Goal: Task Accomplishment & Management: Complete application form

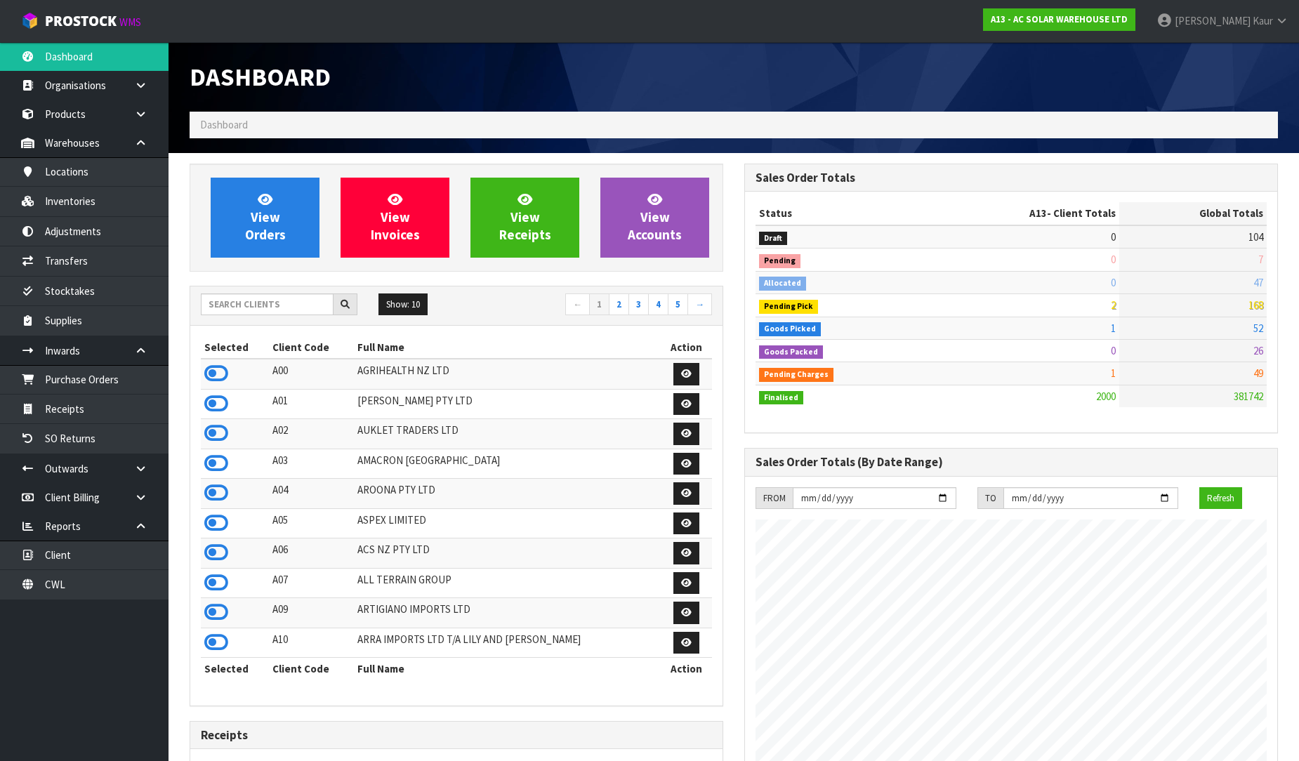
scroll to position [1064, 555]
drag, startPoint x: 99, startPoint y: 585, endPoint x: 452, endPoint y: 348, distance: 425.0
click at [99, 585] on link "CWL" at bounding box center [84, 584] width 169 height 29
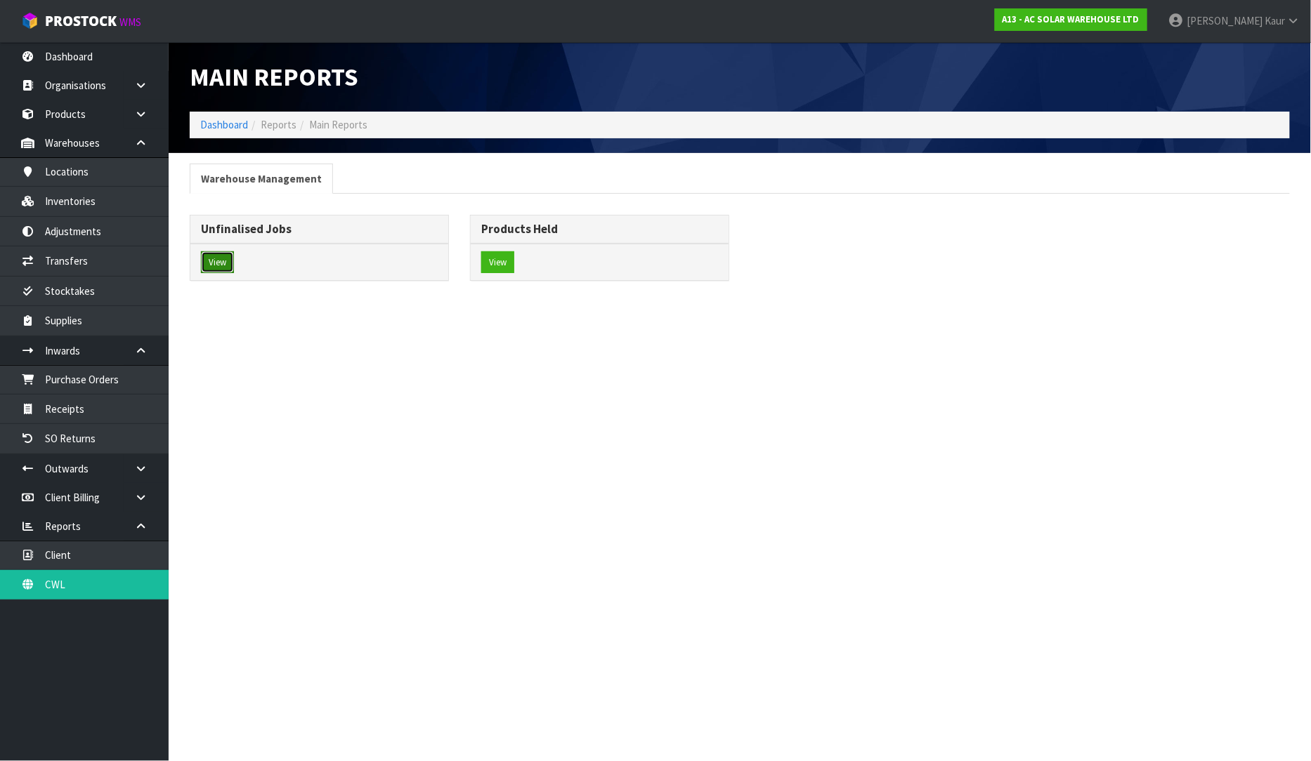
click at [225, 265] on button "View" at bounding box center [217, 262] width 33 height 22
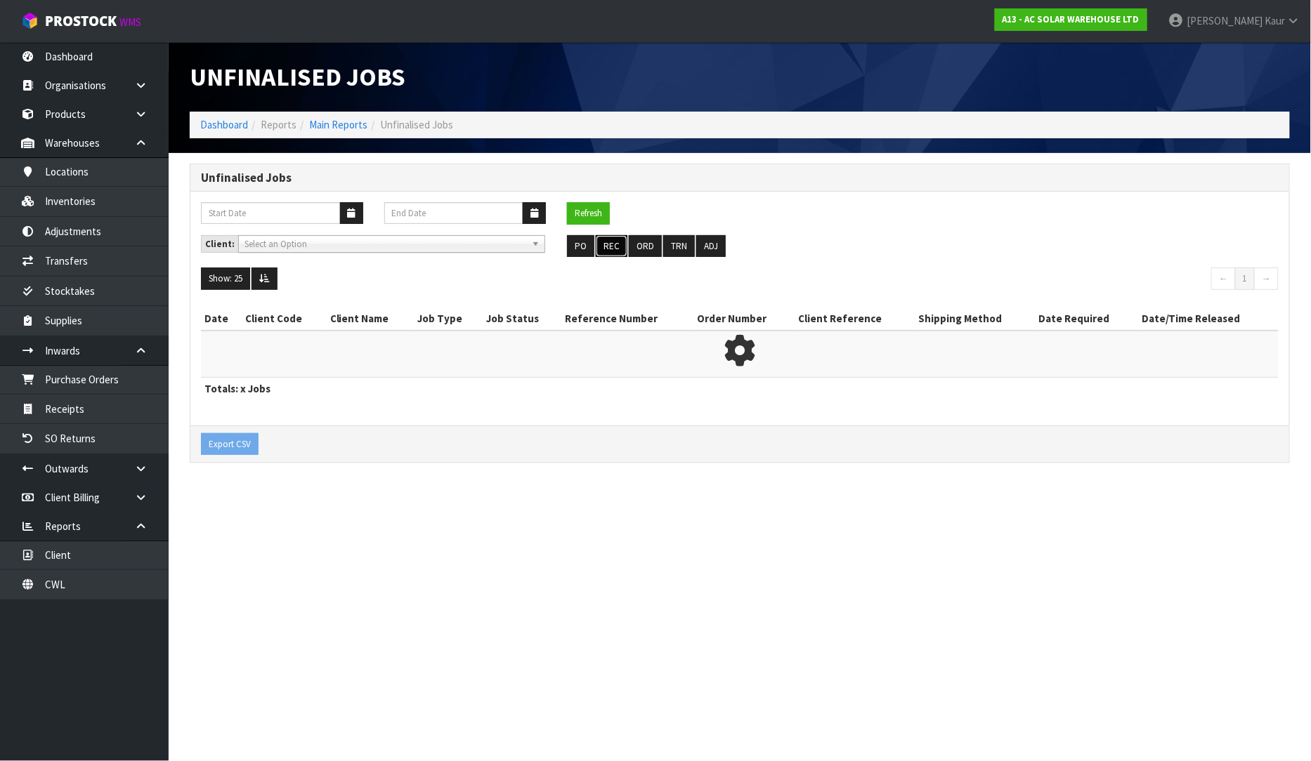
click at [612, 251] on button "REC" at bounding box center [612, 246] width 32 height 22
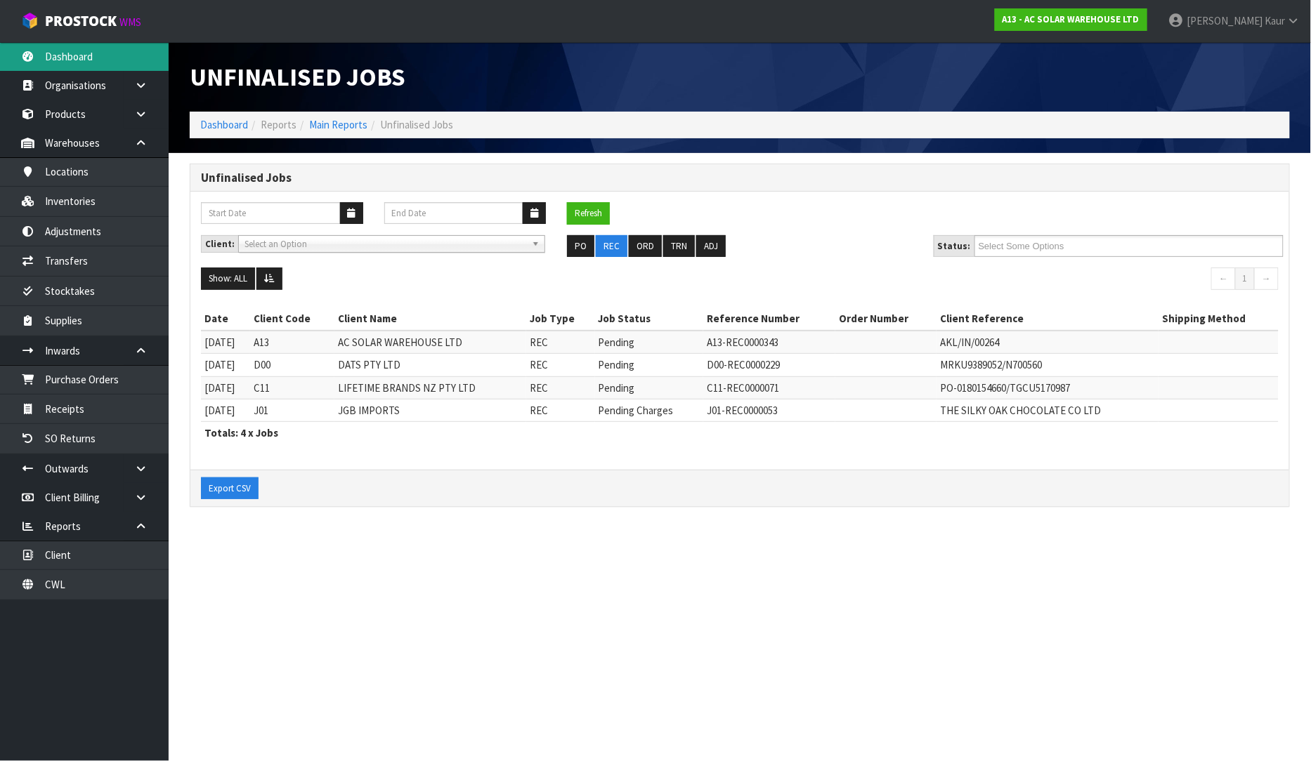
click at [74, 46] on link "Dashboard" at bounding box center [84, 56] width 169 height 29
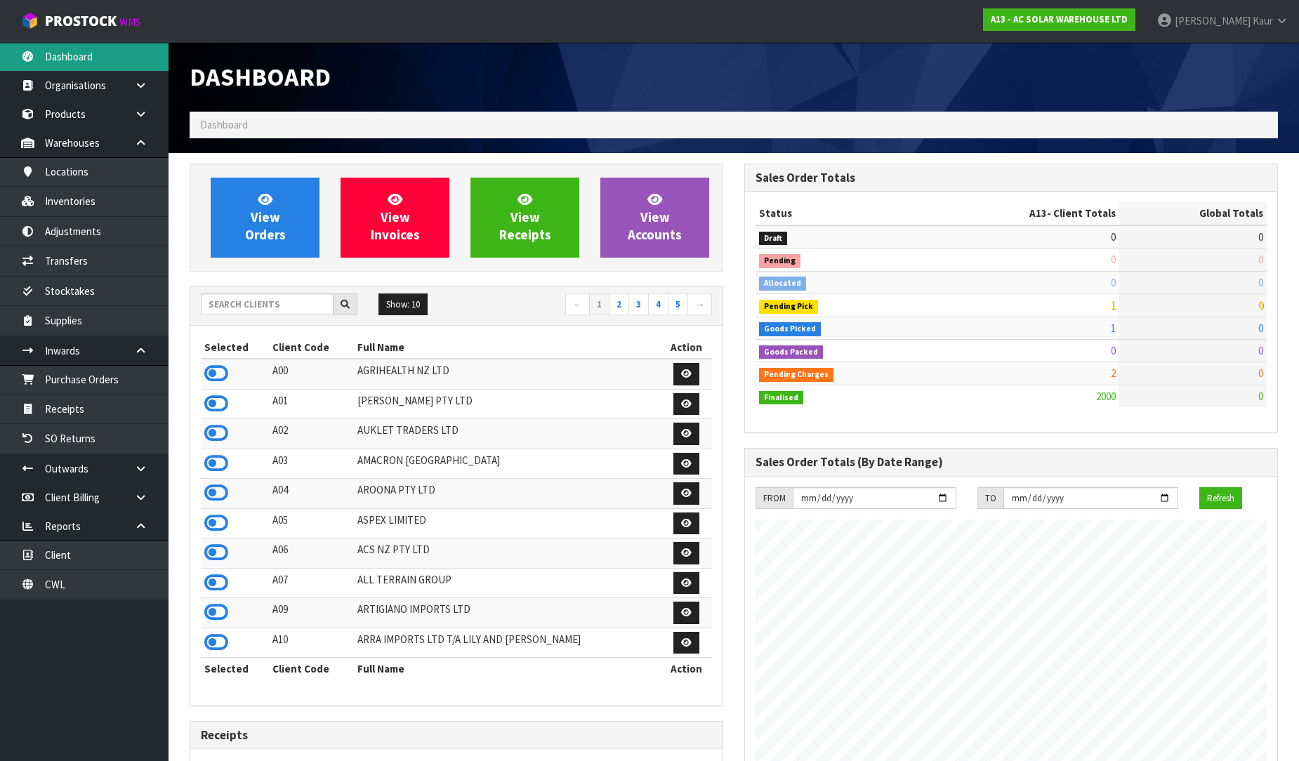
scroll to position [1110, 555]
click at [272, 315] on input "text" at bounding box center [267, 305] width 133 height 22
type input "ENSYSTEX"
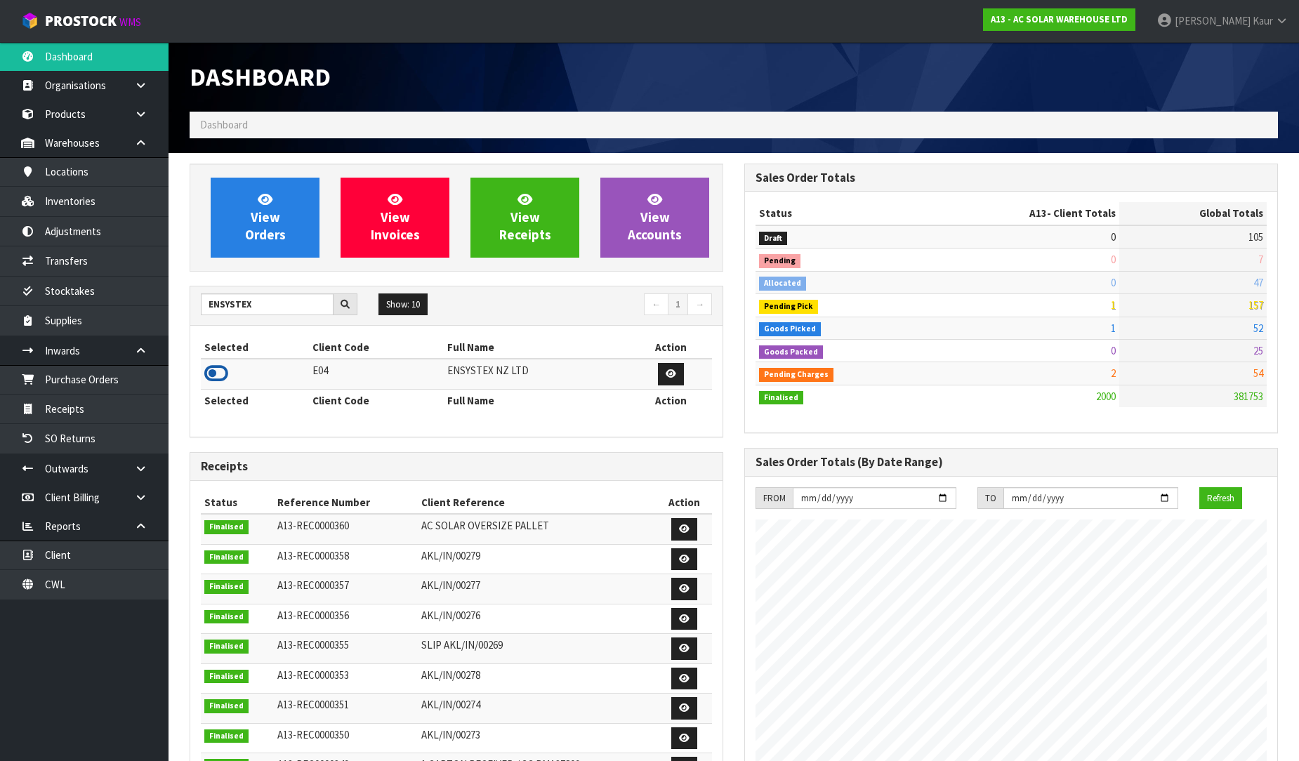
click at [206, 379] on icon at bounding box center [216, 373] width 24 height 21
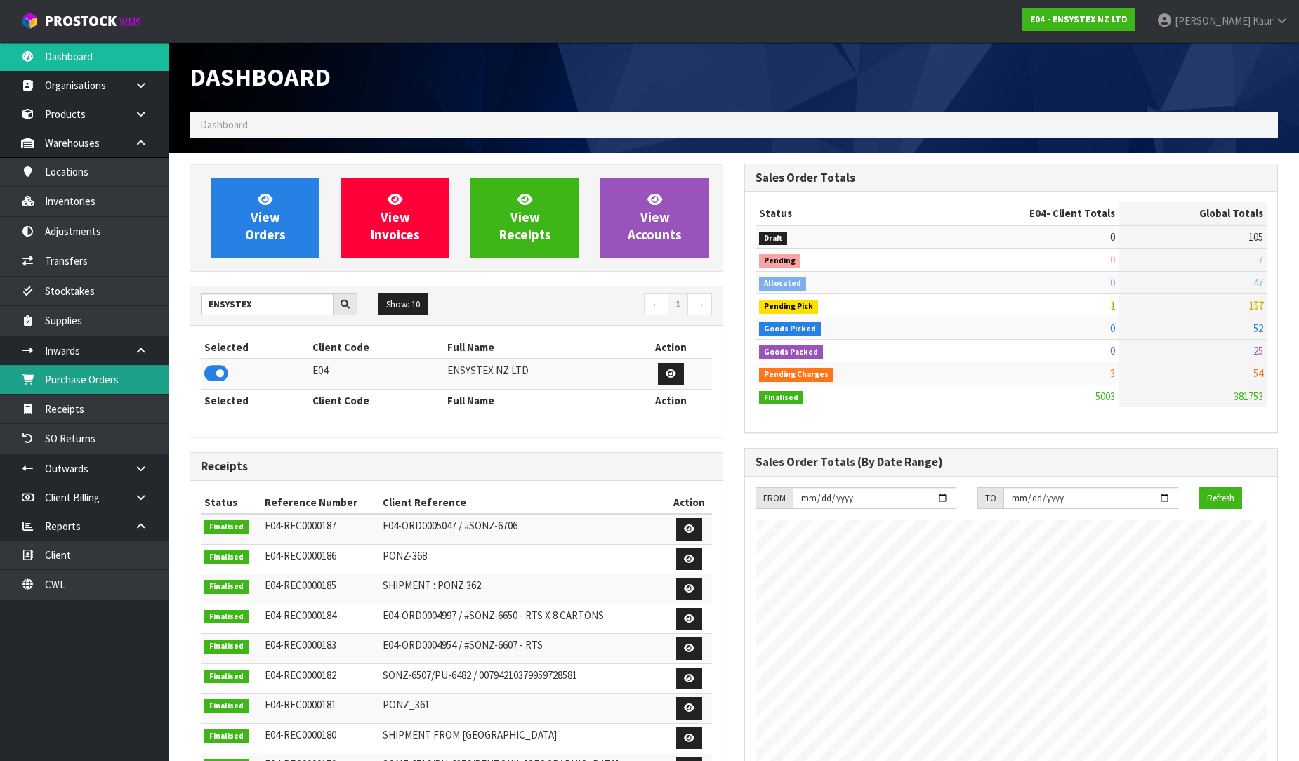
scroll to position [1094, 555]
click at [105, 391] on link "Purchase Orders" at bounding box center [84, 379] width 169 height 29
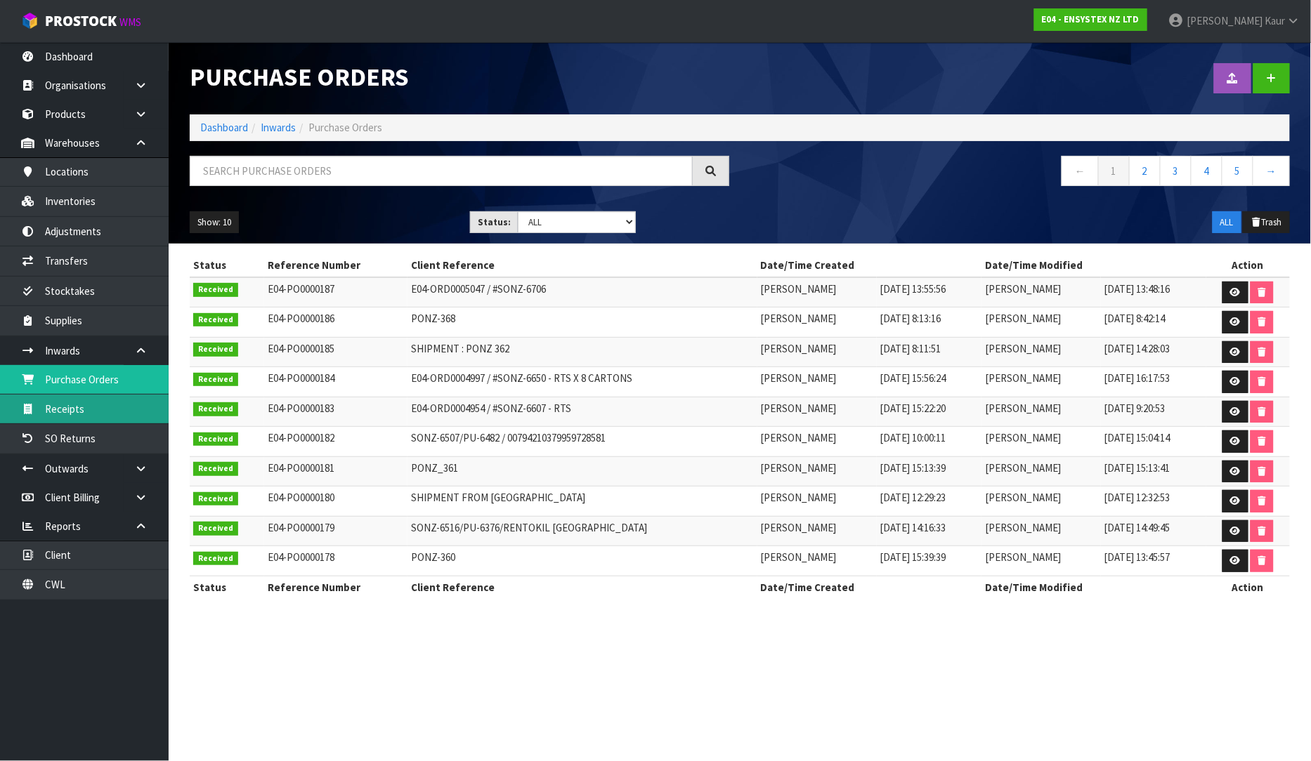
click at [122, 416] on link "Receipts" at bounding box center [84, 409] width 169 height 29
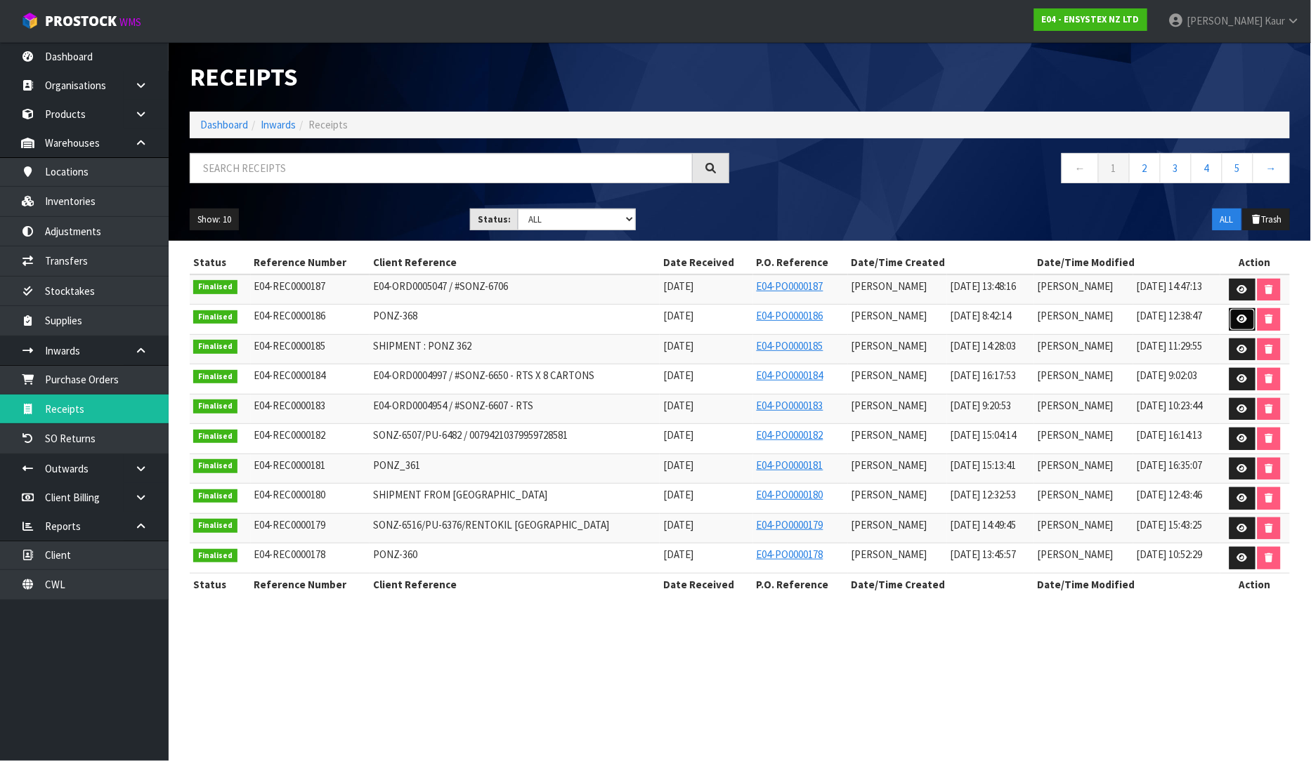
click at [1238, 322] on icon at bounding box center [1242, 319] width 11 height 9
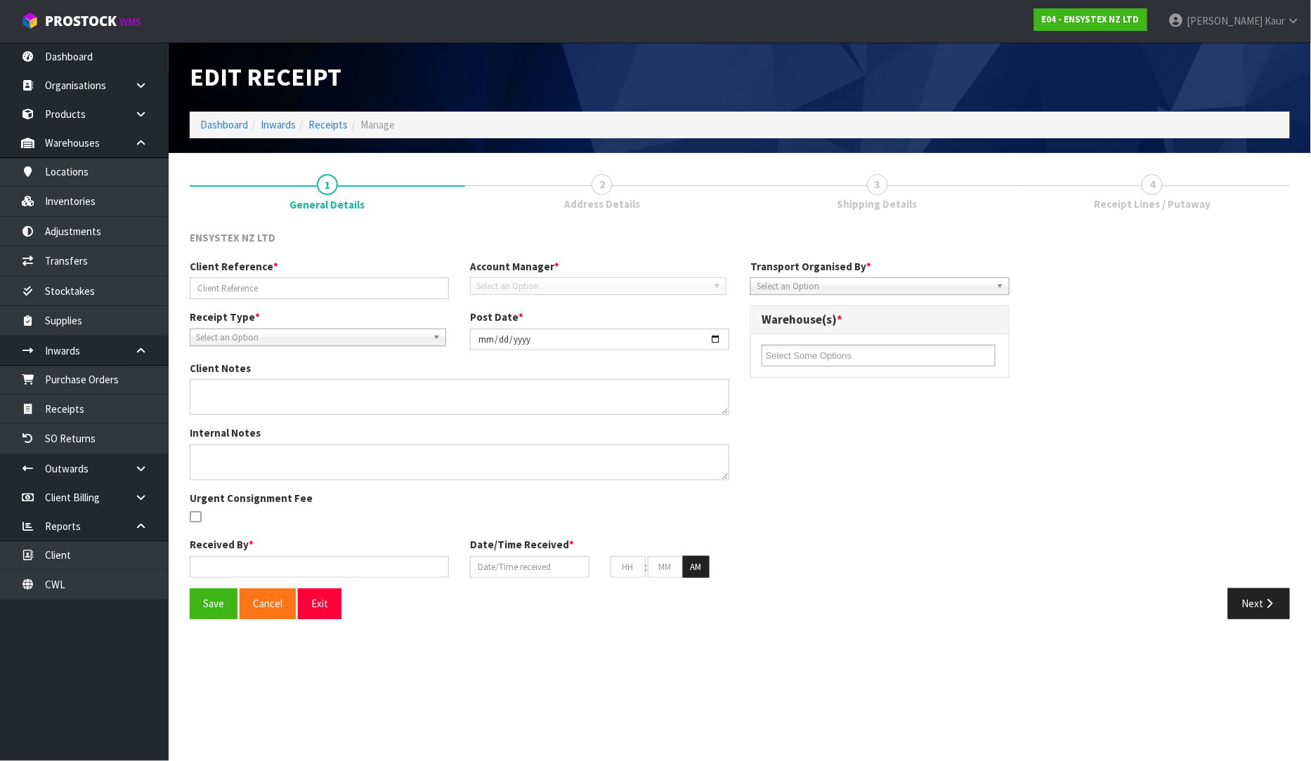
type input "PONZ-368"
type input "[DATE]"
type textarea "PLEASE NOTE FOR ITEM CHEMX1014 MAXXTHOR SC 100 1L X 120 BOTTLES – THIS STOCK MU…"
type input "[PERSON_NAME] South"
type input "[DATE]"
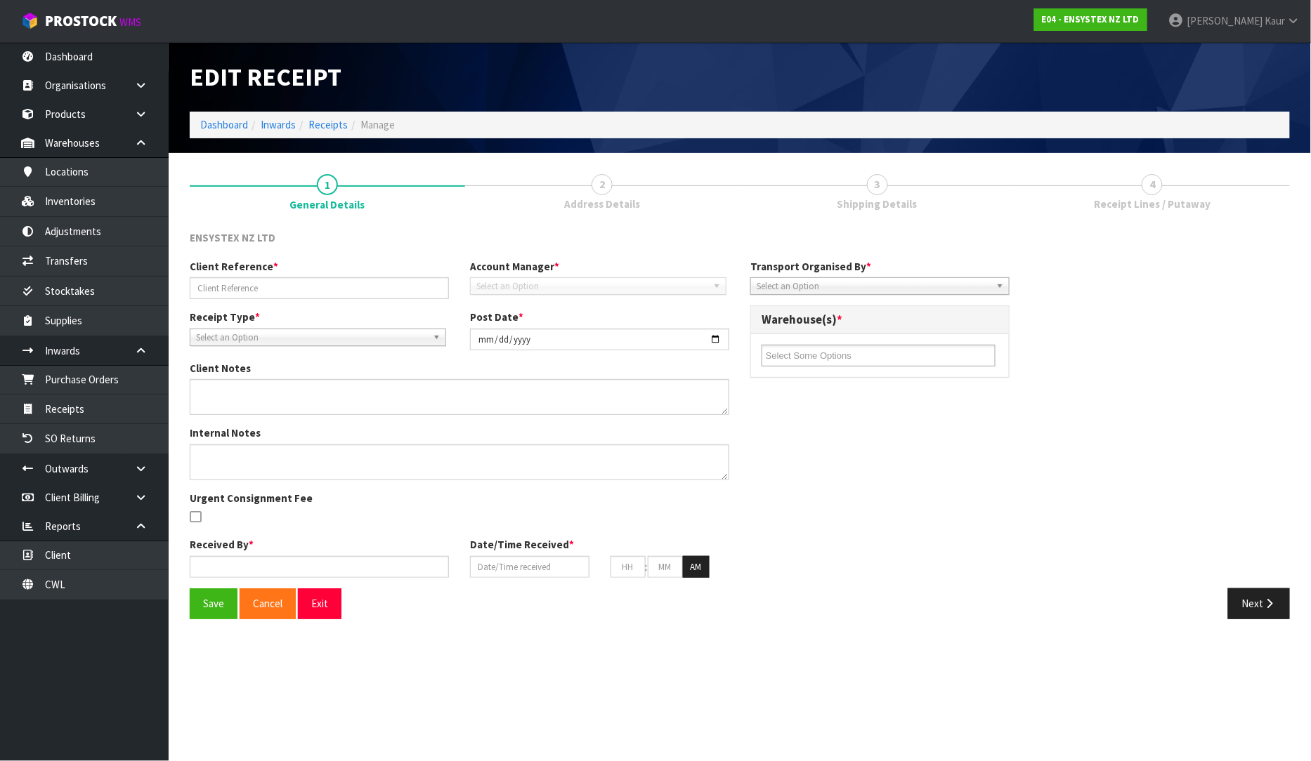
type input "08"
type input "42"
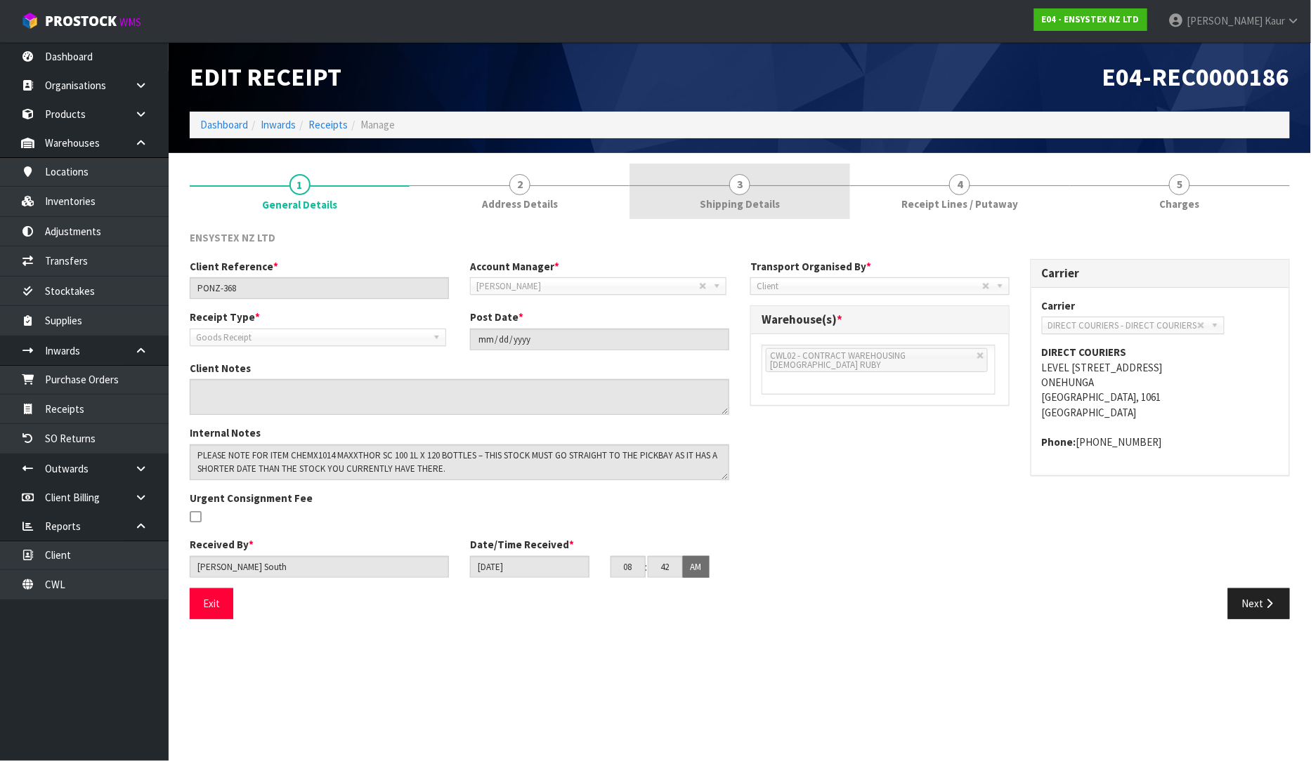
click at [777, 211] on link "3 Shipping Details" at bounding box center [739, 191] width 220 height 55
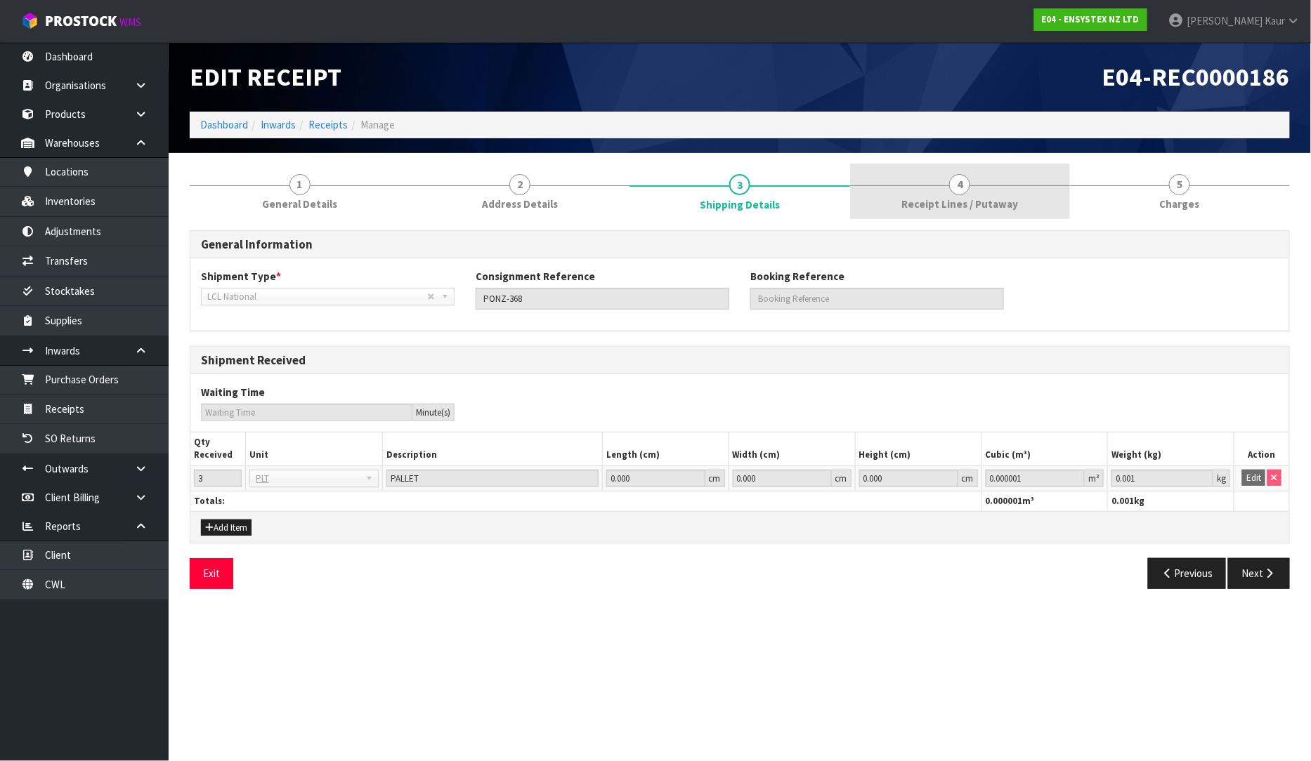
click at [905, 183] on link "4 Receipt Lines / Putaway" at bounding box center [960, 191] width 220 height 55
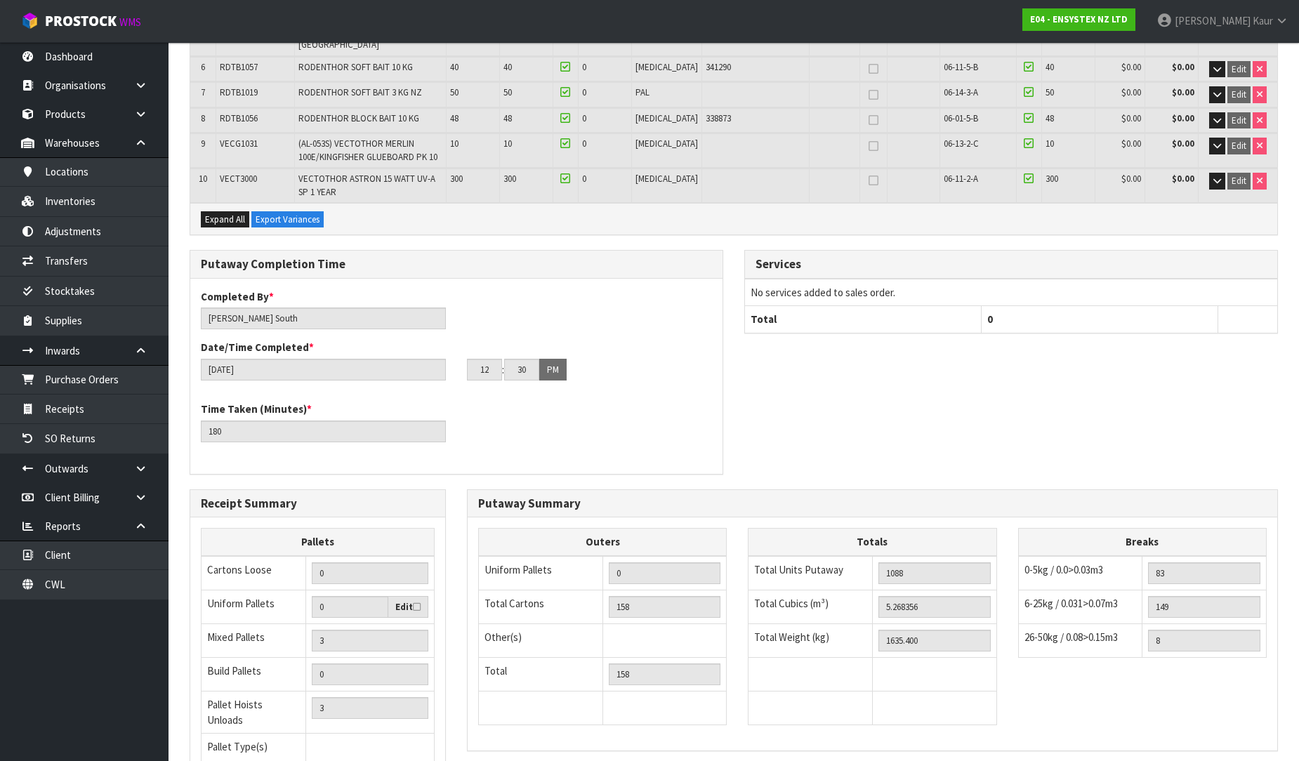
scroll to position [500, 0]
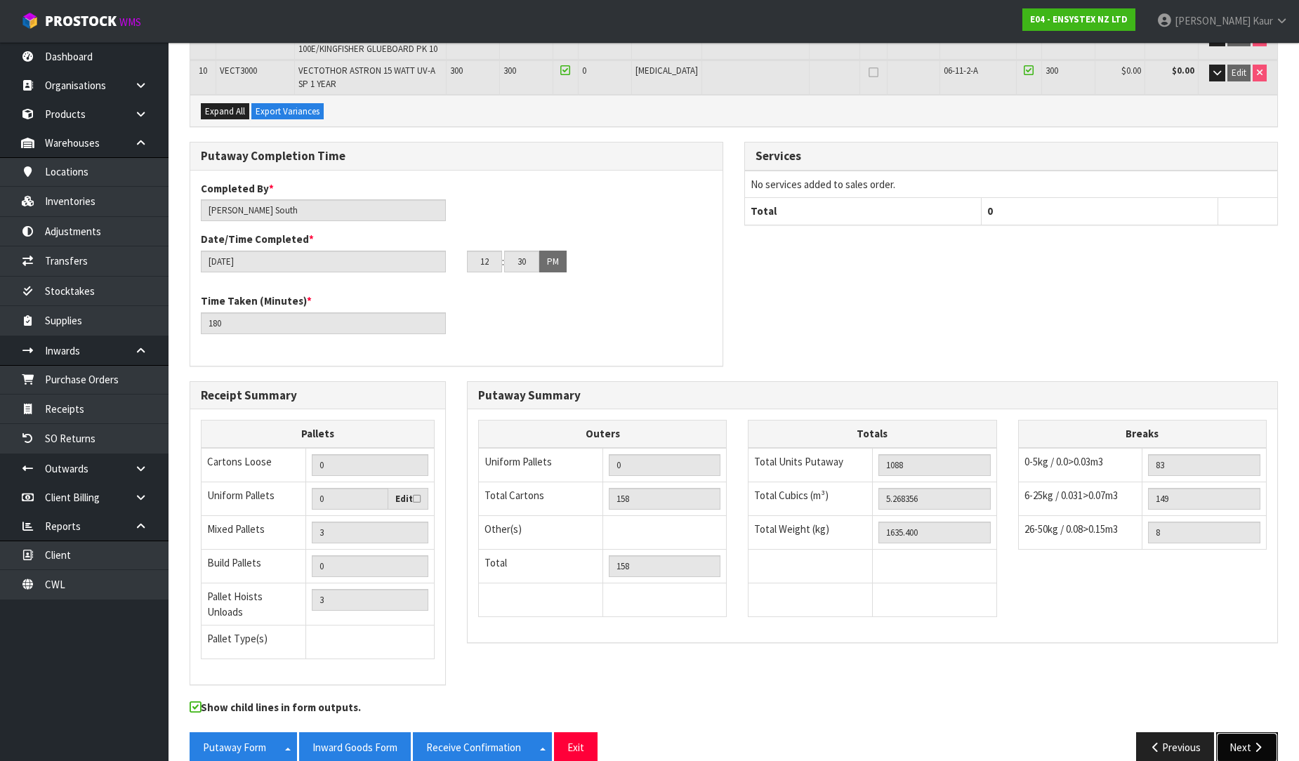
click at [1258, 735] on button "Next" at bounding box center [1247, 748] width 62 height 30
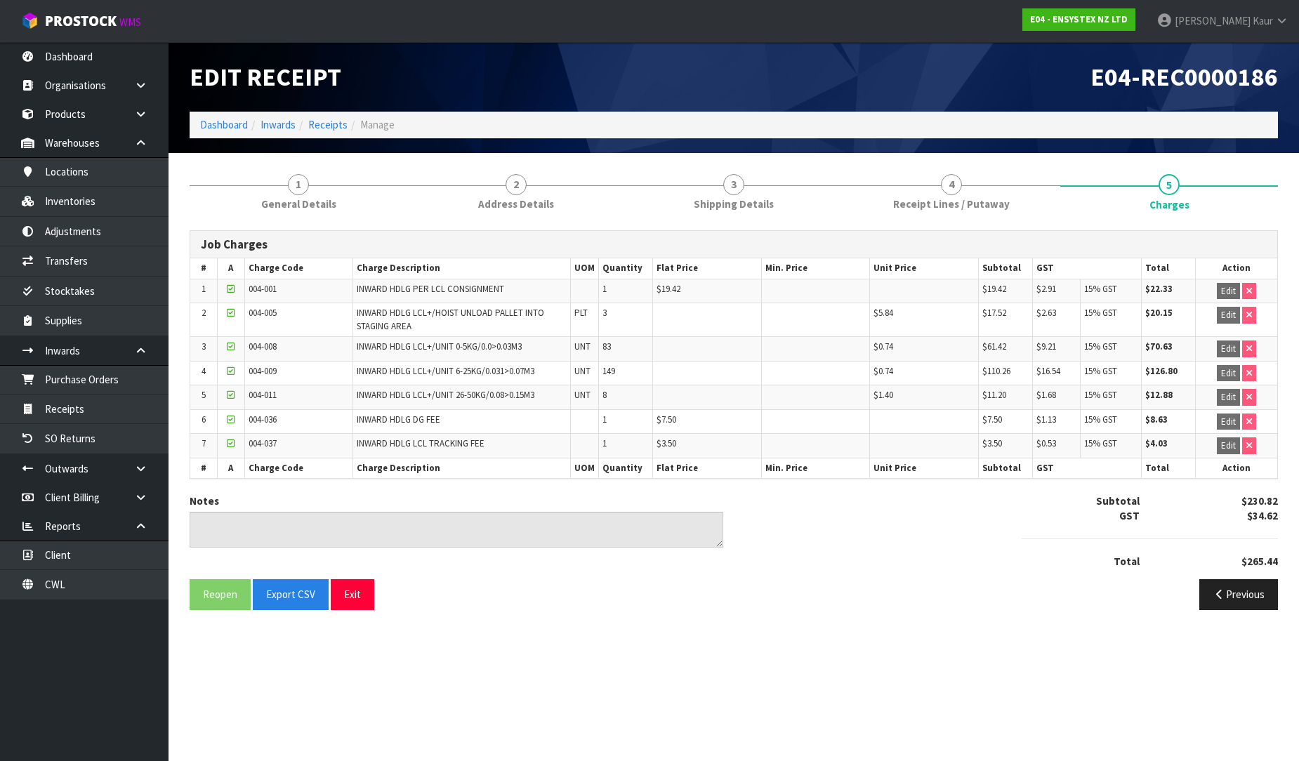
scroll to position [0, 0]
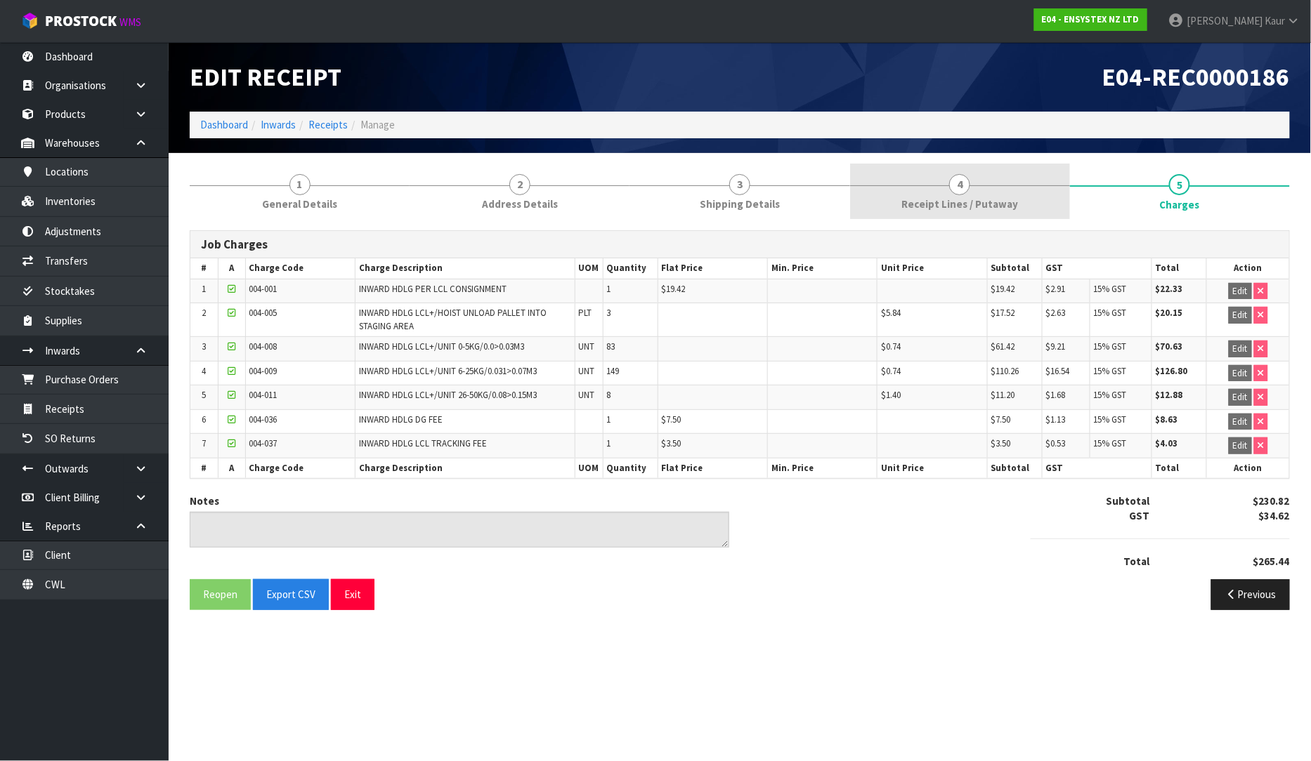
click at [983, 190] on link "4 Receipt Lines / Putaway" at bounding box center [960, 191] width 220 height 55
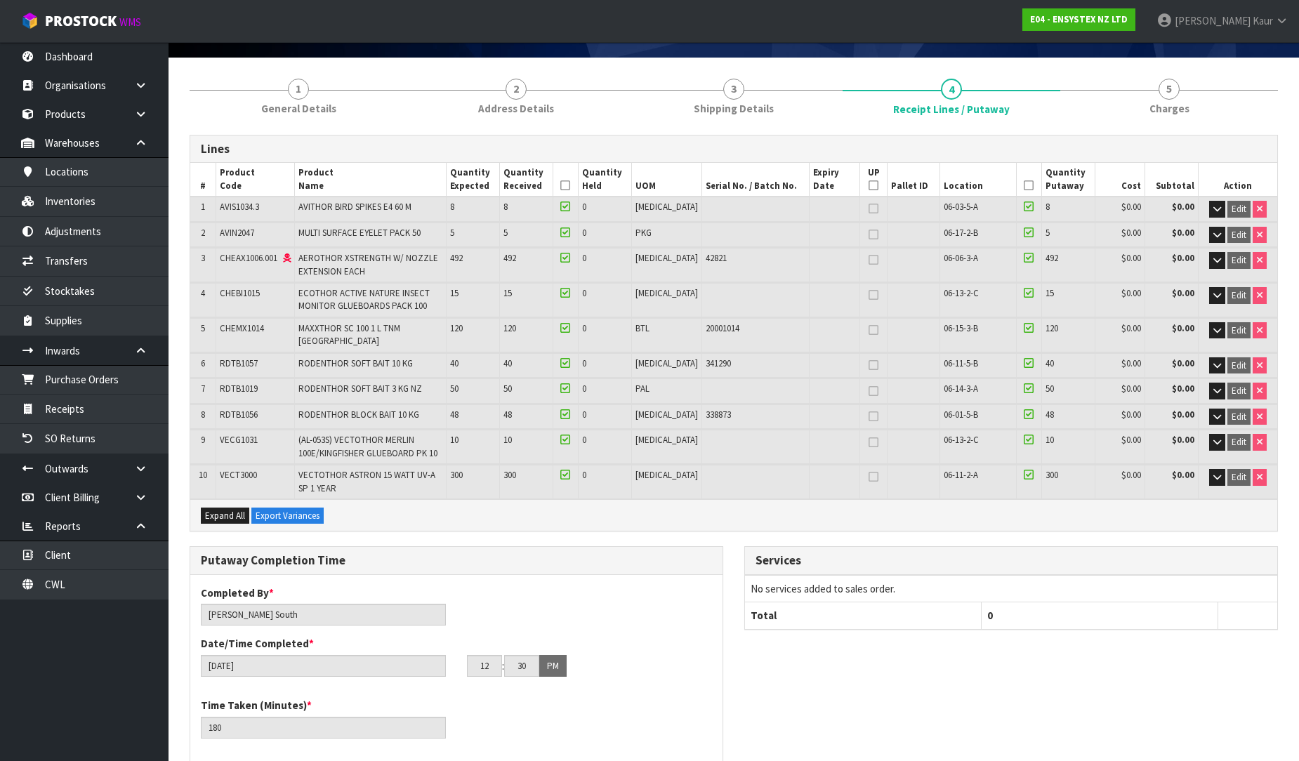
scroll to position [78, 0]
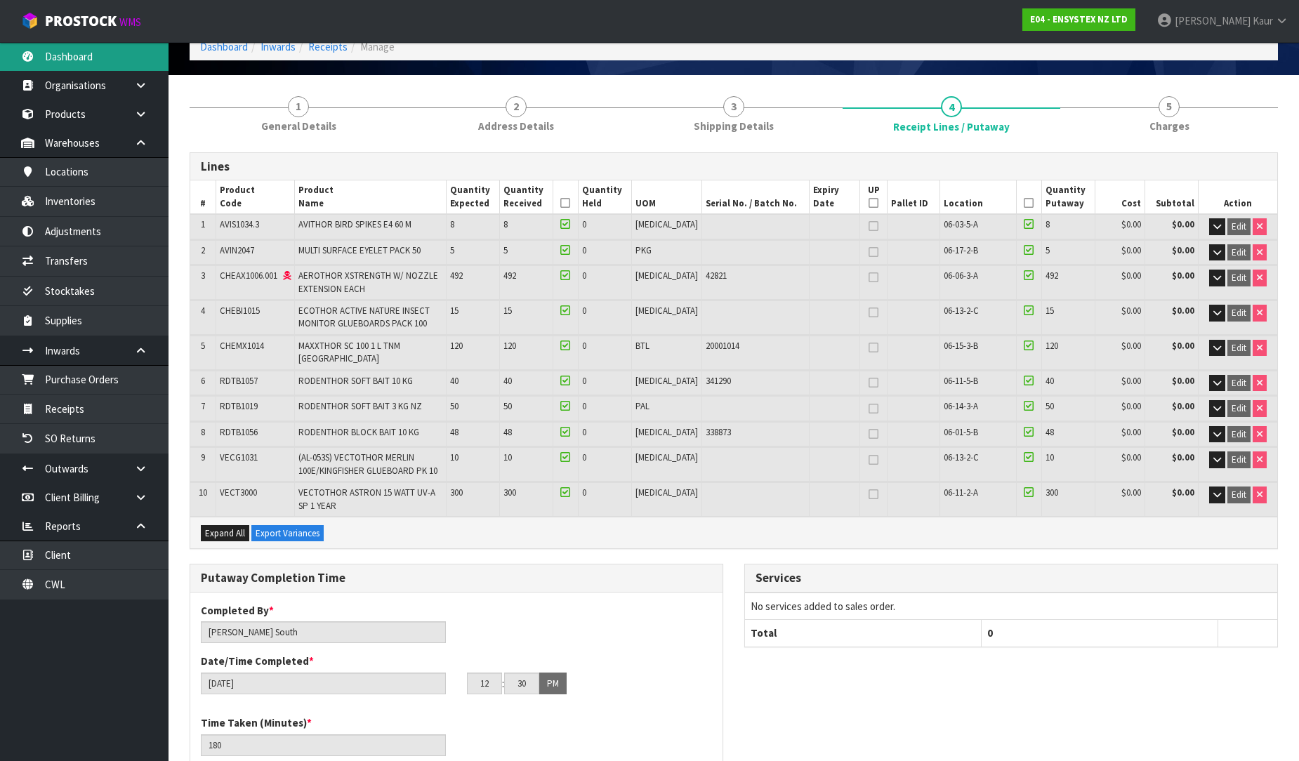
click at [72, 52] on link "Dashboard" at bounding box center [84, 56] width 169 height 29
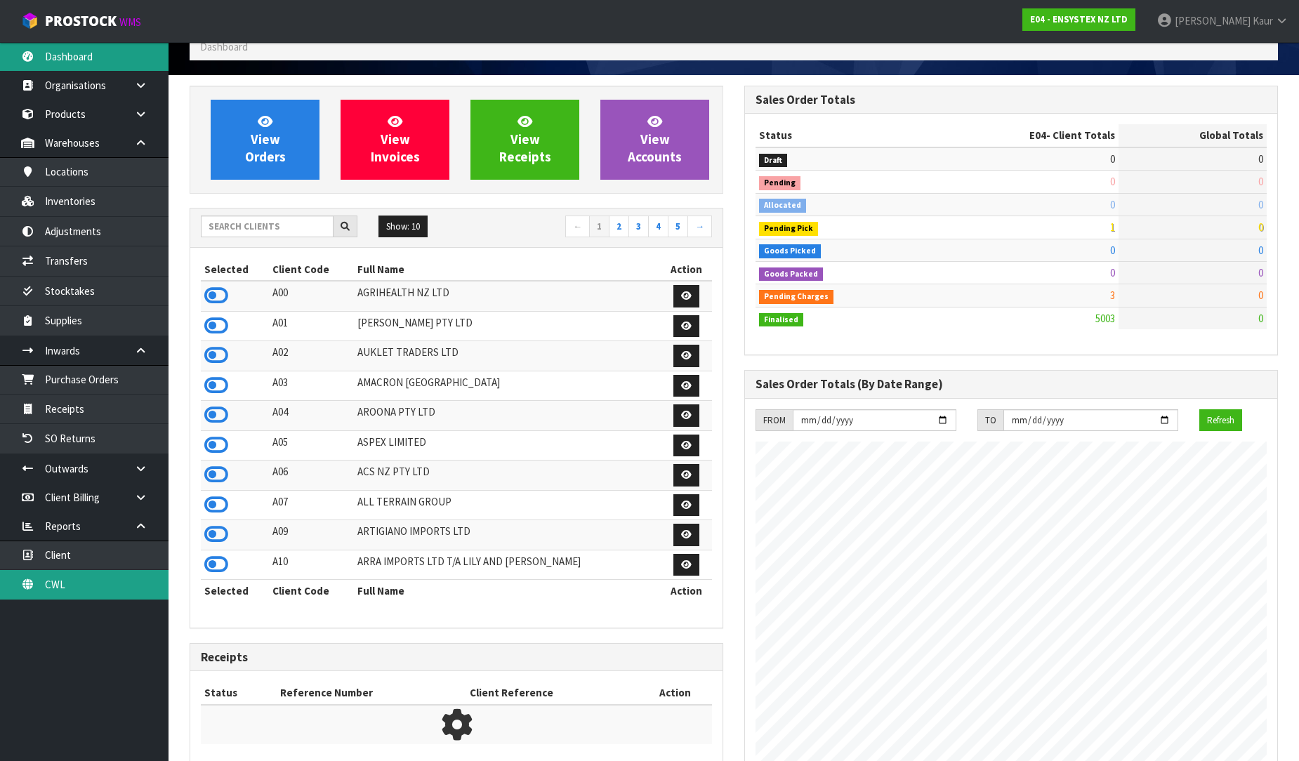
scroll to position [1094, 555]
click at [103, 581] on link "CWL" at bounding box center [84, 584] width 169 height 29
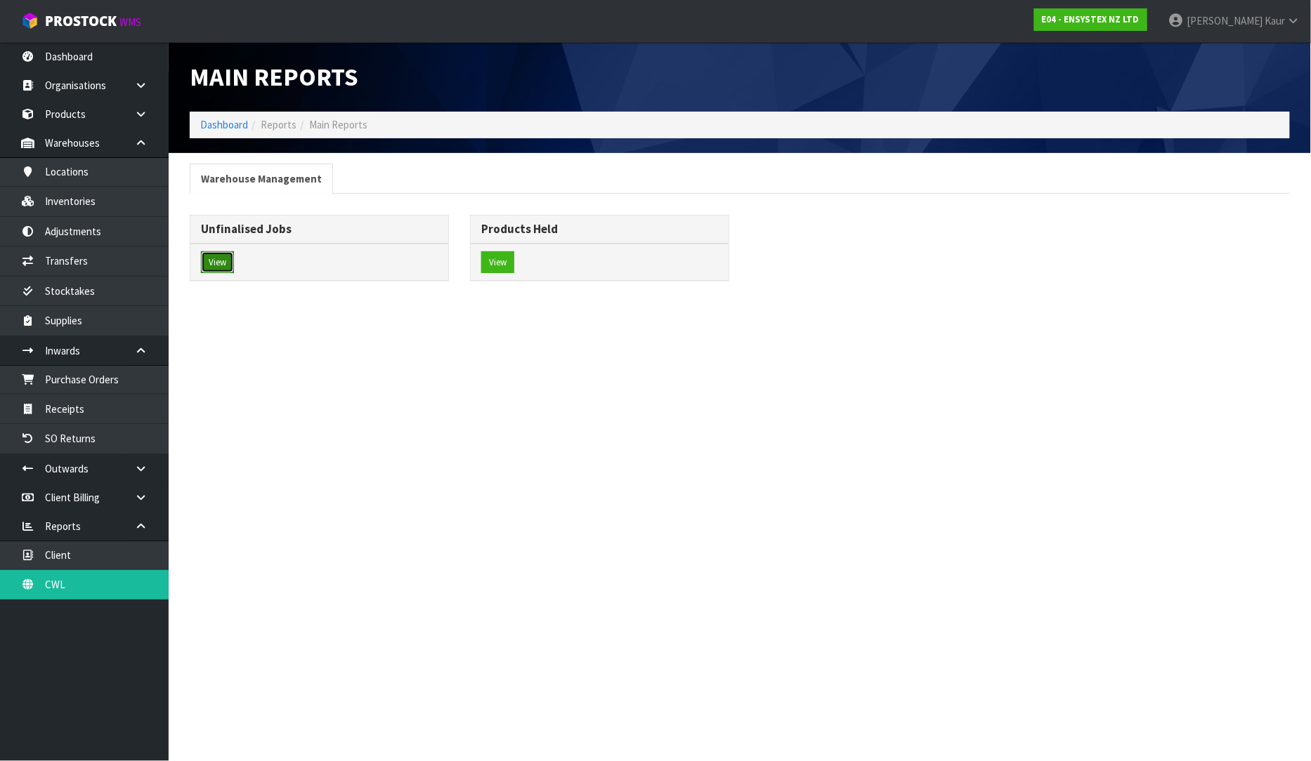
click at [221, 267] on button "View" at bounding box center [217, 262] width 33 height 22
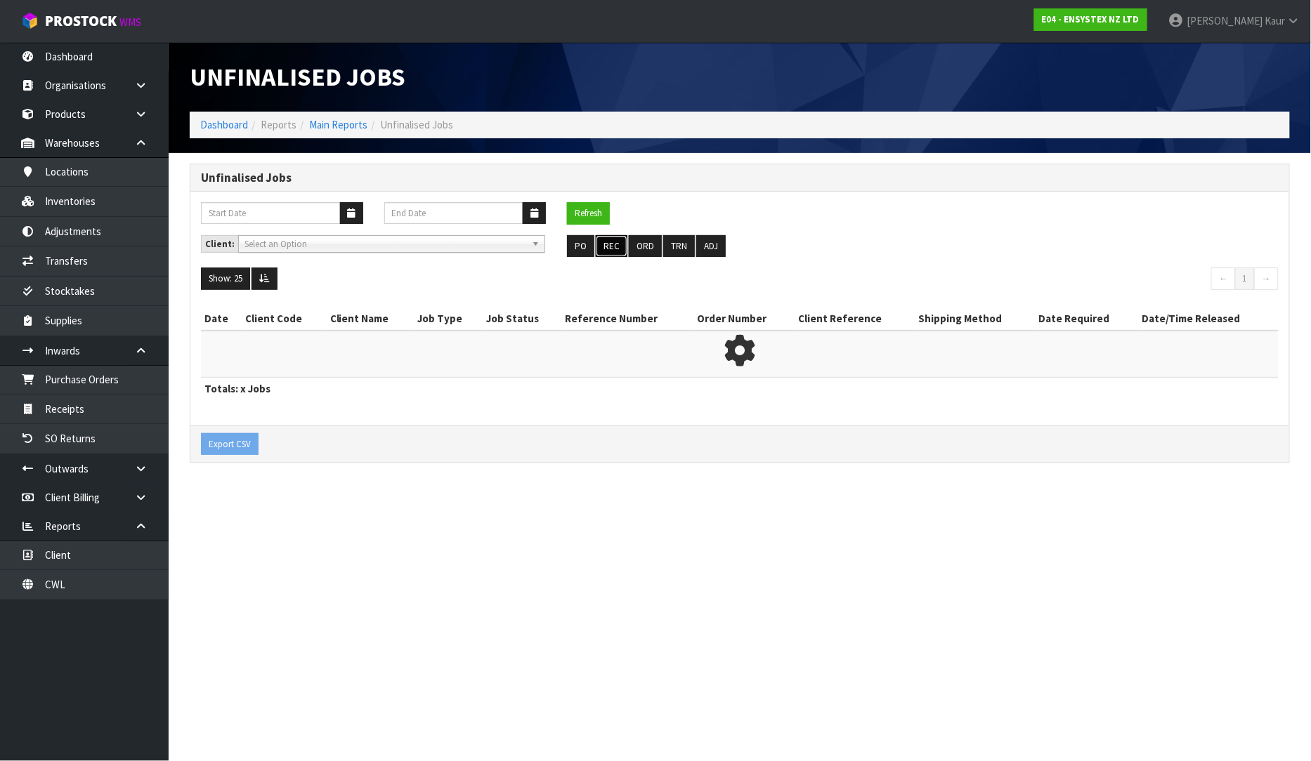
click at [619, 256] on button "REC" at bounding box center [612, 246] width 32 height 22
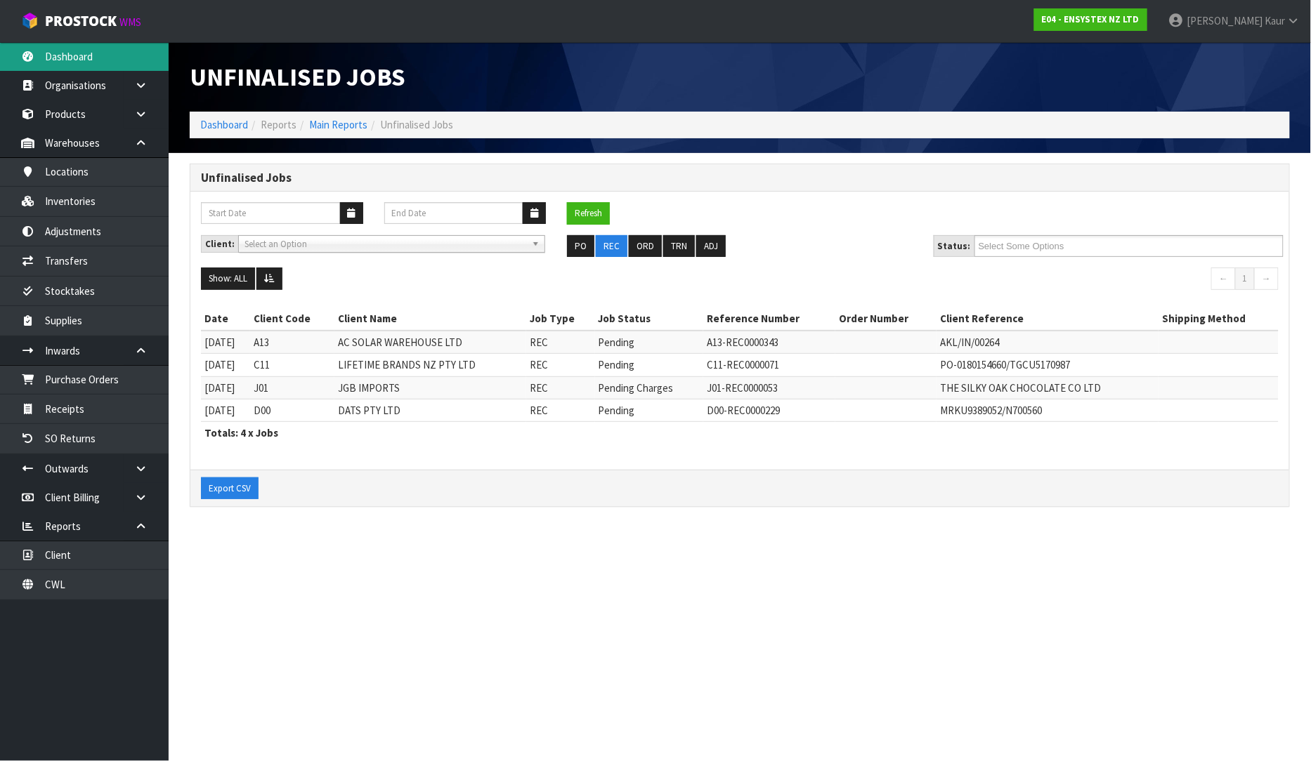
click at [35, 63] on link "Dashboard" at bounding box center [84, 56] width 169 height 29
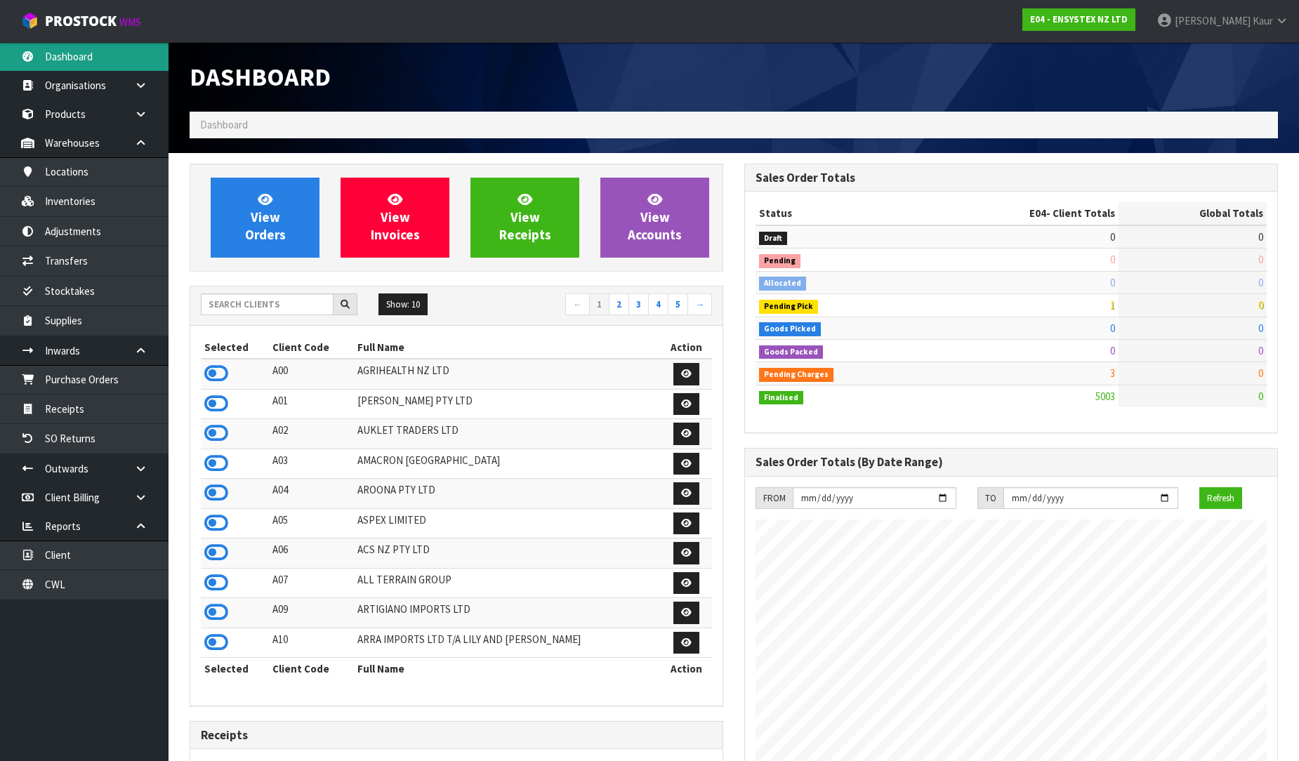
scroll to position [1094, 555]
click at [232, 300] on input "text" at bounding box center [267, 305] width 133 height 22
click at [225, 299] on input "text" at bounding box center [267, 305] width 133 height 22
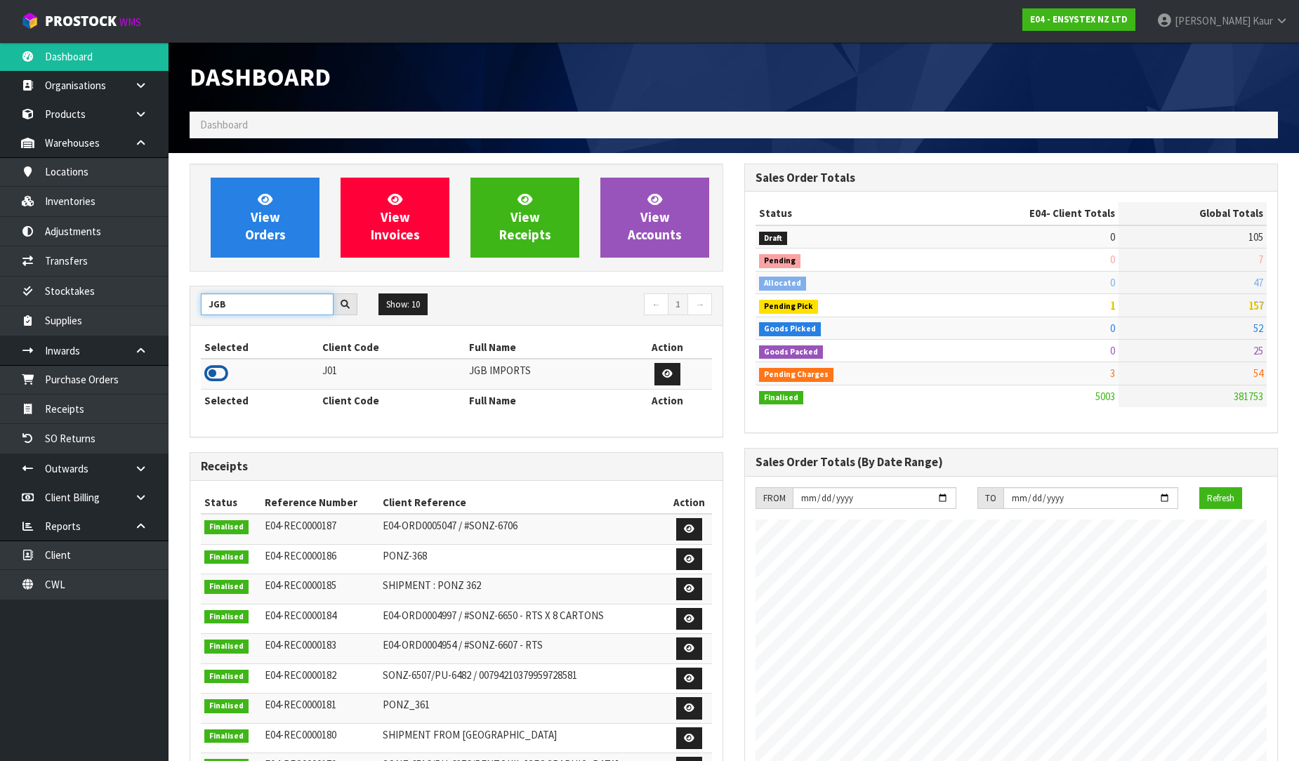
type input "JGB"
click at [214, 376] on icon at bounding box center [216, 373] width 24 height 21
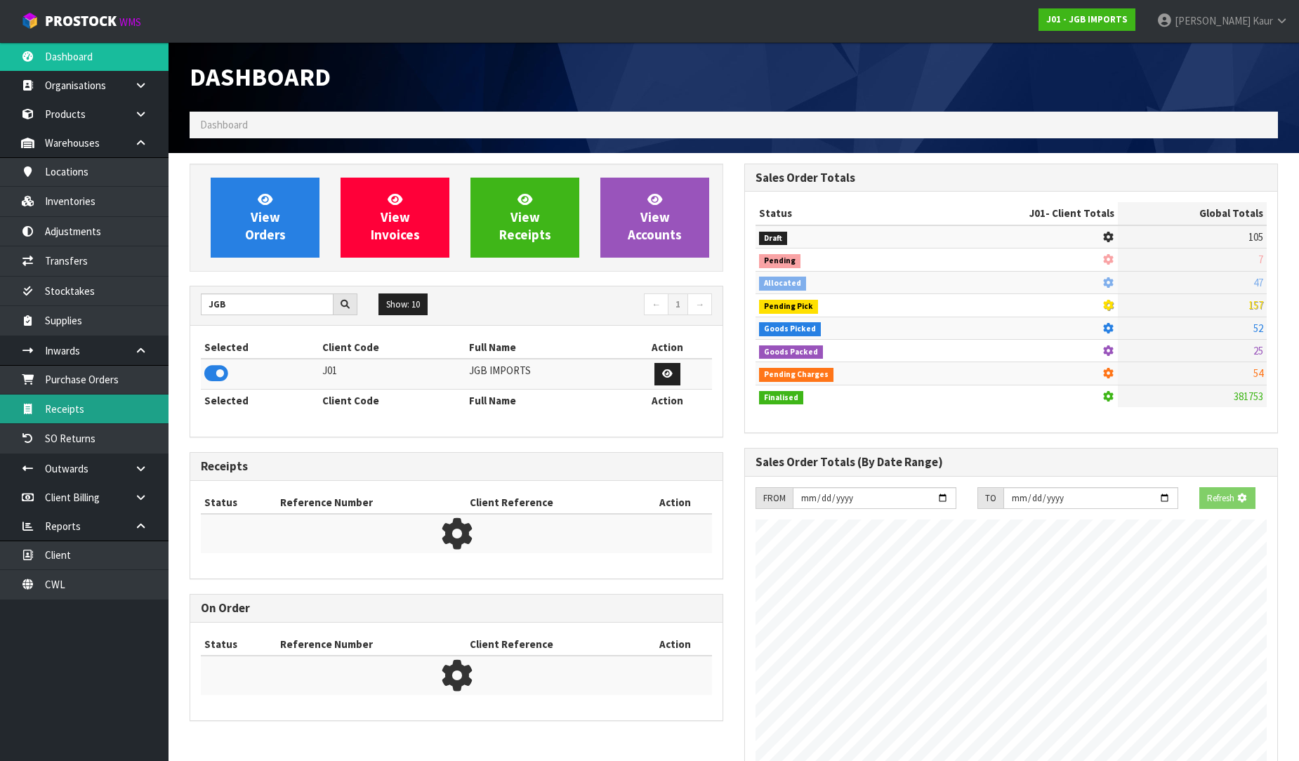
scroll to position [876, 555]
click at [73, 409] on link "Receipts" at bounding box center [84, 409] width 169 height 29
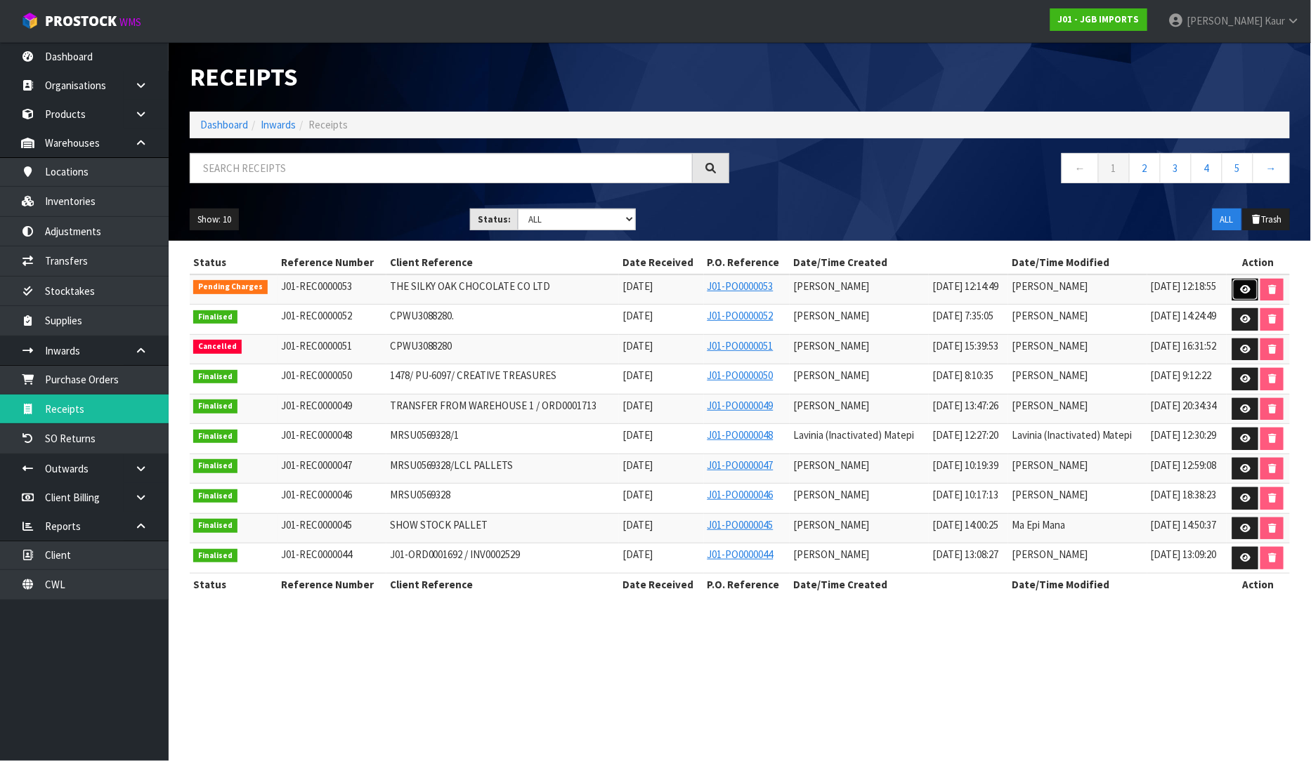
click at [1246, 291] on icon at bounding box center [1245, 289] width 11 height 9
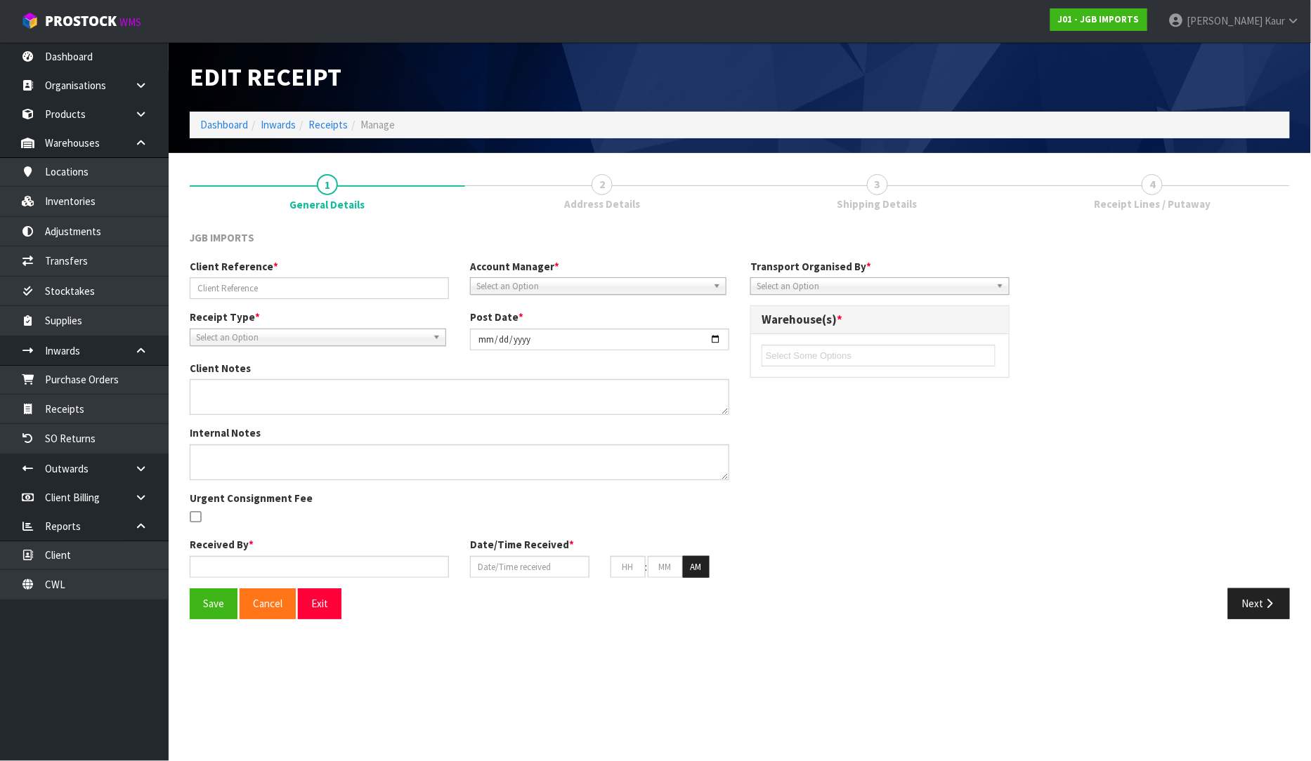
type input "THE SILKY OAK CHOCOLATE CO LTD"
type input "[DATE]"
type textarea "CODE JGB3607 AND JGB3609 - WANTS TO RETURN TWO ITEMS. AT HER COST."
type input "[PERSON_NAME]"
type input "[DATE]"
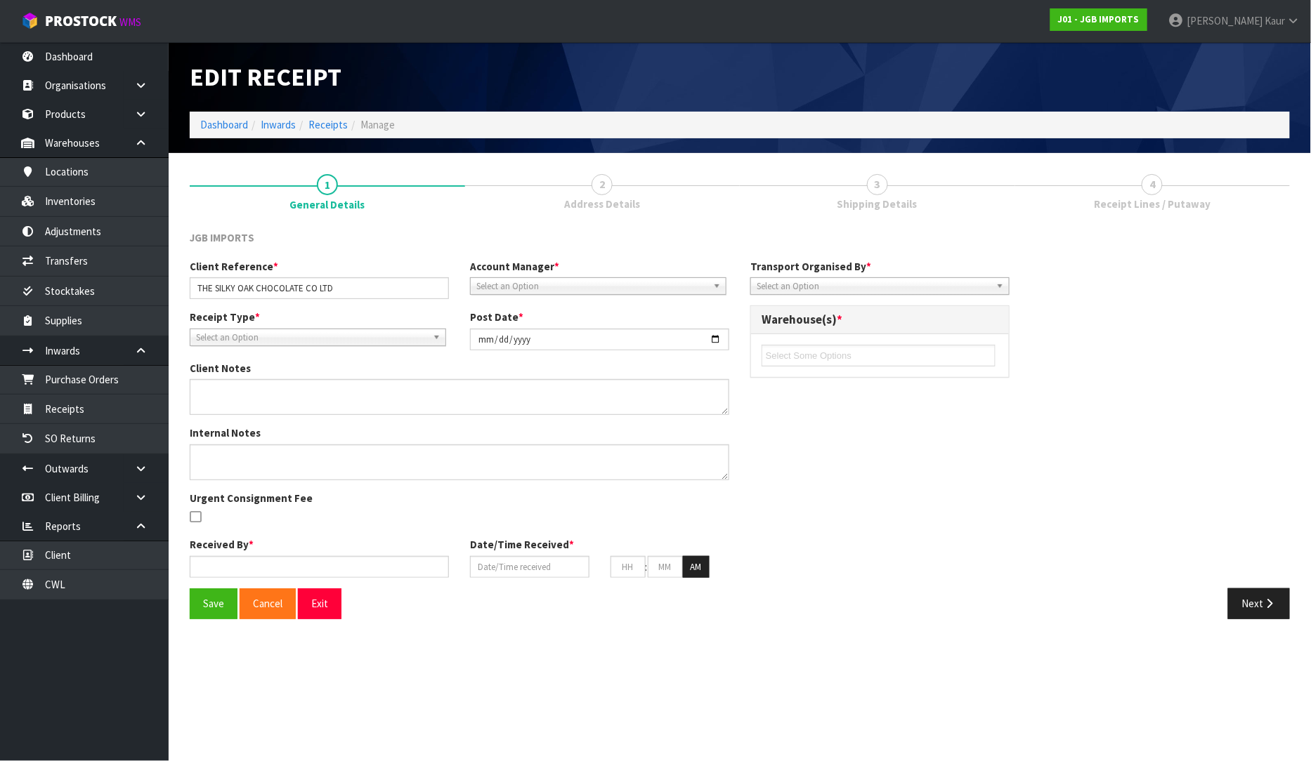
type input "12"
type input "14"
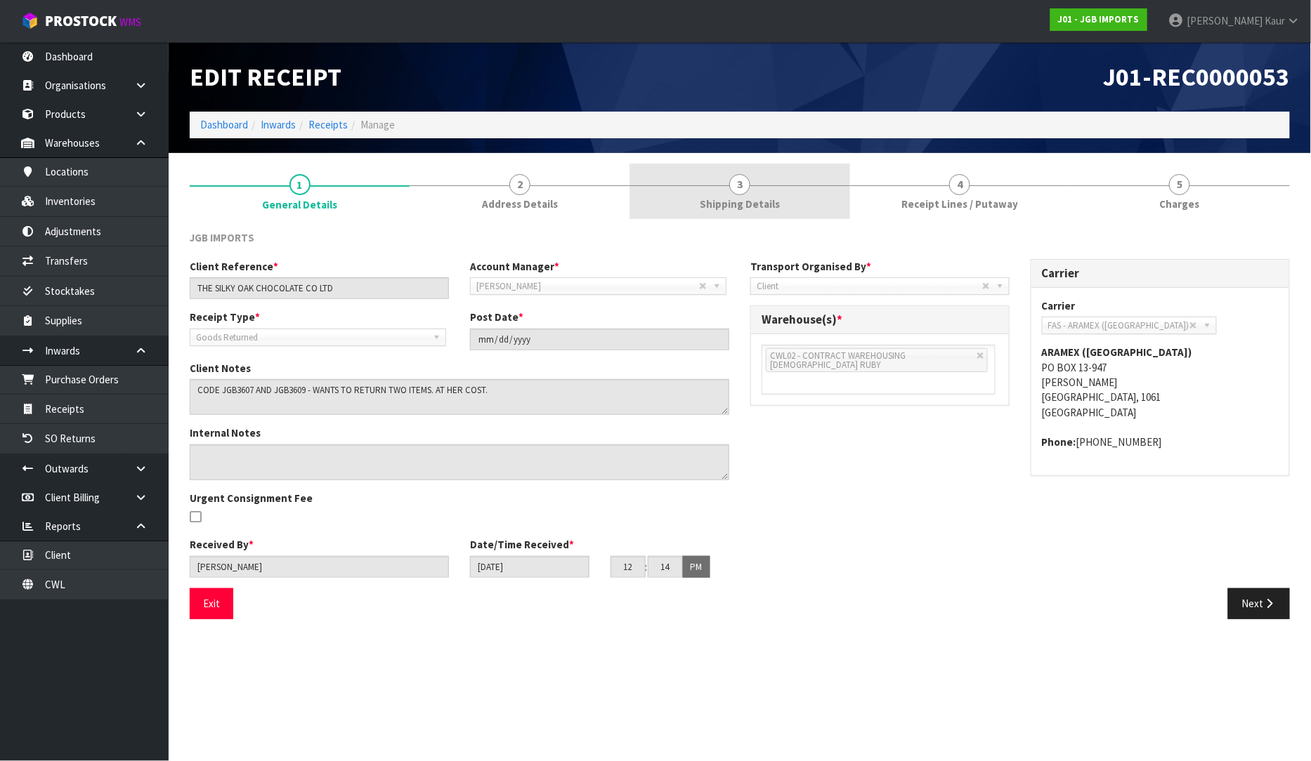
click at [743, 199] on span "Shipping Details" at bounding box center [740, 204] width 80 height 15
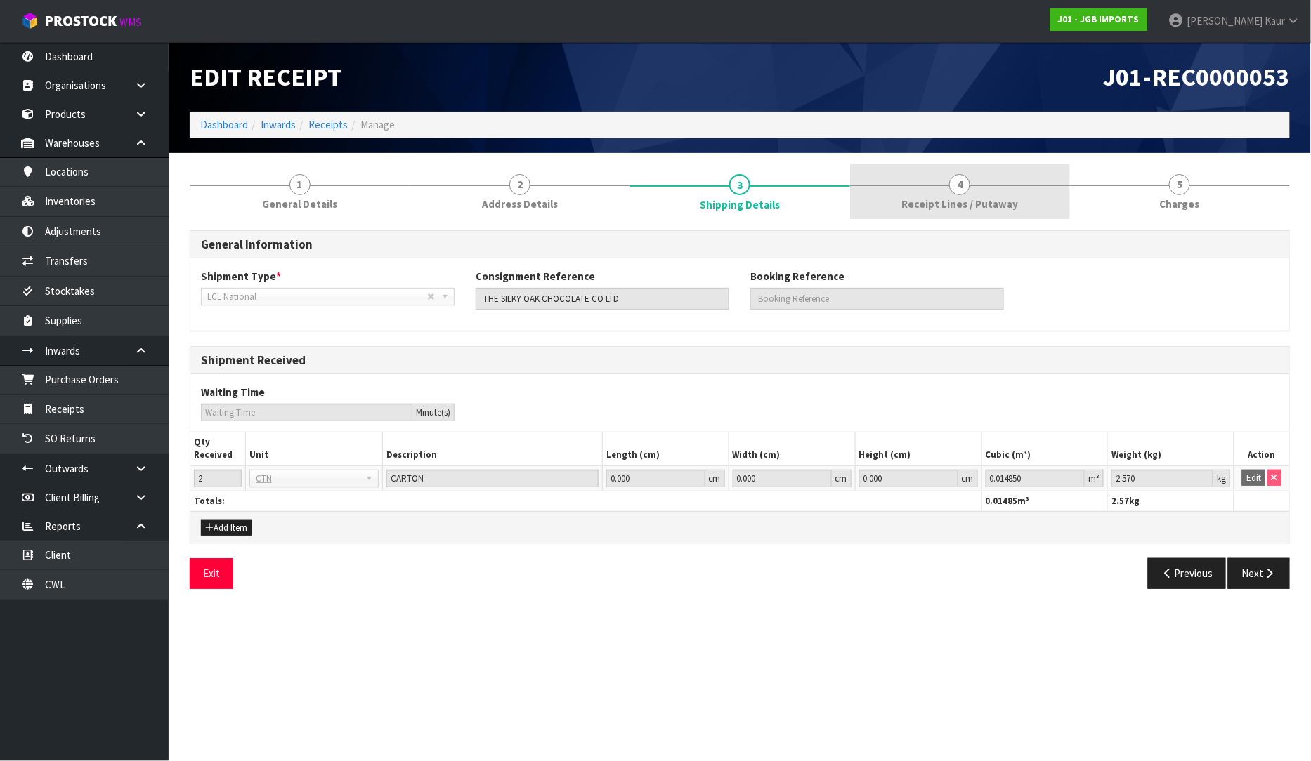
click at [971, 187] on link "4 Receipt Lines / Putaway" at bounding box center [960, 191] width 220 height 55
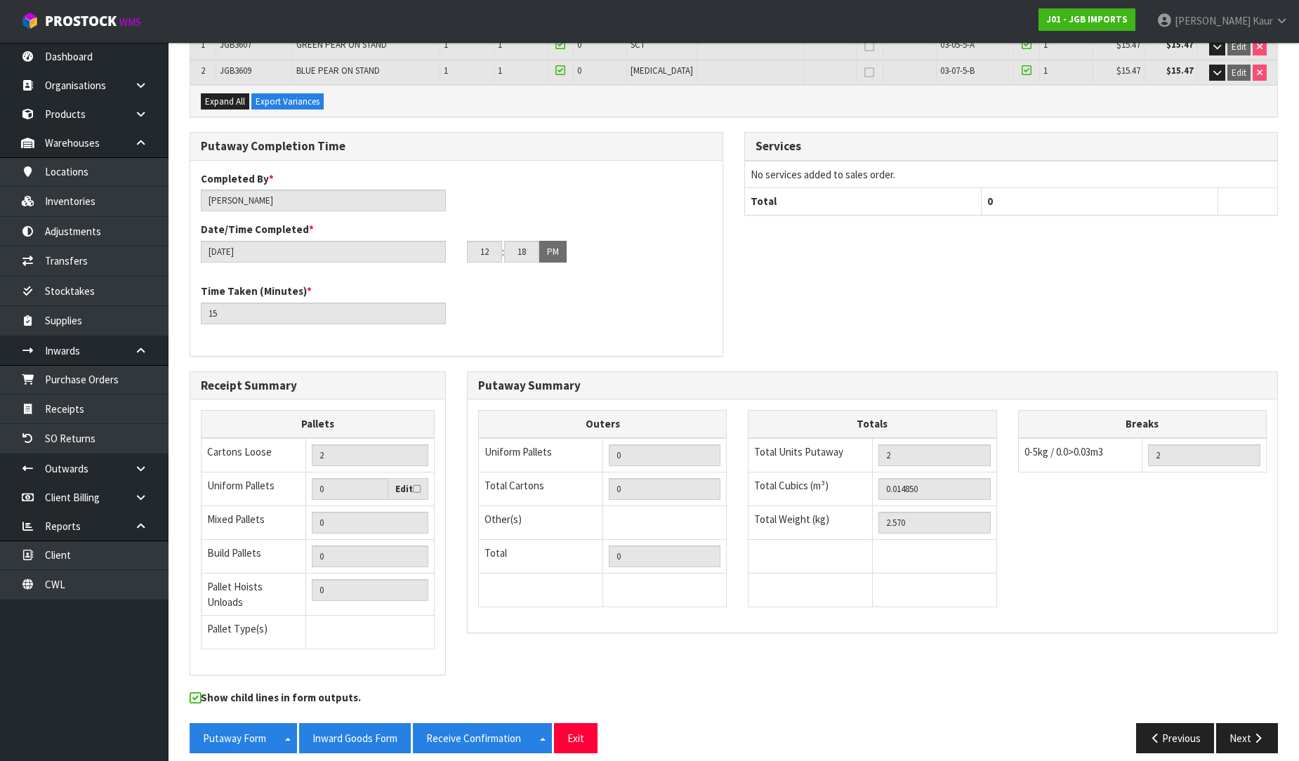
scroll to position [261, 0]
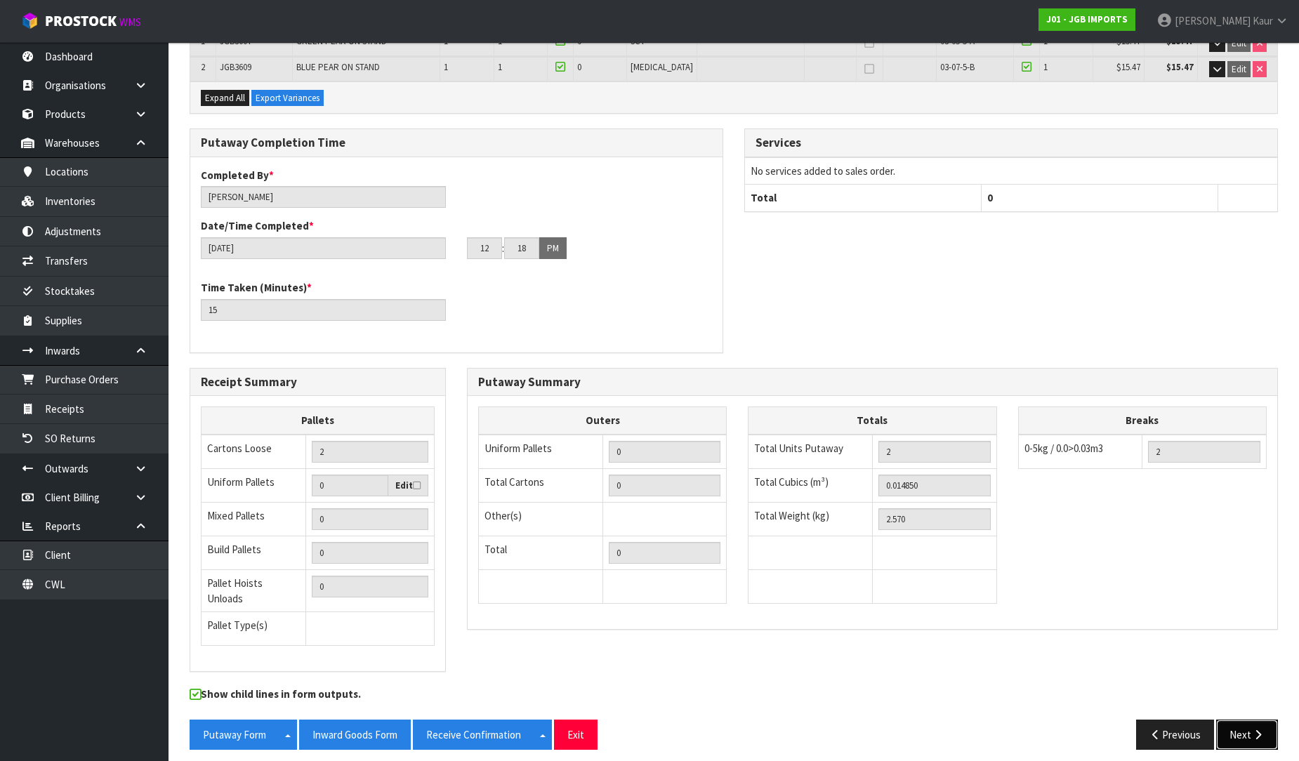
click at [1265, 731] on button "Next" at bounding box center [1247, 735] width 62 height 30
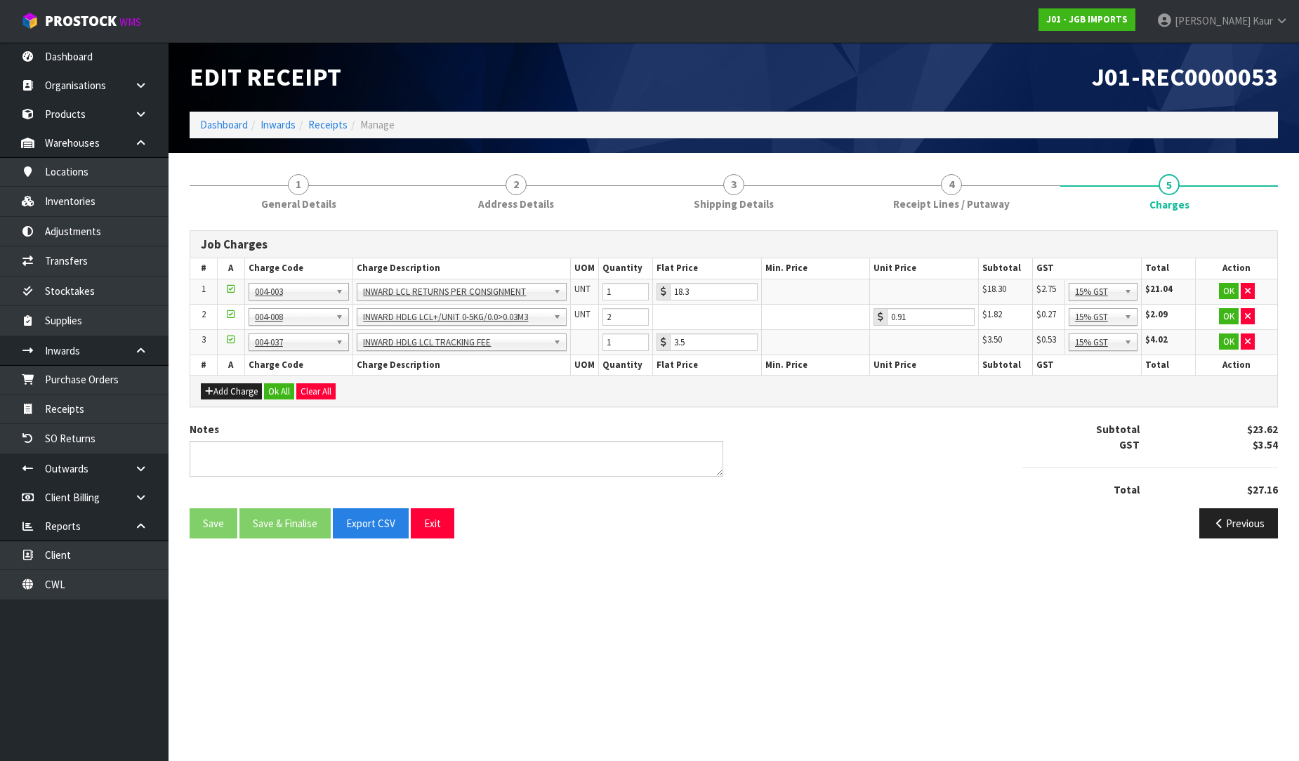
scroll to position [0, 0]
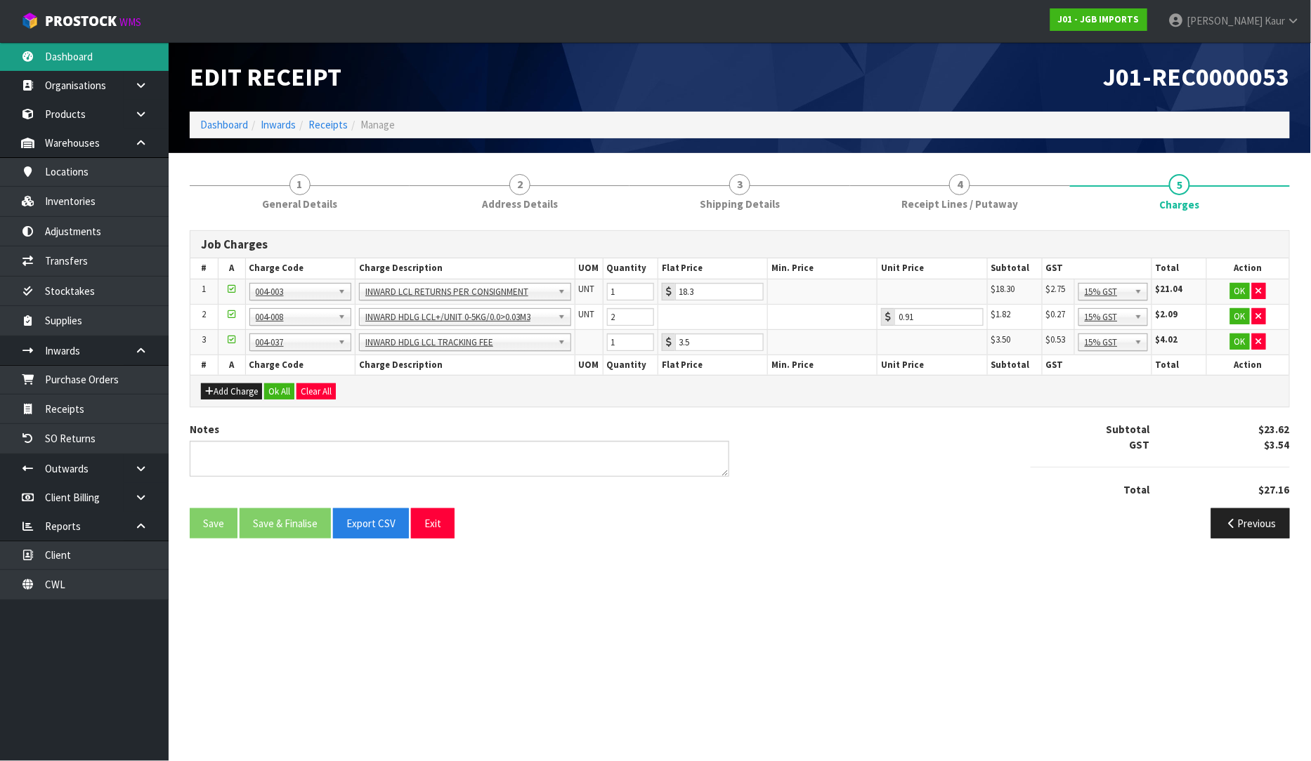
click at [95, 58] on link "Dashboard" at bounding box center [84, 56] width 169 height 29
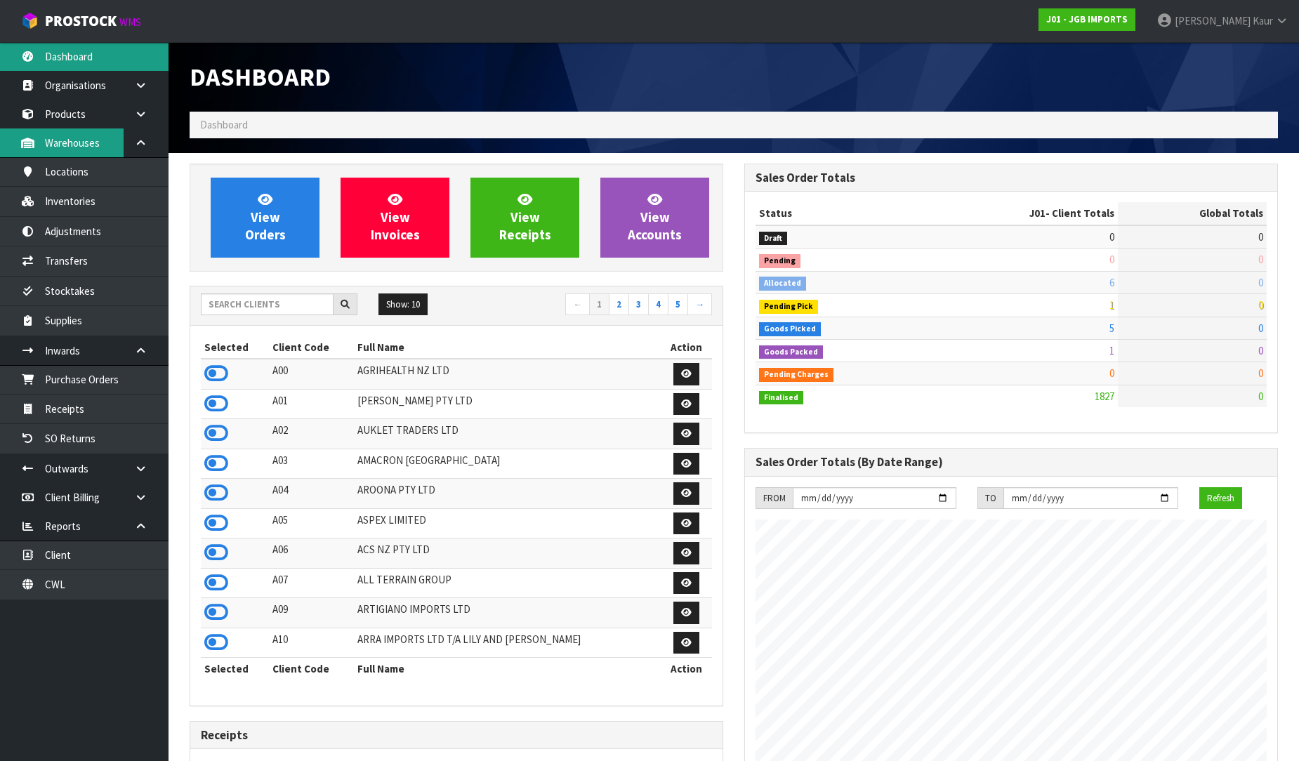
scroll to position [1064, 555]
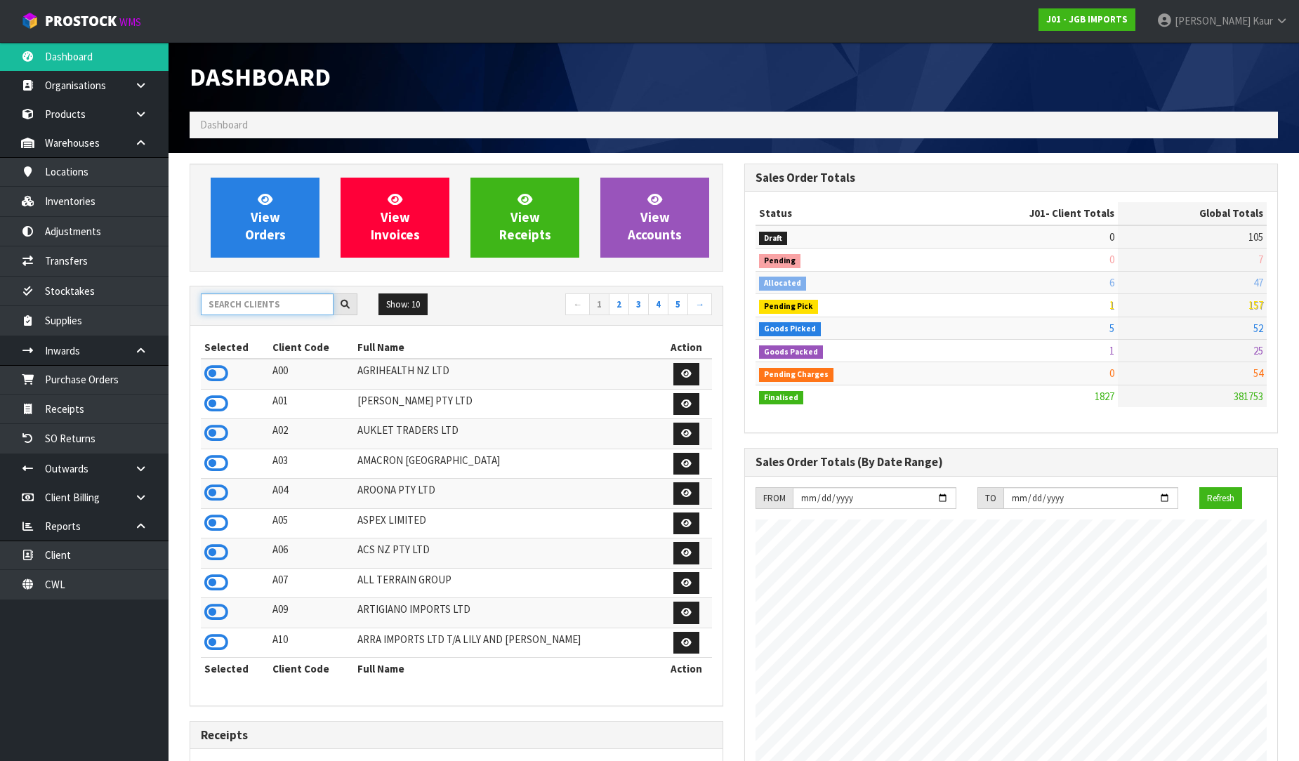
click at [267, 299] on input "text" at bounding box center [267, 305] width 133 height 22
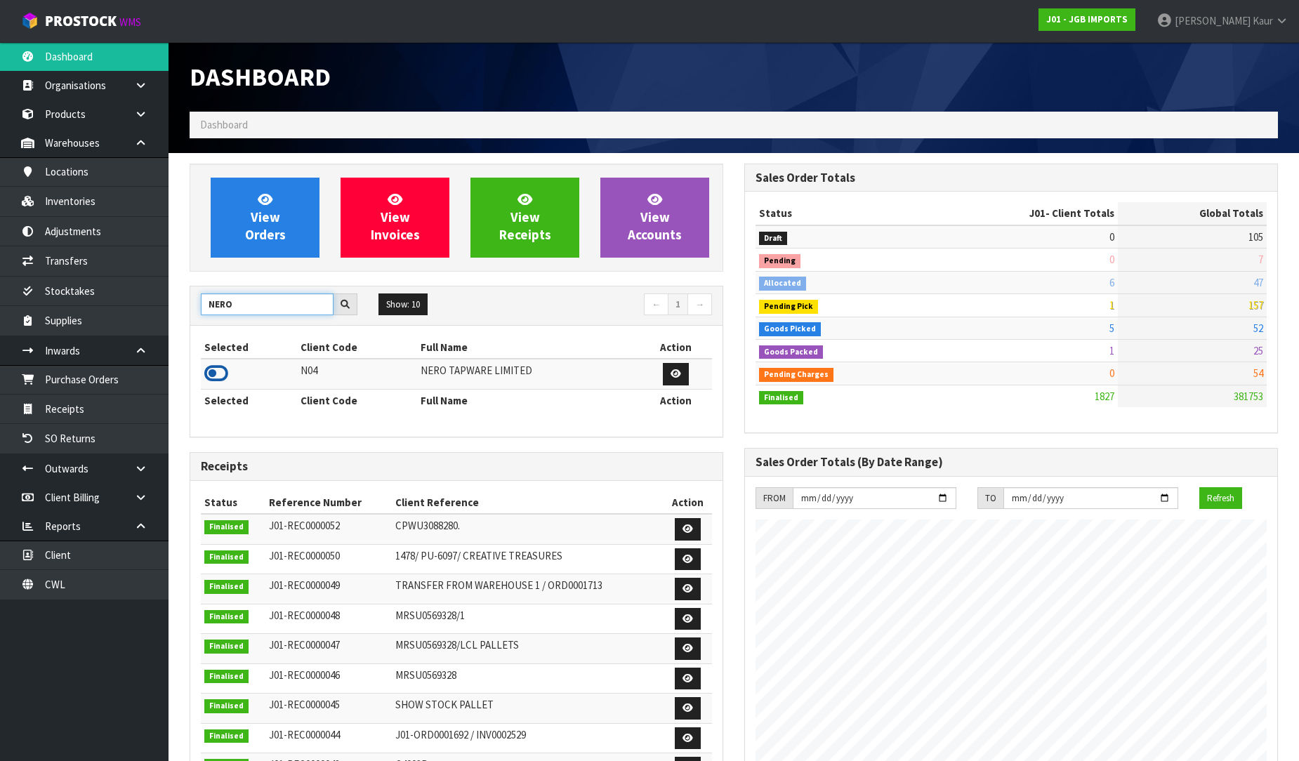
type input "NERO"
click at [218, 367] on icon at bounding box center [216, 373] width 24 height 21
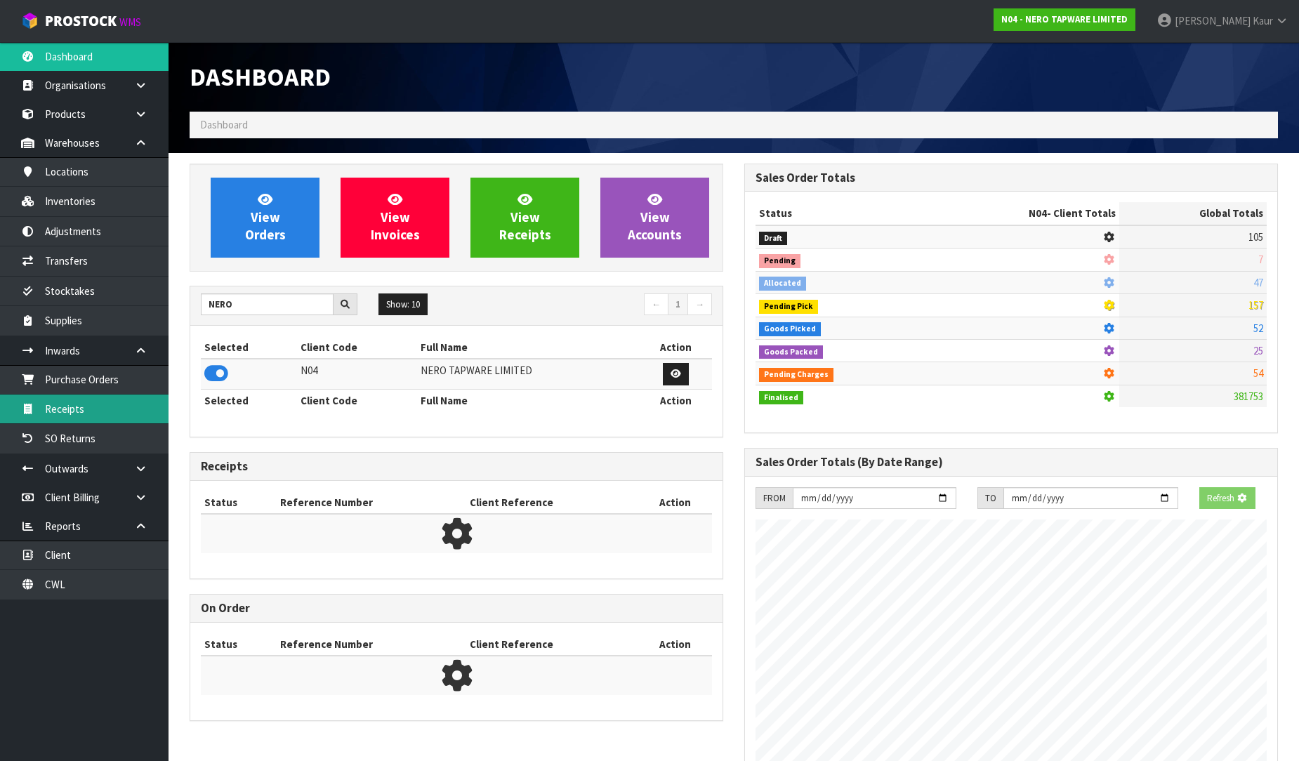
scroll to position [701442, 701763]
click at [115, 409] on link "Receipts" at bounding box center [84, 409] width 169 height 29
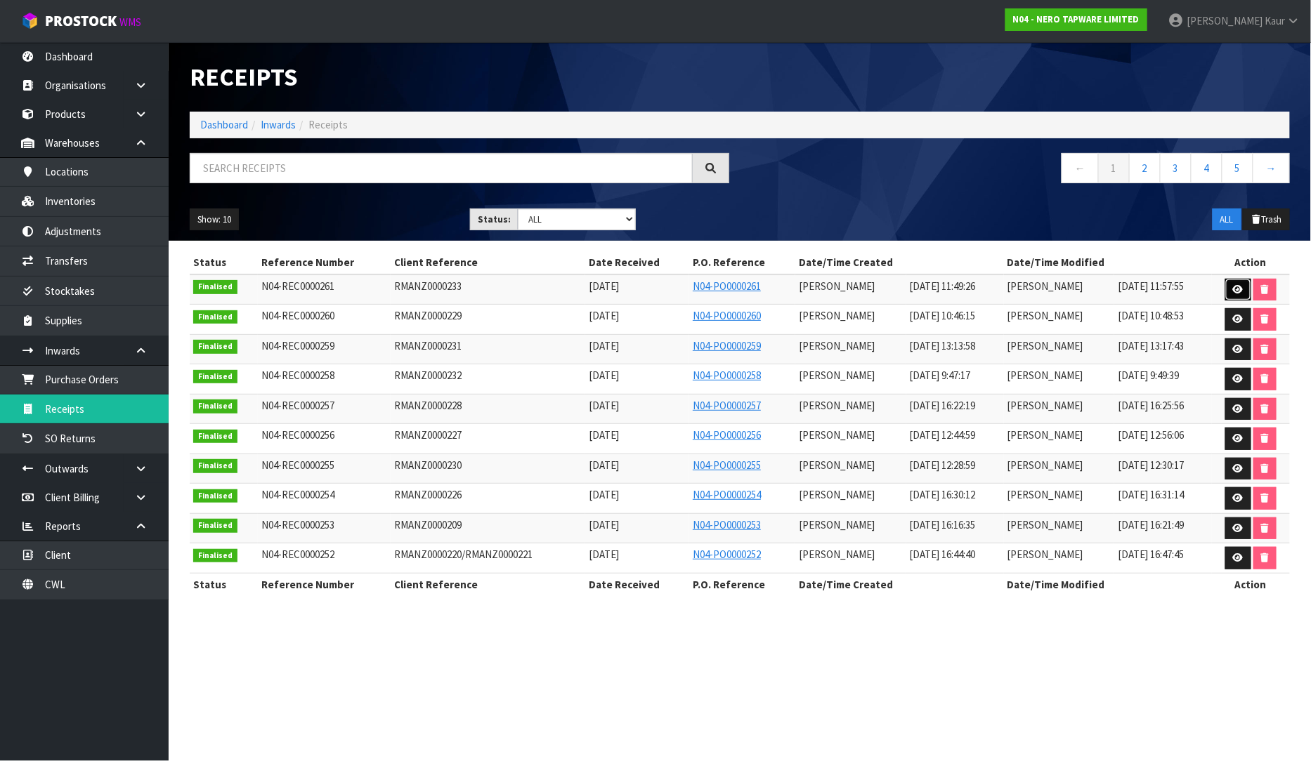
click at [1240, 282] on link at bounding box center [1238, 290] width 26 height 22
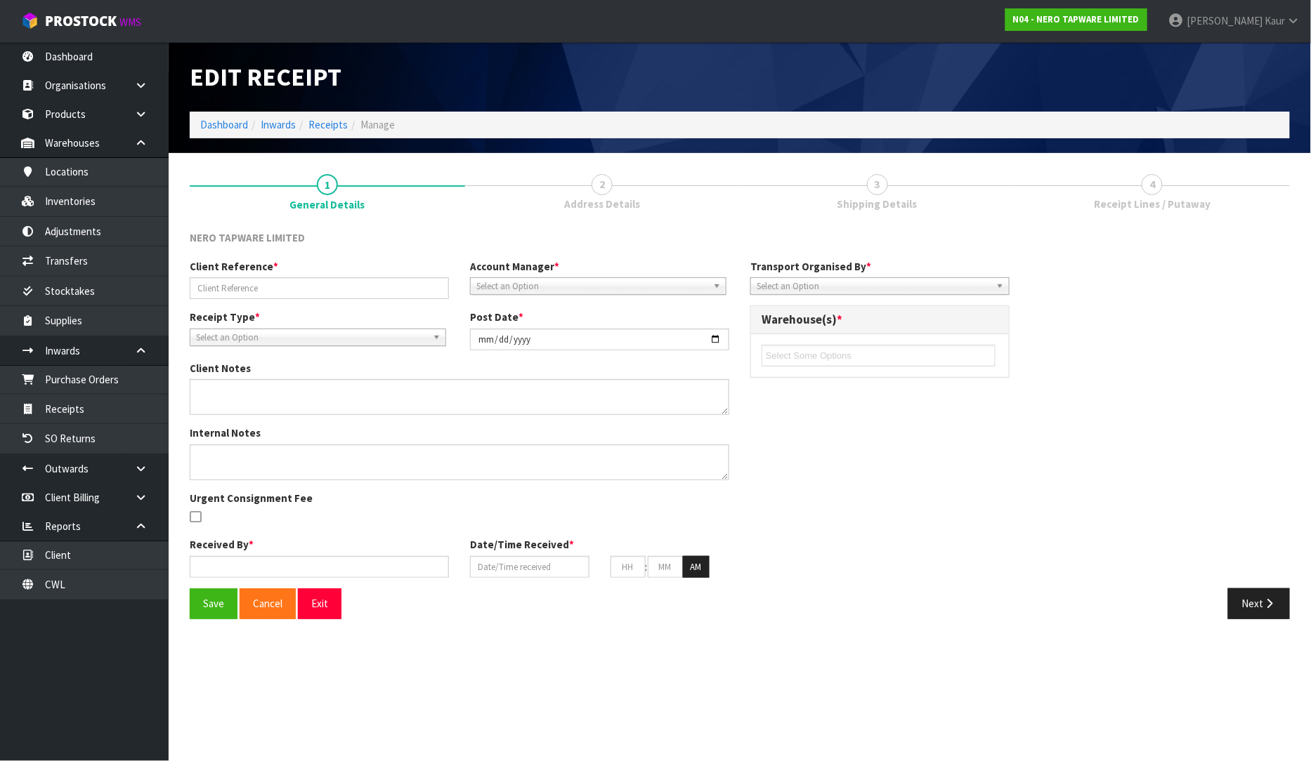
type input "RMANZ0000233"
type input "[DATE]"
type input "[PERSON_NAME]"
type input "[DATE]"
type input "11"
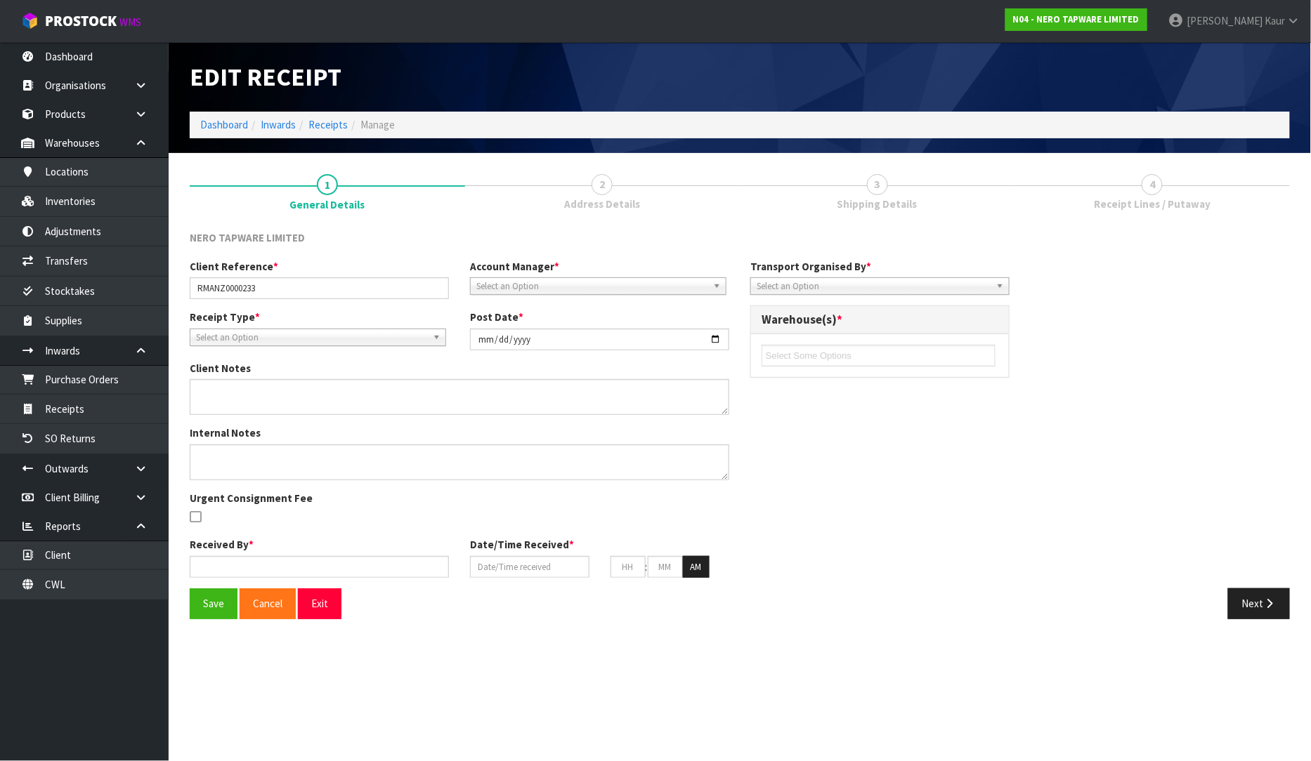
type input "49"
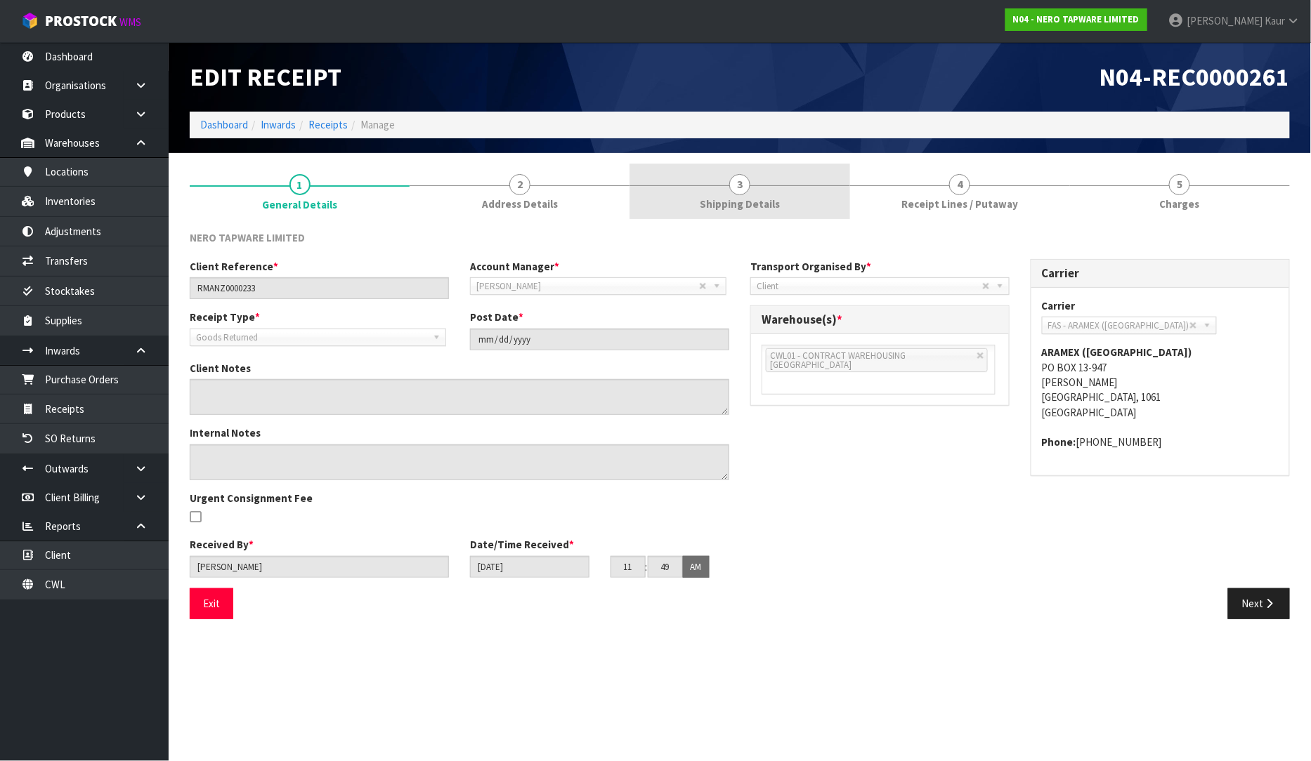
click at [730, 180] on span "3" at bounding box center [739, 184] width 21 height 21
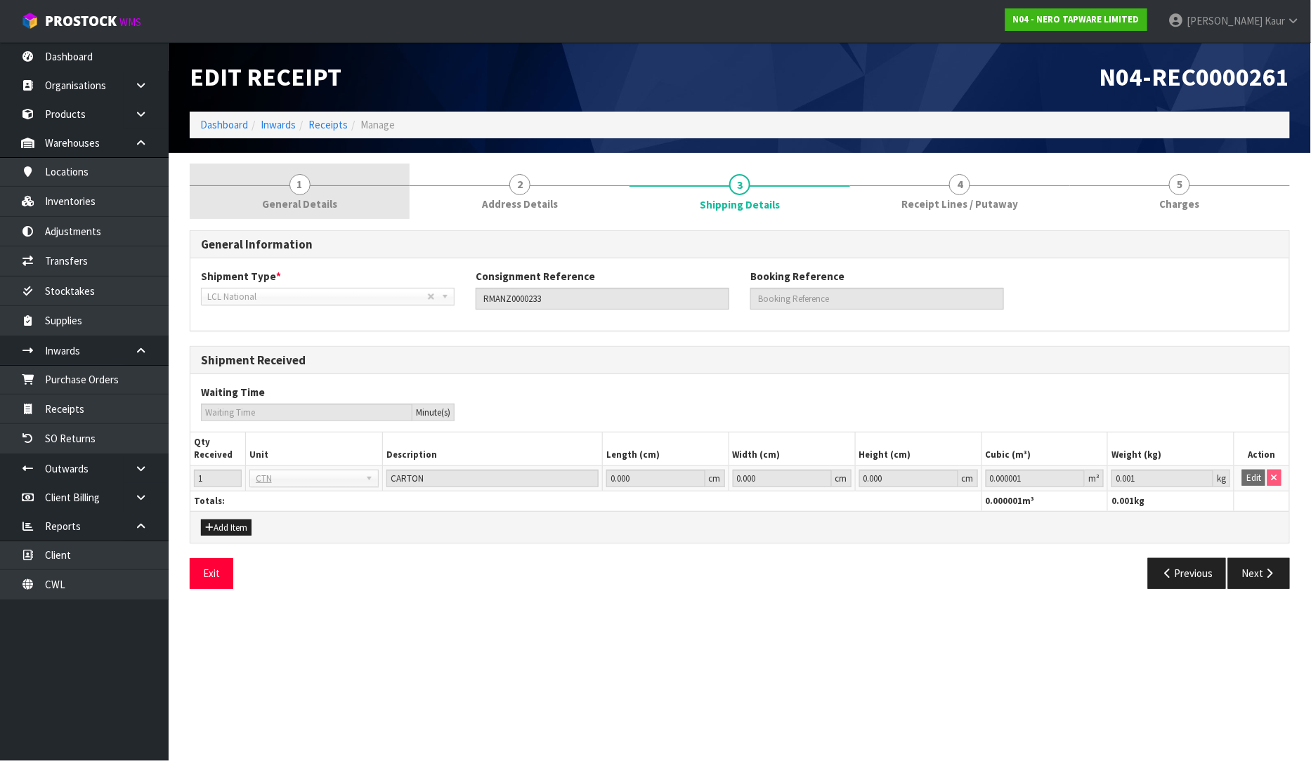
click at [343, 206] on link "1 General Details" at bounding box center [300, 191] width 220 height 55
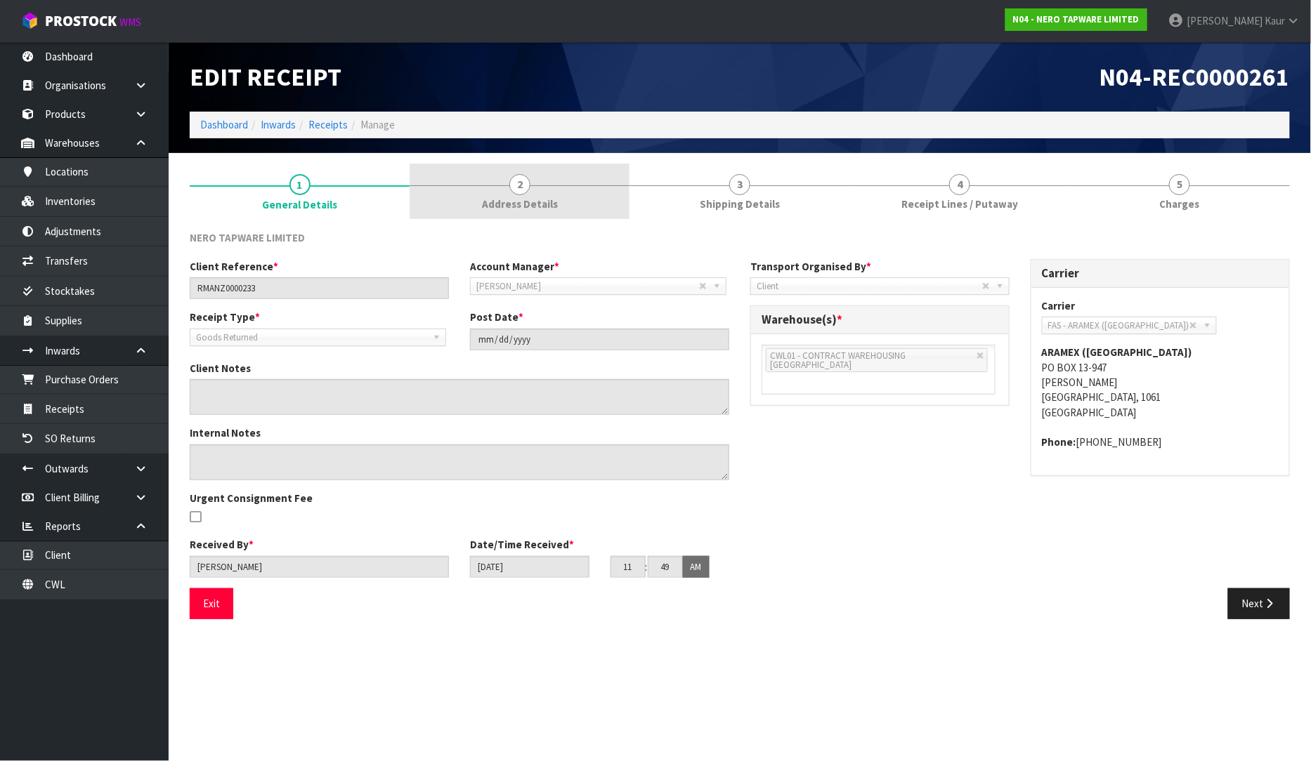
click at [500, 188] on link "2 Address Details" at bounding box center [519, 191] width 220 height 55
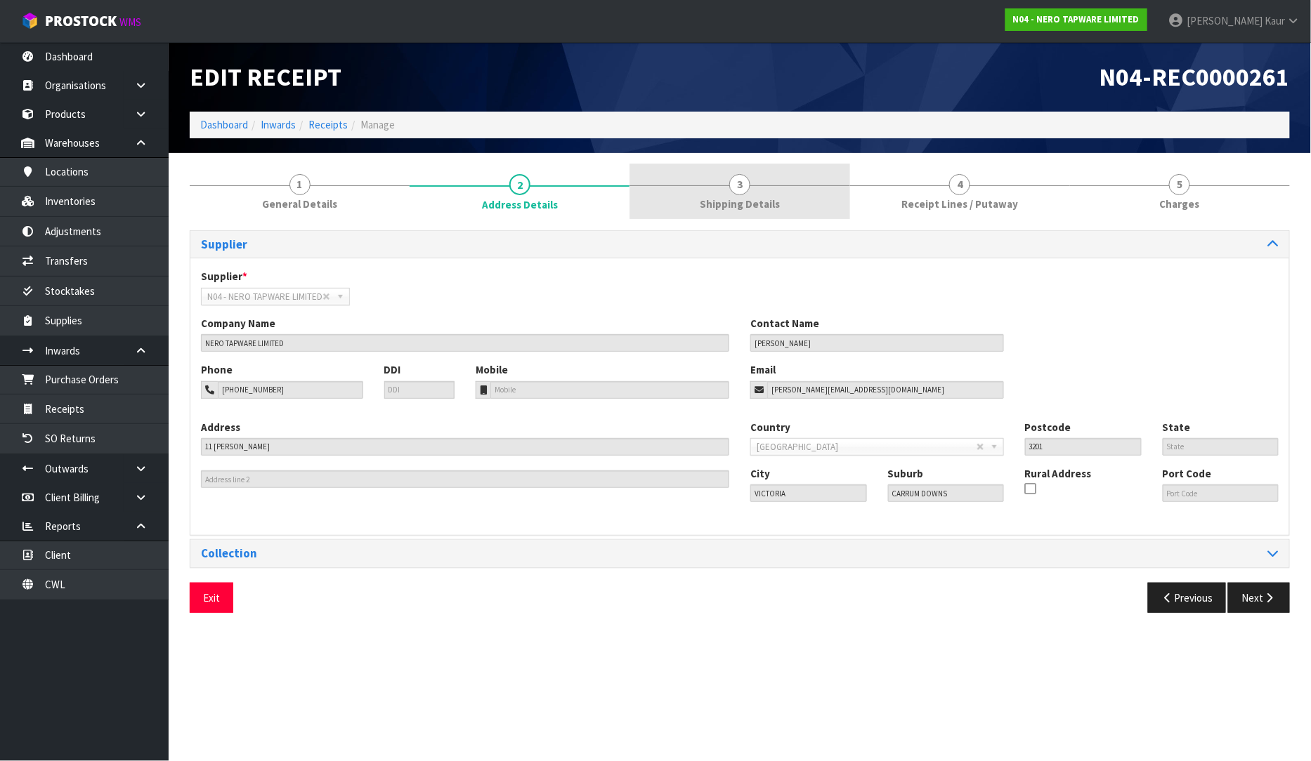
click at [707, 184] on link "3 Shipping Details" at bounding box center [739, 191] width 220 height 55
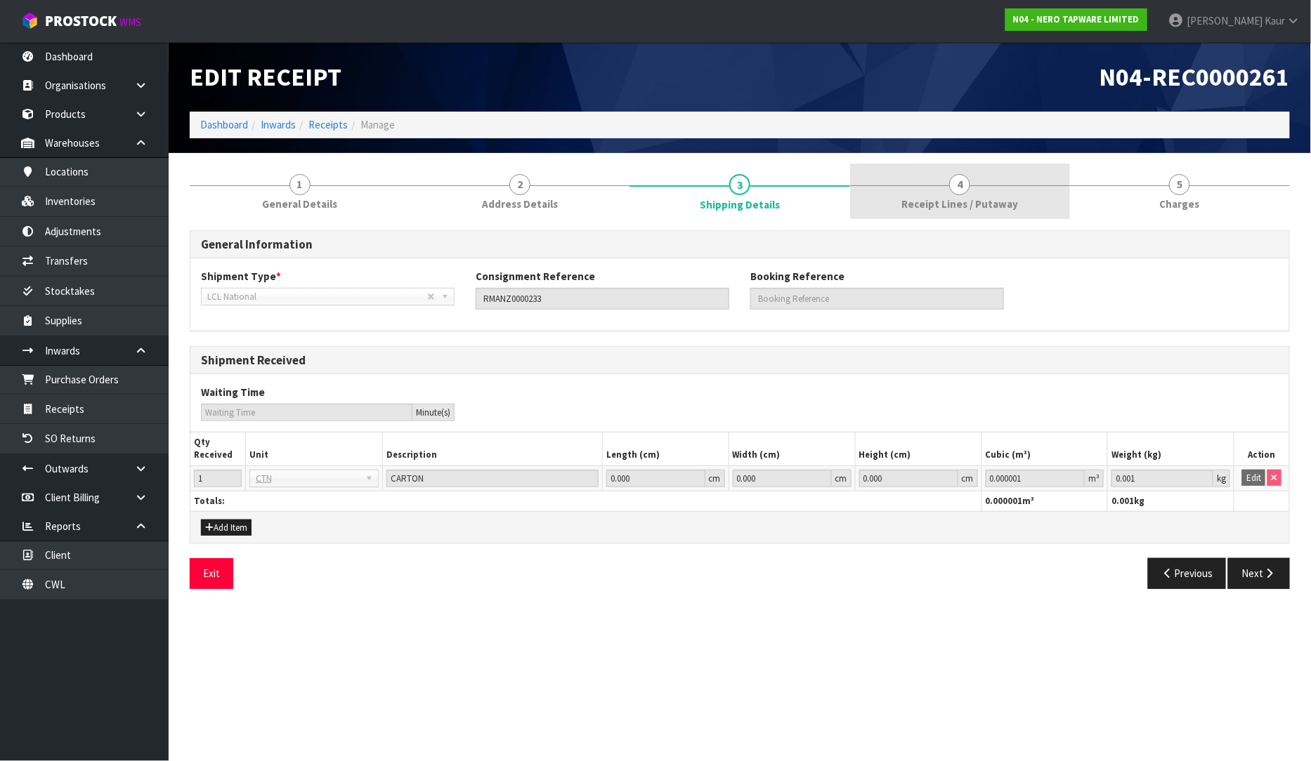
click at [917, 208] on span "Receipt Lines / Putaway" at bounding box center [959, 204] width 117 height 15
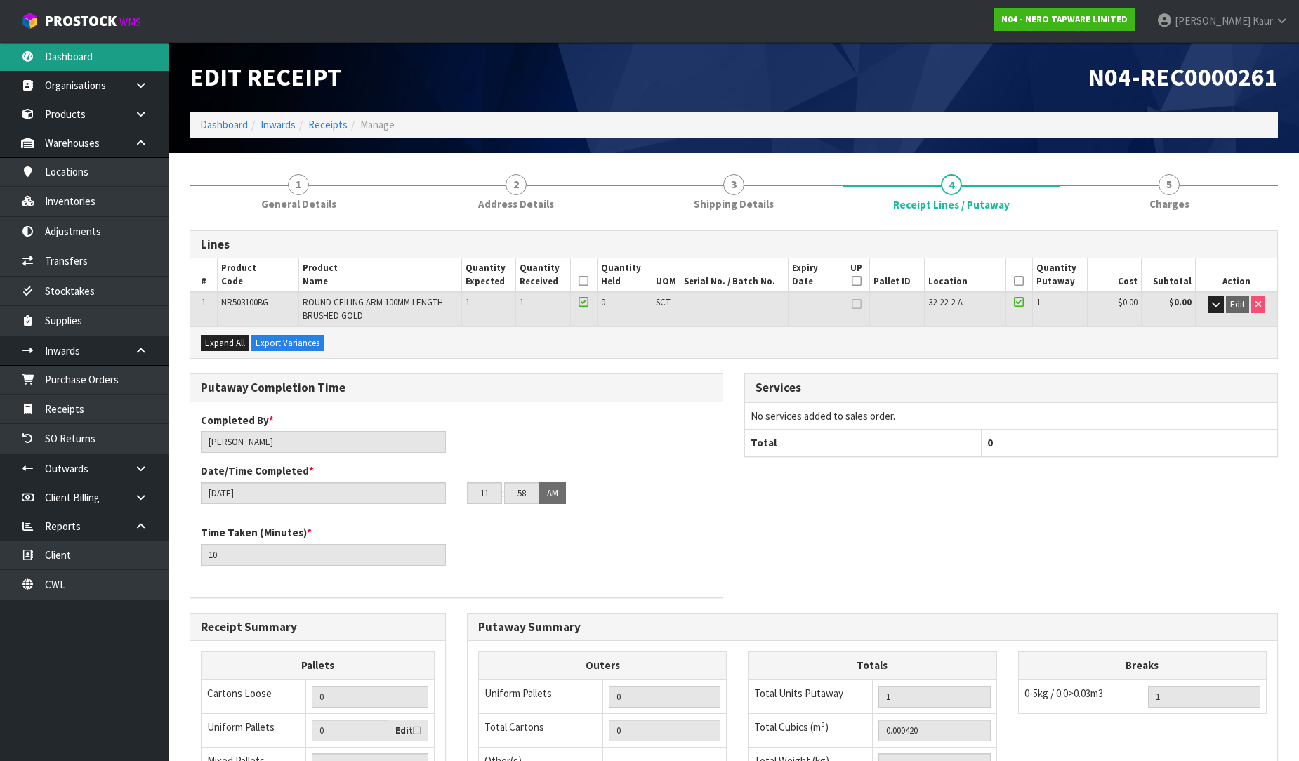
click at [100, 58] on link "Dashboard" at bounding box center [84, 56] width 169 height 29
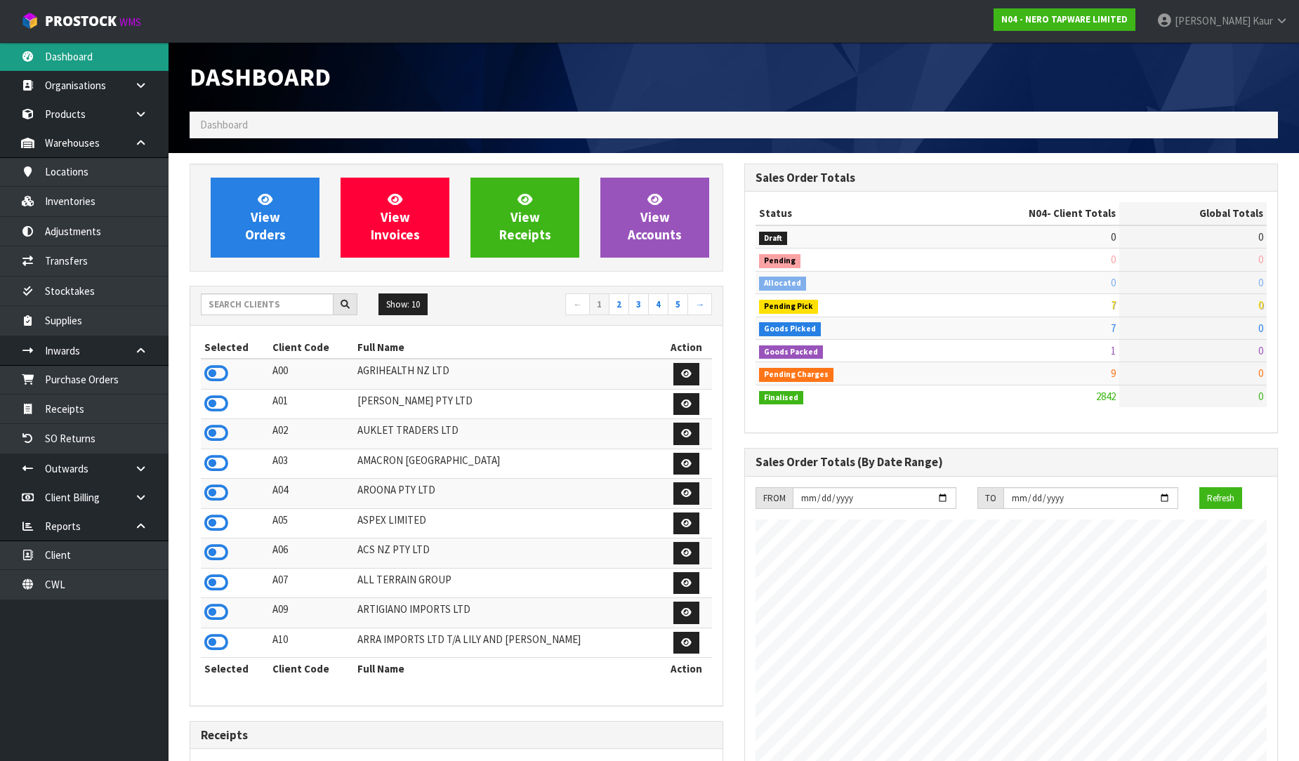
scroll to position [1140, 555]
click at [248, 298] on input "text" at bounding box center [267, 305] width 133 height 22
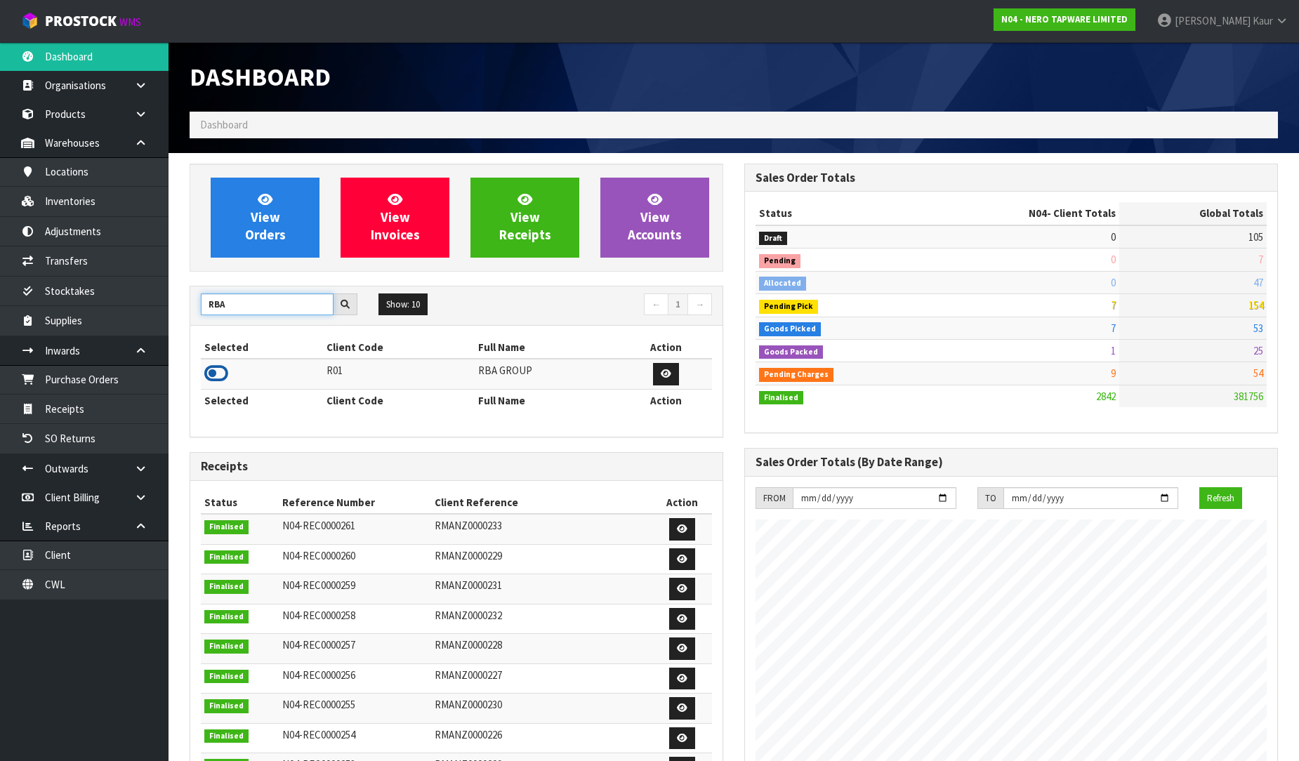
type input "RBA"
click at [221, 368] on icon at bounding box center [216, 373] width 24 height 21
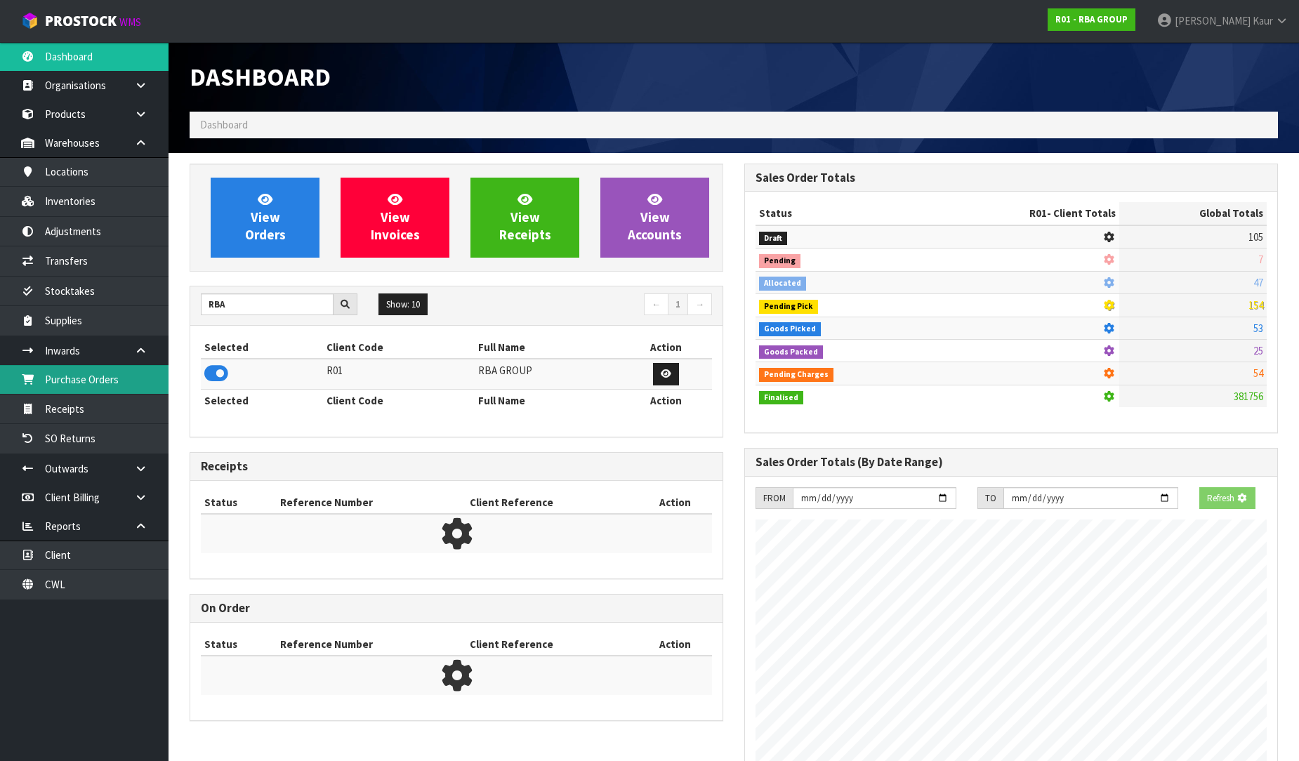
scroll to position [876, 555]
click at [138, 376] on link "Purchase Orders" at bounding box center [84, 379] width 169 height 29
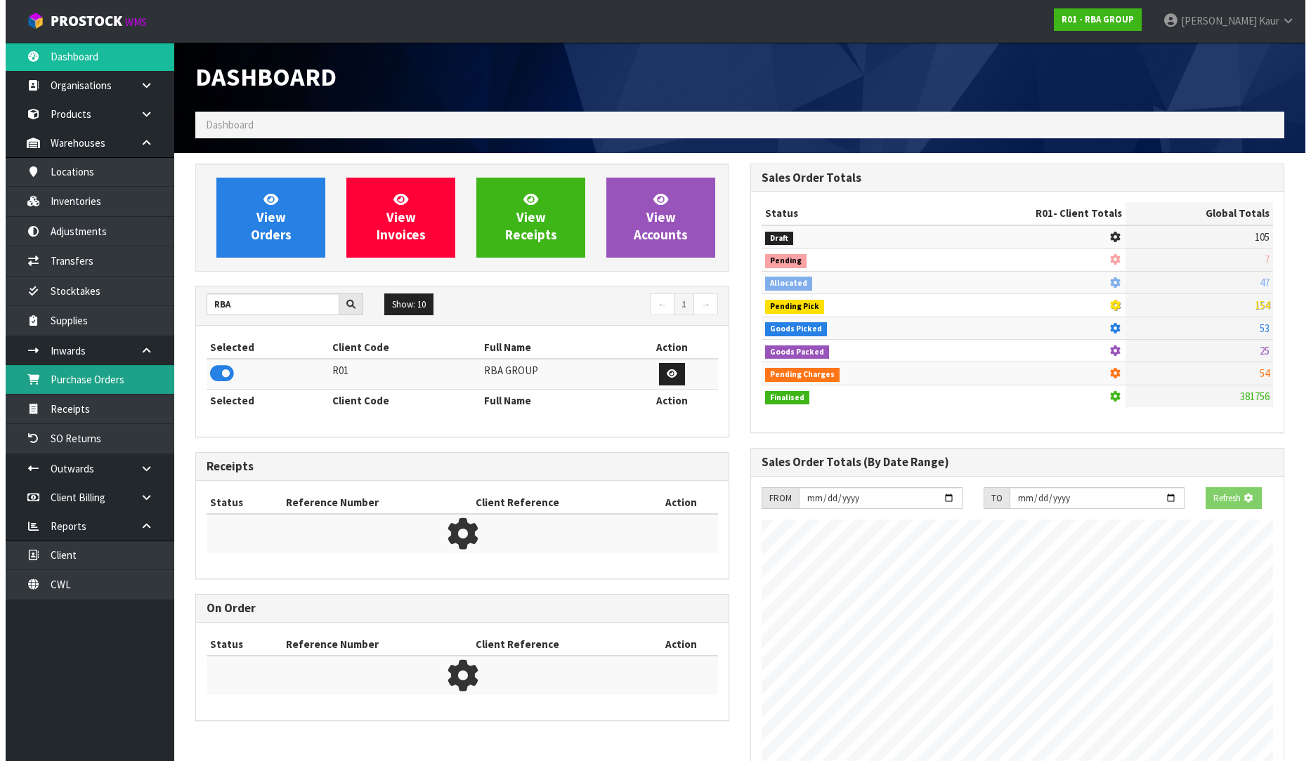
scroll to position [904, 555]
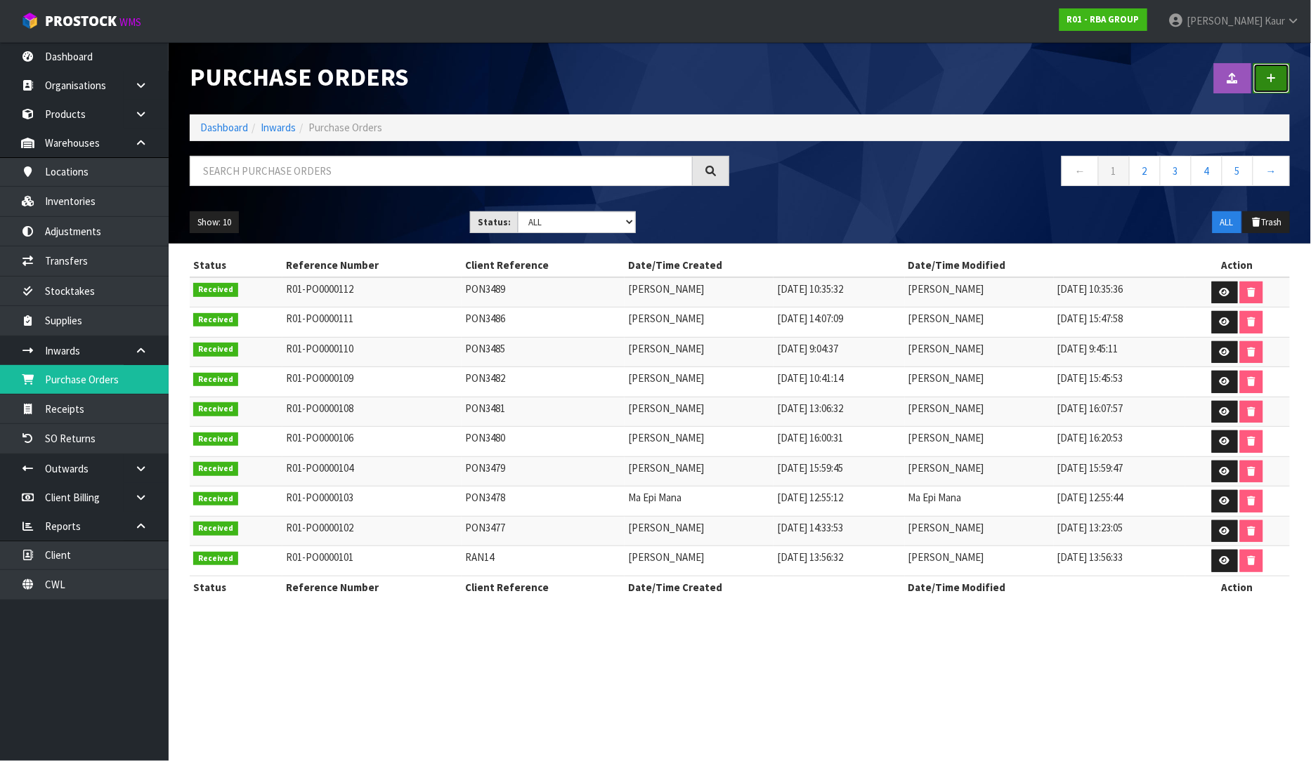
click at [1279, 78] on link at bounding box center [1271, 78] width 37 height 30
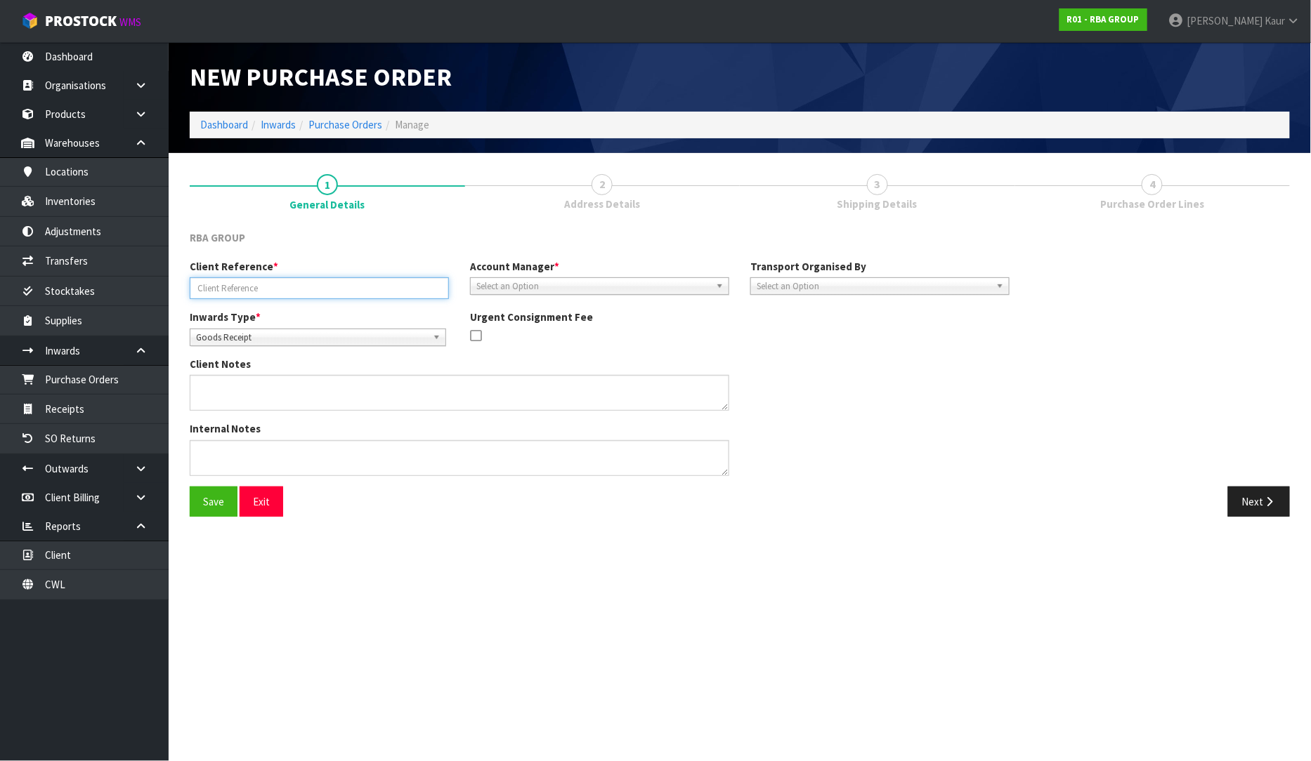
click at [244, 291] on input "text" at bounding box center [319, 288] width 259 height 22
paste input "PON3487 - SON7226"
type input "PON3487 - SON7226"
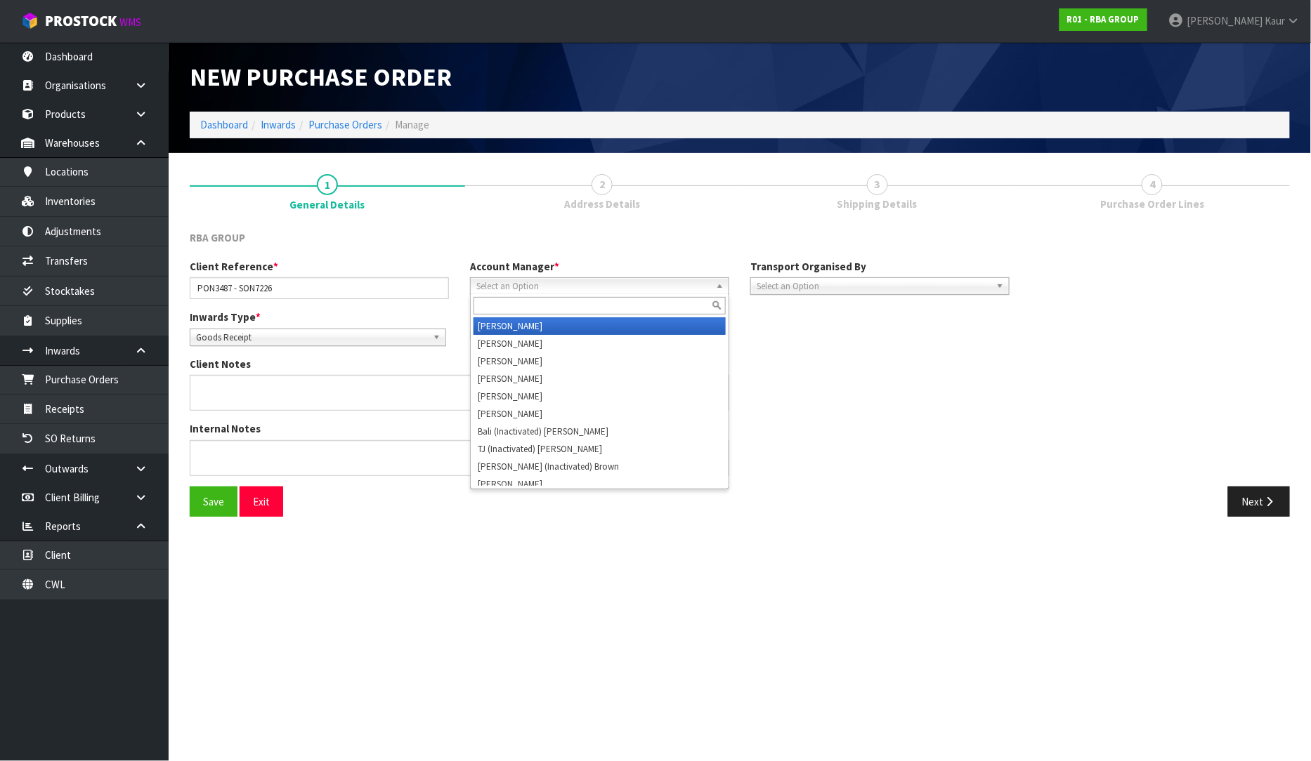
click at [495, 282] on span "Select an Option" at bounding box center [593, 286] width 234 height 17
type input "D"
click at [513, 324] on li "D [PERSON_NAME]" at bounding box center [599, 326] width 252 height 18
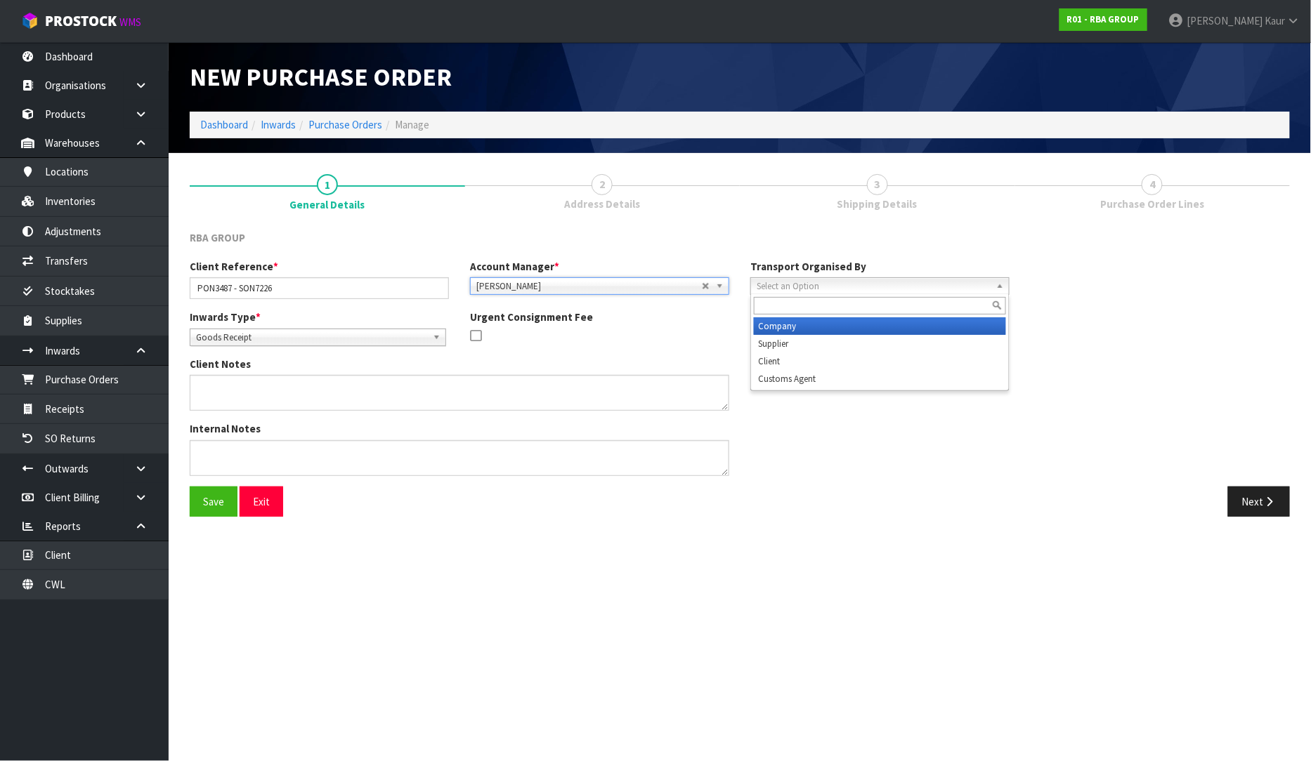
click at [873, 291] on span "Select an Option" at bounding box center [873, 286] width 234 height 17
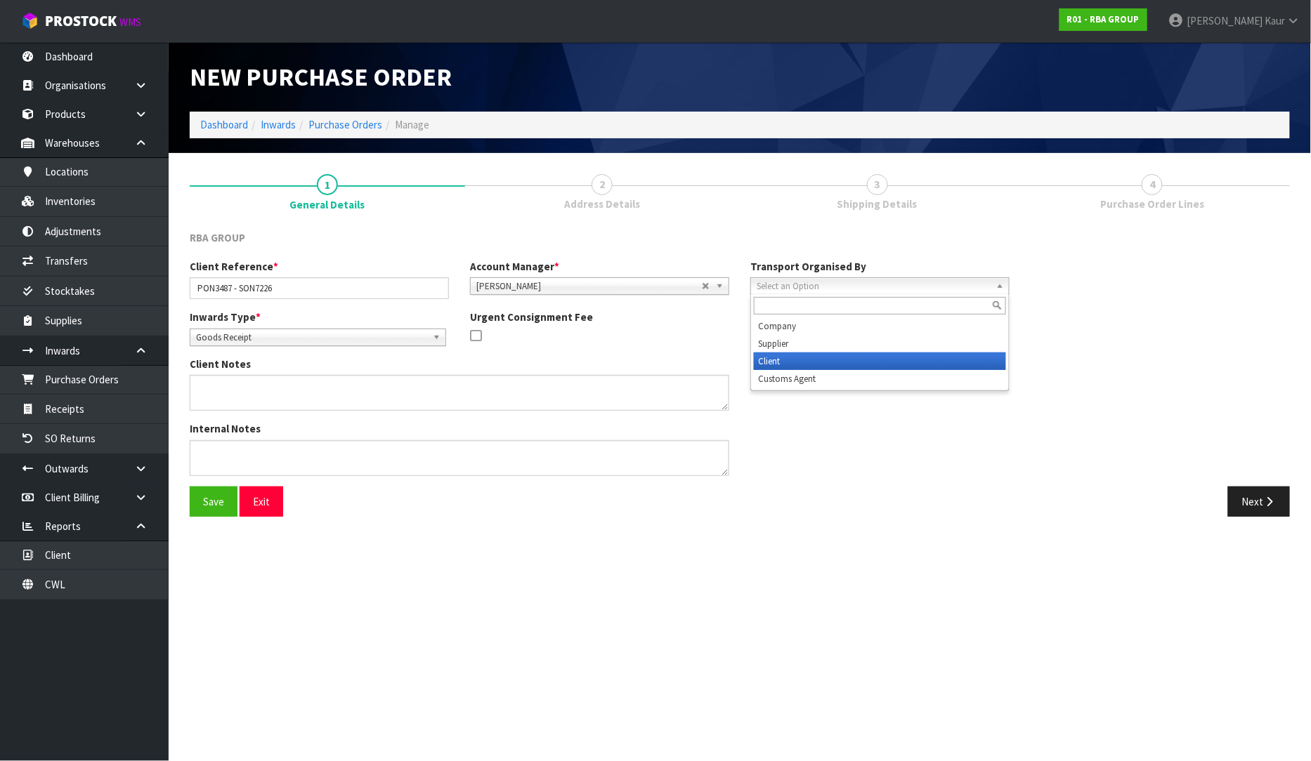
click at [852, 353] on li "Client" at bounding box center [880, 362] width 252 height 18
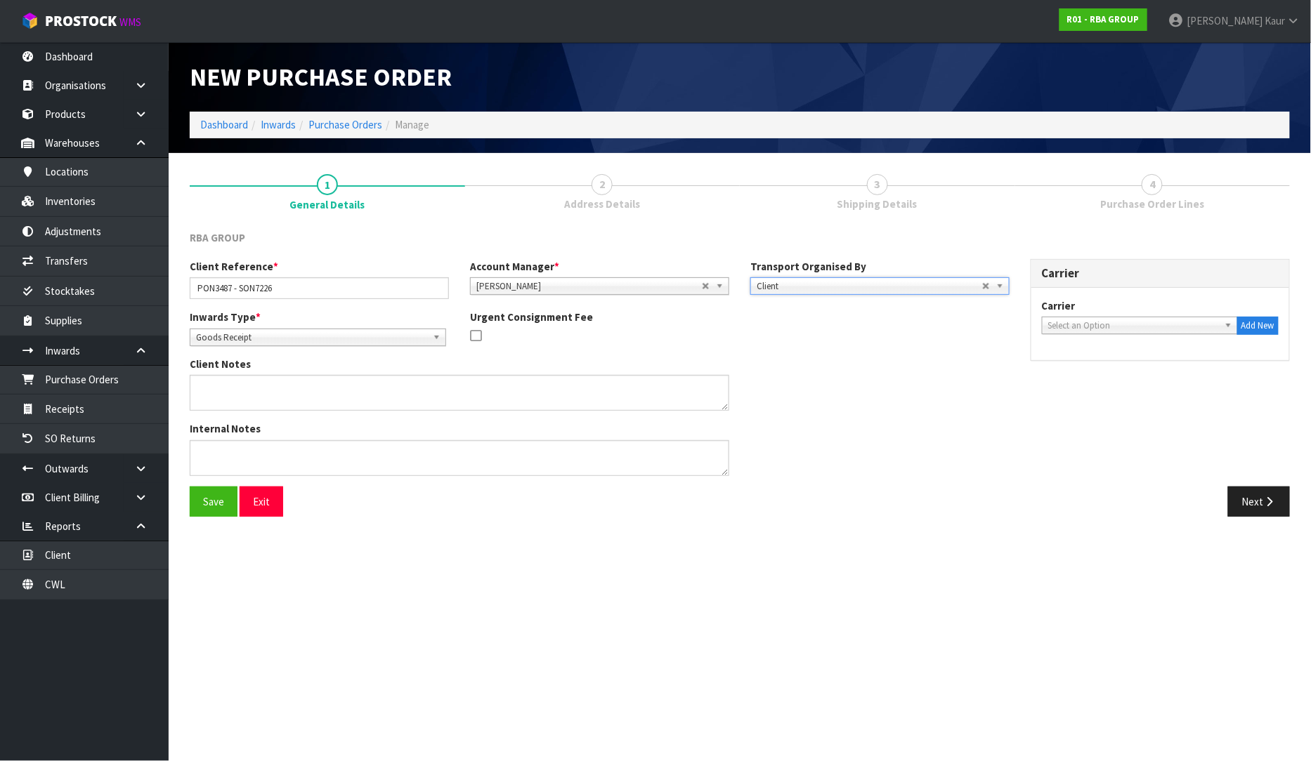
click at [1117, 323] on span "Select an Option" at bounding box center [1133, 325] width 171 height 17
type input "FEDE"
drag, startPoint x: 1112, startPoint y: 366, endPoint x: 1155, endPoint y: 380, distance: 45.1
click at [1112, 367] on li "FEDE X WORLD SERVICE CENTER - FEDEX WORLD SERVICE CENTER" at bounding box center [1139, 371] width 189 height 28
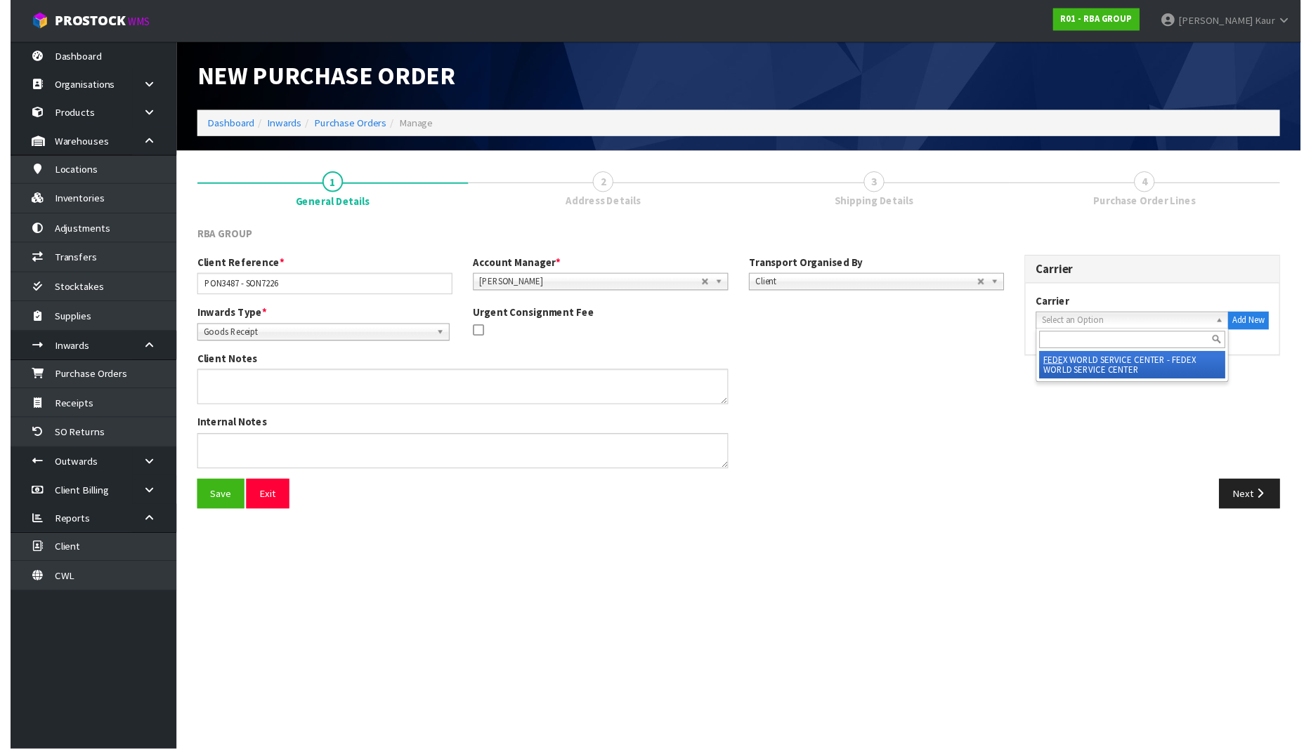
scroll to position [0, 10]
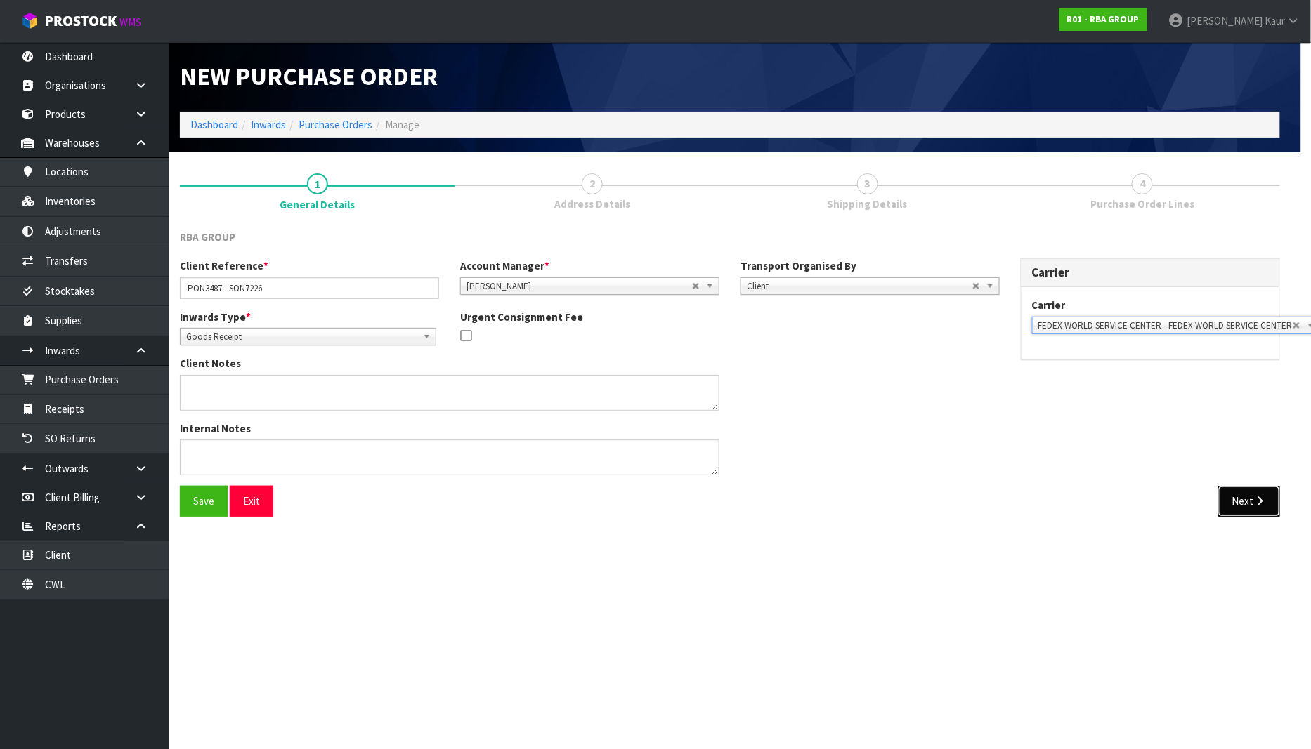
click at [1240, 507] on button "Next" at bounding box center [1249, 501] width 62 height 30
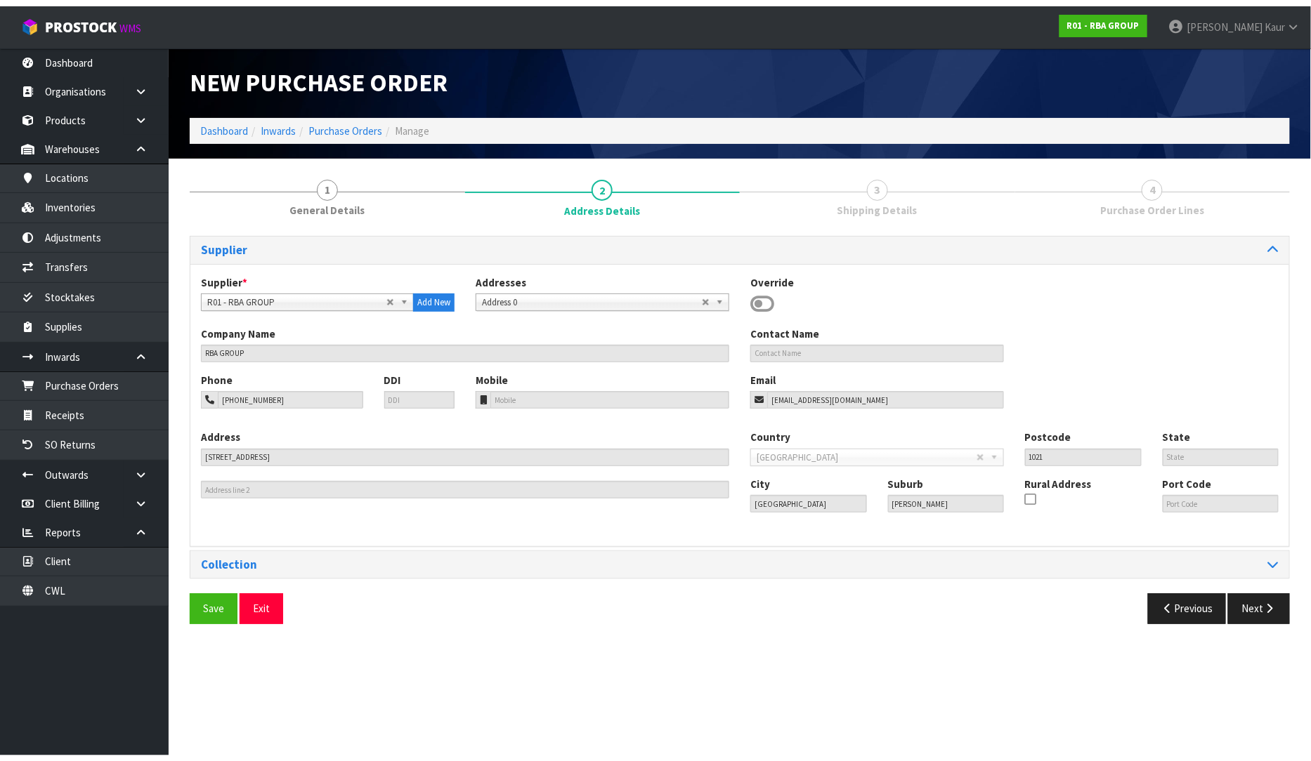
scroll to position [0, 0]
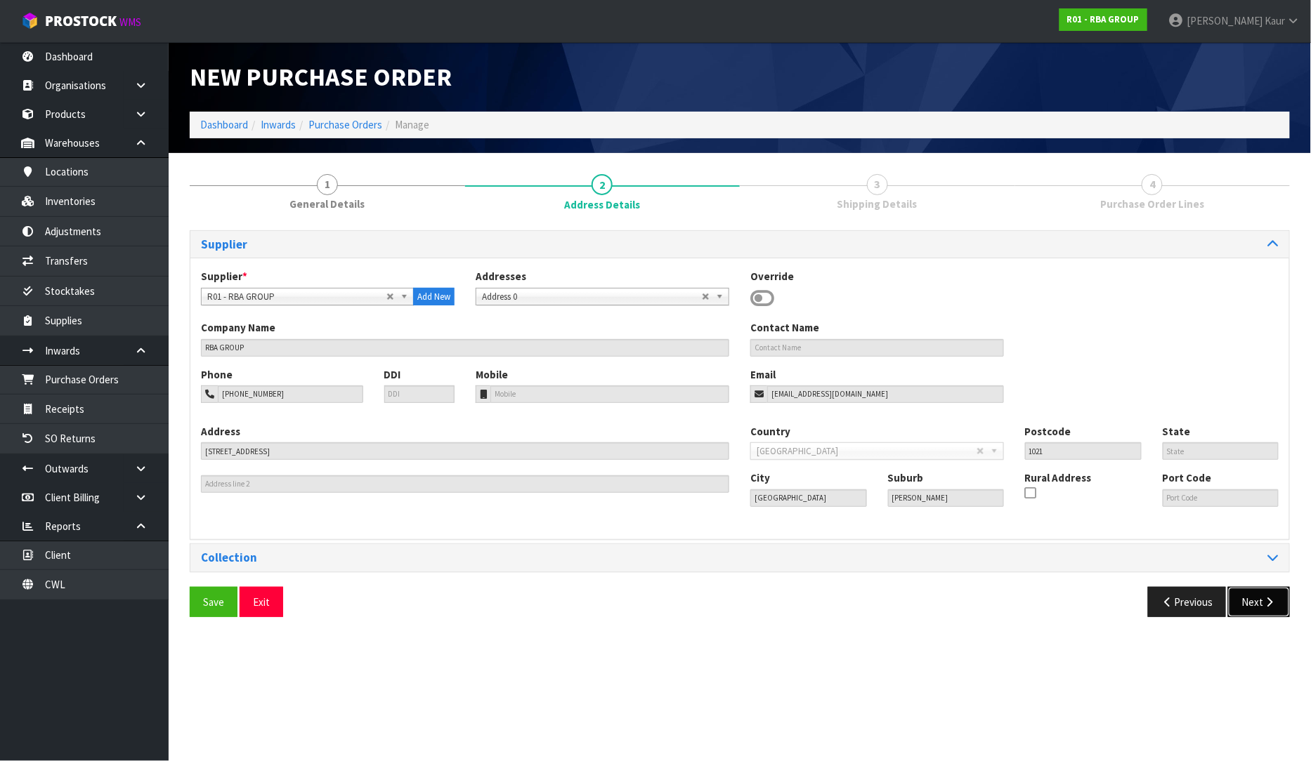
click at [1270, 594] on button "Next" at bounding box center [1259, 602] width 62 height 30
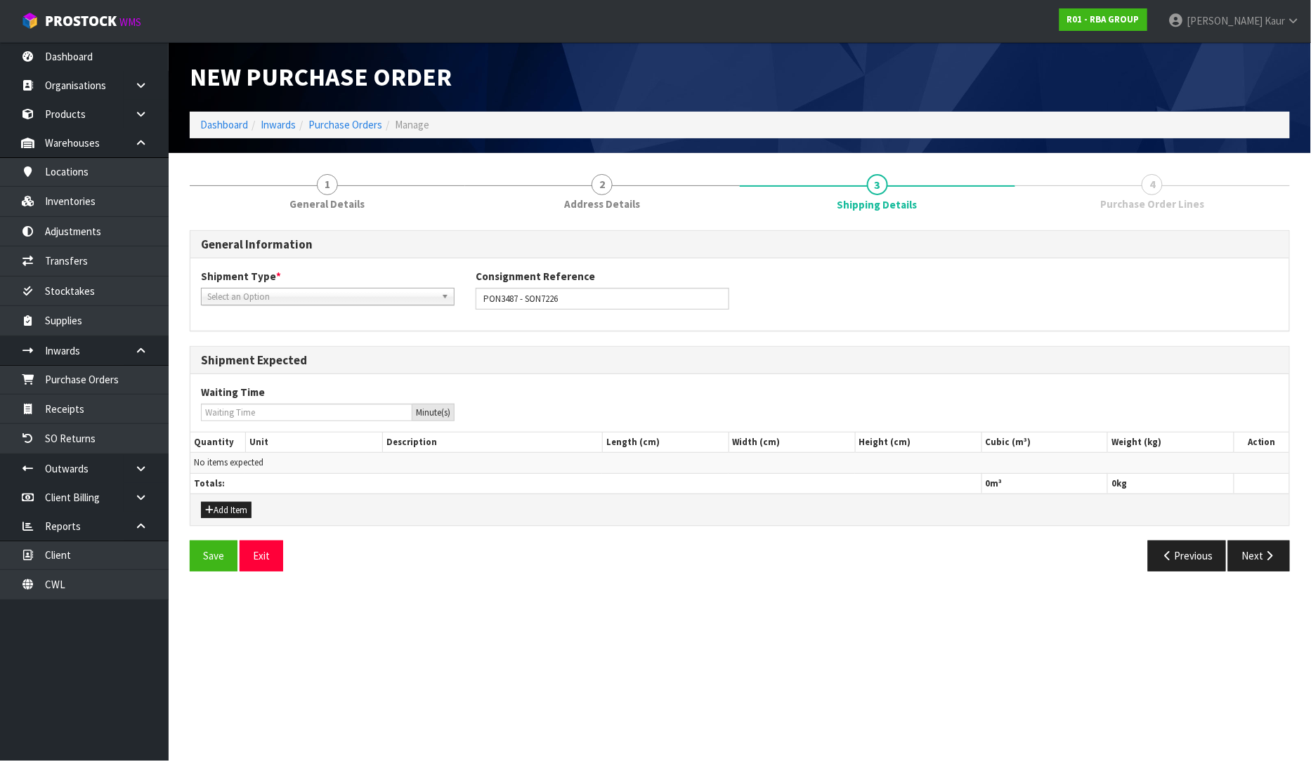
click at [211, 293] on span "Select an Option" at bounding box center [321, 297] width 228 height 17
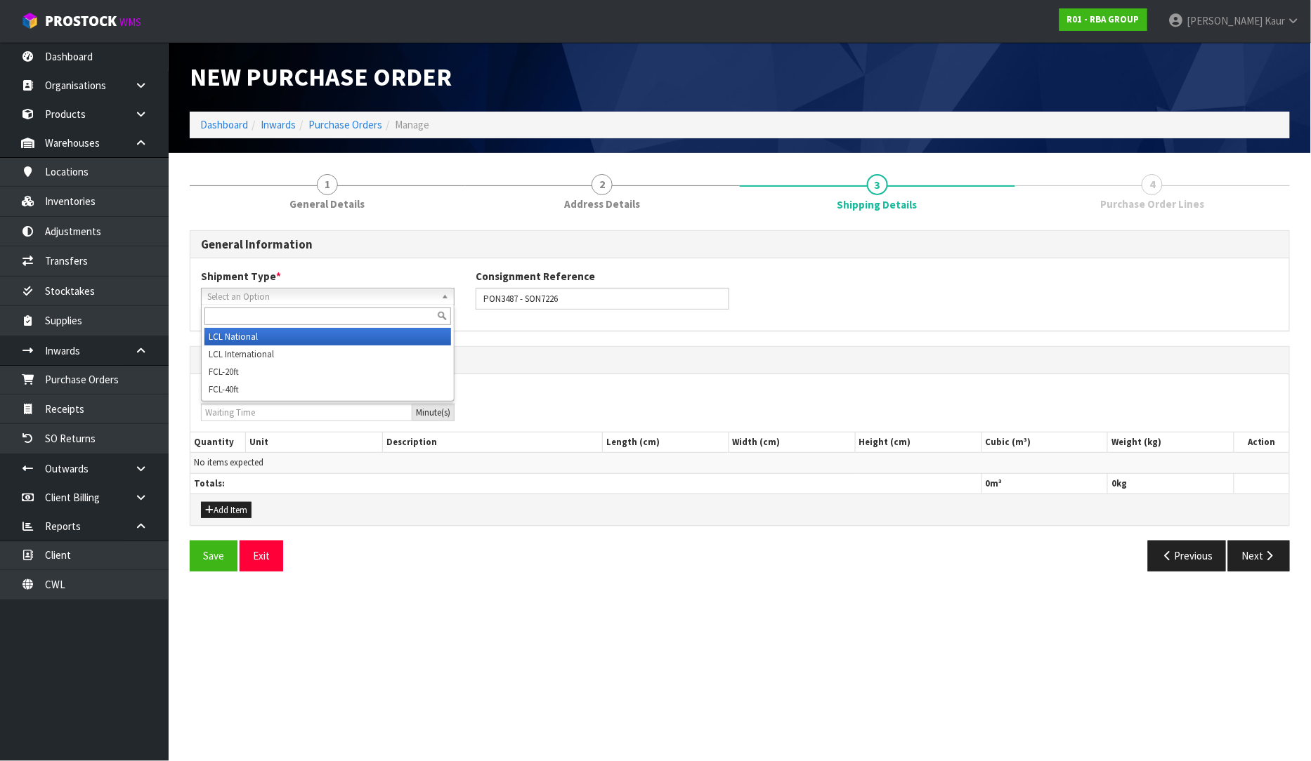
click at [220, 331] on li "LCL National" at bounding box center [327, 337] width 247 height 18
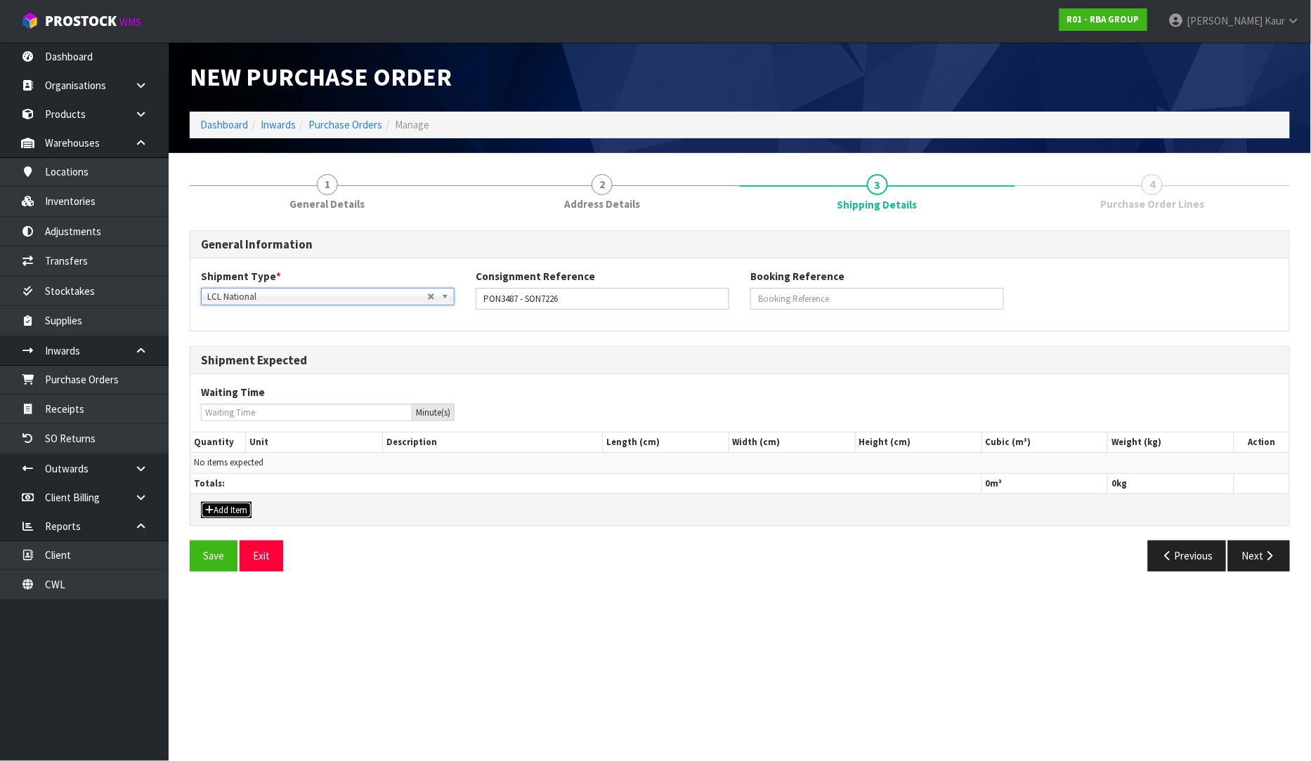
click at [228, 506] on button "Add Item" at bounding box center [226, 510] width 51 height 17
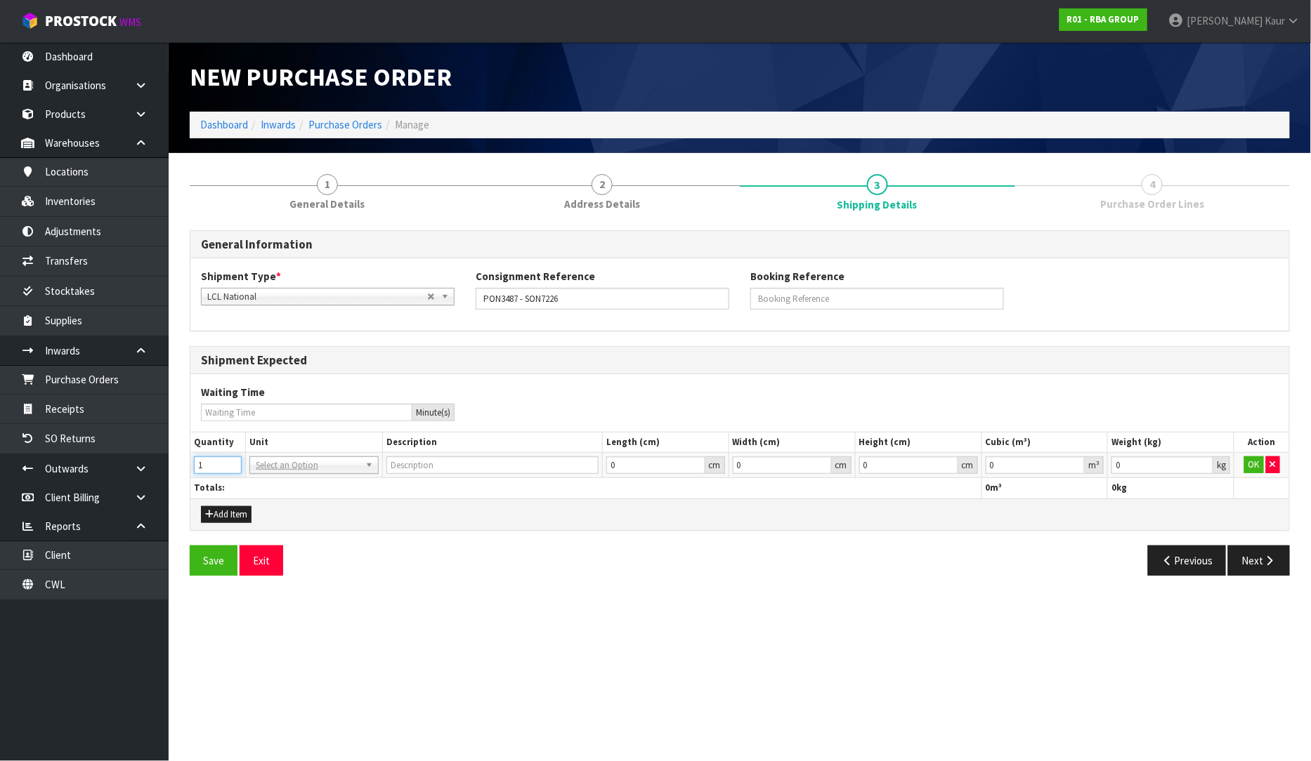
type input "1"
click at [232, 461] on input "1" at bounding box center [218, 466] width 48 height 18
click at [283, 482] on input "text" at bounding box center [314, 485] width 122 height 18
type input "CTN"
type input "CARTON"
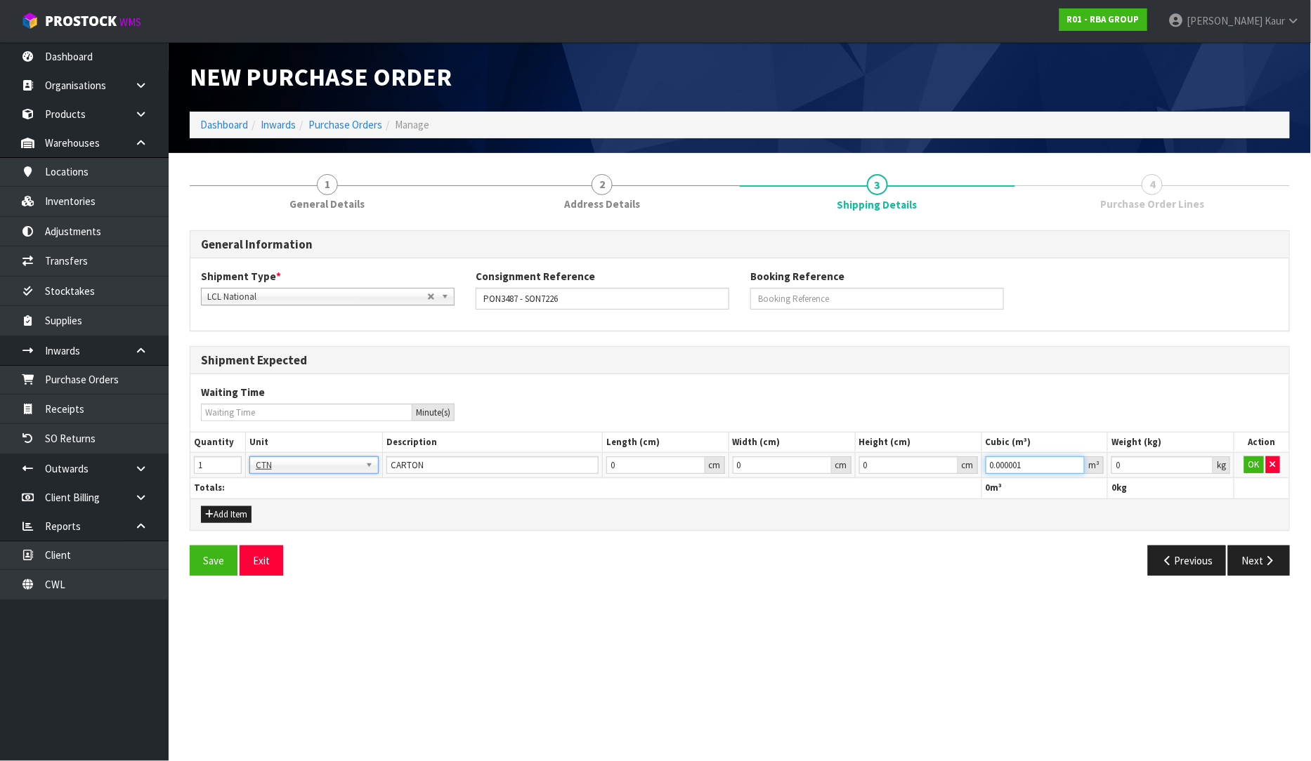
type input "0.000001"
click at [1080, 462] on input "0.000001" at bounding box center [1035, 466] width 100 height 18
type input "0.001"
click at [1201, 464] on input "0.001" at bounding box center [1162, 466] width 102 height 18
click at [1248, 464] on button "OK" at bounding box center [1254, 465] width 20 height 17
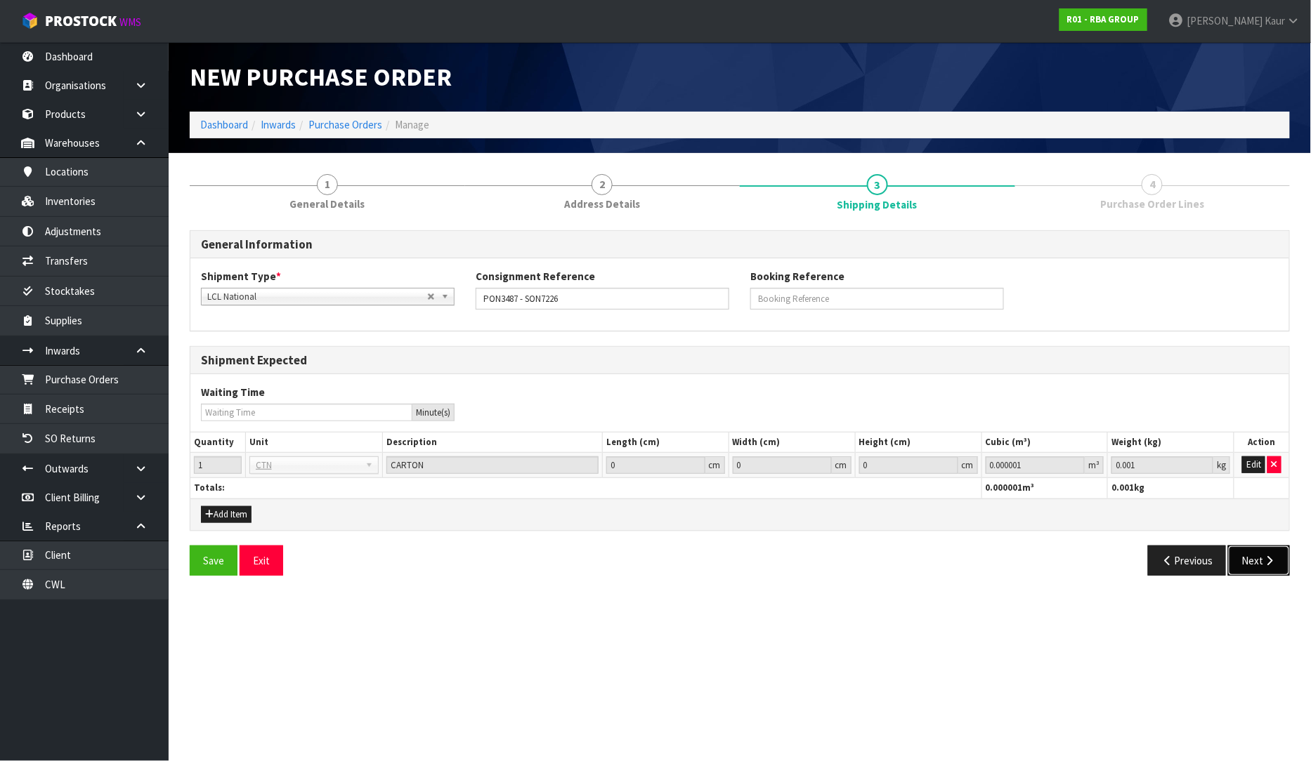
click at [1248, 558] on button "Next" at bounding box center [1259, 561] width 62 height 30
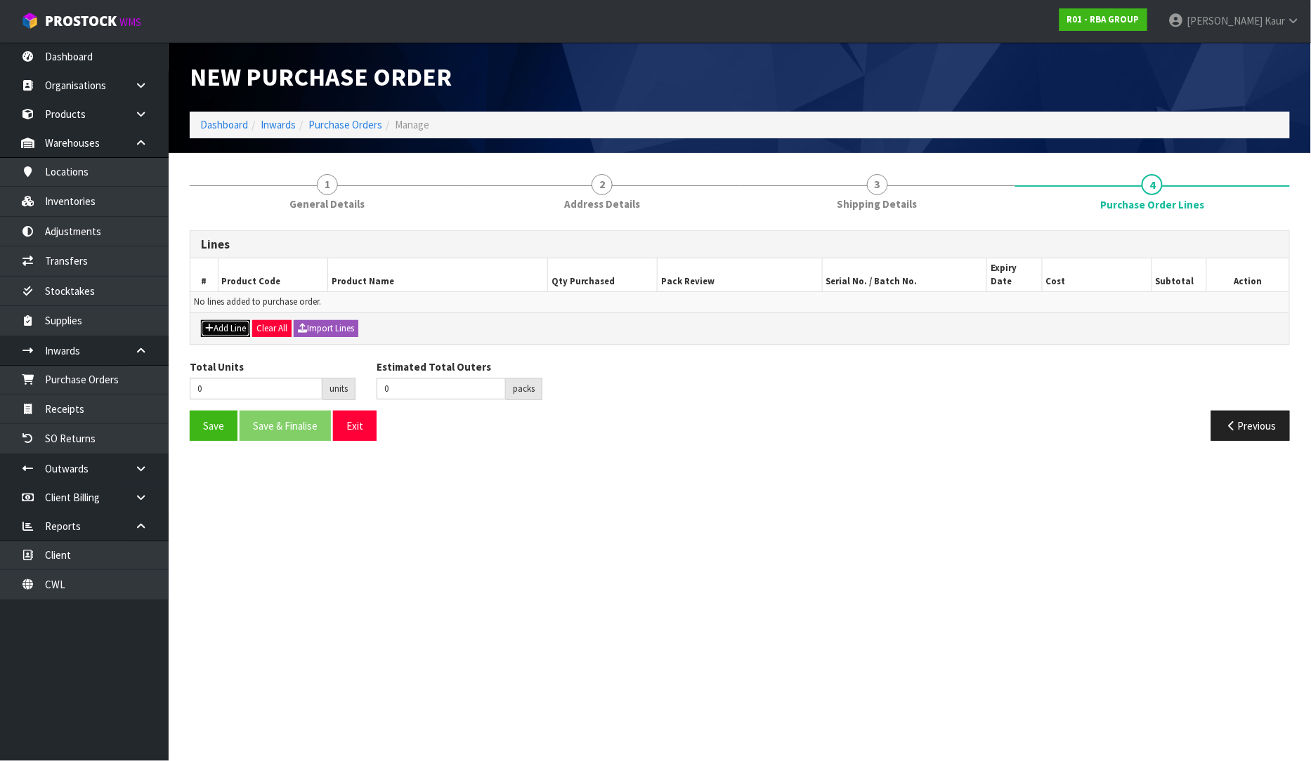
click at [218, 320] on button "Add Line" at bounding box center [225, 328] width 49 height 17
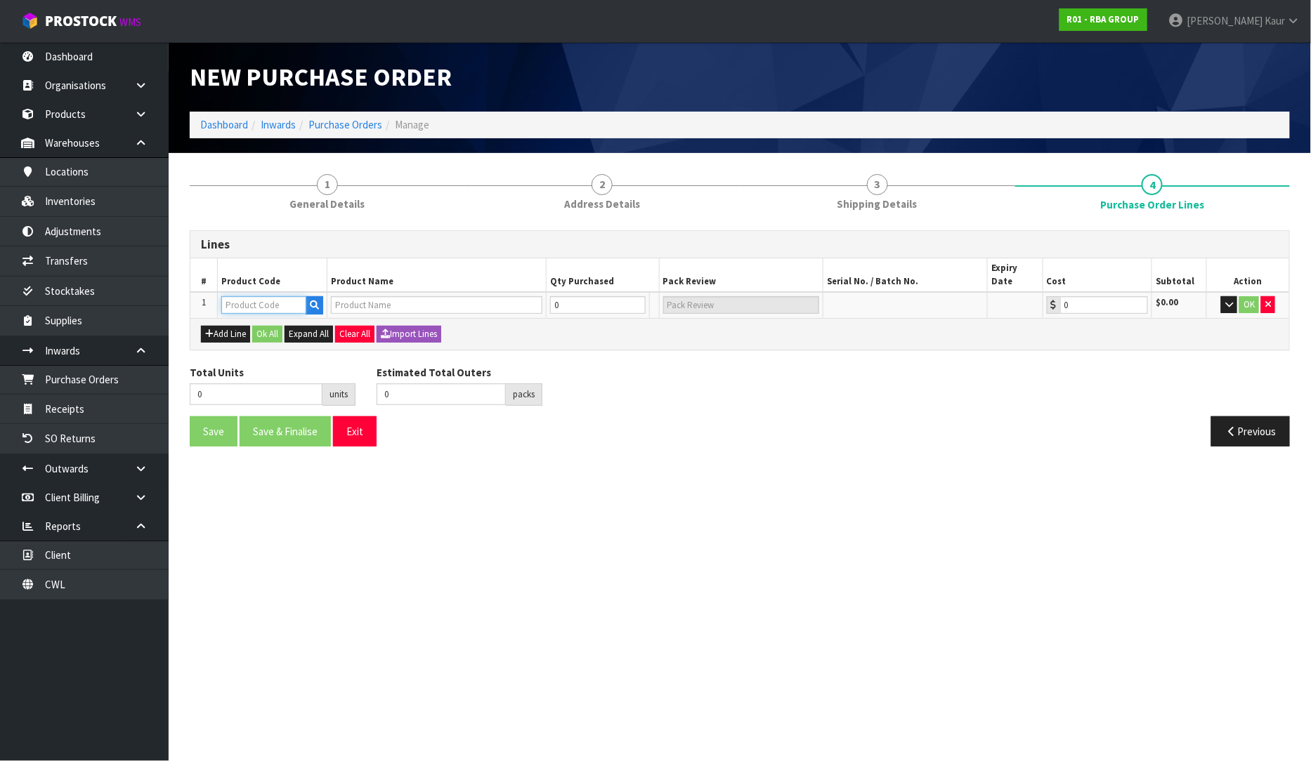
click at [235, 296] on input "text" at bounding box center [263, 305] width 85 height 18
type input "C"
click at [312, 301] on icon "button" at bounding box center [314, 305] width 9 height 9
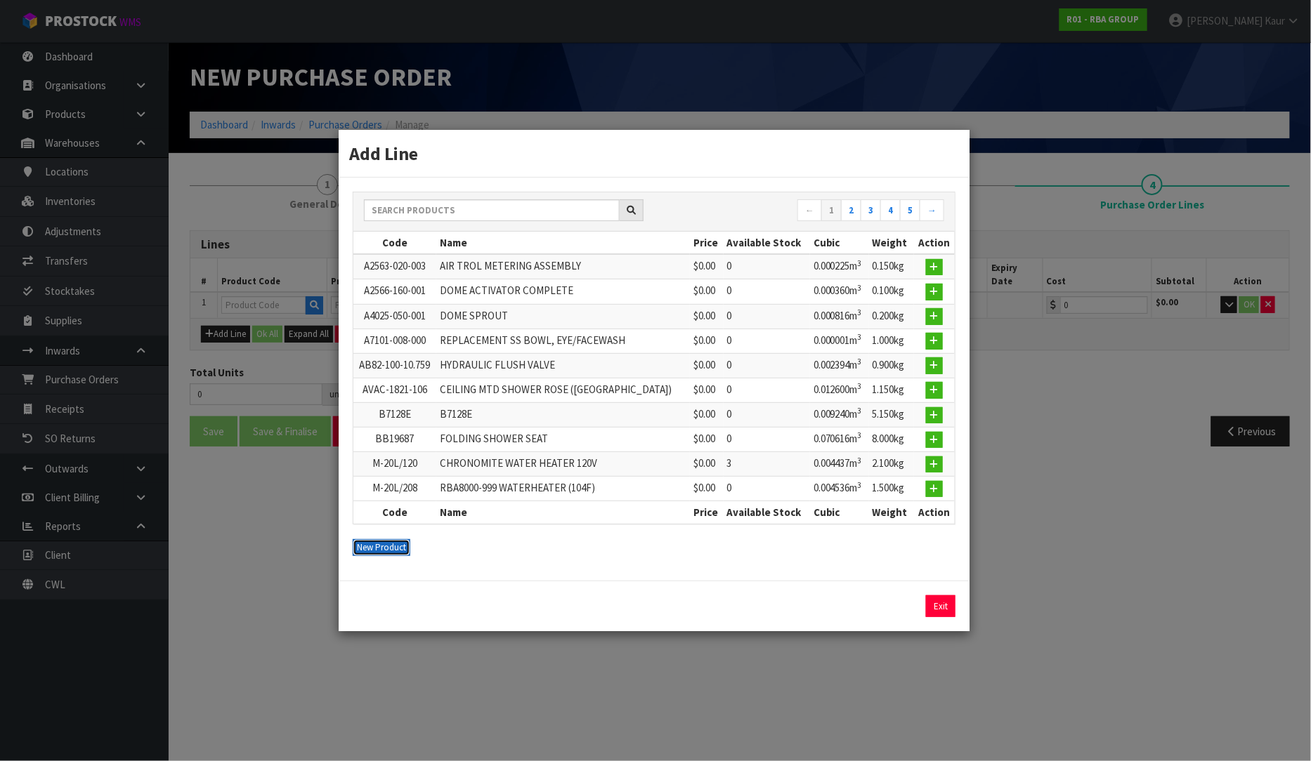
click at [384, 549] on button "New Product" at bounding box center [382, 547] width 58 height 17
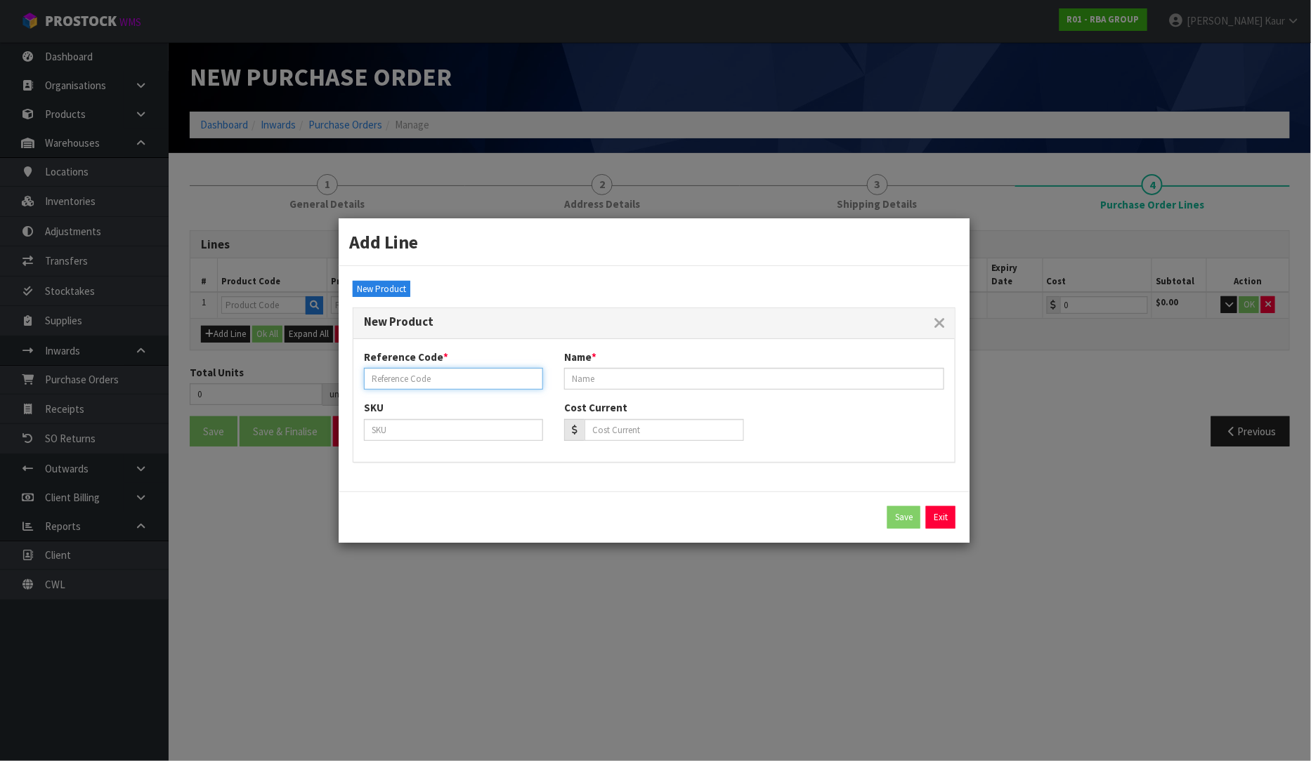
click at [409, 381] on input "text" at bounding box center [453, 379] width 179 height 22
type input "CARTON"
click at [605, 381] on input "text" at bounding box center [754, 379] width 380 height 22
paste input "SPECIAL ORDER ITEM"
type input "SPECIAL ORDER ITEM"
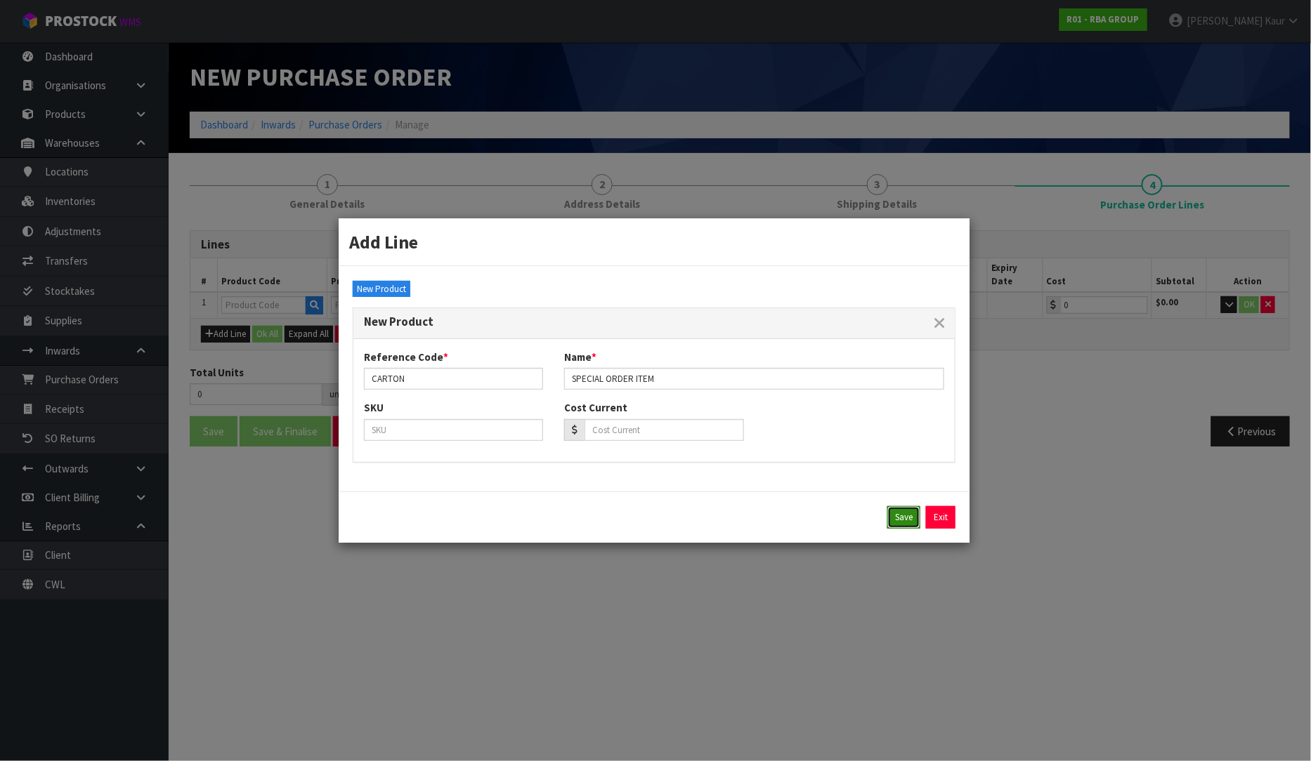
click at [908, 521] on button "Save" at bounding box center [903, 517] width 33 height 22
type input "CARTON"
type input "SPECIAL ORDER ITEM"
type input "0.00"
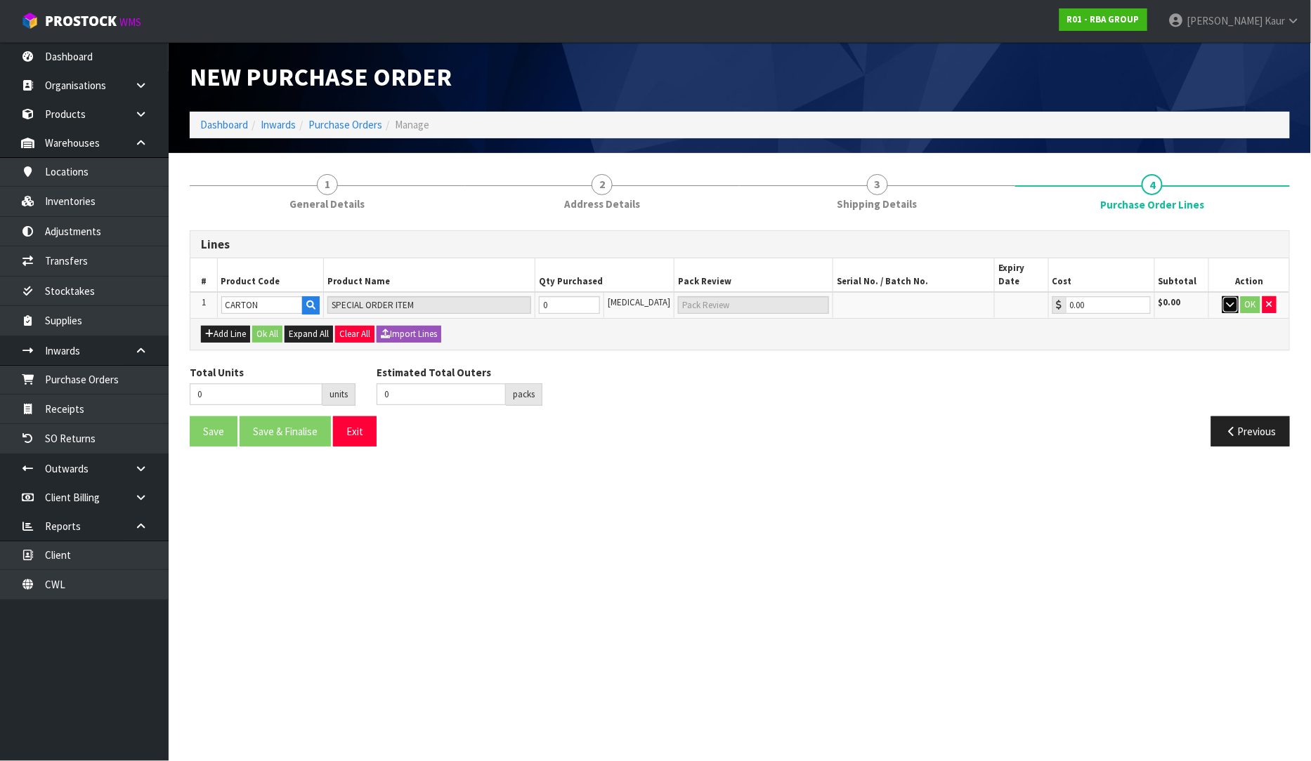
click at [1236, 296] on button "button" at bounding box center [1230, 304] width 16 height 17
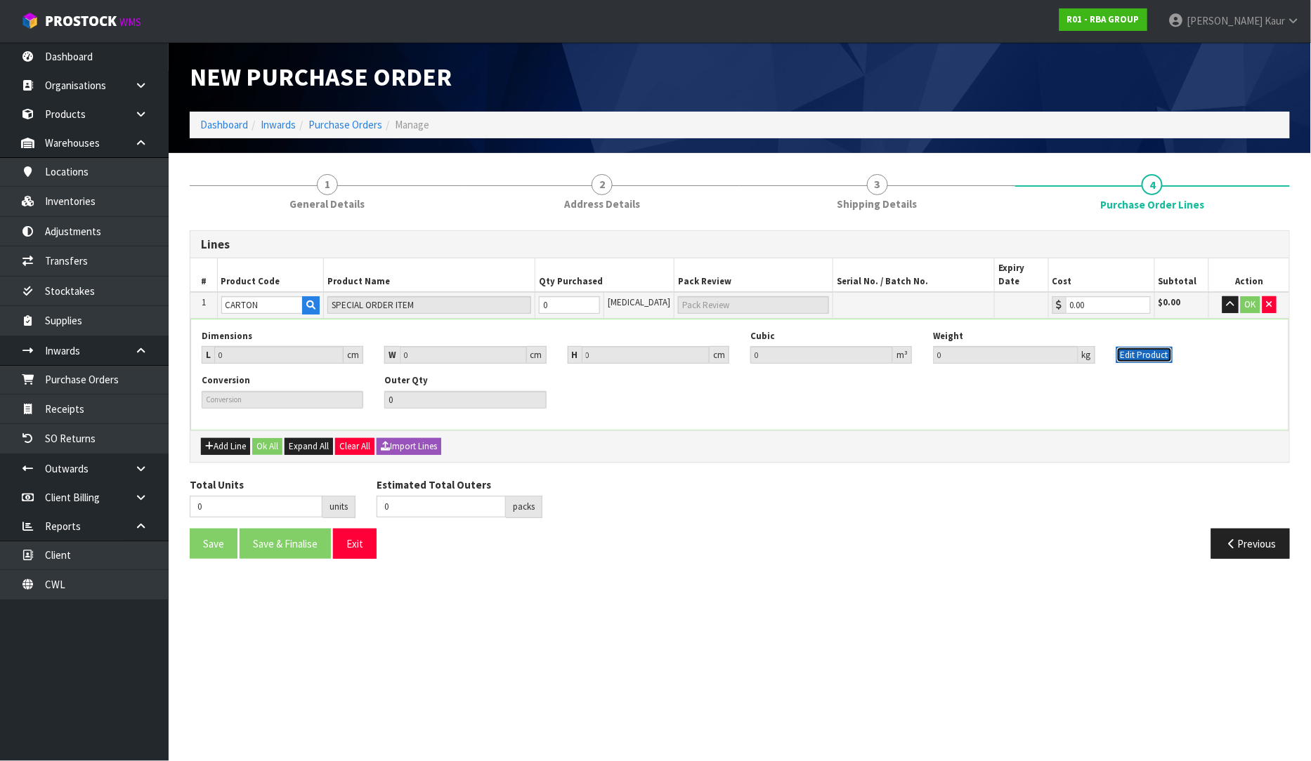
click at [1139, 347] on button "Edit Product" at bounding box center [1144, 355] width 56 height 17
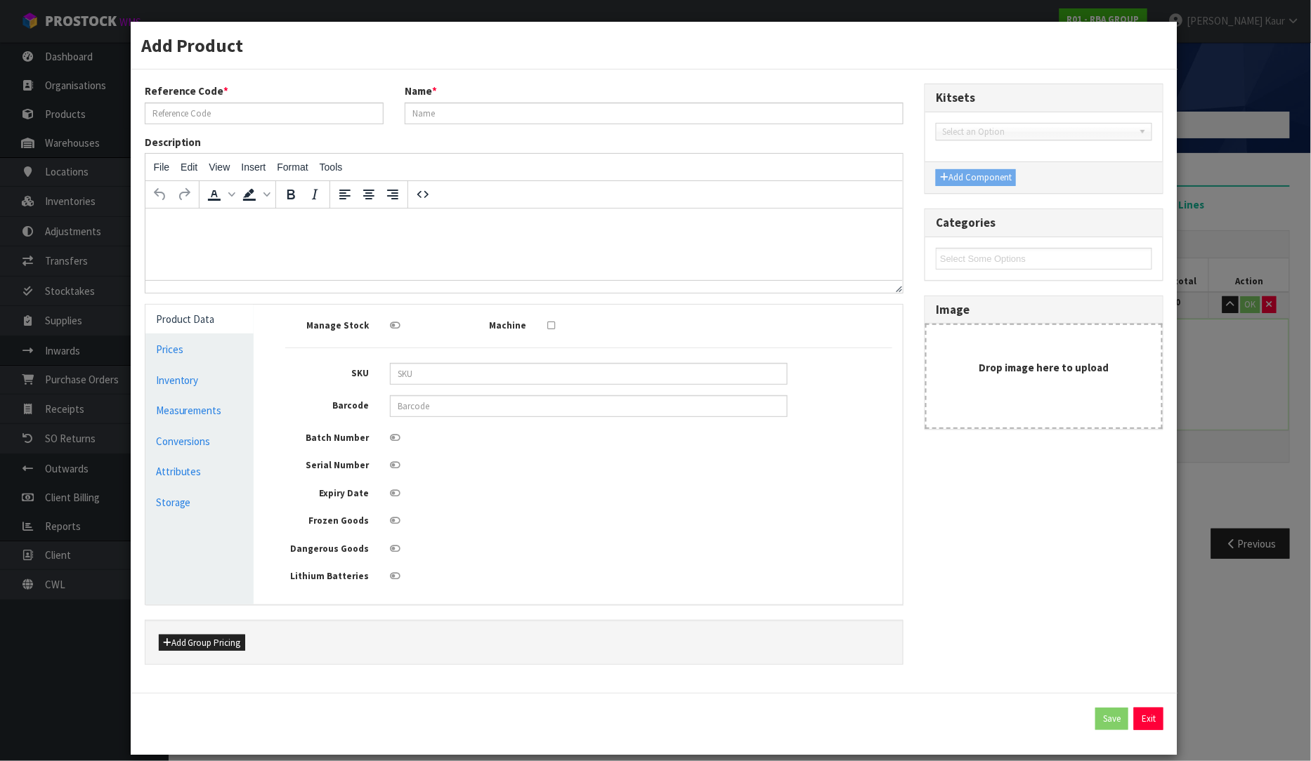
type input "CARTON"
type input "SPECIAL ORDER ITEM"
click at [390, 464] on icon at bounding box center [395, 465] width 11 height 9
click at [0, 0] on input "checkbox" at bounding box center [0, 0] width 0 height 0
click at [1098, 718] on button "Save" at bounding box center [1111, 719] width 33 height 22
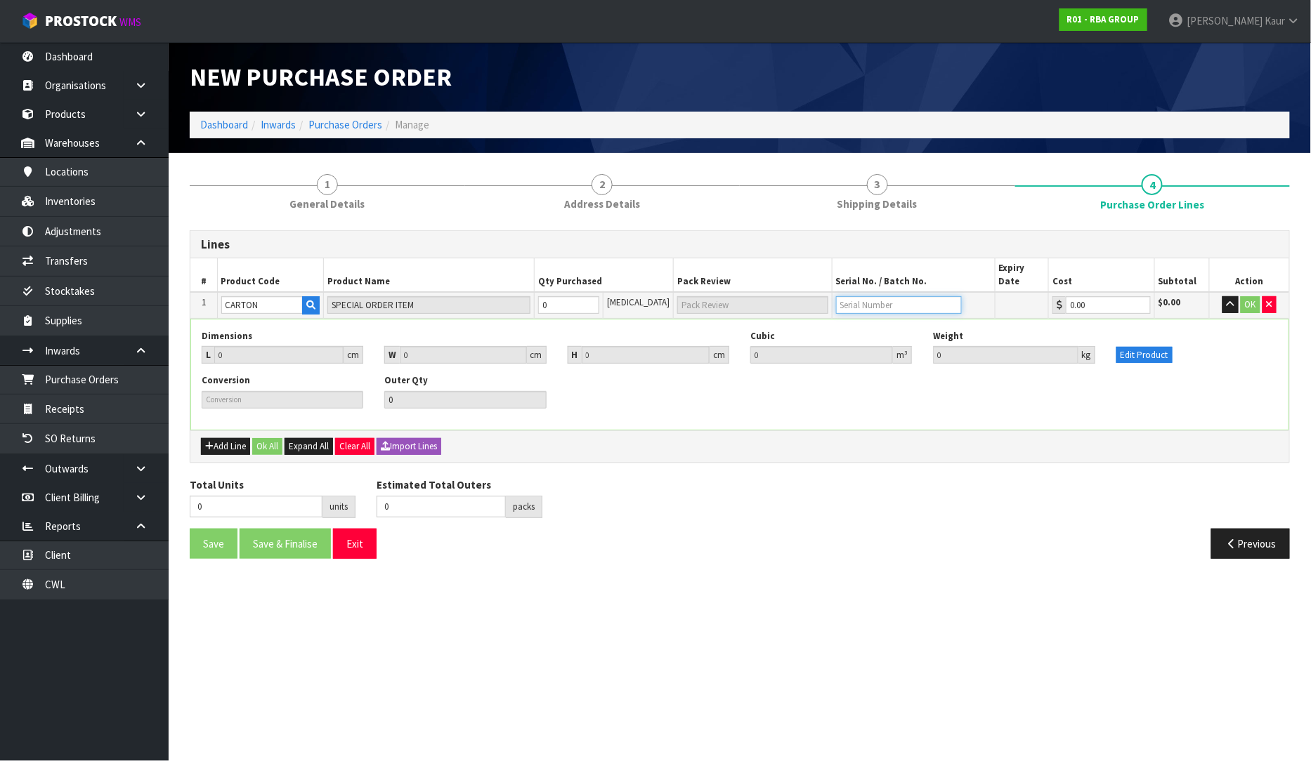
click at [876, 296] on input "text" at bounding box center [899, 305] width 126 height 18
type input "1703426"
click at [565, 296] on input "0" at bounding box center [568, 305] width 61 height 18
type input "1"
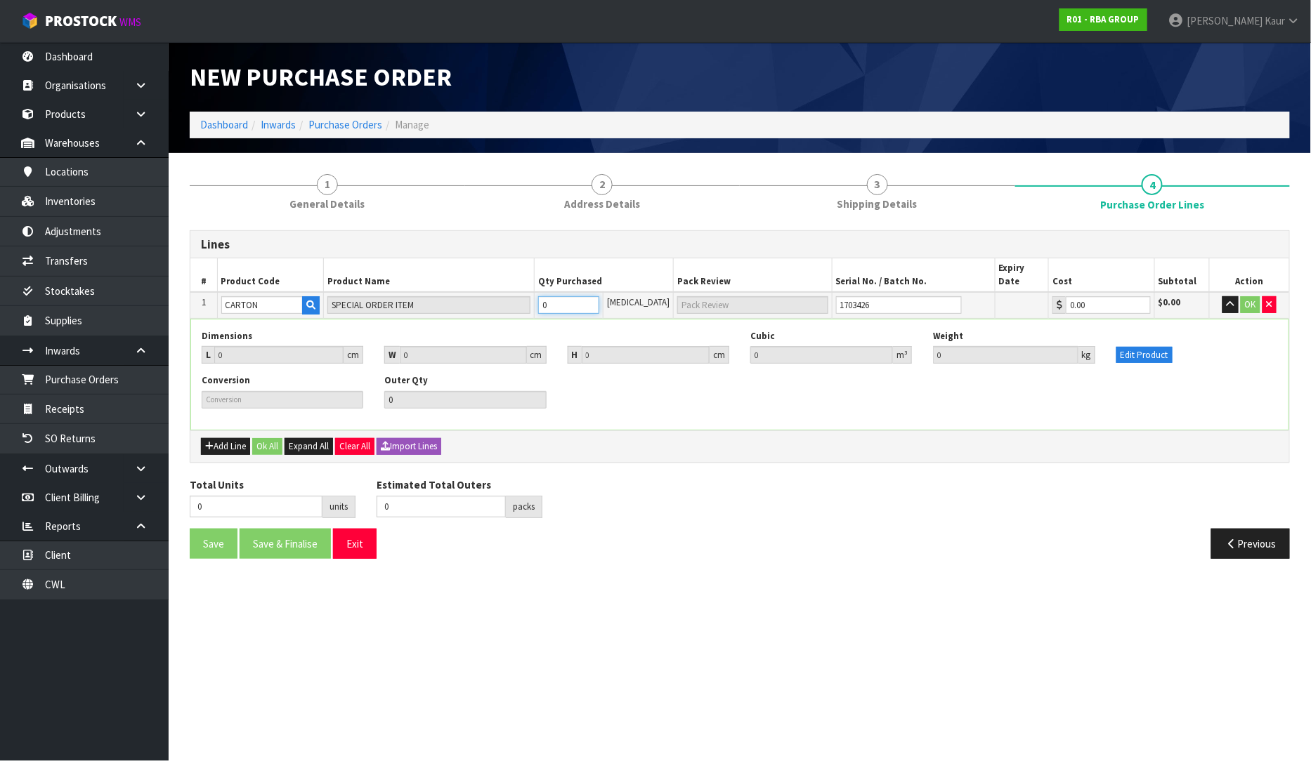
type input "1 [MEDICAL_DATA]"
type input "1"
click at [1120, 347] on button "Edit Product" at bounding box center [1144, 355] width 56 height 17
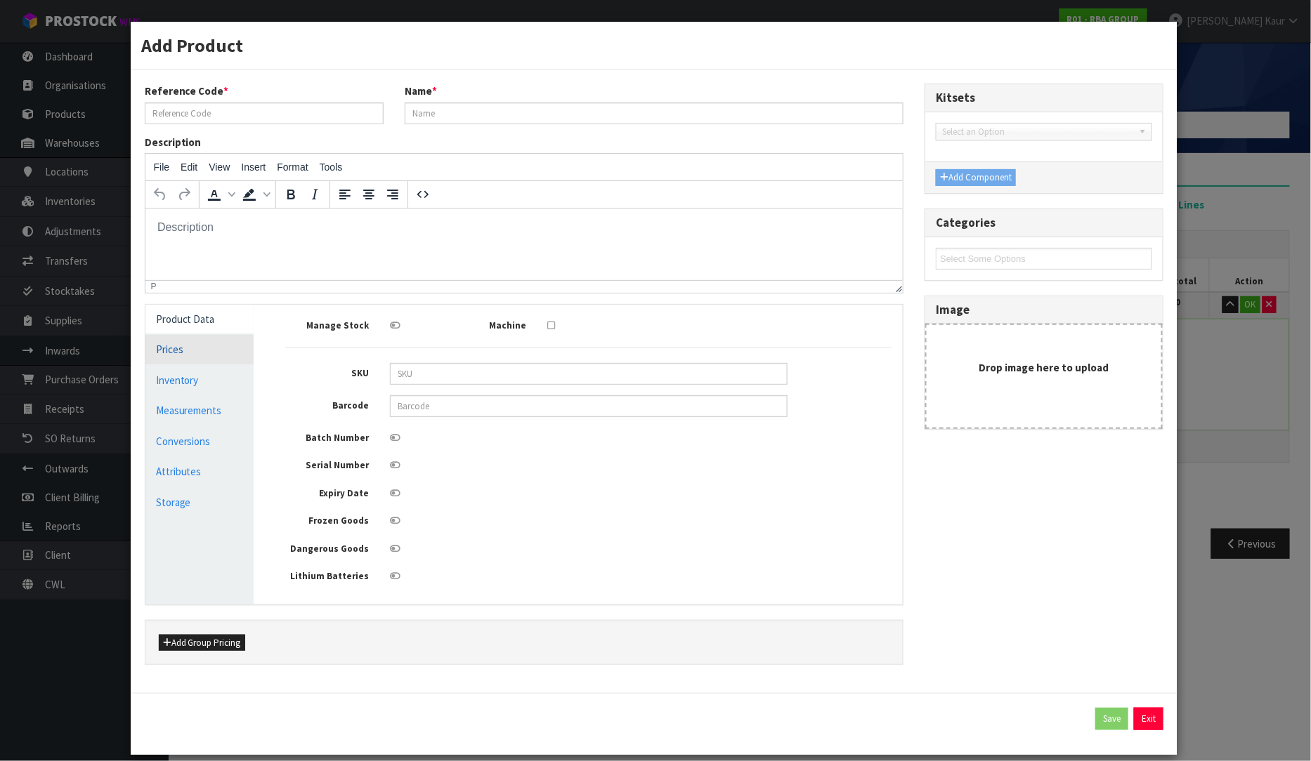
type input "CARTON"
type input "SPECIAL ORDER ITEM"
type input "0"
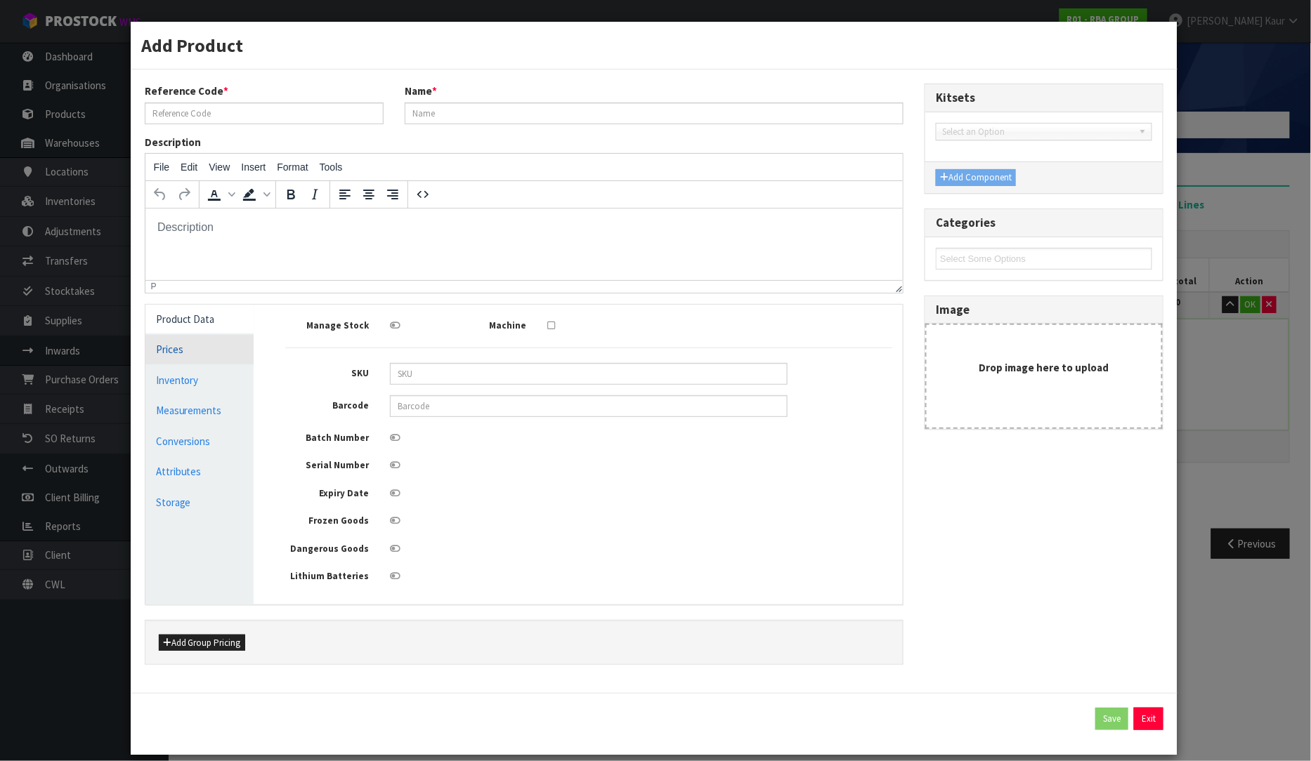
type input "0"
click at [190, 419] on link "Measurements" at bounding box center [199, 410] width 109 height 29
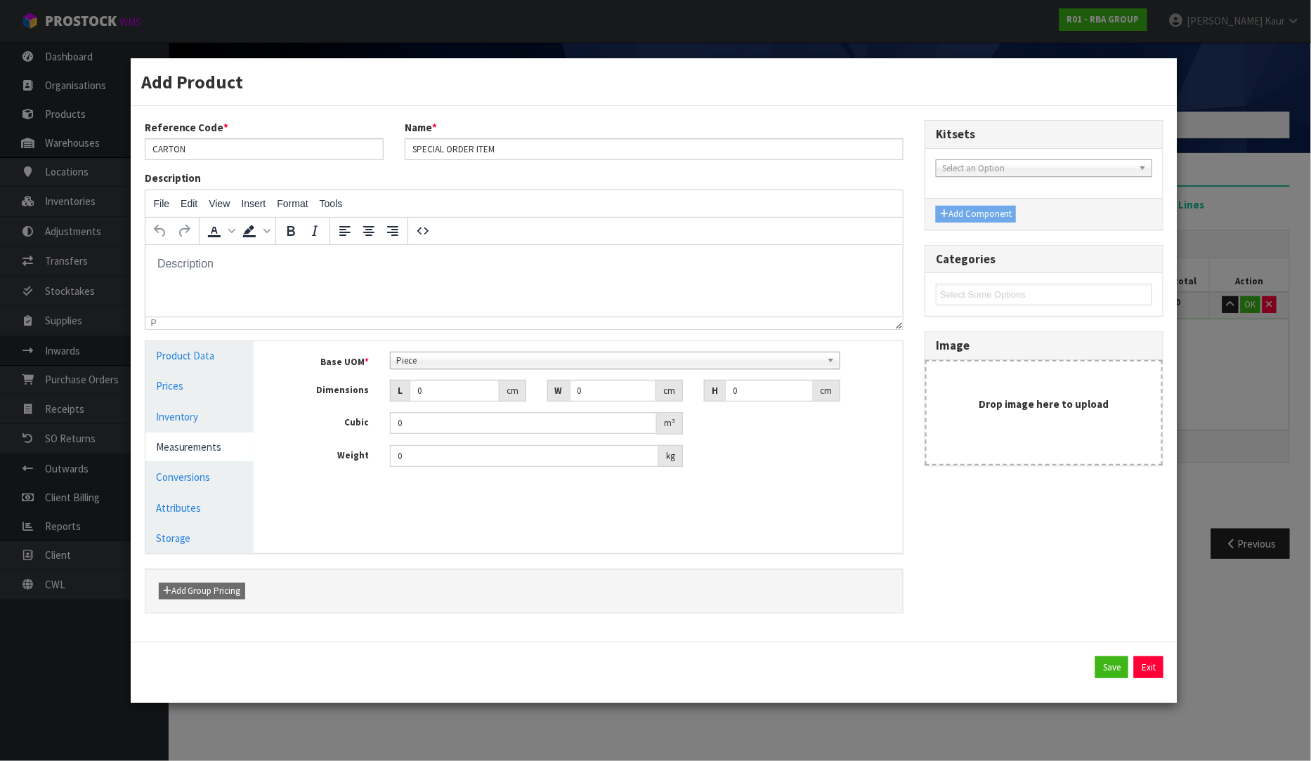
scroll to position [270, 0]
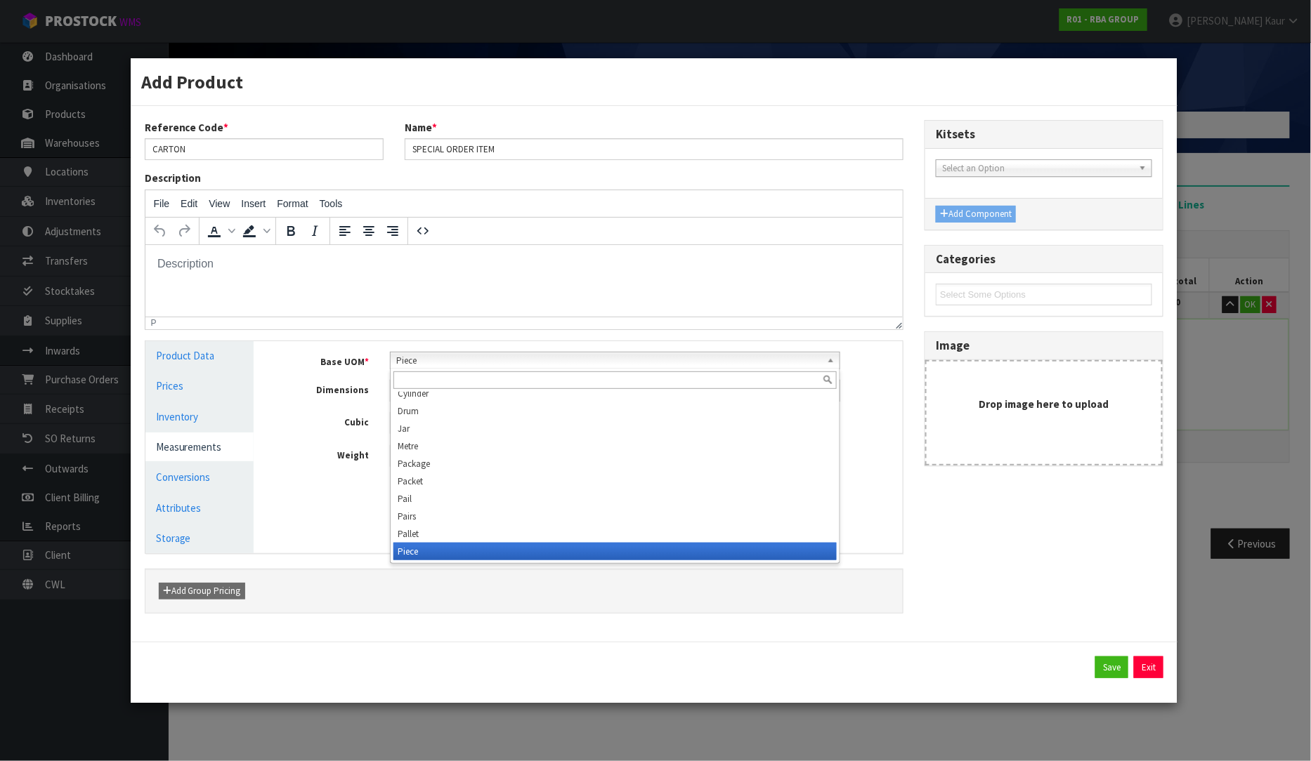
click at [416, 362] on span "Piece" at bounding box center [608, 361] width 424 height 17
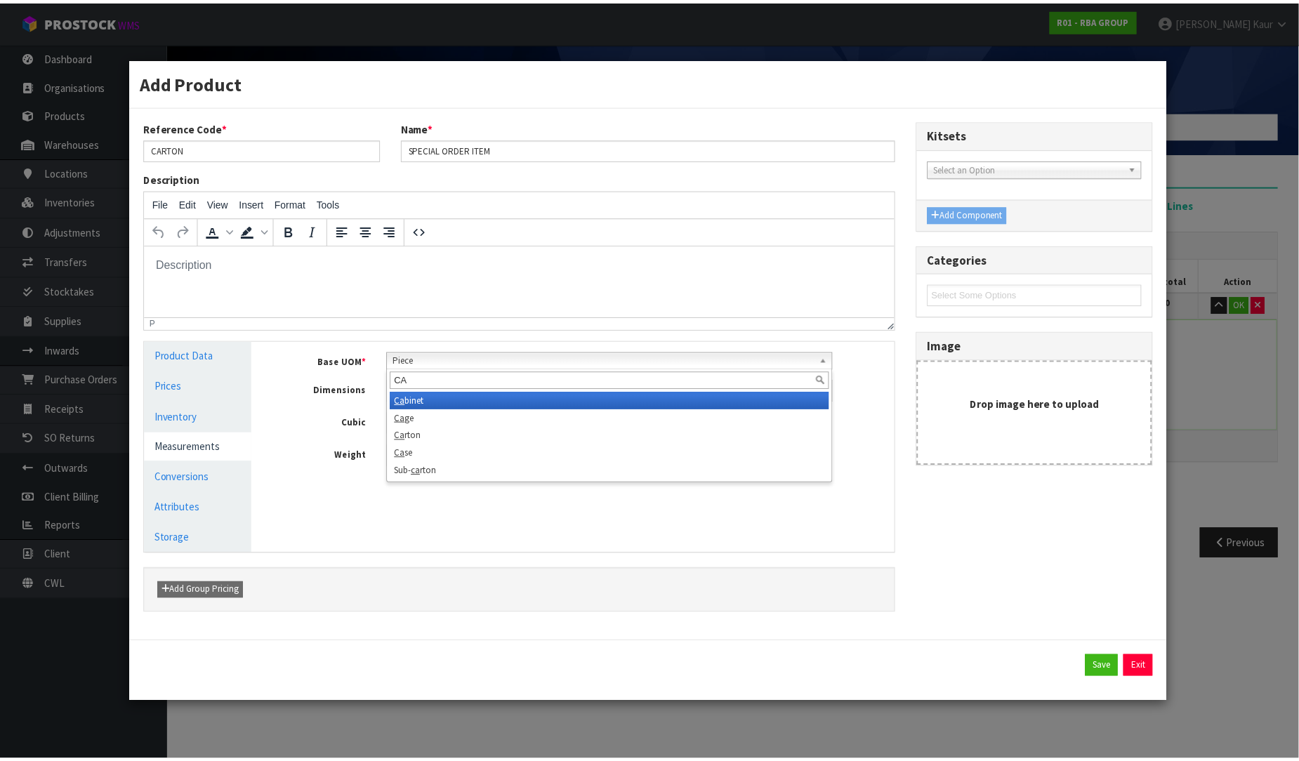
scroll to position [0, 0]
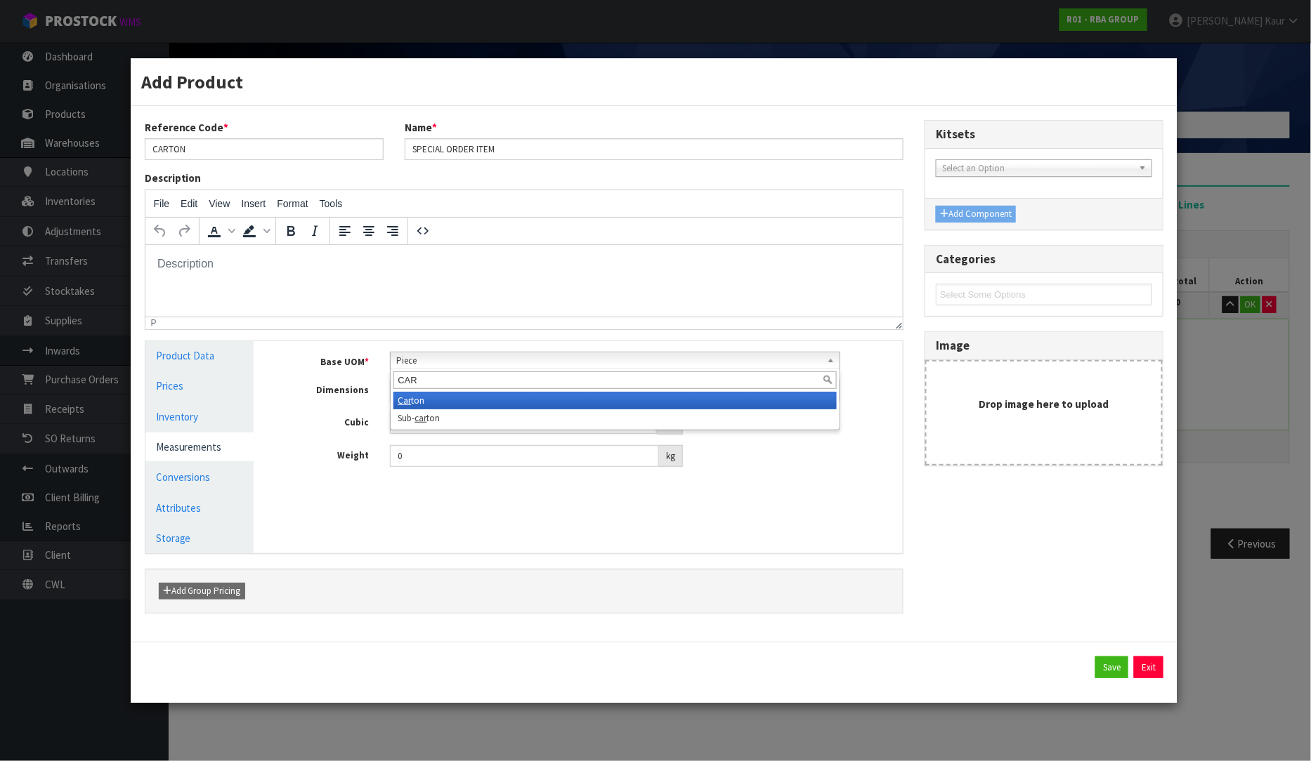
type input "CAR"
click at [426, 398] on li "Car ton" at bounding box center [614, 401] width 442 height 18
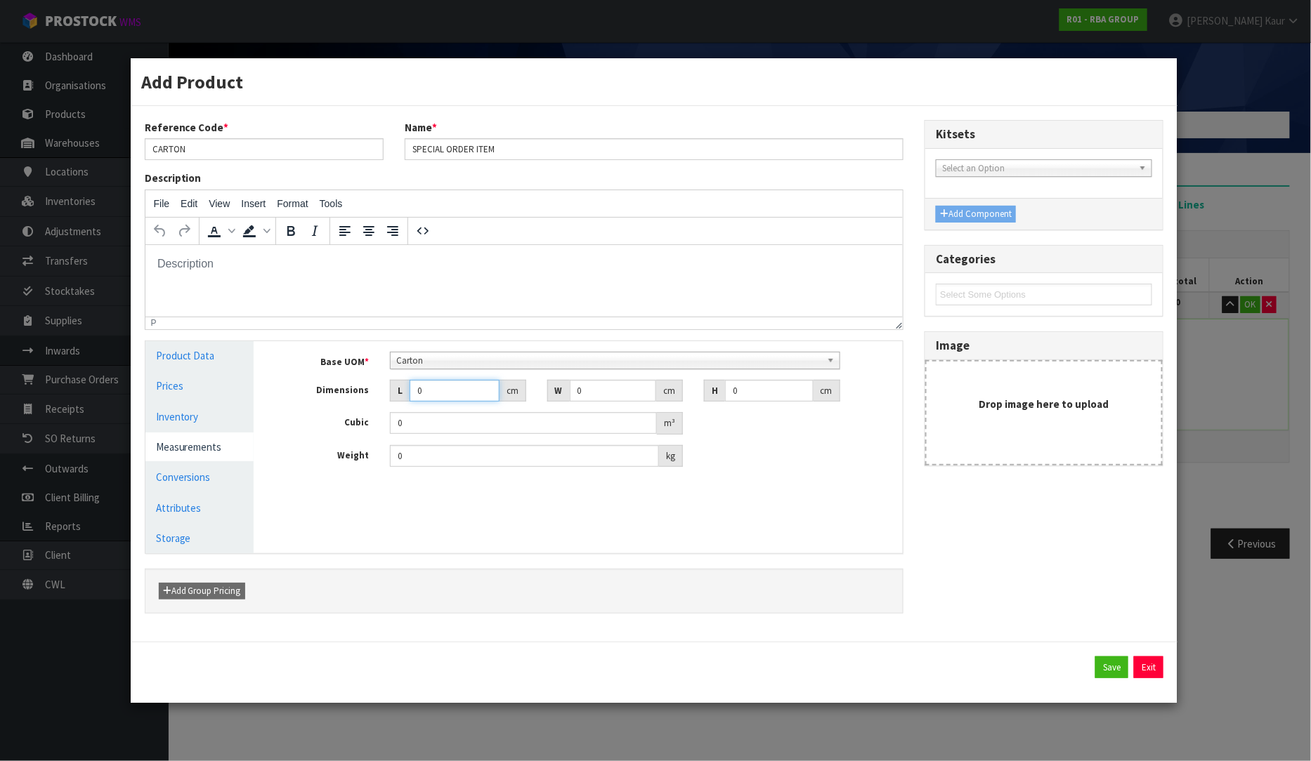
drag, startPoint x: 438, startPoint y: 386, endPoint x: 401, endPoint y: 395, distance: 38.2
click at [401, 395] on div "L 0 cm" at bounding box center [458, 391] width 136 height 22
type input "4"
type input "0.000001"
type input "44"
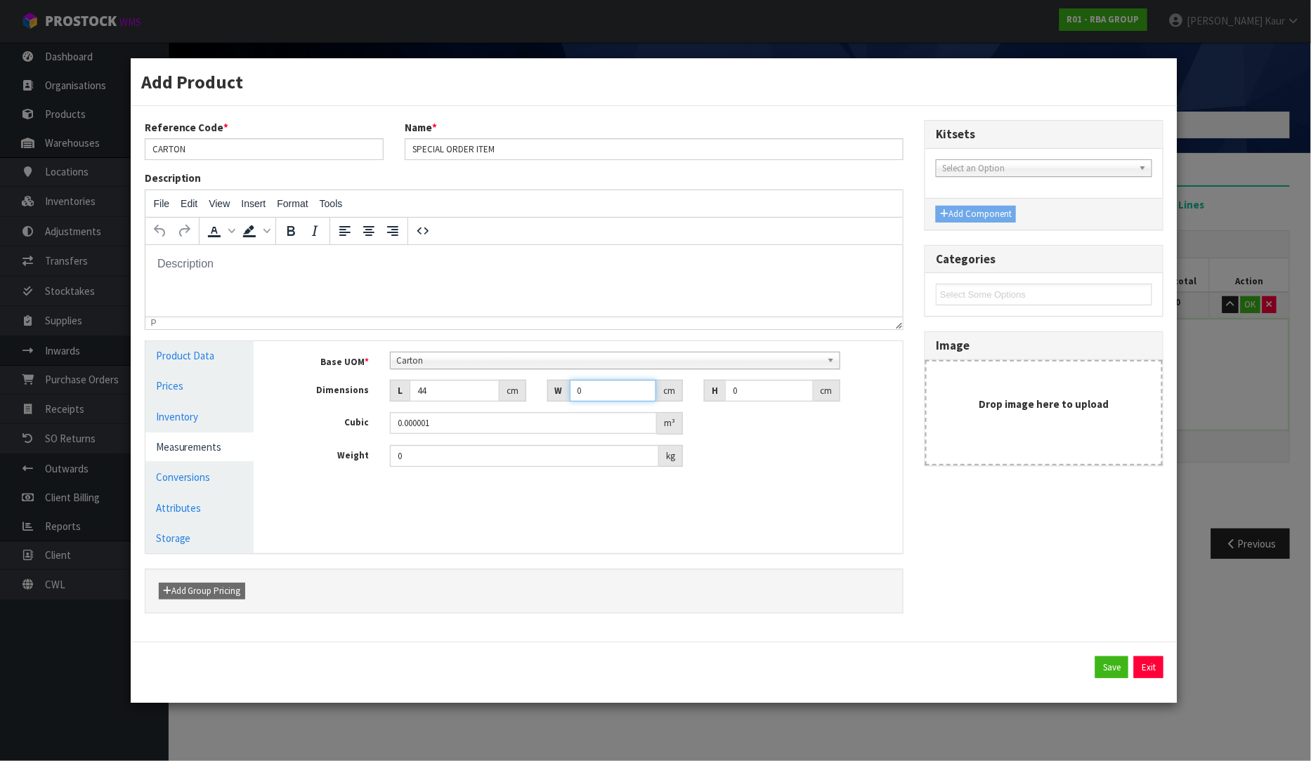
drag, startPoint x: 591, startPoint y: 397, endPoint x: 544, endPoint y: 390, distance: 47.5
click at [544, 390] on div "W 0 cm" at bounding box center [615, 391] width 157 height 22
type input "54"
drag, startPoint x: 734, startPoint y: 392, endPoint x: 725, endPoint y: 392, distance: 9.1
click at [725, 392] on input "0" at bounding box center [769, 391] width 88 height 22
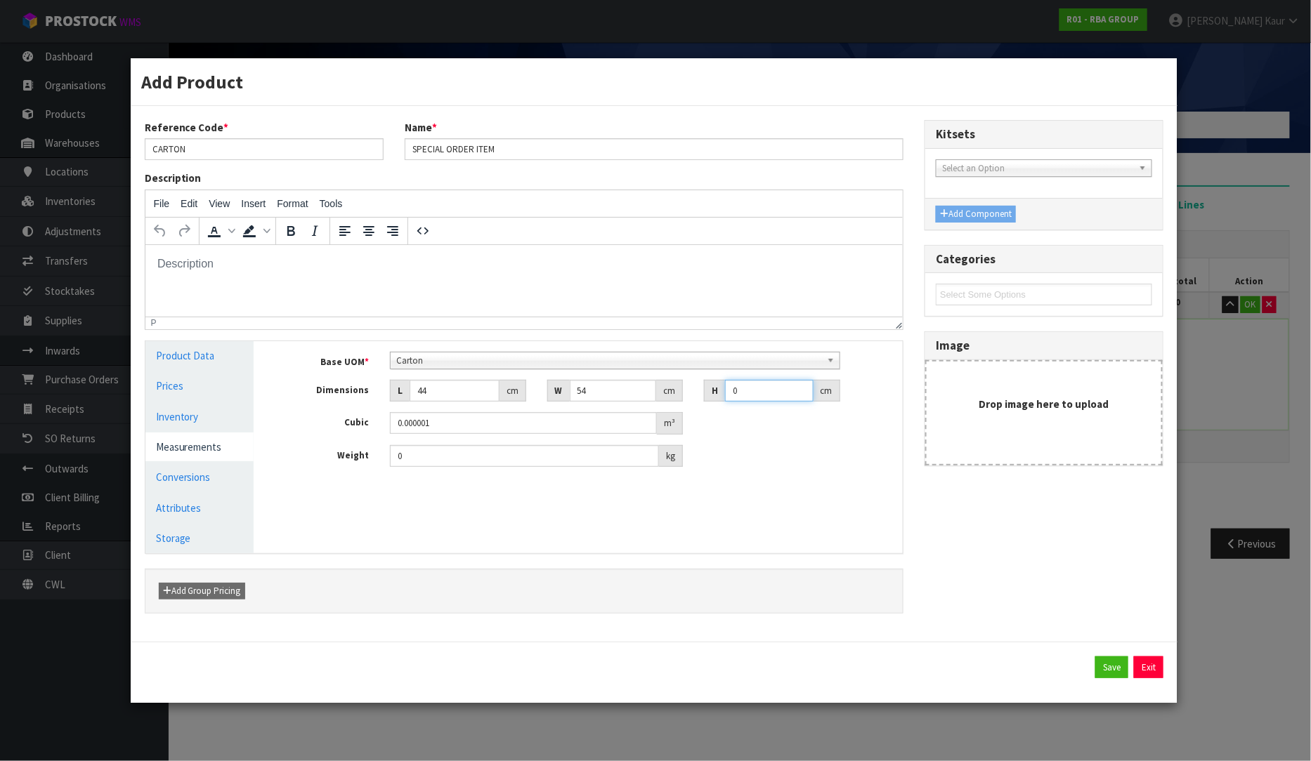
type input "2"
type input "0.004752"
type input "21"
type input "0.049896"
type input "21"
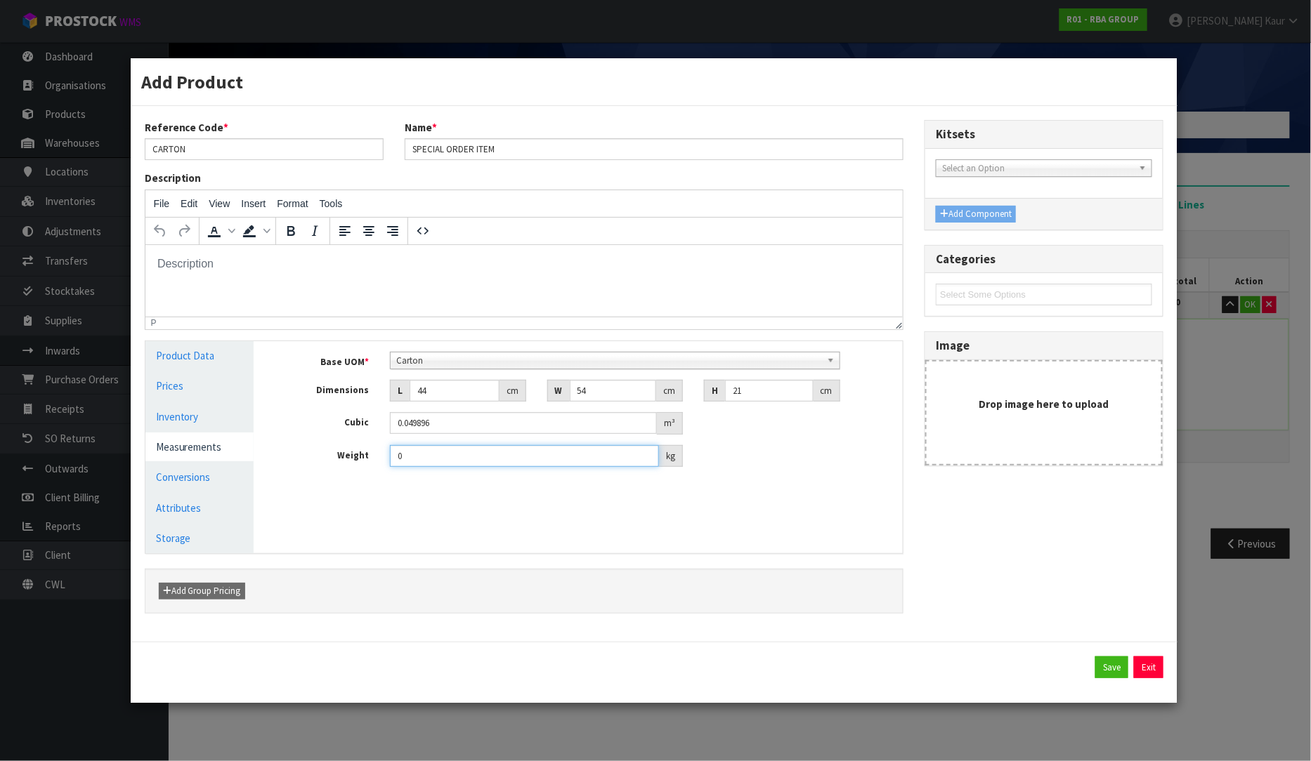
click at [381, 458] on div "0 kg" at bounding box center [536, 456] width 314 height 22
type input "13.15"
click at [1110, 672] on button "Save" at bounding box center [1111, 668] width 33 height 22
type input "1"
type input "1 CTN"
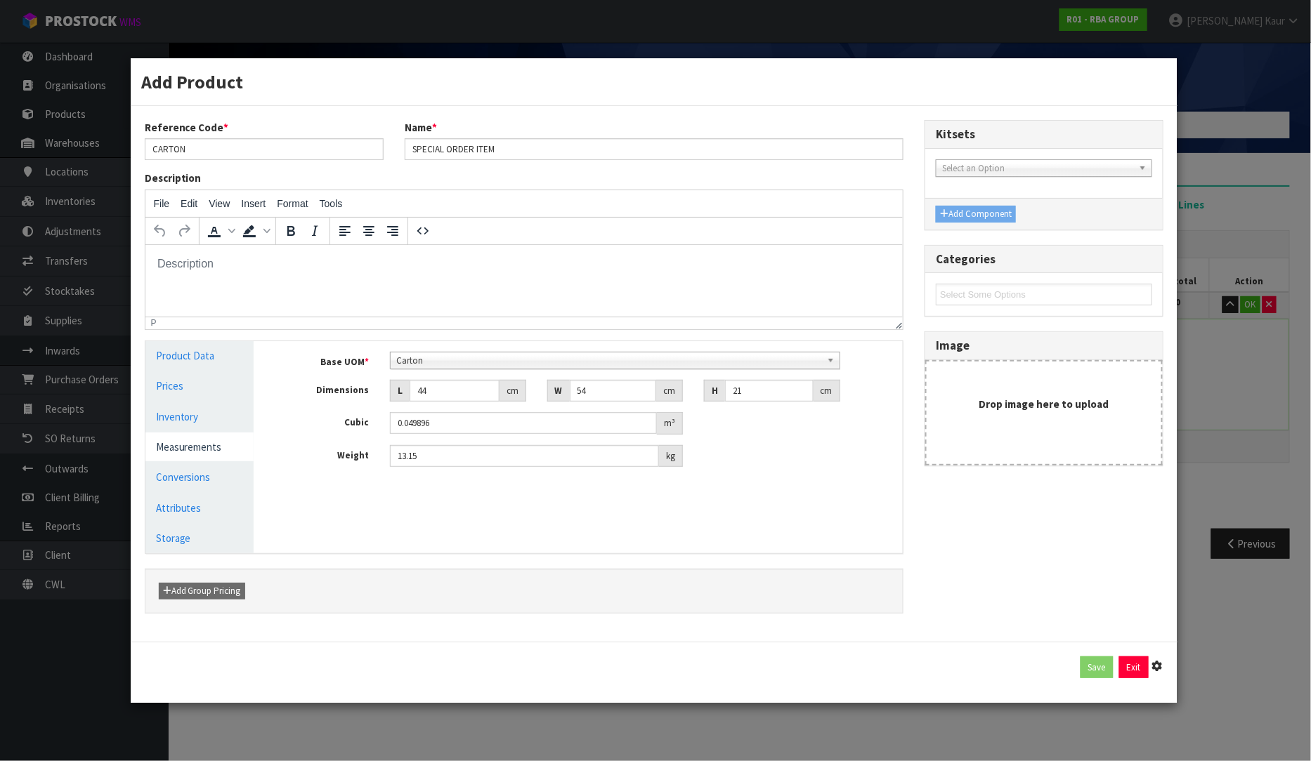
type input "44"
type input "54"
type input "21"
type input "0.049896"
type input "13.15"
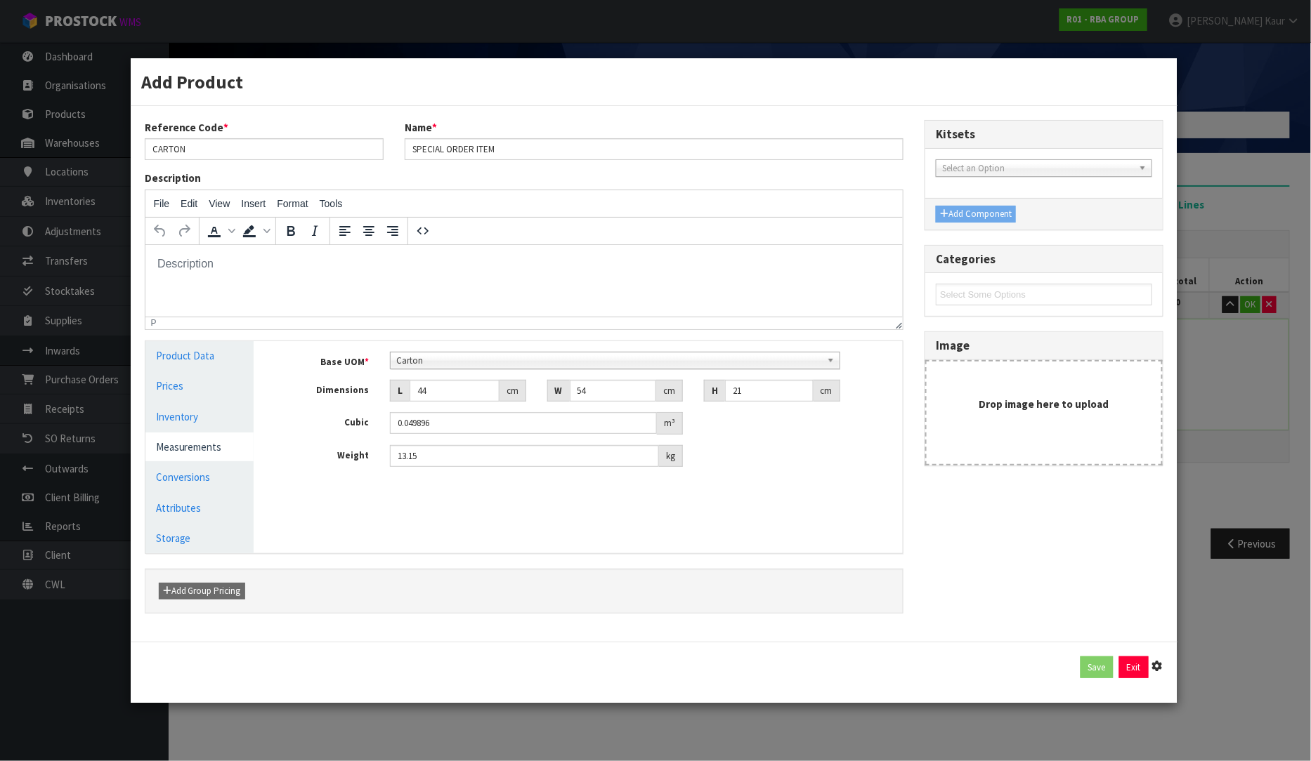
type input "1 [MEDICAL_DATA] x CTN"
type input "1"
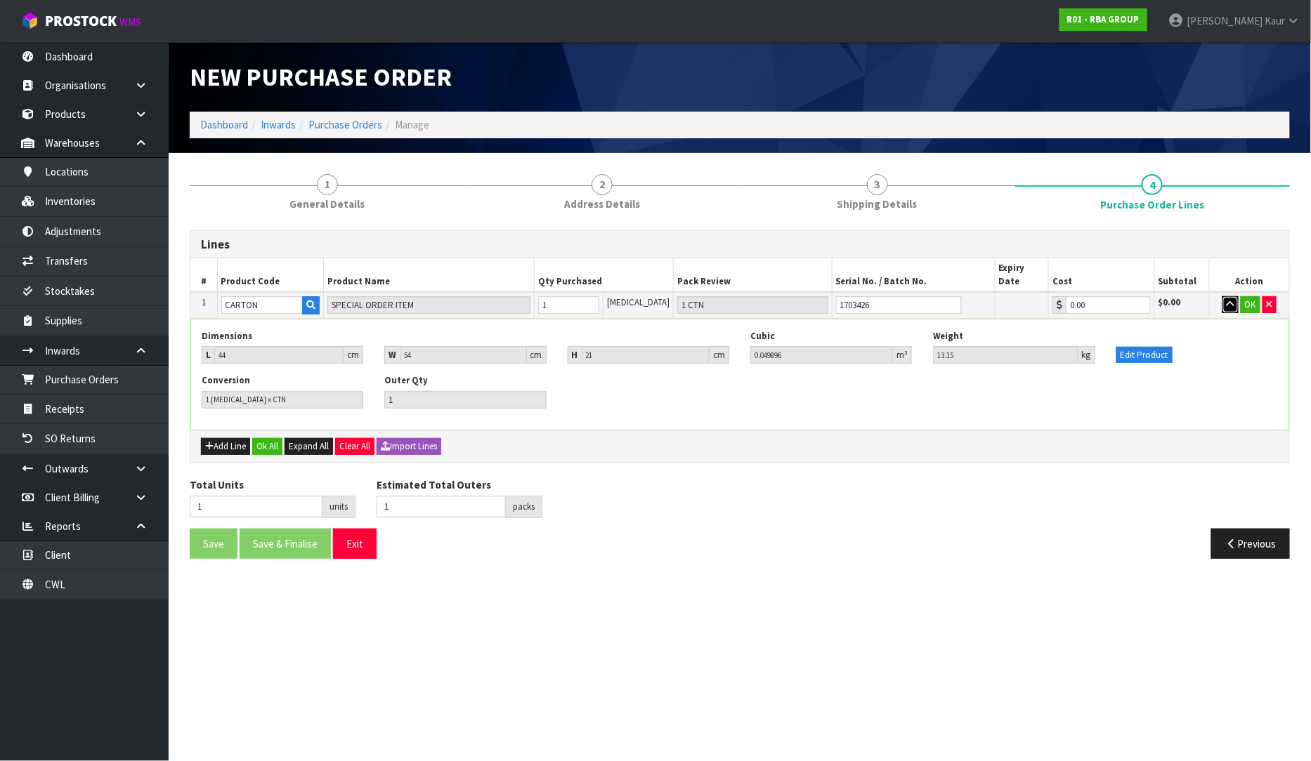
click at [1230, 300] on icon "button" at bounding box center [1230, 304] width 8 height 9
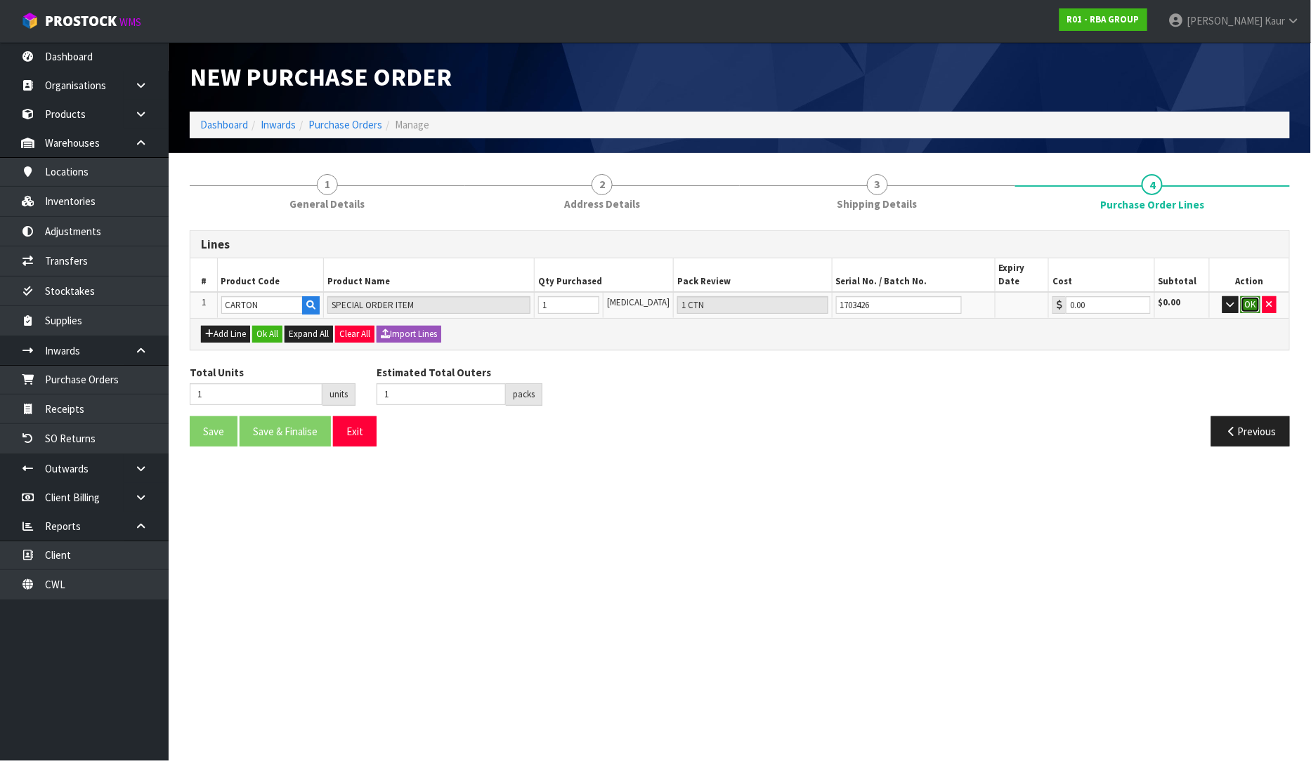
click at [1243, 296] on button "OK" at bounding box center [1250, 304] width 20 height 17
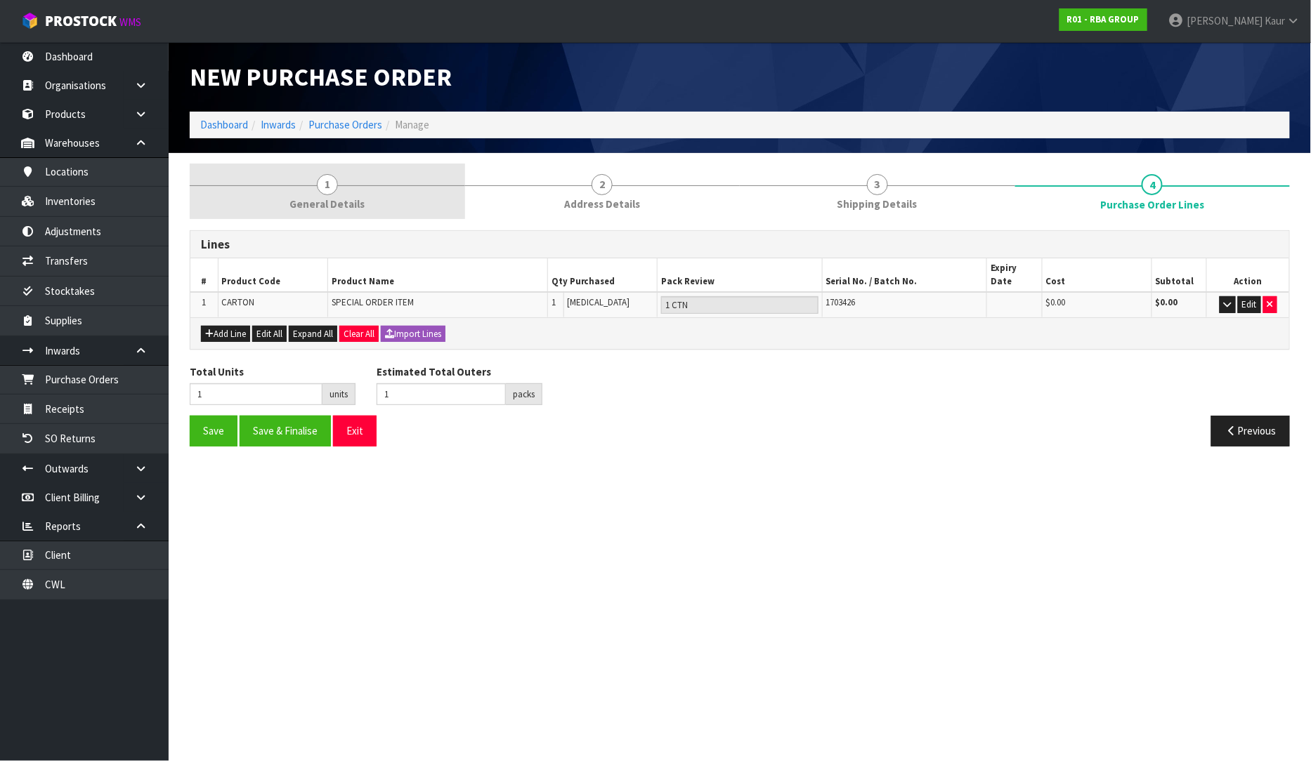
click at [310, 194] on link "1 General Details" at bounding box center [327, 191] width 275 height 55
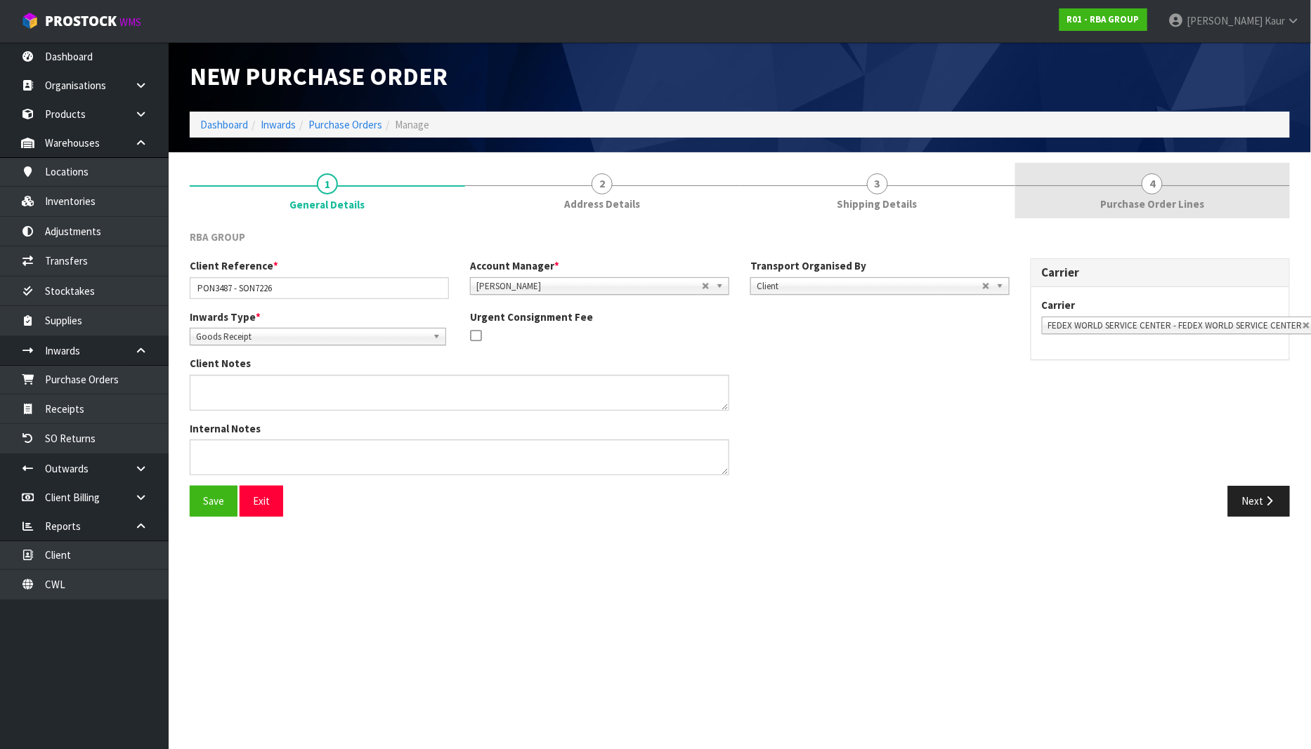
click at [1157, 199] on span "Purchase Order Lines" at bounding box center [1152, 204] width 104 height 15
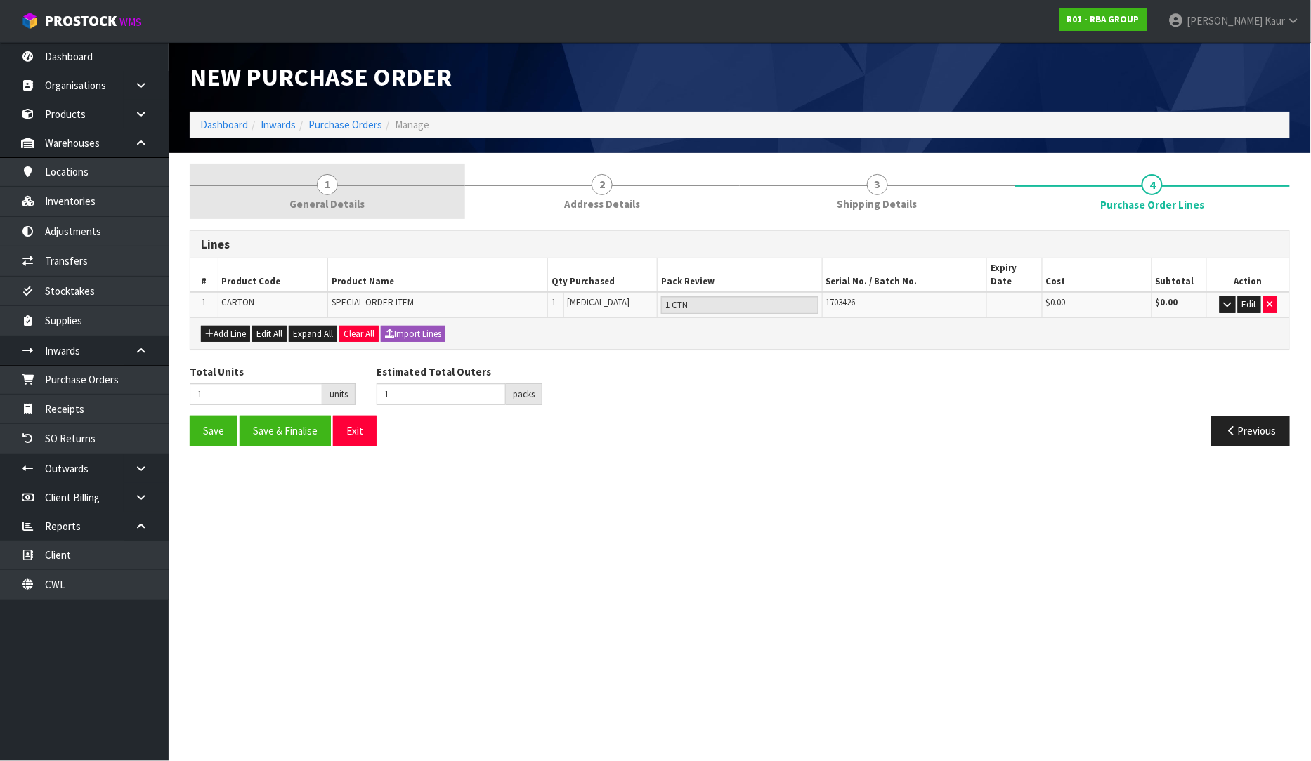
click at [311, 193] on link "1 General Details" at bounding box center [327, 191] width 275 height 55
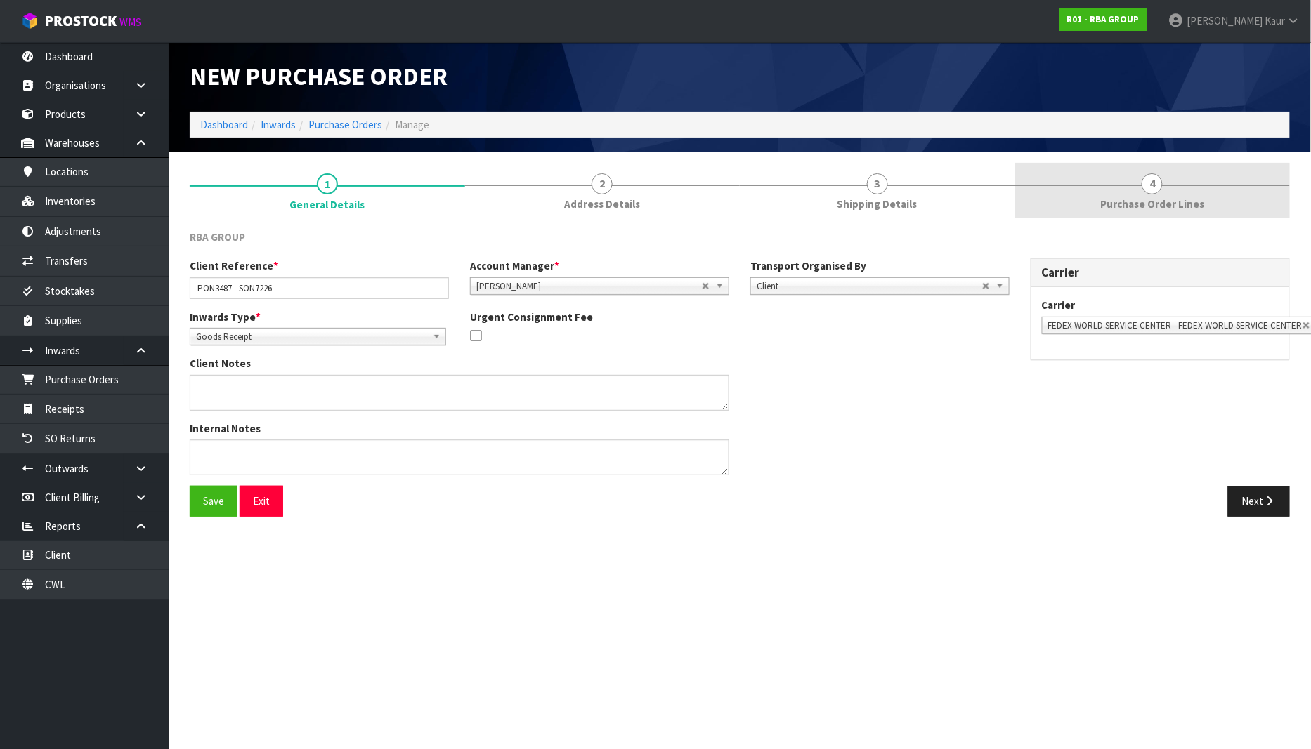
click at [1154, 195] on link "4 Purchase Order Lines" at bounding box center [1152, 190] width 275 height 55
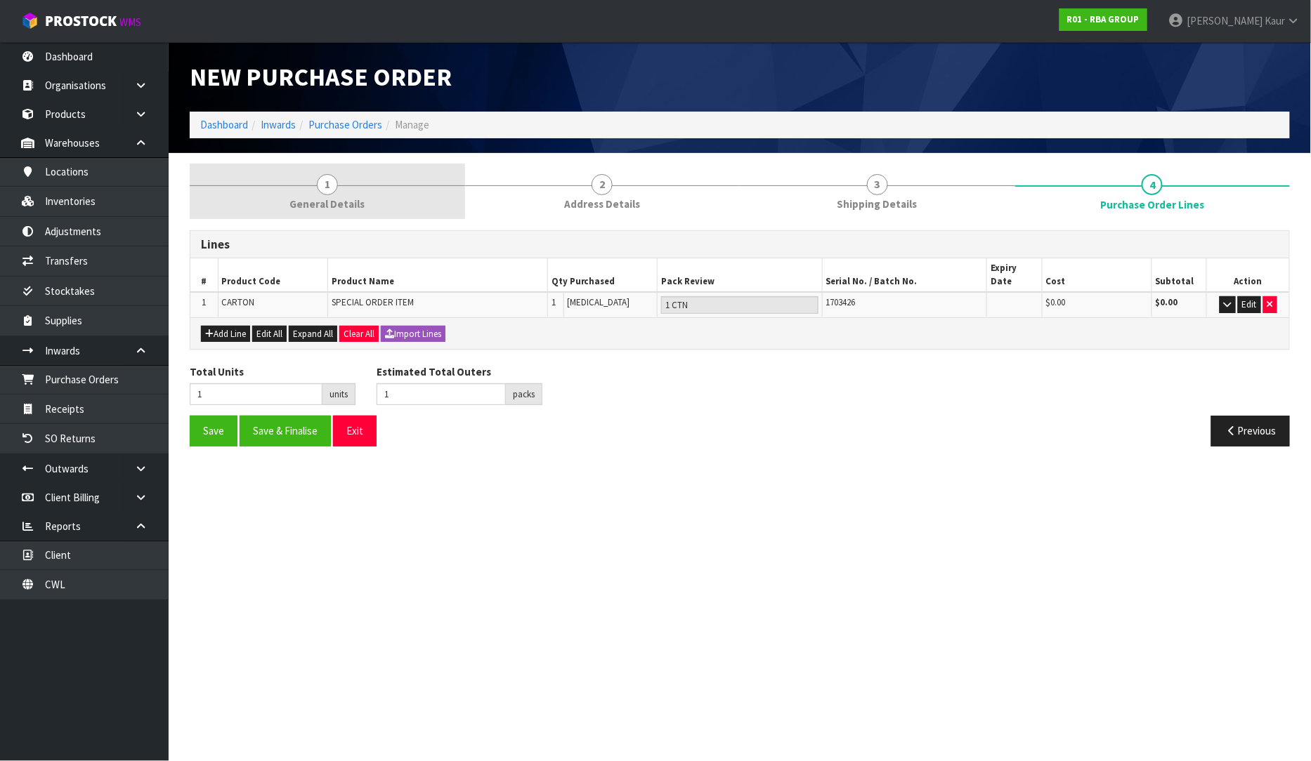
click at [336, 199] on span "General Details" at bounding box center [326, 204] width 75 height 15
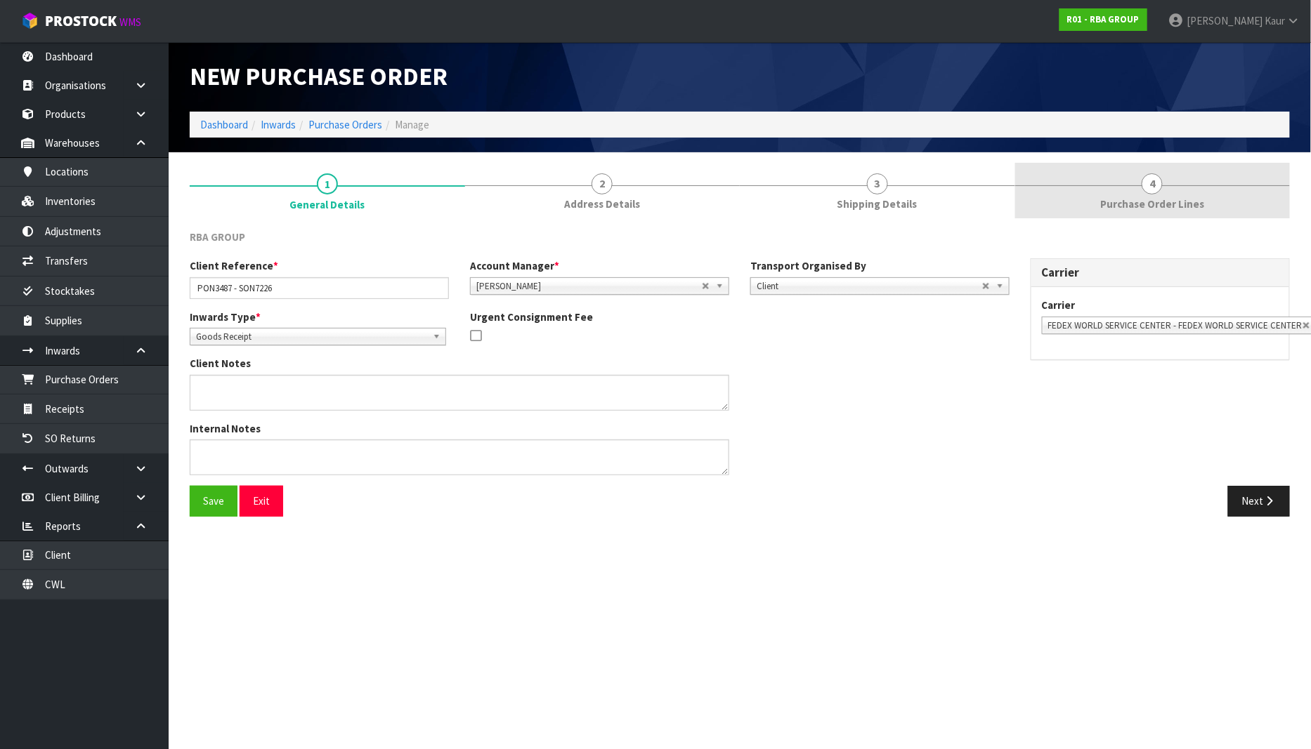
click at [1153, 194] on span "4" at bounding box center [1151, 183] width 21 height 21
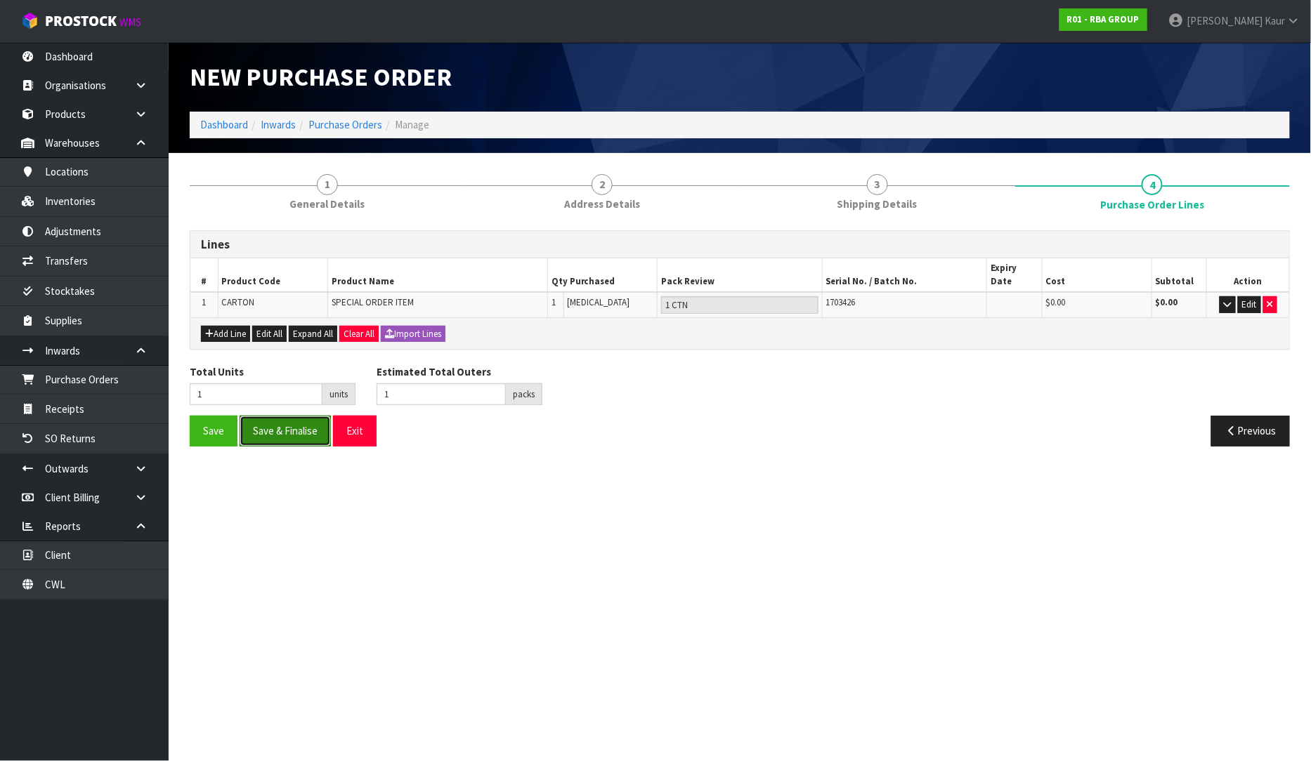
click at [300, 419] on button "Save & Finalise" at bounding box center [284, 431] width 91 height 30
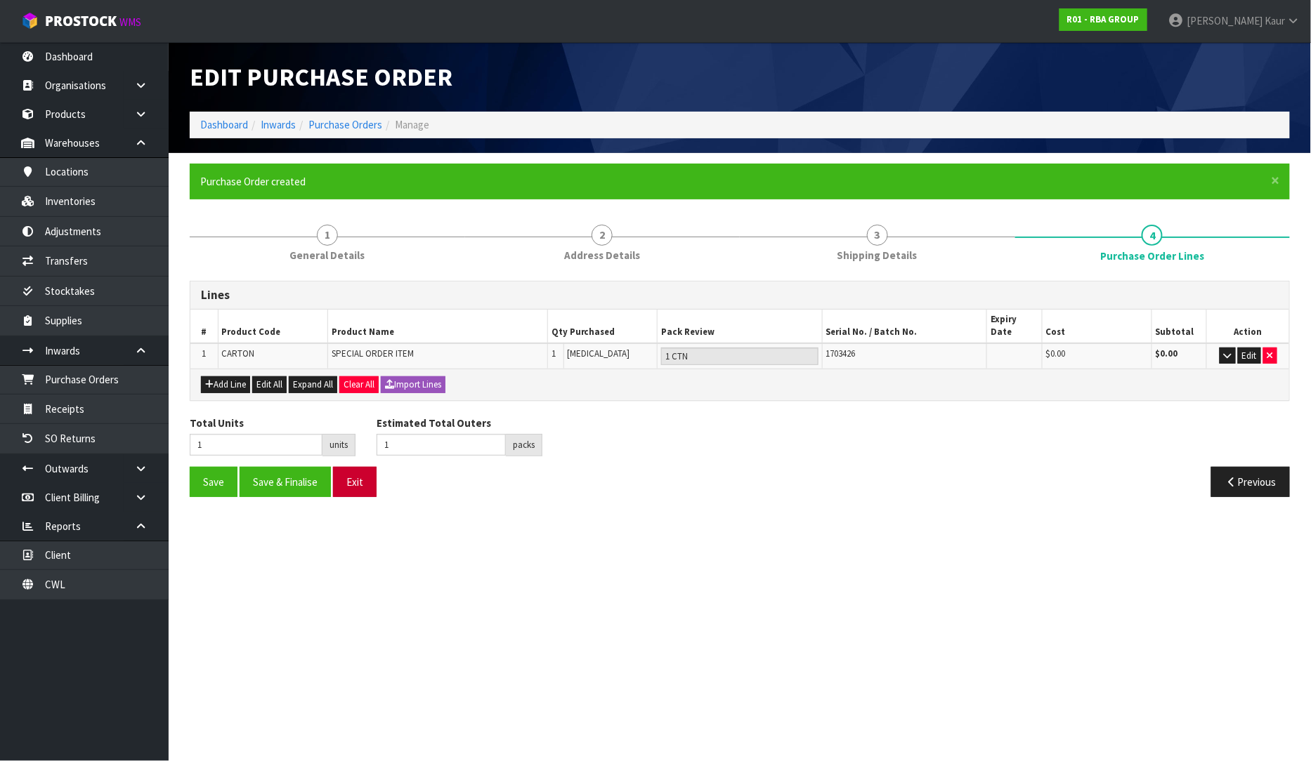
type input "0"
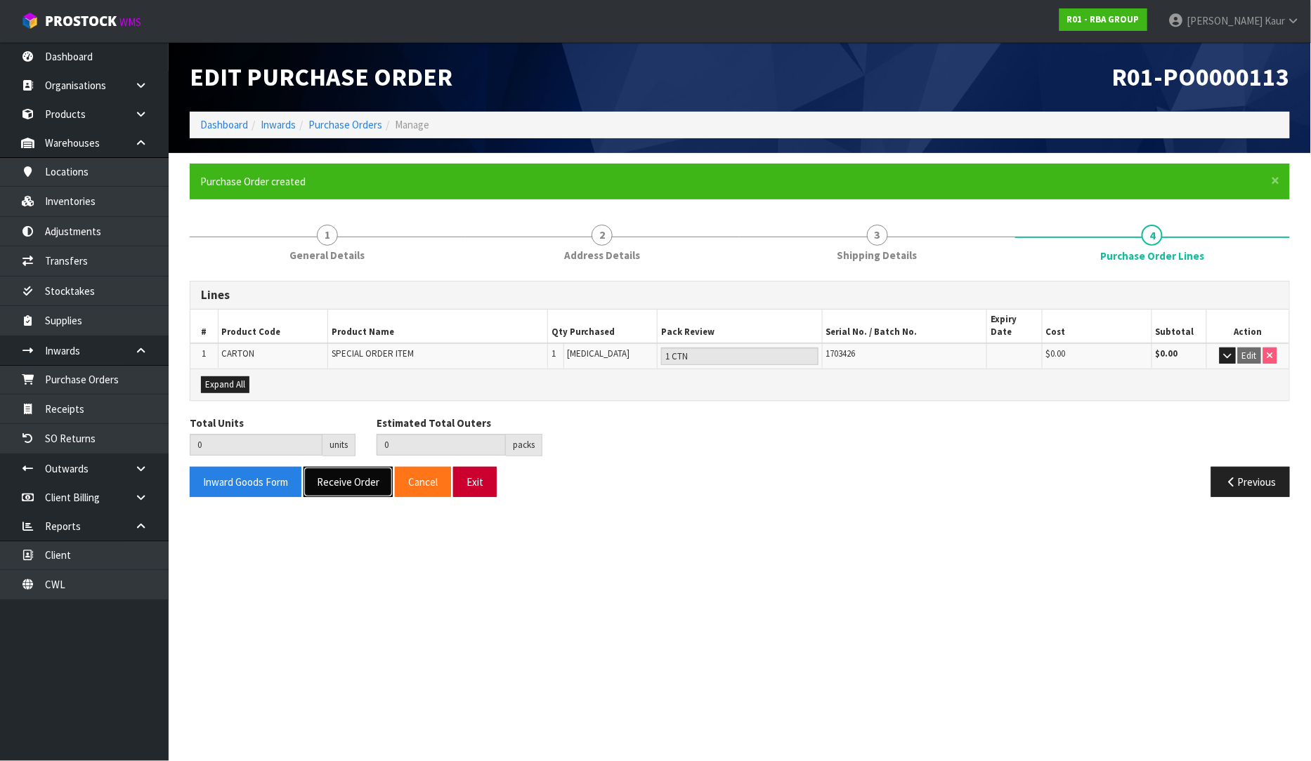
click at [342, 471] on button "Receive Order" at bounding box center [347, 482] width 89 height 30
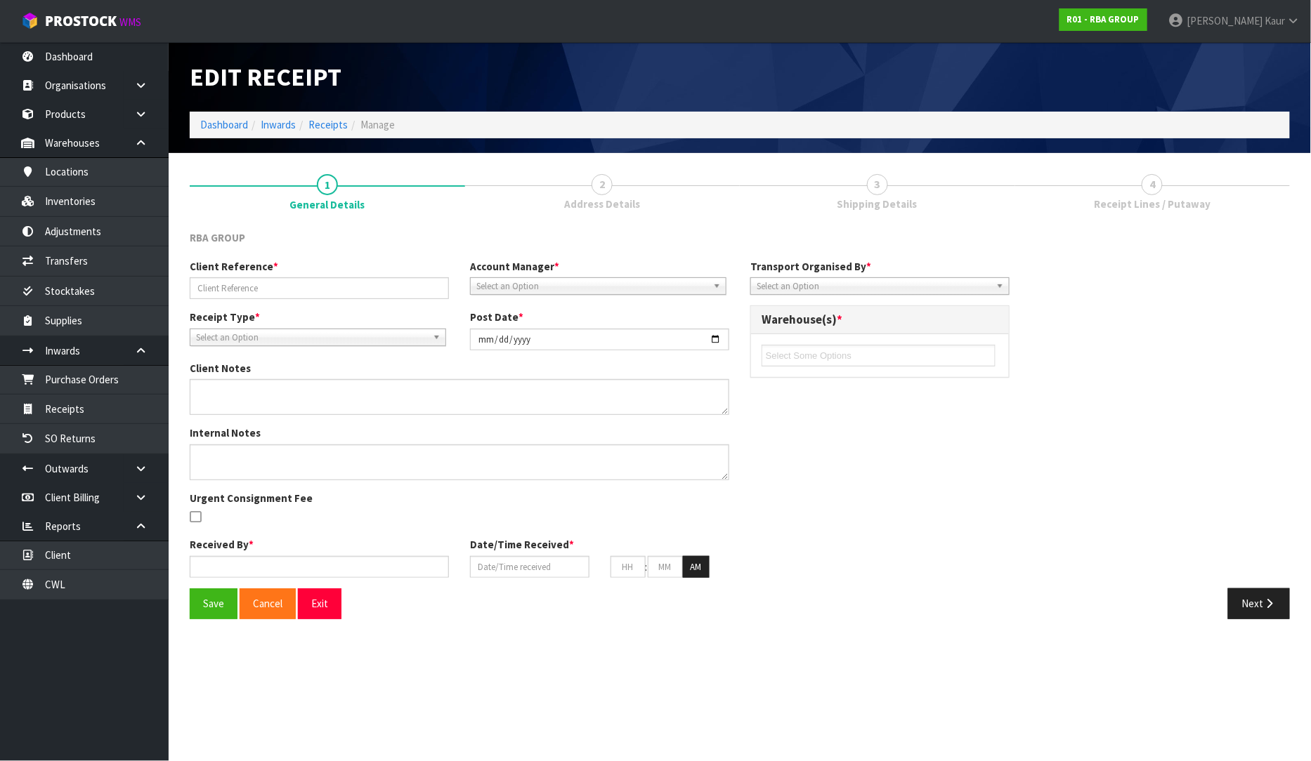
type input "PON3487 - SON7226"
type input "[DATE]"
type input "[PERSON_NAME]"
type input "[DATE]"
type input "01"
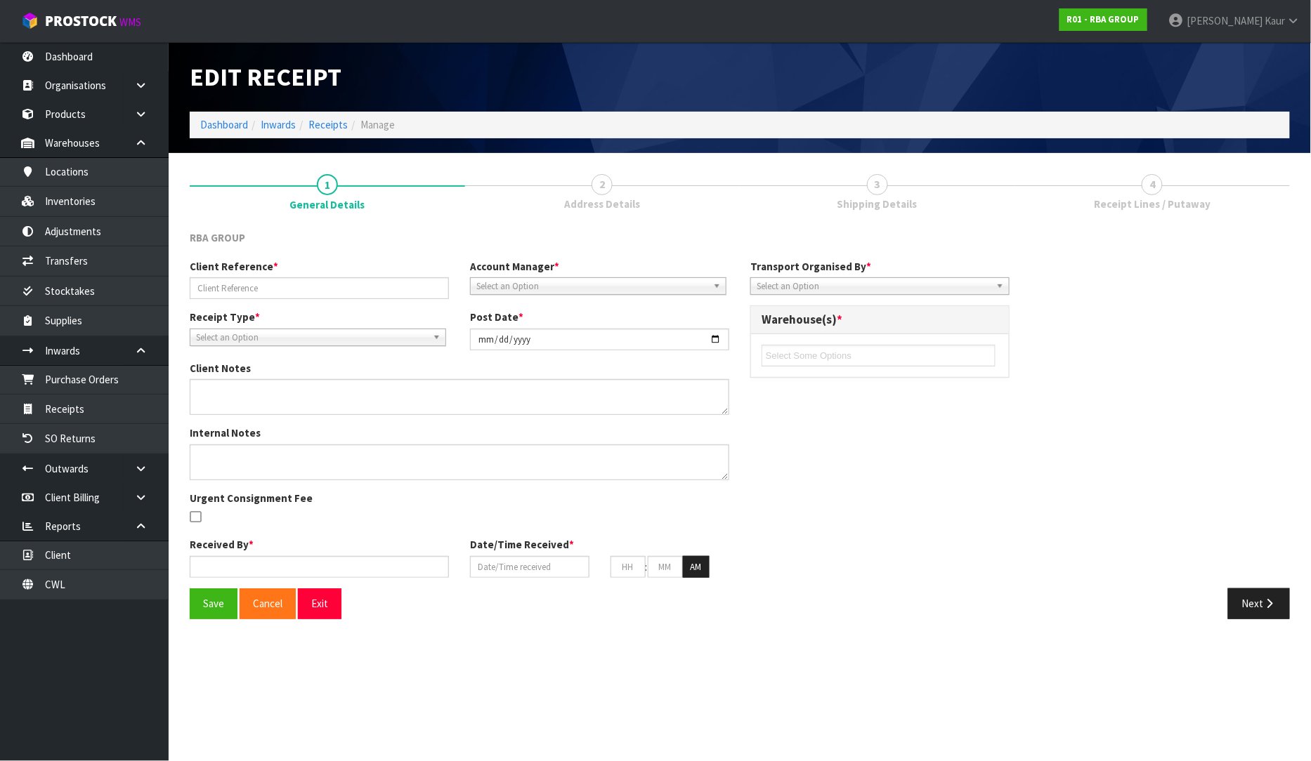
type input "01"
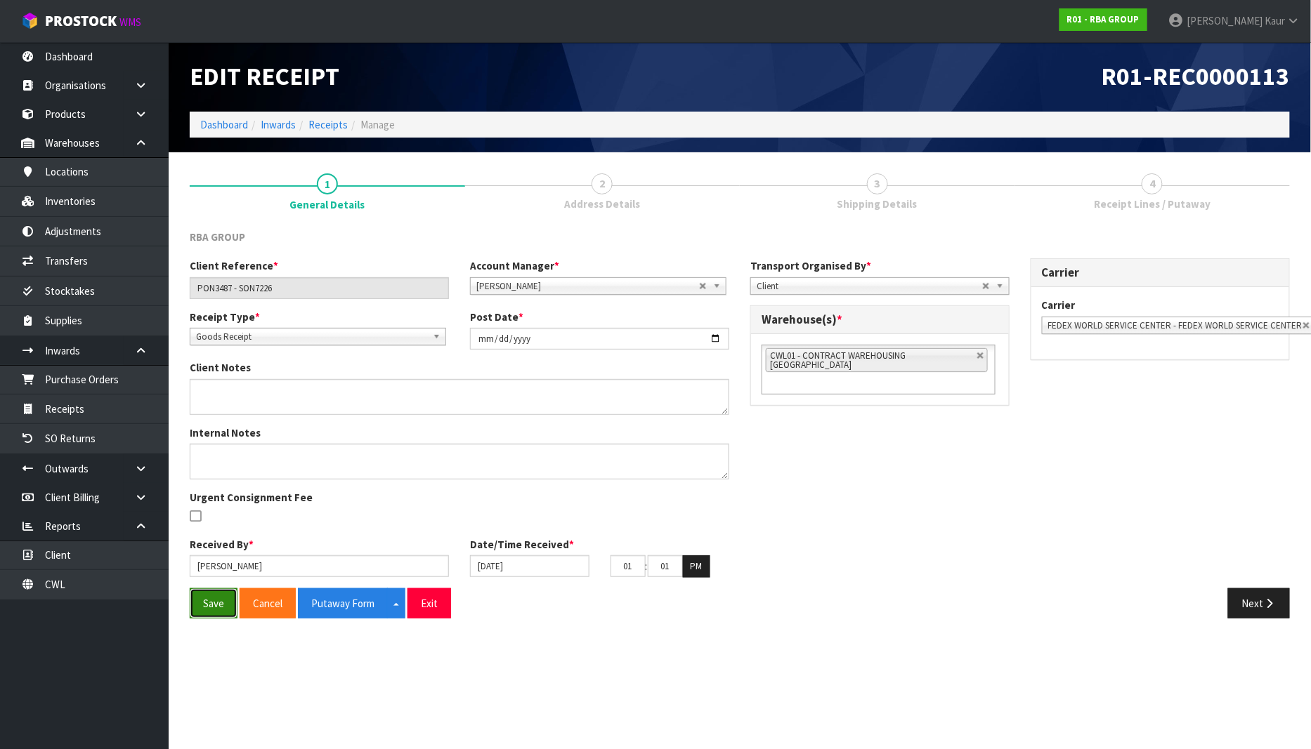
click at [223, 609] on button "Save" at bounding box center [214, 604] width 48 height 30
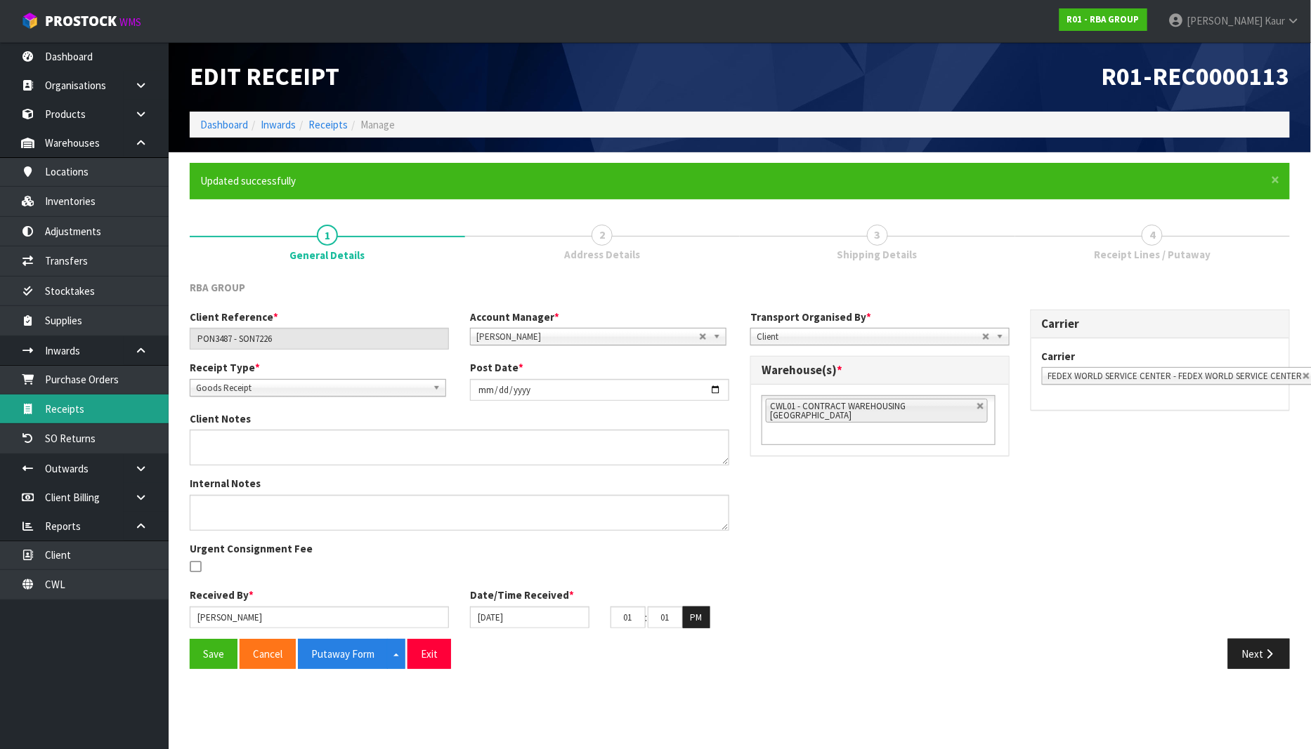
click at [85, 407] on link "Receipts" at bounding box center [84, 409] width 169 height 29
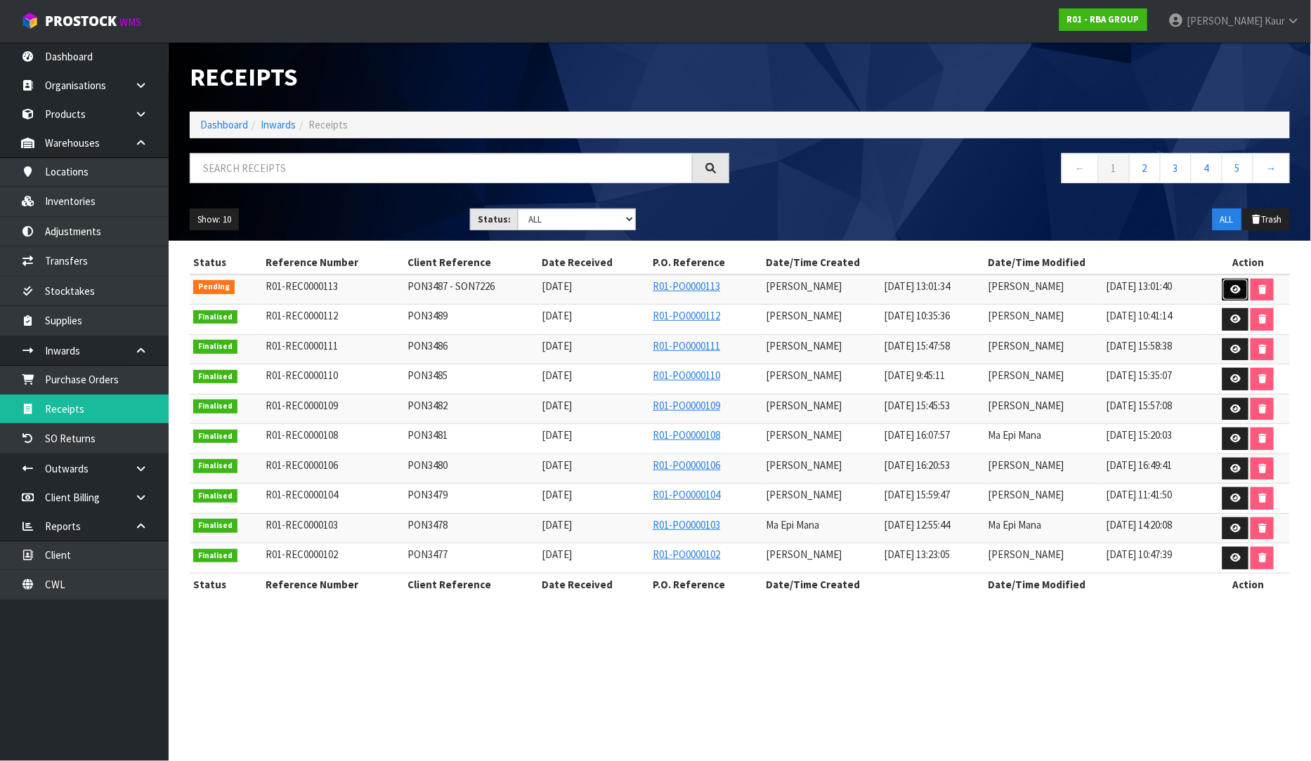
click at [1233, 279] on link at bounding box center [1235, 290] width 26 height 22
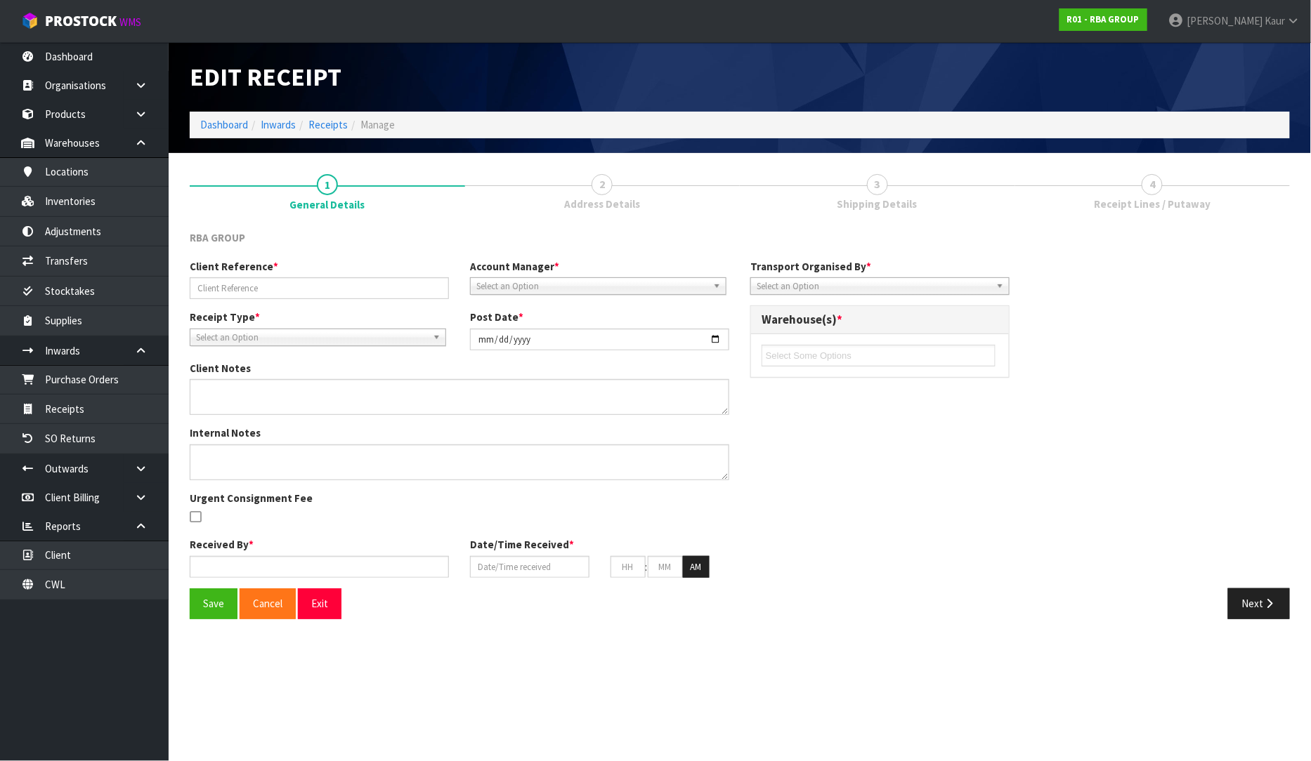
type input "PON3487 - SON7226"
type input "[DATE]"
type input "[PERSON_NAME]"
type input "[DATE]"
type input "01"
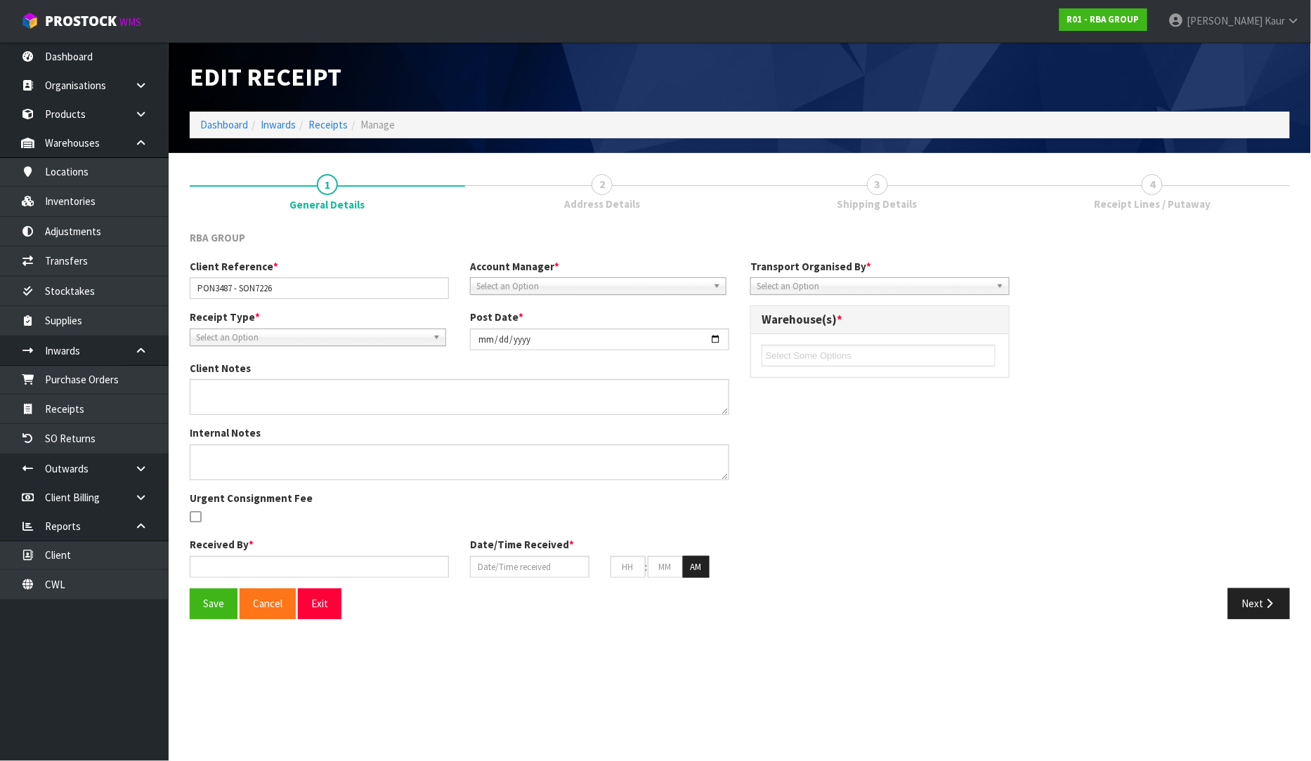
type input "01"
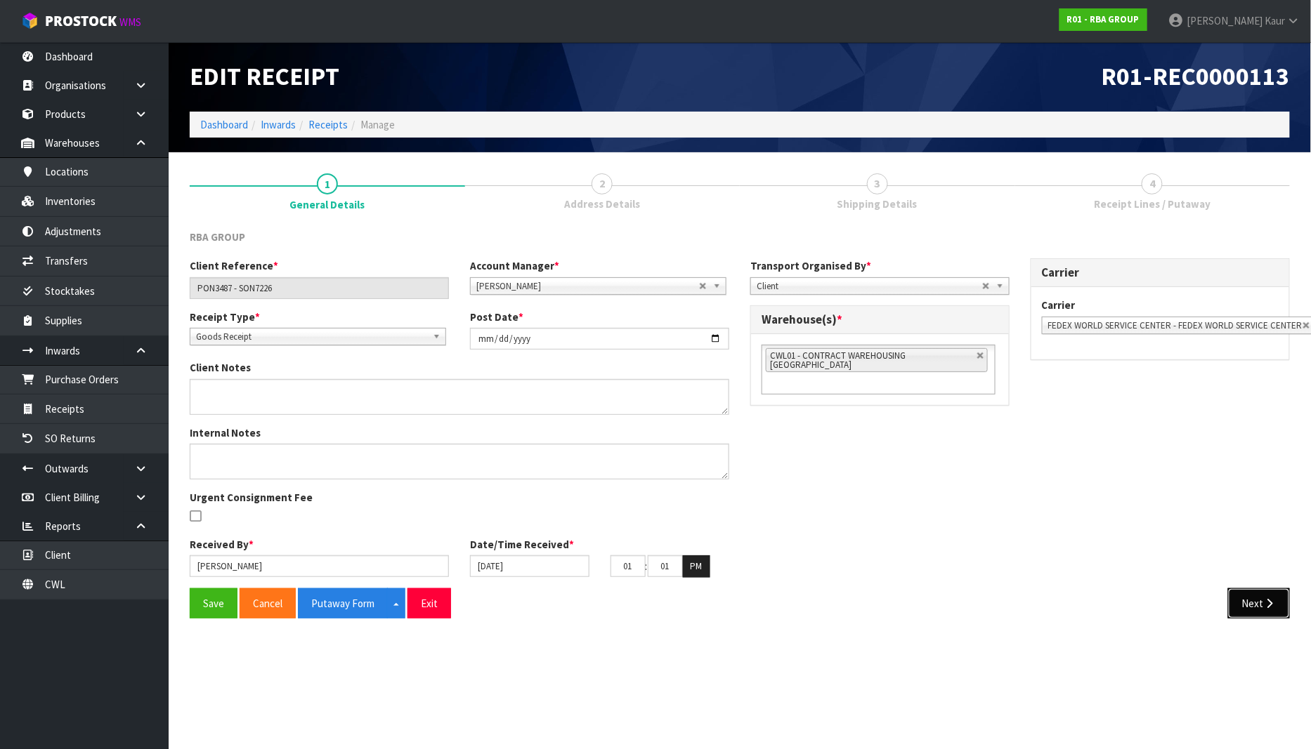
click at [1285, 590] on button "Next" at bounding box center [1259, 604] width 62 height 30
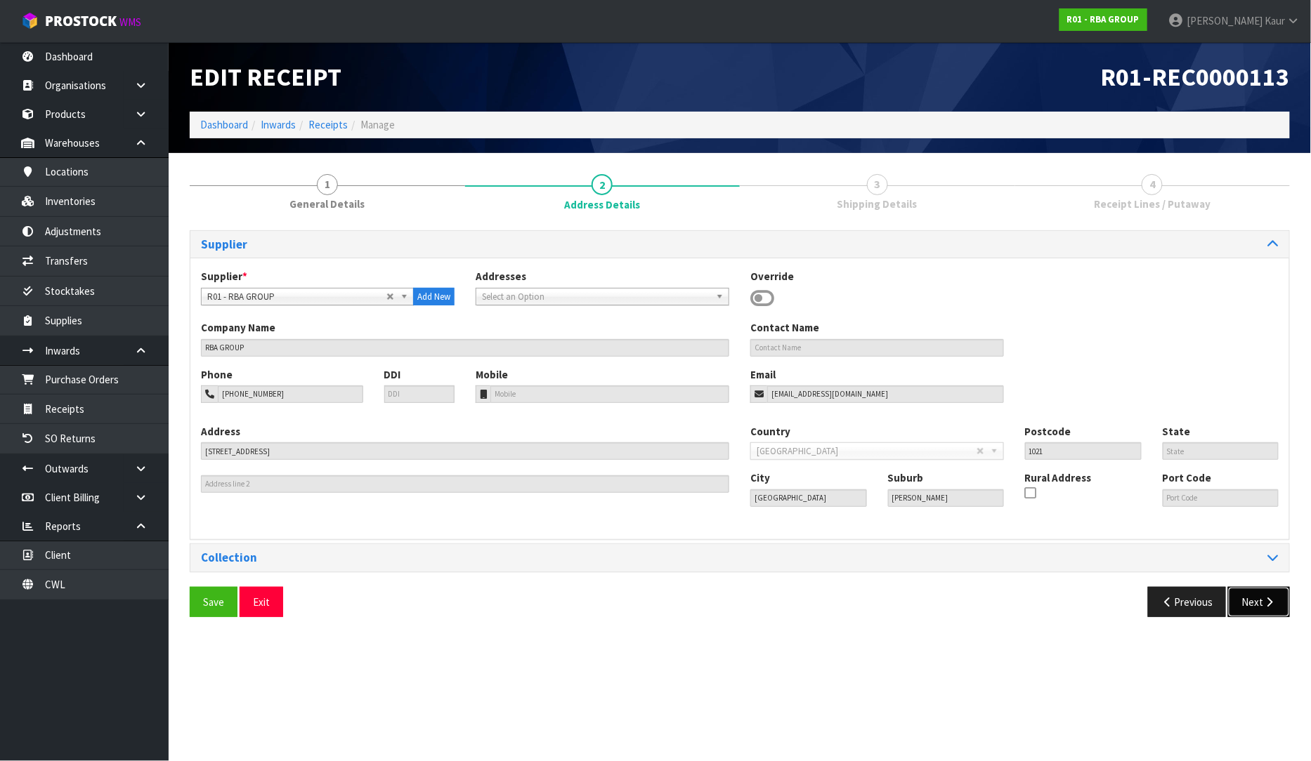
click at [1276, 609] on button "Next" at bounding box center [1259, 602] width 62 height 30
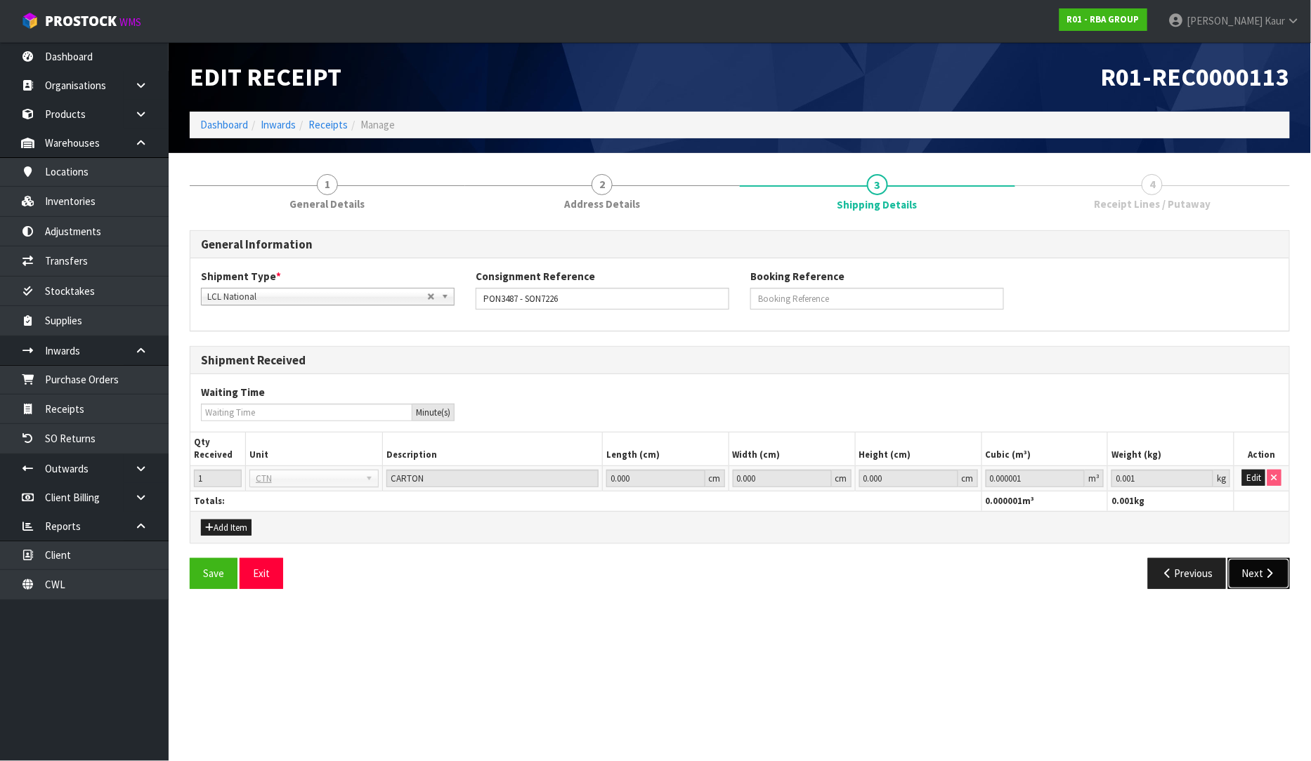
click at [1264, 579] on button "Next" at bounding box center [1259, 573] width 62 height 30
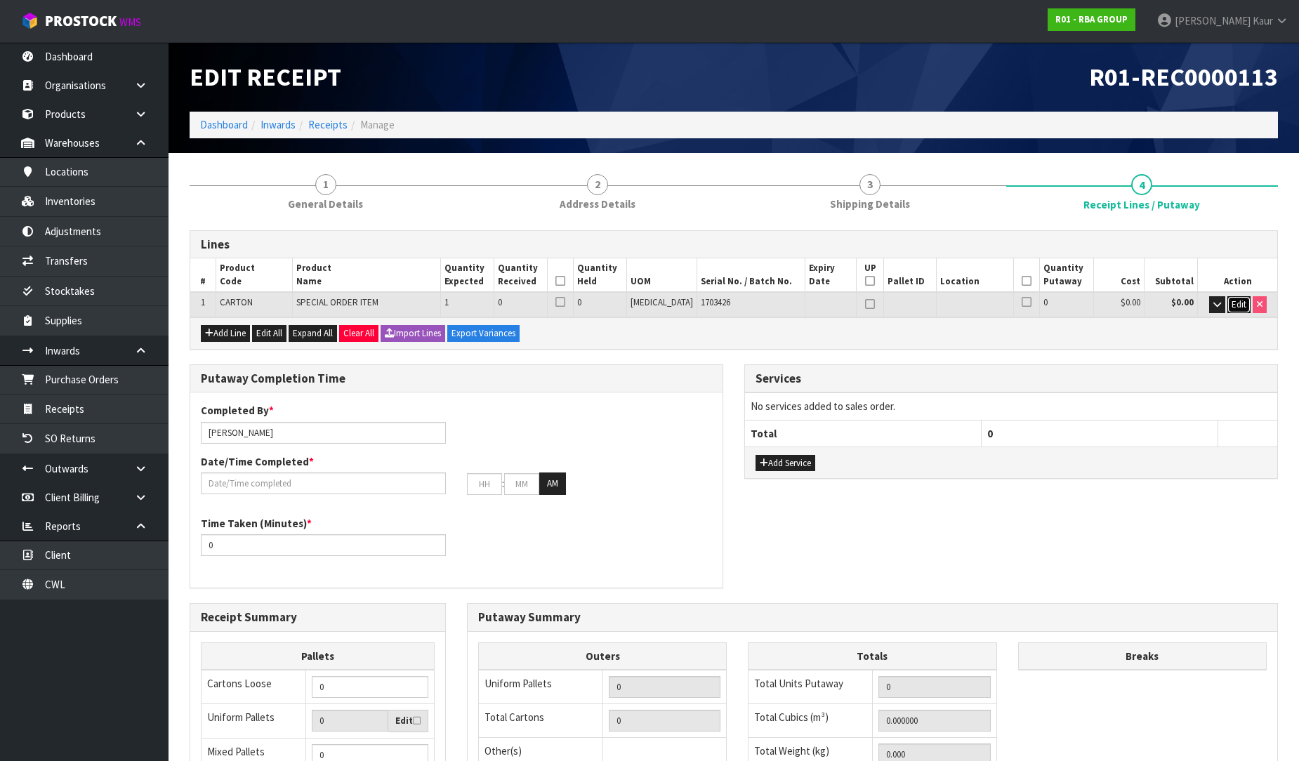
click at [1241, 310] on button "Edit" at bounding box center [1239, 304] width 23 height 17
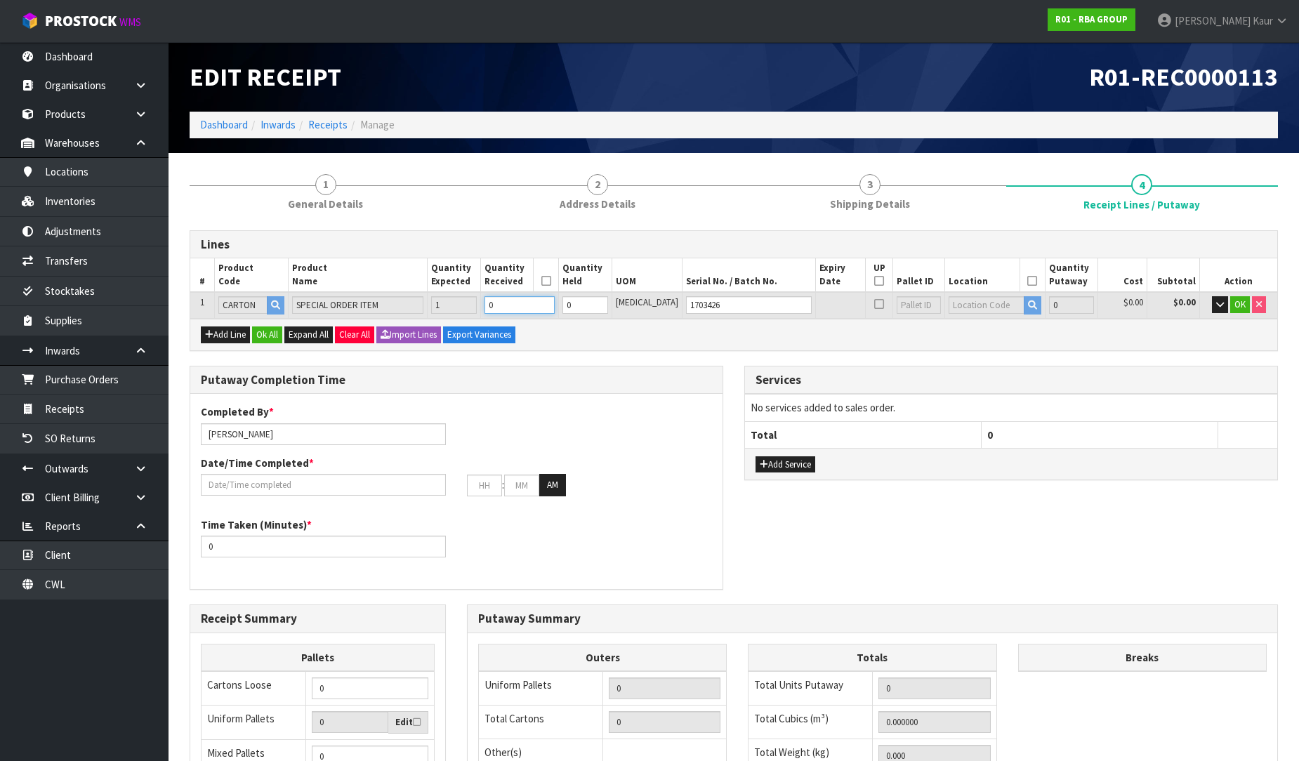
click at [528, 302] on input "0" at bounding box center [520, 305] width 70 height 18
type input "1"
type input "0.049896"
type input "13.15"
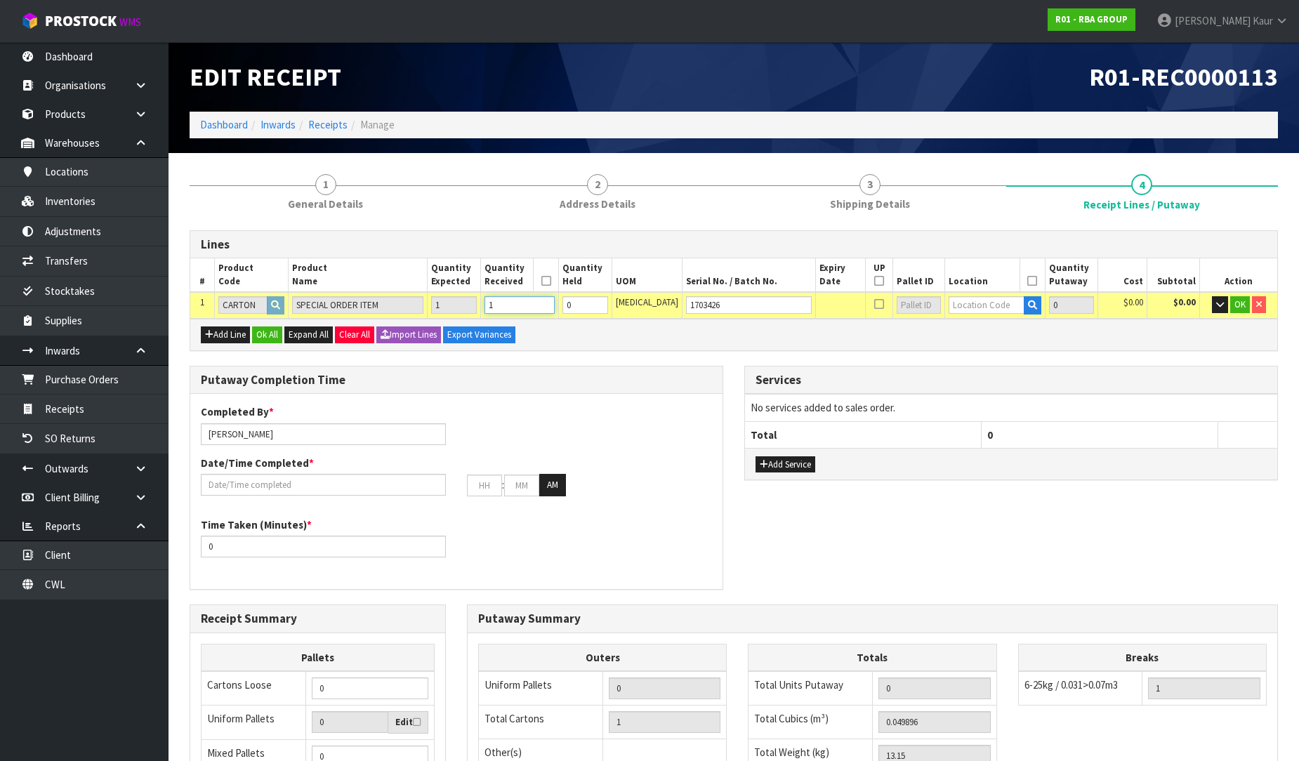
type input "1"
click at [966, 308] on input "text" at bounding box center [986, 305] width 75 height 18
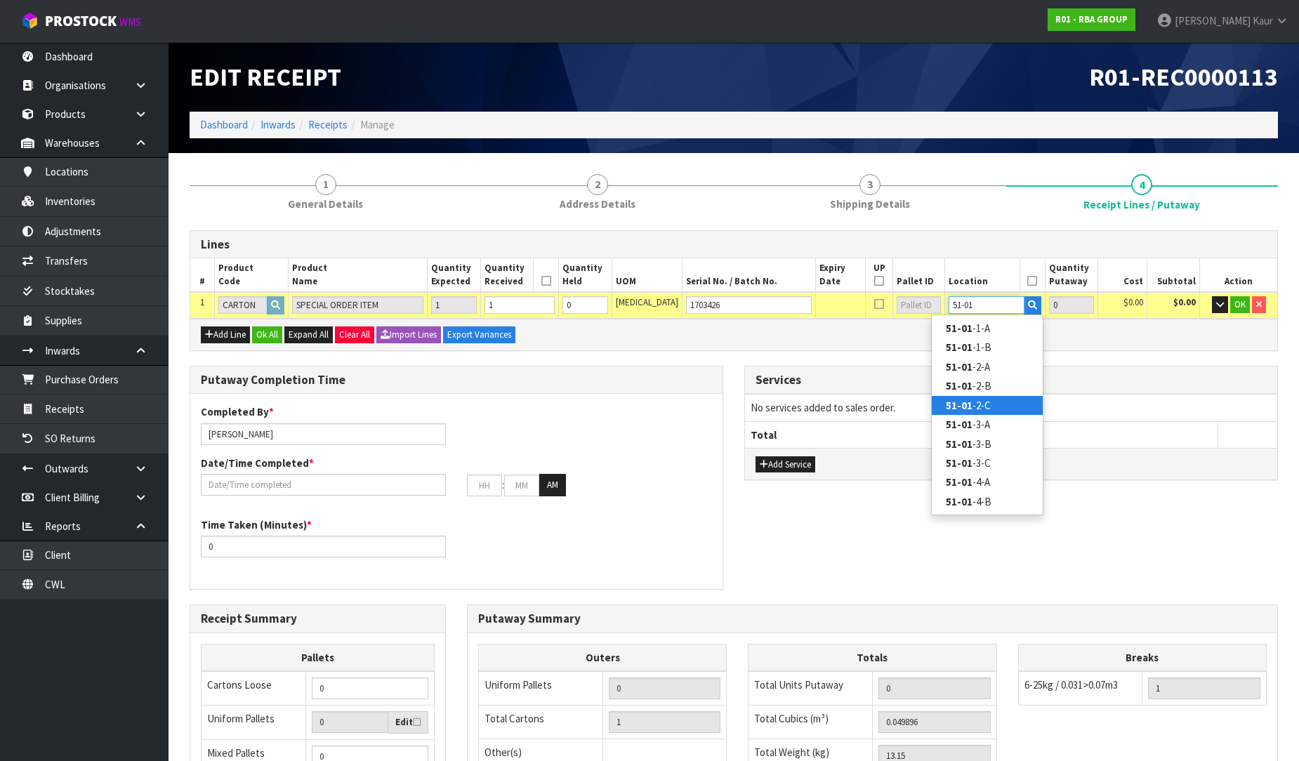
type input "51-01"
click at [990, 404] on link "51-01 -2-C" at bounding box center [987, 405] width 111 height 19
type input "1"
type input "51-01-2-C"
type input "1"
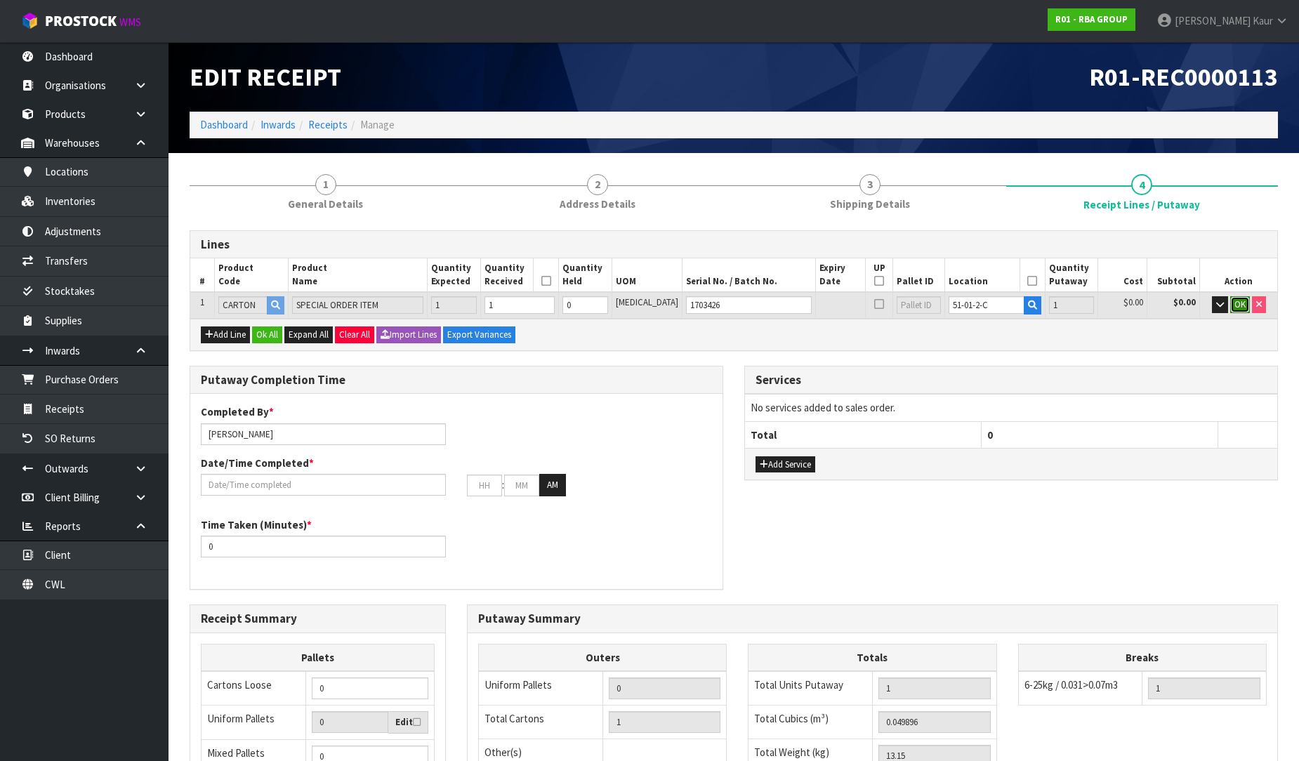
click at [1242, 306] on span "OK" at bounding box center [1240, 304] width 11 height 12
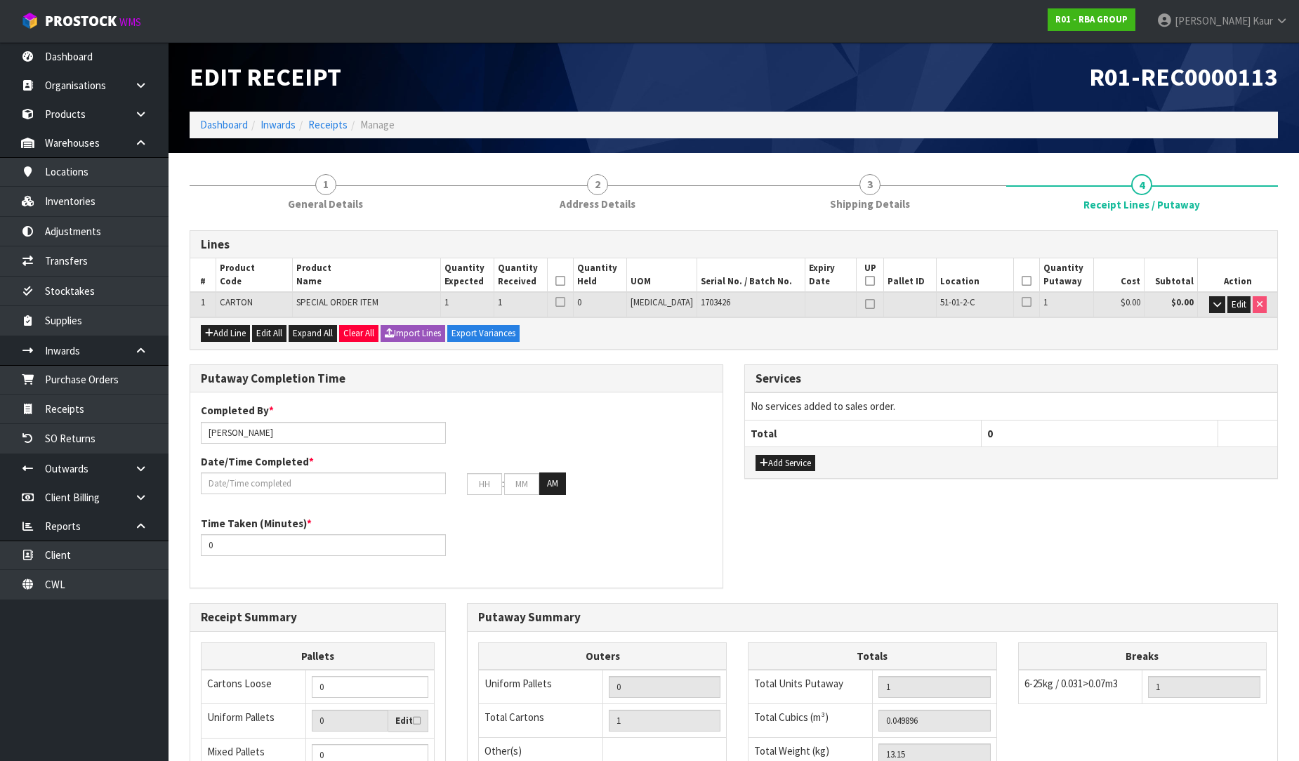
click at [565, 282] on icon at bounding box center [561, 281] width 10 height 1
click at [1022, 281] on icon at bounding box center [1027, 281] width 10 height 1
click at [216, 490] on input "text" at bounding box center [323, 484] width 245 height 22
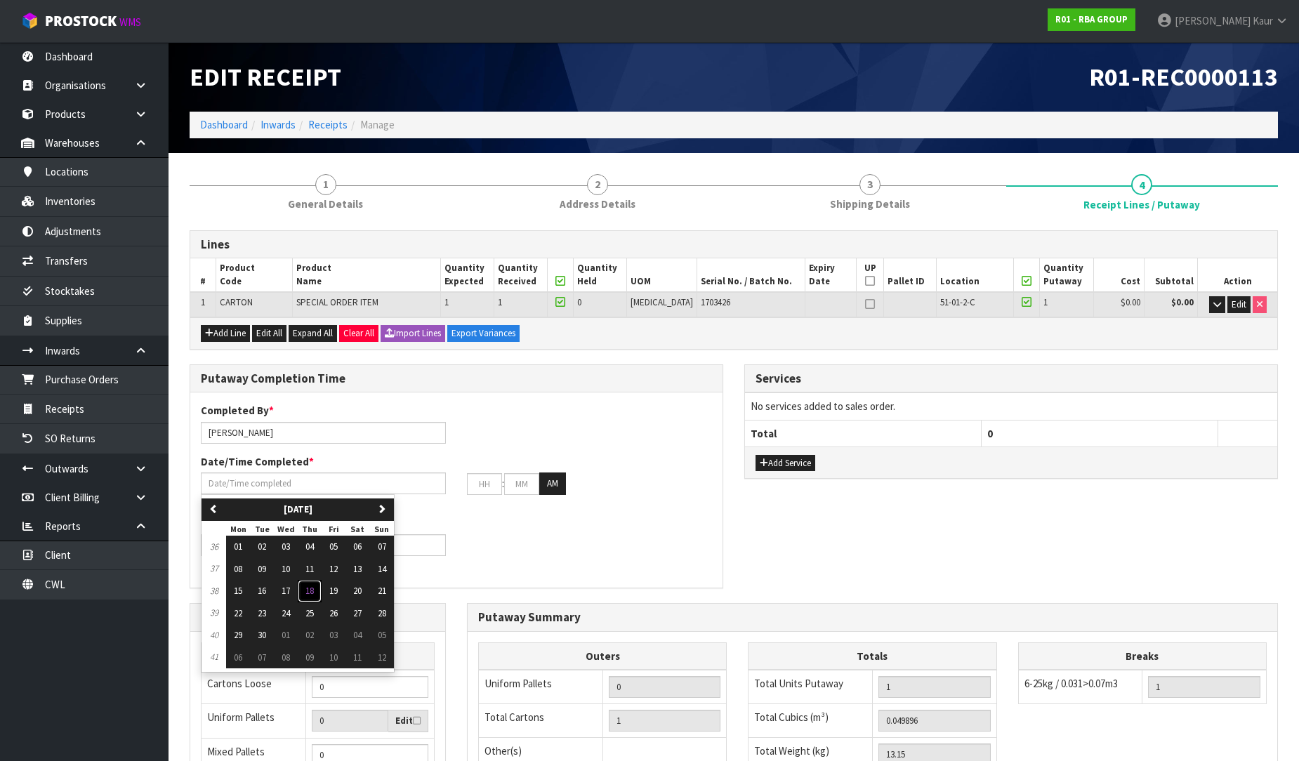
click at [314, 592] on span "18" at bounding box center [310, 591] width 8 height 12
type input "[DATE]"
type input "12"
type input "00"
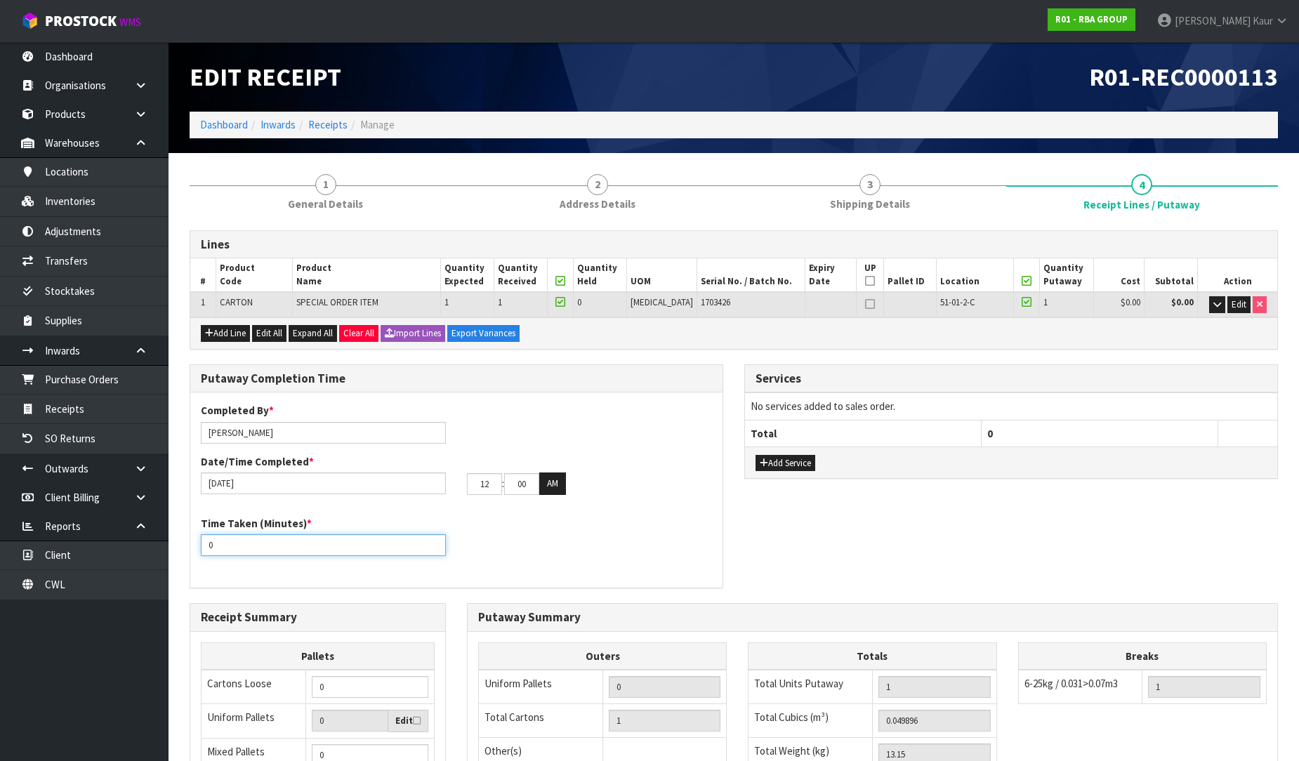
drag, startPoint x: 225, startPoint y: 550, endPoint x: 188, endPoint y: 549, distance: 37.2
click at [188, 549] on div "Putaway Completion Time Completed By * [PERSON_NAME] Date/Time Completed * [DAT…" at bounding box center [456, 484] width 555 height 239
type input "15"
click at [468, 489] on input "12" at bounding box center [484, 484] width 35 height 22
drag, startPoint x: 492, startPoint y: 490, endPoint x: 473, endPoint y: 490, distance: 19.7
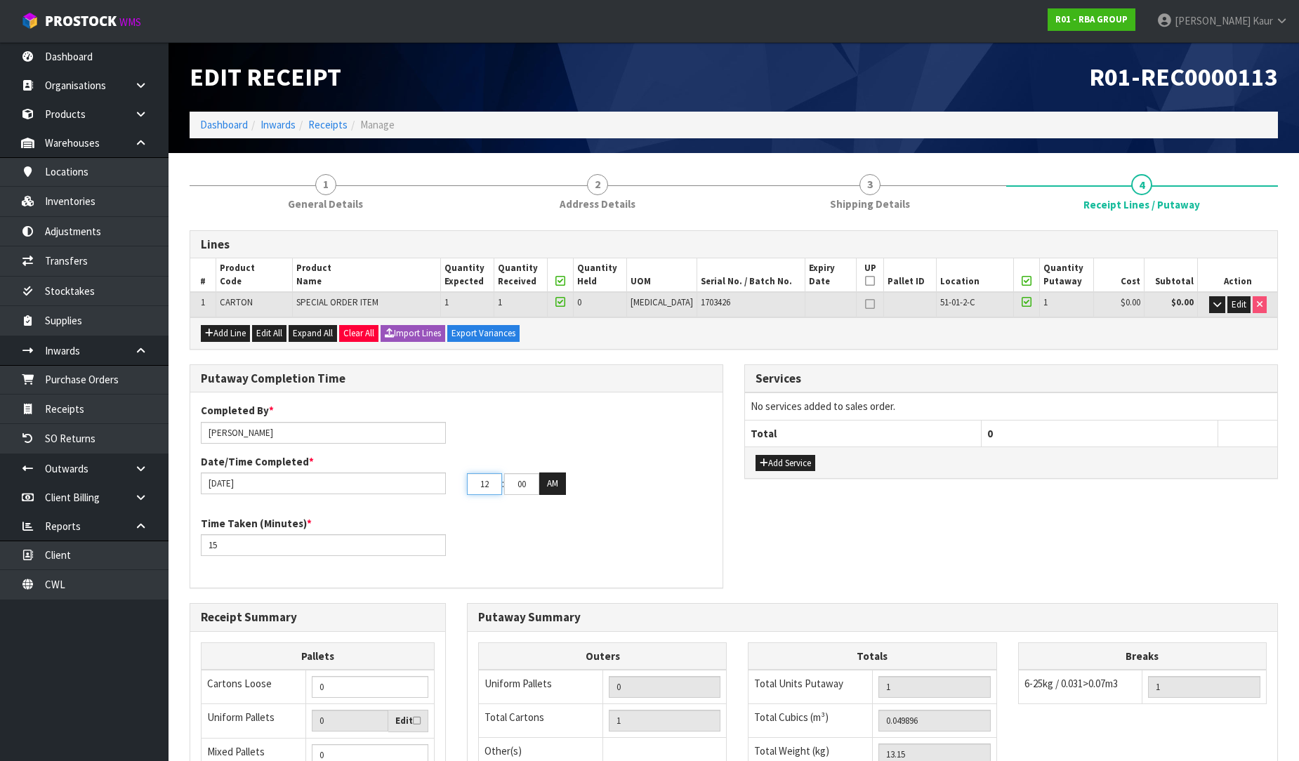
click at [473, 490] on input "12" at bounding box center [484, 484] width 35 height 22
type input "01"
drag, startPoint x: 537, startPoint y: 485, endPoint x: 511, endPoint y: 485, distance: 26.7
click at [511, 485] on input "00" at bounding box center [521, 484] width 35 height 22
type input "03"
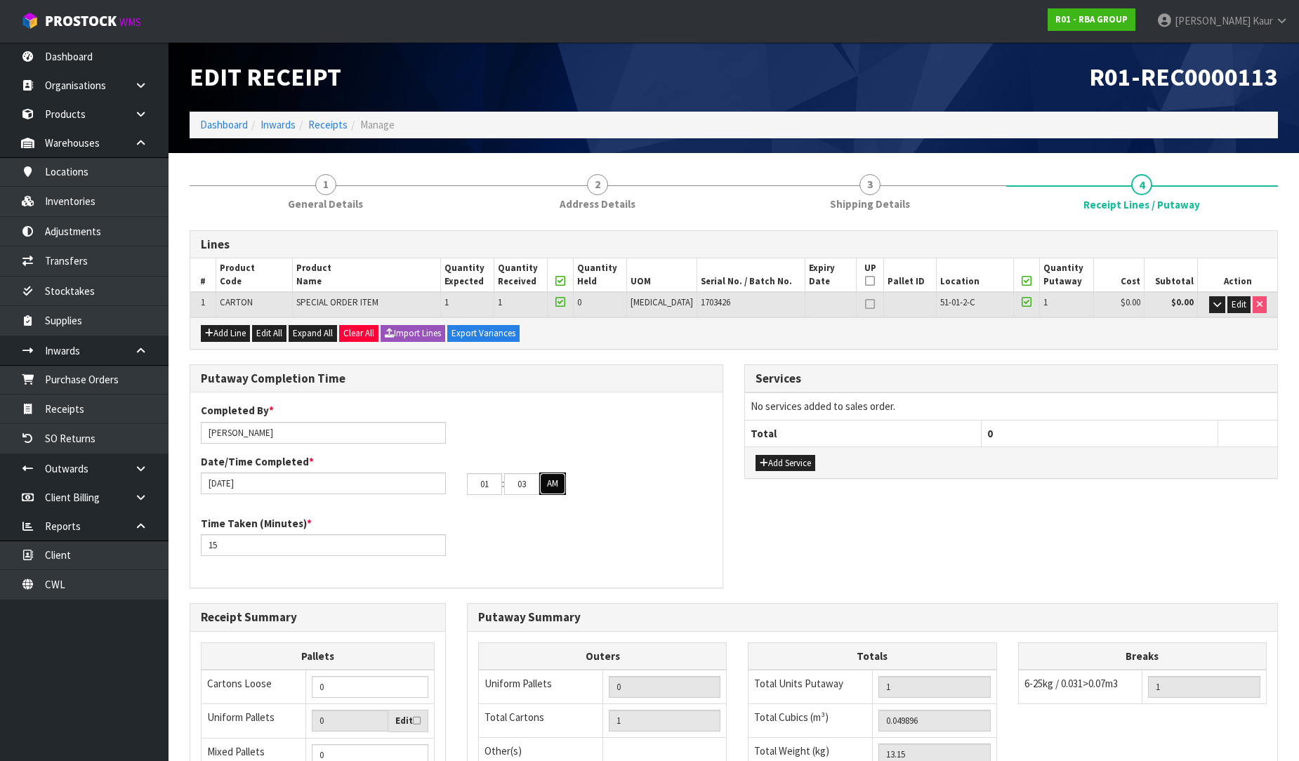
click at [551, 479] on button "AM" at bounding box center [552, 484] width 27 height 22
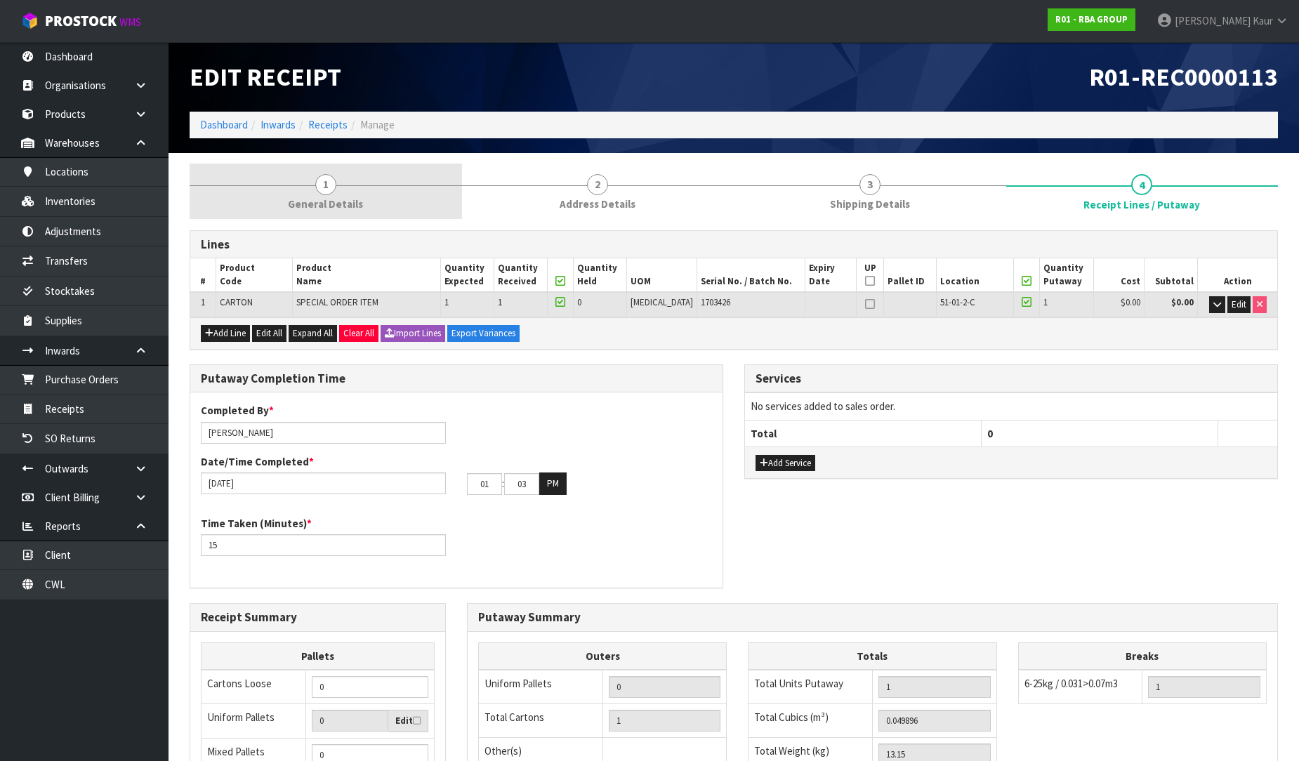
click at [313, 193] on link "1 General Details" at bounding box center [326, 191] width 272 height 55
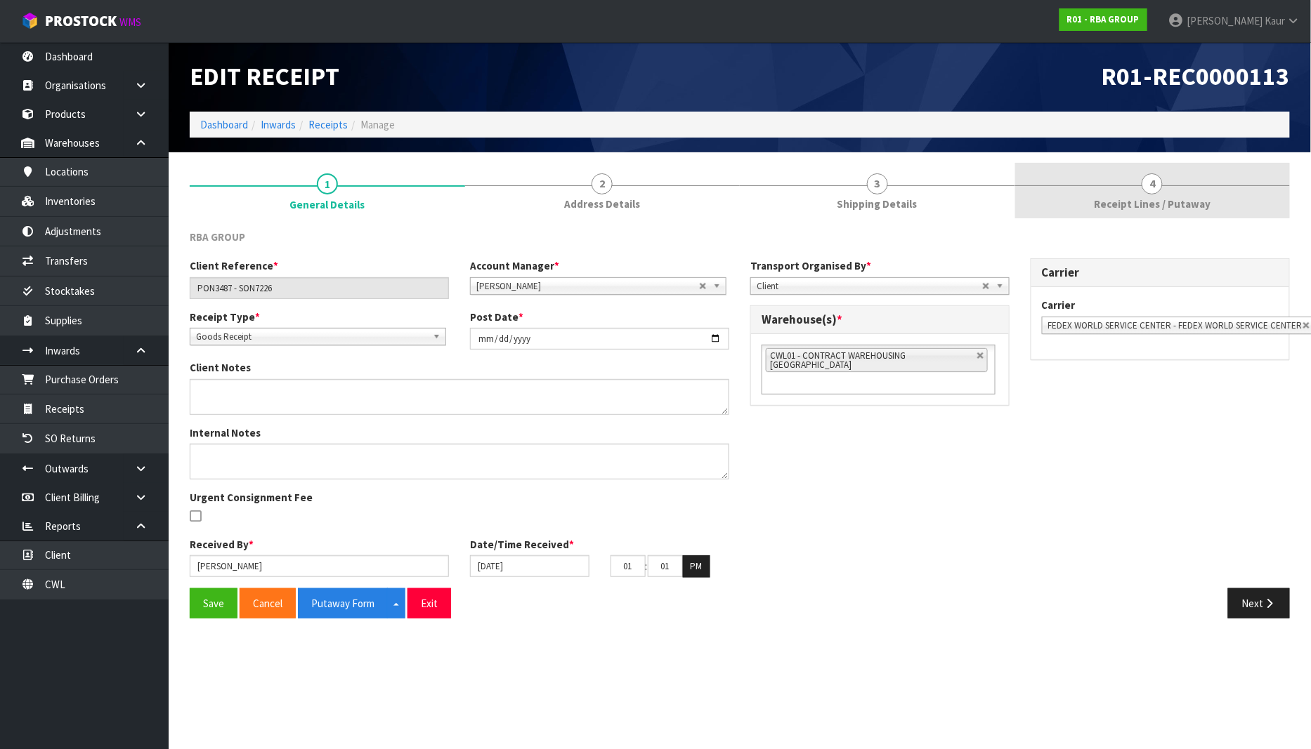
click at [1168, 214] on link "4 Receipt Lines / Putaway" at bounding box center [1152, 190] width 275 height 55
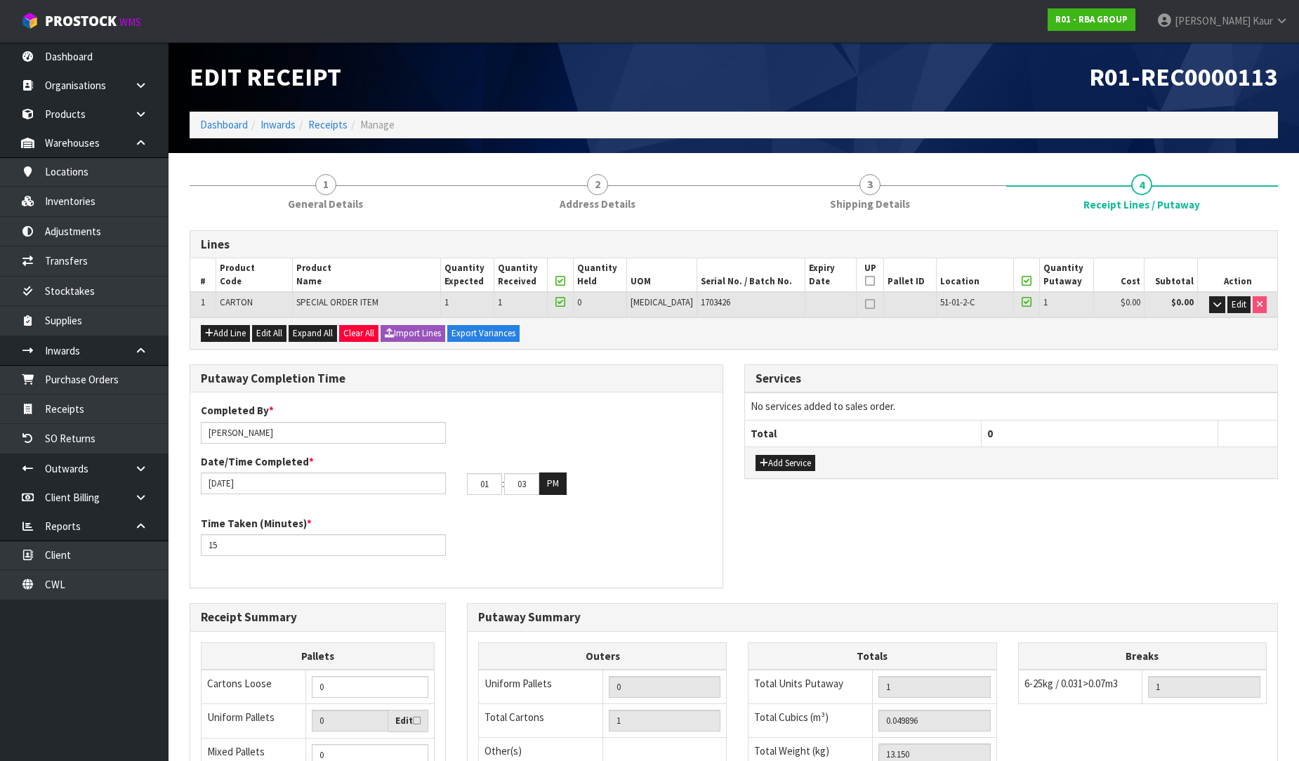
scroll to position [236, 0]
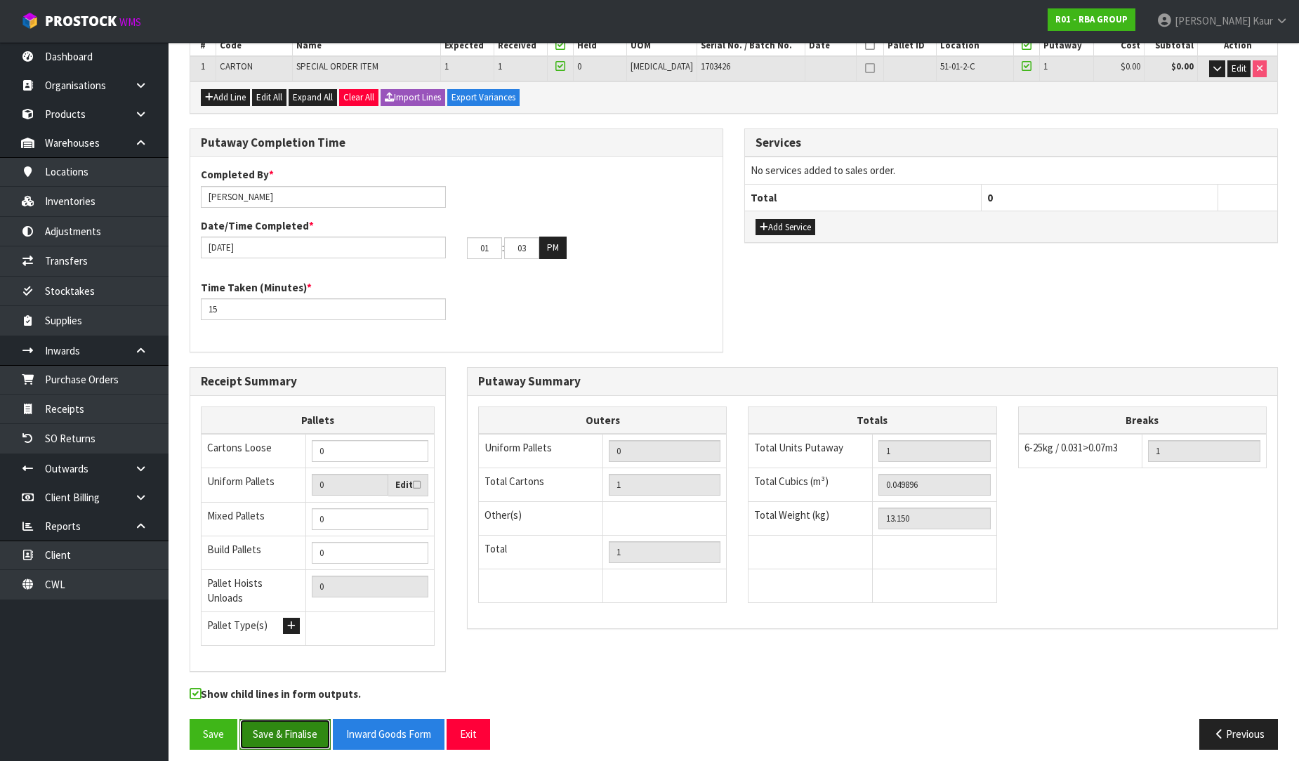
click at [290, 728] on button "Save & Finalise" at bounding box center [284, 734] width 91 height 30
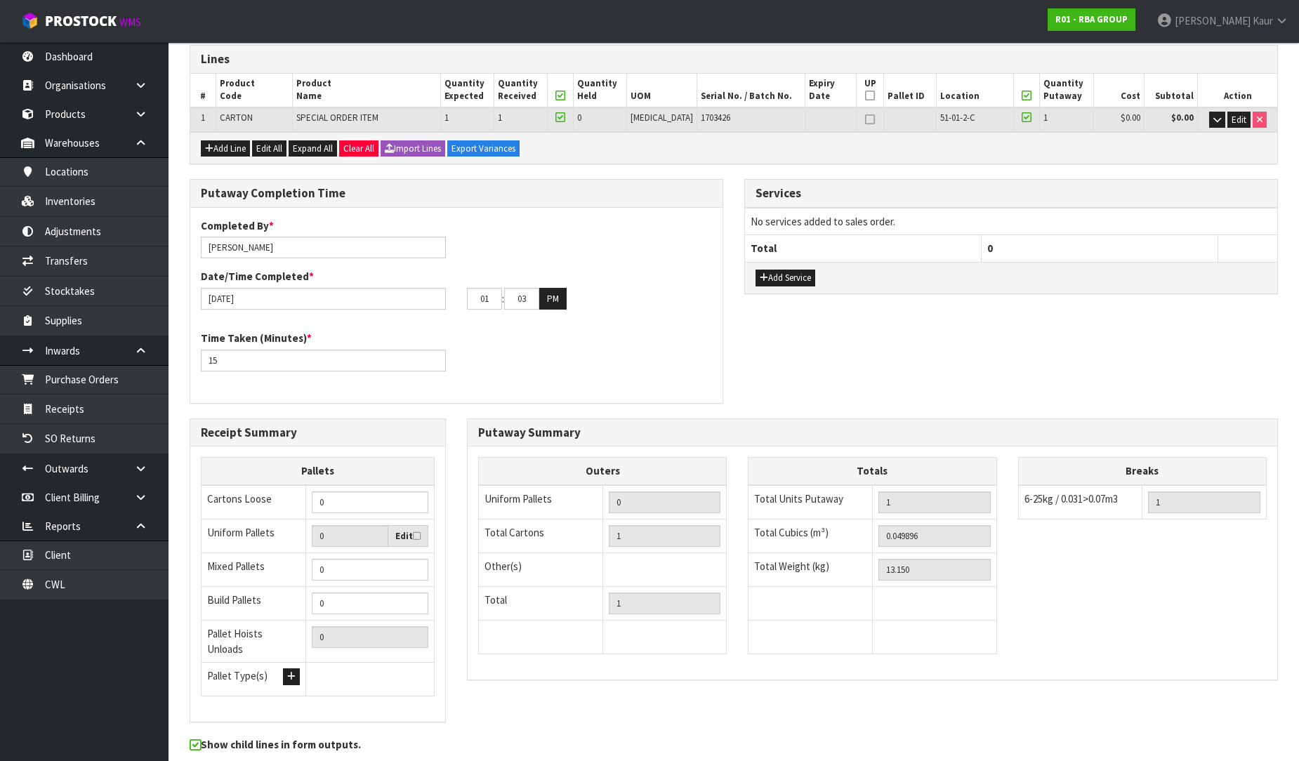
scroll to position [0, 0]
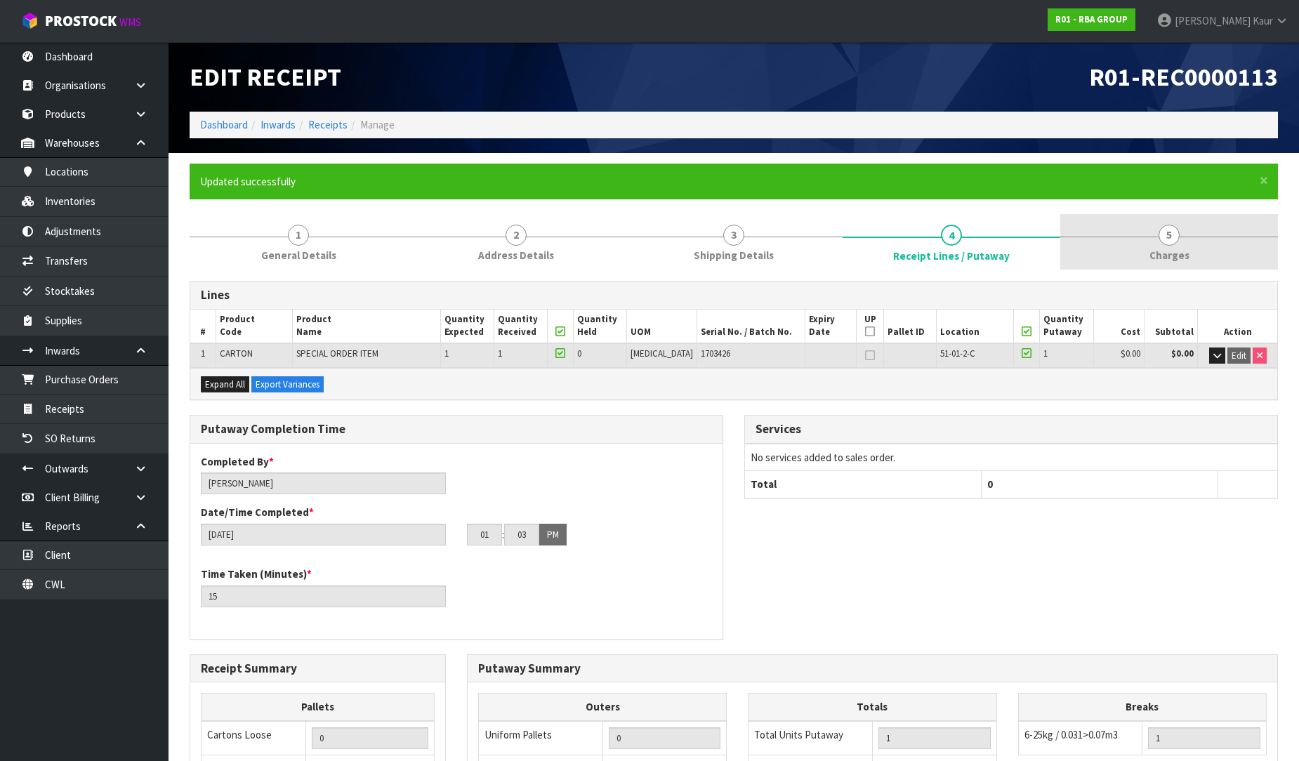
click at [1169, 248] on span "Charges" at bounding box center [1170, 255] width 40 height 15
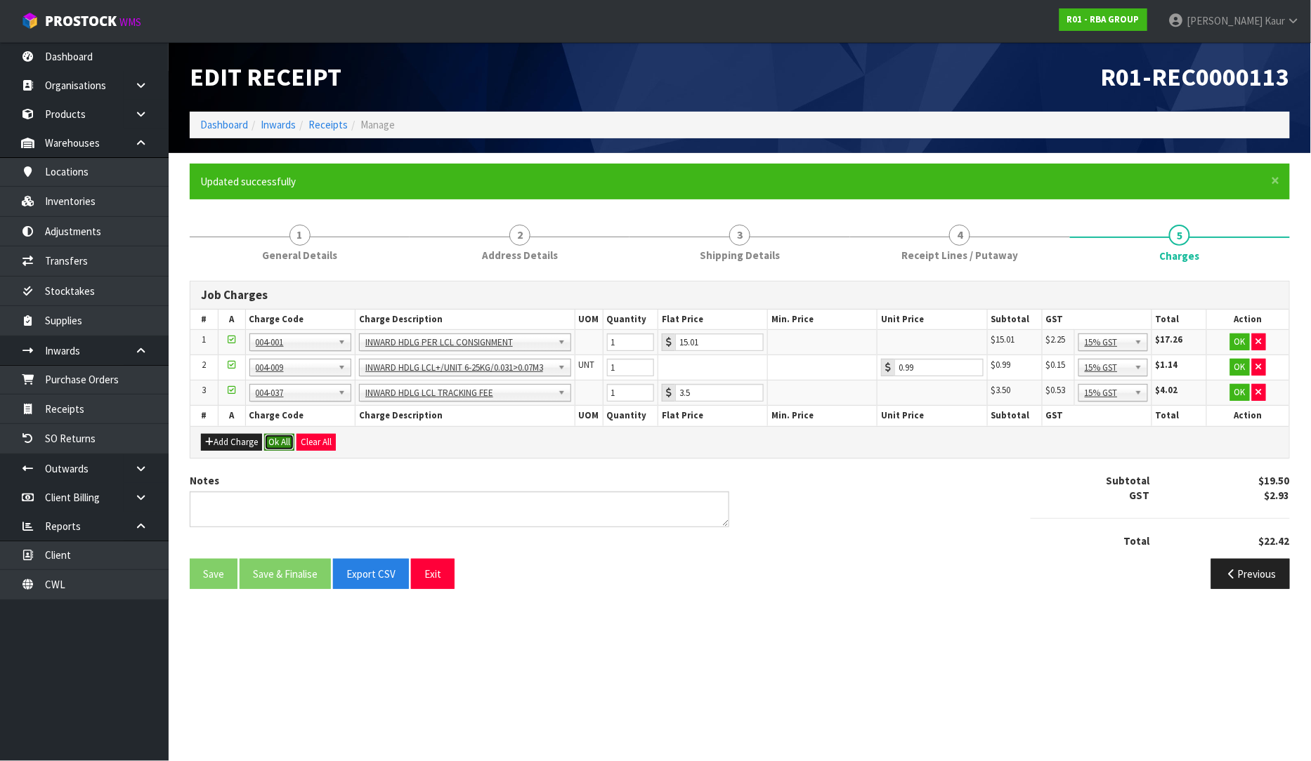
click at [282, 446] on button "Ok All" at bounding box center [279, 442] width 30 height 17
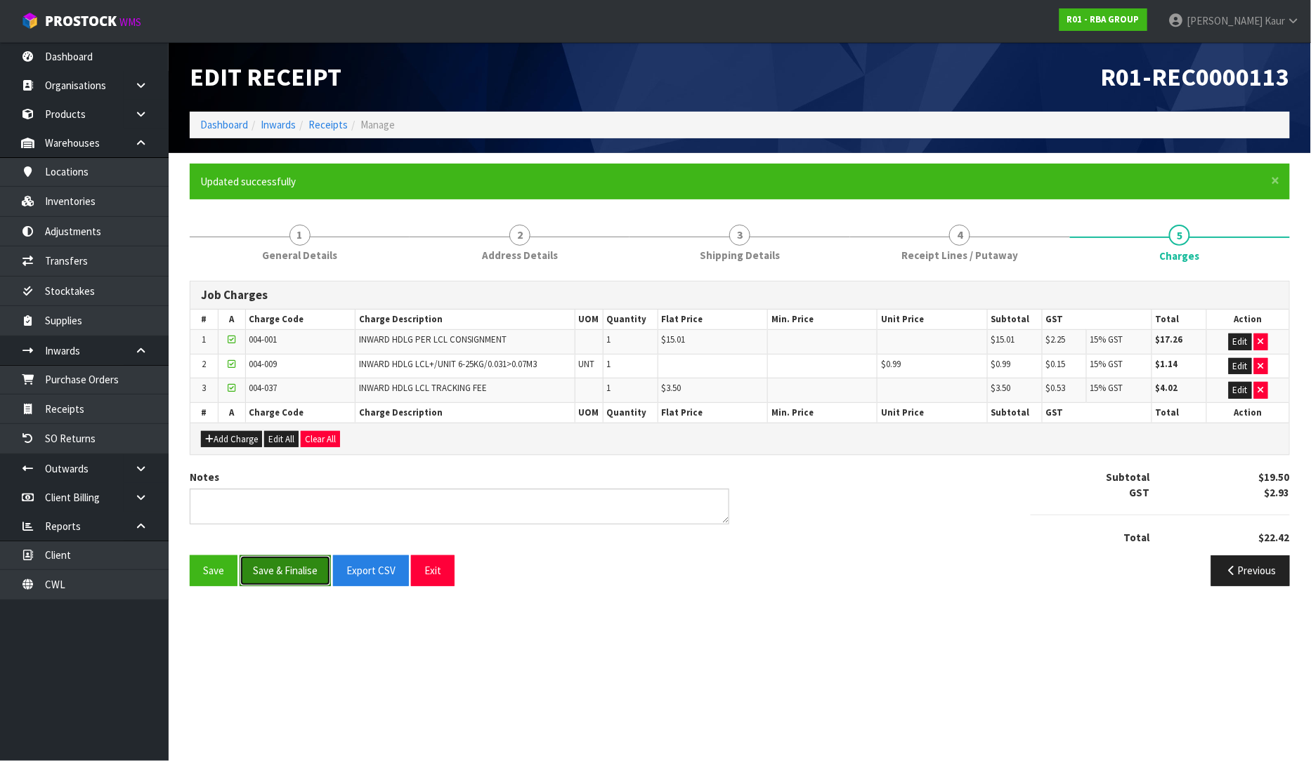
click at [283, 570] on button "Save & Finalise" at bounding box center [284, 571] width 91 height 30
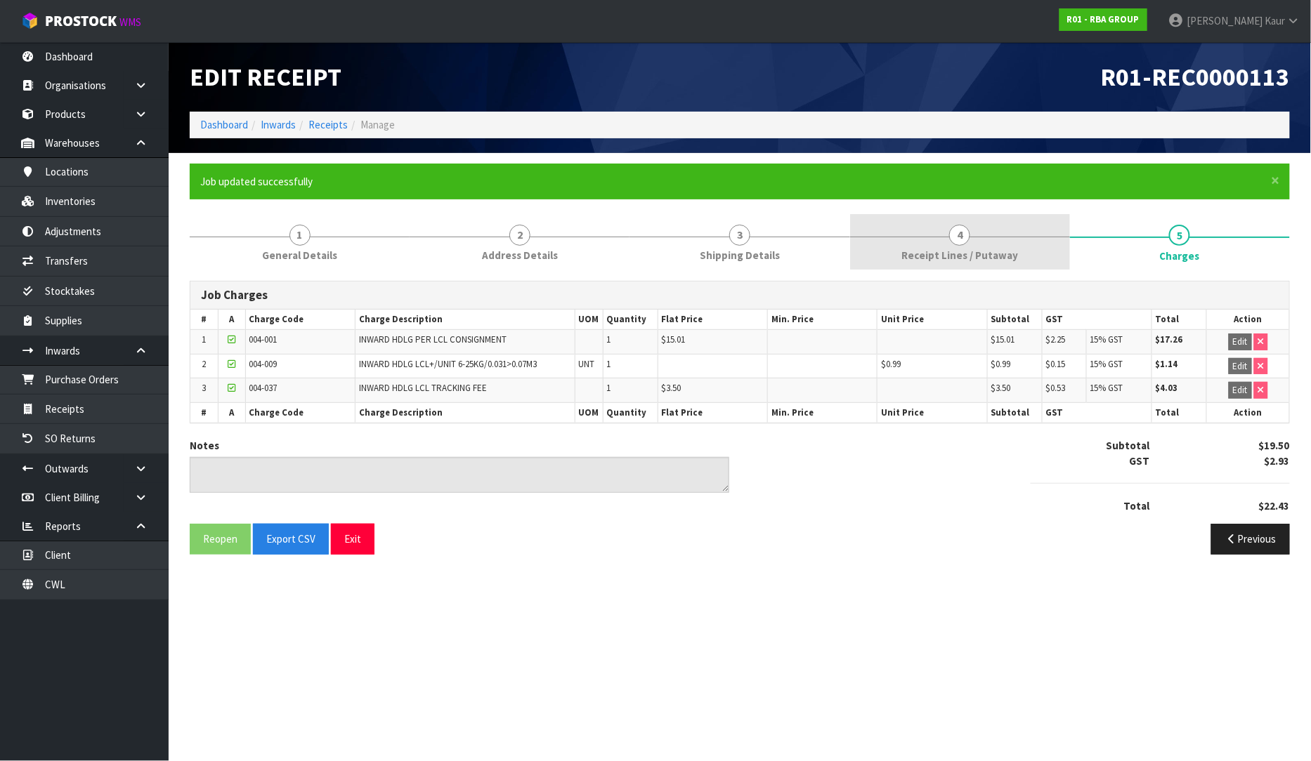
click at [888, 247] on link "4 Receipt Lines / Putaway" at bounding box center [960, 241] width 220 height 55
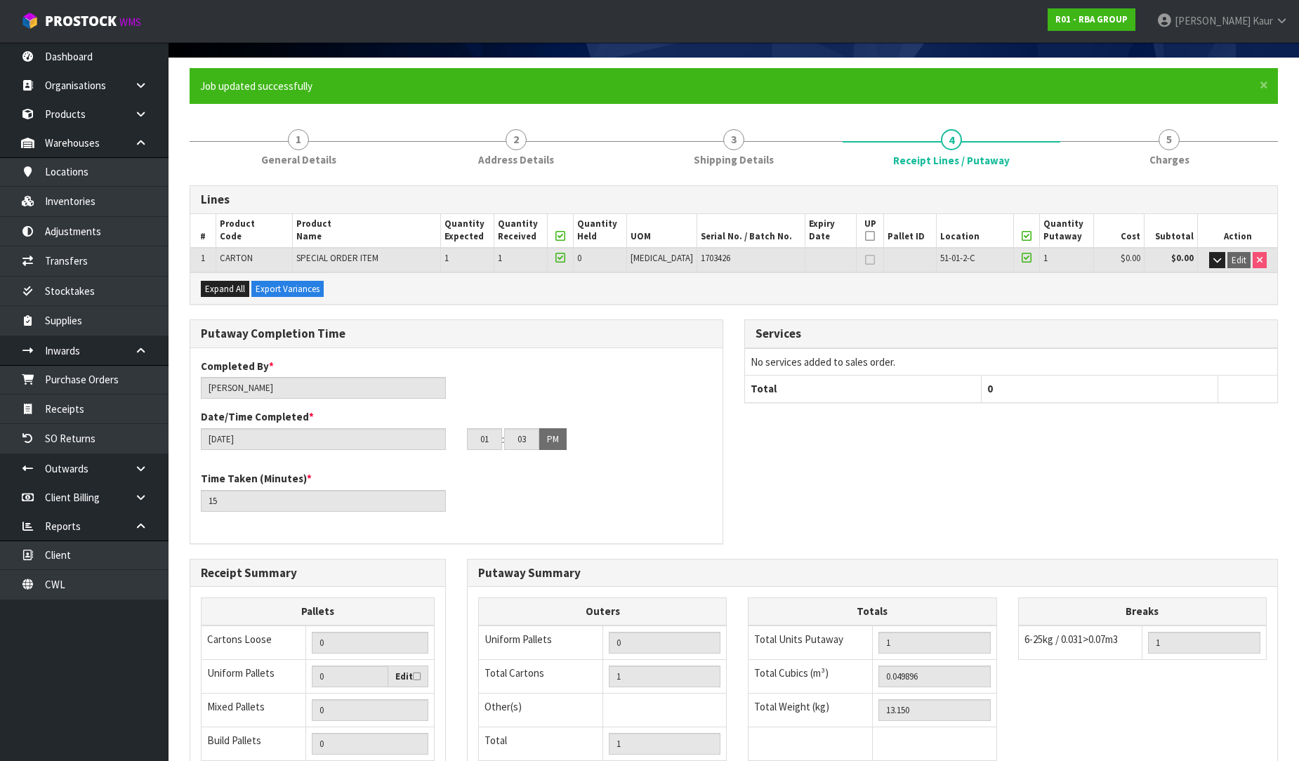
scroll to position [287, 0]
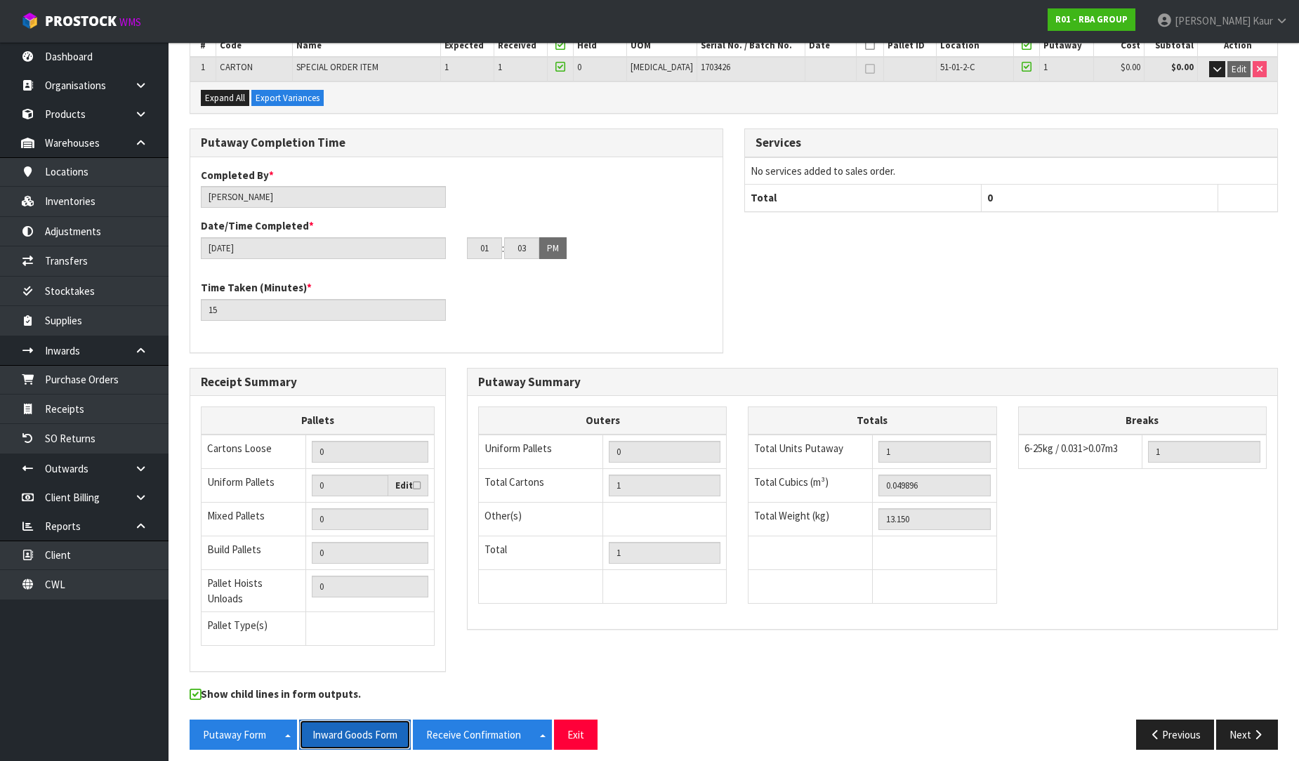
click at [356, 720] on button "Inward Goods Form" at bounding box center [355, 735] width 112 height 30
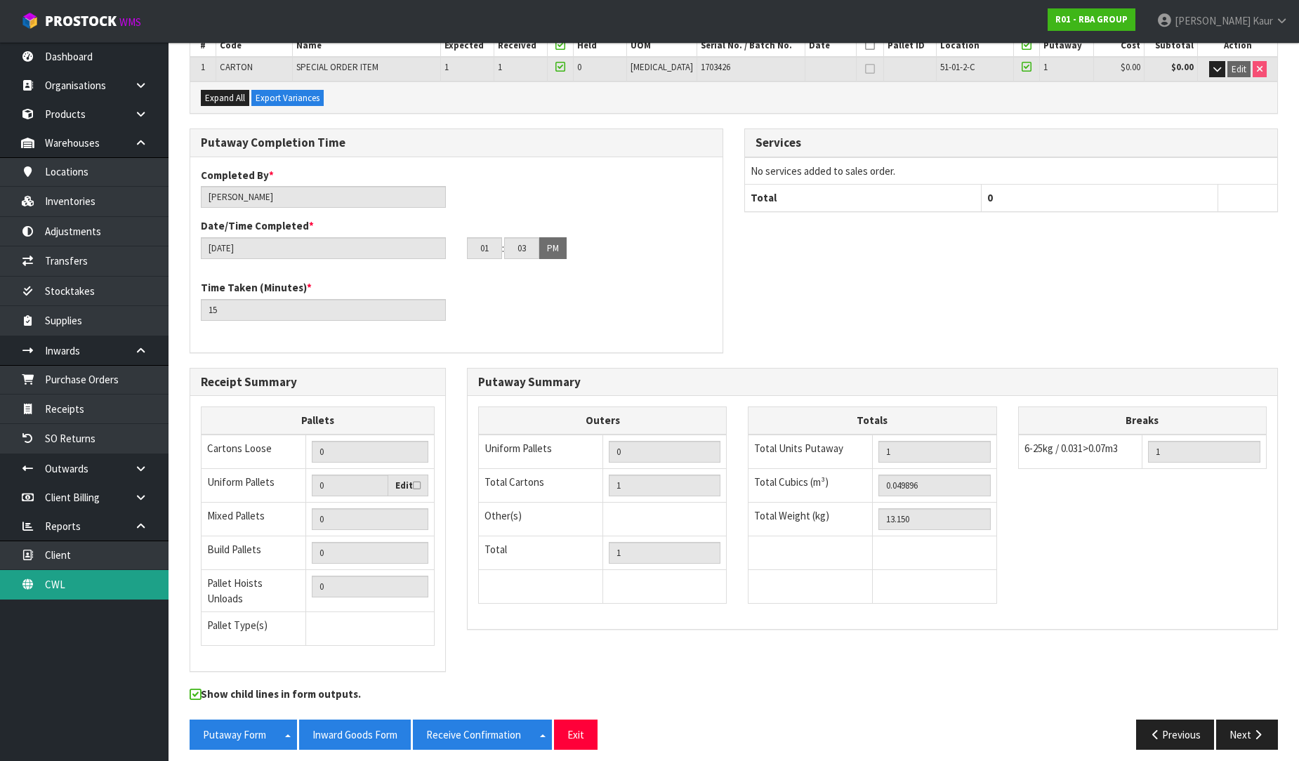
click at [95, 579] on link "CWL" at bounding box center [84, 584] width 169 height 29
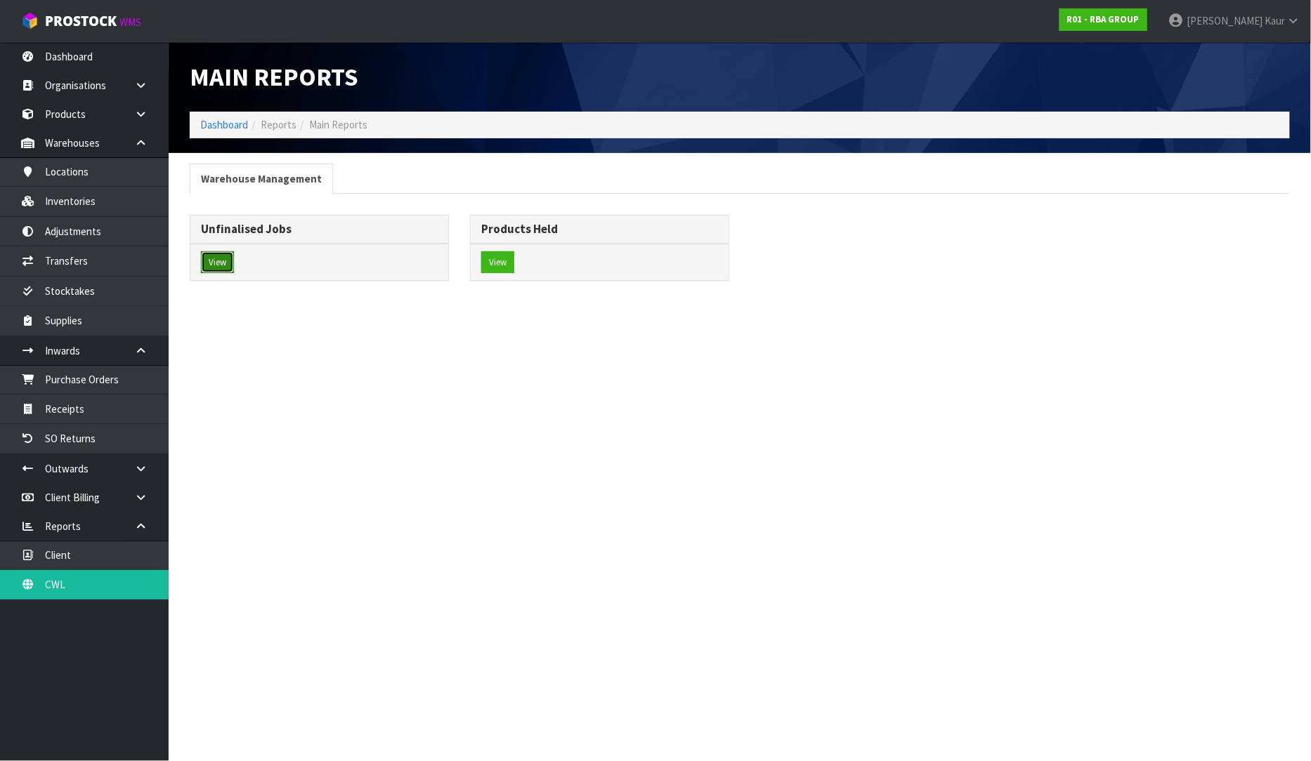
click at [225, 263] on button "View" at bounding box center [217, 262] width 33 height 22
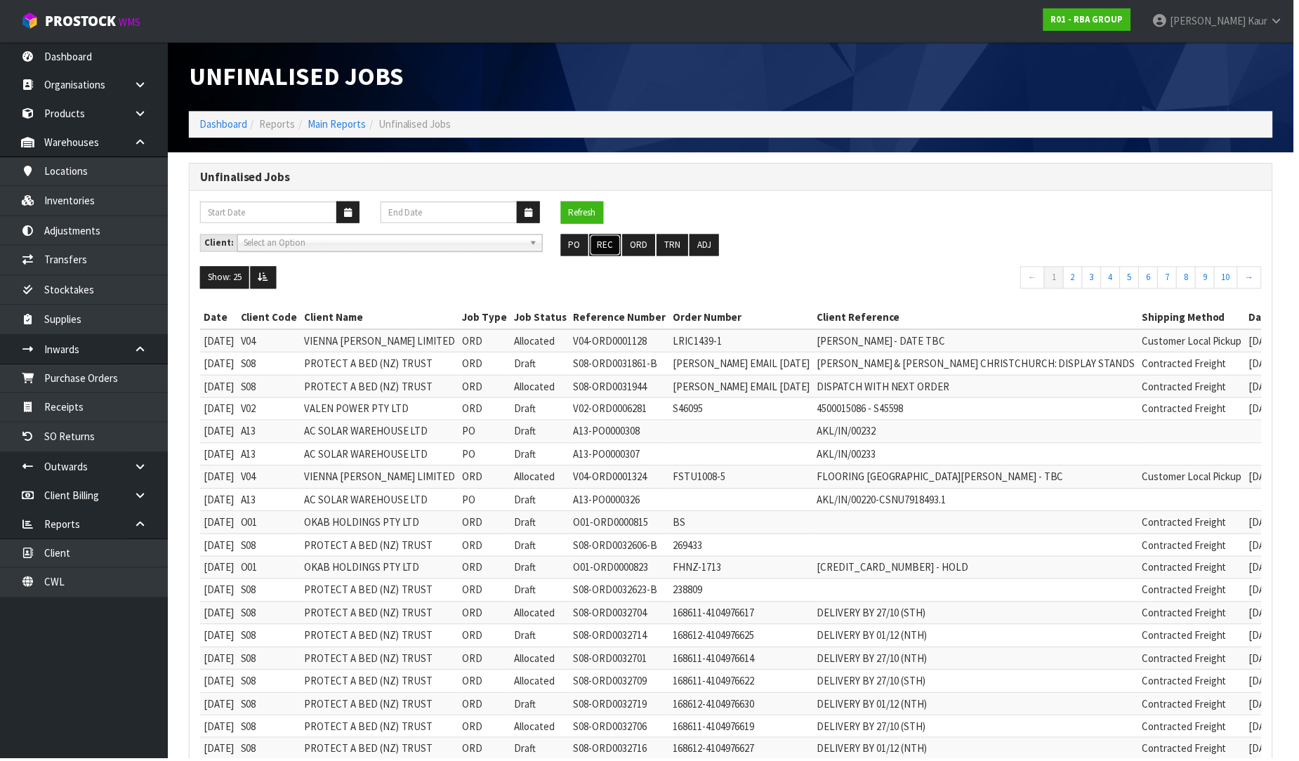
click at [608, 241] on button "REC" at bounding box center [608, 246] width 32 height 22
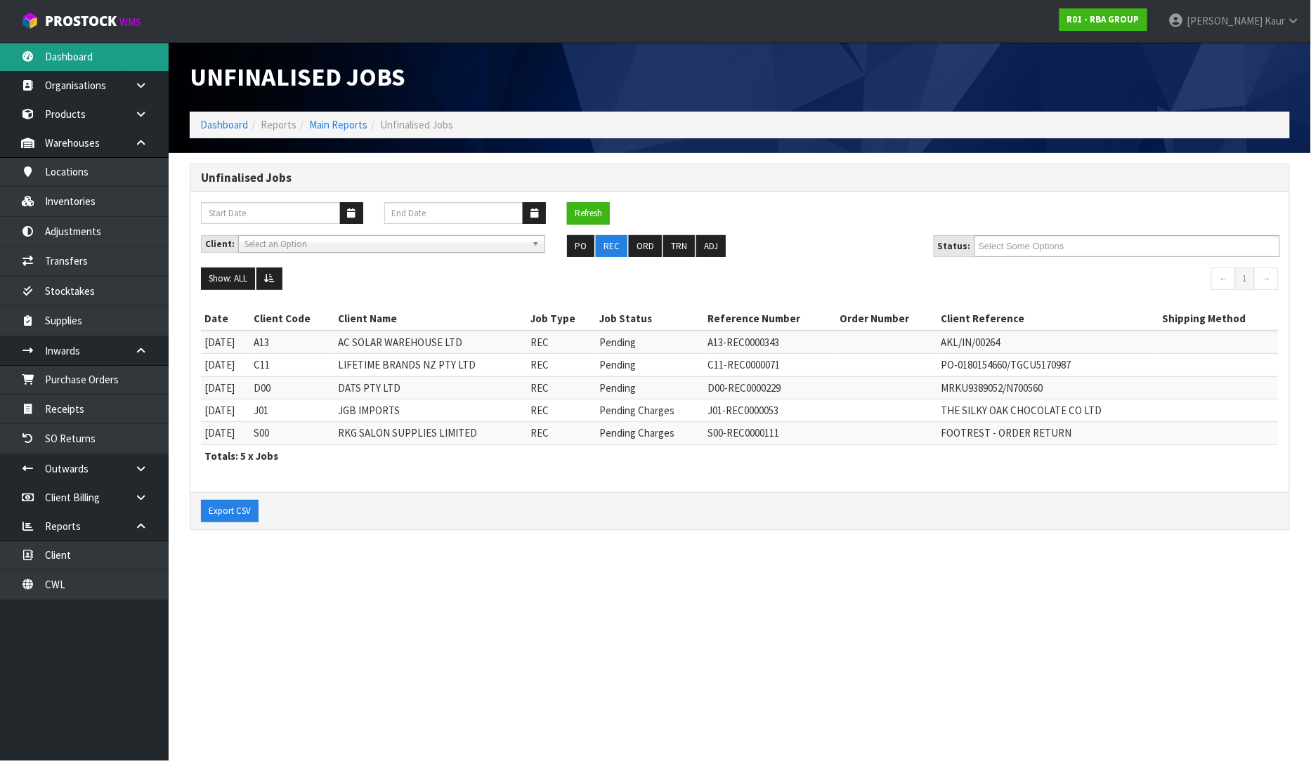
click at [71, 53] on link "Dashboard" at bounding box center [84, 56] width 169 height 29
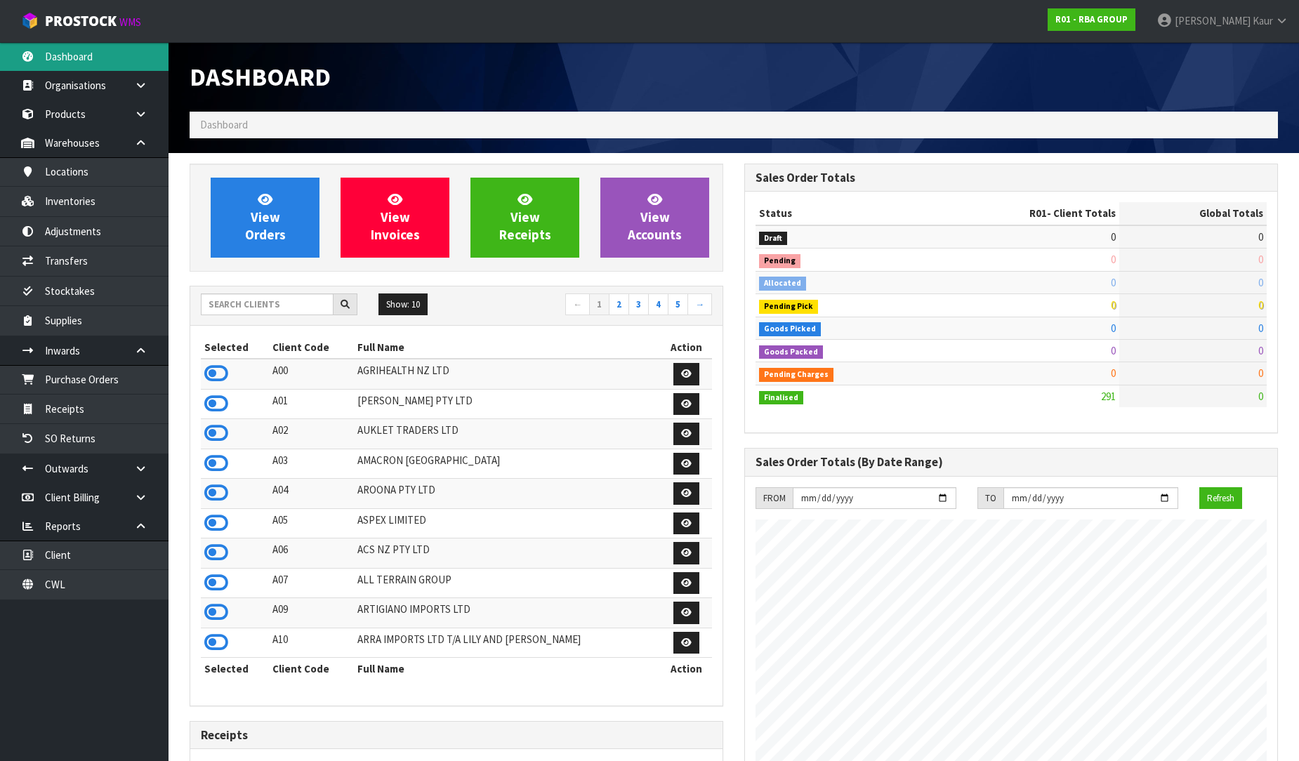
scroll to position [904, 555]
click at [296, 291] on div "Show: 10 5 10 25 50 ← 1 2 3 4 5 →" at bounding box center [456, 306] width 532 height 39
click at [293, 296] on input "text" at bounding box center [267, 305] width 133 height 22
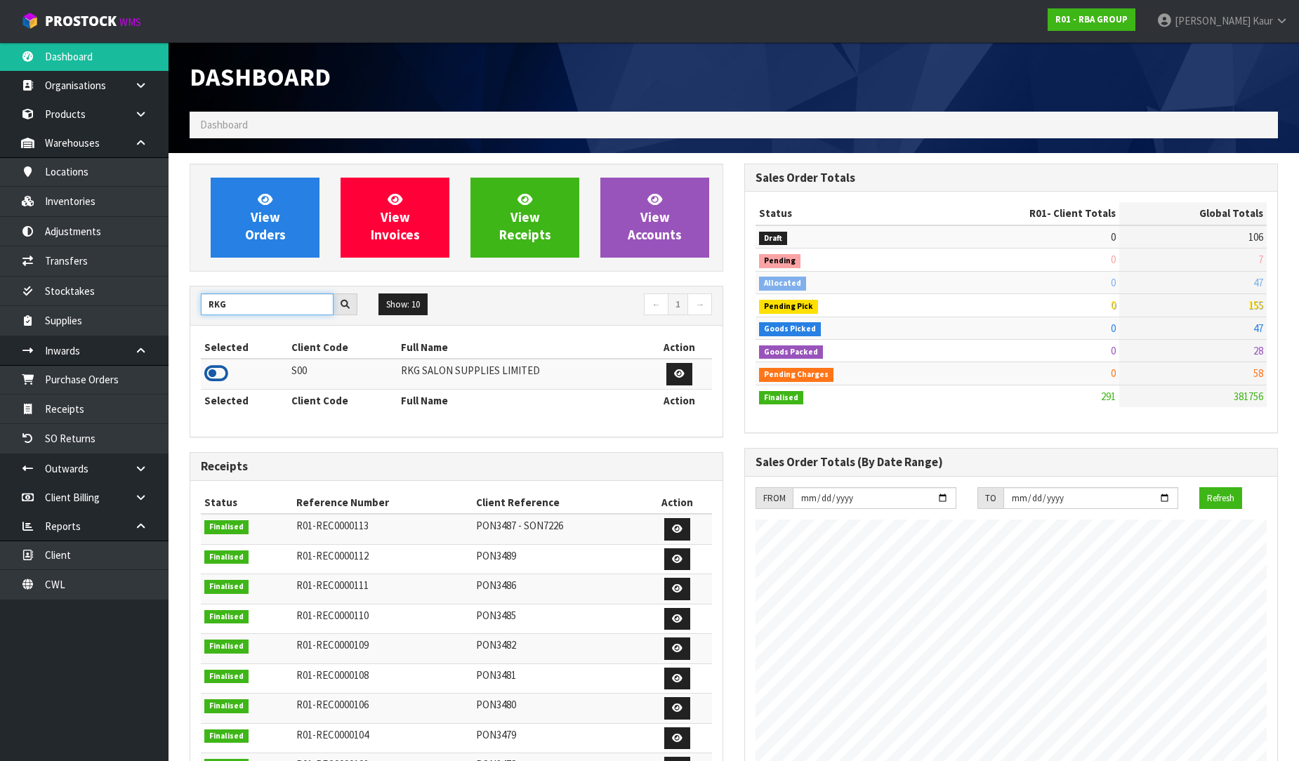
type input "RKG"
click at [222, 370] on icon at bounding box center [216, 373] width 24 height 21
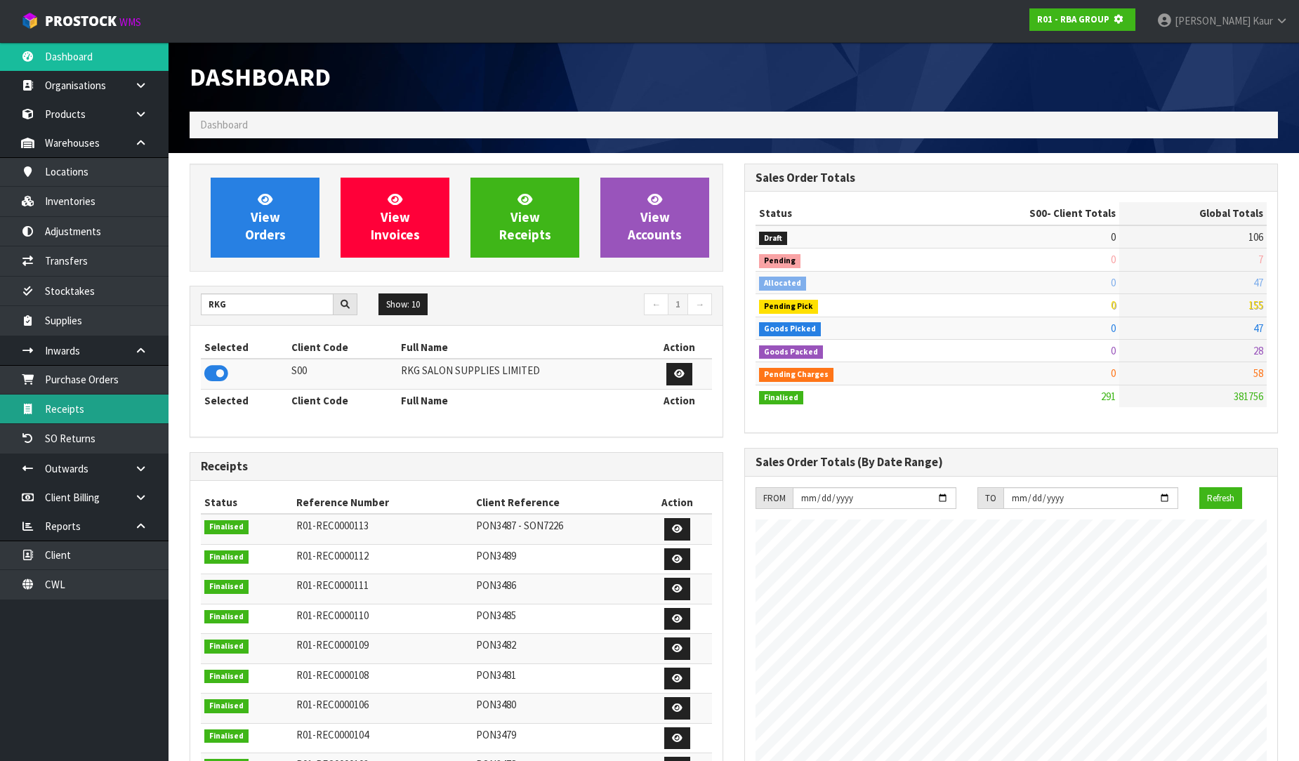
scroll to position [876, 555]
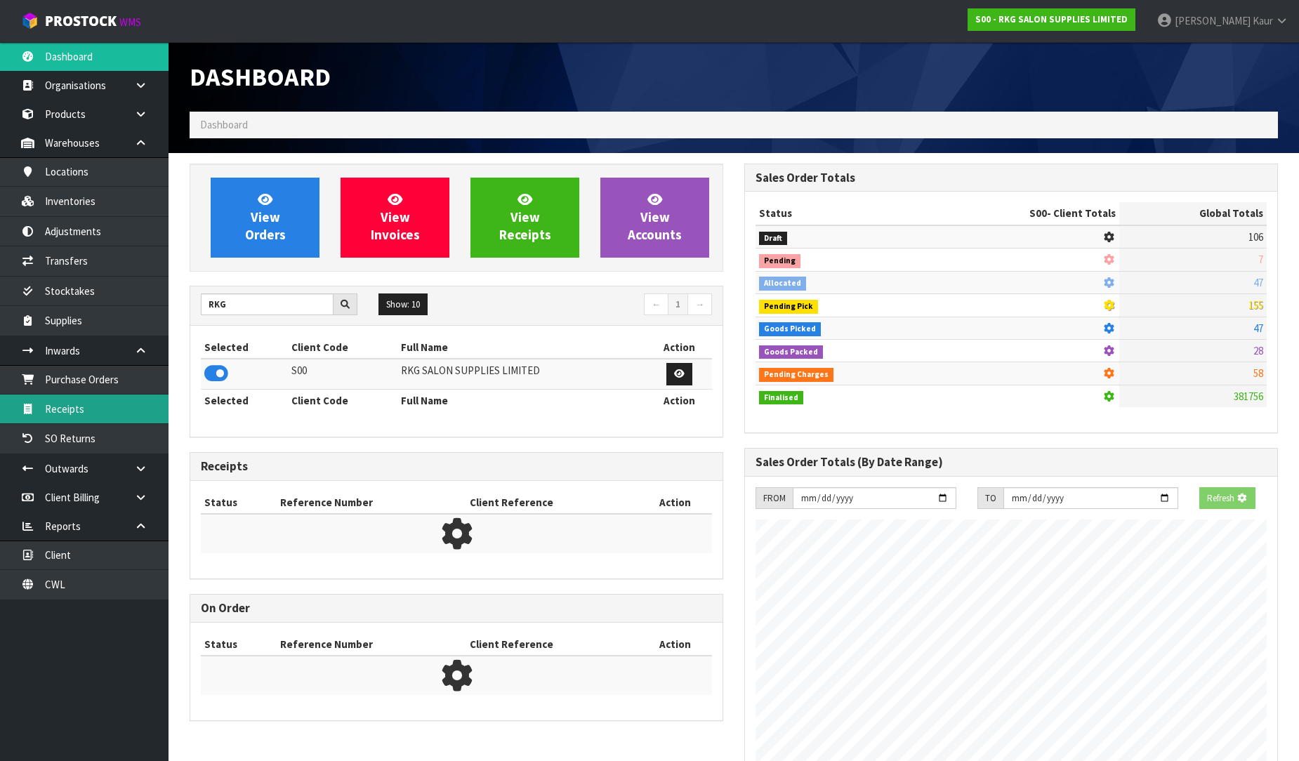
click at [141, 413] on link "Receipts" at bounding box center [84, 409] width 169 height 29
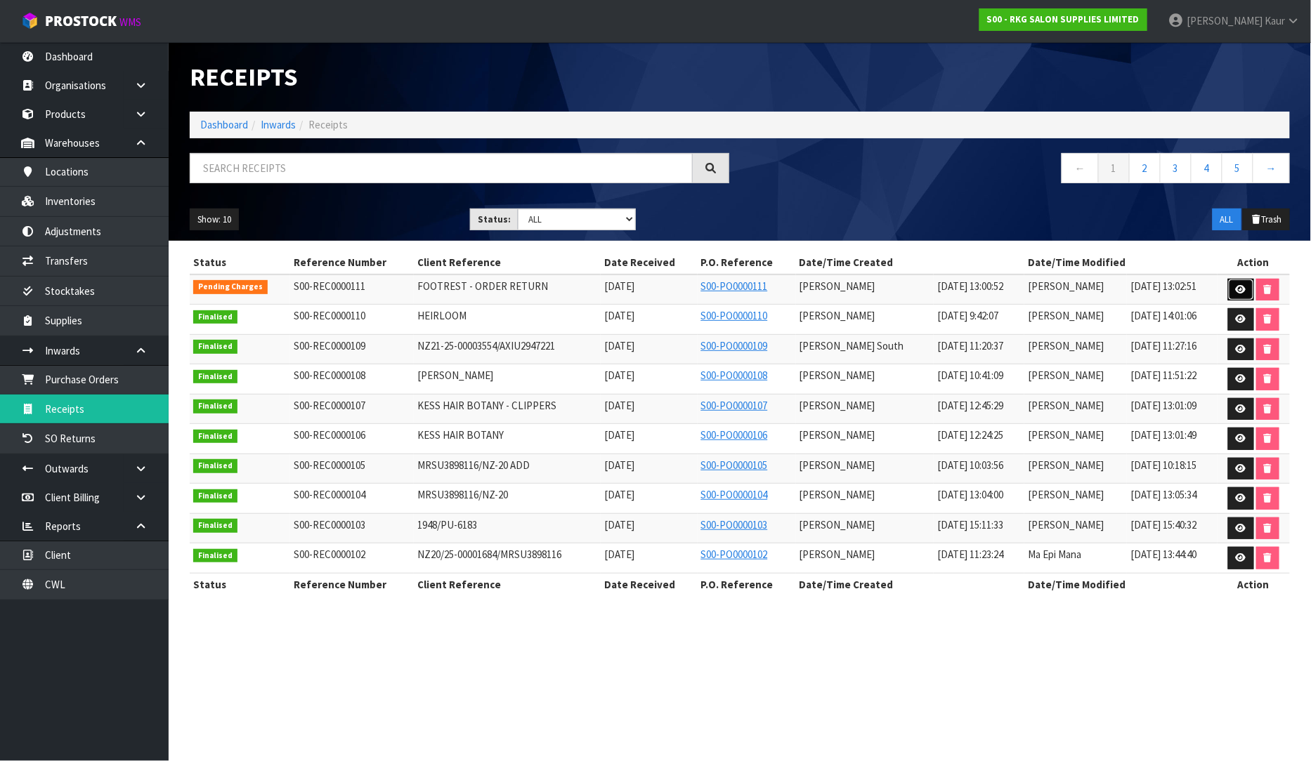
click at [1237, 290] on icon at bounding box center [1240, 289] width 11 height 9
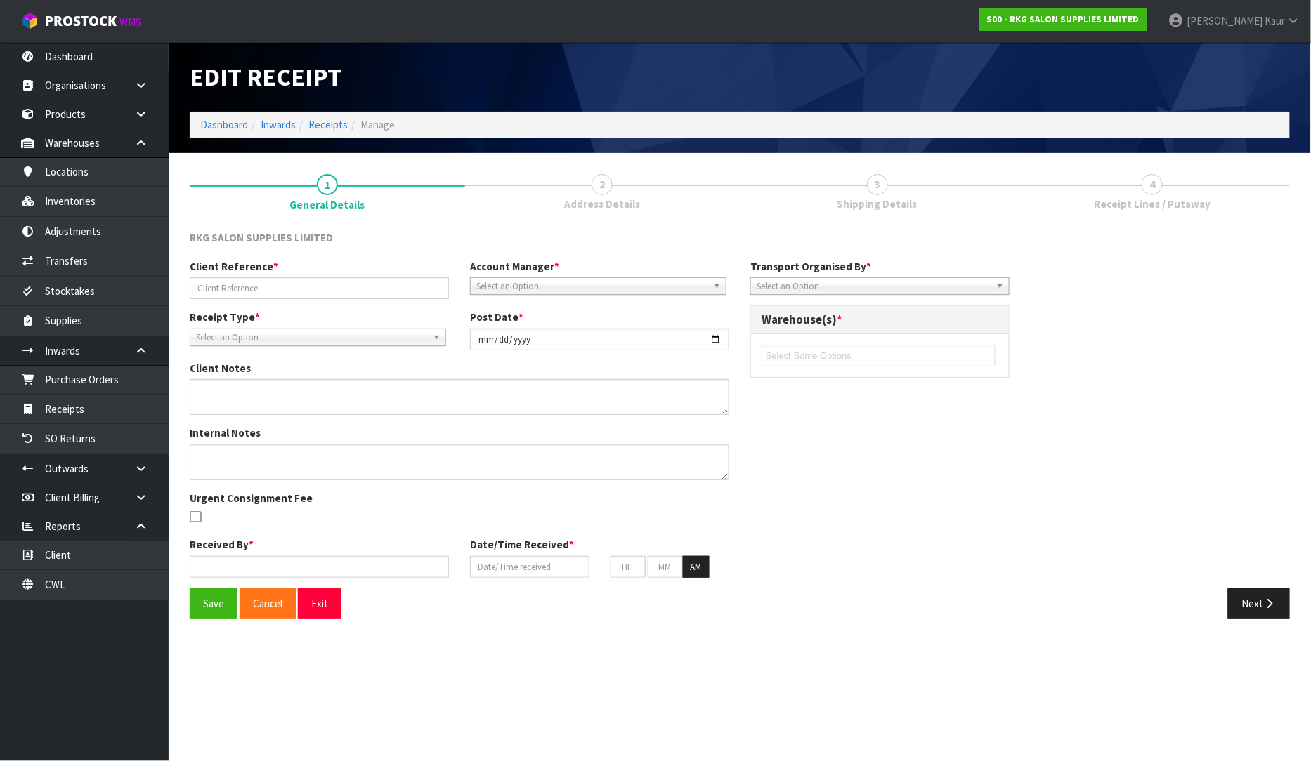
type input "FOOTREST - ORDER RETURN"
type input "[DATE]"
type input "[PERSON_NAME]"
type input "[DATE]"
type input "01"
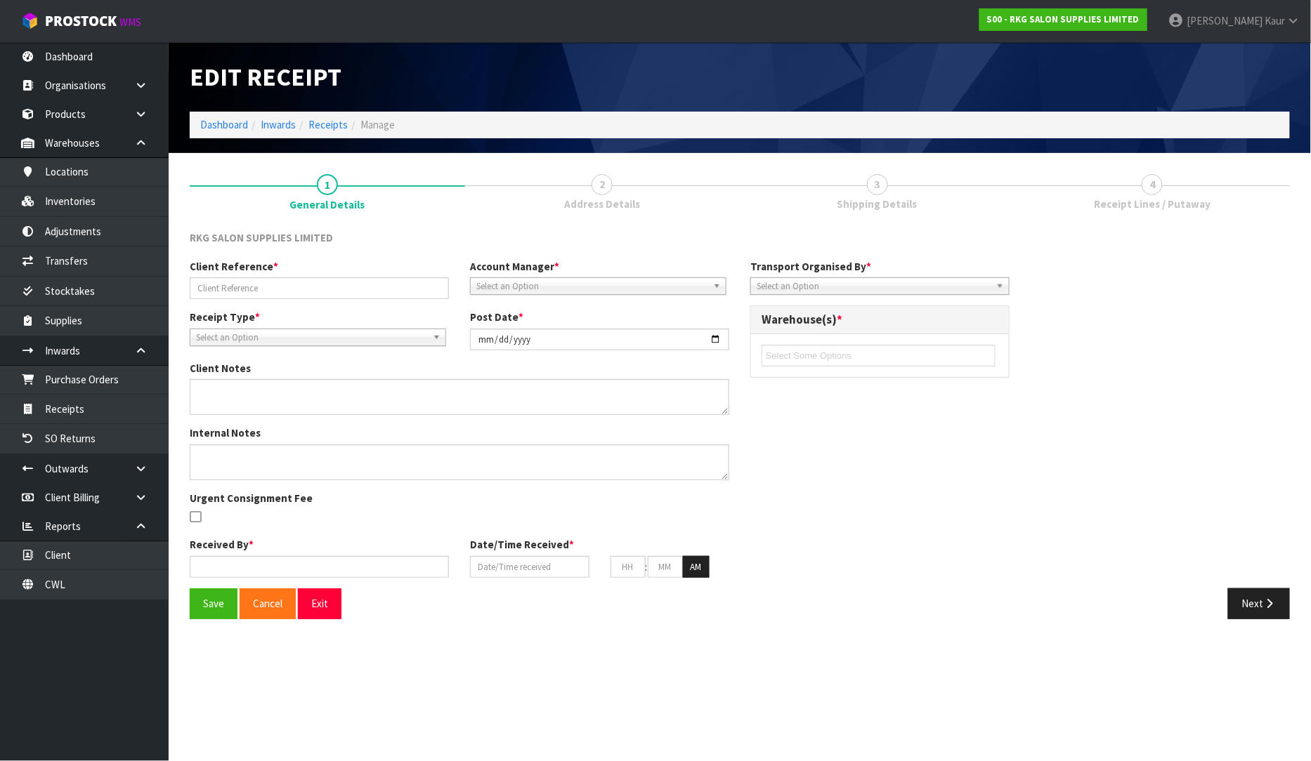
type input "00"
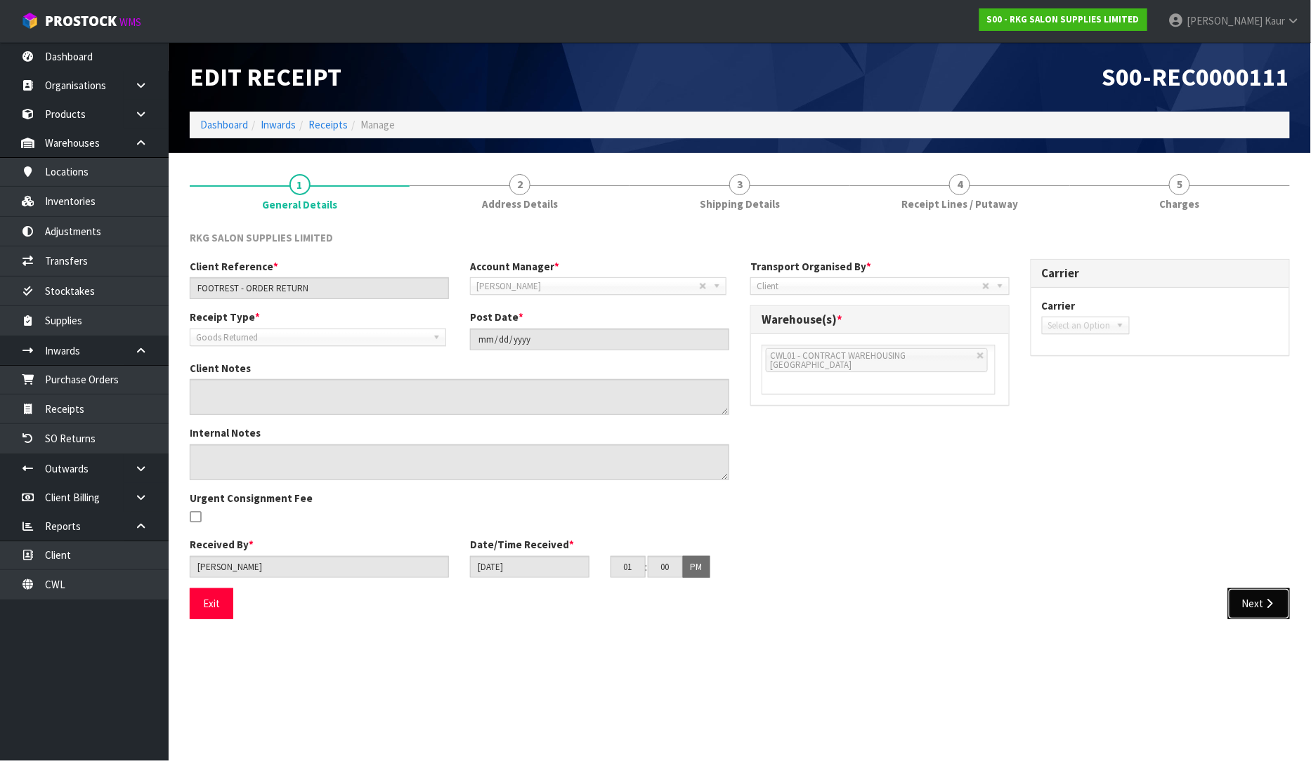
click at [1263, 607] on icon "button" at bounding box center [1269, 603] width 13 height 11
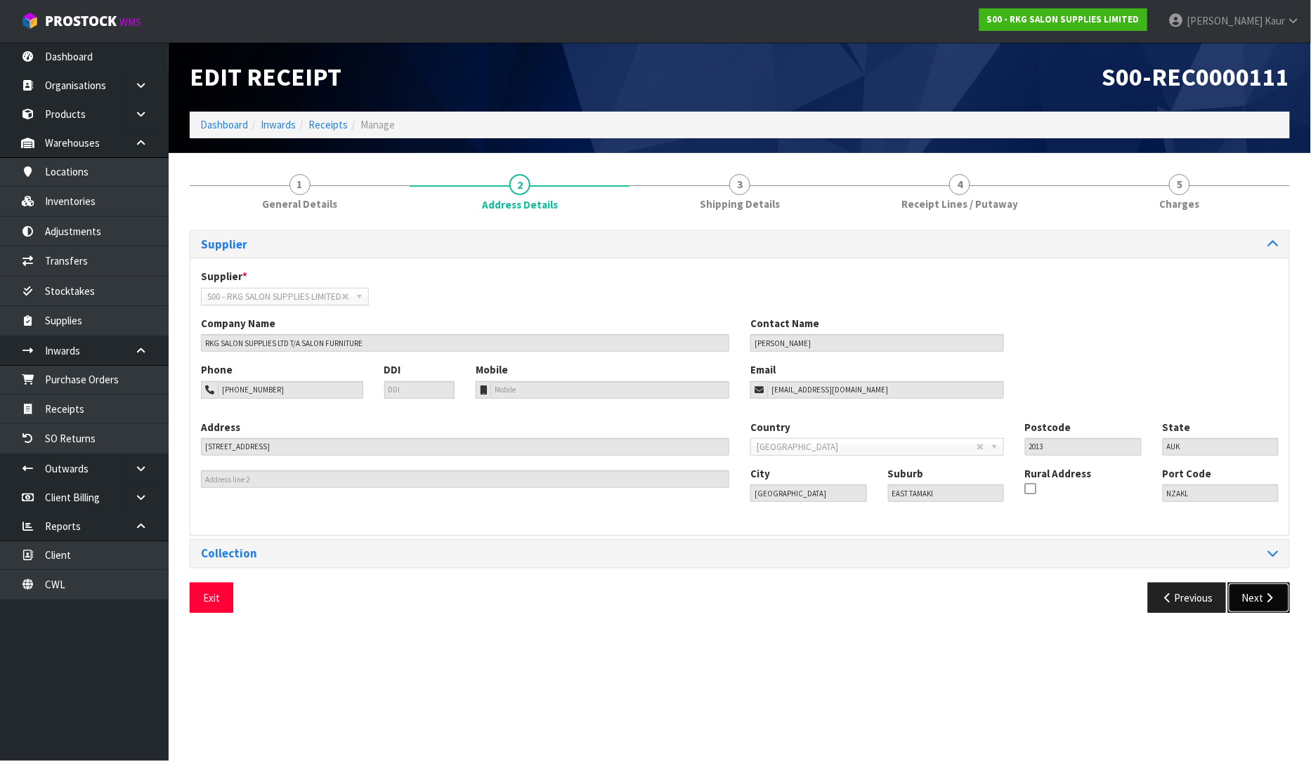
click at [1261, 603] on button "Next" at bounding box center [1259, 598] width 62 height 30
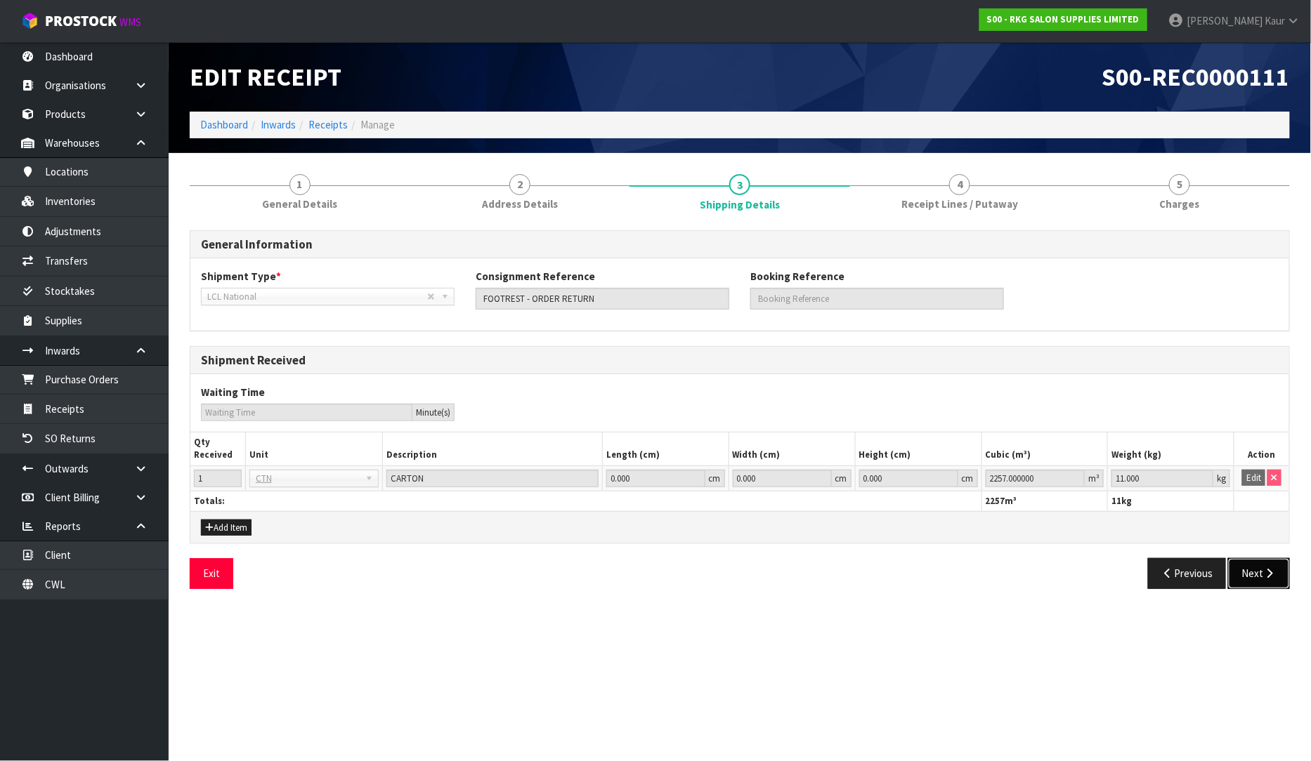
click at [1263, 586] on button "Next" at bounding box center [1259, 573] width 62 height 30
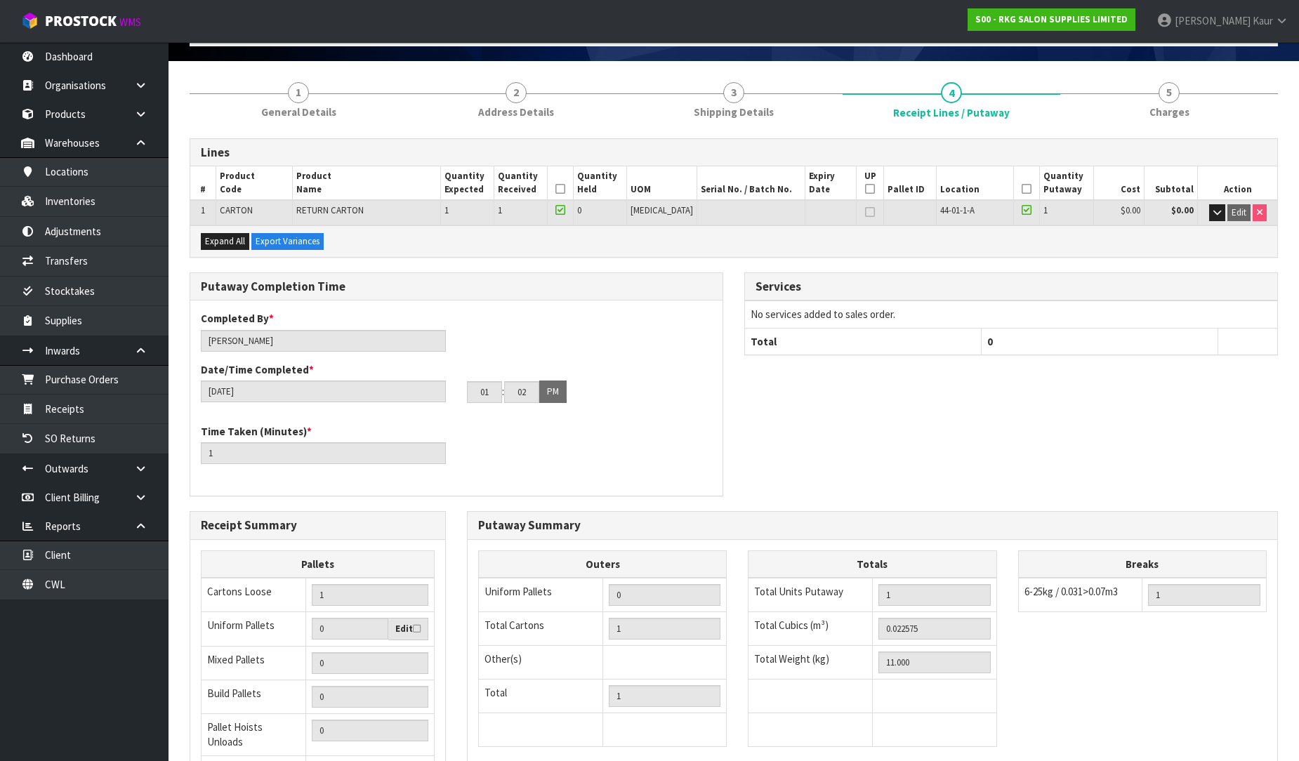
scroll to position [234, 0]
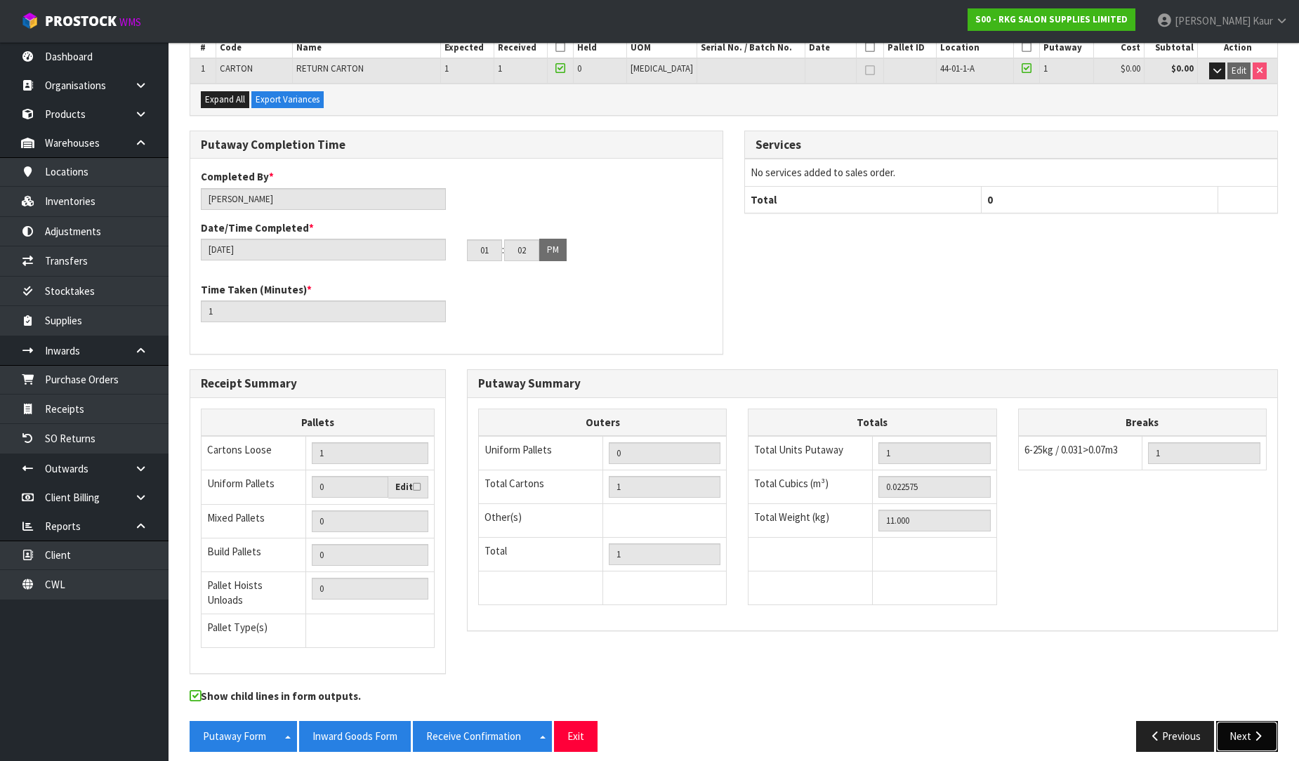
click at [1261, 735] on button "Next" at bounding box center [1247, 736] width 62 height 30
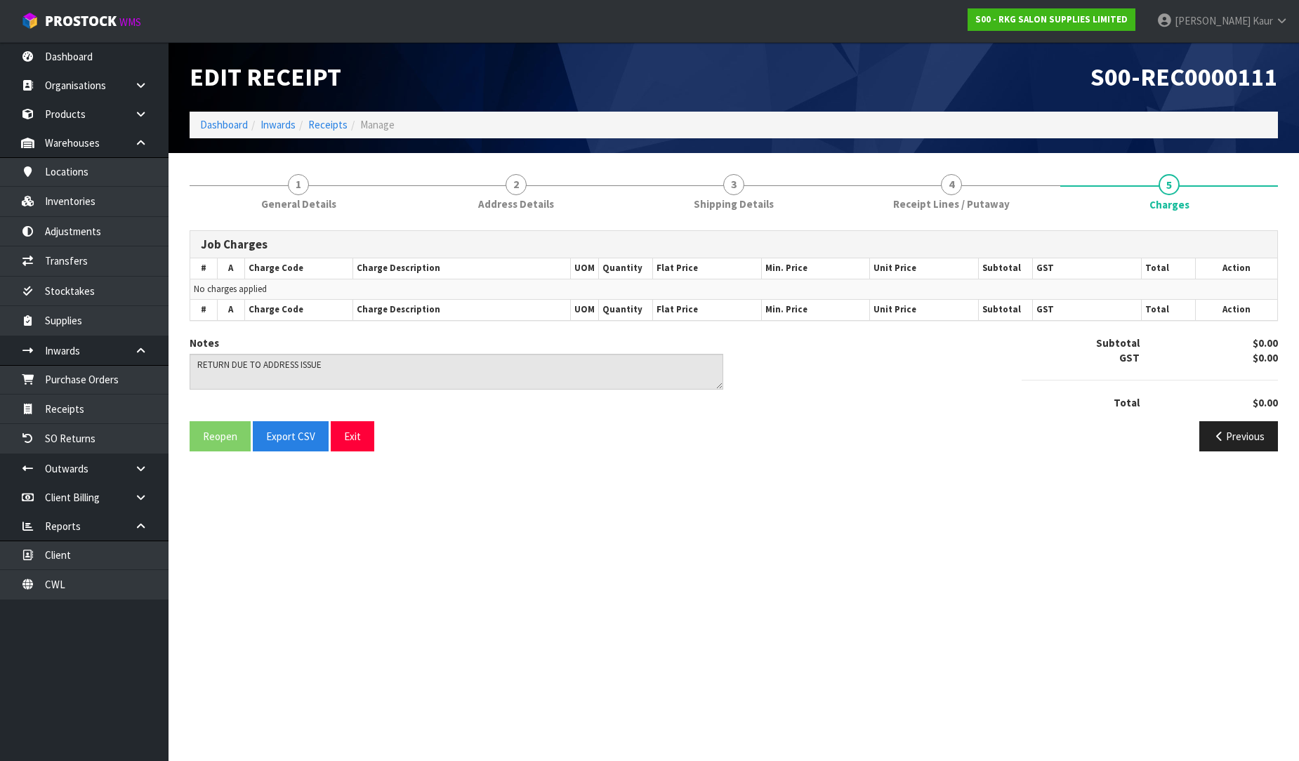
scroll to position [0, 0]
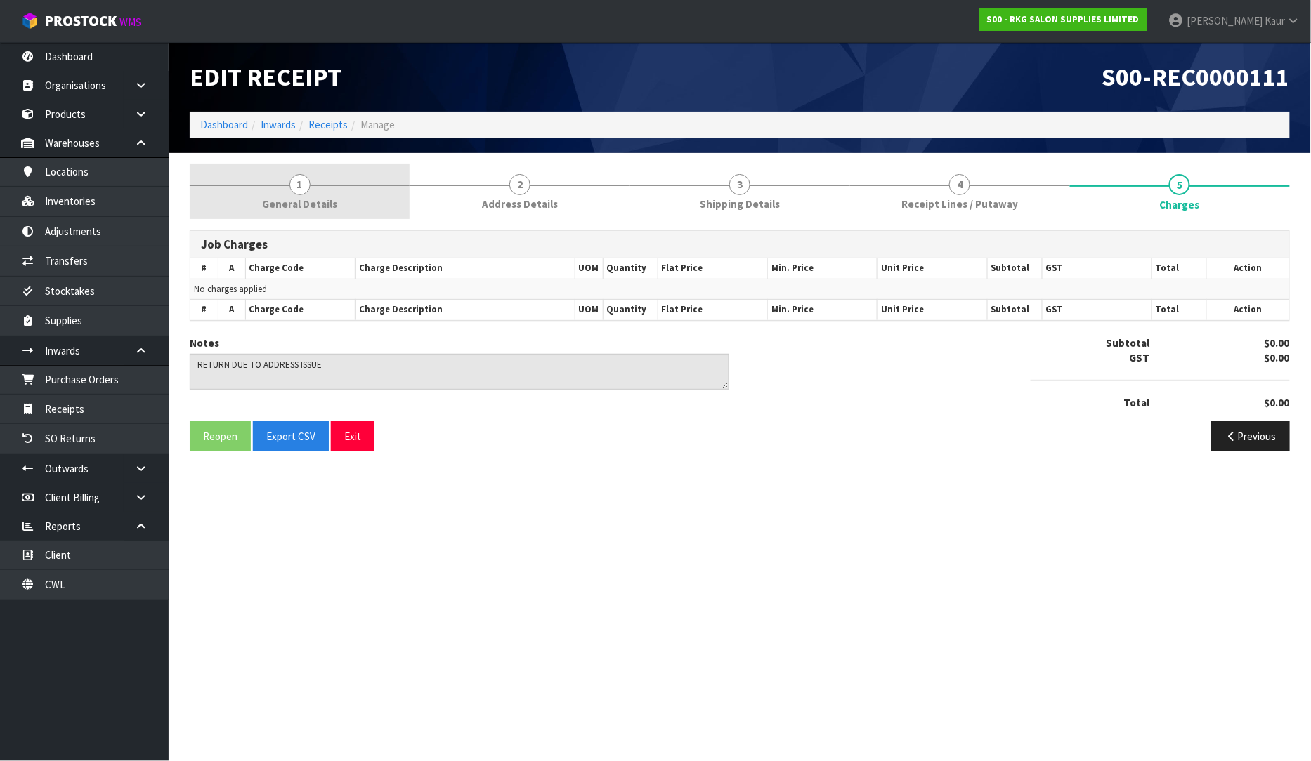
click at [282, 194] on link "1 General Details" at bounding box center [300, 191] width 220 height 55
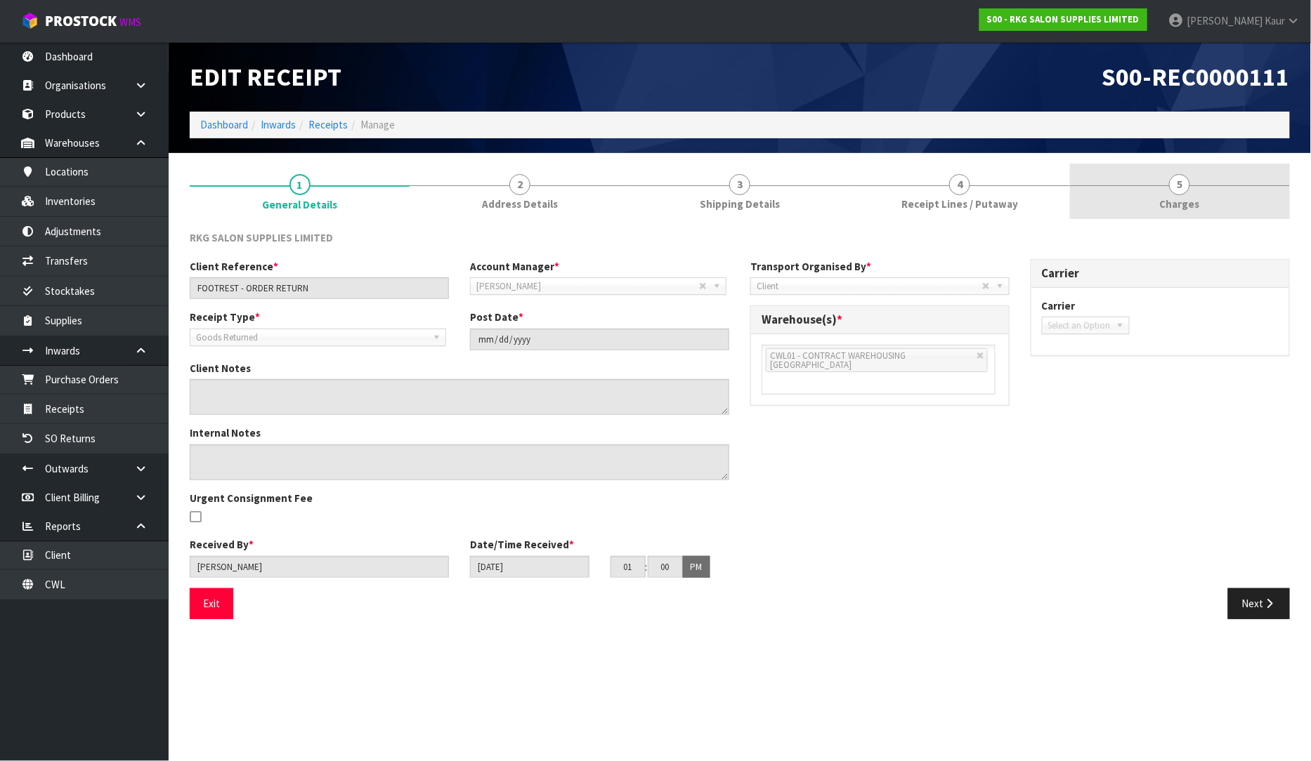
click at [1178, 200] on span "Charges" at bounding box center [1180, 204] width 40 height 15
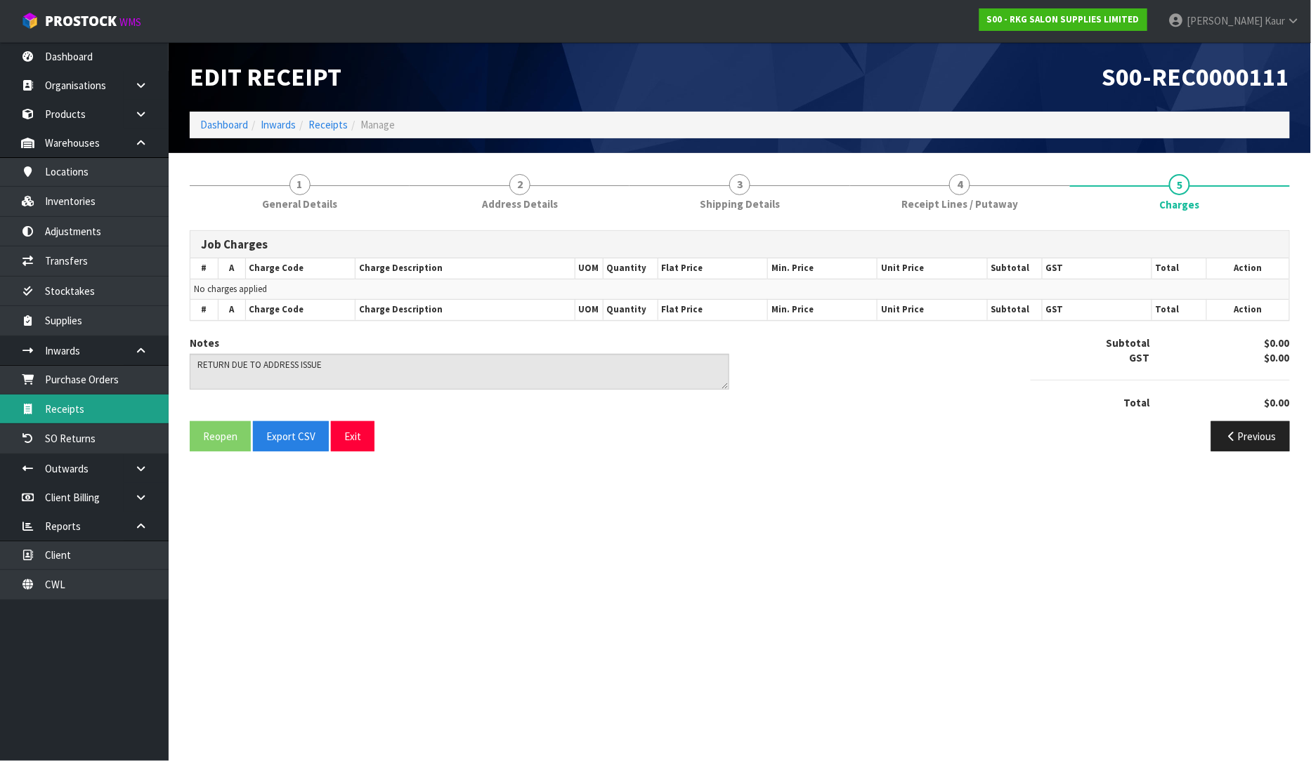
click at [116, 410] on link "Receipts" at bounding box center [84, 409] width 169 height 29
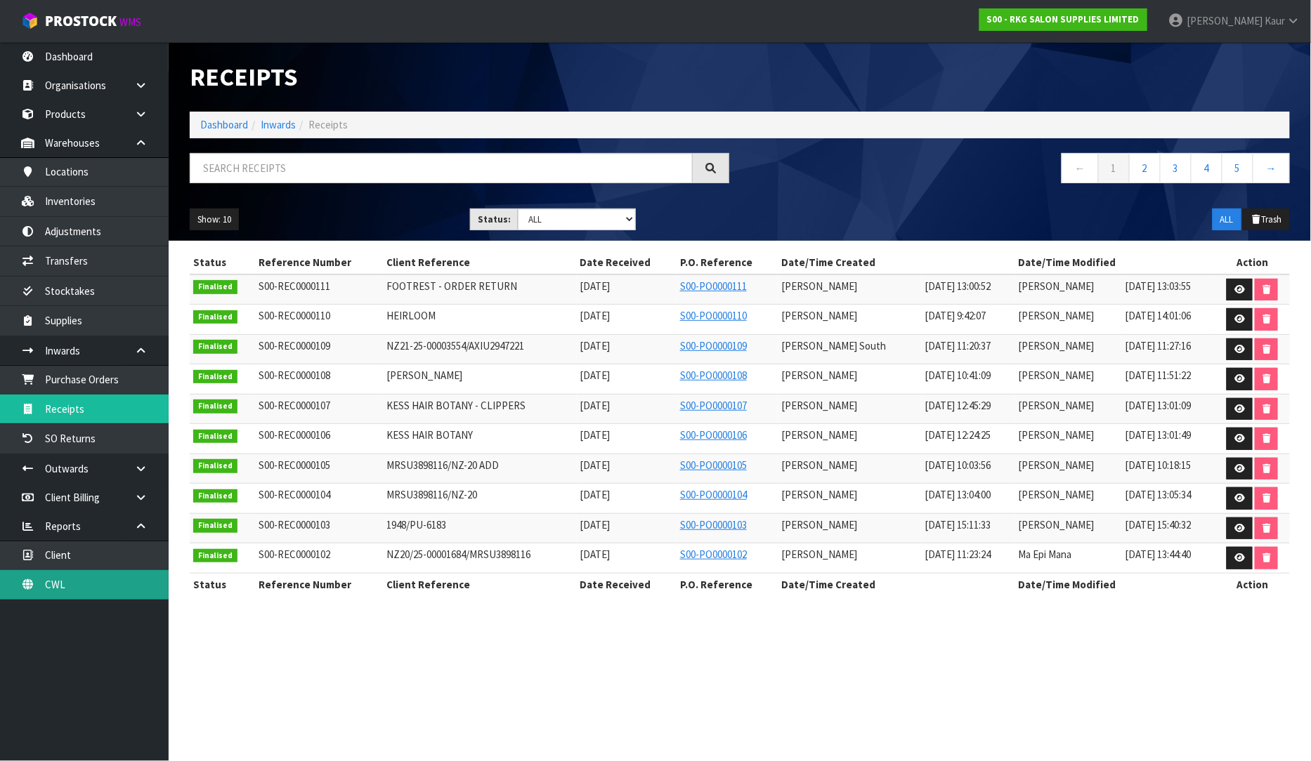
click at [136, 583] on link "CWL" at bounding box center [84, 584] width 169 height 29
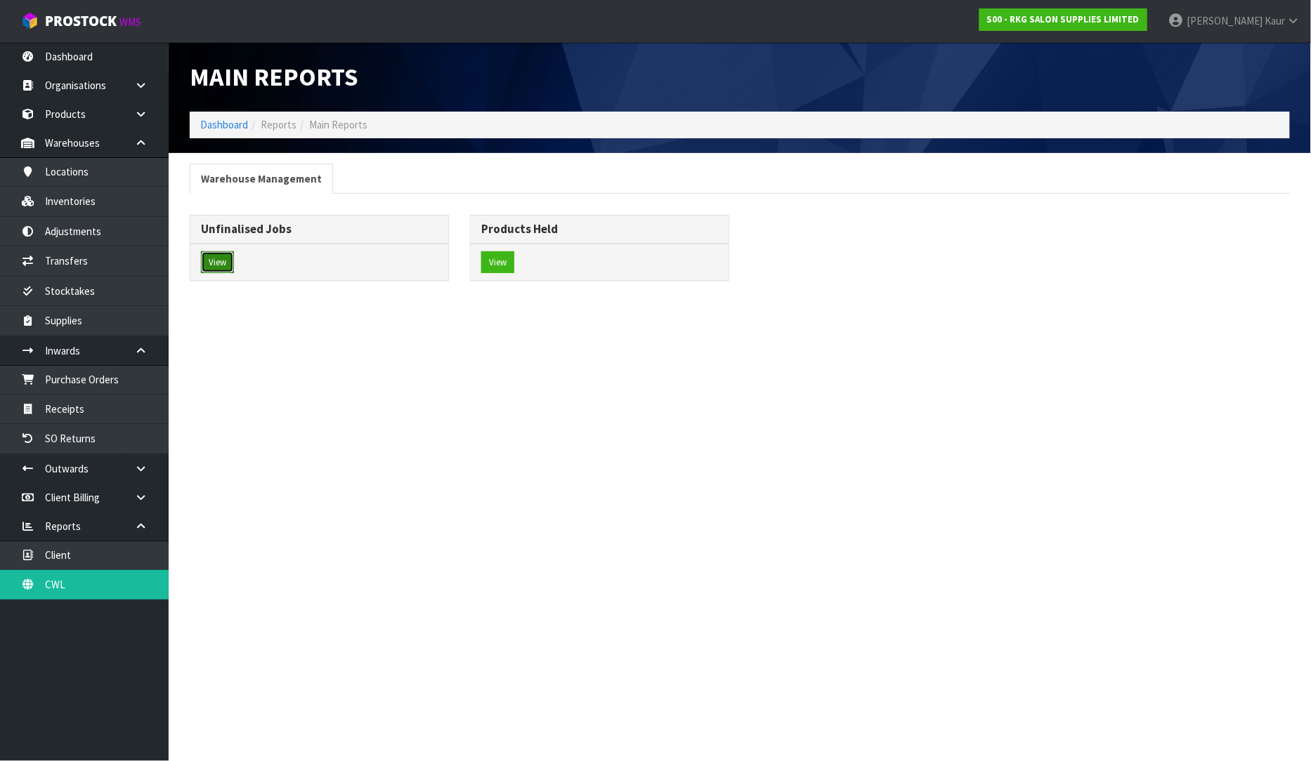
click at [221, 264] on button "View" at bounding box center [217, 262] width 33 height 22
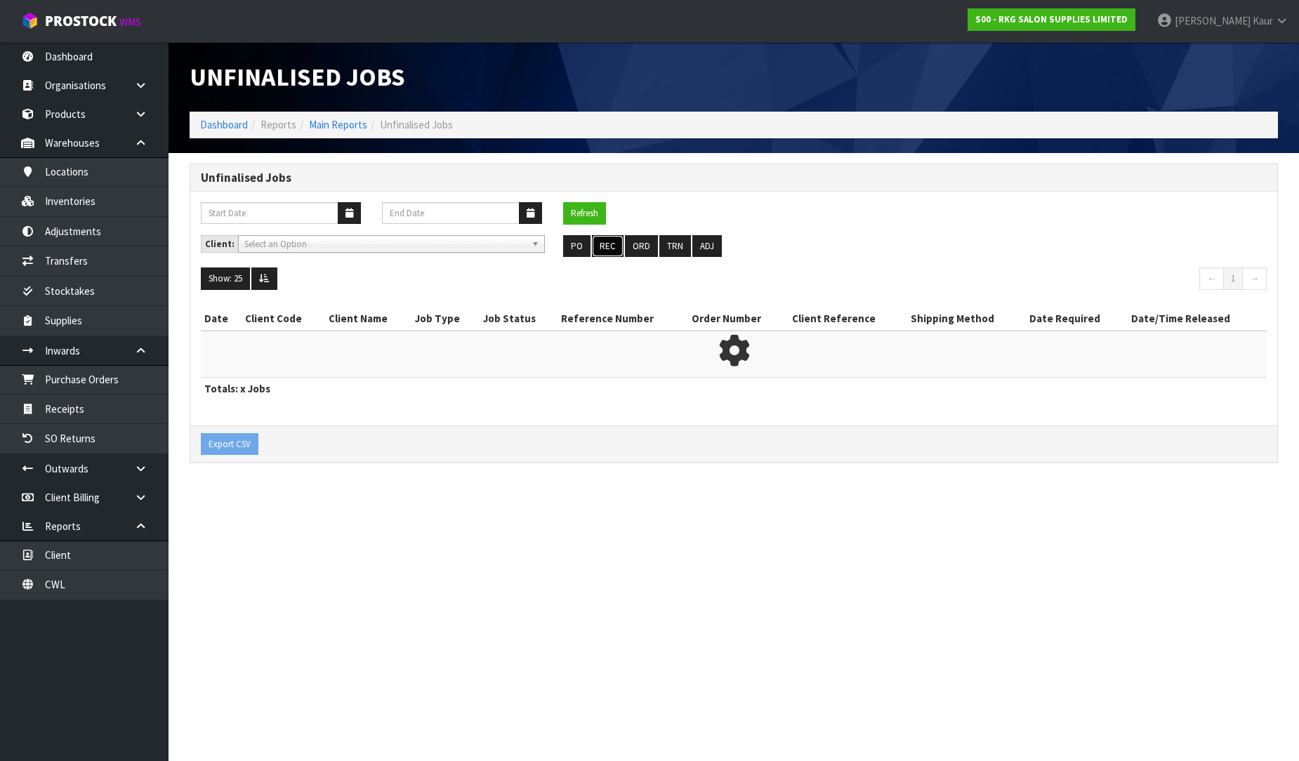
click at [614, 247] on button "REC" at bounding box center [608, 246] width 32 height 22
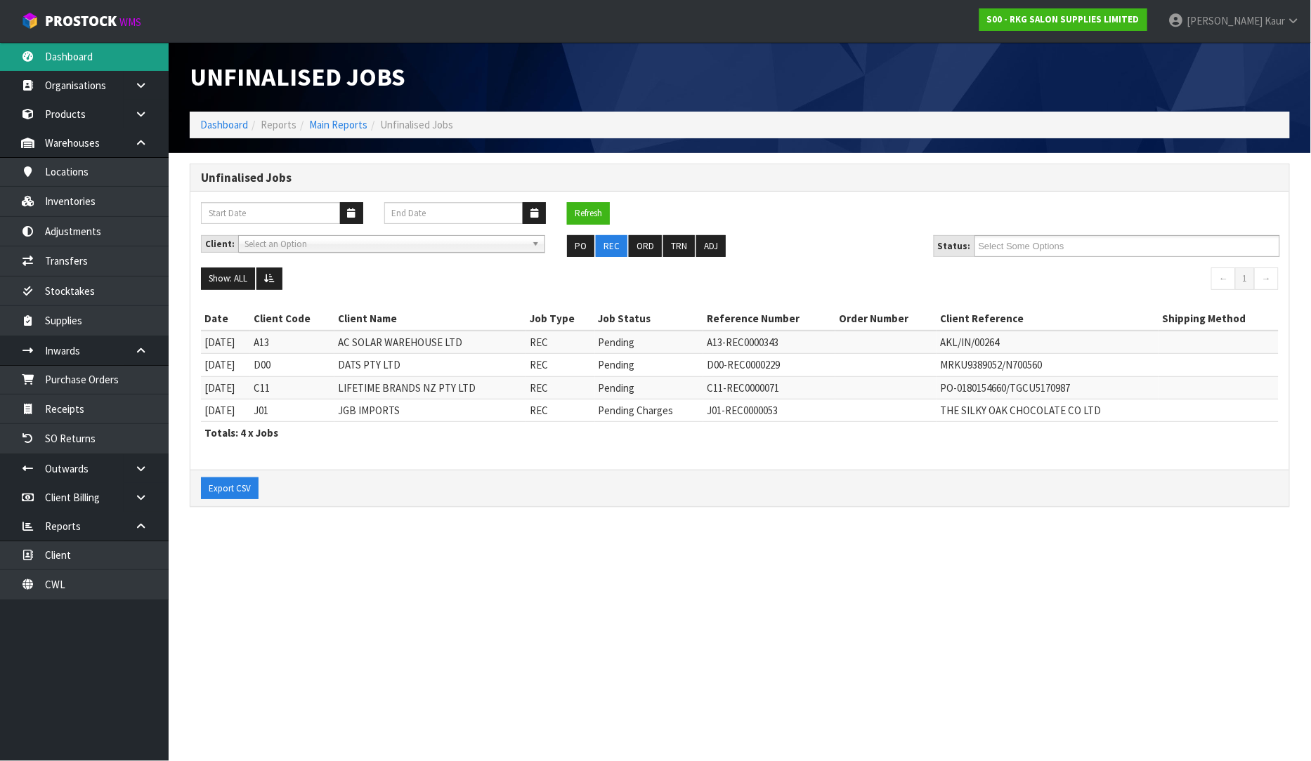
click at [119, 59] on link "Dashboard" at bounding box center [84, 56] width 169 height 29
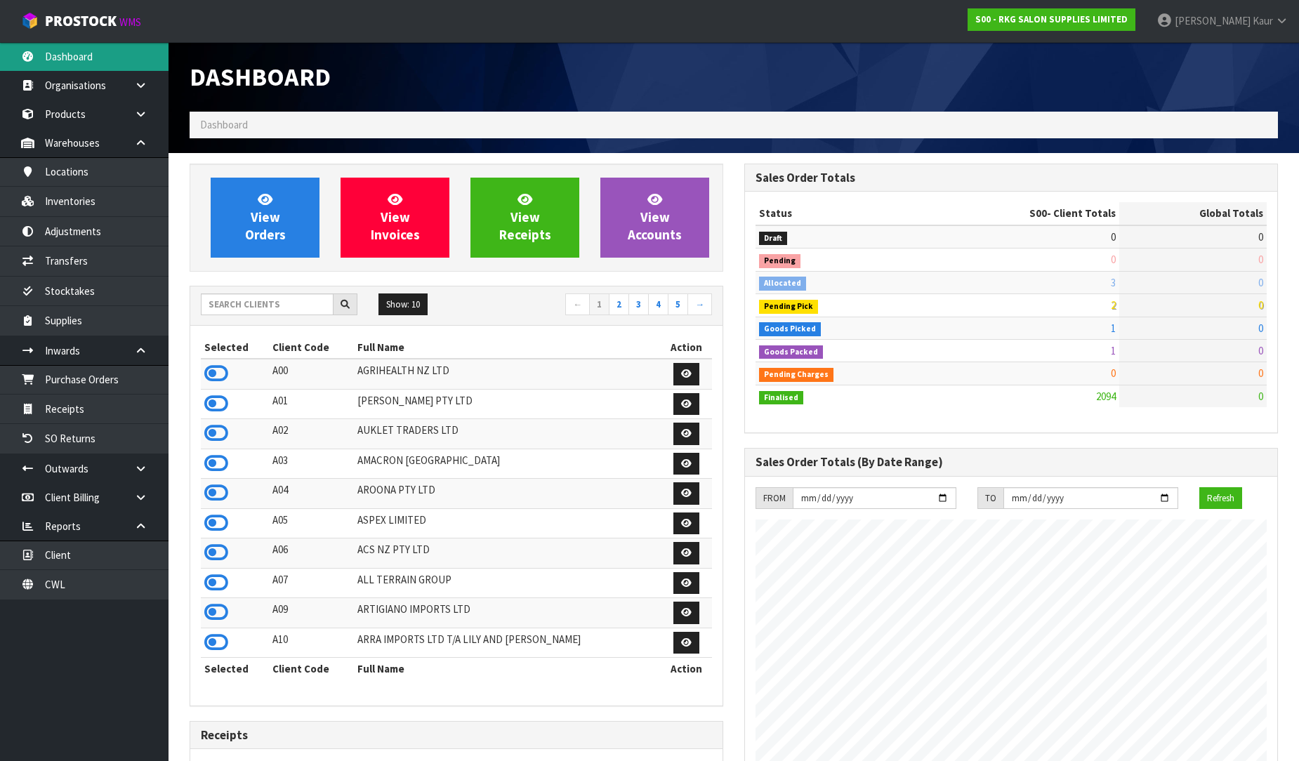
scroll to position [1094, 555]
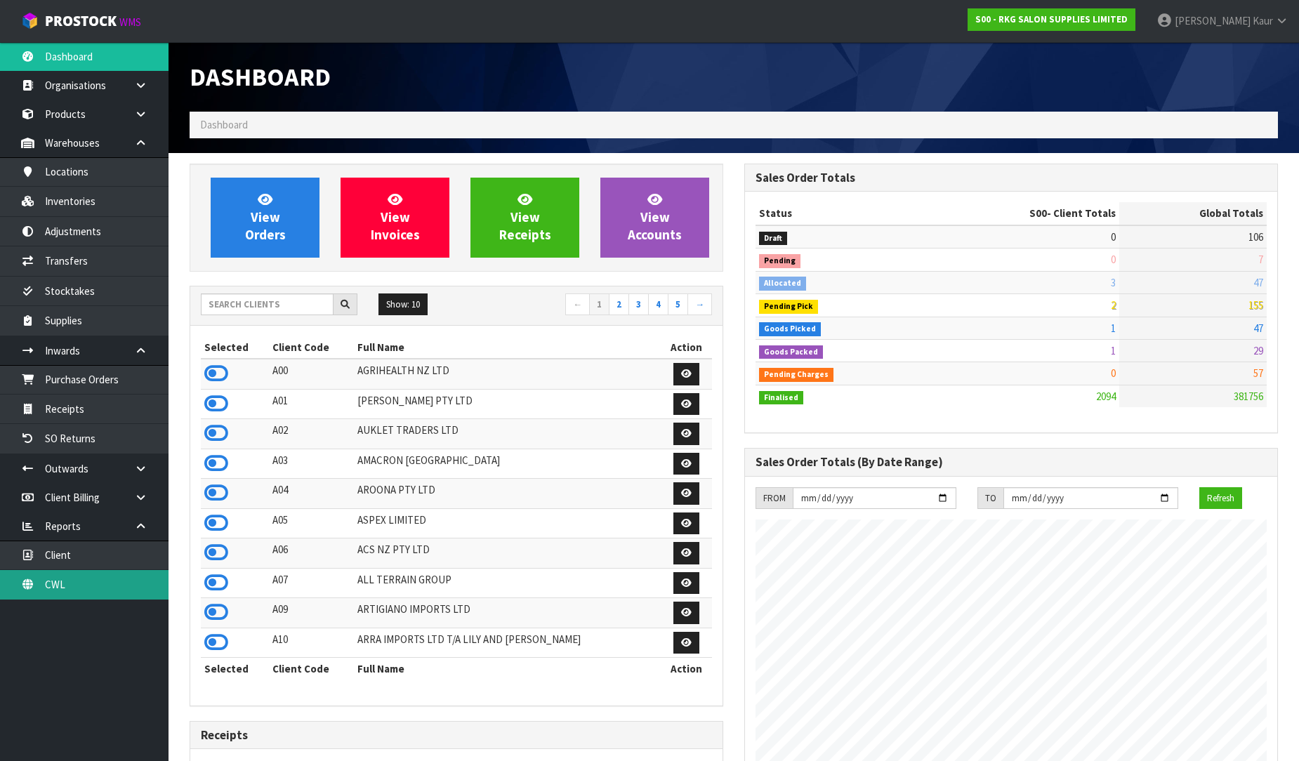
click at [152, 585] on link "CWL" at bounding box center [84, 584] width 169 height 29
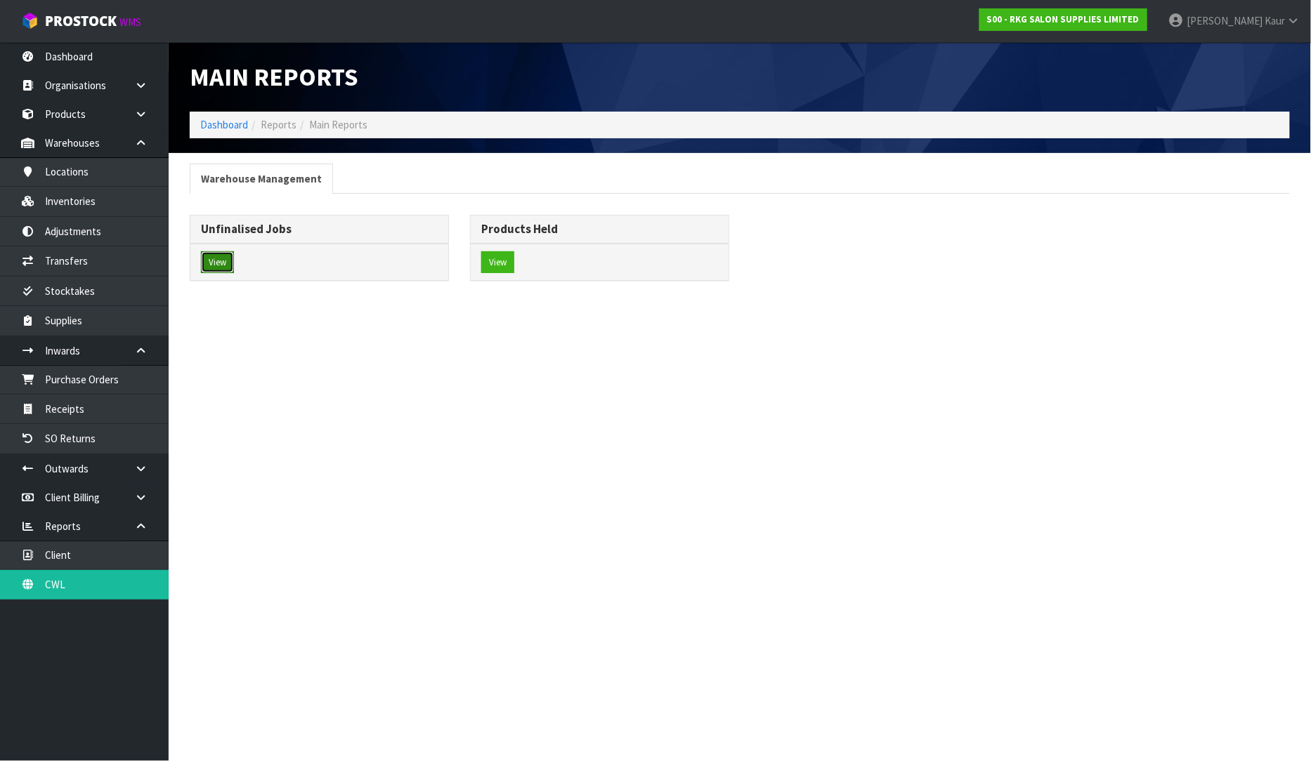
click at [228, 268] on button "View" at bounding box center [217, 262] width 33 height 22
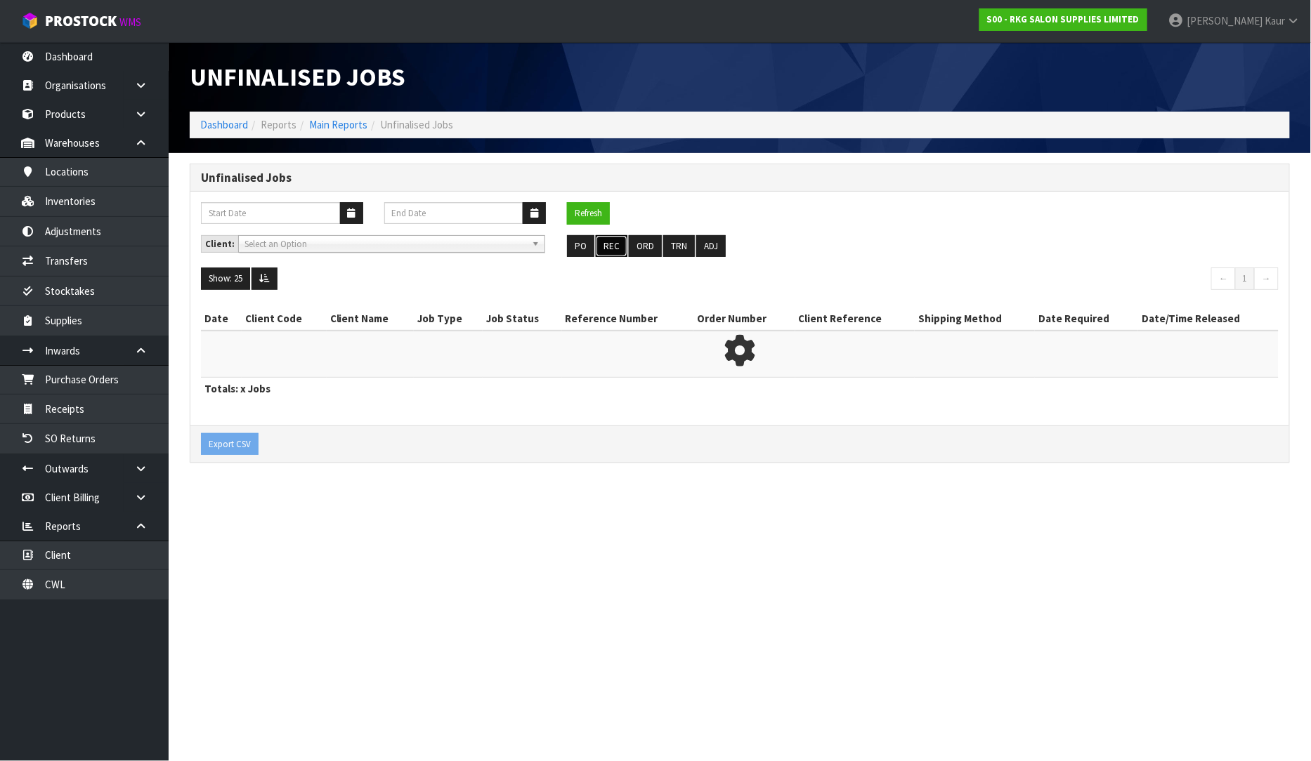
click at [618, 251] on button "REC" at bounding box center [612, 246] width 32 height 22
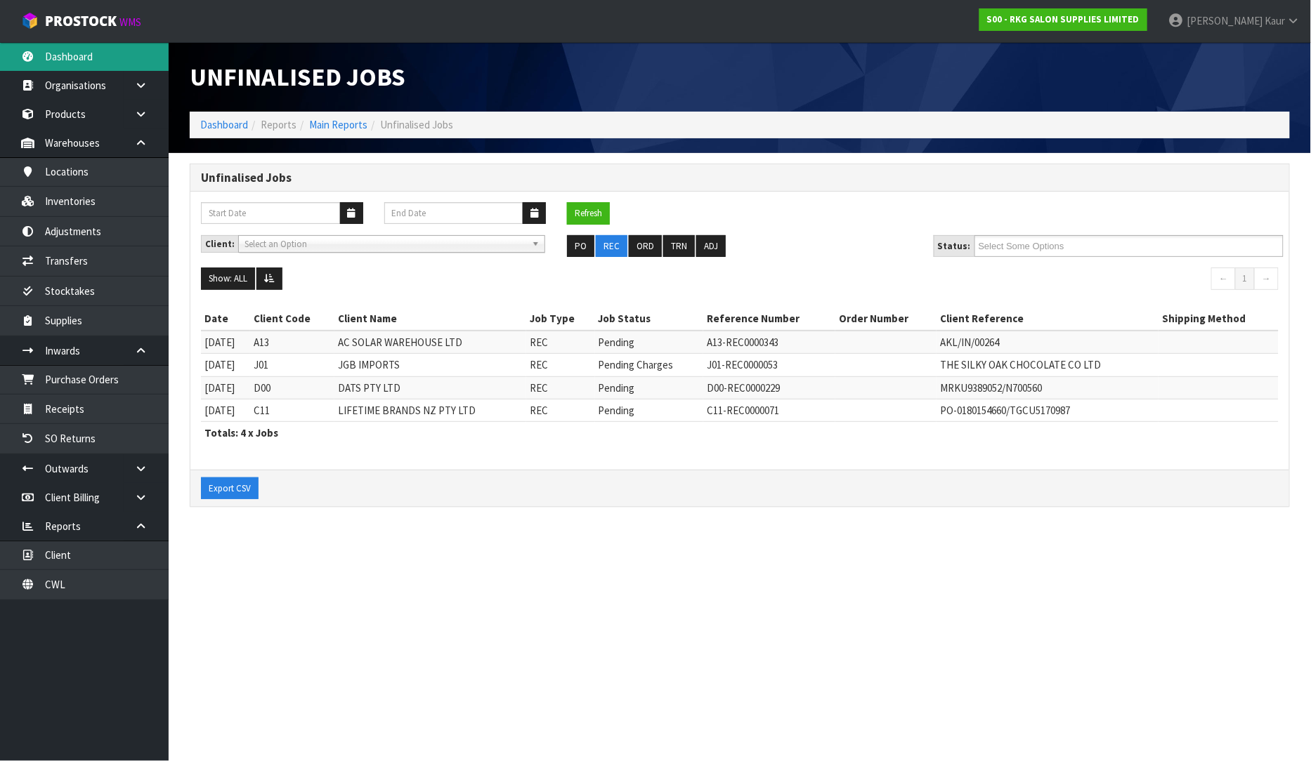
click at [114, 58] on link "Dashboard" at bounding box center [84, 56] width 169 height 29
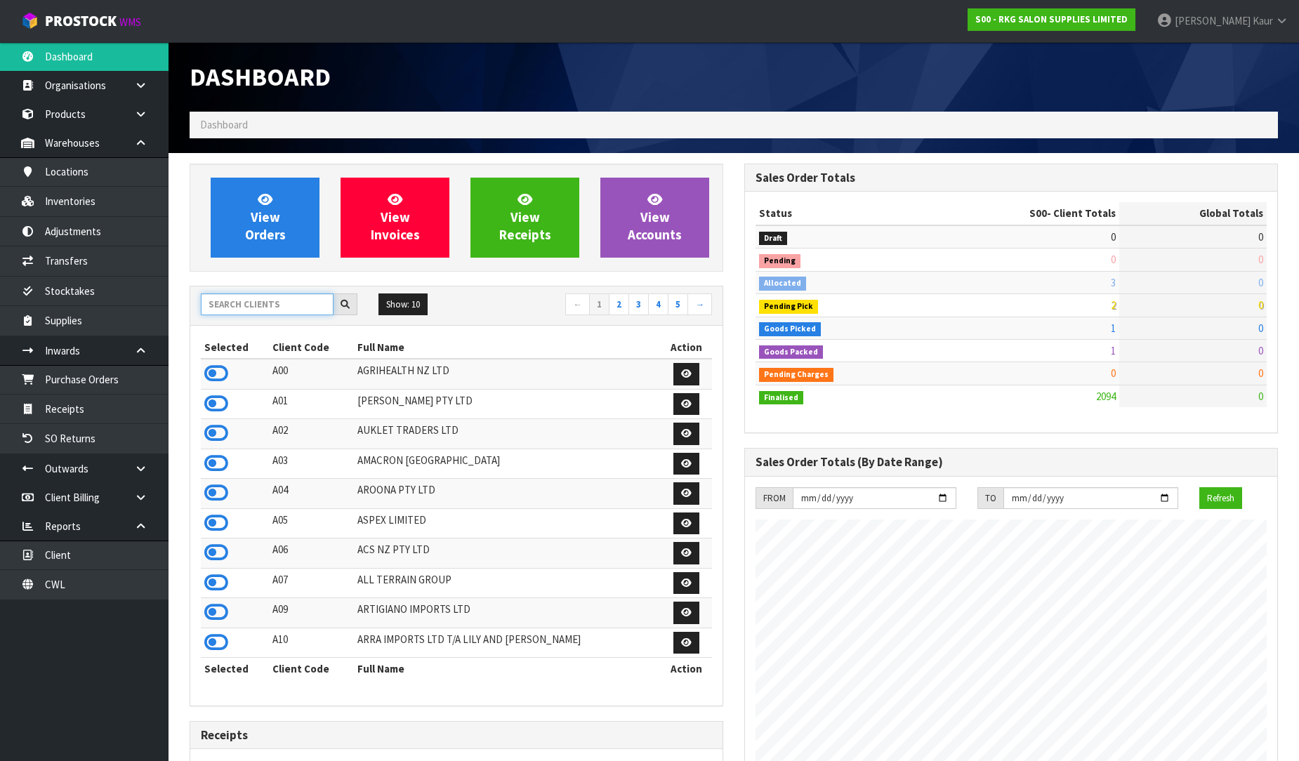
click at [226, 303] on input "text" at bounding box center [267, 305] width 133 height 22
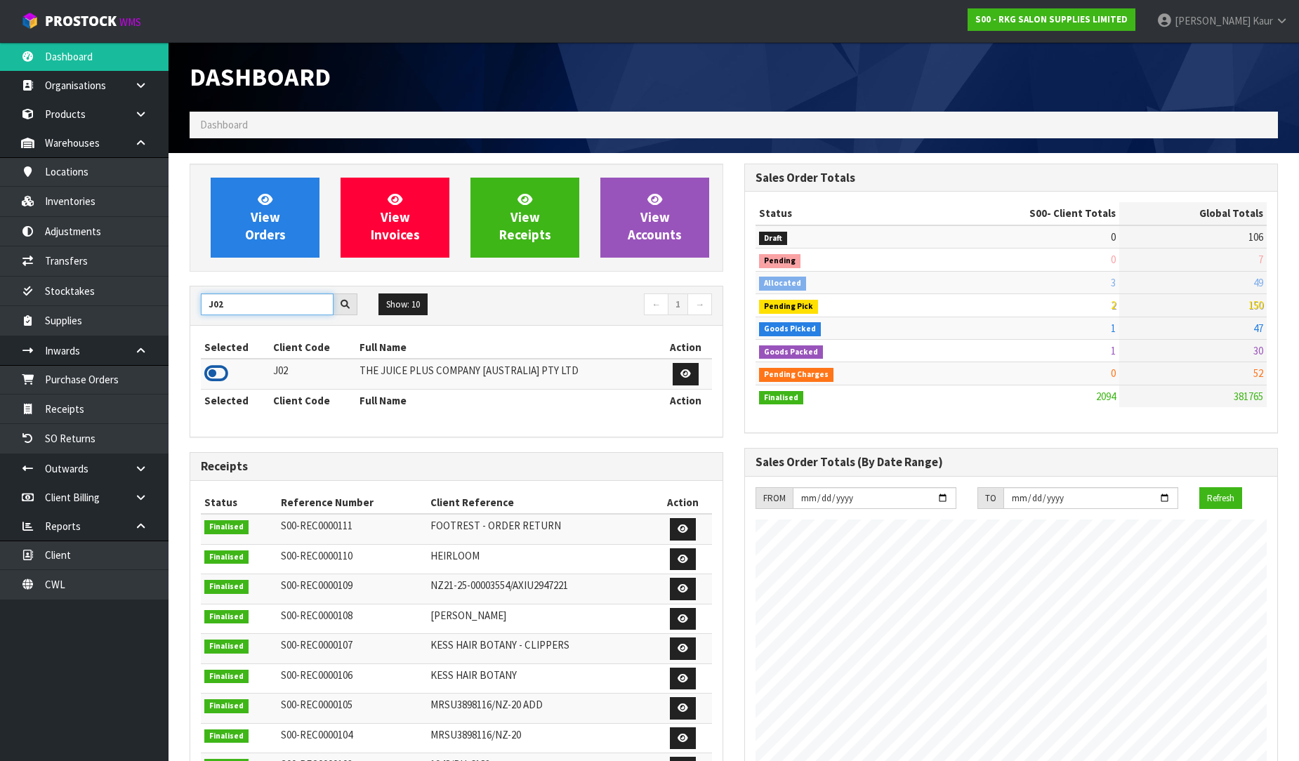
type input "J02"
click at [219, 381] on icon at bounding box center [216, 373] width 24 height 21
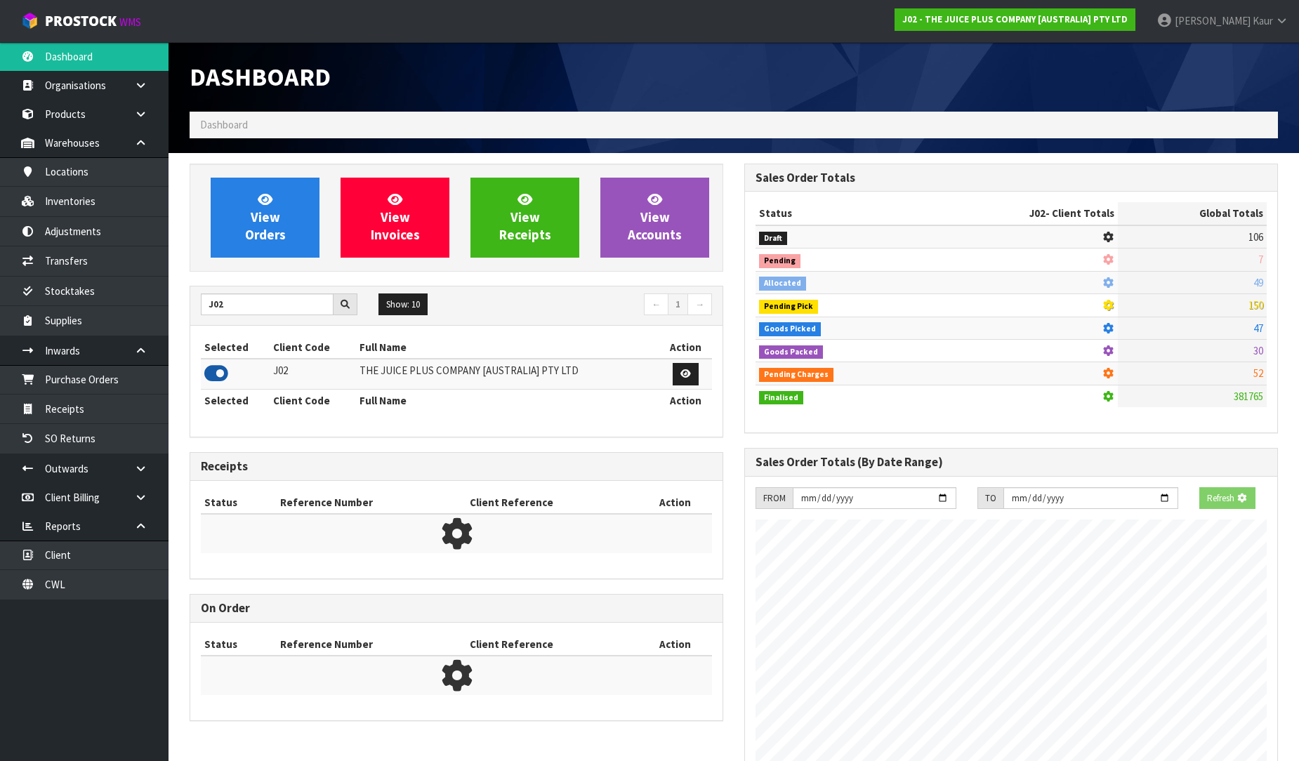
scroll to position [876, 555]
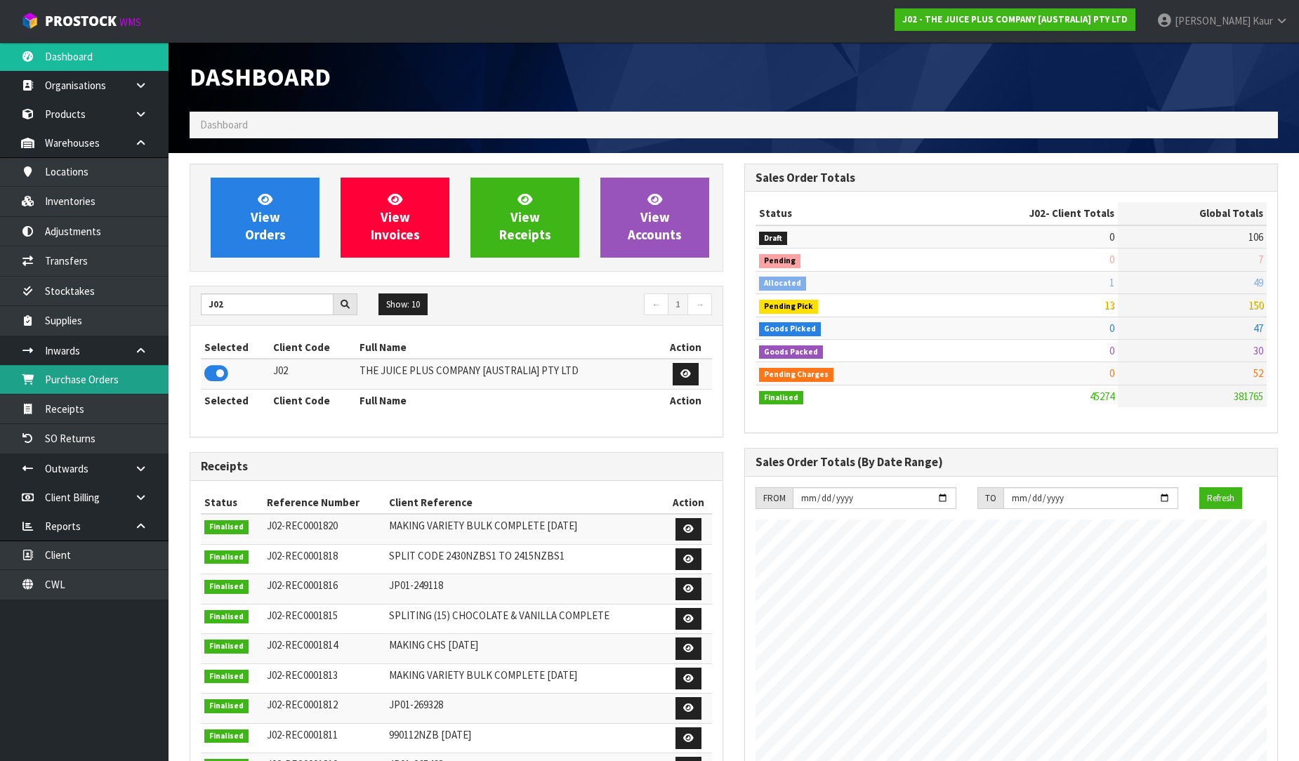
click at [143, 377] on link "Purchase Orders" at bounding box center [84, 379] width 169 height 29
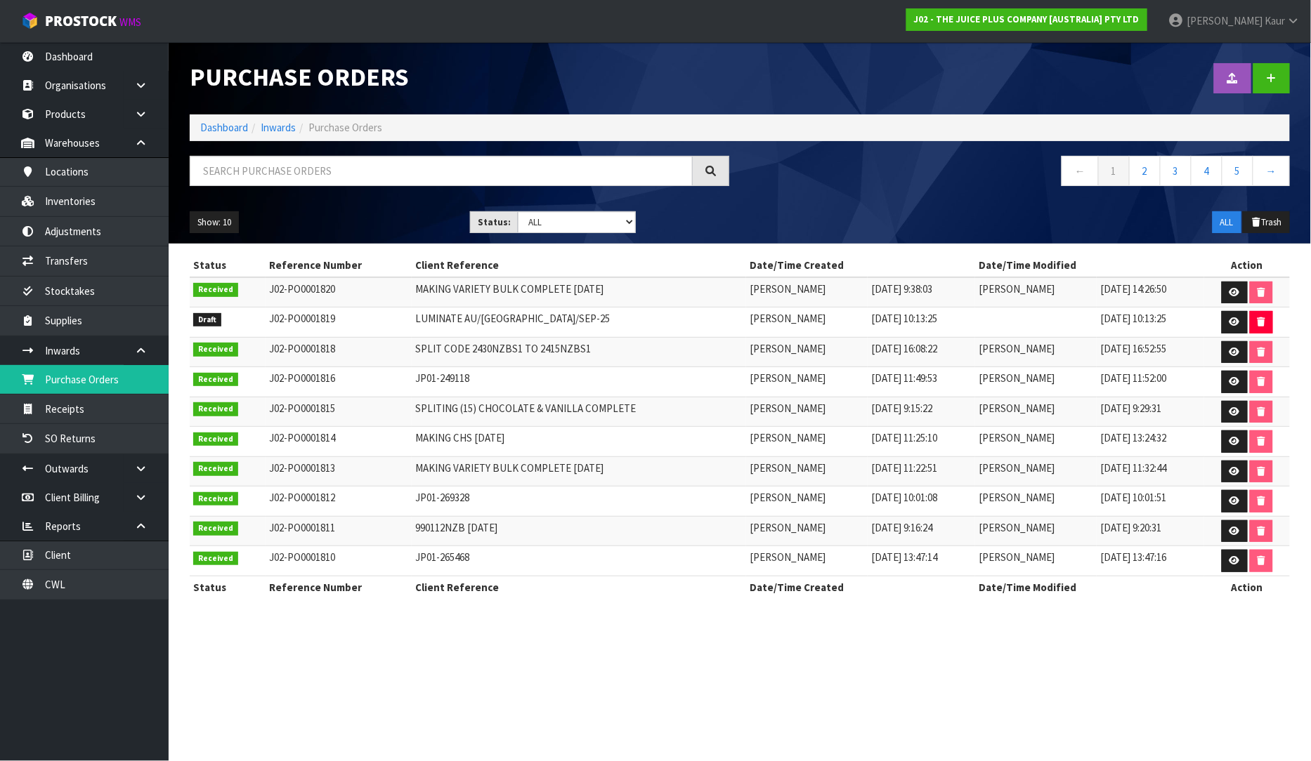
click at [1289, 78] on div at bounding box center [1020, 78] width 560 height 72
click at [1280, 81] on link at bounding box center [1271, 78] width 37 height 30
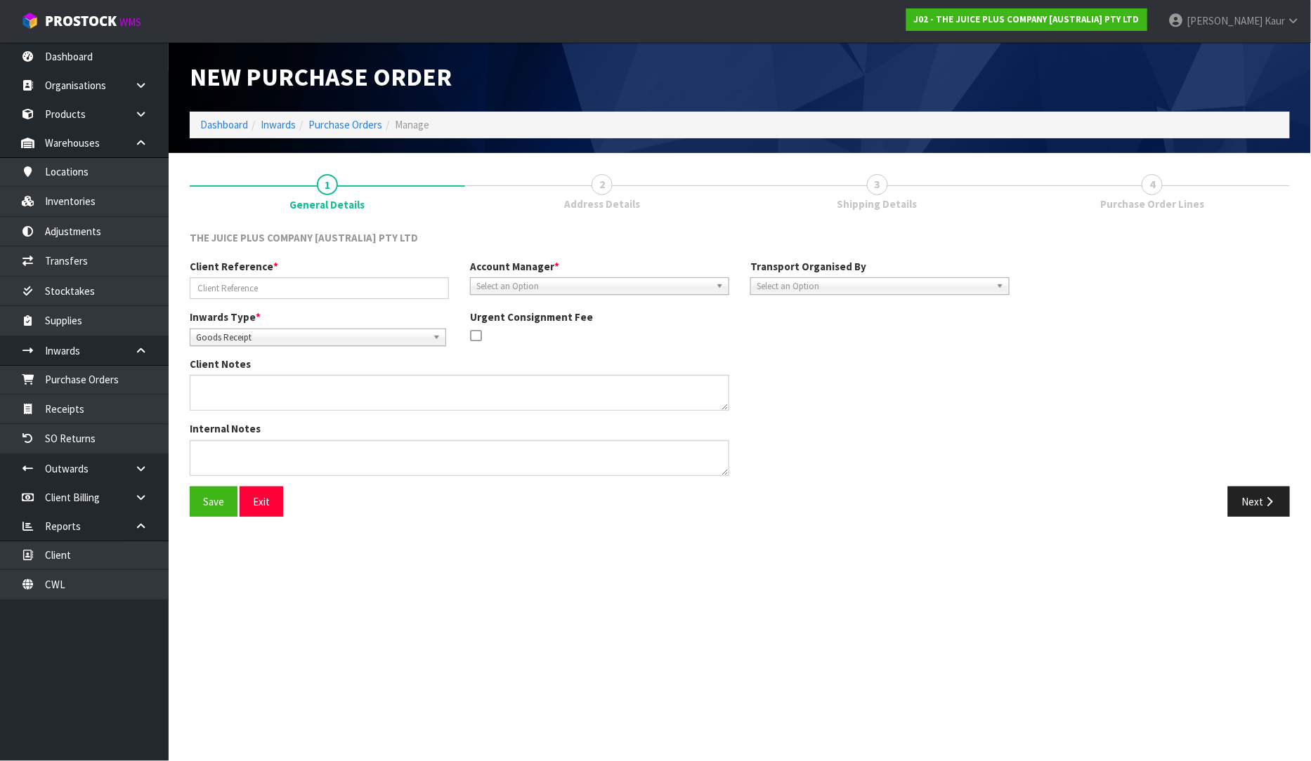
click at [219, 339] on span "Goods Receipt" at bounding box center [311, 337] width 231 height 17
click at [219, 390] on li "Goods Returned" at bounding box center [317, 395] width 249 height 18
click at [251, 289] on input "text" at bounding box center [319, 288] width 259 height 22
type input "JP01-270238"
click at [566, 289] on span "Select an Option" at bounding box center [593, 286] width 234 height 17
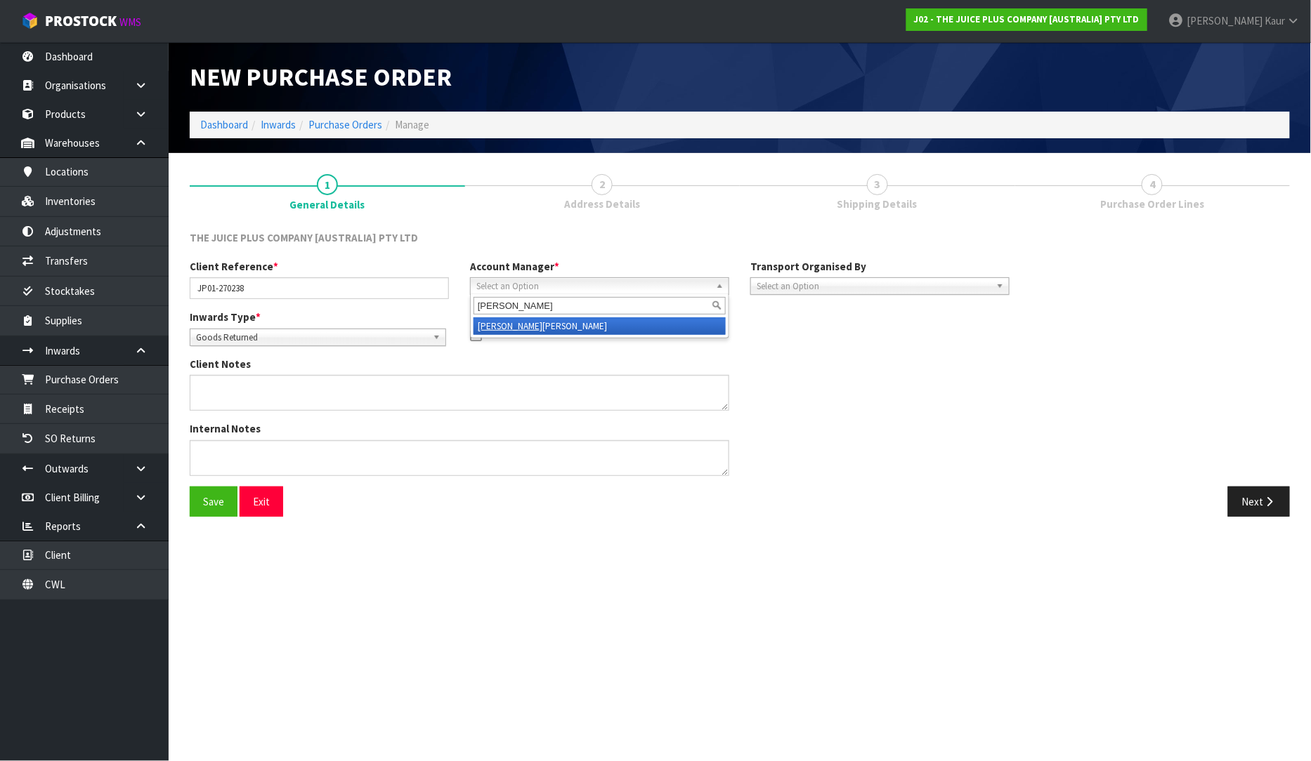
type input "[PERSON_NAME]"
click at [556, 324] on li "[PERSON_NAME]" at bounding box center [599, 326] width 252 height 18
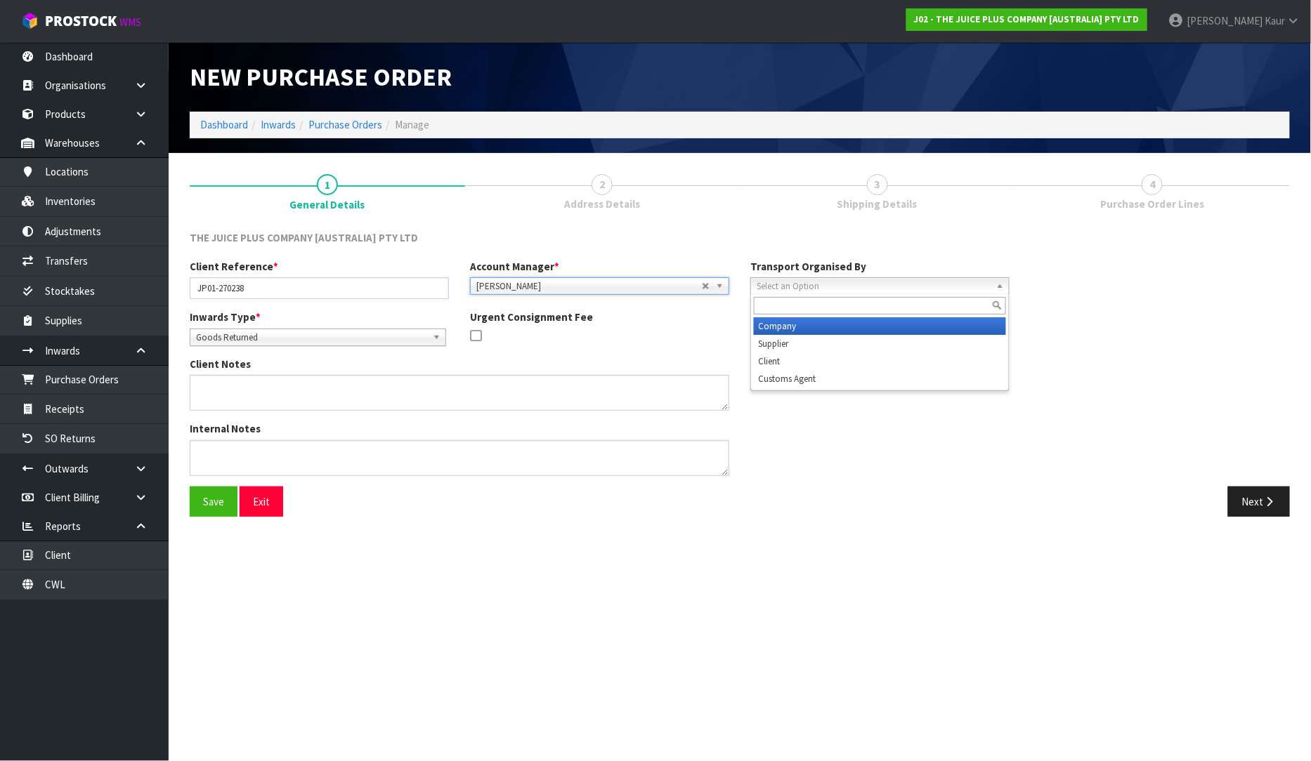
click at [824, 284] on span "Select an Option" at bounding box center [873, 286] width 234 height 17
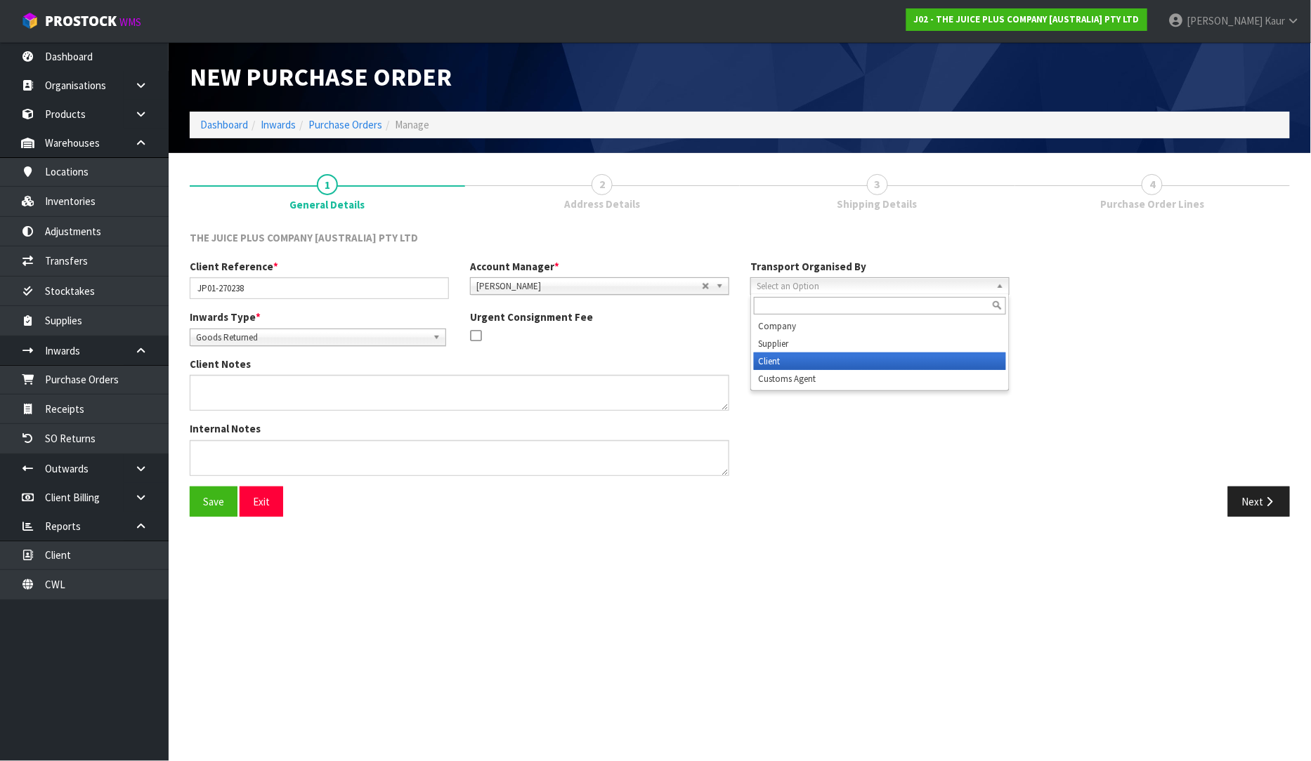
click at [808, 367] on li "Client" at bounding box center [880, 362] width 252 height 18
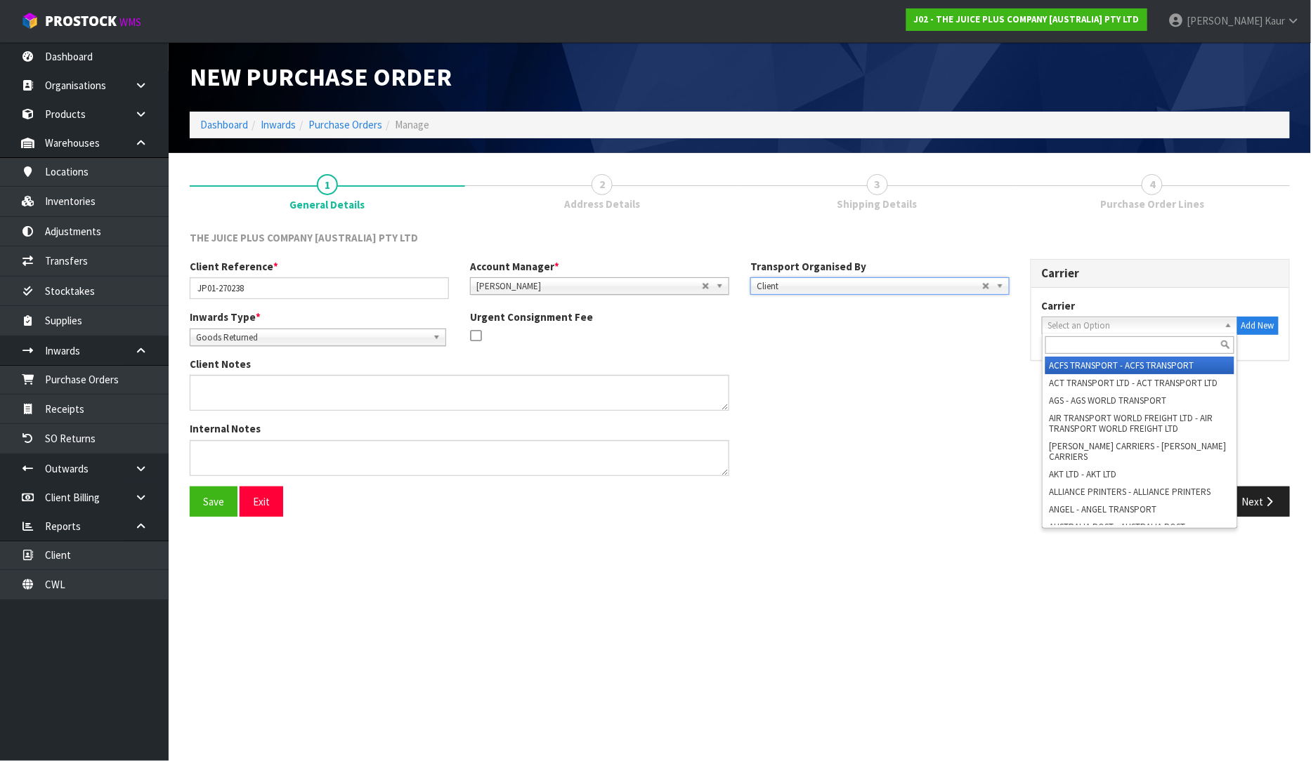
click at [1099, 317] on span "Select an Option" at bounding box center [1133, 325] width 171 height 17
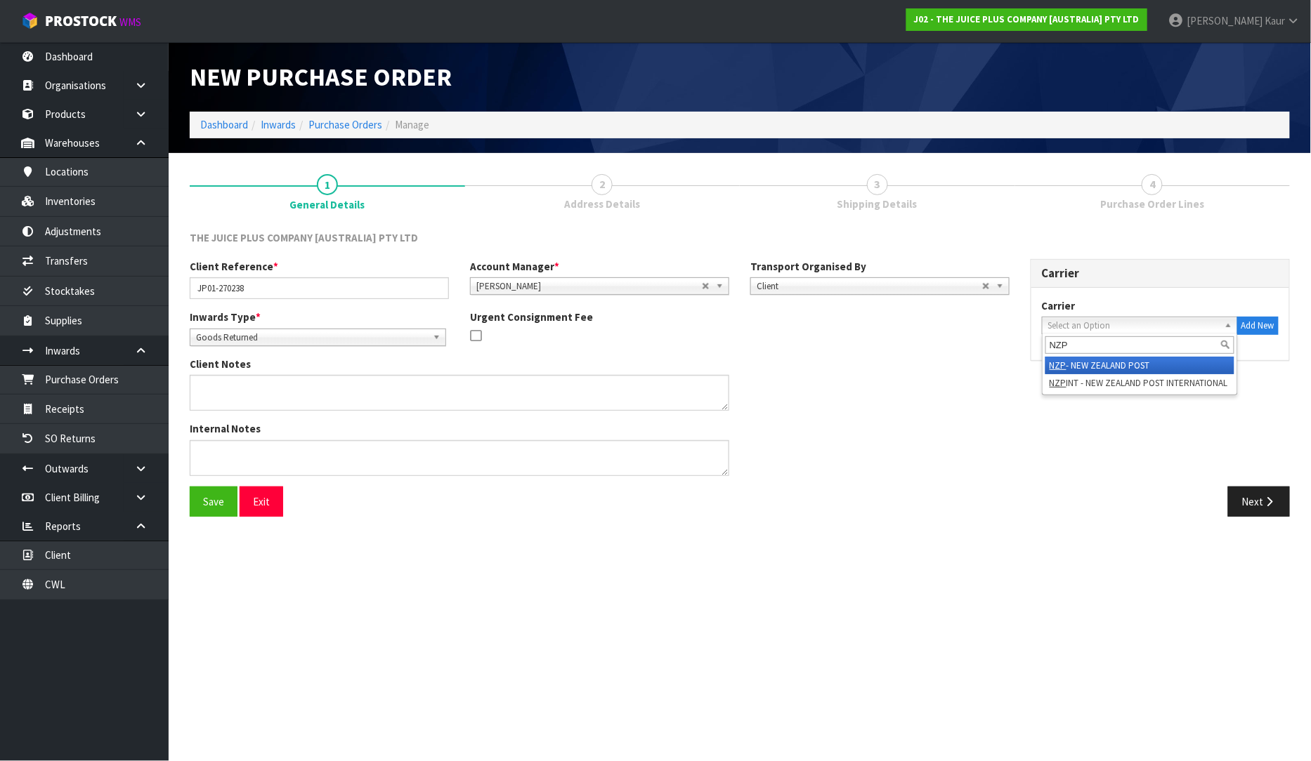
type input "NZP"
click at [1111, 360] on li "NZP - NEW ZEALAND POST" at bounding box center [1139, 366] width 189 height 18
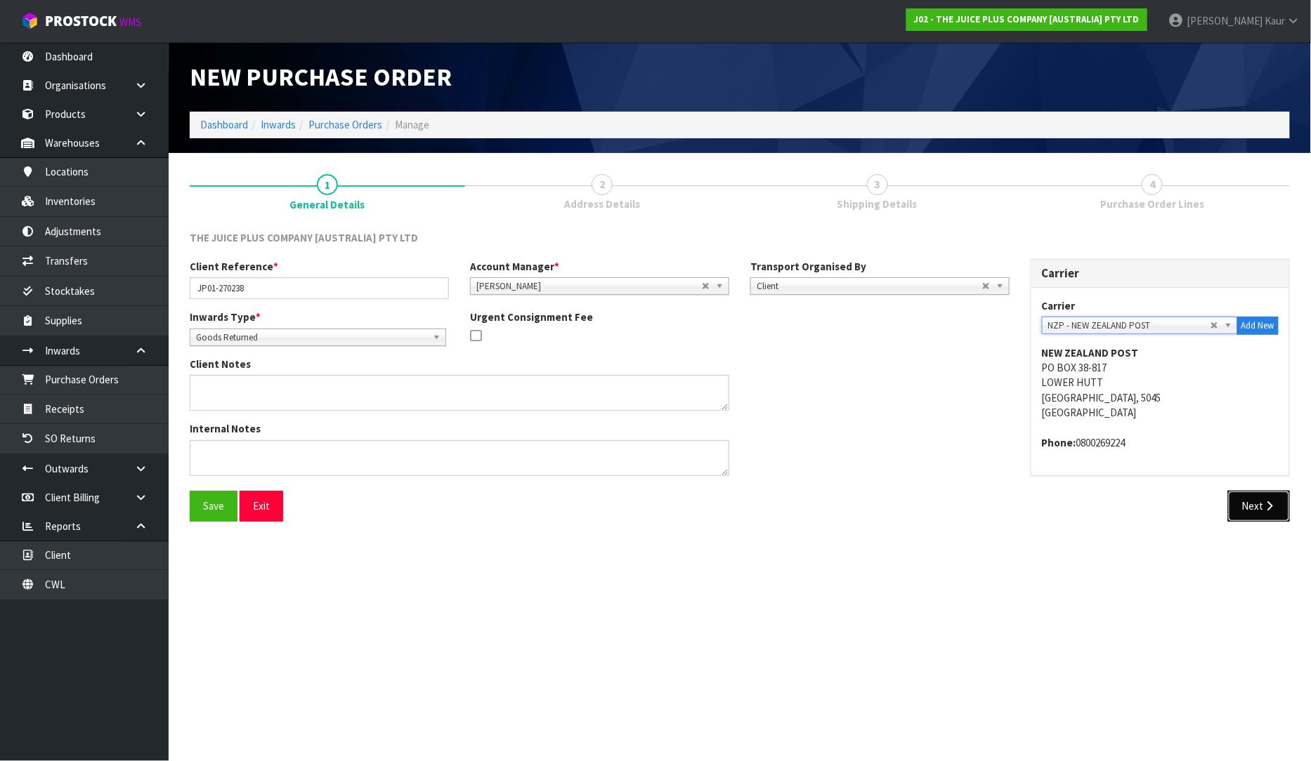
click at [1258, 511] on button "Next" at bounding box center [1259, 506] width 62 height 30
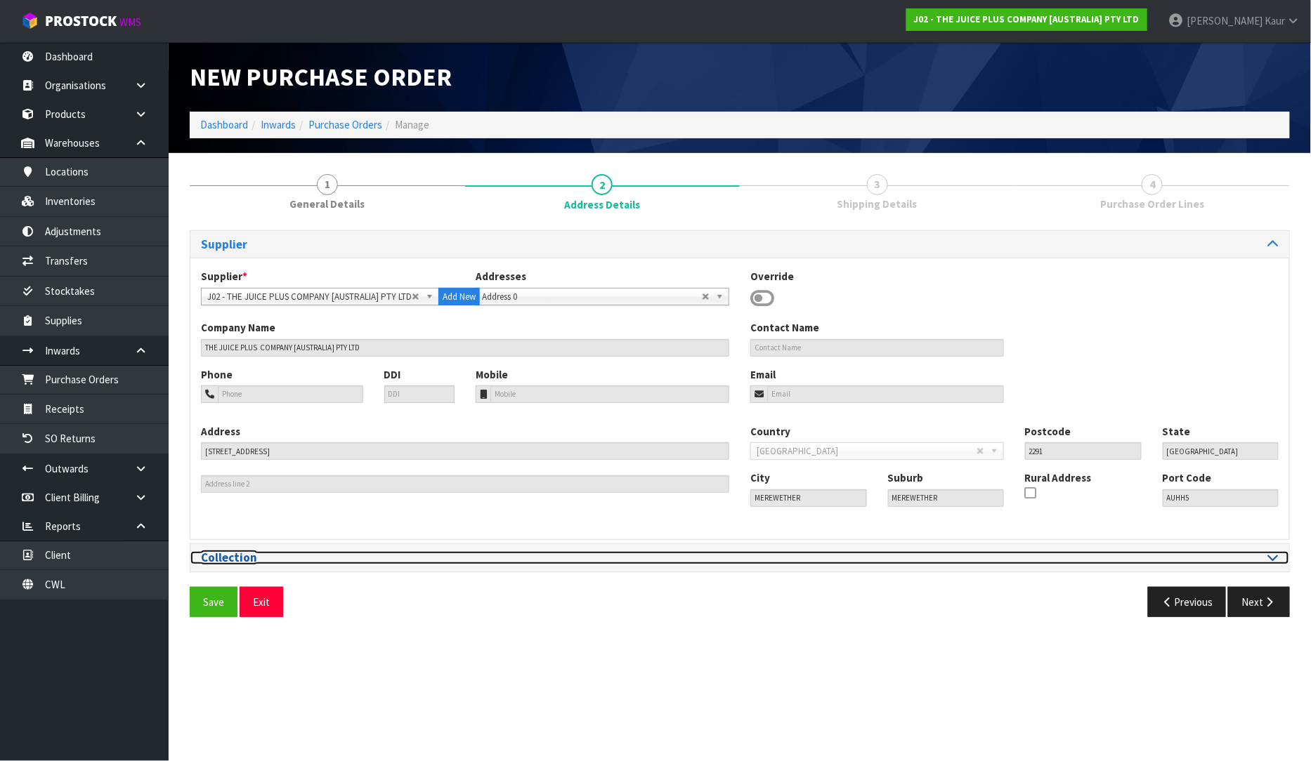
click at [1271, 552] on icon at bounding box center [1273, 557] width 11 height 12
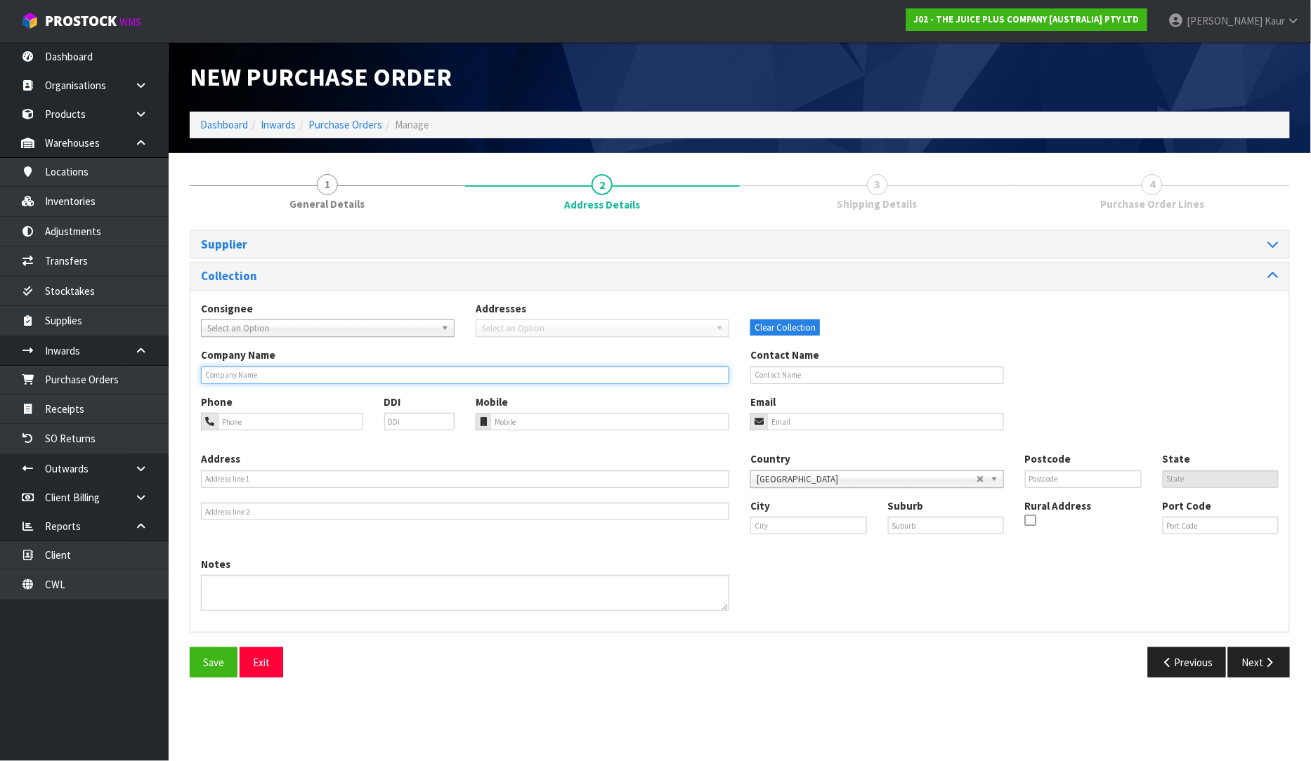
click at [263, 369] on input "text" at bounding box center [465, 376] width 528 height 18
type input "[PERSON_NAME]"
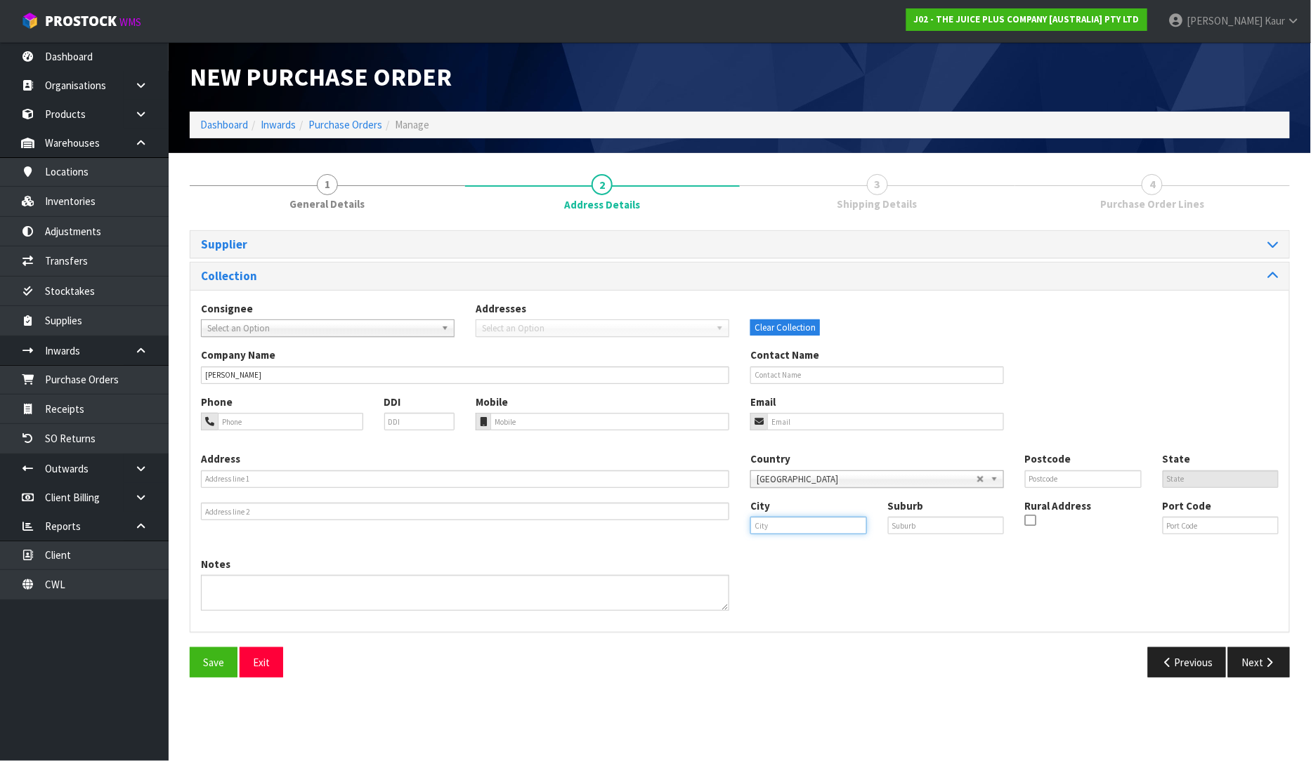
click at [792, 531] on input "text" at bounding box center [808, 526] width 117 height 18
click at [808, 550] on link "[PERSON_NAME] land" at bounding box center [814, 549] width 126 height 19
type input "[GEOGRAPHIC_DATA]"
click at [906, 527] on input "text" at bounding box center [946, 526] width 117 height 18
type input "PONSONBY"
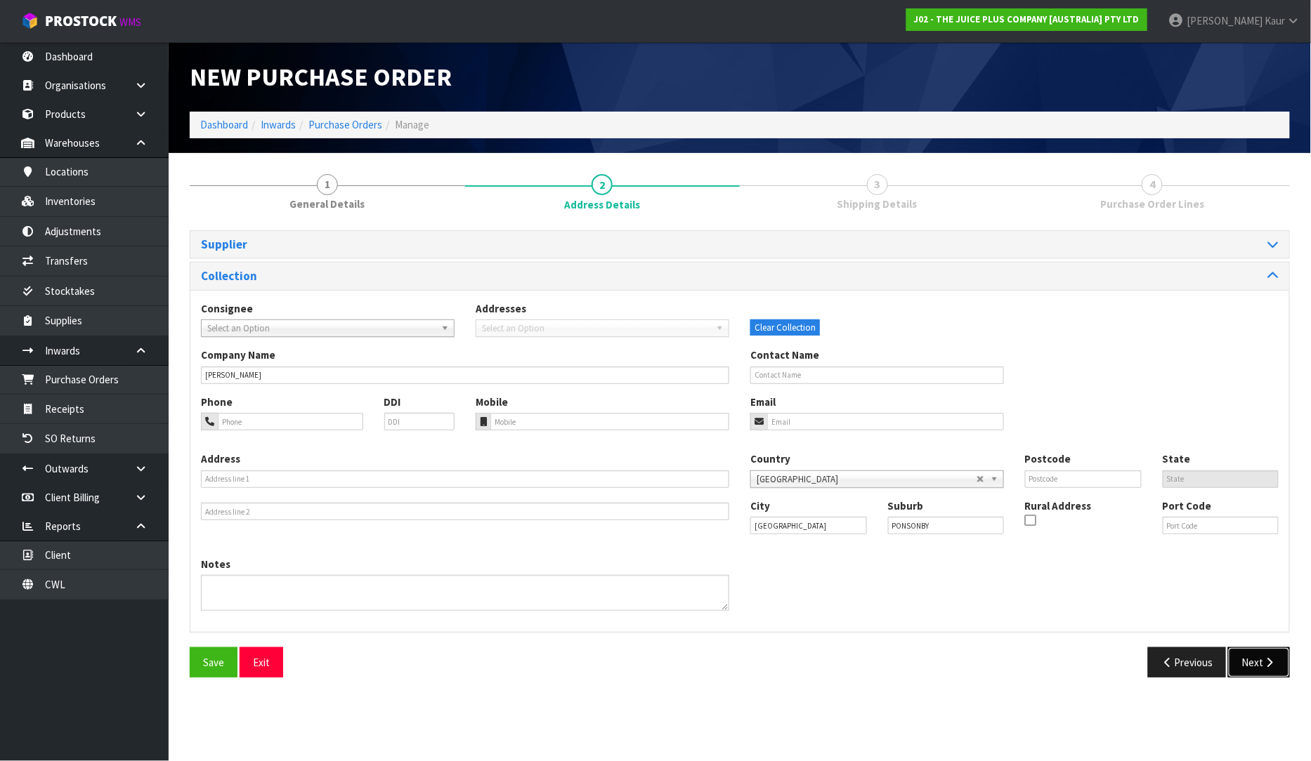
click at [1242, 662] on button "Next" at bounding box center [1259, 663] width 62 height 30
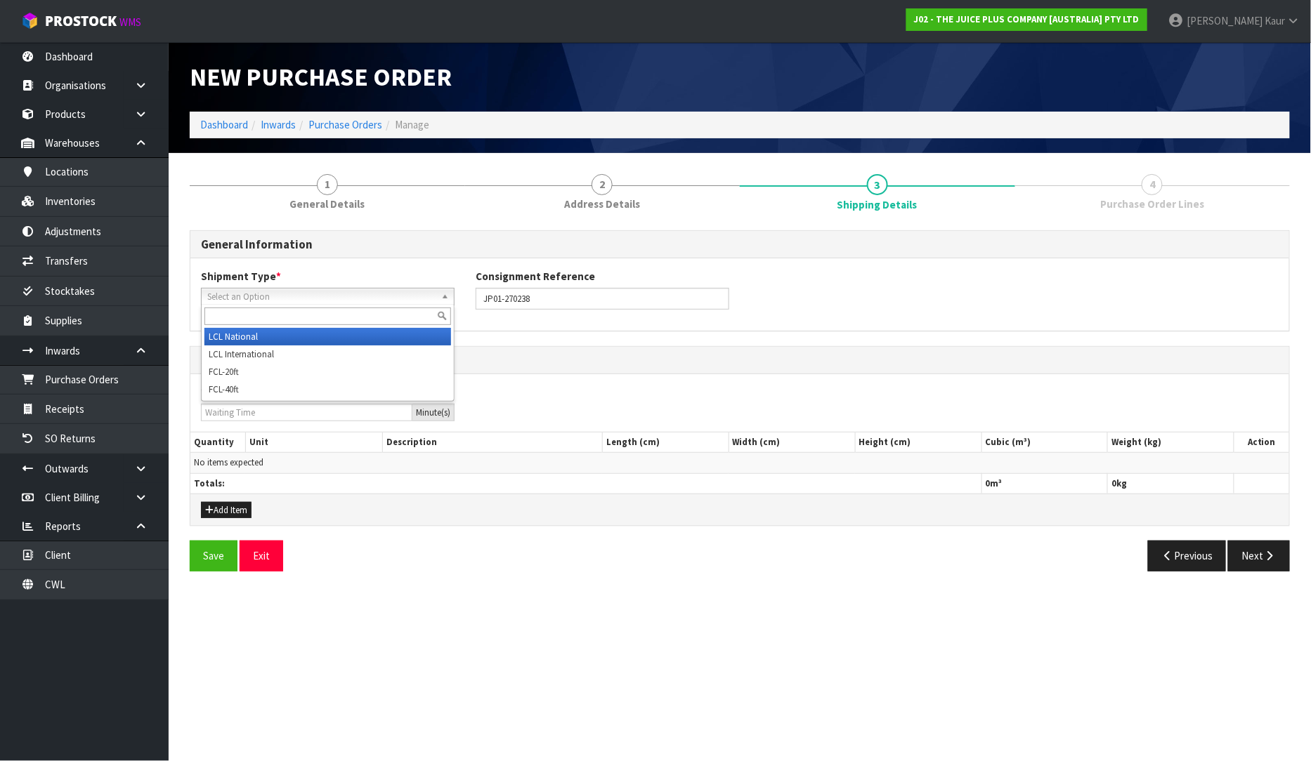
click at [265, 292] on span "Select an Option" at bounding box center [321, 297] width 228 height 17
click at [261, 328] on li "LCL National" at bounding box center [327, 337] width 247 height 18
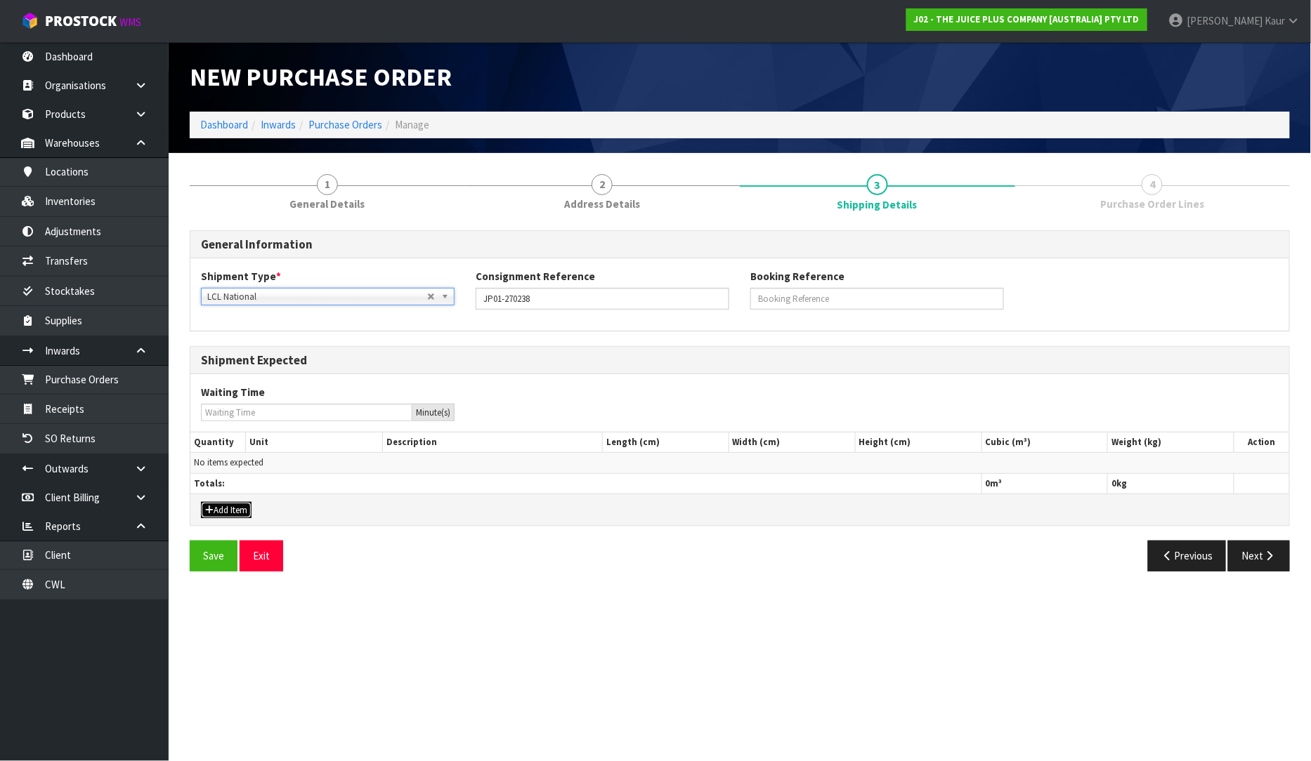
click at [229, 502] on button "Add Item" at bounding box center [226, 510] width 51 height 17
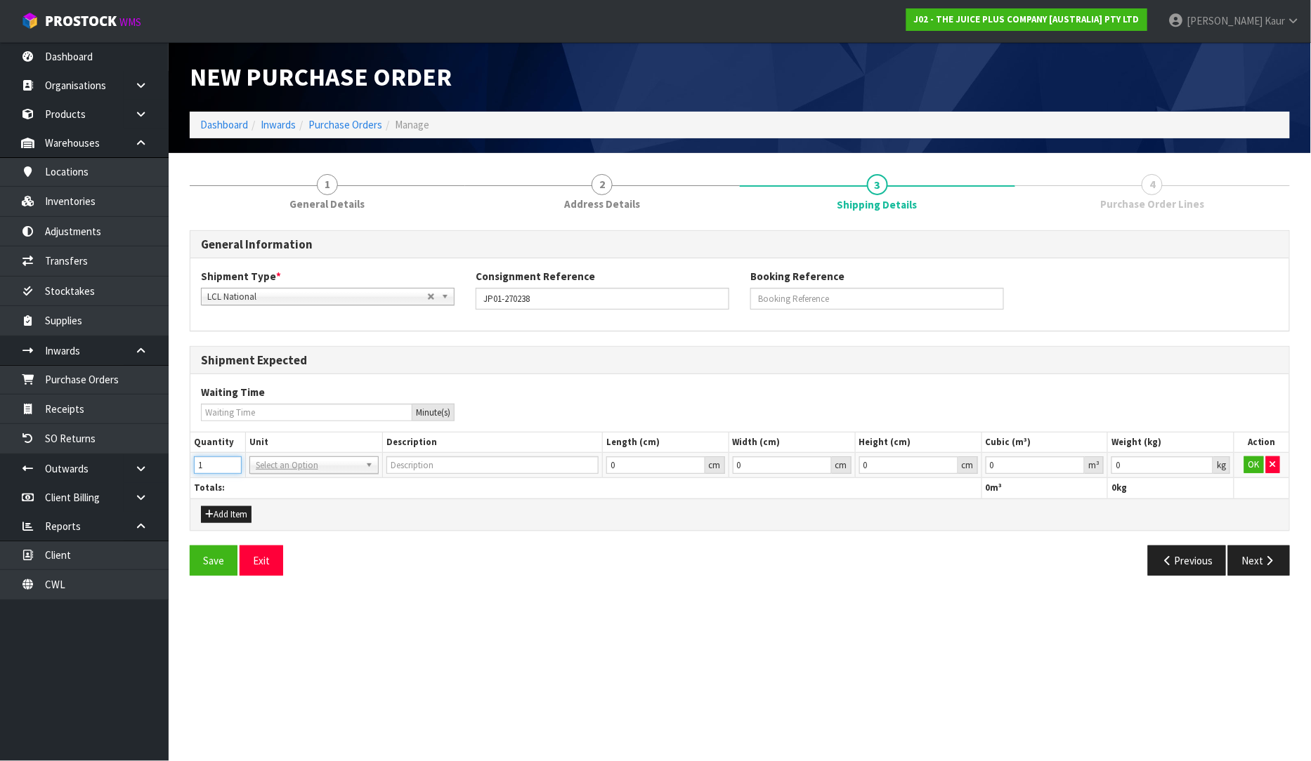
type input "1"
click at [228, 465] on input "1" at bounding box center [218, 466] width 48 height 18
click at [263, 492] on input "text" at bounding box center [314, 485] width 122 height 18
type input "CTN"
type input "CARTON"
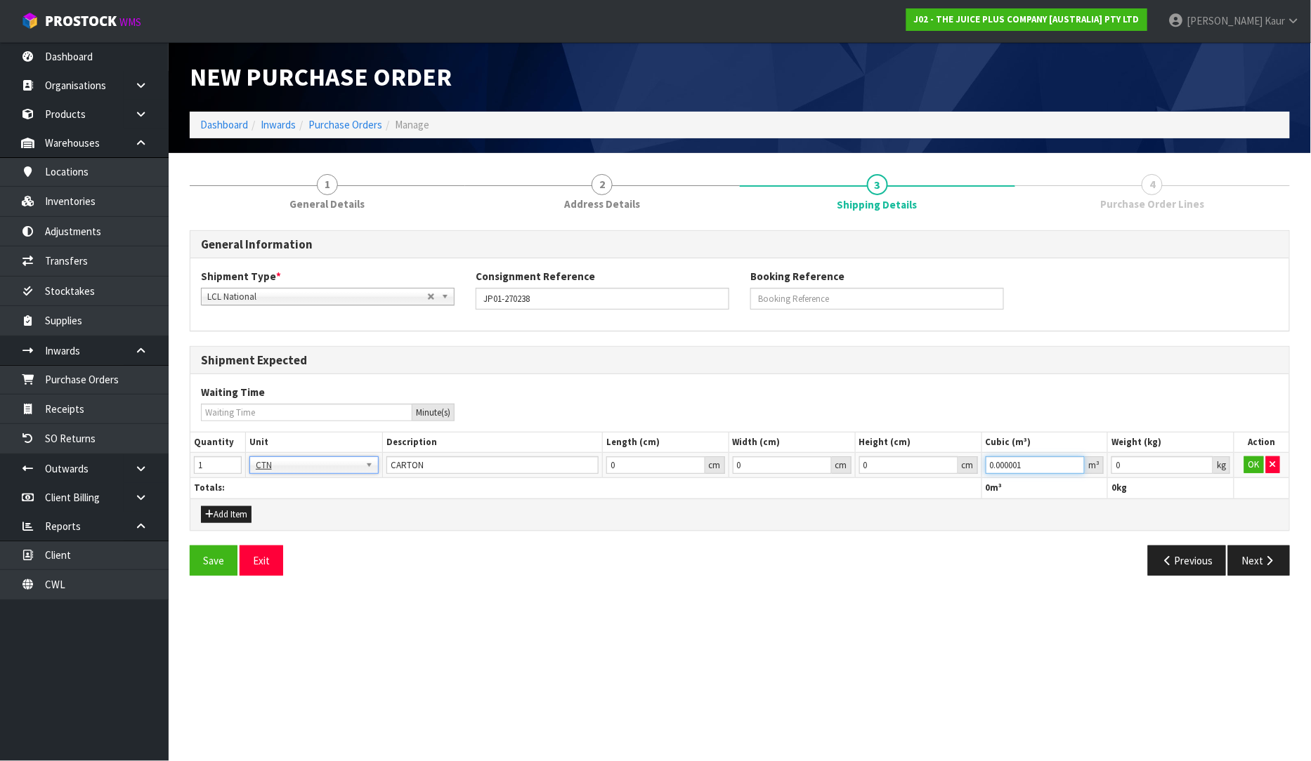
type input "0.000001"
click at [1076, 465] on input "0.000001" at bounding box center [1035, 466] width 100 height 18
type input "0.001"
click at [1204, 464] on input "0.001" at bounding box center [1162, 466] width 102 height 18
click at [1254, 464] on button "OK" at bounding box center [1254, 465] width 20 height 17
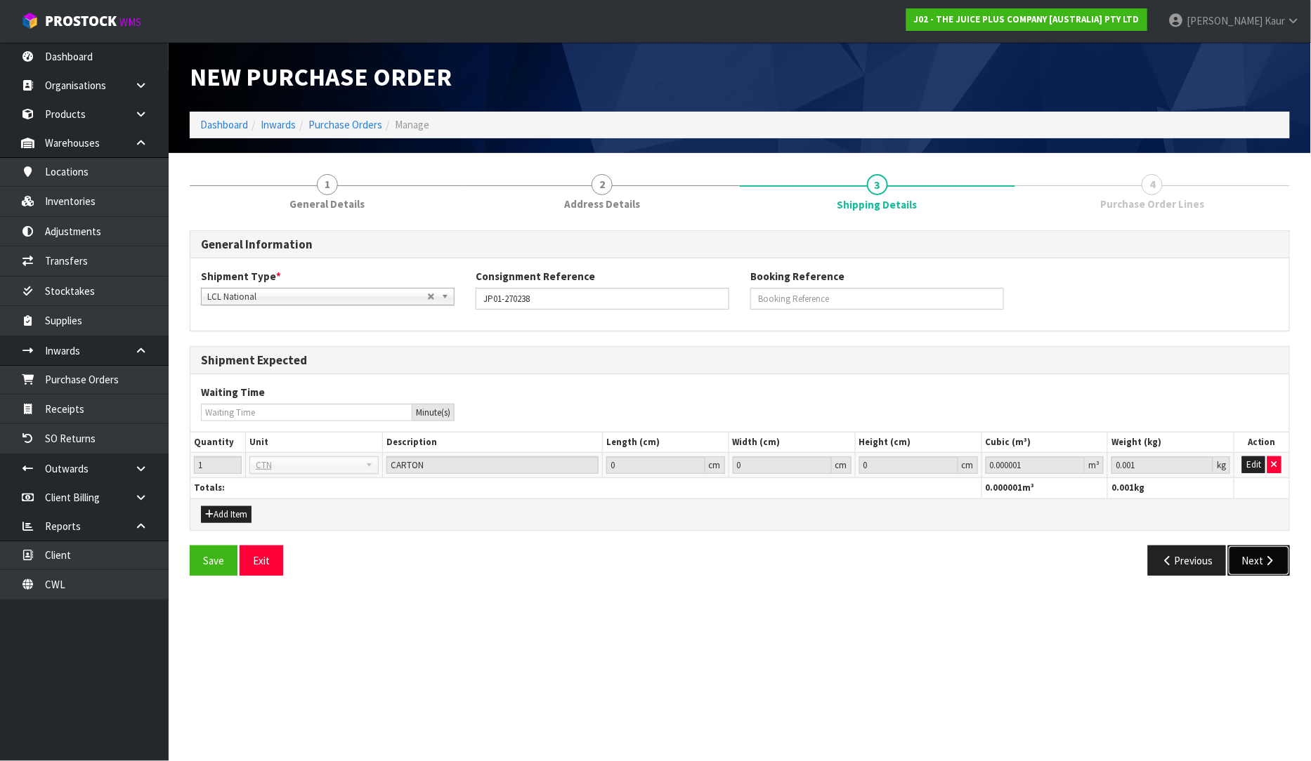
click at [1260, 572] on button "Next" at bounding box center [1259, 561] width 62 height 30
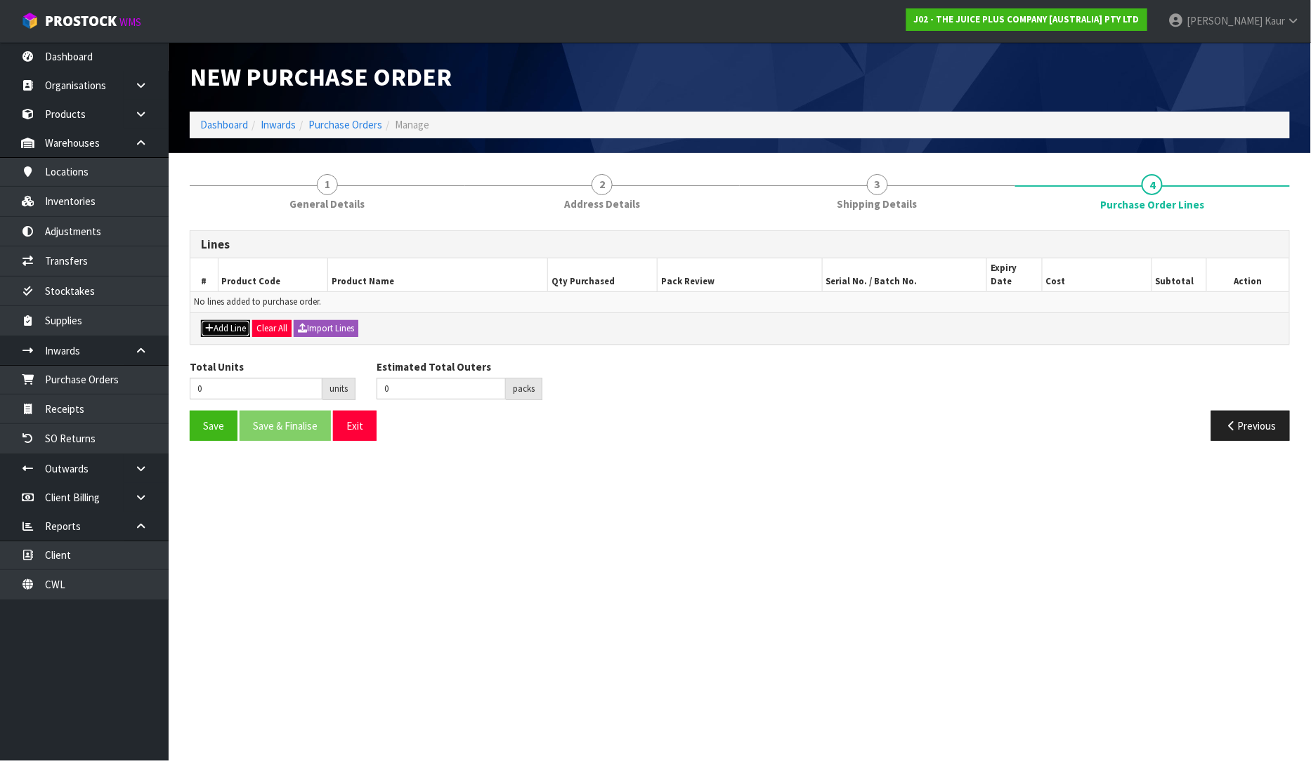
click at [228, 322] on button "Add Line" at bounding box center [225, 328] width 49 height 17
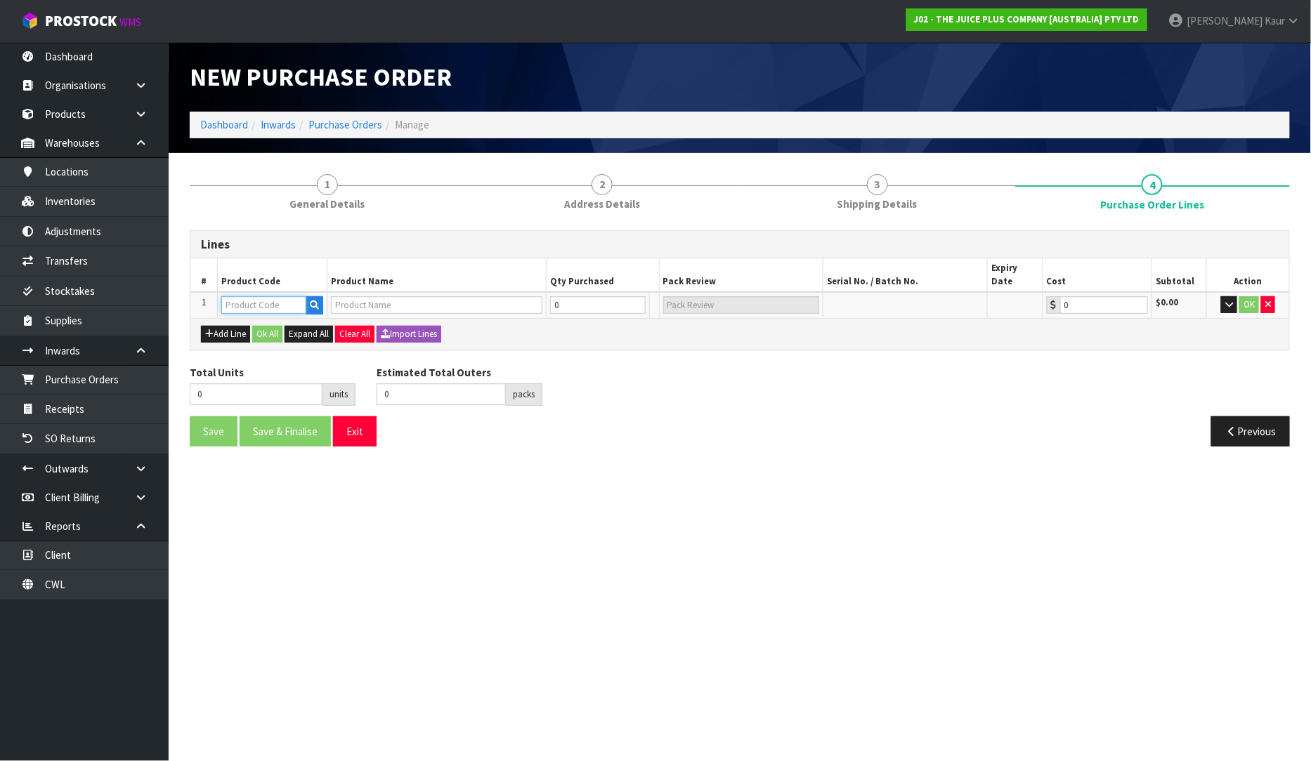
click at [250, 296] on input "text" at bounding box center [263, 305] width 85 height 18
click at [387, 296] on input "text" at bounding box center [436, 305] width 211 height 18
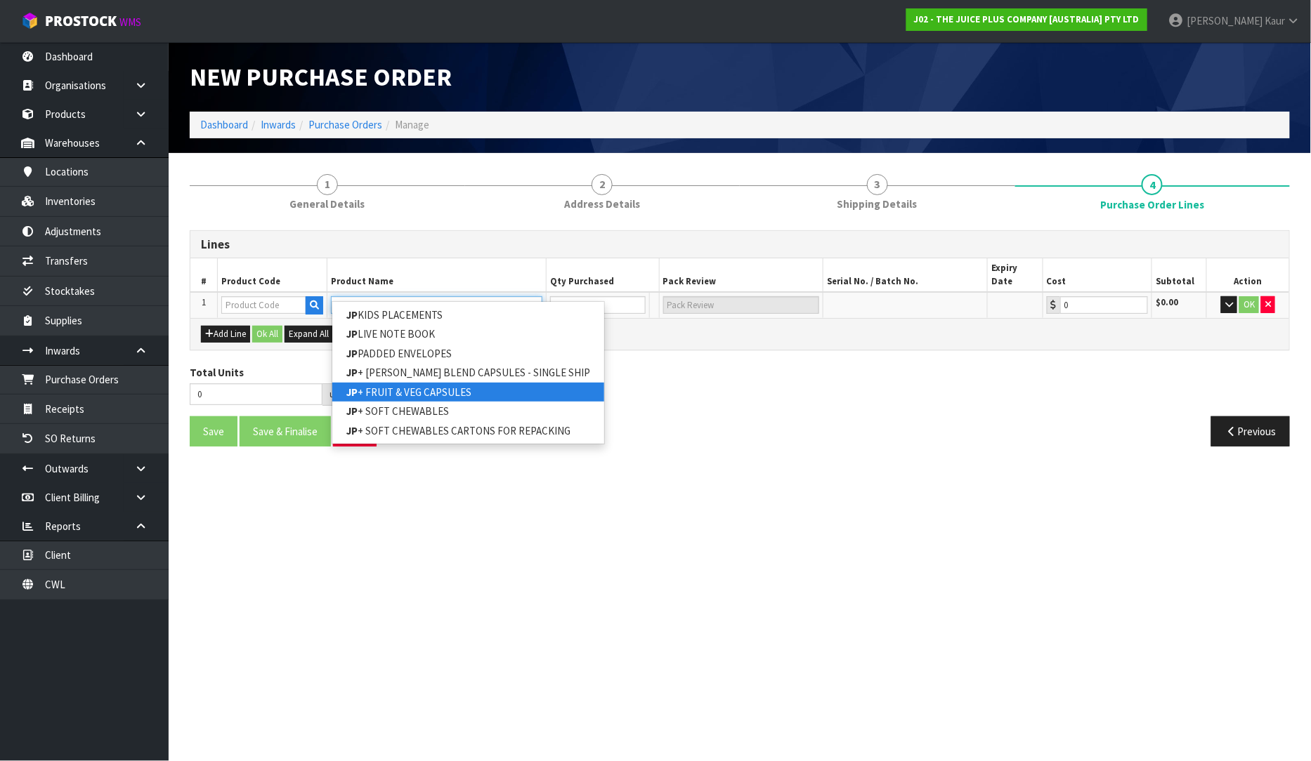
type input "JP"
click at [390, 385] on link "JP + FRUIT & VEG CAPSULES" at bounding box center [468, 392] width 272 height 19
type input "JP+ FRUIT & VEG CAPSULES"
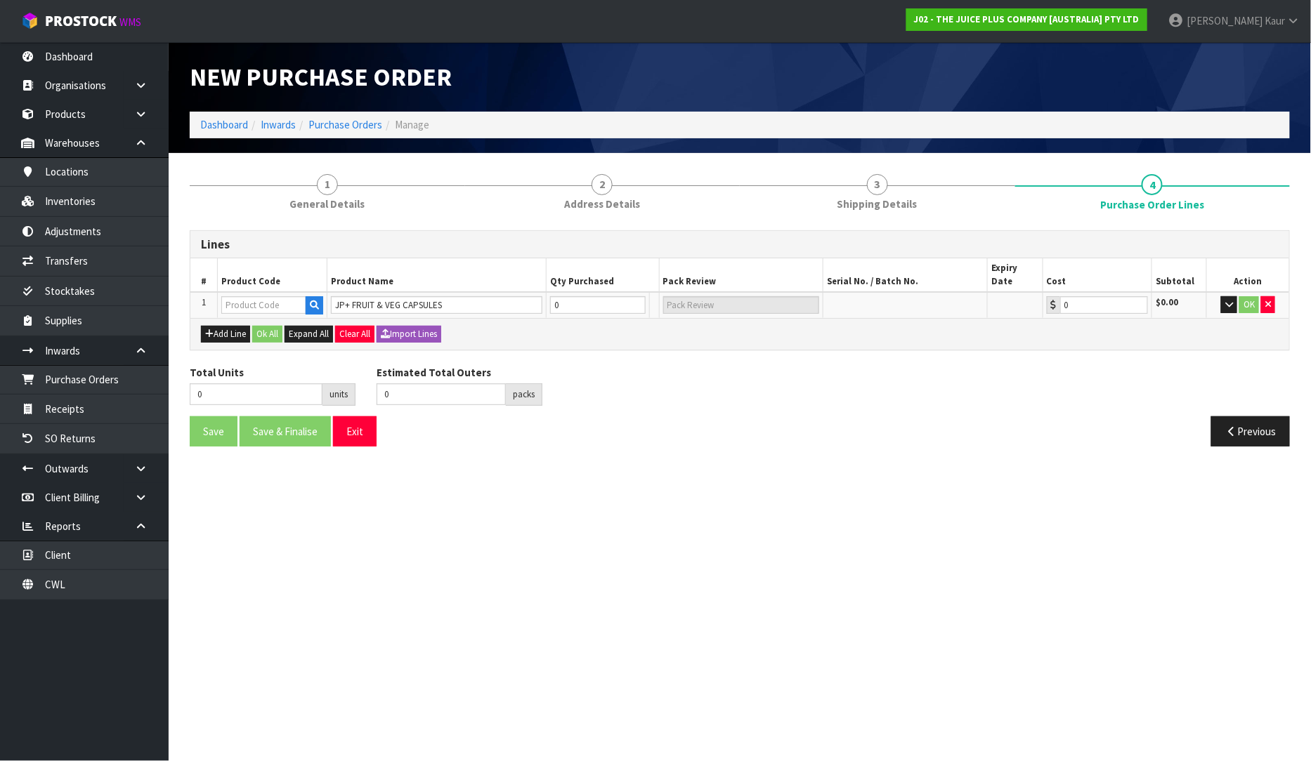
type input "2000NZBS1"
type input "0.00"
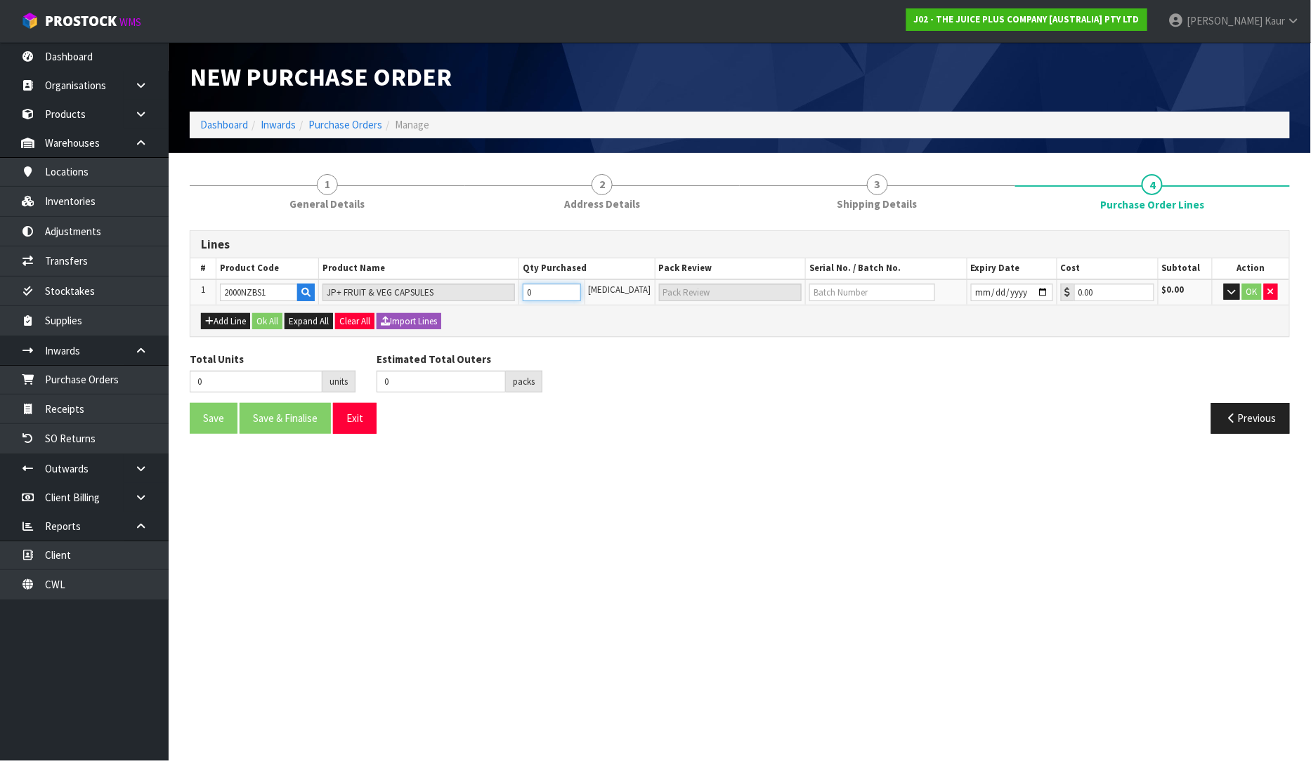
click at [581, 295] on input "0" at bounding box center [552, 293] width 58 height 18
type input "1"
type input "1 CTN"
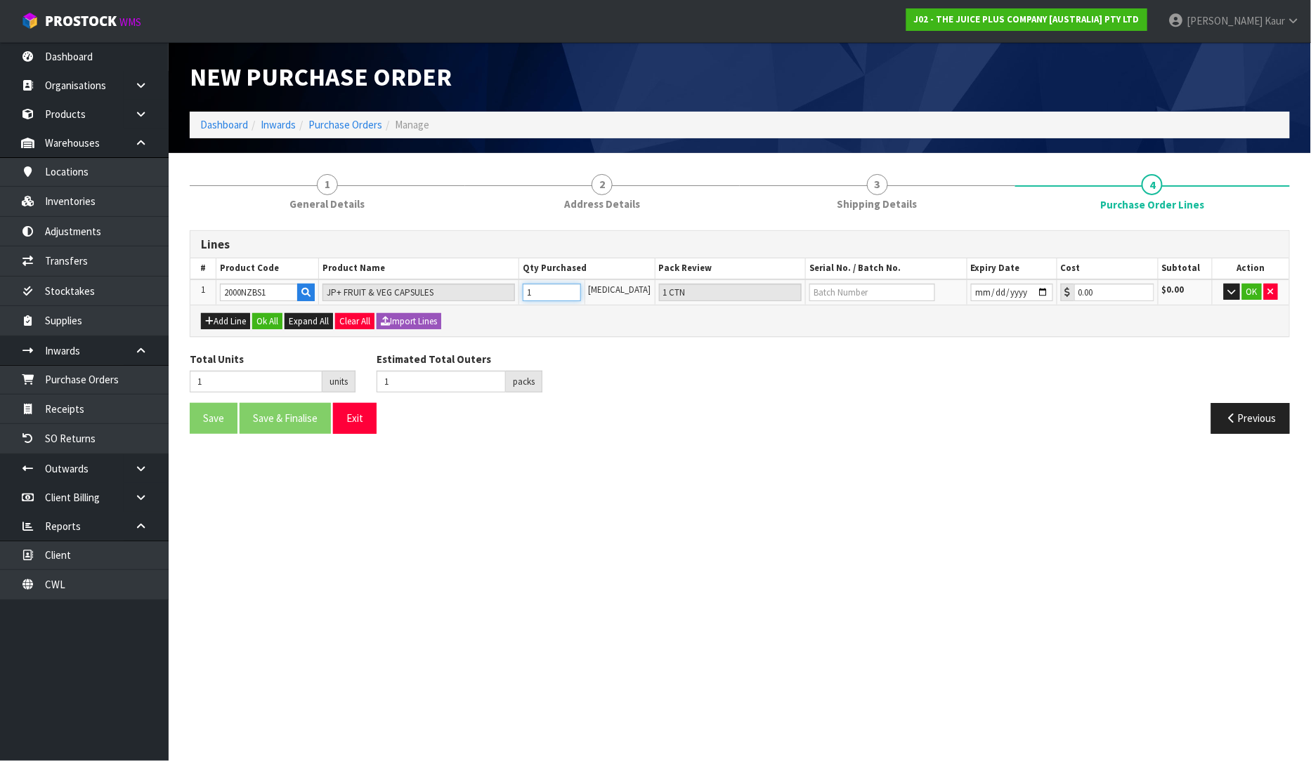
type input "1"
click at [888, 287] on input "text" at bounding box center [872, 293] width 126 height 18
type input "N24060160A"
click at [975, 289] on input "date" at bounding box center [1012, 293] width 82 height 18
type input "[DATE]"
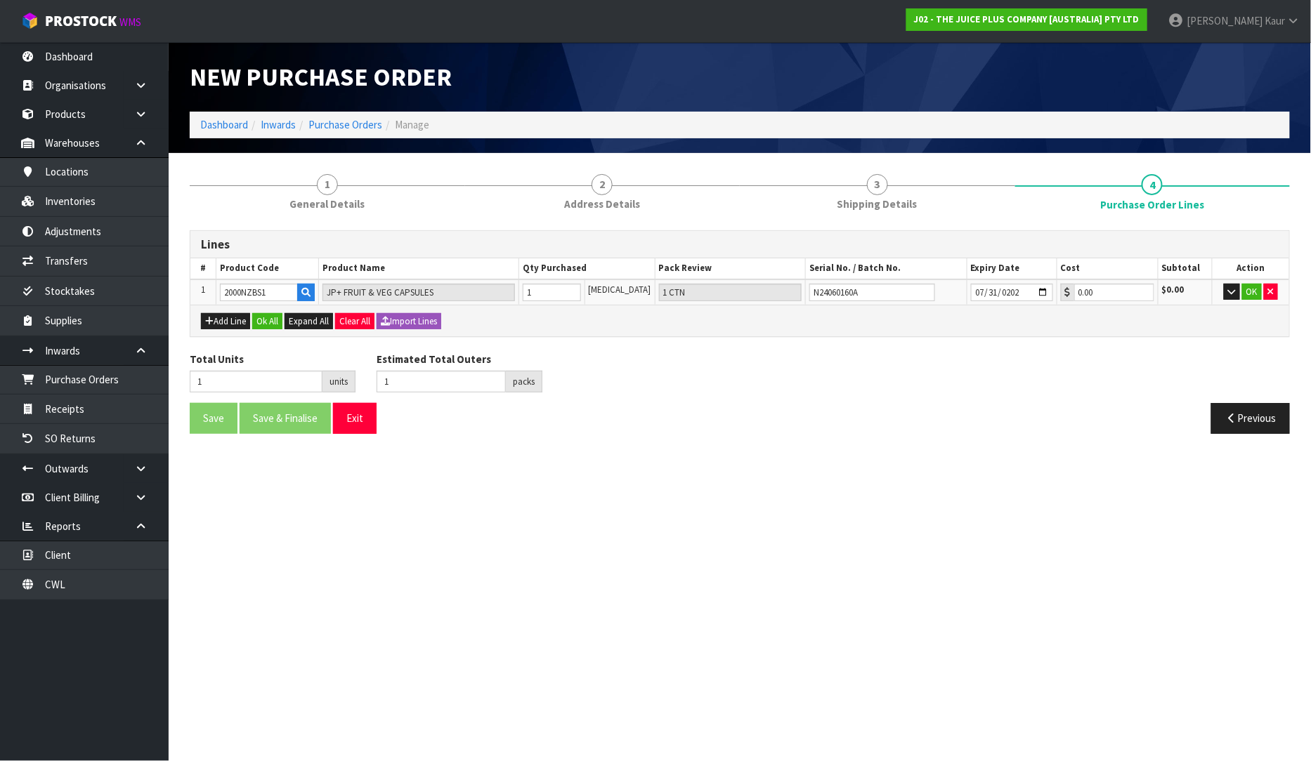
click at [882, 419] on div "Previous" at bounding box center [1020, 418] width 560 height 30
click at [1247, 292] on button "OK" at bounding box center [1252, 292] width 20 height 17
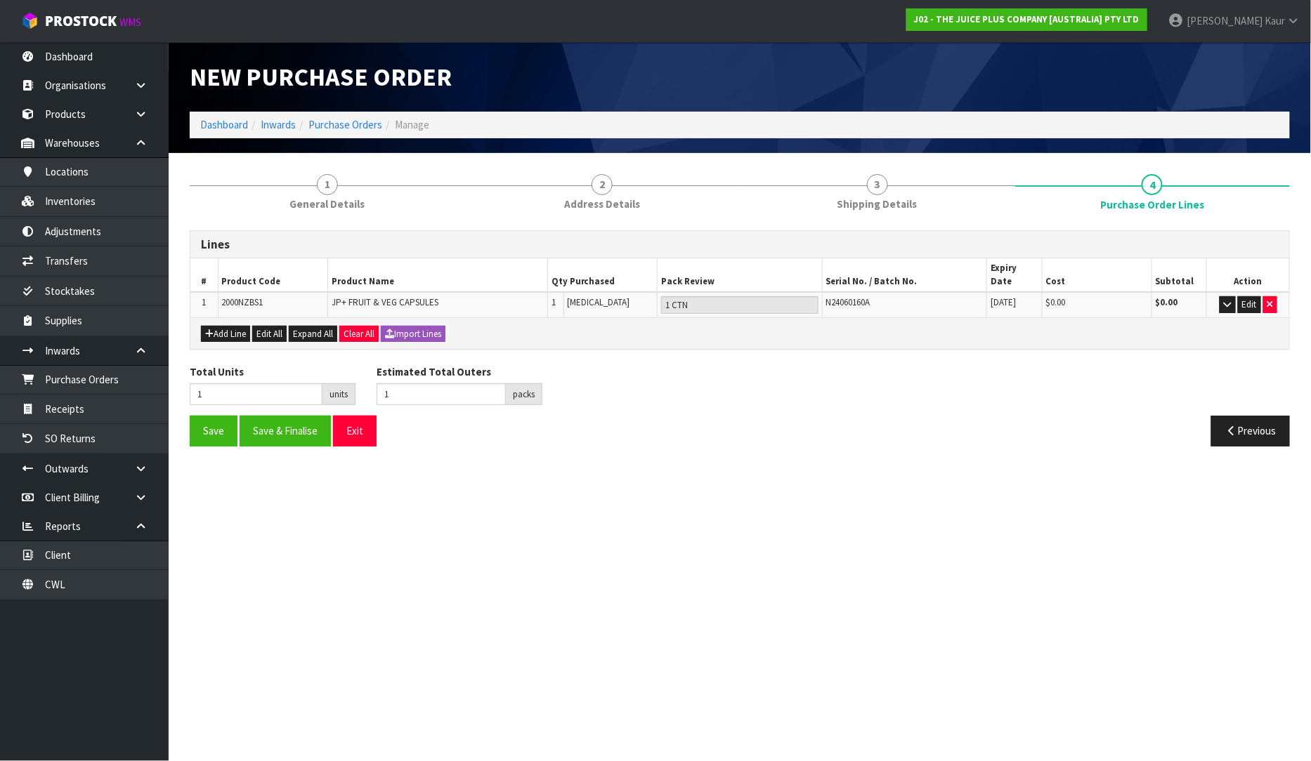
click at [230, 328] on div "Add Line Edit All Expand All Clear All Import Lines" at bounding box center [739, 333] width 1098 height 32
click at [244, 326] on button "Add Line" at bounding box center [225, 334] width 49 height 17
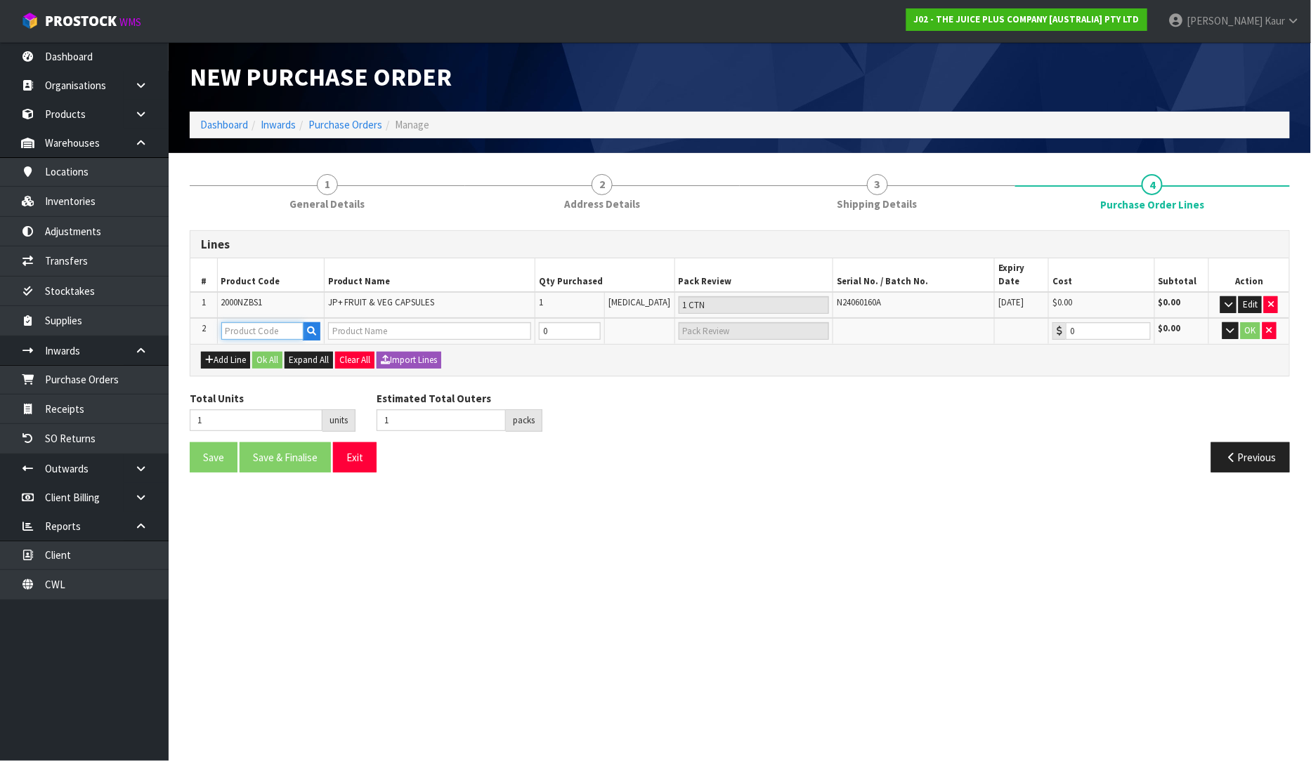
click at [249, 322] on input "text" at bounding box center [262, 331] width 82 height 18
type input "2043"
click at [258, 353] on strong "2043" at bounding box center [248, 359] width 22 height 13
type input "2043NZBS1"
type input "JP+ SOFT CHEWABLES"
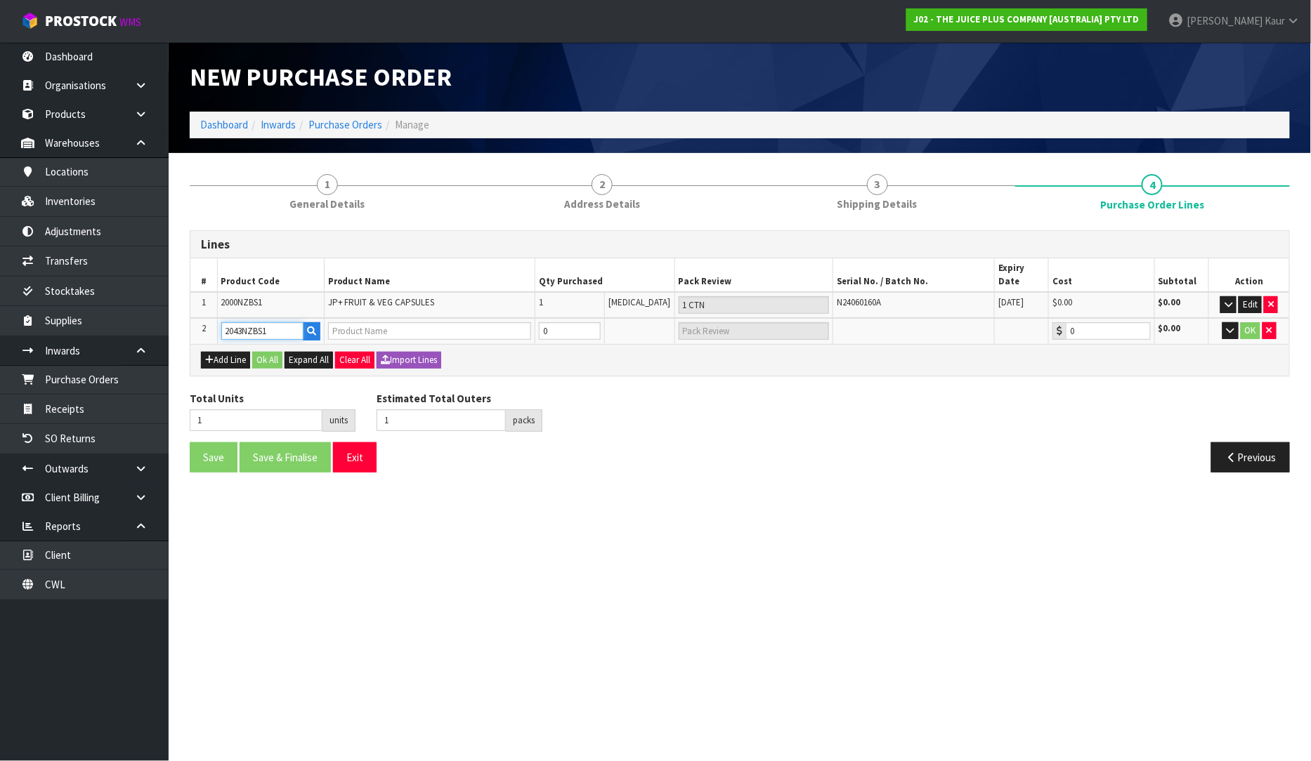
type input "0.00"
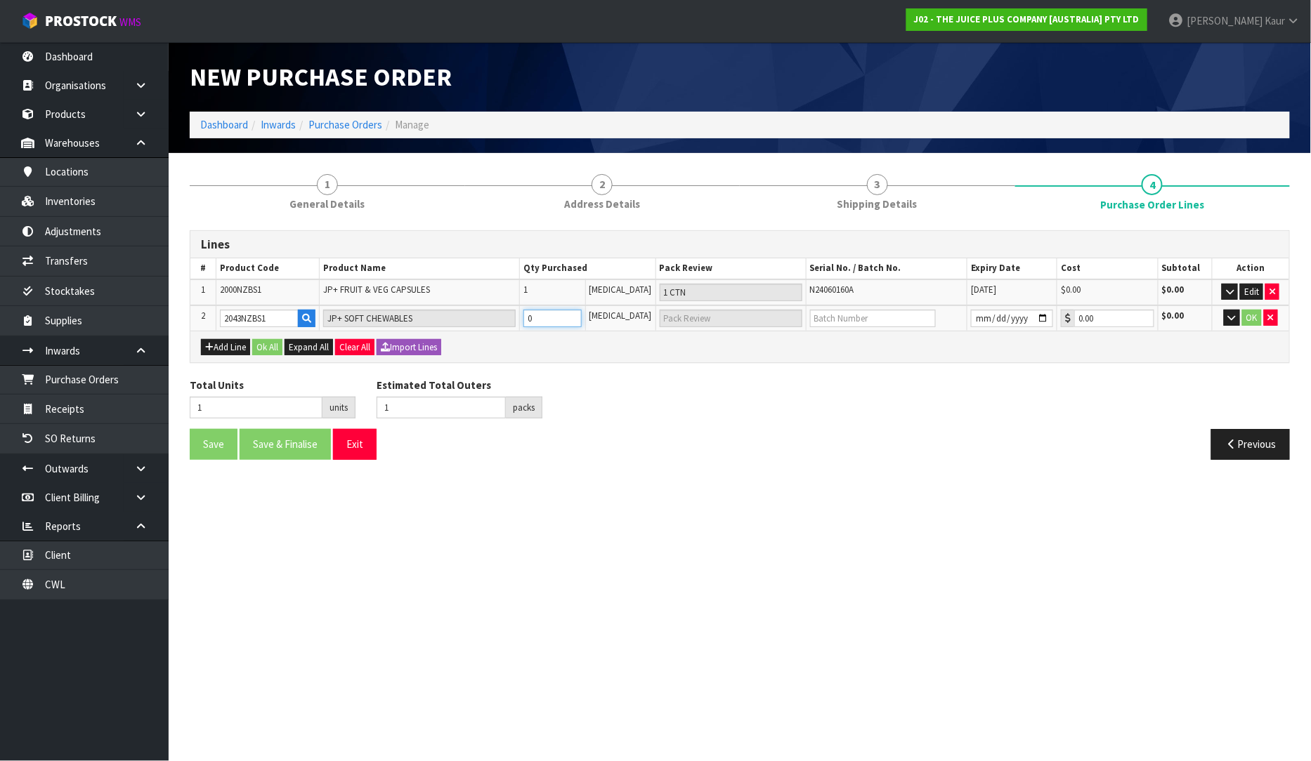
click at [566, 321] on input "0" at bounding box center [552, 319] width 58 height 18
type input "2"
type input "1"
type input "1 CTN"
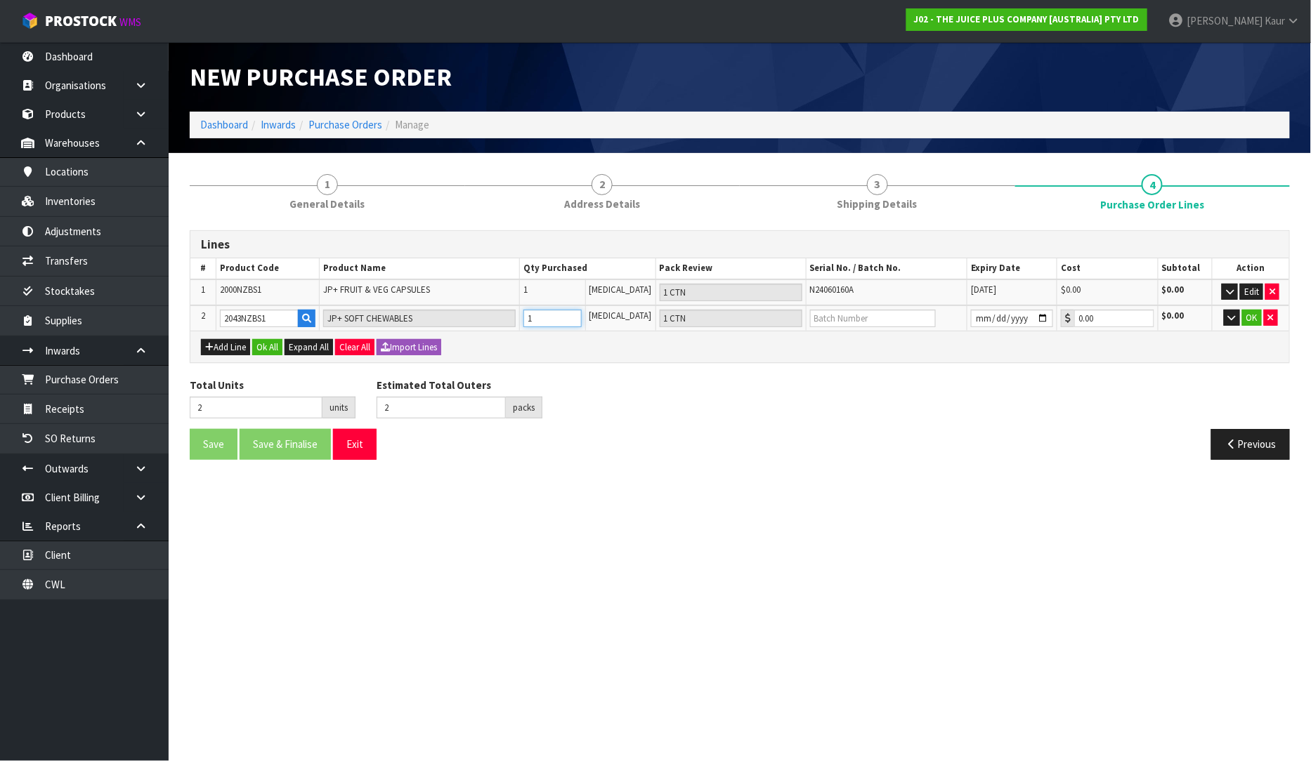
type input "1"
click at [874, 320] on input "text" at bounding box center [873, 319] width 126 height 18
type input "3"
type input "2"
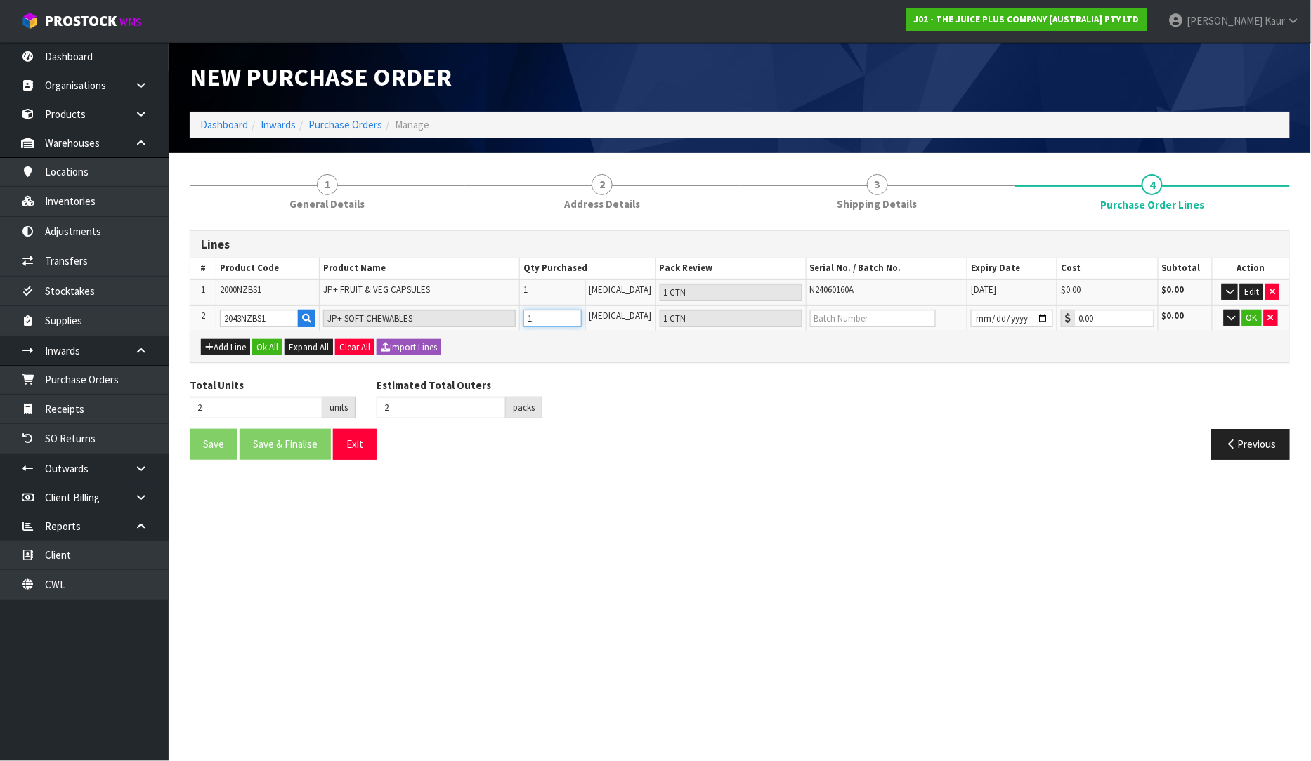
type input "2 CTN"
type input "2"
click at [582, 313] on input "2" at bounding box center [552, 319] width 58 height 18
click at [817, 320] on input "text" at bounding box center [873, 319] width 126 height 18
type input "L4250"
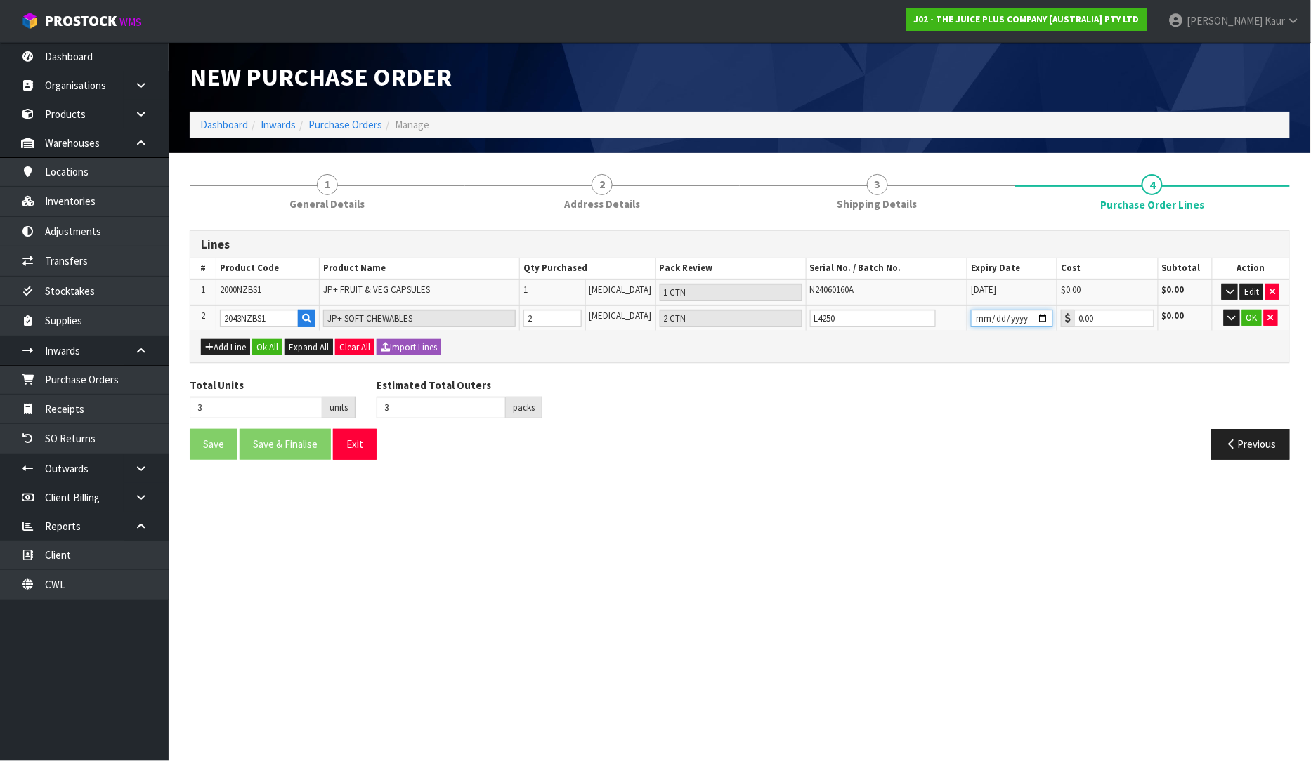
click at [971, 312] on input "date" at bounding box center [1012, 319] width 82 height 18
type input "[DATE]"
click at [1255, 310] on button "OK" at bounding box center [1252, 318] width 20 height 17
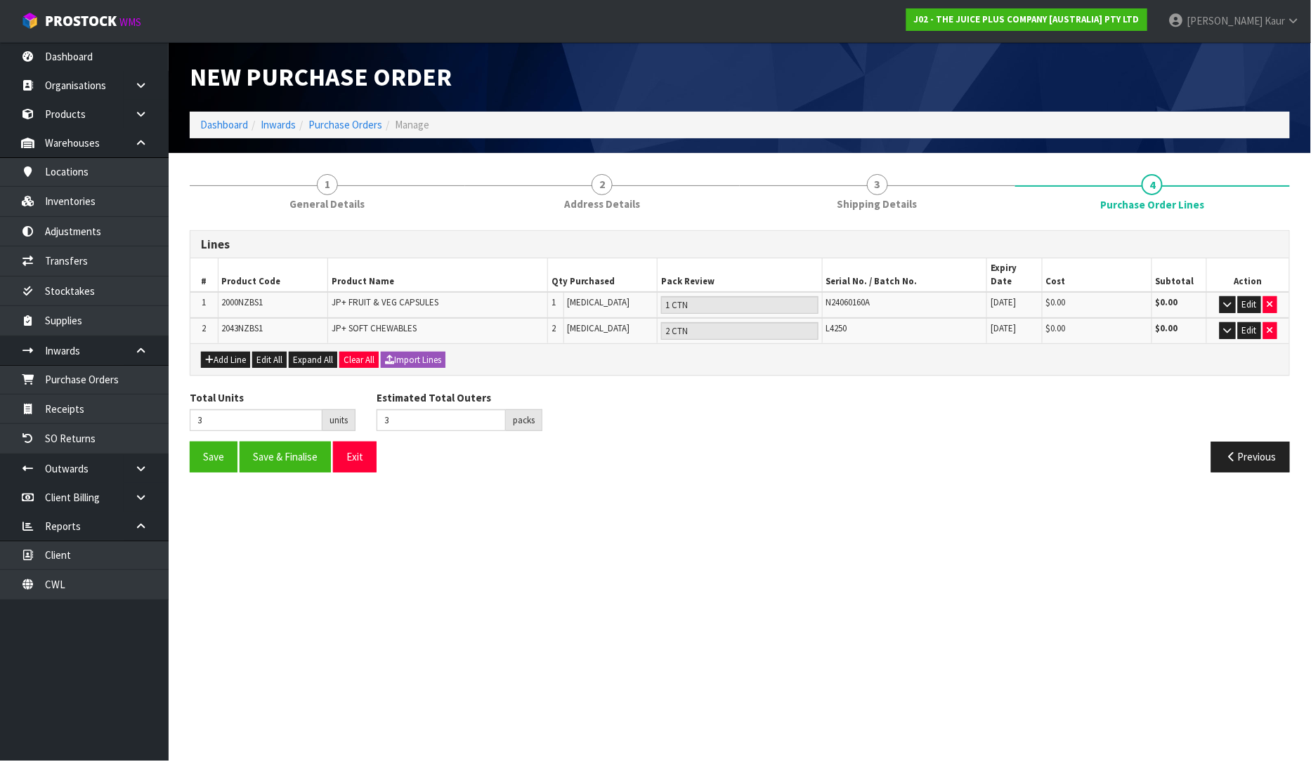
click at [199, 350] on div "Add Line Edit All Expand All Clear All Import Lines" at bounding box center [739, 359] width 1098 height 32
click at [235, 352] on button "Add Line" at bounding box center [225, 360] width 49 height 17
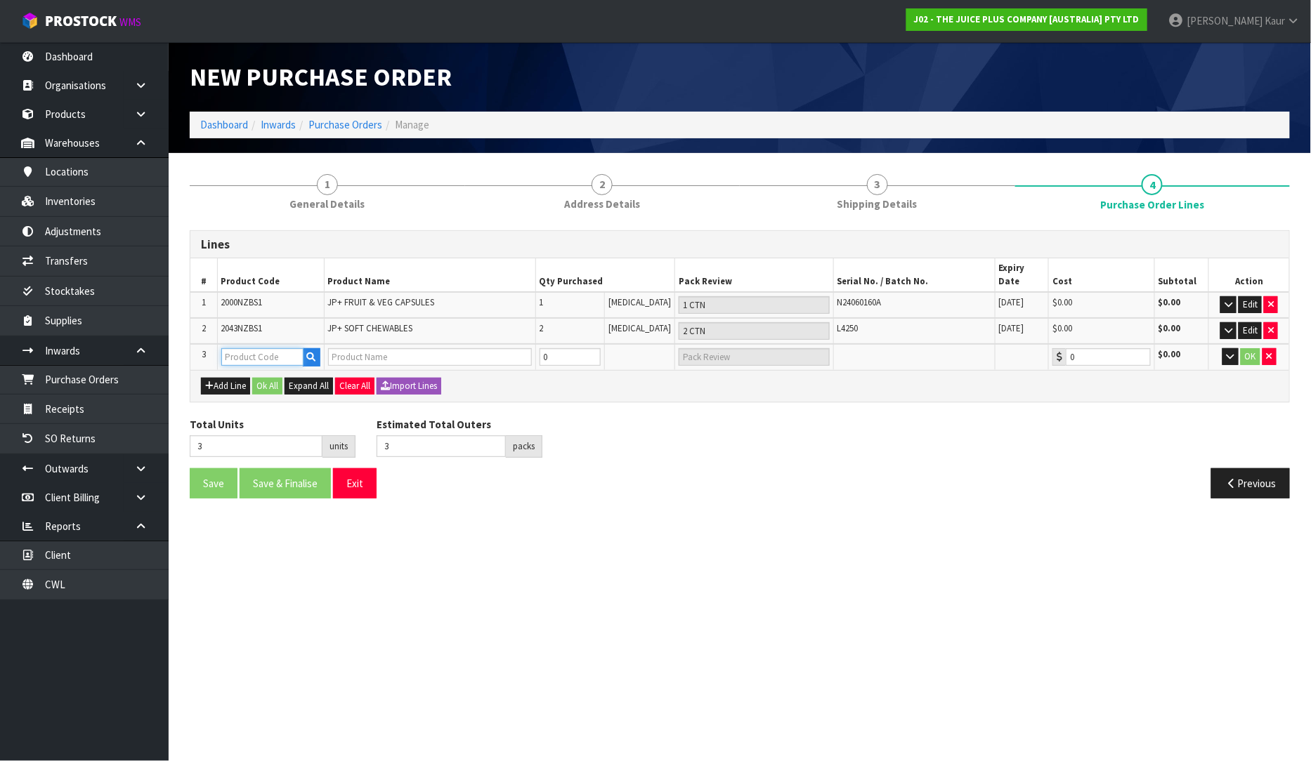
click at [240, 348] on input "text" at bounding box center [262, 357] width 82 height 18
type input "2386"
click at [251, 373] on link "2386 NZBS1" at bounding box center [278, 365] width 111 height 19
type input "2386NZBS1"
type input "VARIETY BULK COMPLETE"
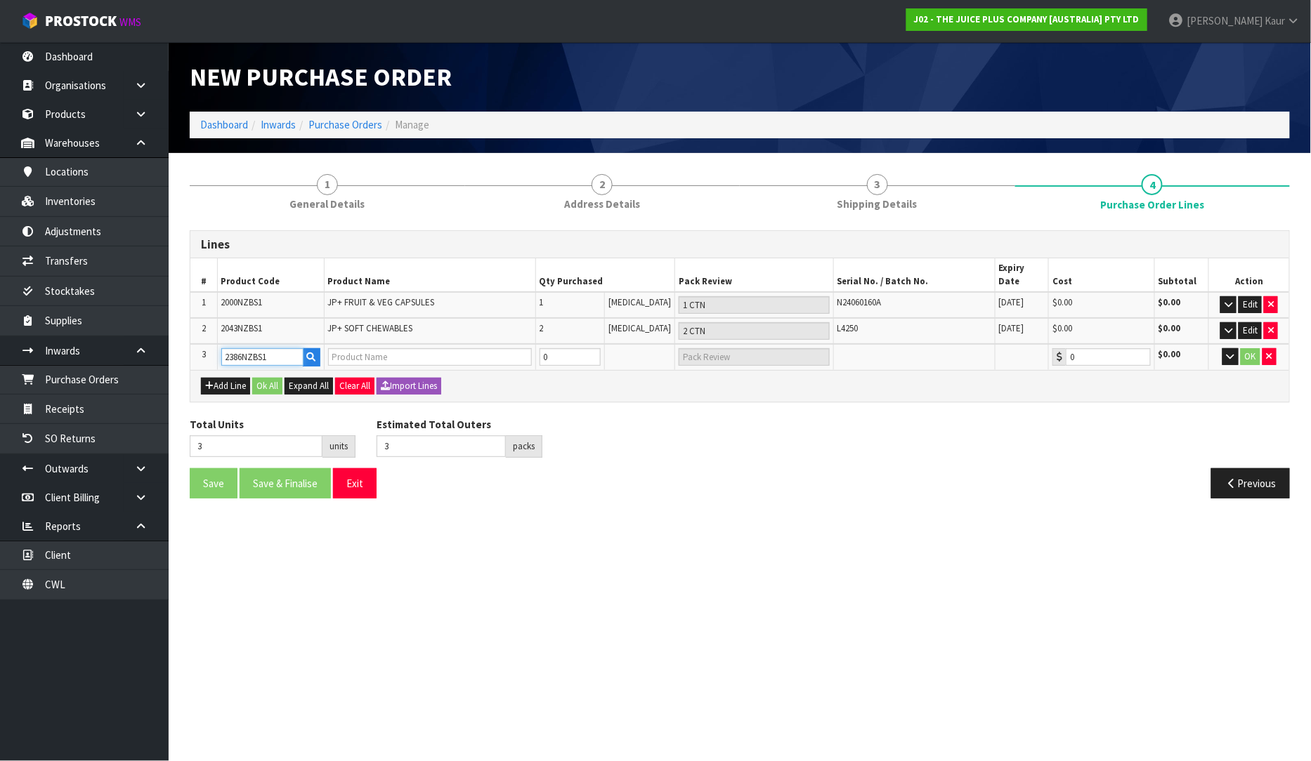
type input "0.00"
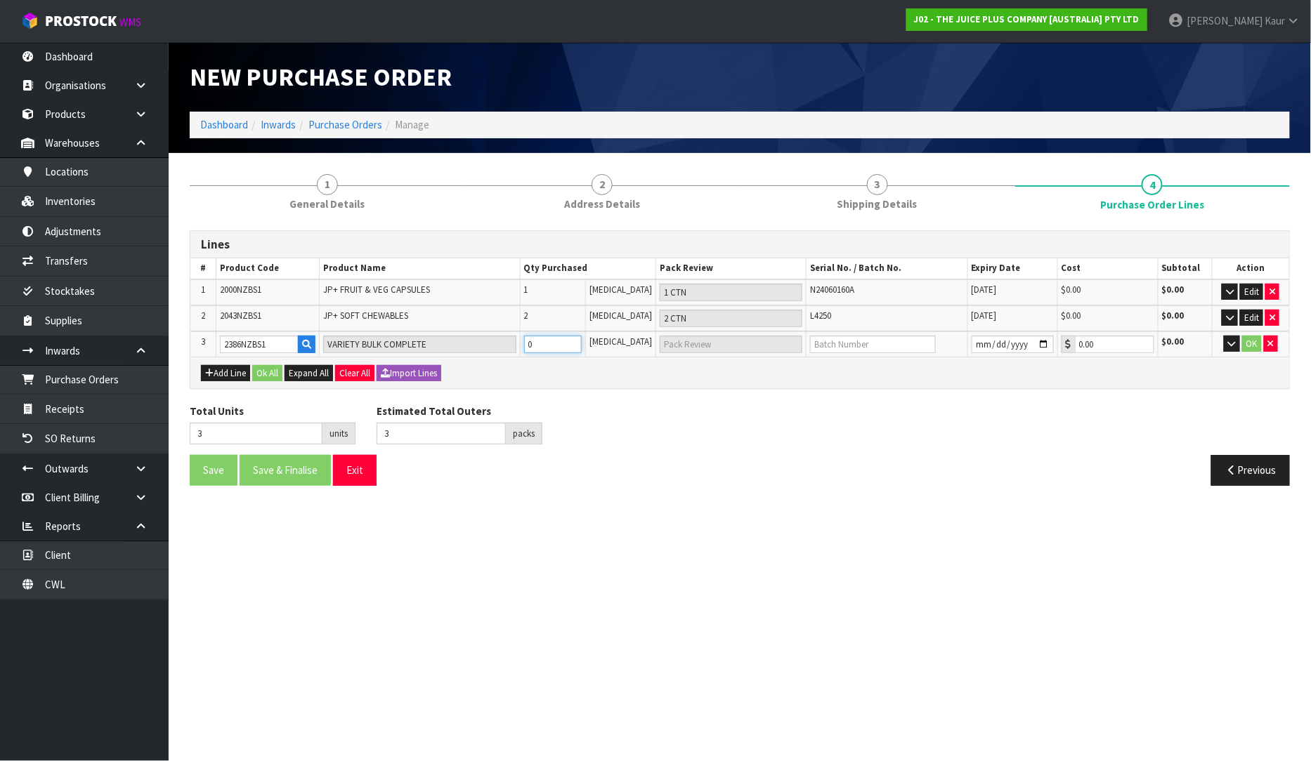
click at [552, 336] on input "0" at bounding box center [553, 345] width 58 height 18
type input "4"
type input "1"
type input "1 CTN"
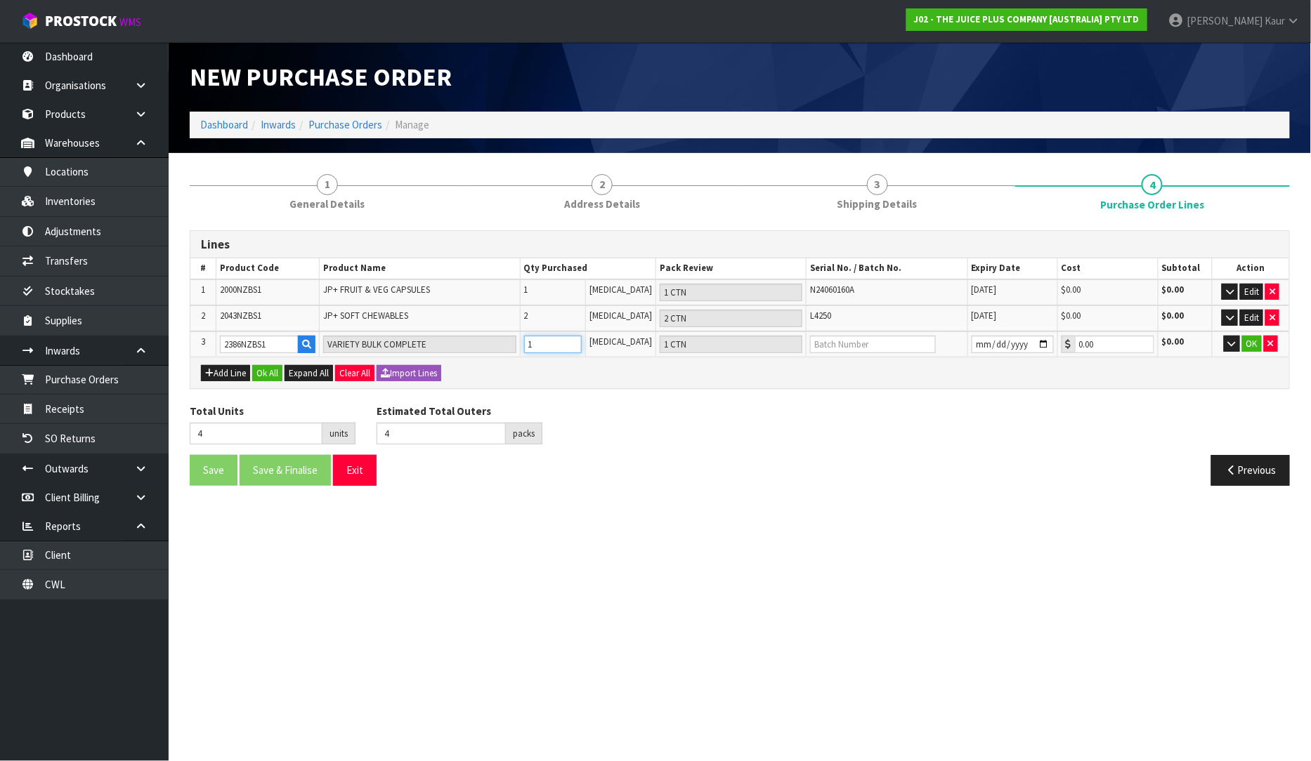
type input "1"
click at [879, 348] on input "text" at bounding box center [873, 345] width 126 height 18
click at [868, 336] on input "N24100136A/N2040376A" at bounding box center [873, 345] width 126 height 18
type input "N24100136A/N25040376A"
click at [974, 342] on input "date" at bounding box center [1012, 345] width 82 height 18
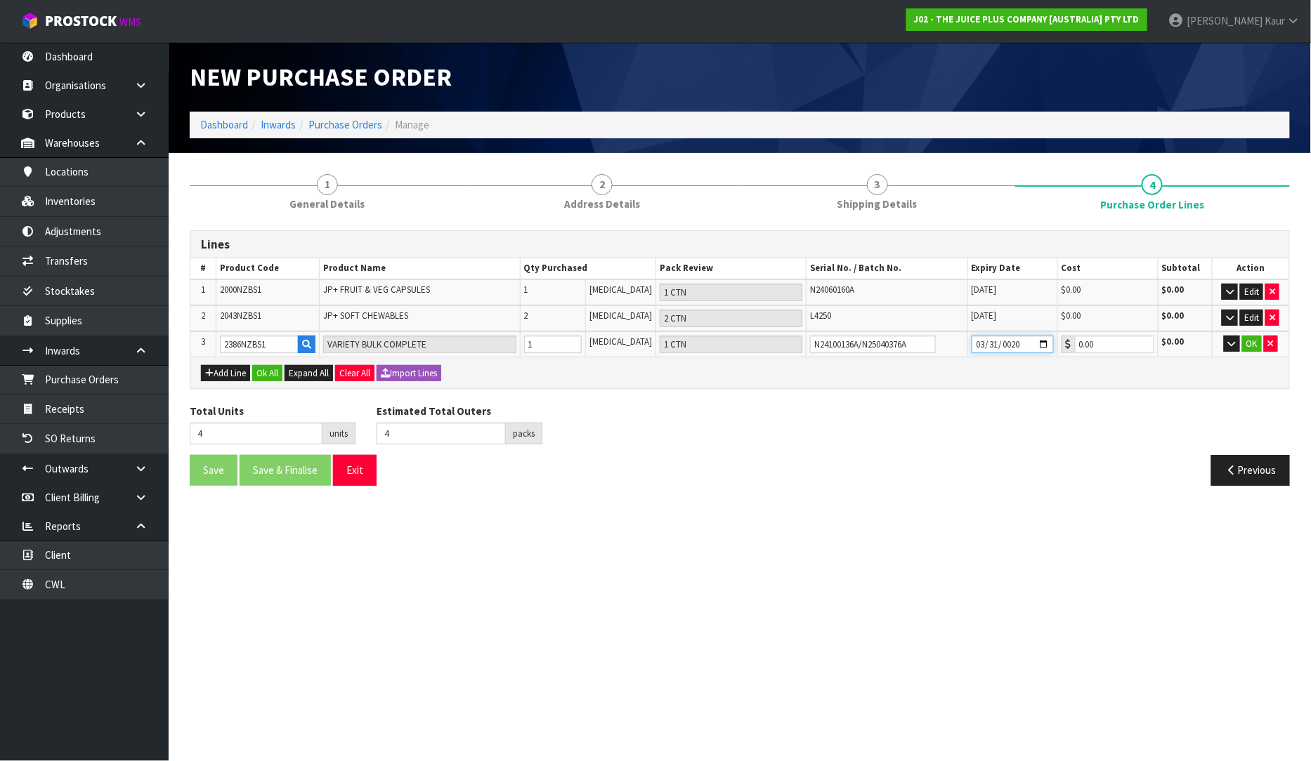
type input "0206-03-31"
click at [1251, 348] on button "OK" at bounding box center [1252, 344] width 20 height 17
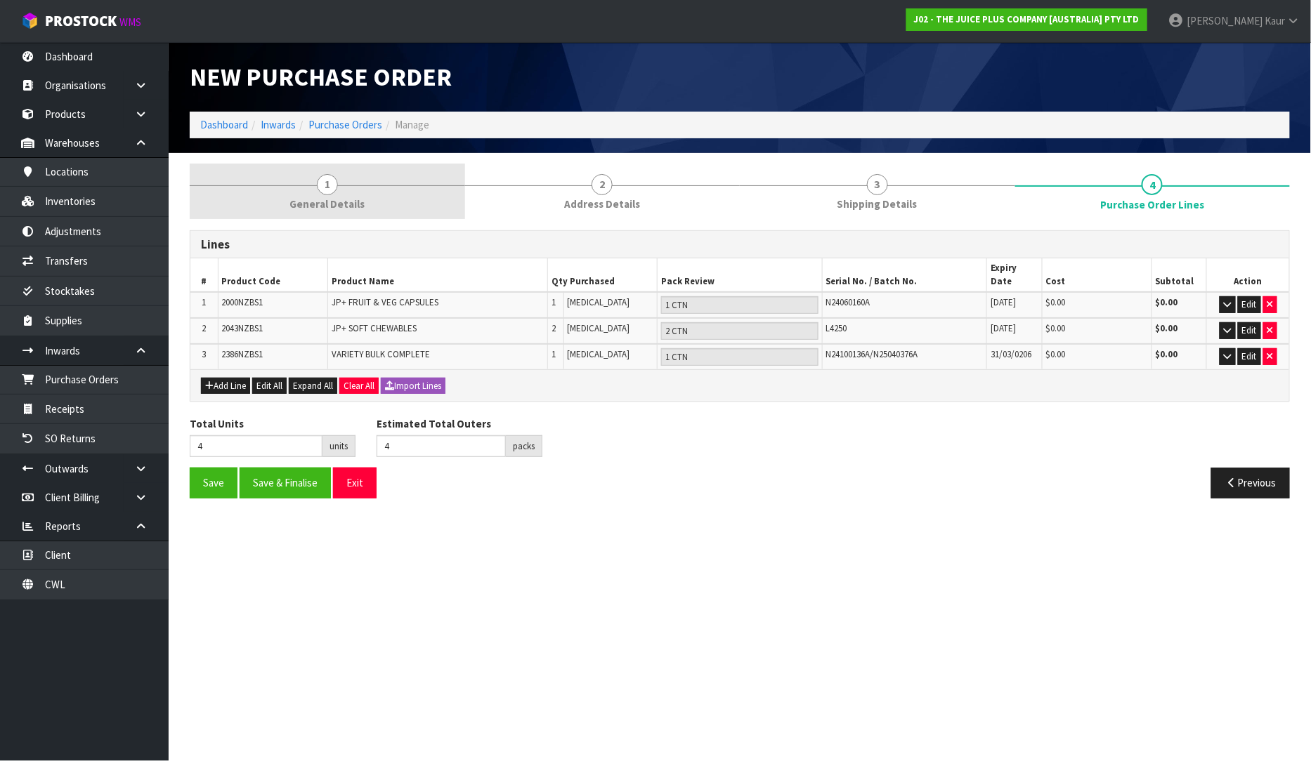
click at [349, 199] on span "General Details" at bounding box center [326, 204] width 75 height 15
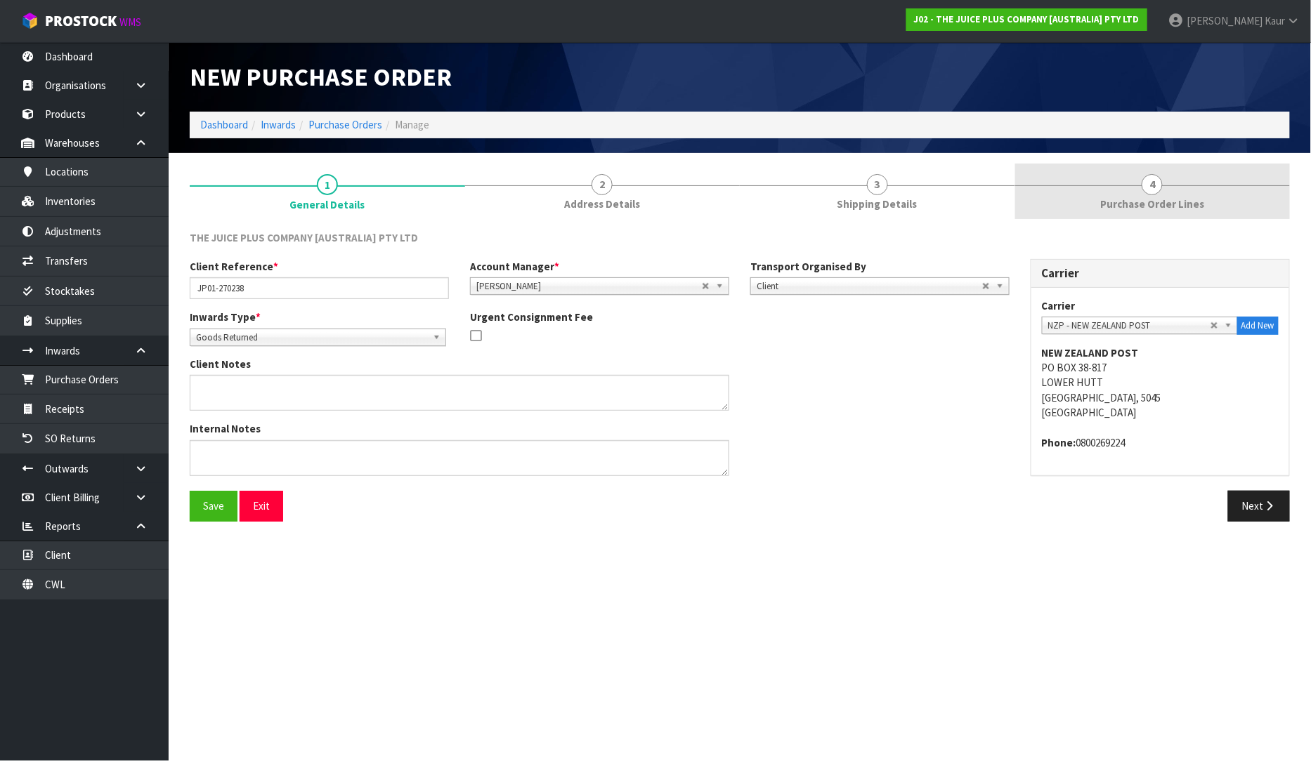
click at [1184, 197] on span "Purchase Order Lines" at bounding box center [1152, 204] width 104 height 15
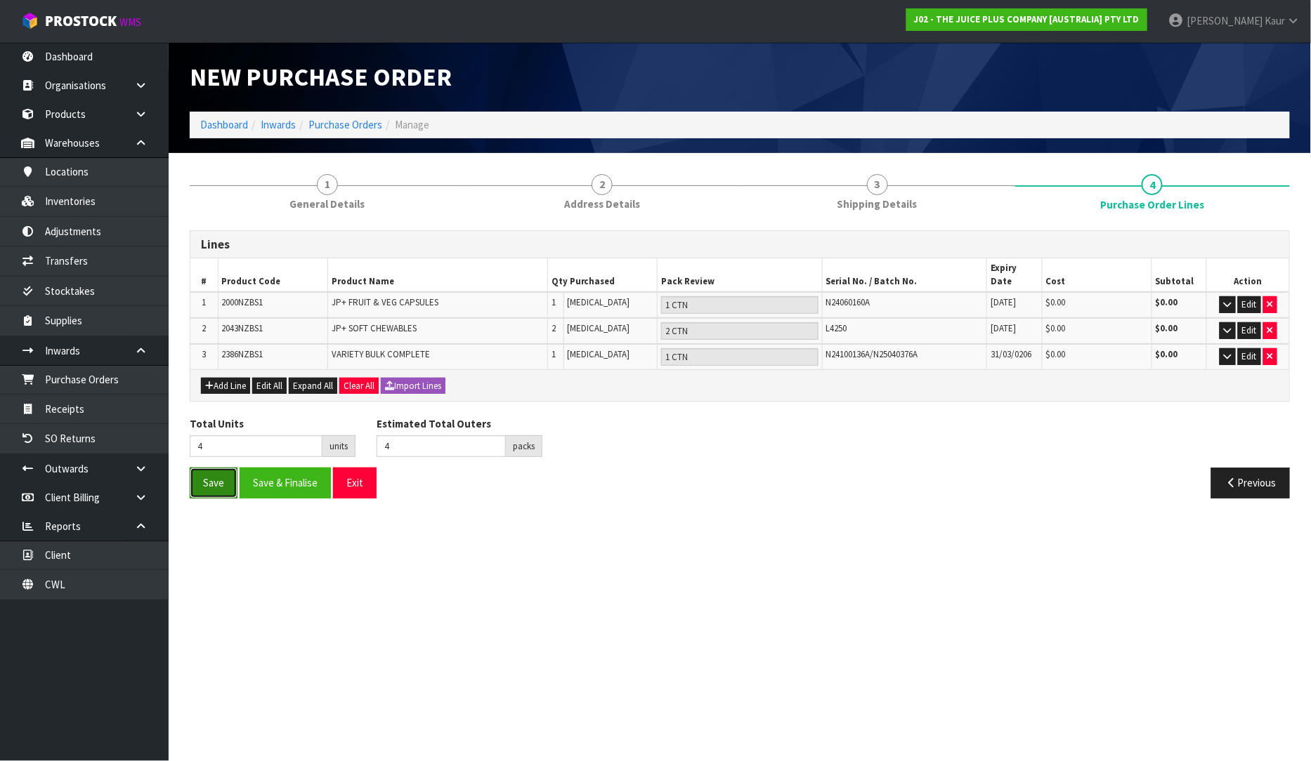
click at [195, 472] on button "Save" at bounding box center [214, 483] width 48 height 30
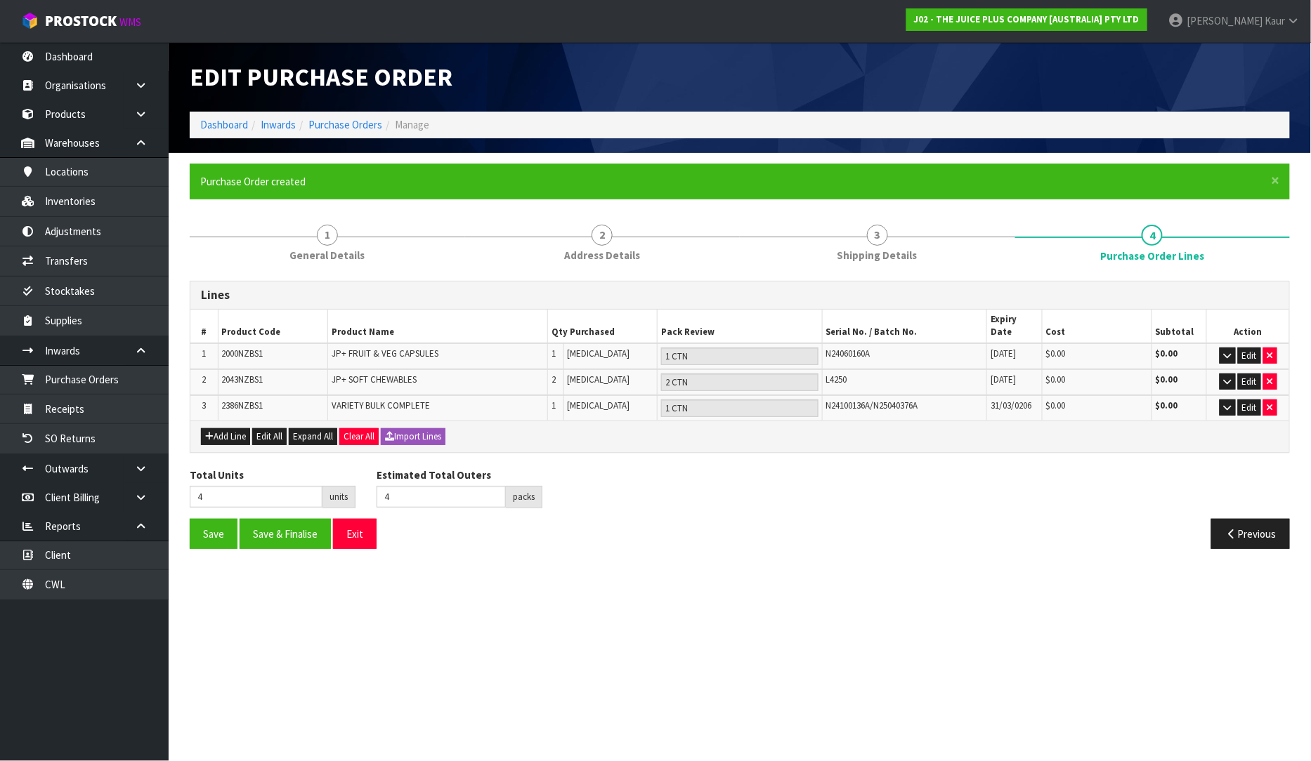
type input "0"
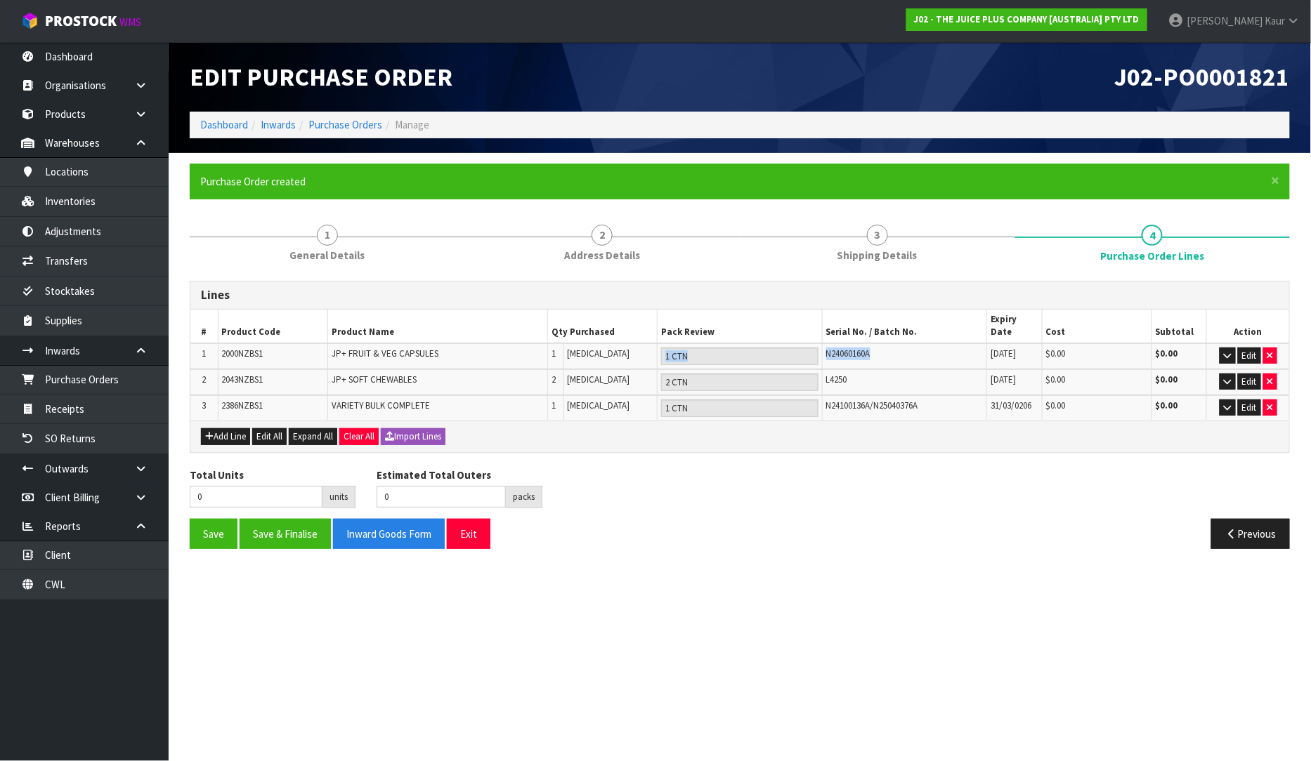
drag, startPoint x: 874, startPoint y: 344, endPoint x: 820, endPoint y: 349, distance: 54.3
click at [820, 349] on tr "1 2000NZBS1 JP+ FRUIT & VEG CAPSULES 1 [MEDICAL_DATA] 1 CTN N24060160A [DATE] $…" at bounding box center [739, 356] width 1098 height 26
copy tr "N24060160A"
click at [67, 206] on link "Inventories" at bounding box center [84, 201] width 169 height 29
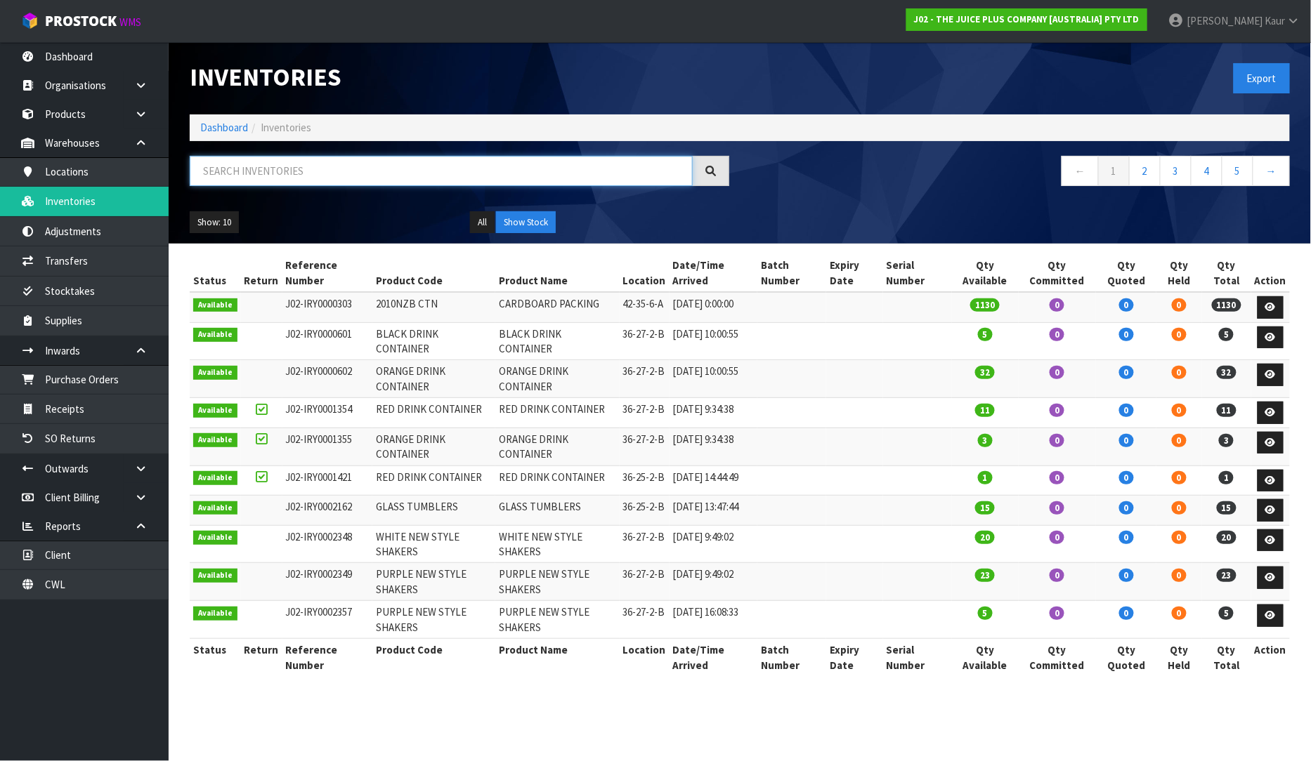
click at [303, 169] on input "text" at bounding box center [441, 171] width 503 height 30
paste input "N24060160A"
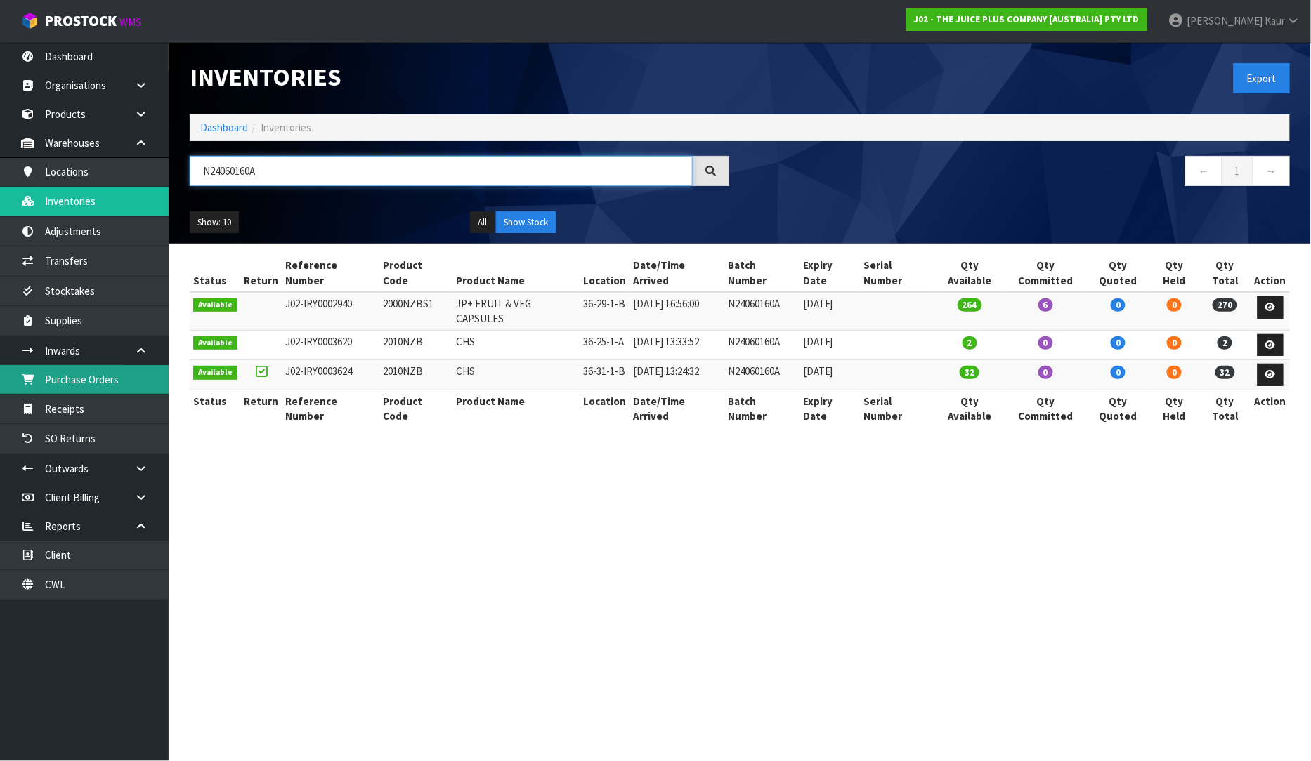
type input "N24060160A"
click at [90, 373] on link "Purchase Orders" at bounding box center [84, 379] width 169 height 29
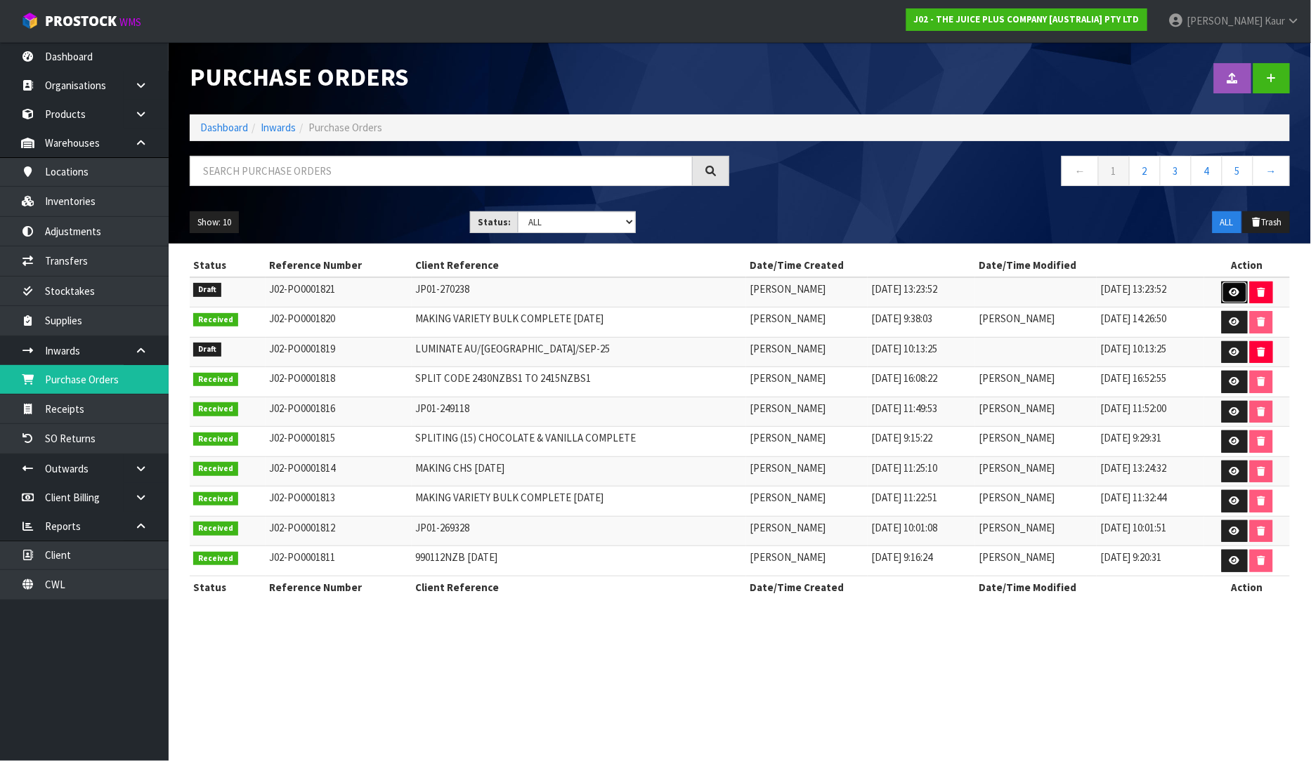
click at [1226, 296] on link at bounding box center [1234, 293] width 26 height 22
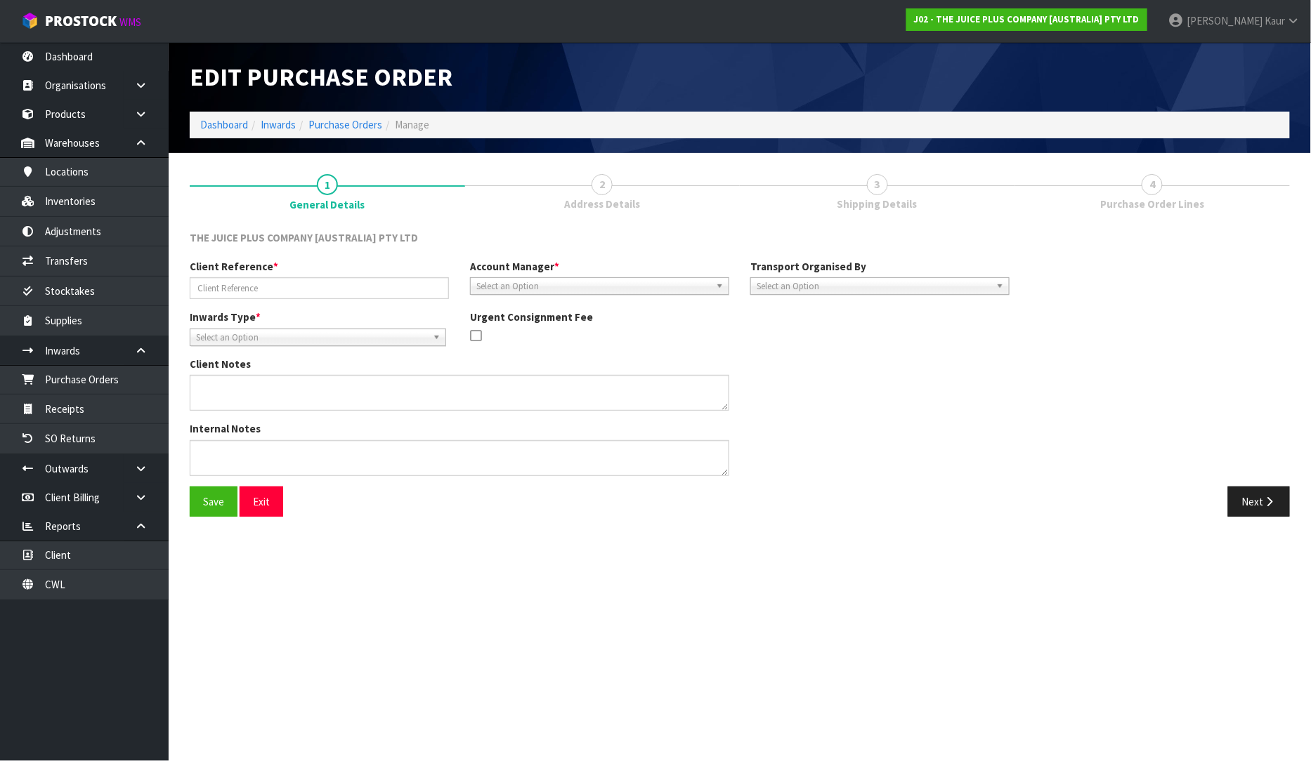
type input "JP01-270238"
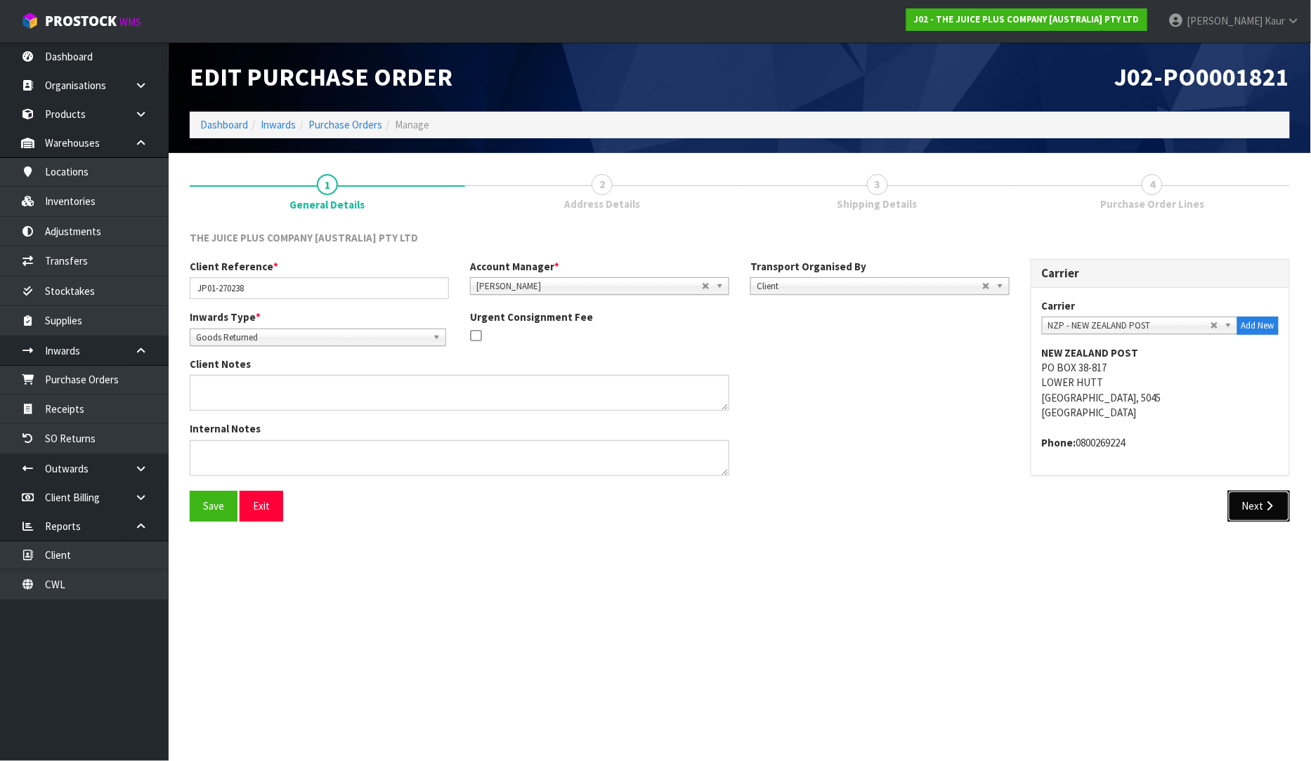
click at [1248, 516] on button "Next" at bounding box center [1259, 506] width 62 height 30
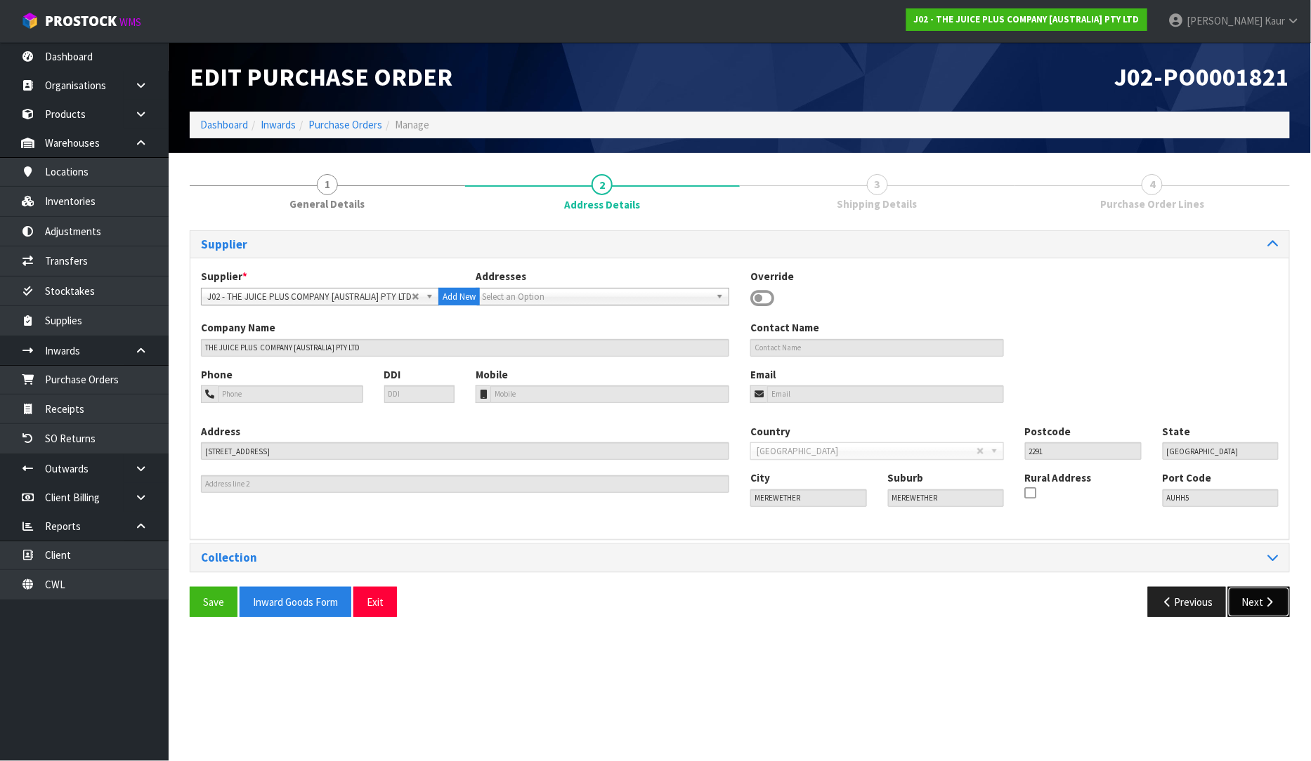
click at [1256, 592] on button "Next" at bounding box center [1259, 602] width 62 height 30
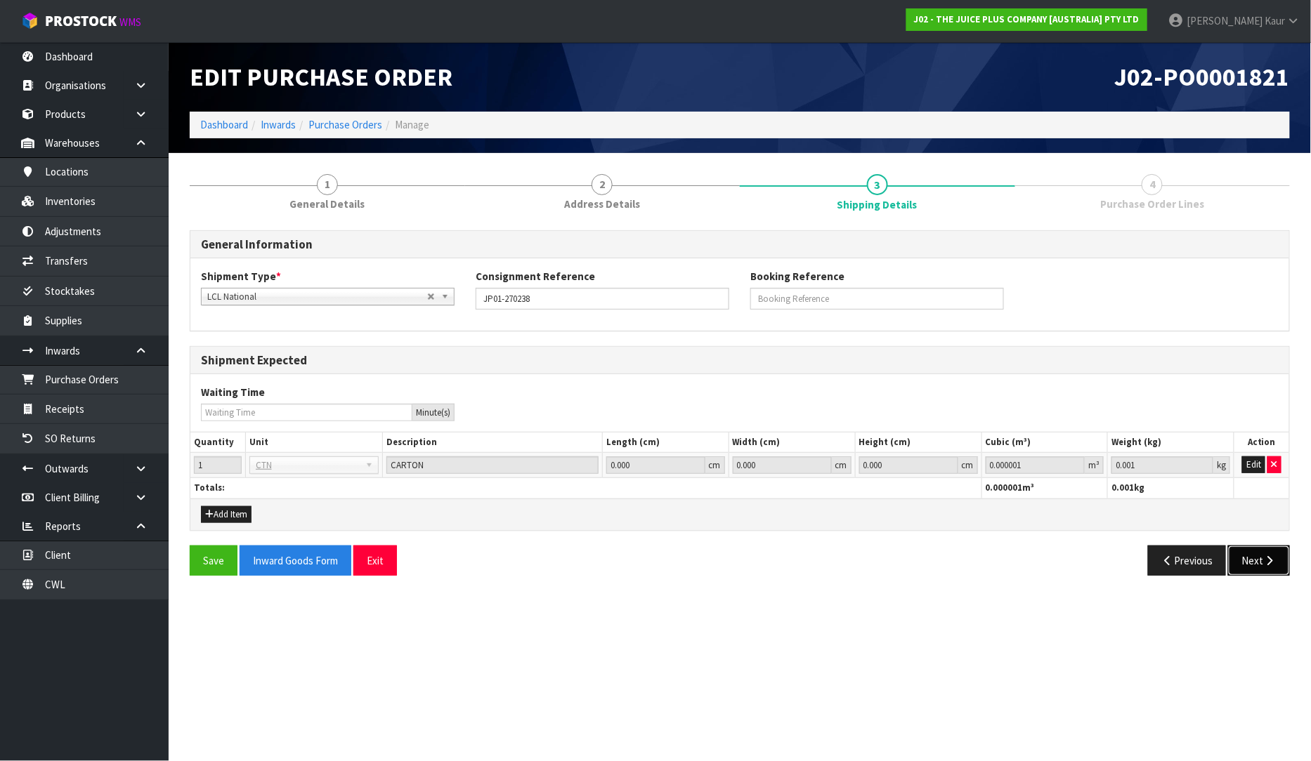
click at [1256, 573] on button "Next" at bounding box center [1259, 561] width 62 height 30
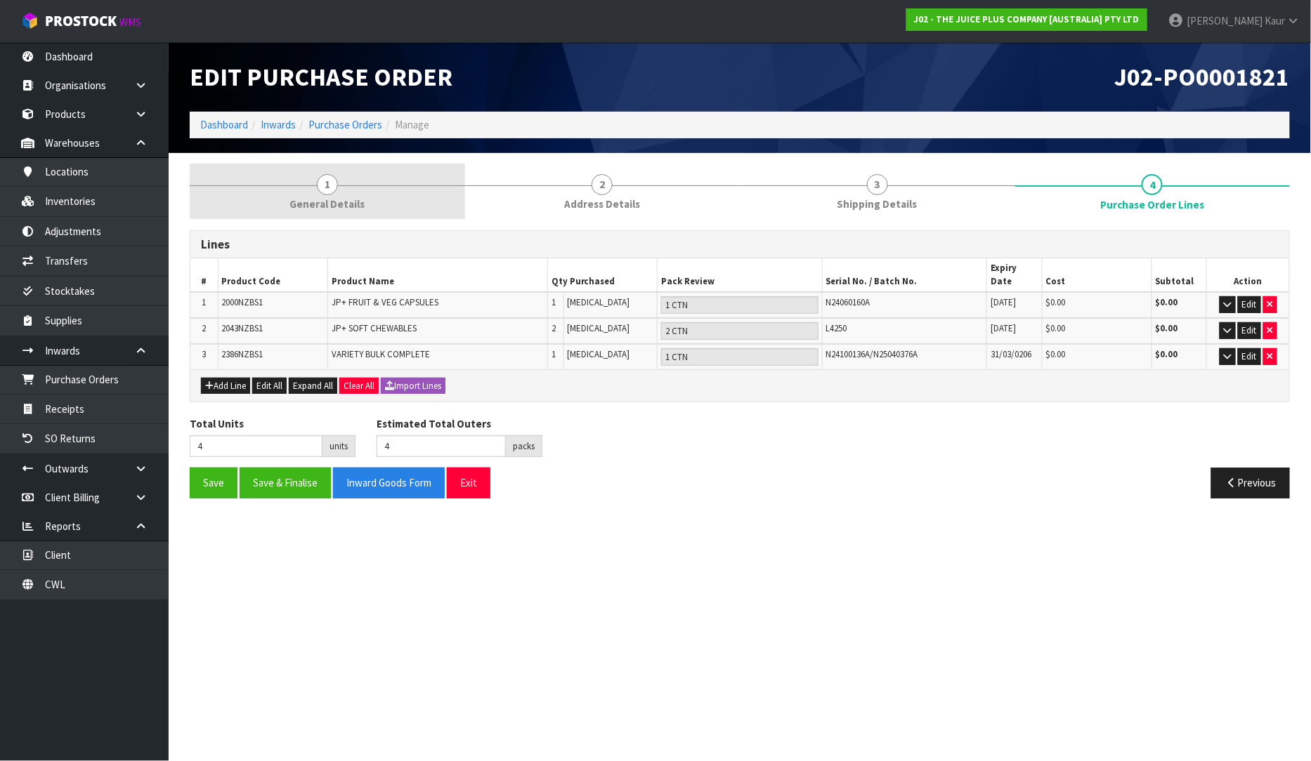
drag, startPoint x: 311, startPoint y: 204, endPoint x: 324, endPoint y: 202, distance: 12.7
click at [311, 202] on span "General Details" at bounding box center [326, 204] width 75 height 15
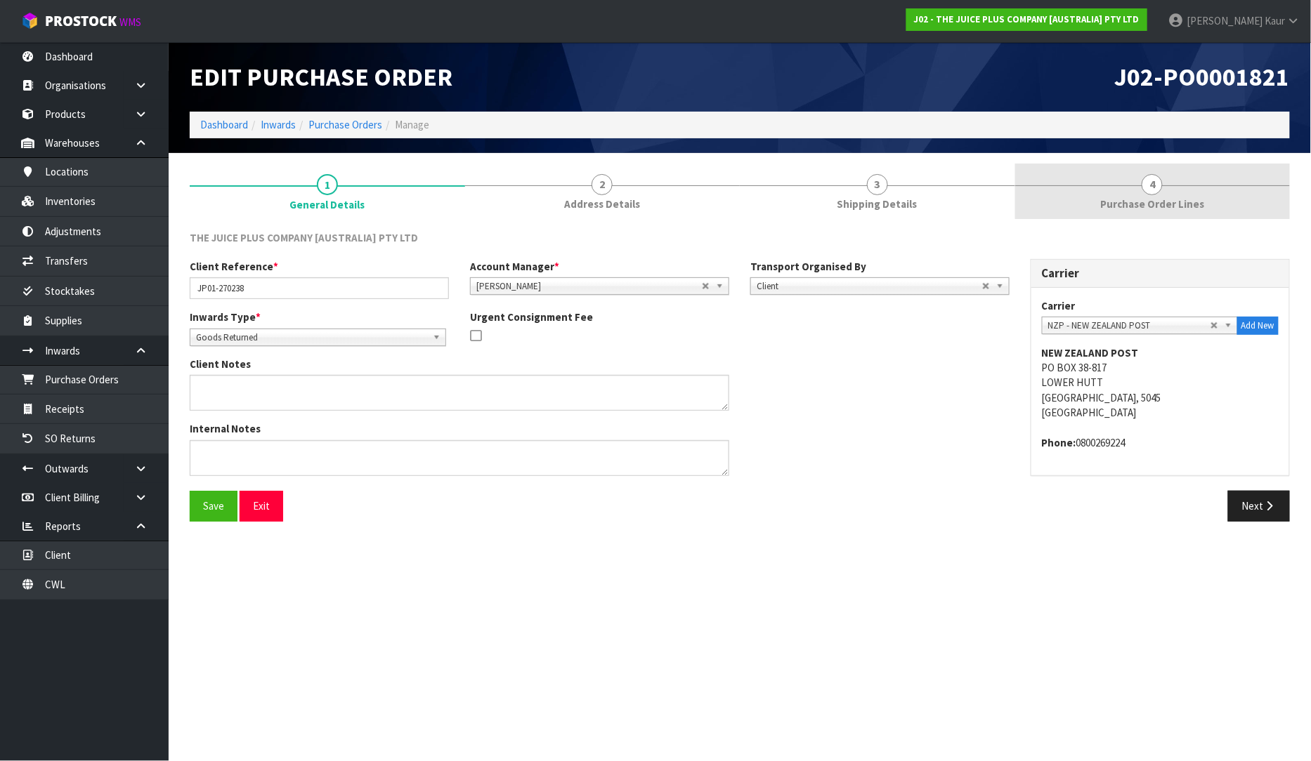
click at [1204, 197] on link "4 Purchase Order Lines" at bounding box center [1152, 191] width 275 height 55
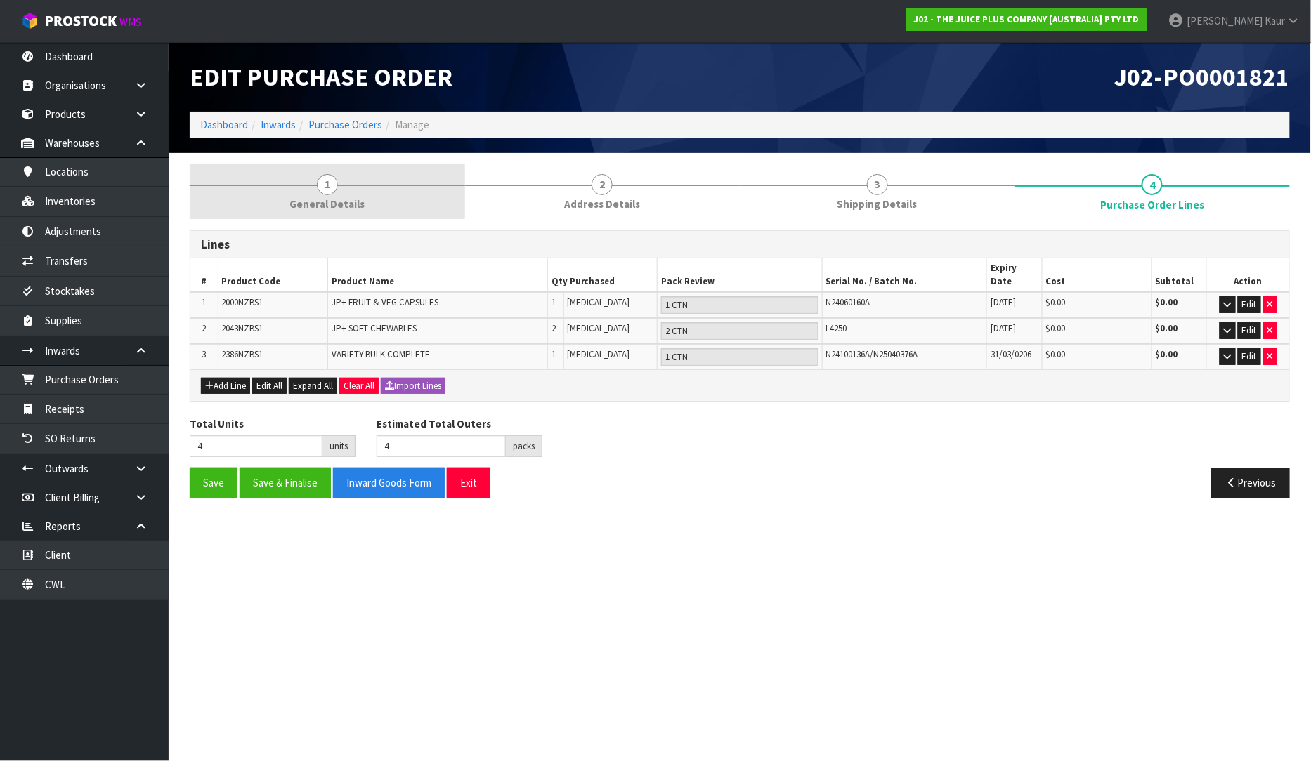
click at [334, 204] on span "General Details" at bounding box center [326, 204] width 75 height 15
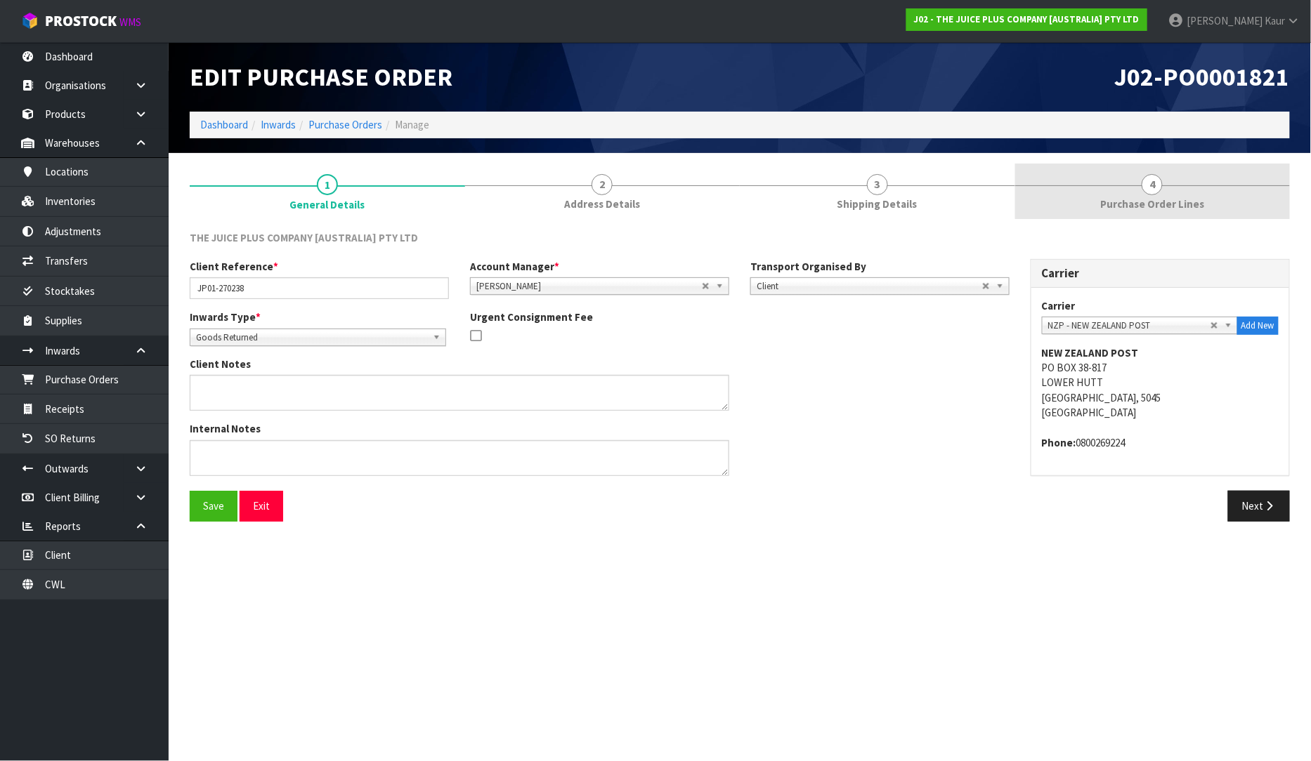
click at [1181, 205] on span "Purchase Order Lines" at bounding box center [1152, 204] width 104 height 15
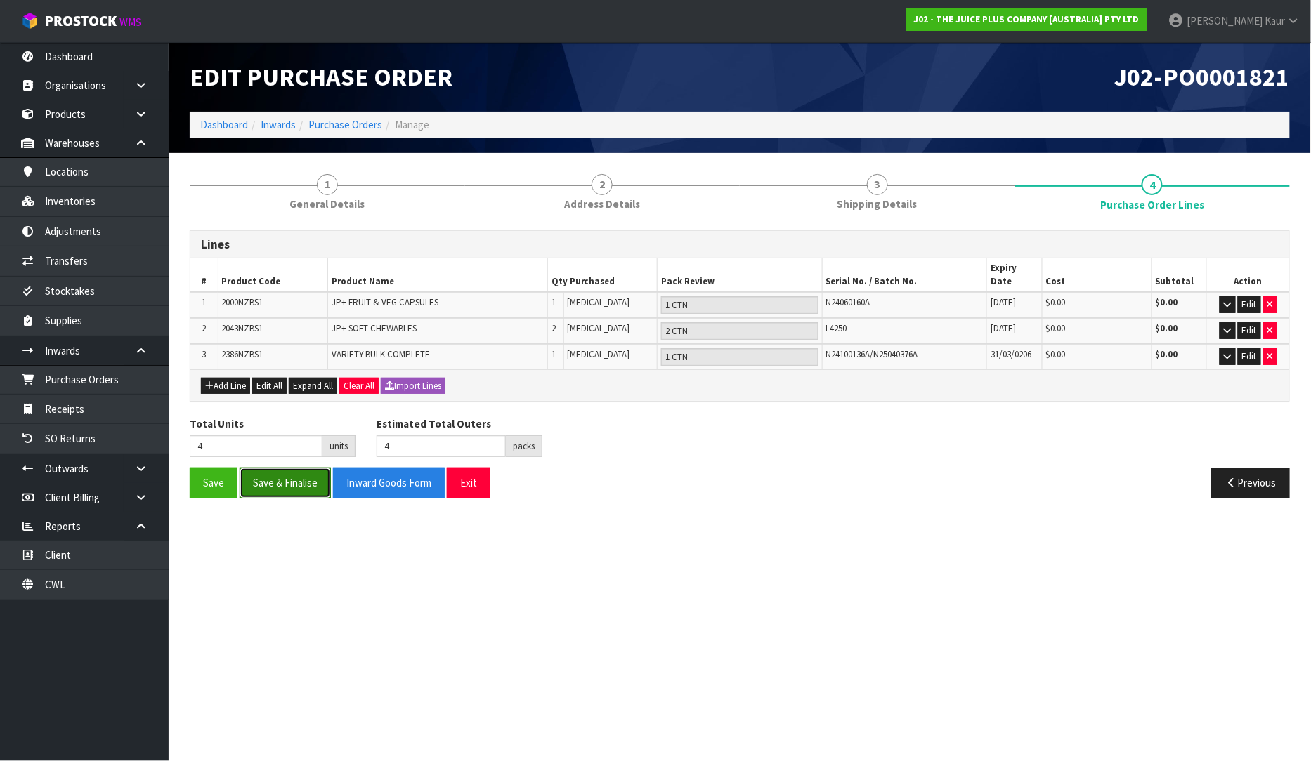
click at [268, 472] on button "Save & Finalise" at bounding box center [284, 483] width 91 height 30
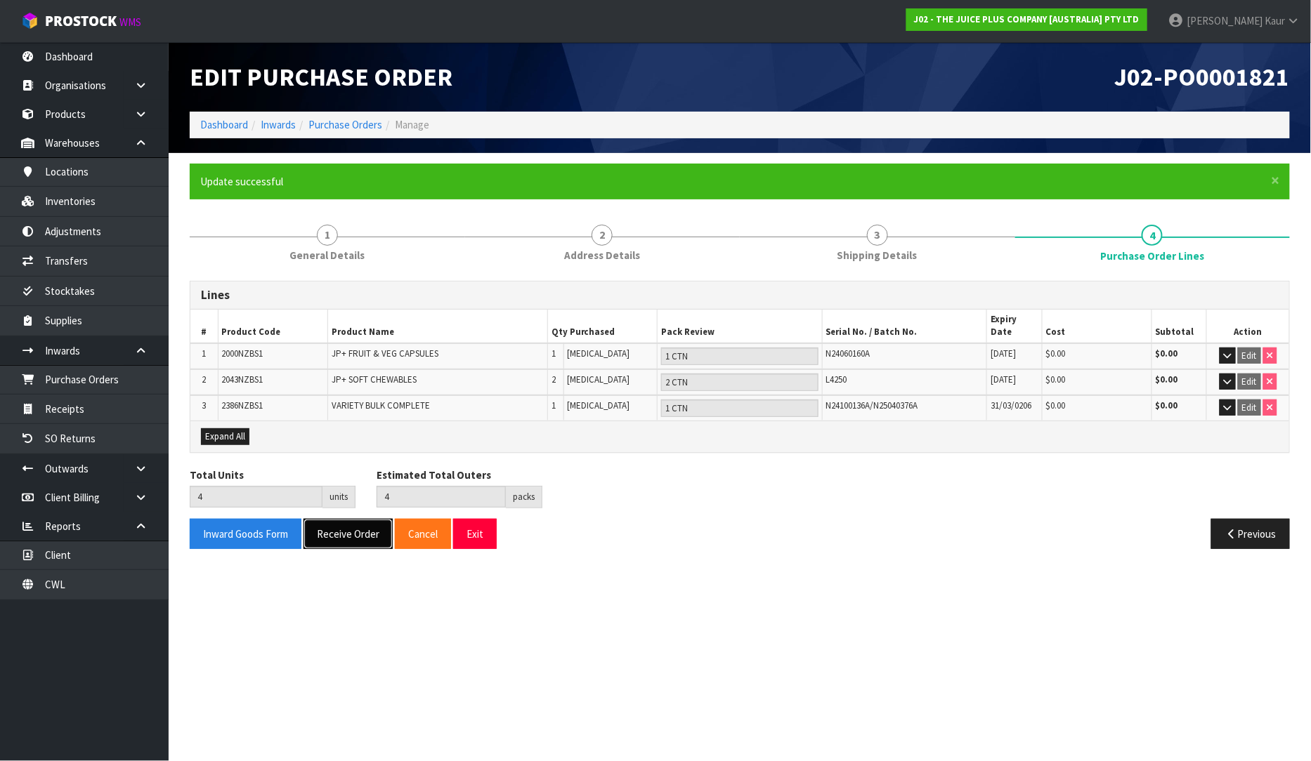
click at [339, 521] on button "Receive Order" at bounding box center [347, 534] width 89 height 30
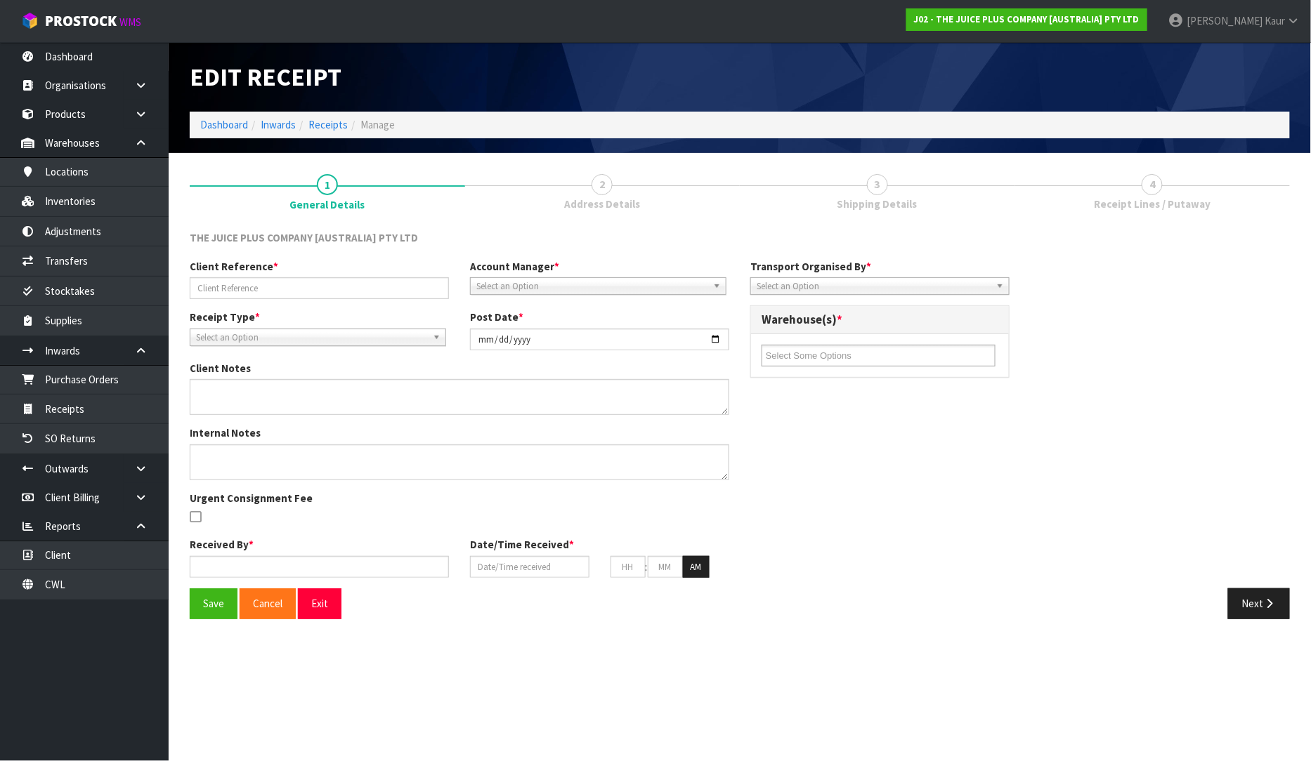
type input "JP01-270238"
type input "[DATE]"
type input "[PERSON_NAME]"
type input "[DATE]"
type input "01"
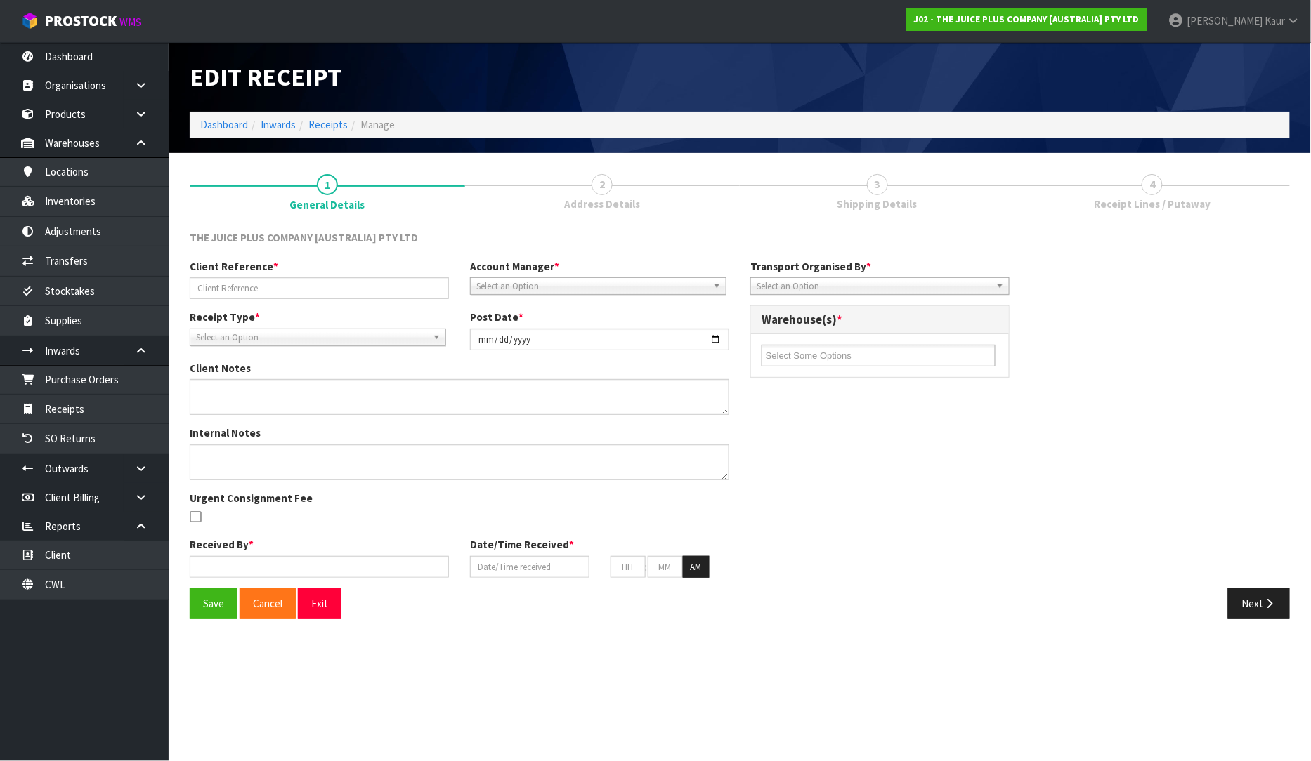
type input "24"
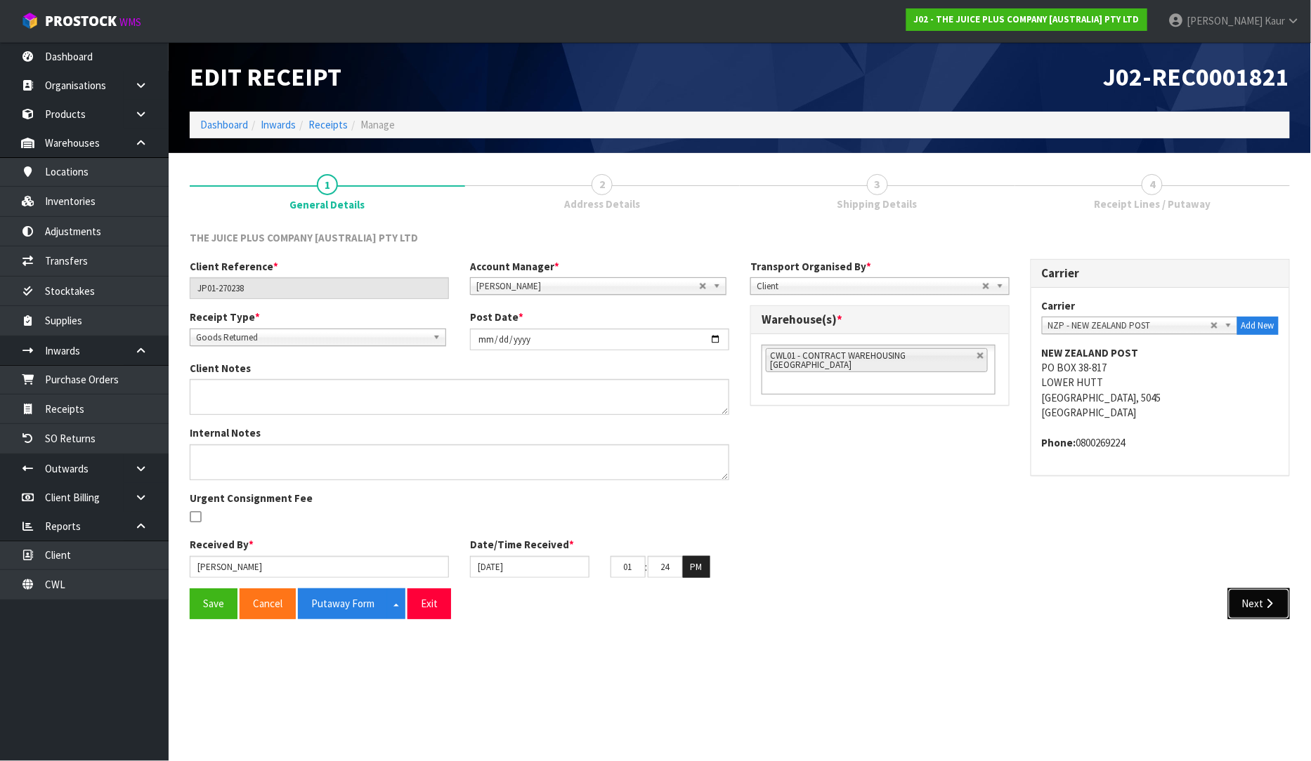
click at [1258, 609] on button "Next" at bounding box center [1259, 604] width 62 height 30
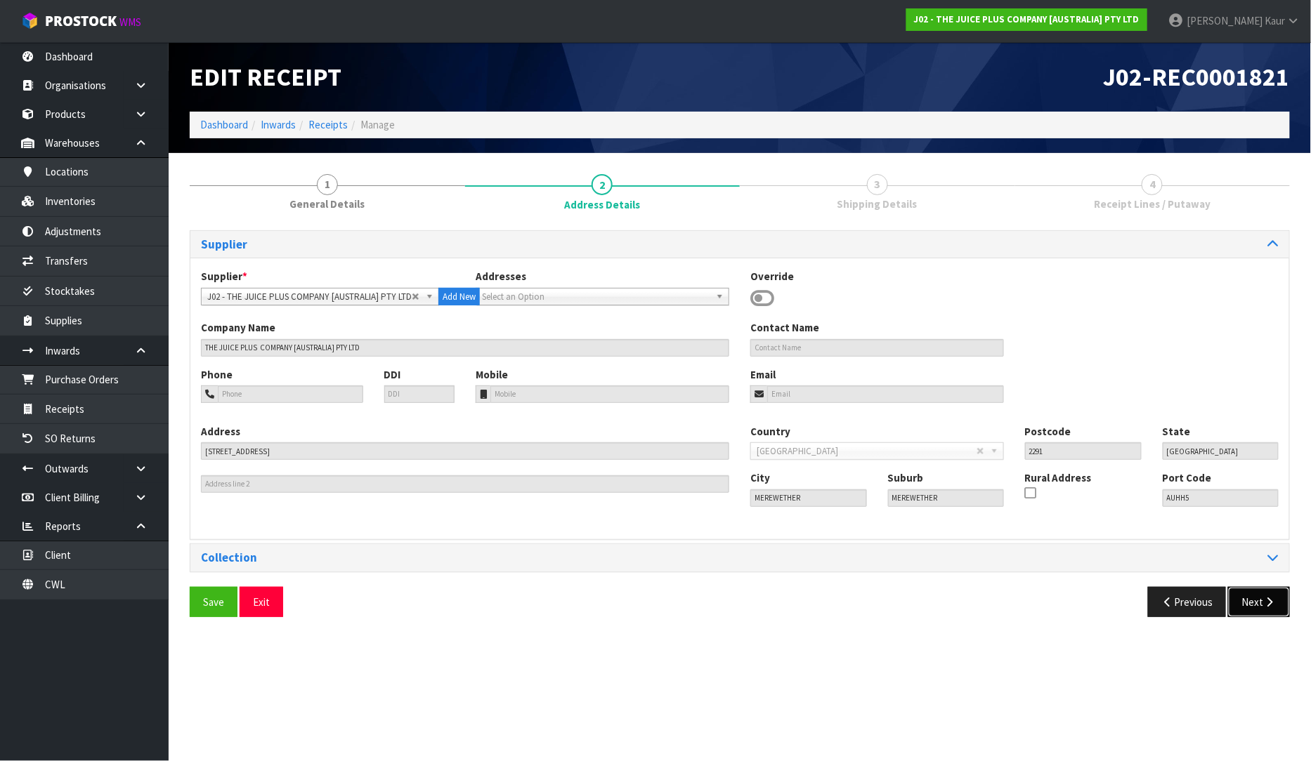
click at [1259, 610] on button "Next" at bounding box center [1259, 602] width 62 height 30
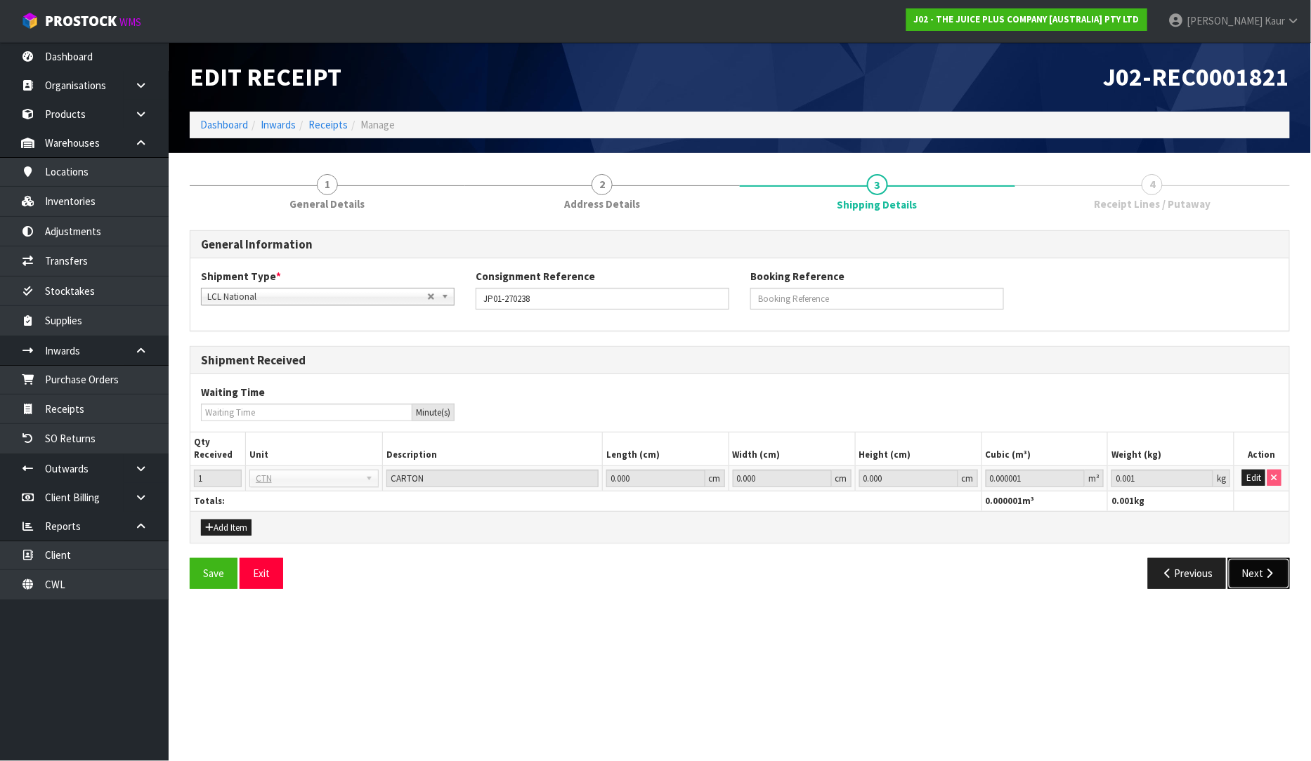
click at [1278, 584] on button "Next" at bounding box center [1259, 573] width 62 height 30
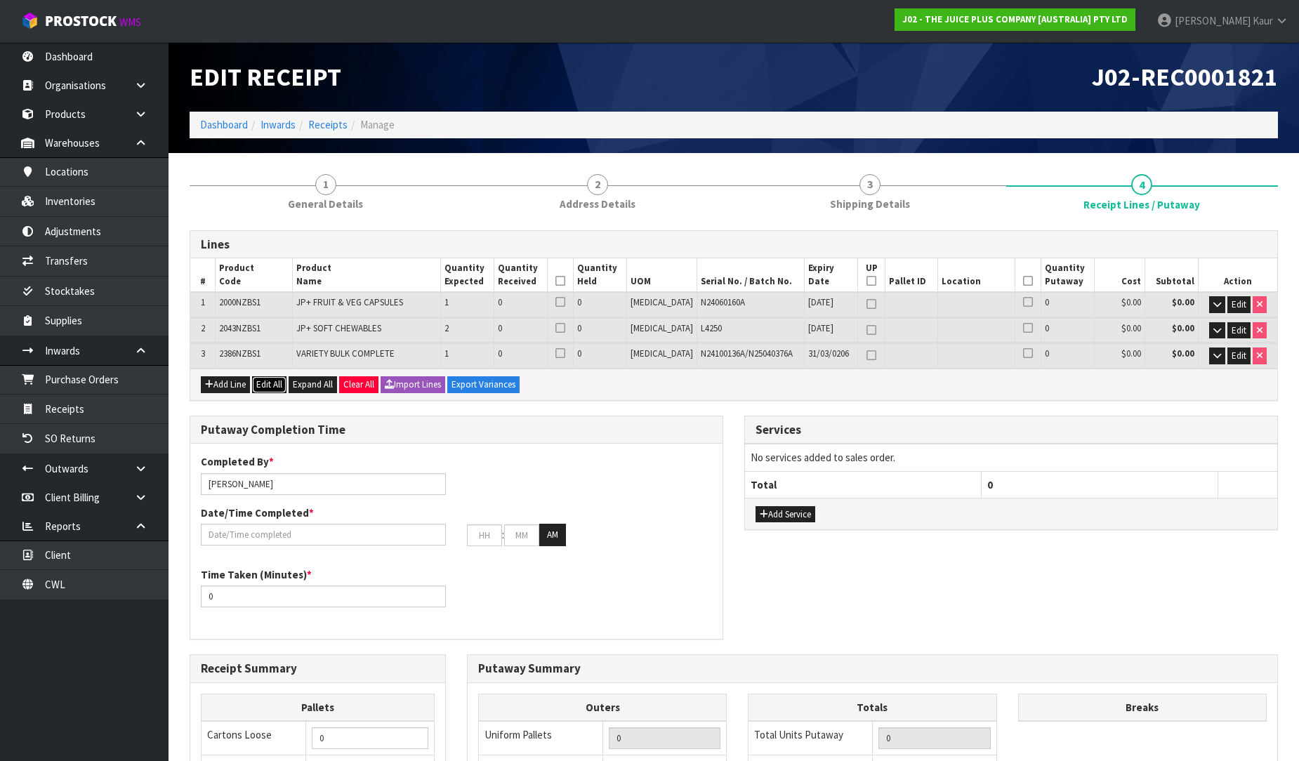
click at [271, 386] on button "Edit All" at bounding box center [269, 384] width 34 height 17
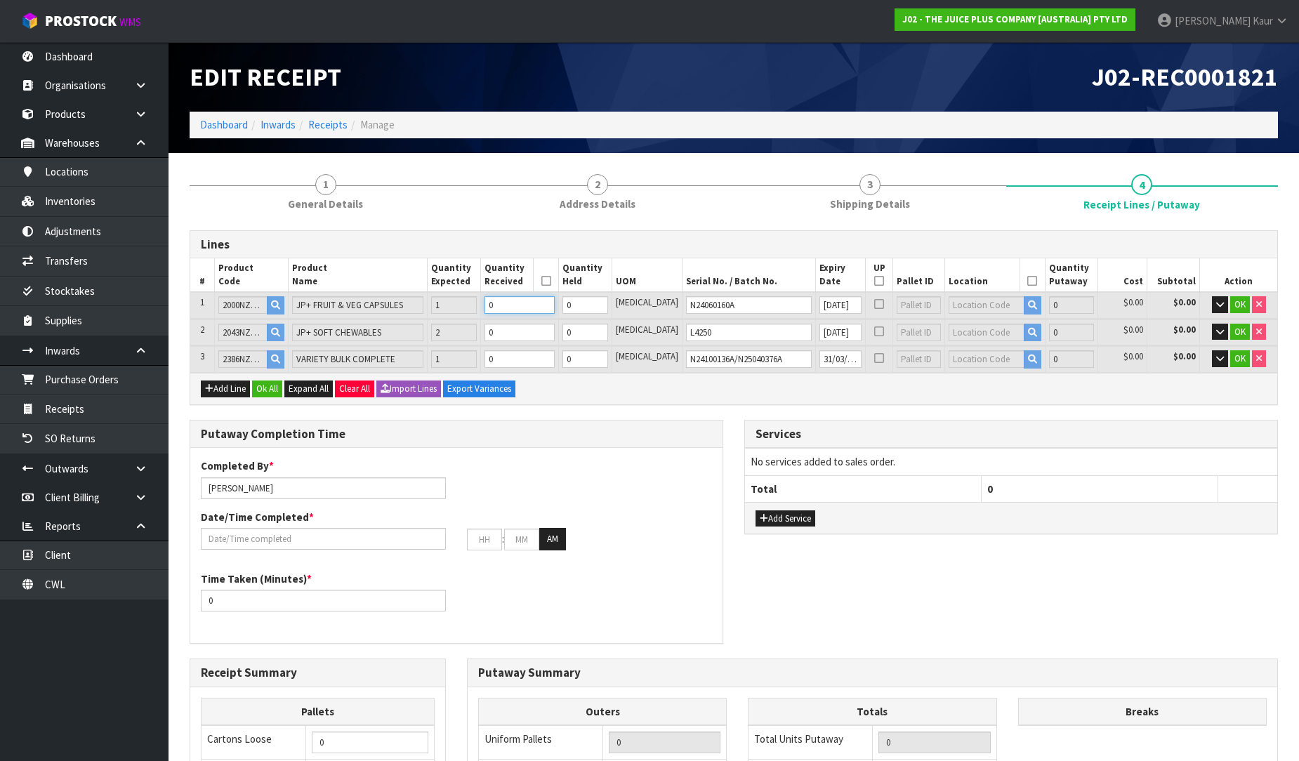
click at [541, 307] on input "0" at bounding box center [520, 305] width 70 height 18
type input "1"
type input "0.002366"
type input "0.6"
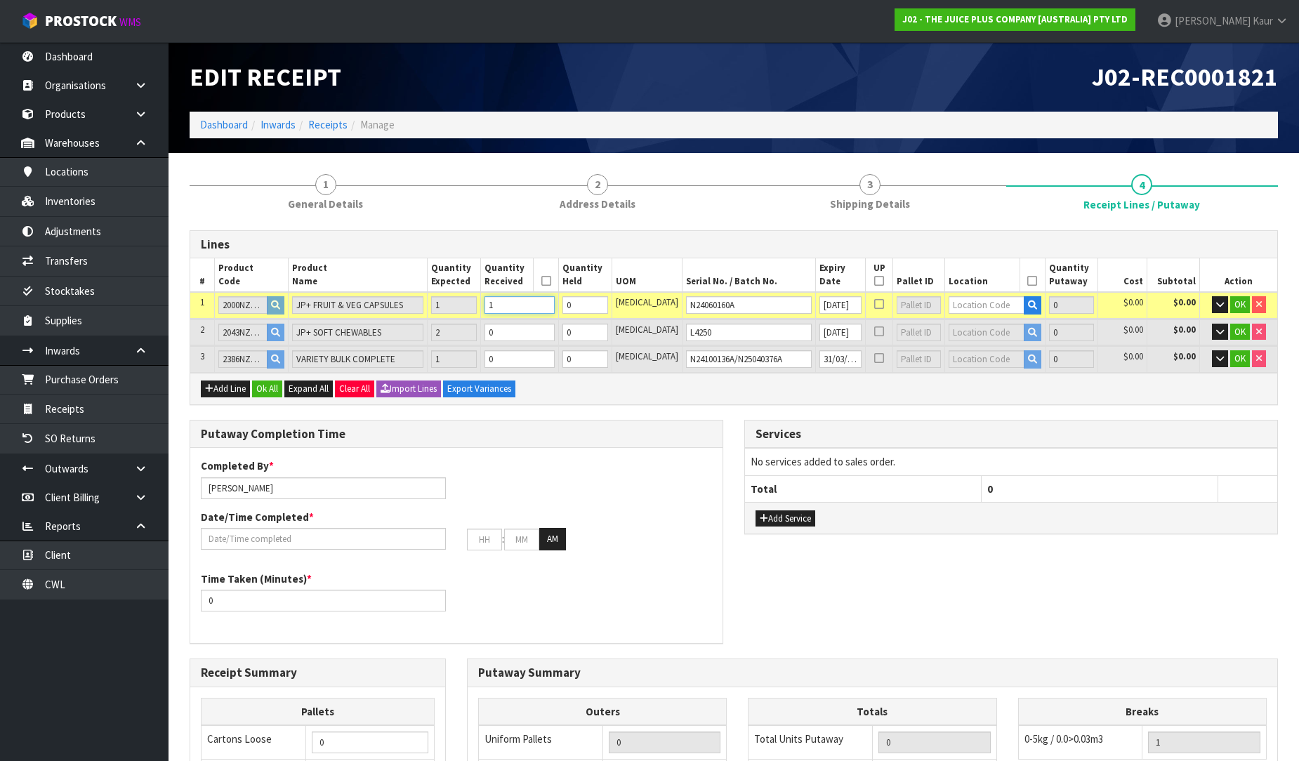
type input "1"
click at [531, 320] on td "0" at bounding box center [519, 333] width 78 height 26
click at [532, 331] on input "0" at bounding box center [520, 333] width 70 height 18
type input "3"
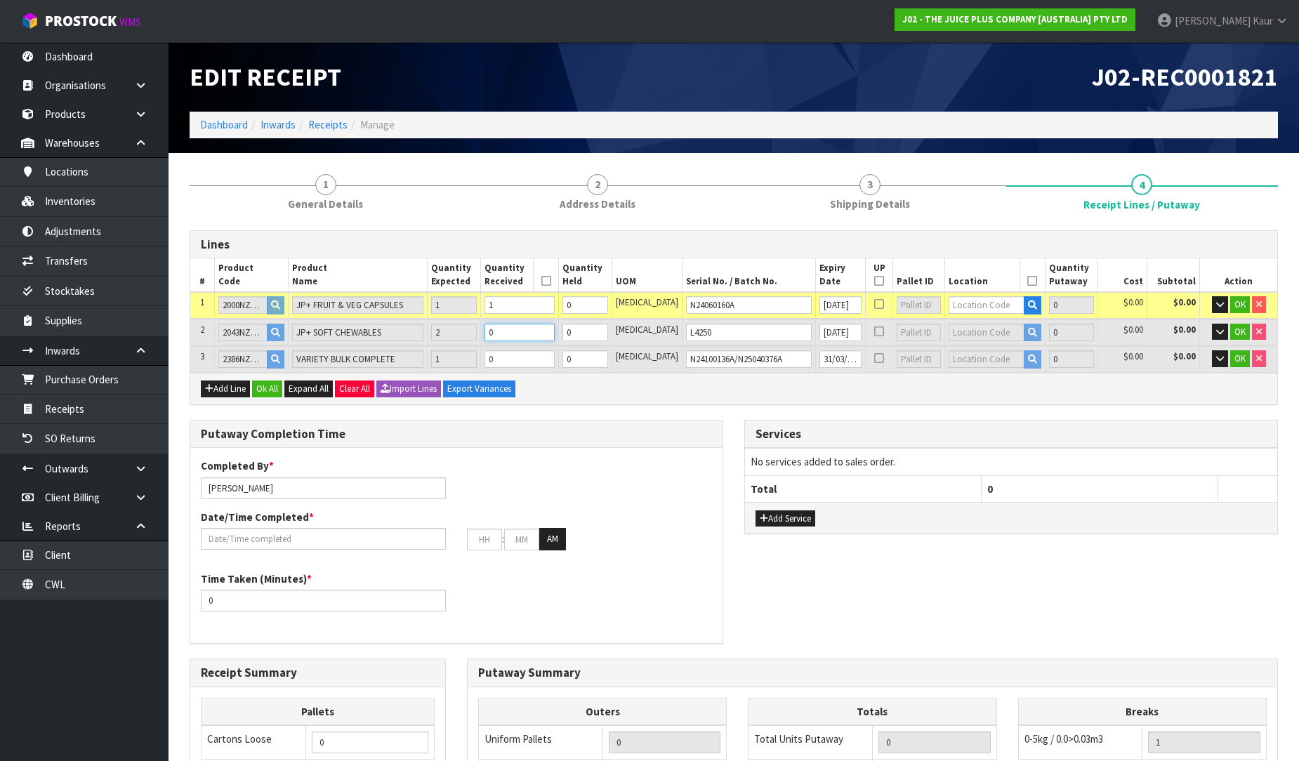
type input "0.01079"
type input "2.8"
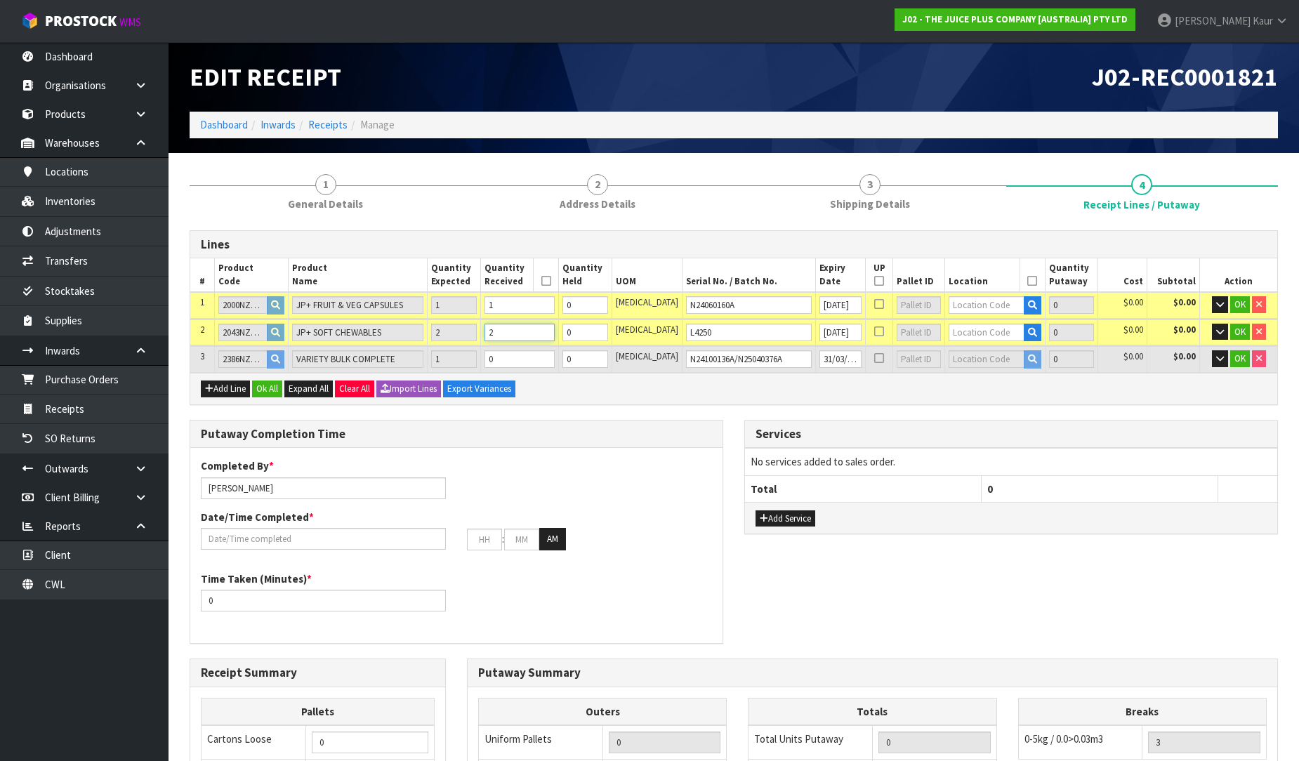
type input "2"
click at [544, 366] on input "0" at bounding box center [520, 359] width 70 height 18
type input "4"
type input "0.01805"
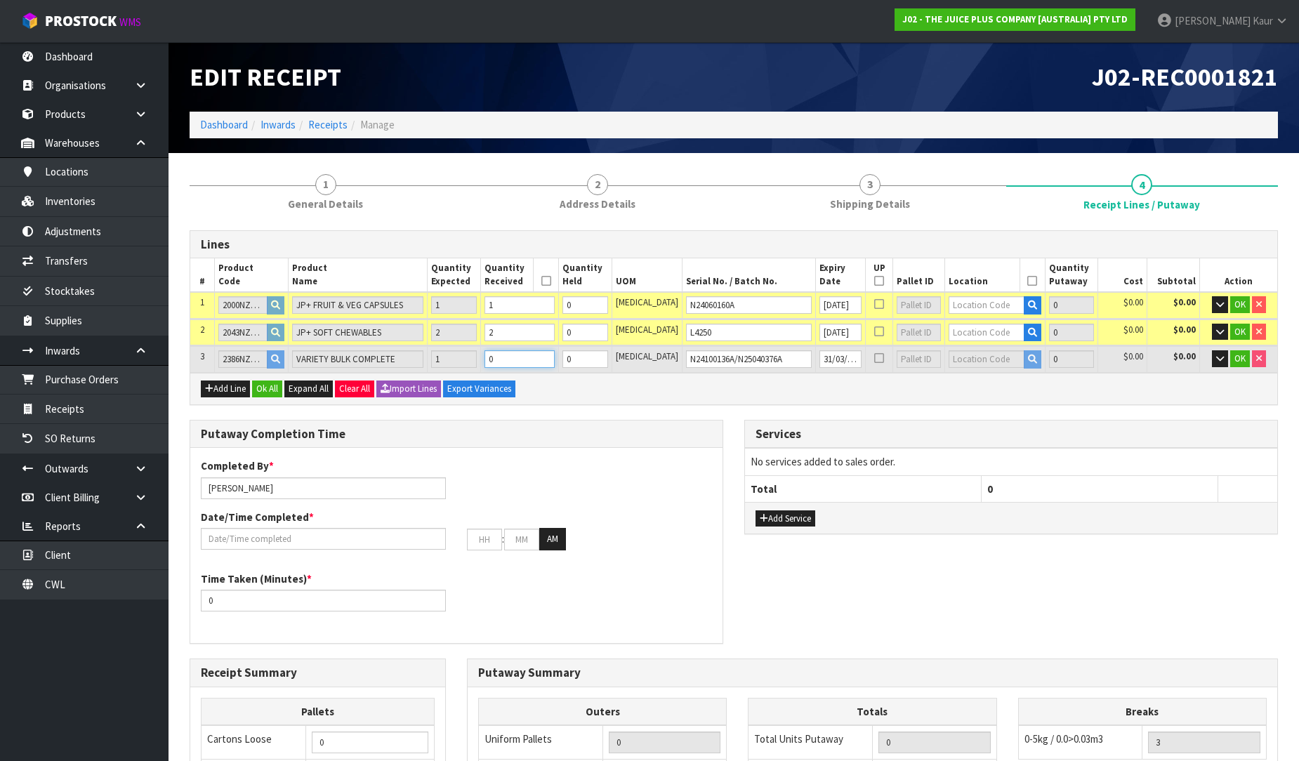
type input "5.4"
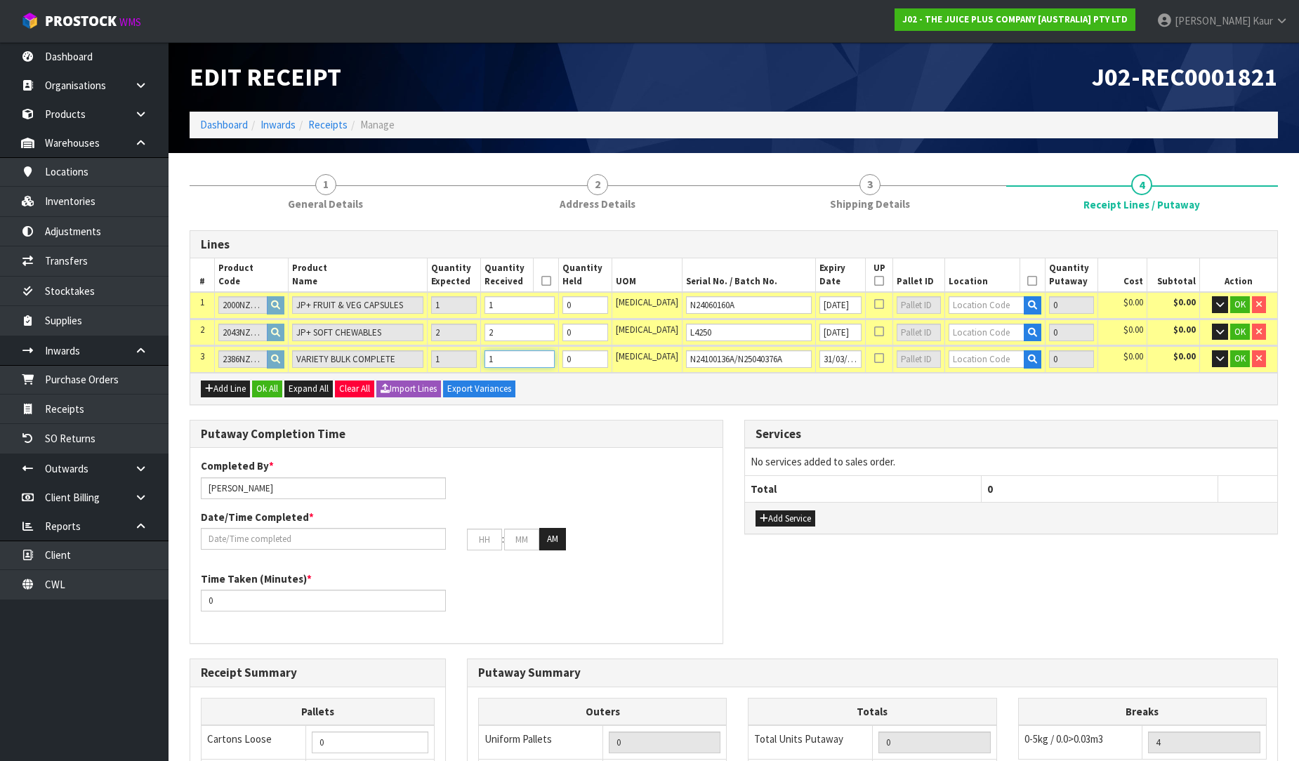
type input "1"
click at [1000, 311] on input "text" at bounding box center [986, 305] width 75 height 18
type input "36-27-2"
click at [1002, 344] on link "36-27-2 -B" at bounding box center [987, 347] width 111 height 19
type input "1"
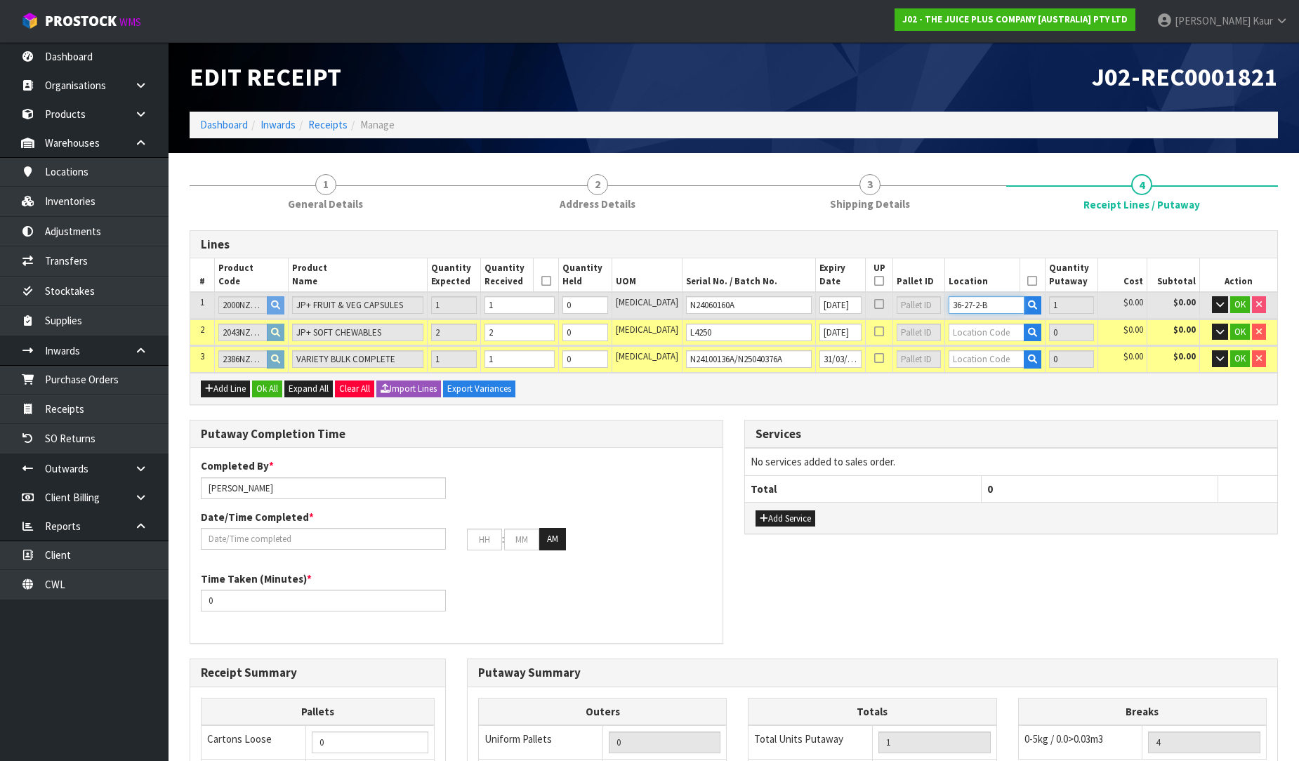
drag, startPoint x: 994, startPoint y: 306, endPoint x: 910, endPoint y: 318, distance: 85.8
click at [910, 318] on table "# Product Code Product Name Quantity Expected Quantity Received Quantity Held U…" at bounding box center [733, 315] width 1087 height 114
click at [953, 334] on input "text" at bounding box center [986, 333] width 75 height 18
paste input "36-27-2-B"
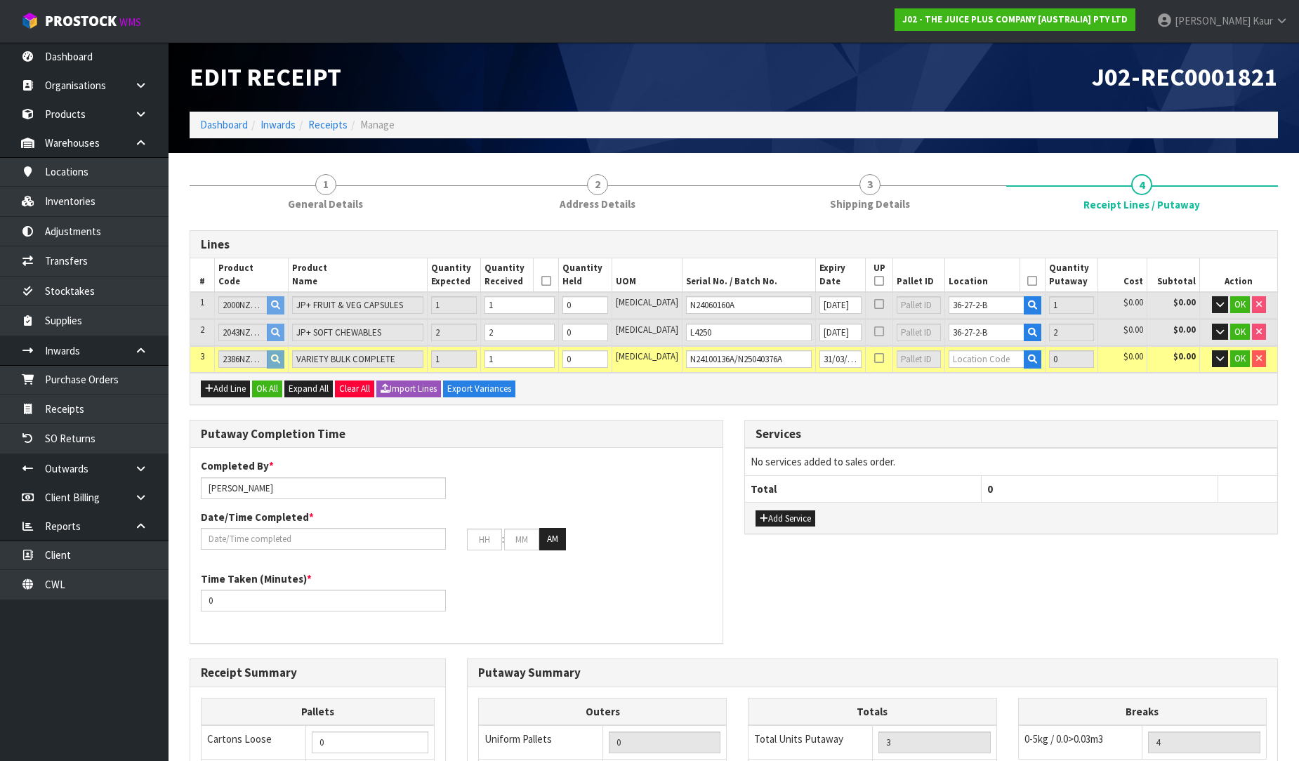
click at [958, 346] on td at bounding box center [995, 359] width 100 height 26
click at [959, 352] on input "text" at bounding box center [986, 359] width 75 height 18
paste input "36-27-2-B"
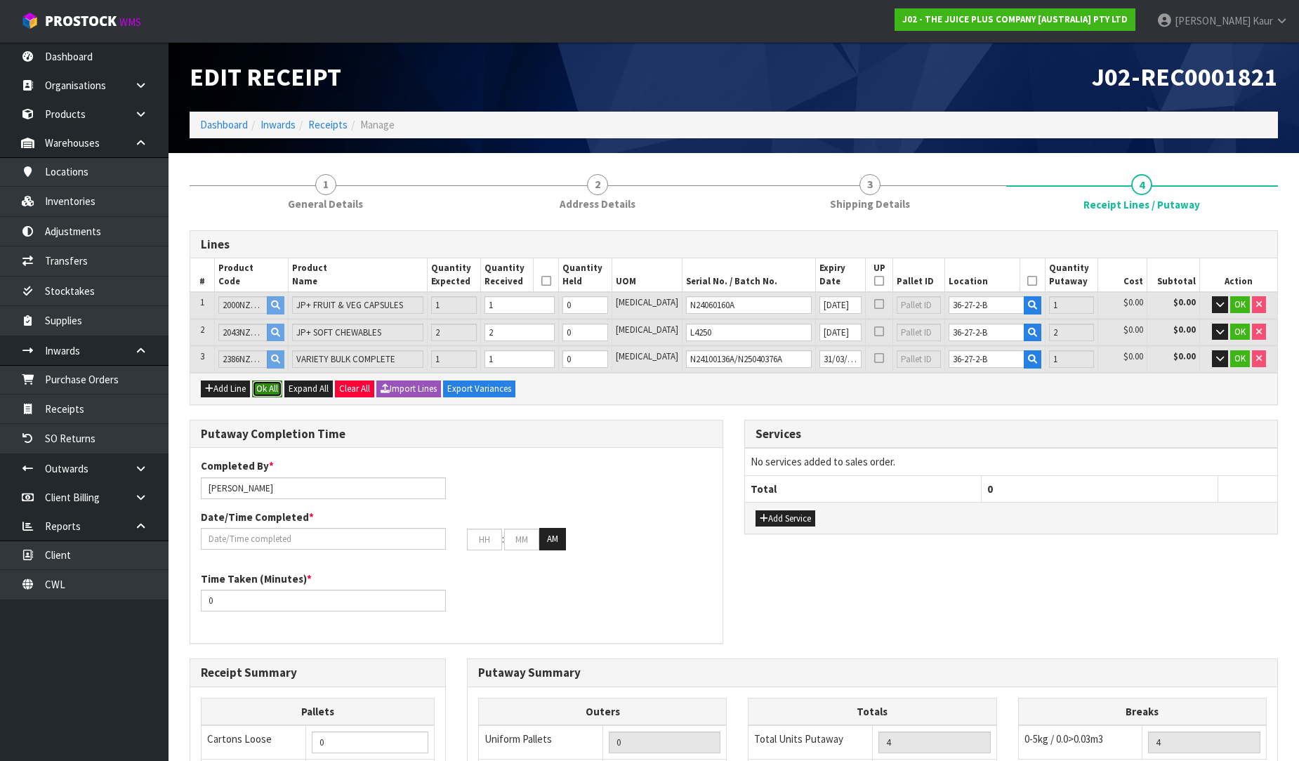
click at [274, 385] on button "Ok All" at bounding box center [267, 389] width 30 height 17
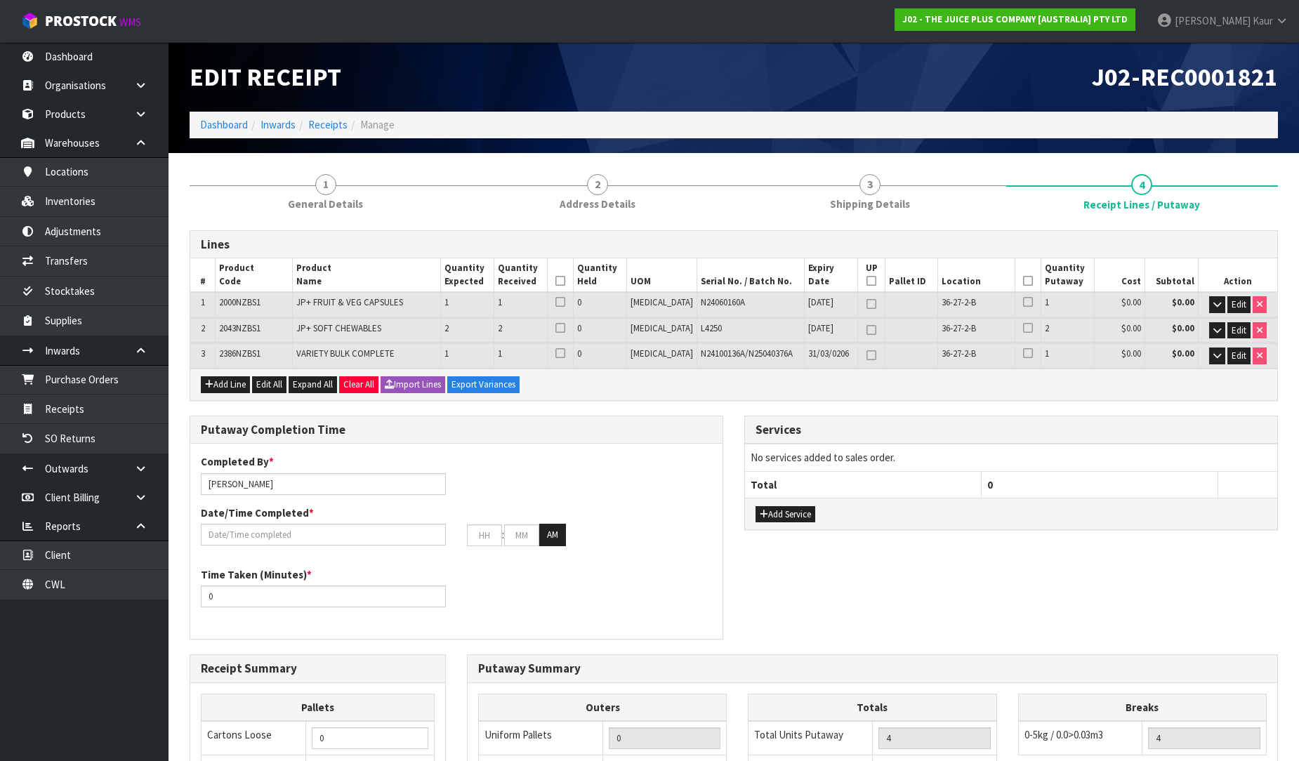
click at [565, 281] on icon at bounding box center [561, 281] width 10 height 1
click at [1023, 282] on icon at bounding box center [1028, 281] width 10 height 1
click at [241, 536] on input "text" at bounding box center [323, 535] width 245 height 22
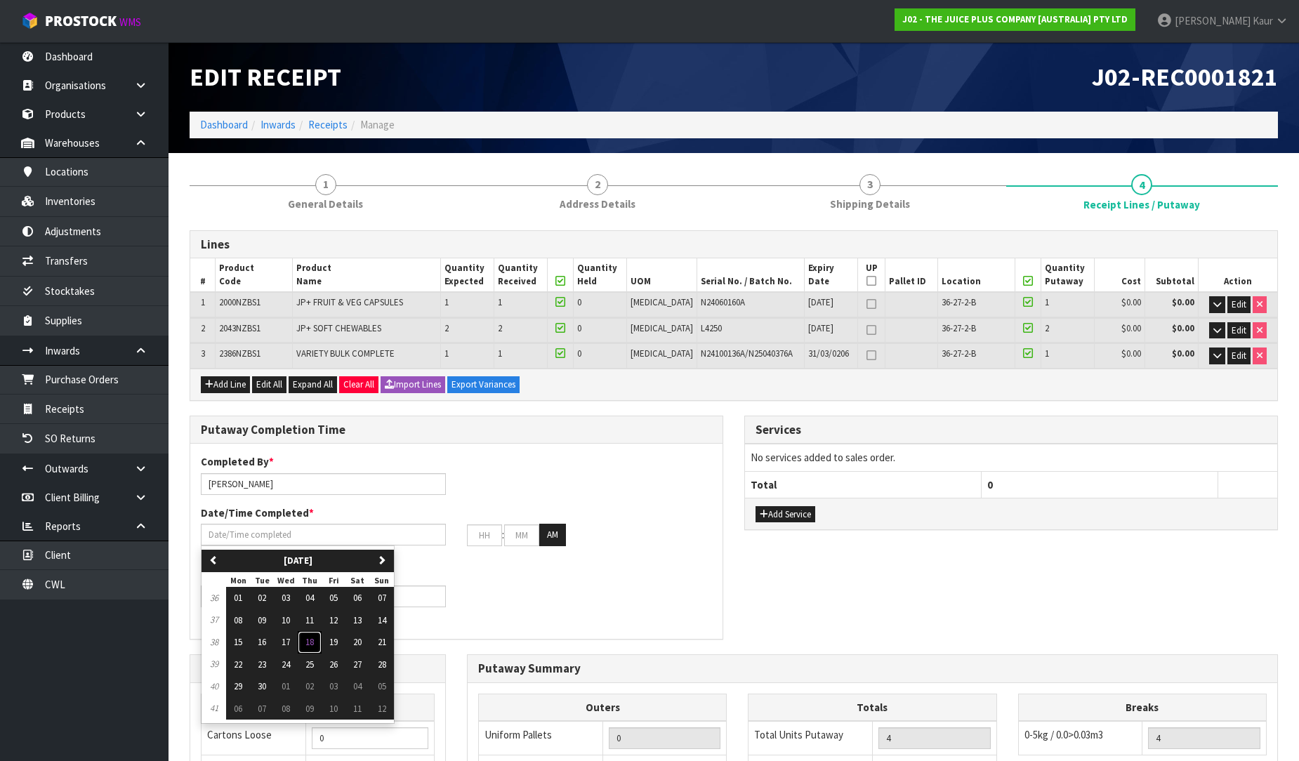
click at [310, 644] on span "18" at bounding box center [310, 642] width 8 height 12
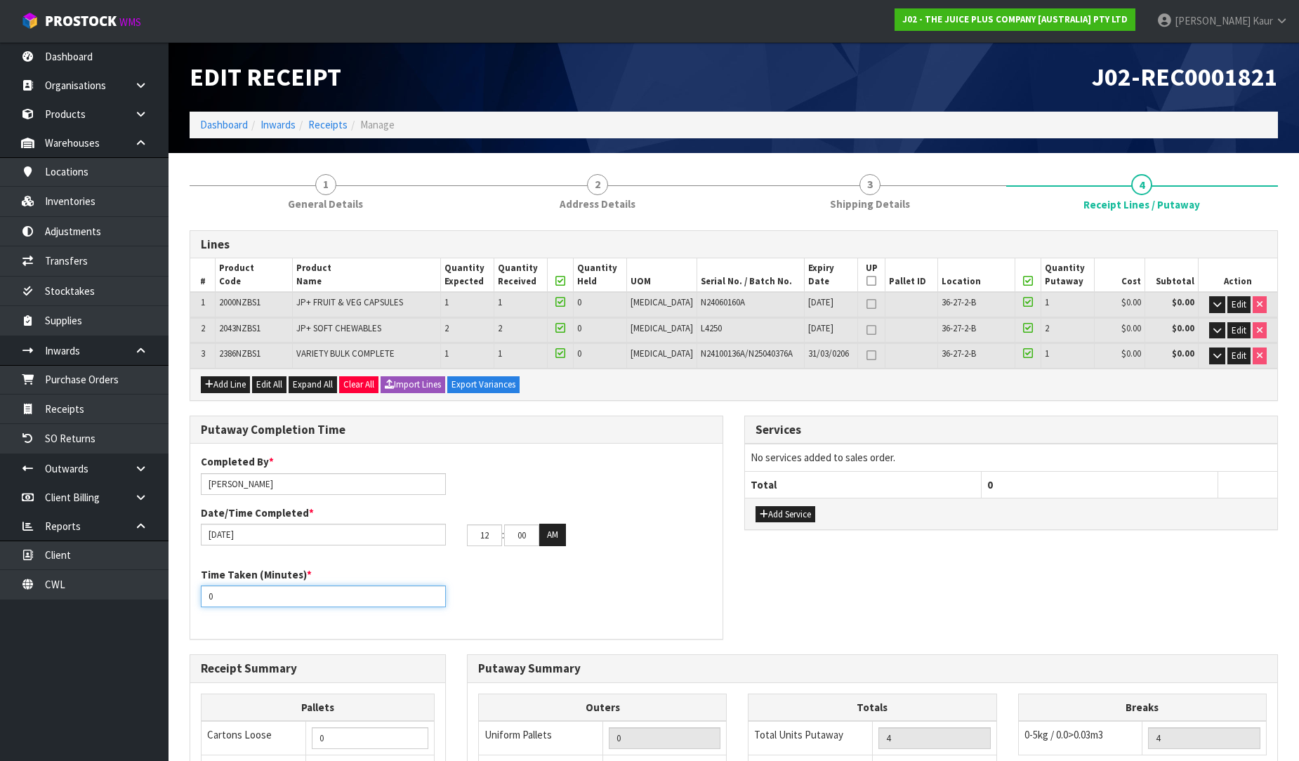
drag, startPoint x: 236, startPoint y: 595, endPoint x: 199, endPoint y: 598, distance: 36.7
click at [199, 598] on div "Time Taken (Minutes) * 0" at bounding box center [323, 587] width 266 height 40
drag, startPoint x: 487, startPoint y: 542, endPoint x: 466, endPoint y: 541, distance: 21.8
click at [466, 541] on div "12 : 00 : 00 AM" at bounding box center [590, 535] width 266 height 22
drag, startPoint x: 532, startPoint y: 535, endPoint x: 513, endPoint y: 537, distance: 19.7
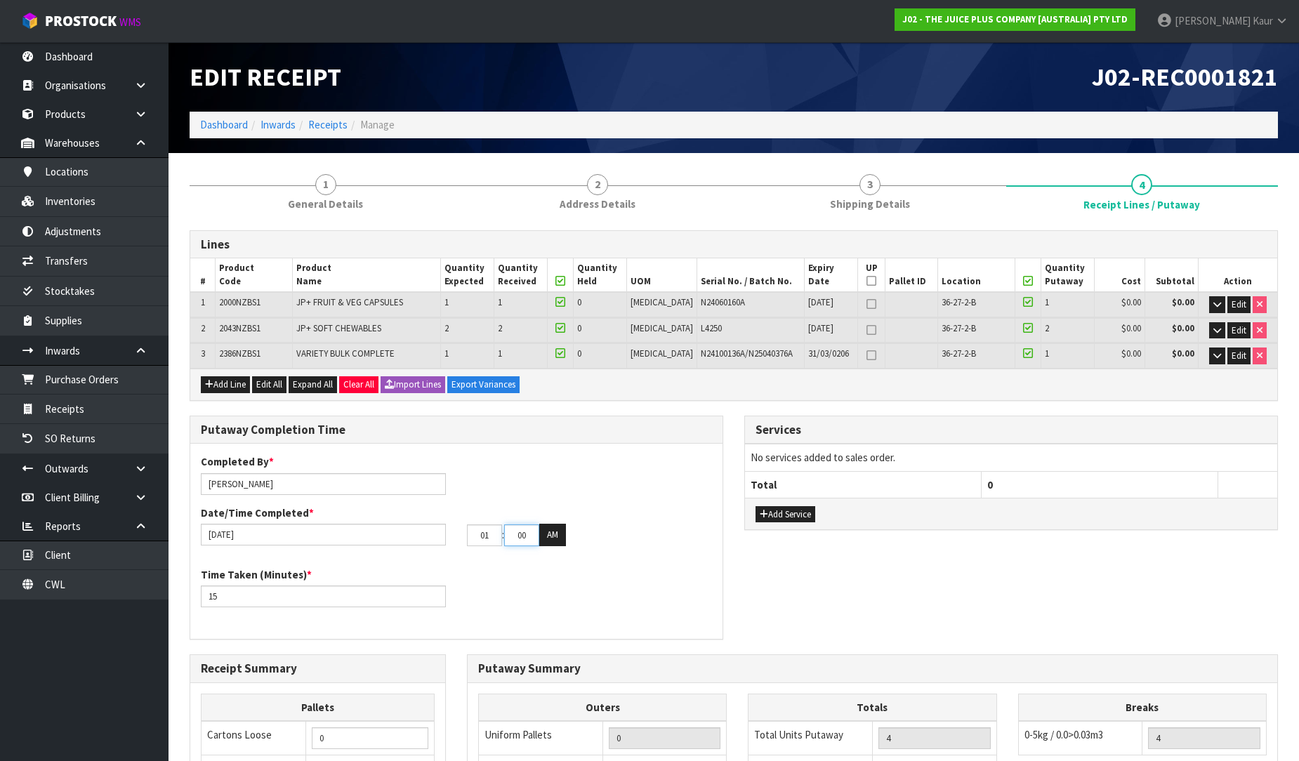
click at [513, 537] on input "00" at bounding box center [521, 536] width 35 height 22
click at [555, 536] on button "AM" at bounding box center [552, 535] width 27 height 22
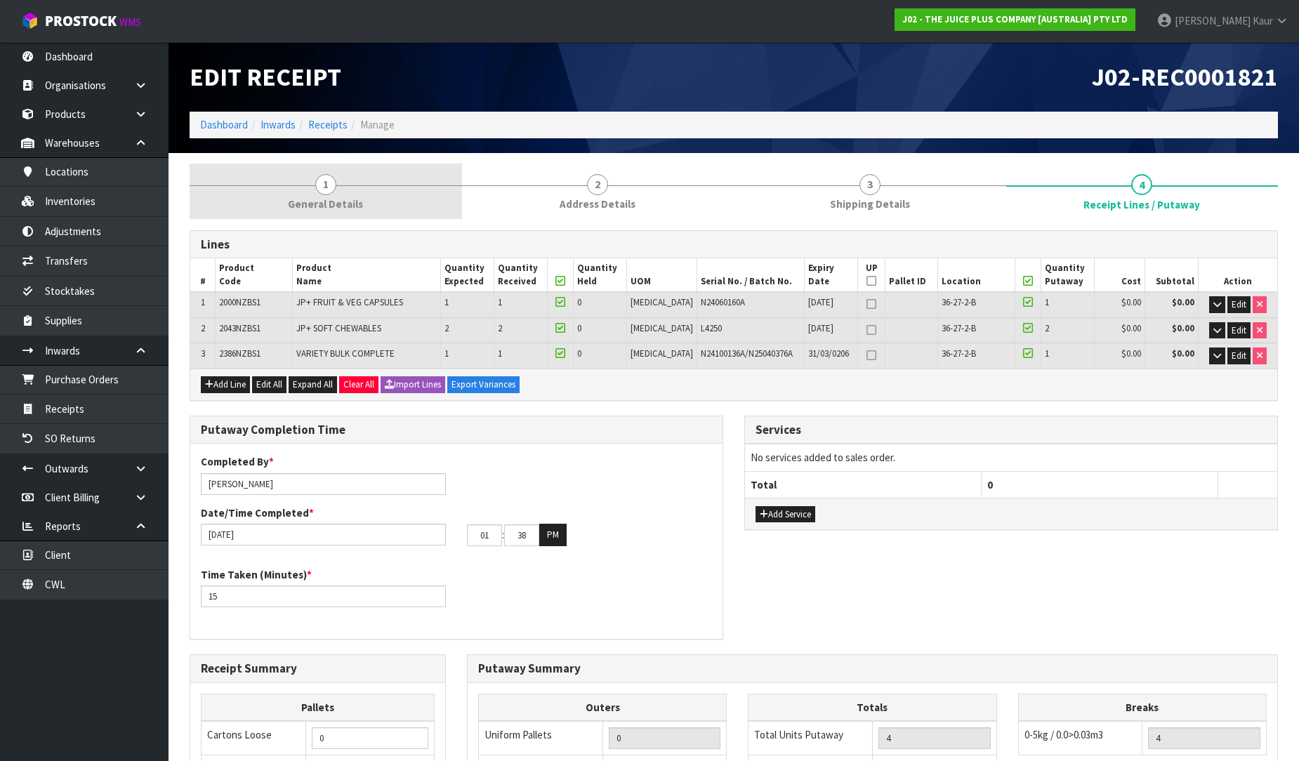
click at [302, 188] on link "1 General Details" at bounding box center [326, 191] width 272 height 55
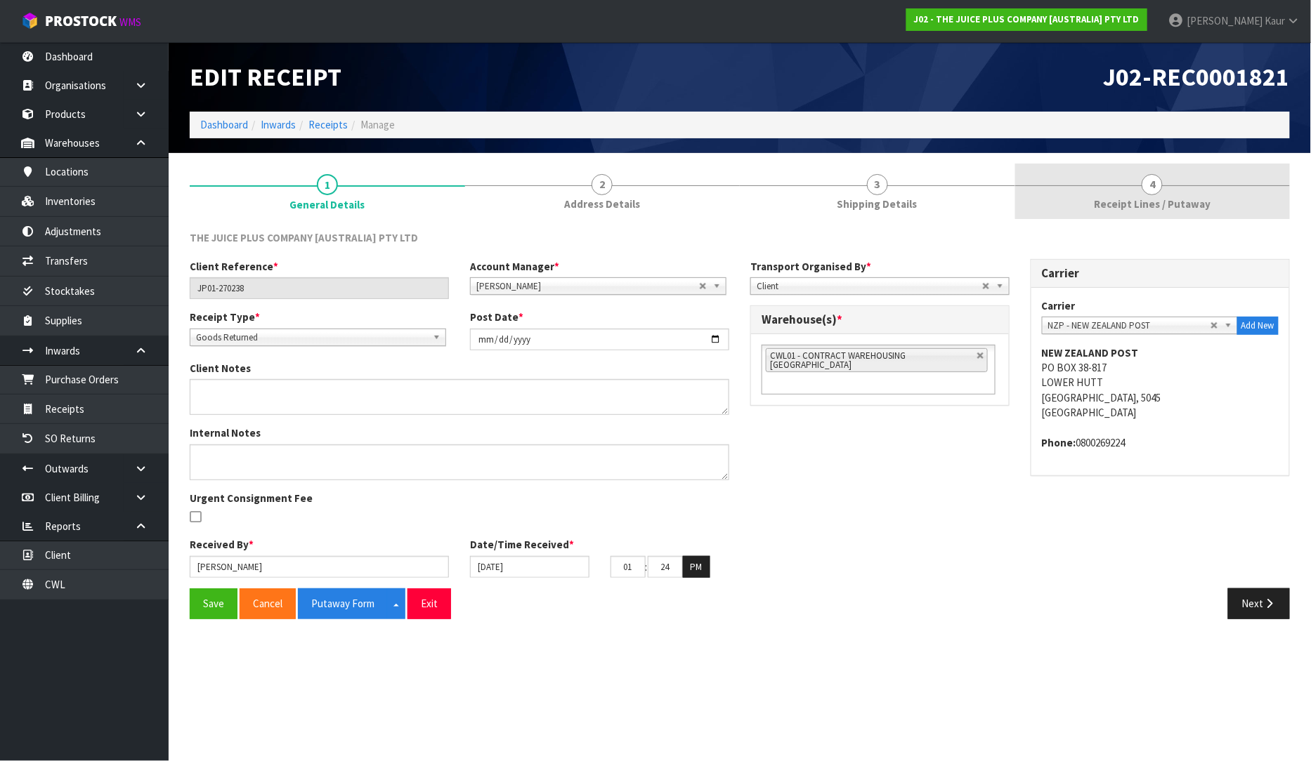
click at [1185, 204] on span "Receipt Lines / Putaway" at bounding box center [1152, 204] width 117 height 15
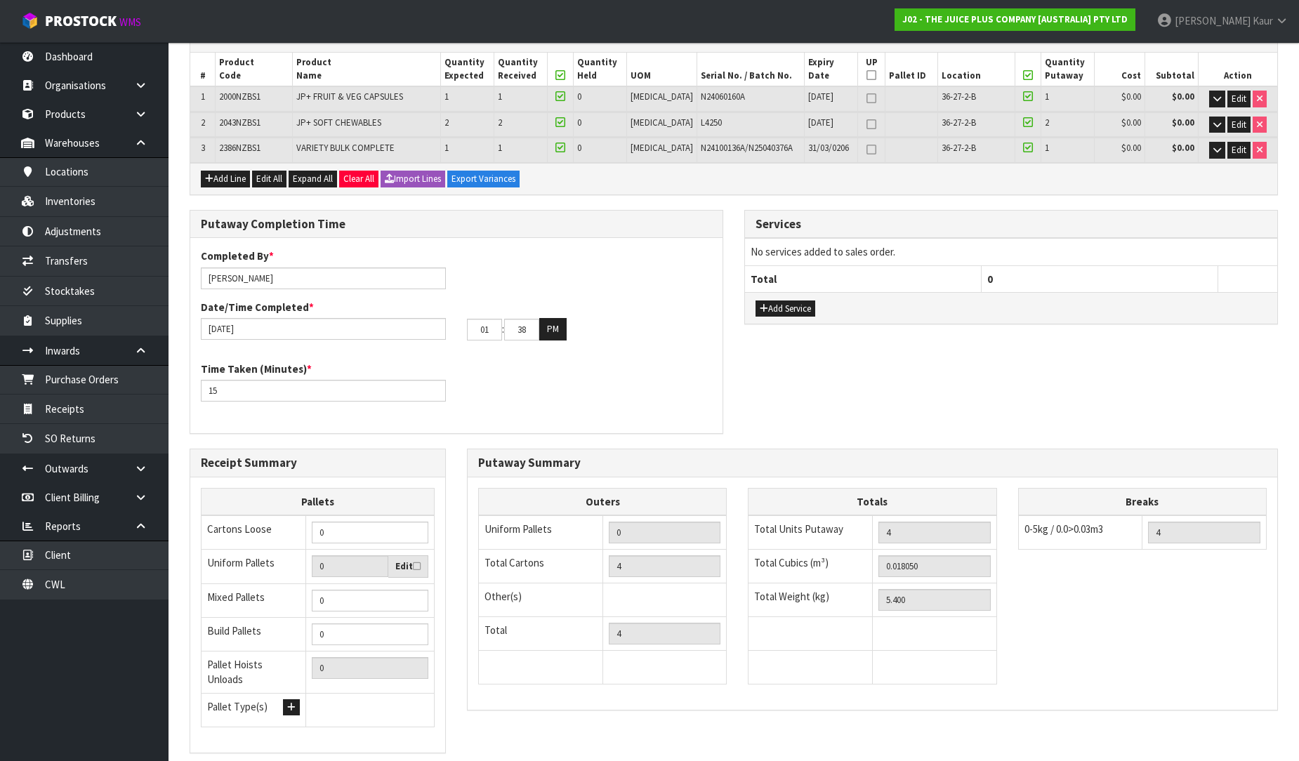
scroll to position [287, 0]
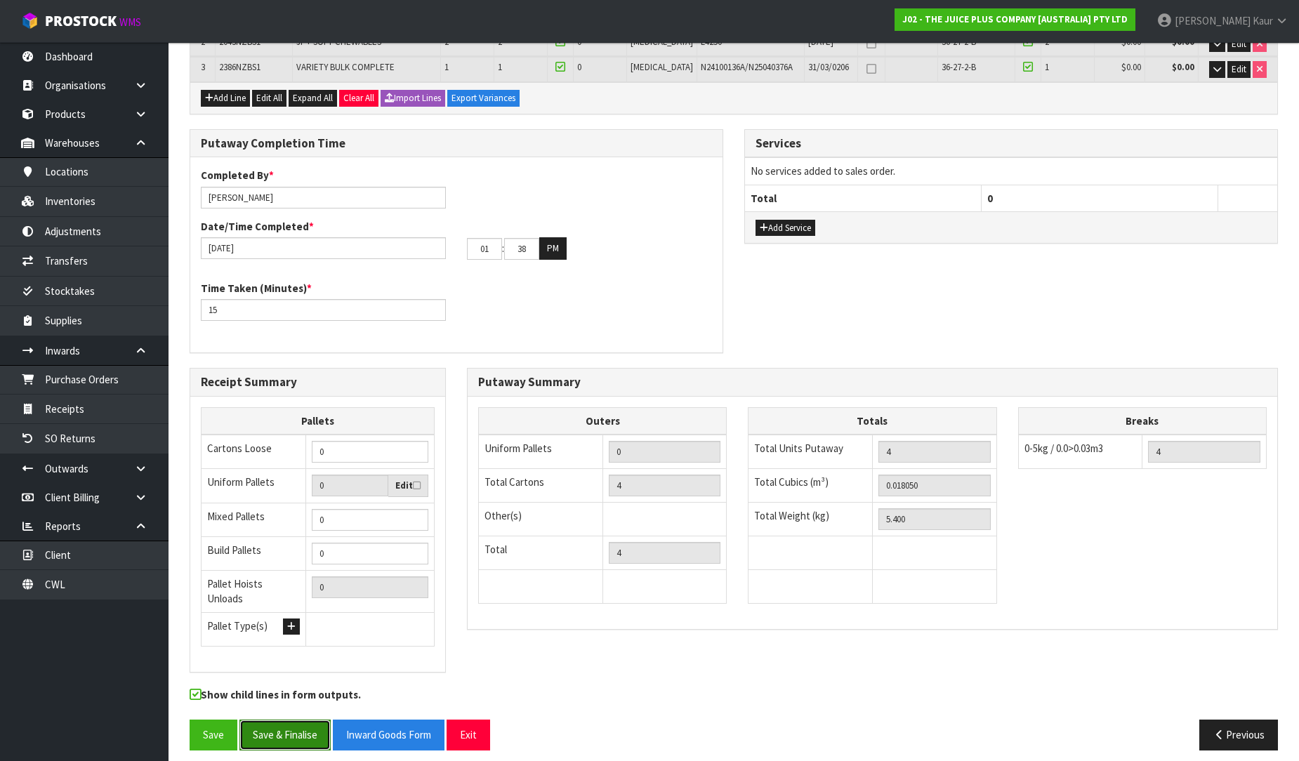
click at [272, 721] on button "Save & Finalise" at bounding box center [284, 735] width 91 height 30
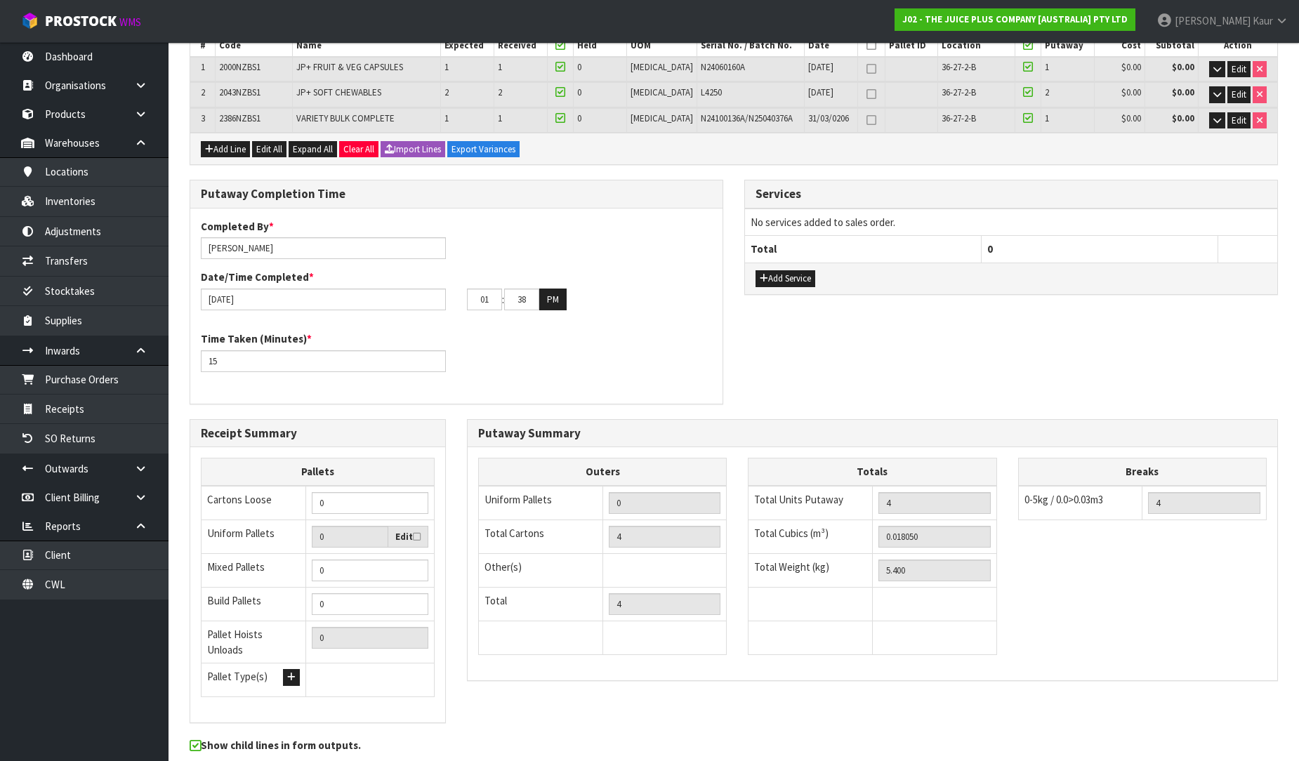
scroll to position [0, 0]
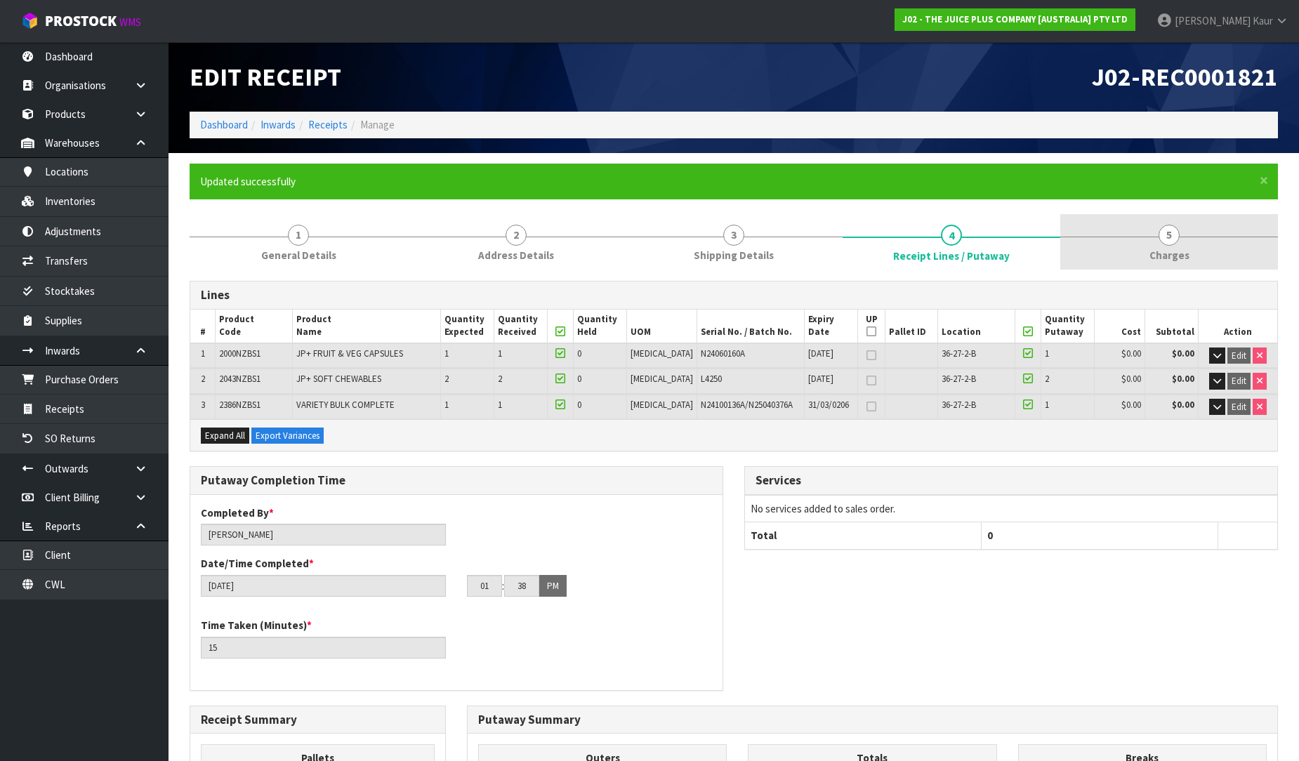
click at [1174, 250] on span "Charges" at bounding box center [1170, 255] width 40 height 15
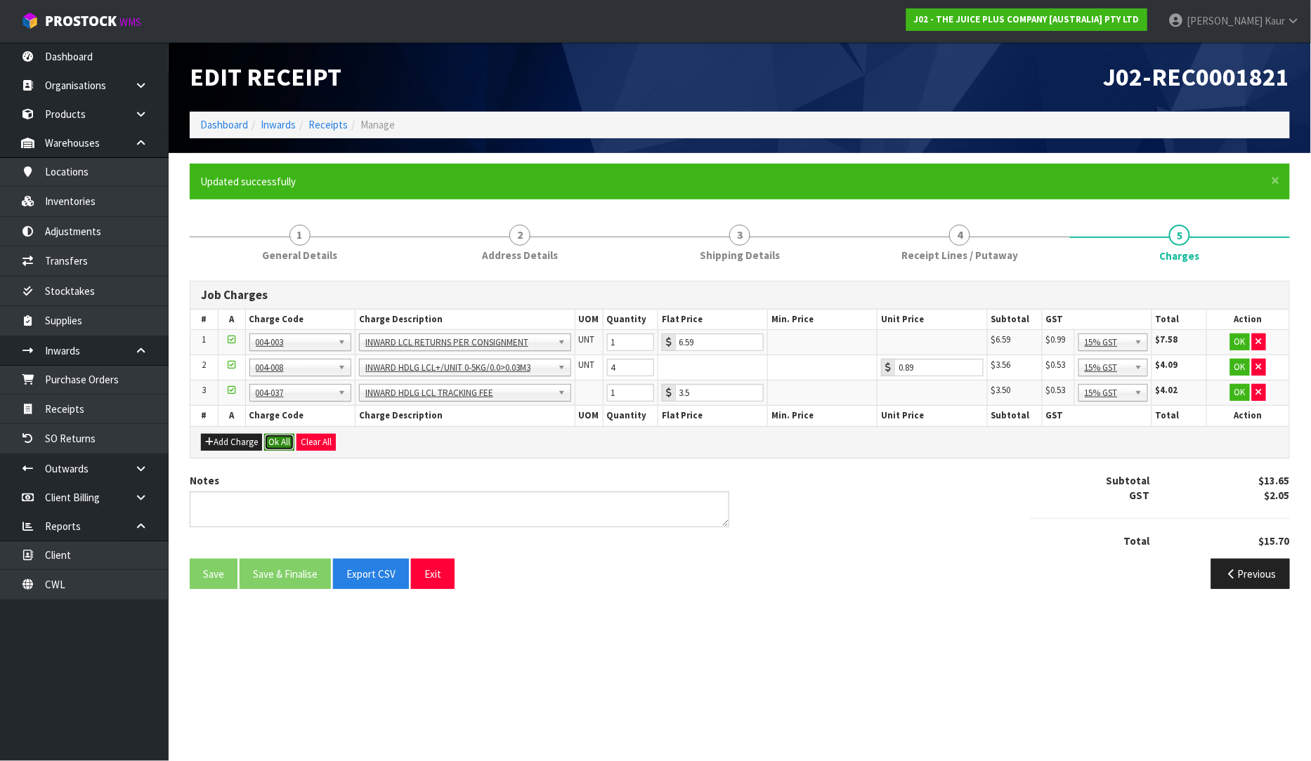
click at [274, 440] on button "Ok All" at bounding box center [279, 442] width 30 height 17
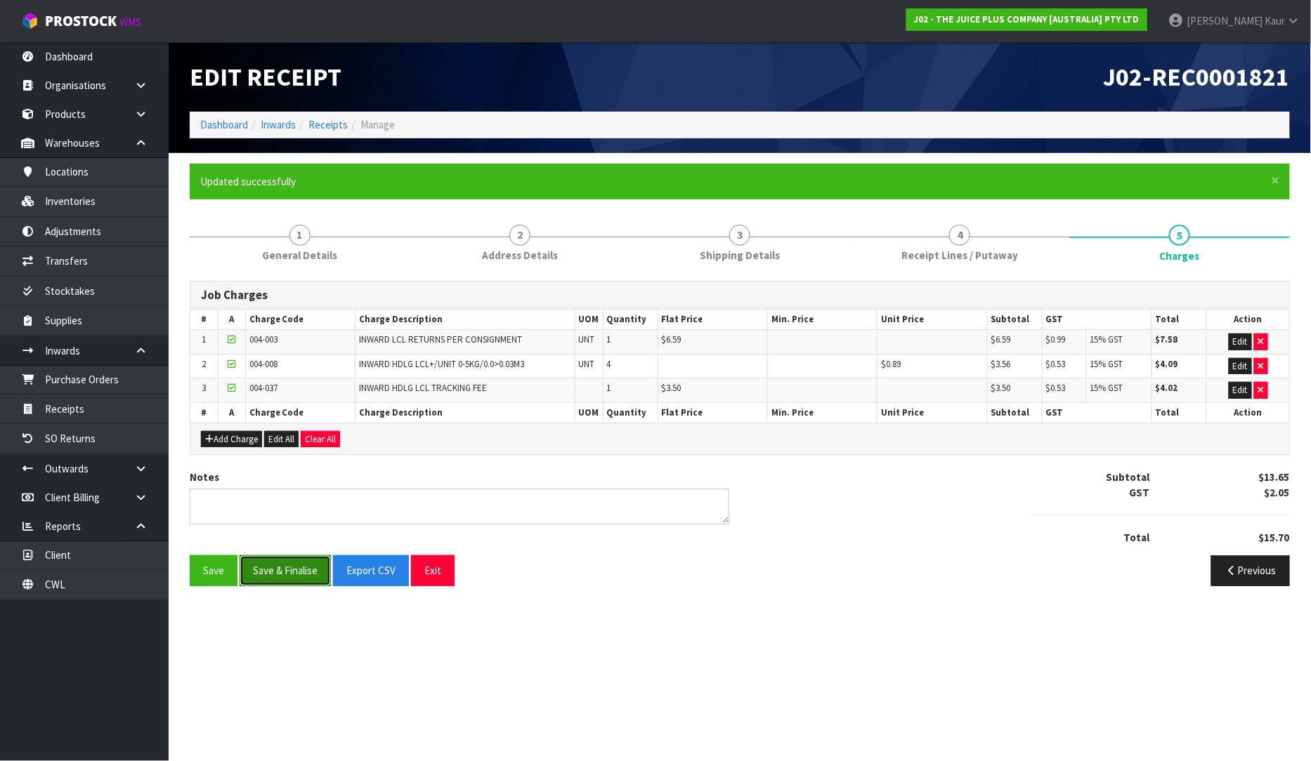
click at [264, 580] on button "Save & Finalise" at bounding box center [284, 571] width 91 height 30
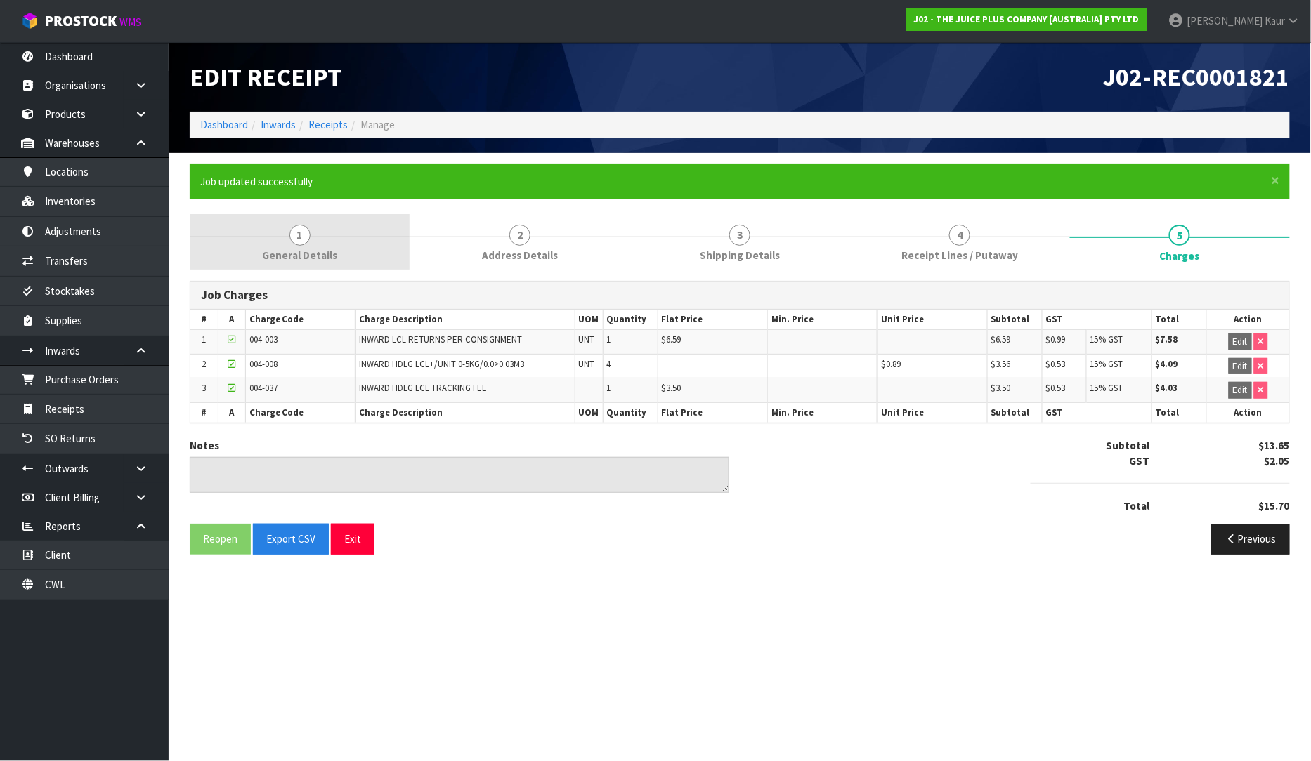
drag, startPoint x: 282, startPoint y: 226, endPoint x: 301, endPoint y: 268, distance: 45.9
click at [282, 228] on link "1 General Details" at bounding box center [300, 241] width 220 height 55
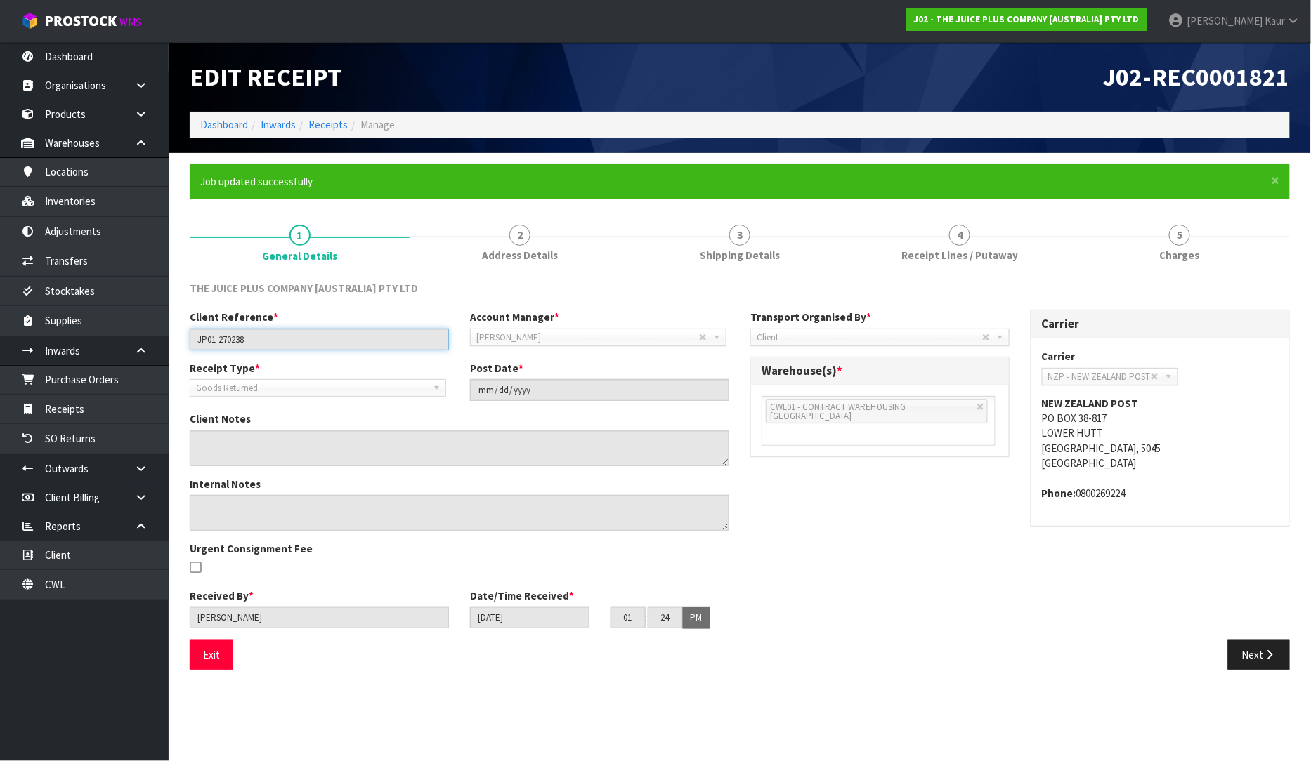
drag, startPoint x: 258, startPoint y: 341, endPoint x: 191, endPoint y: 341, distance: 66.7
click at [191, 341] on input "JP01-270238" at bounding box center [319, 340] width 259 height 22
click at [897, 230] on link "4 Receipt Lines / Putaway" at bounding box center [960, 241] width 220 height 55
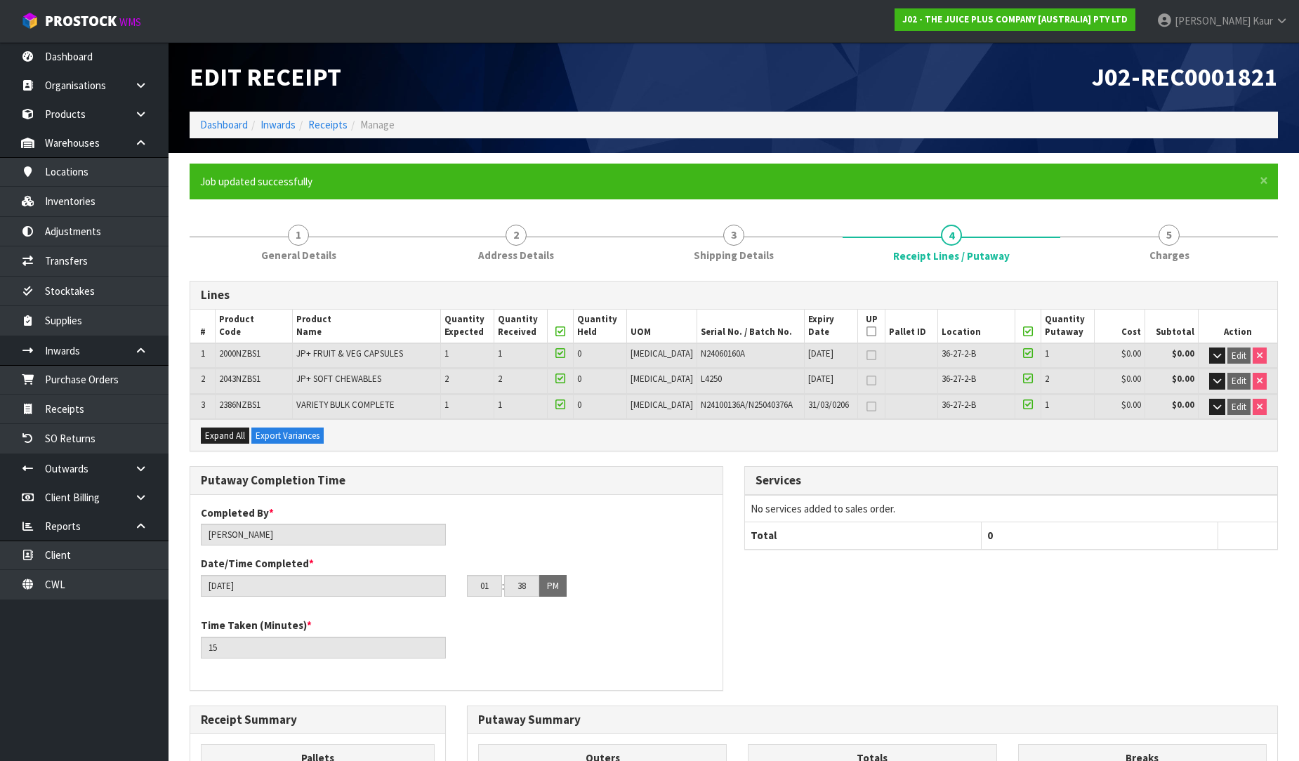
scroll to position [338, 0]
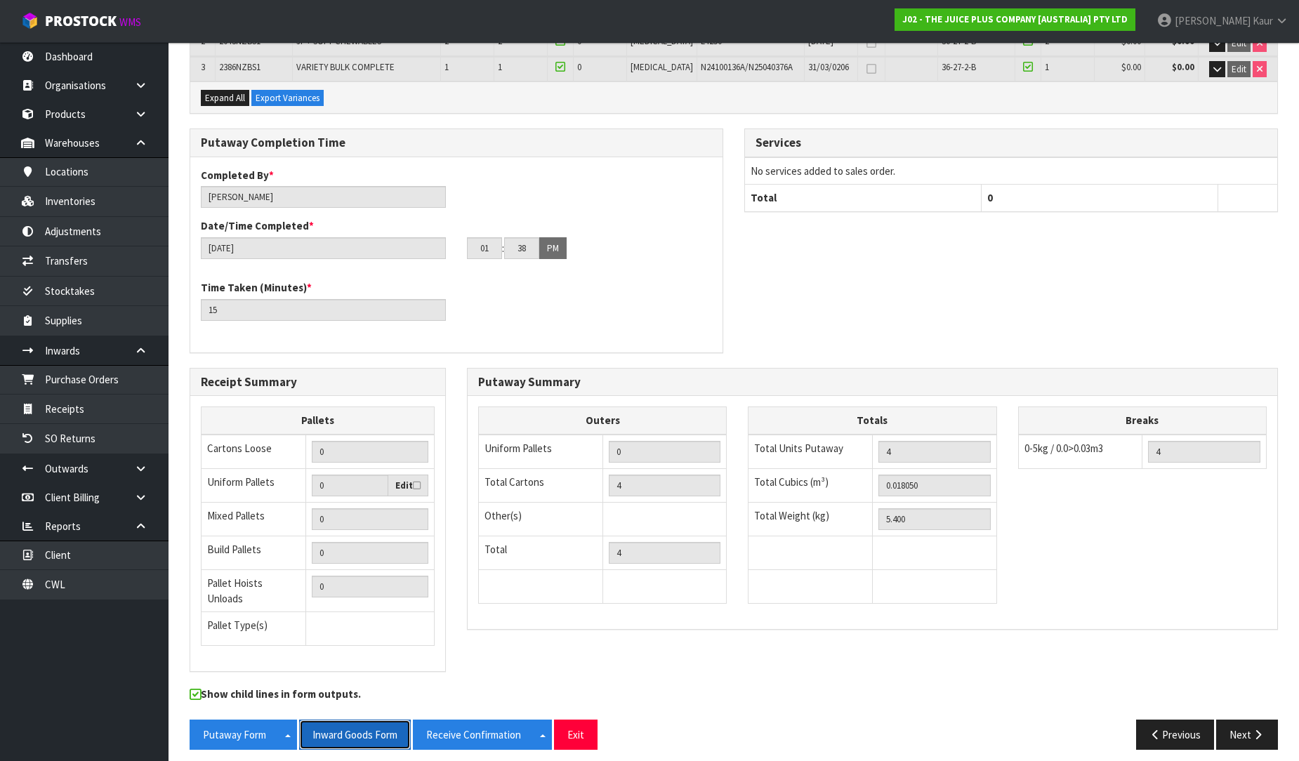
click at [349, 726] on button "Inward Goods Form" at bounding box center [355, 735] width 112 height 30
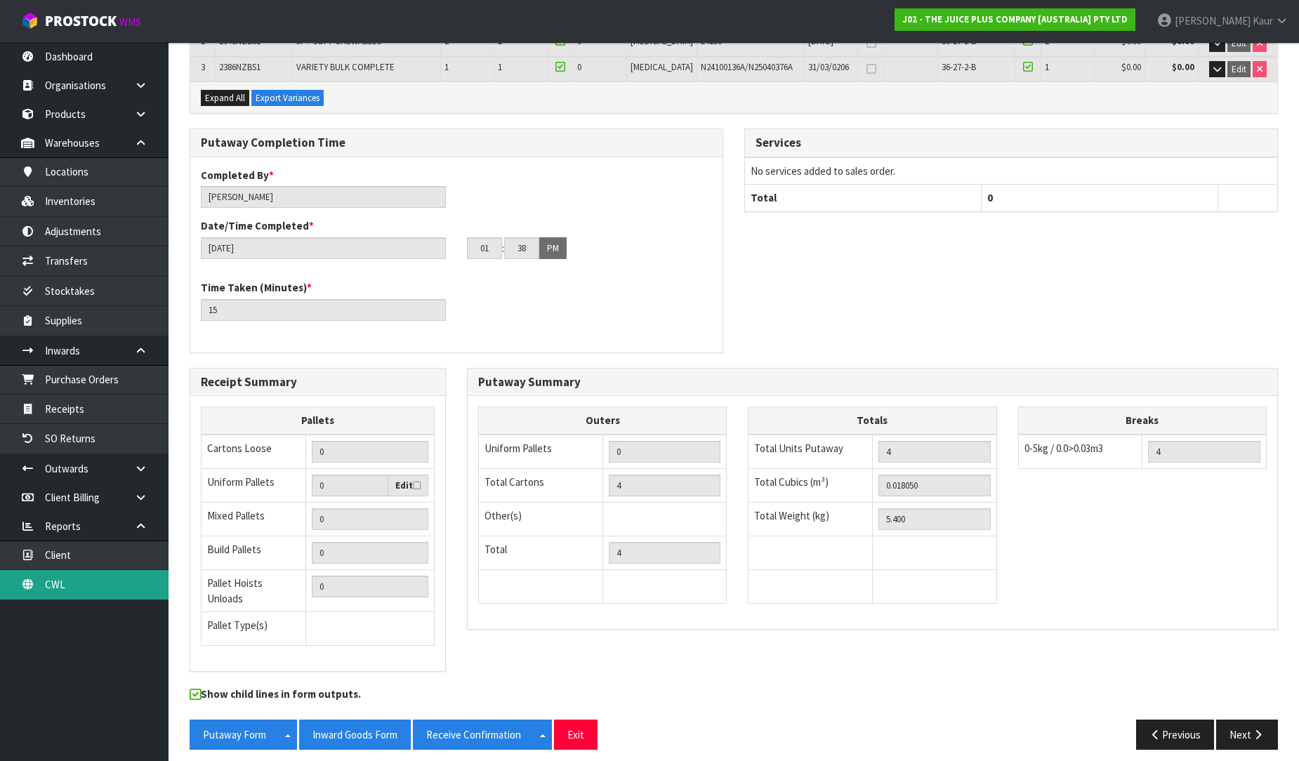
click at [88, 584] on link "CWL" at bounding box center [84, 584] width 169 height 29
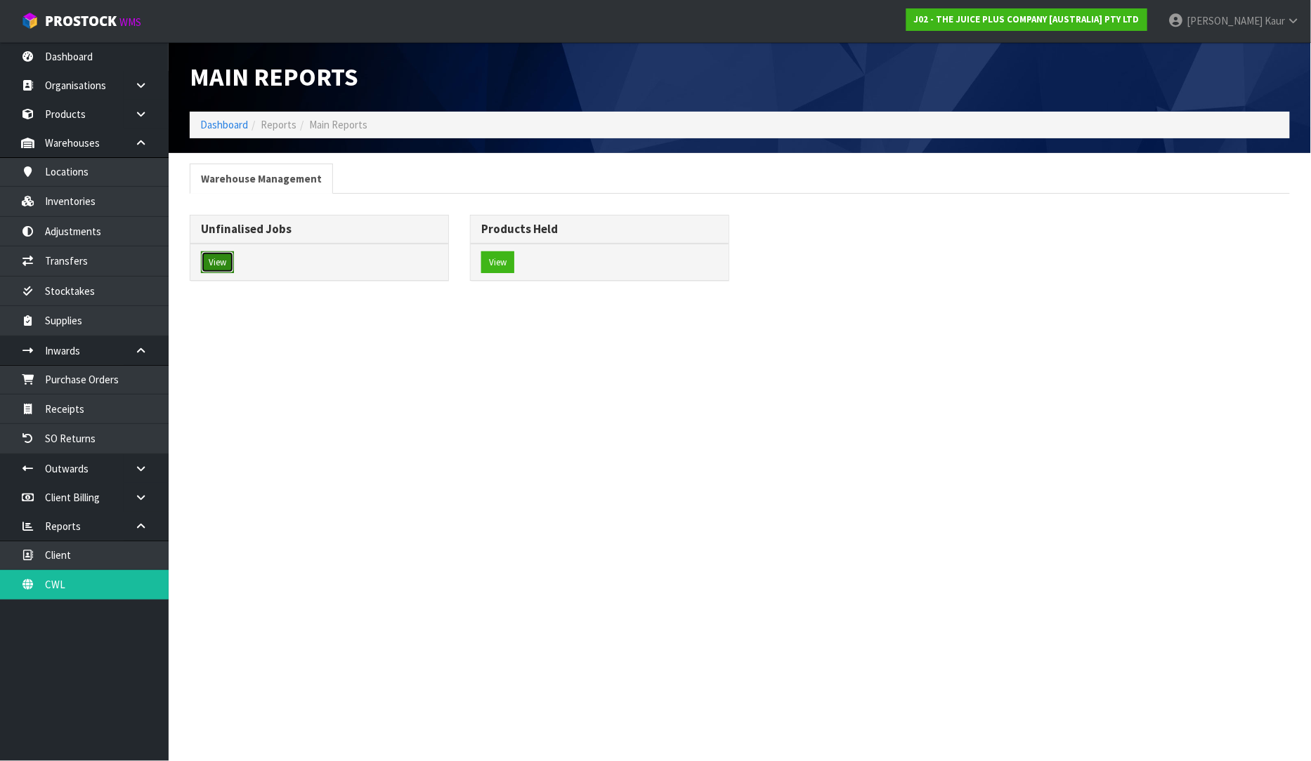
click at [223, 260] on button "View" at bounding box center [217, 262] width 33 height 22
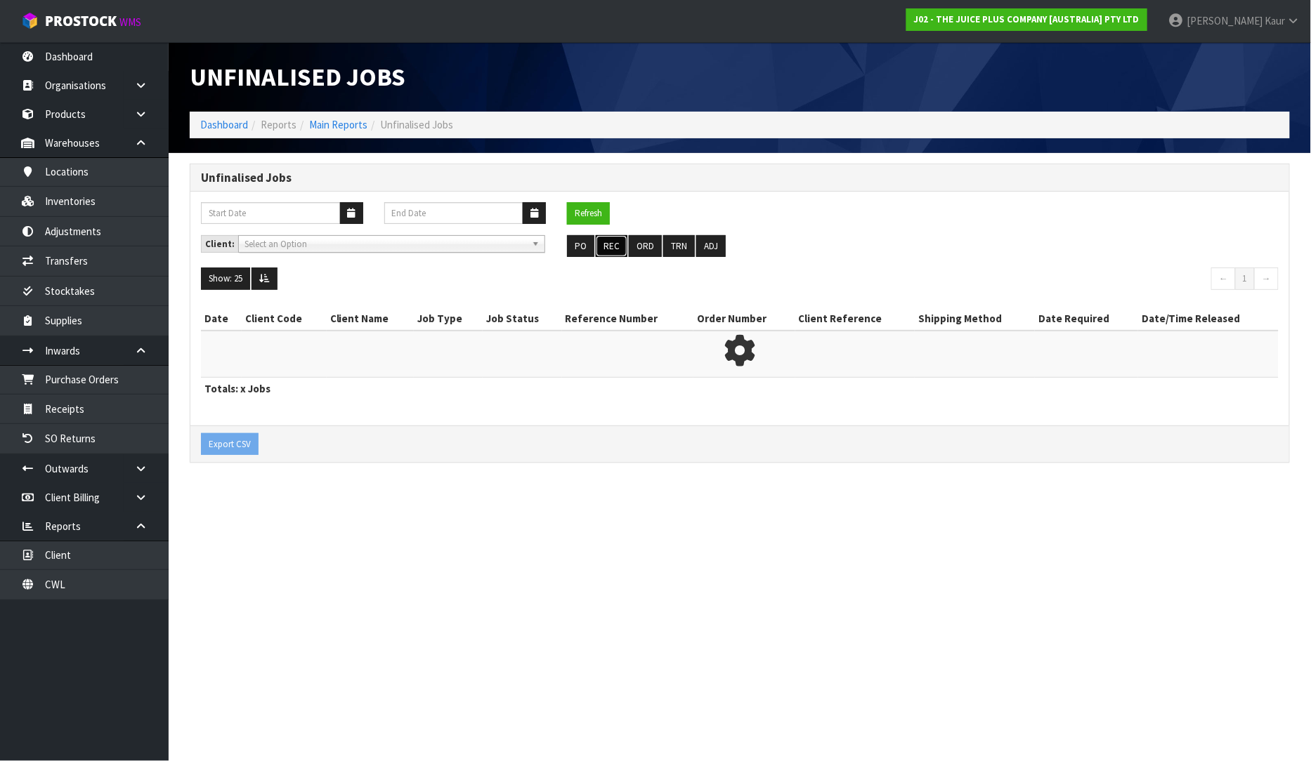
click at [615, 249] on button "REC" at bounding box center [612, 246] width 32 height 22
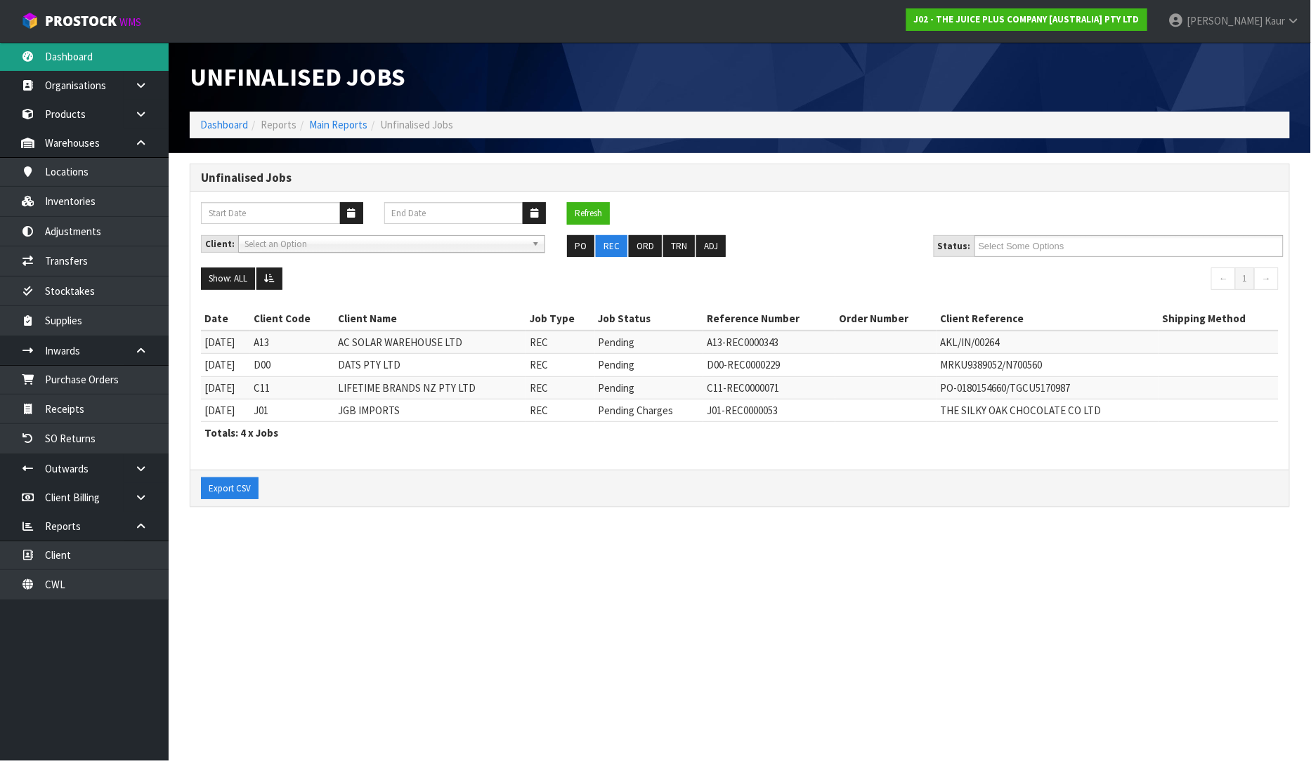
click at [87, 52] on link "Dashboard" at bounding box center [84, 56] width 169 height 29
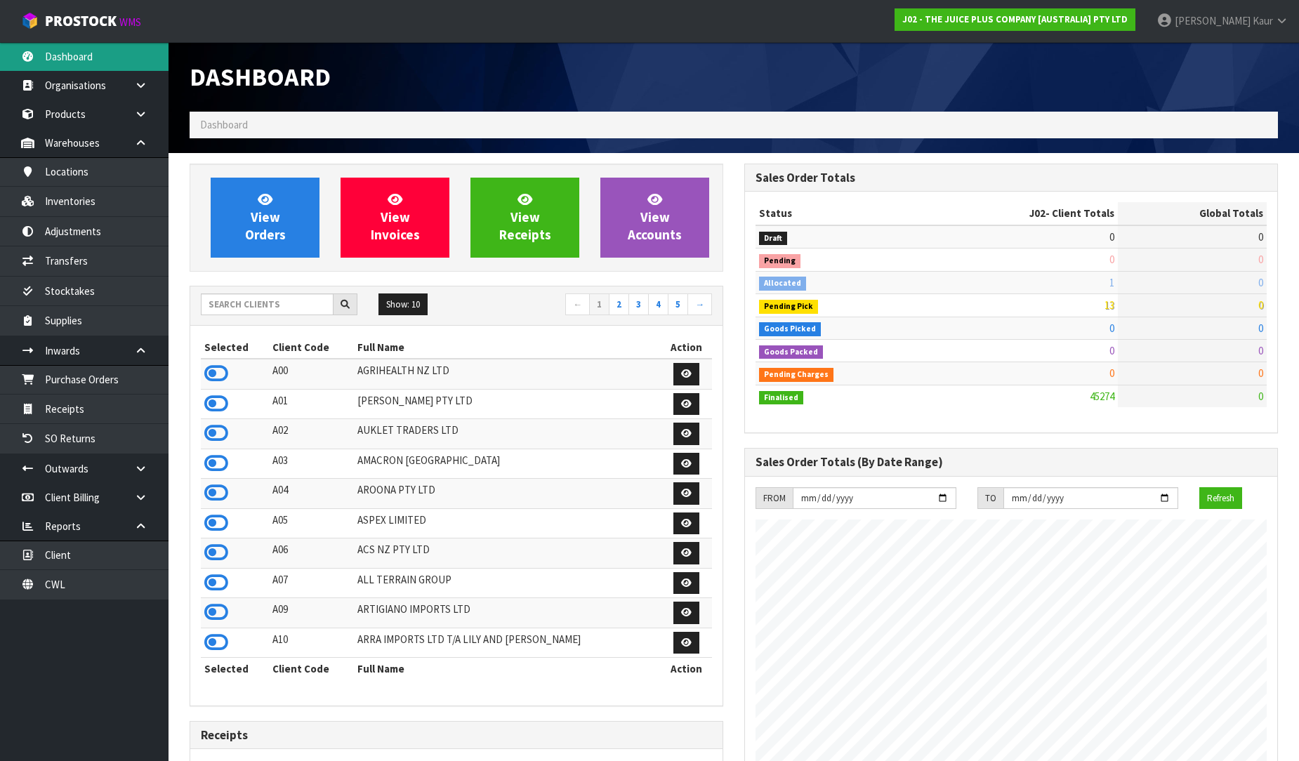
scroll to position [1064, 555]
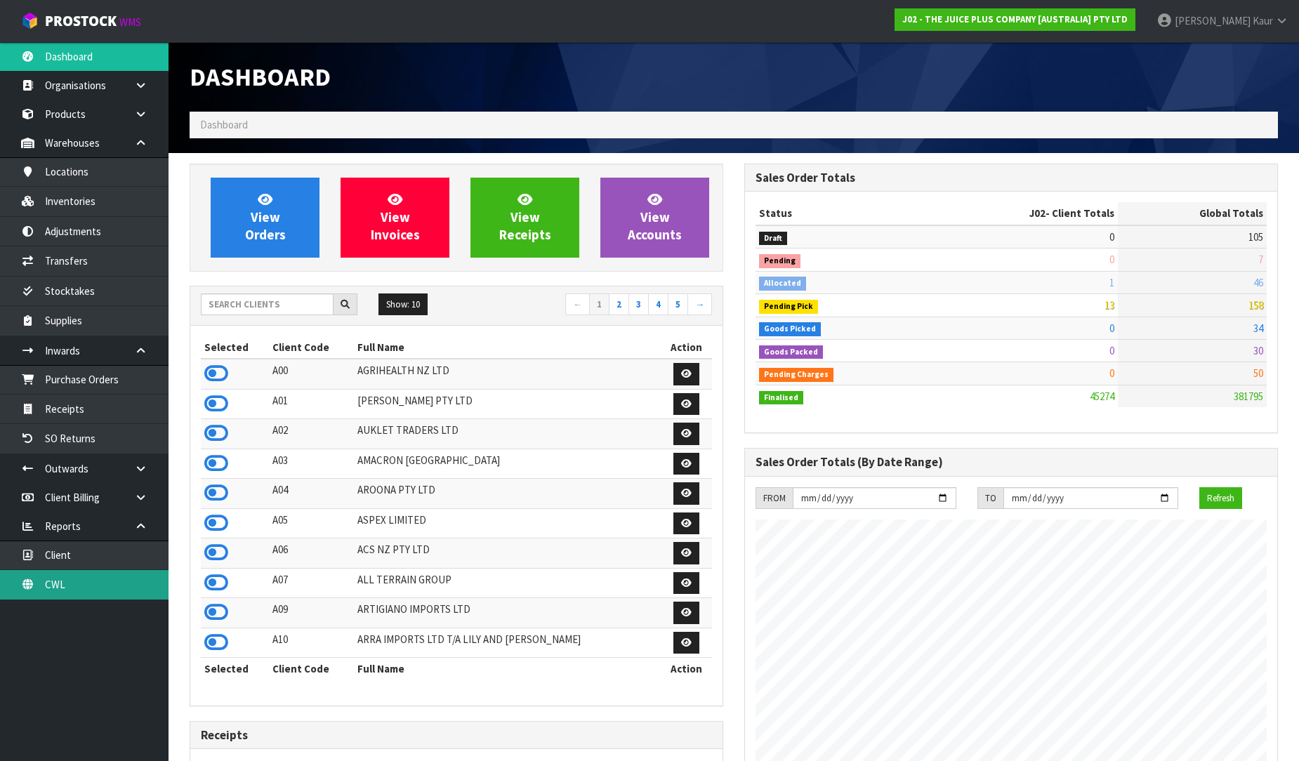
click at [81, 582] on link "CWL" at bounding box center [84, 584] width 169 height 29
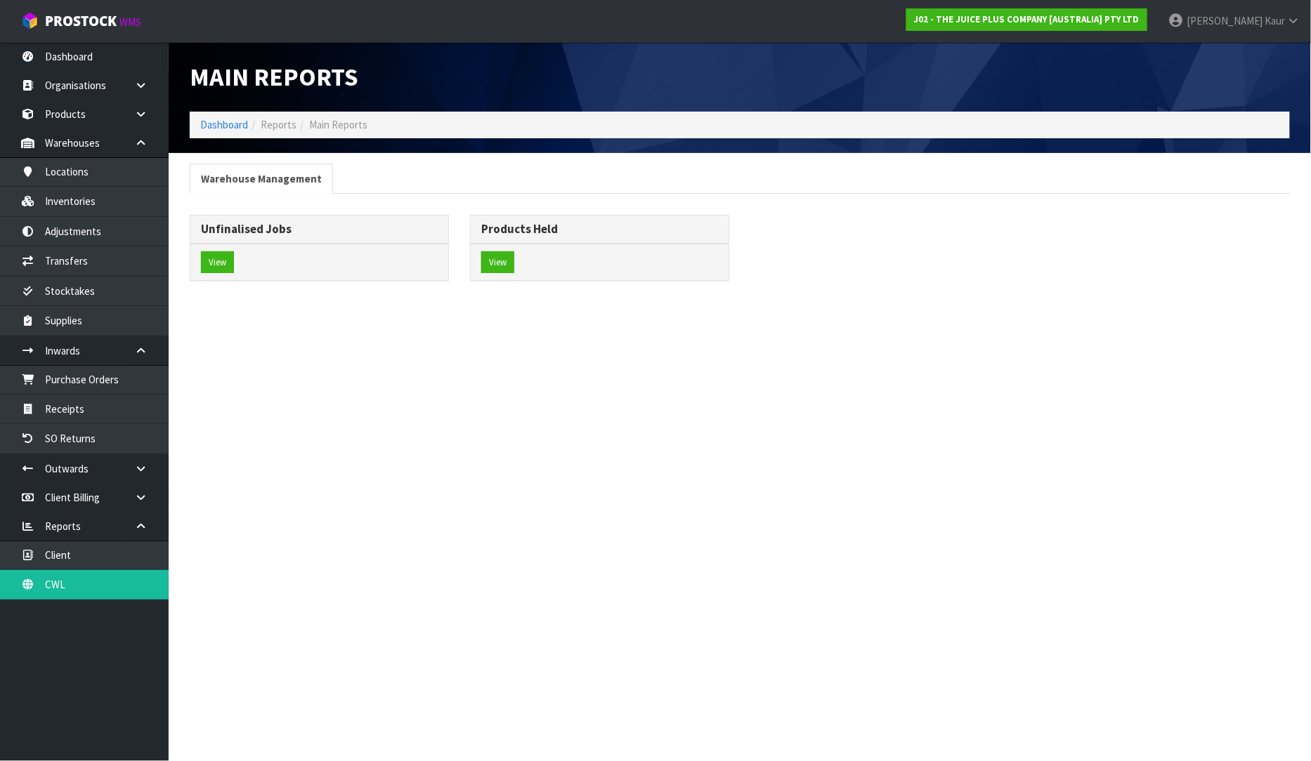
click at [232, 275] on div "View" at bounding box center [319, 262] width 258 height 37
click at [220, 264] on button "View" at bounding box center [217, 262] width 33 height 22
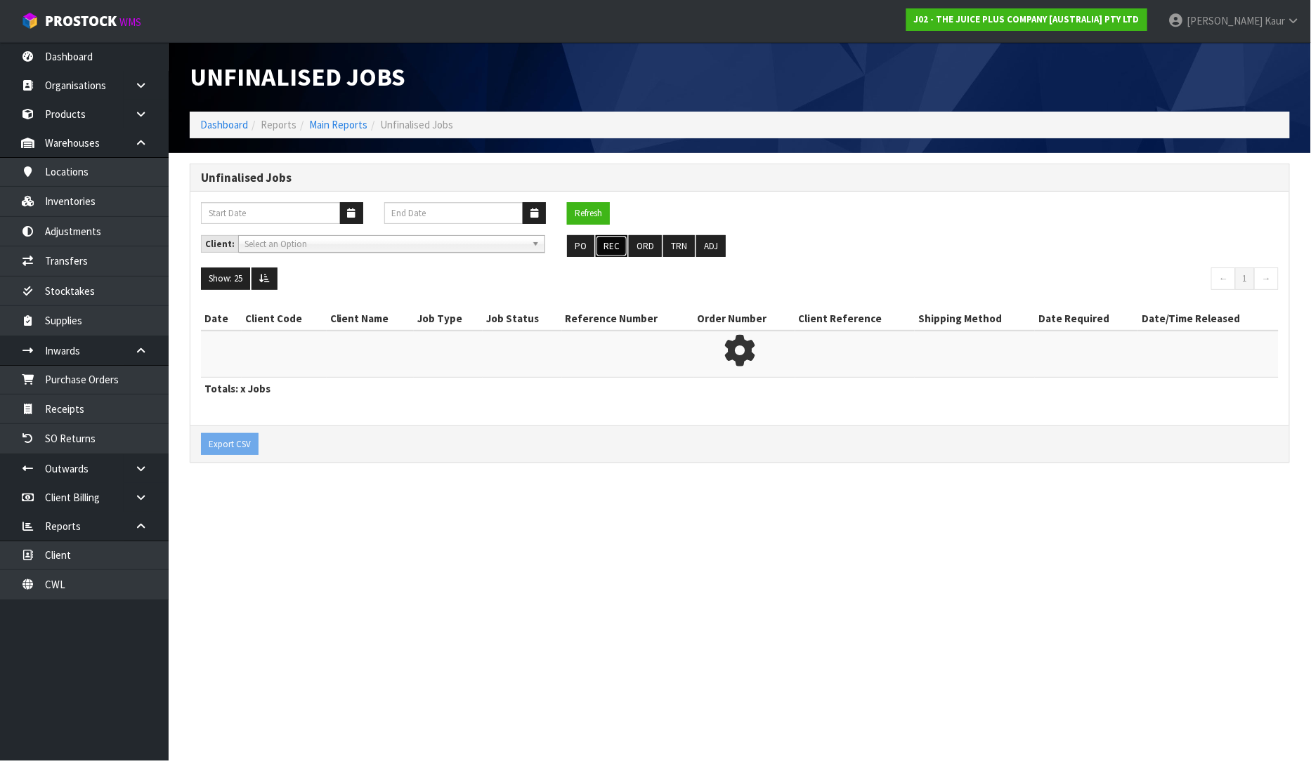
click at [603, 244] on button "REC" at bounding box center [612, 246] width 32 height 22
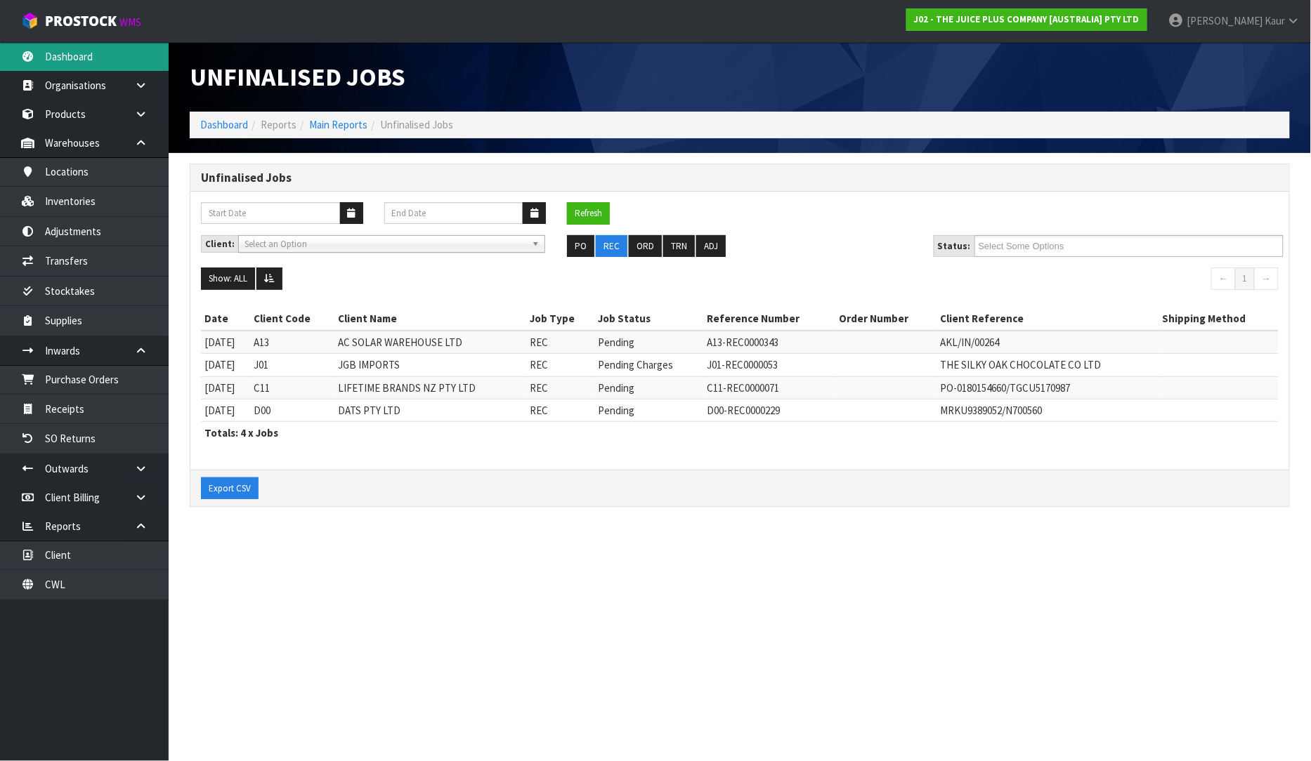
click at [71, 55] on link "Dashboard" at bounding box center [84, 56] width 169 height 29
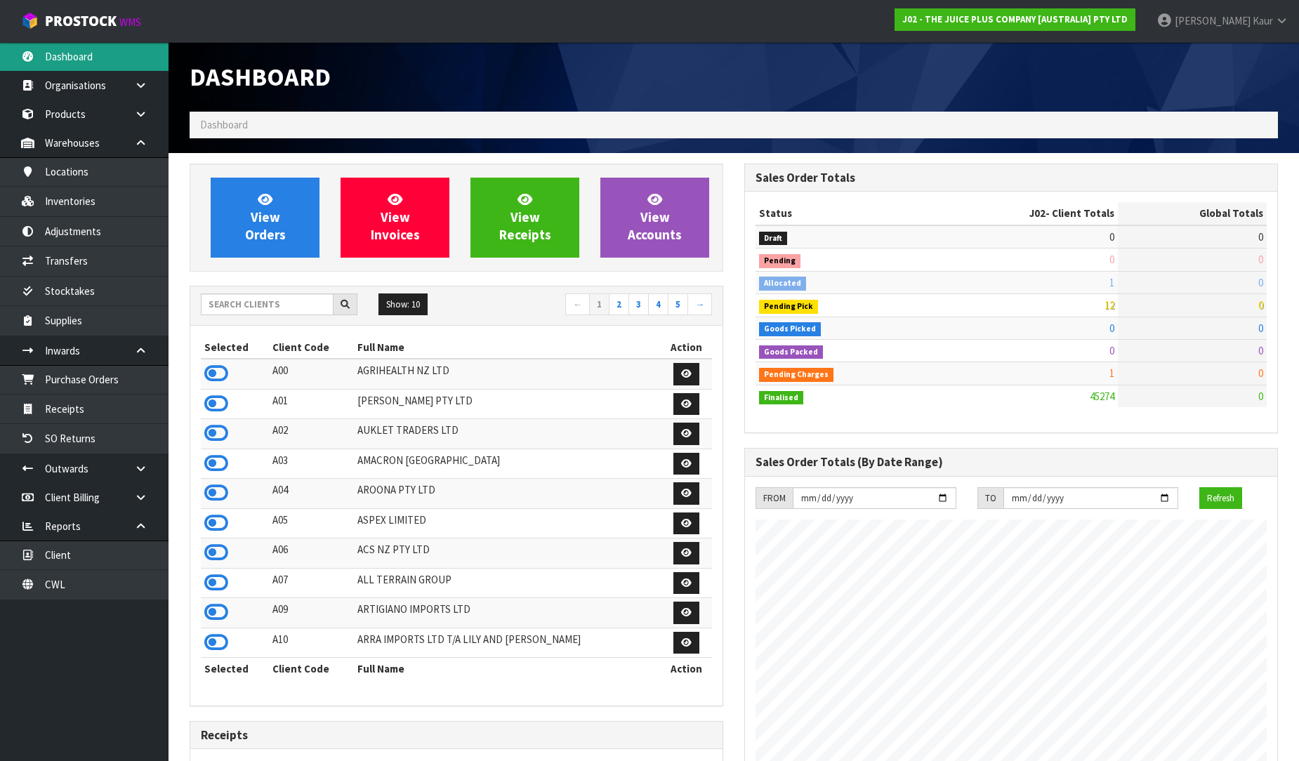
scroll to position [1064, 555]
click at [250, 302] on input "text" at bounding box center [267, 305] width 133 height 22
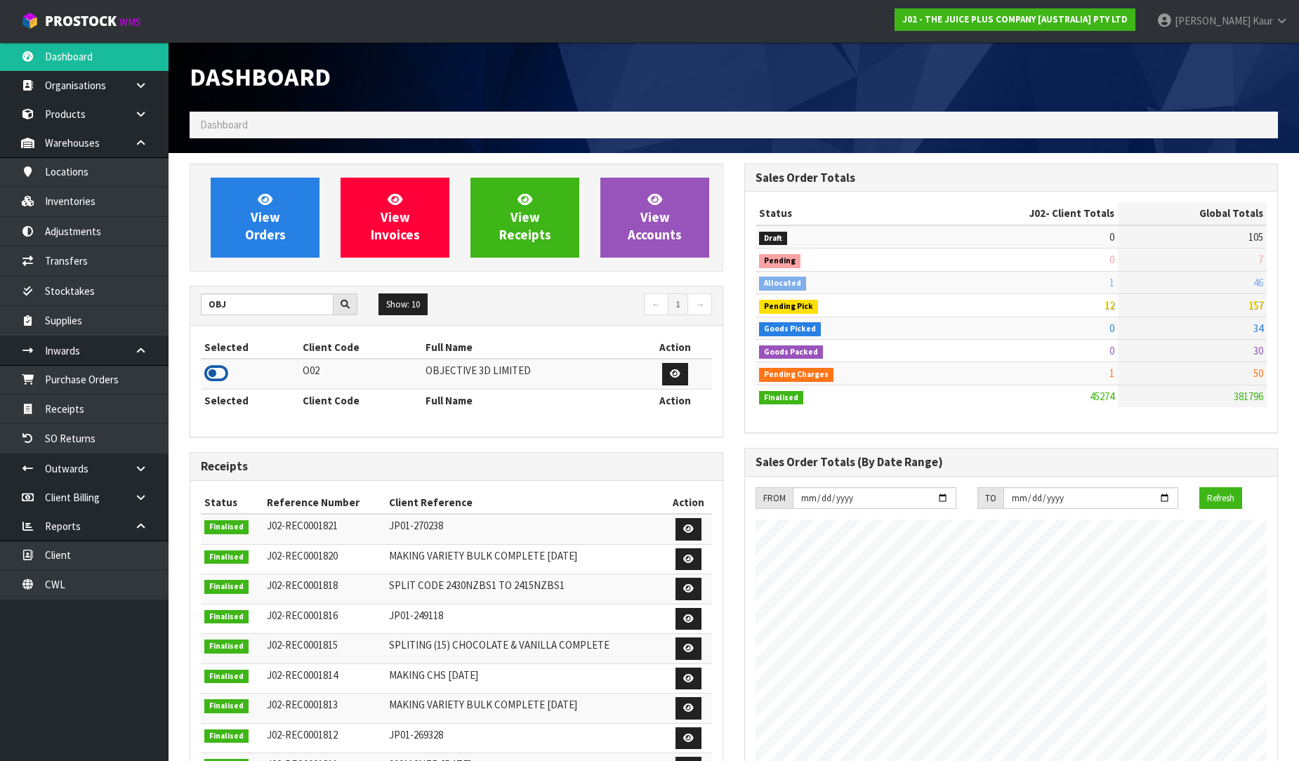
click at [215, 380] on icon at bounding box center [216, 373] width 24 height 21
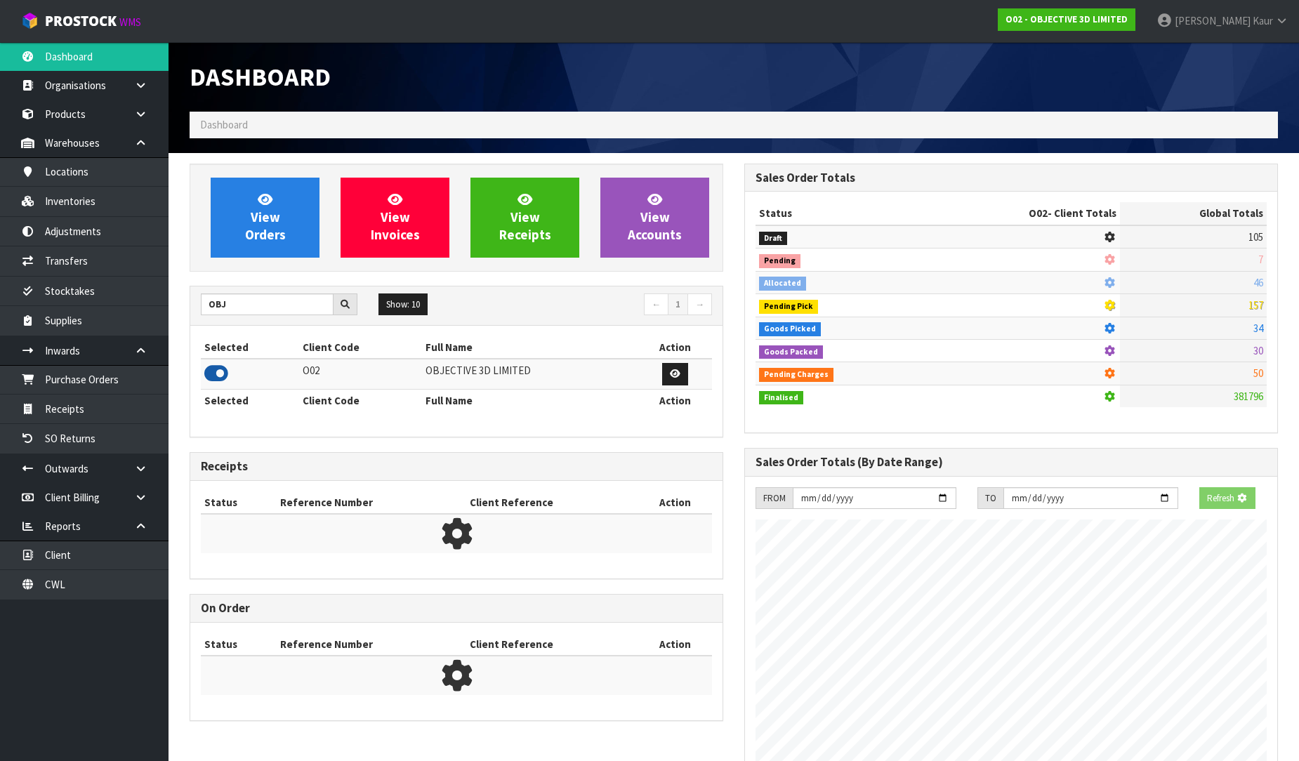
scroll to position [928, 555]
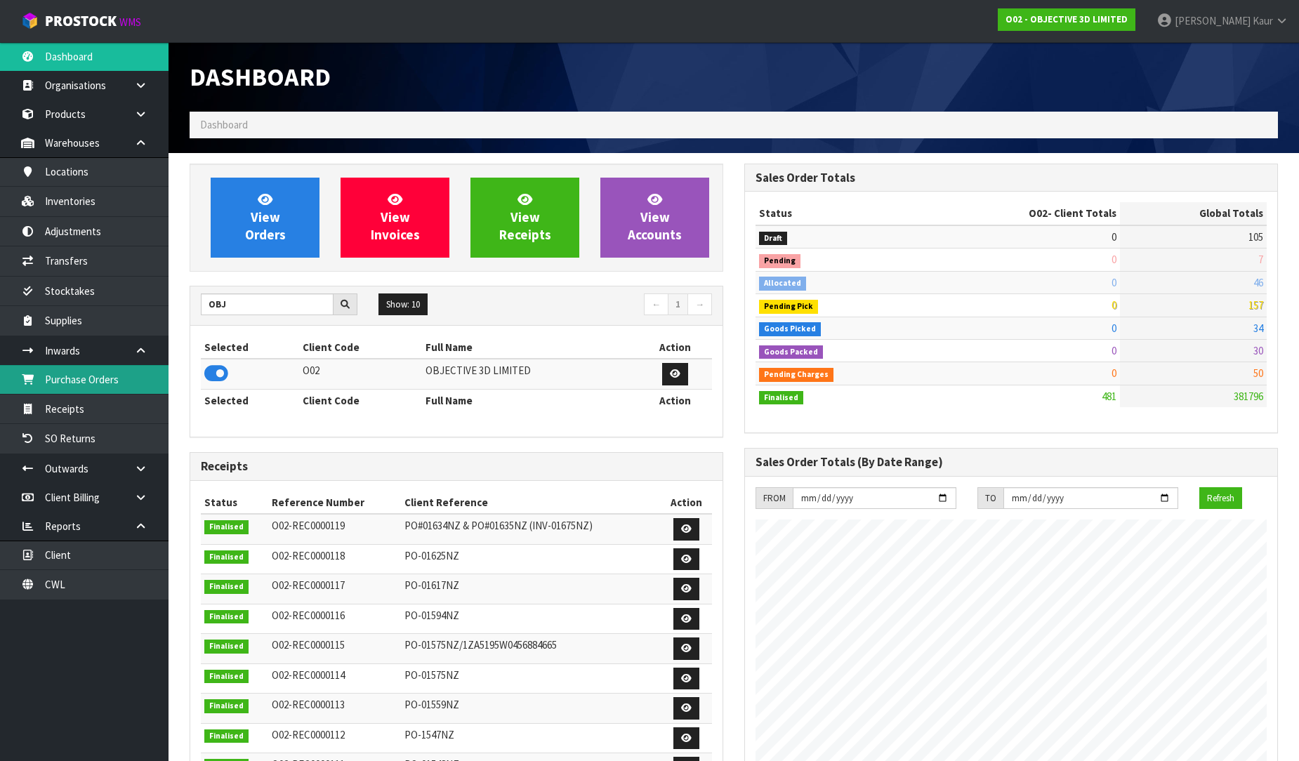
click at [87, 376] on link "Purchase Orders" at bounding box center [84, 379] width 169 height 29
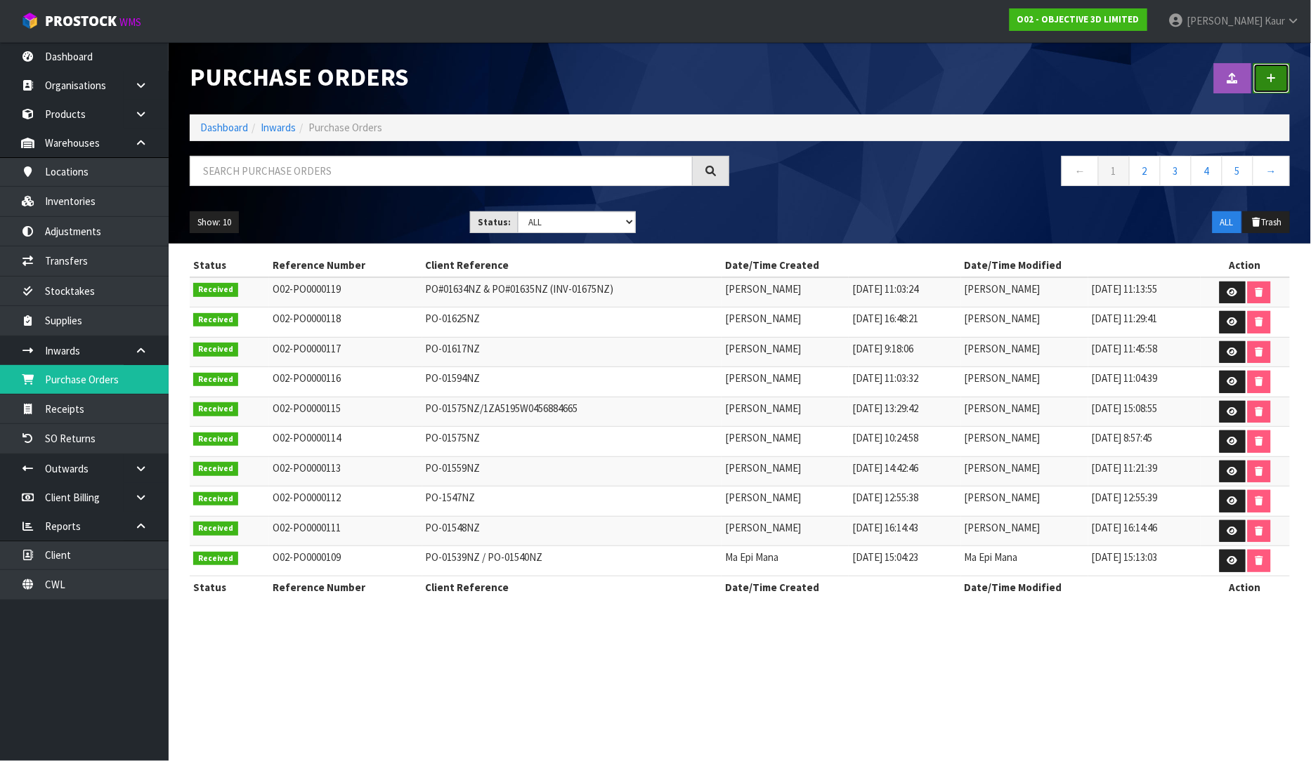
click at [1284, 84] on link at bounding box center [1271, 78] width 37 height 30
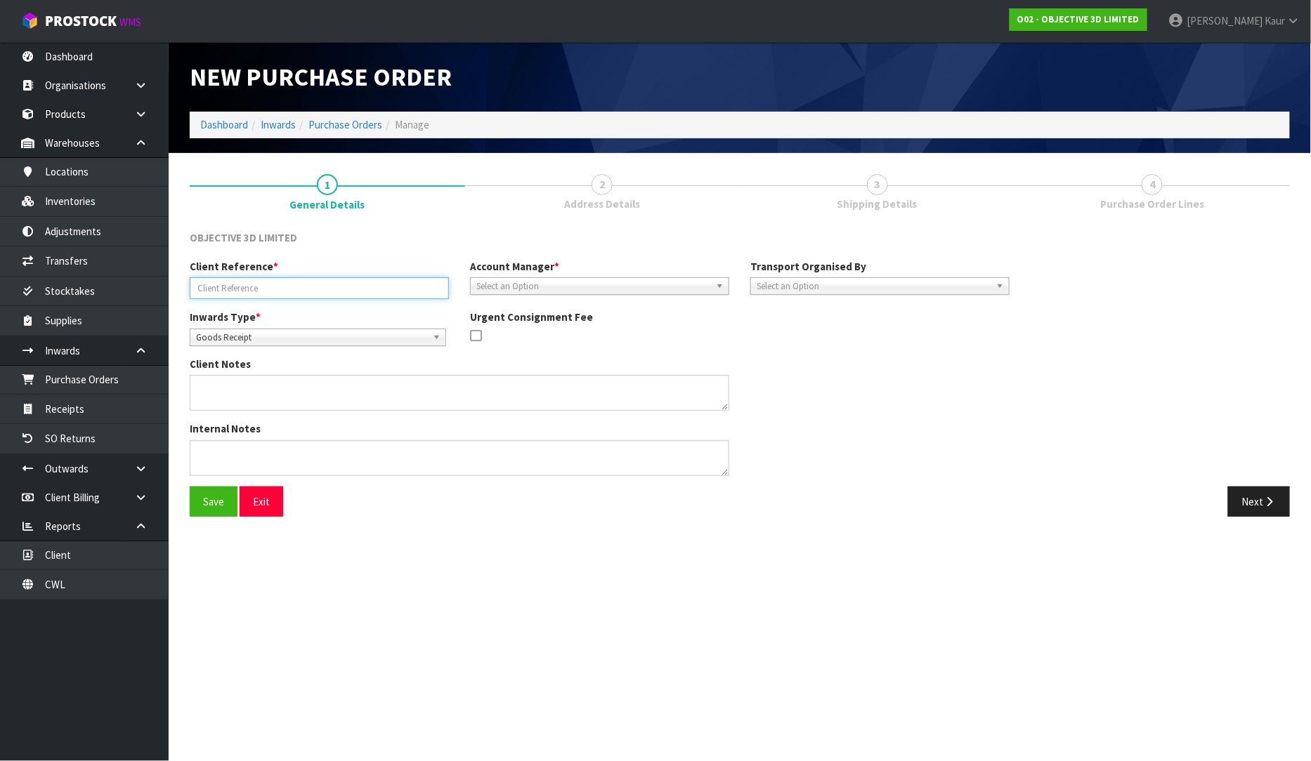
click at [308, 281] on input "text" at bounding box center [319, 288] width 259 height 22
paste input "PO-01648NZ"
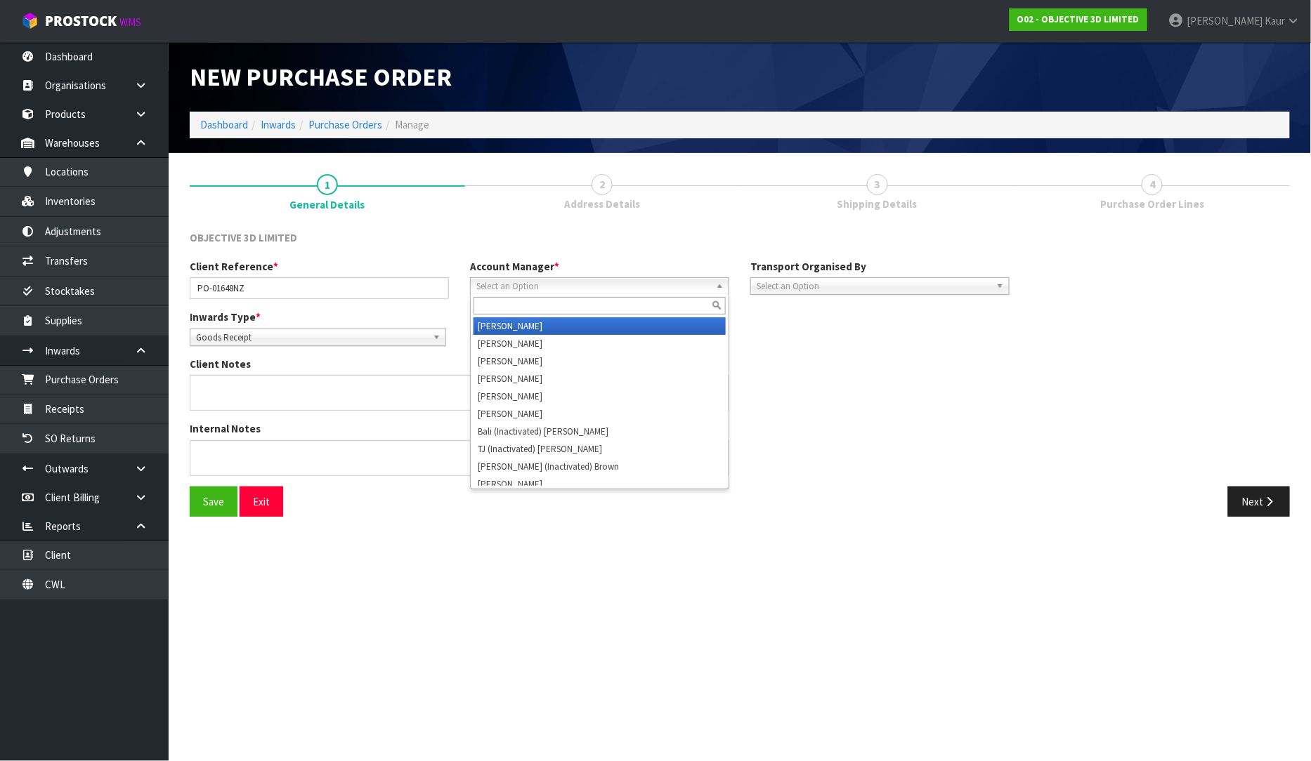
click at [511, 285] on span "Select an Option" at bounding box center [593, 286] width 234 height 17
click at [520, 331] on li "D [PERSON_NAME]" at bounding box center [599, 326] width 252 height 18
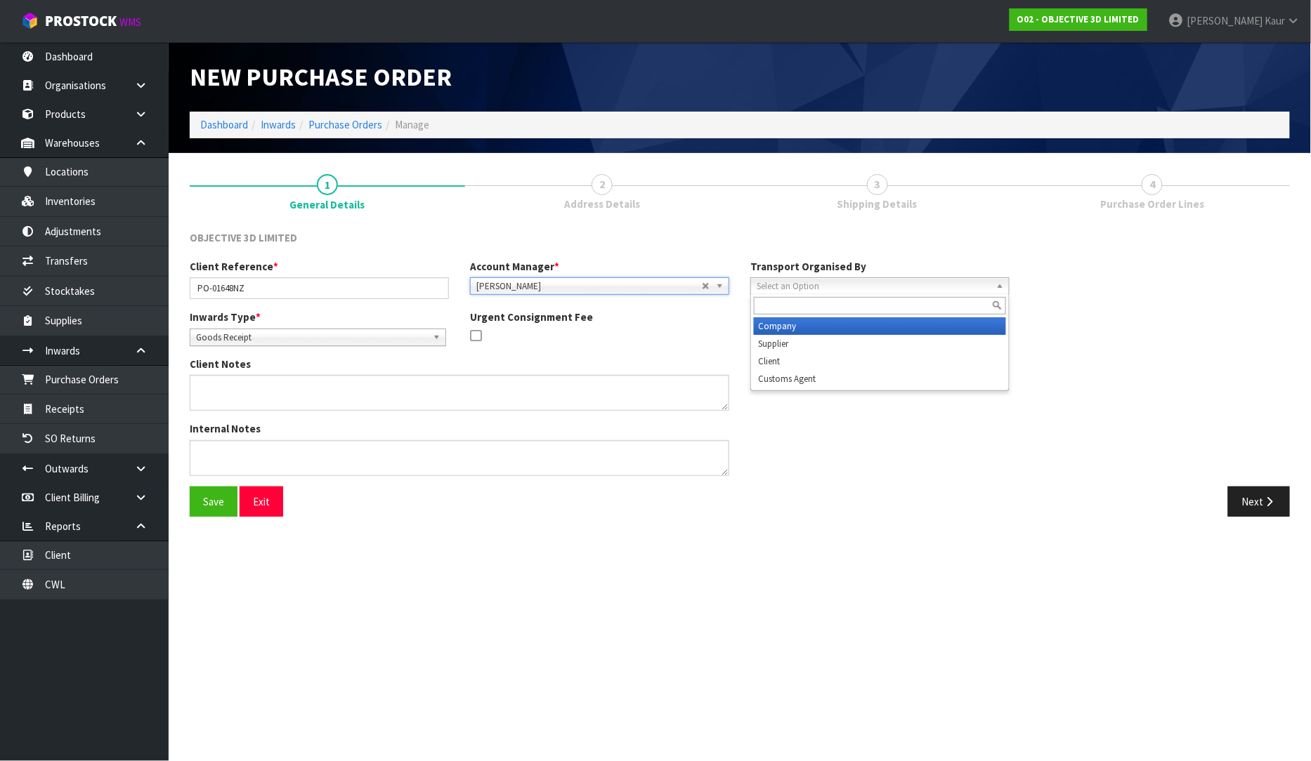
click at [931, 292] on span "Select an Option" at bounding box center [873, 286] width 234 height 17
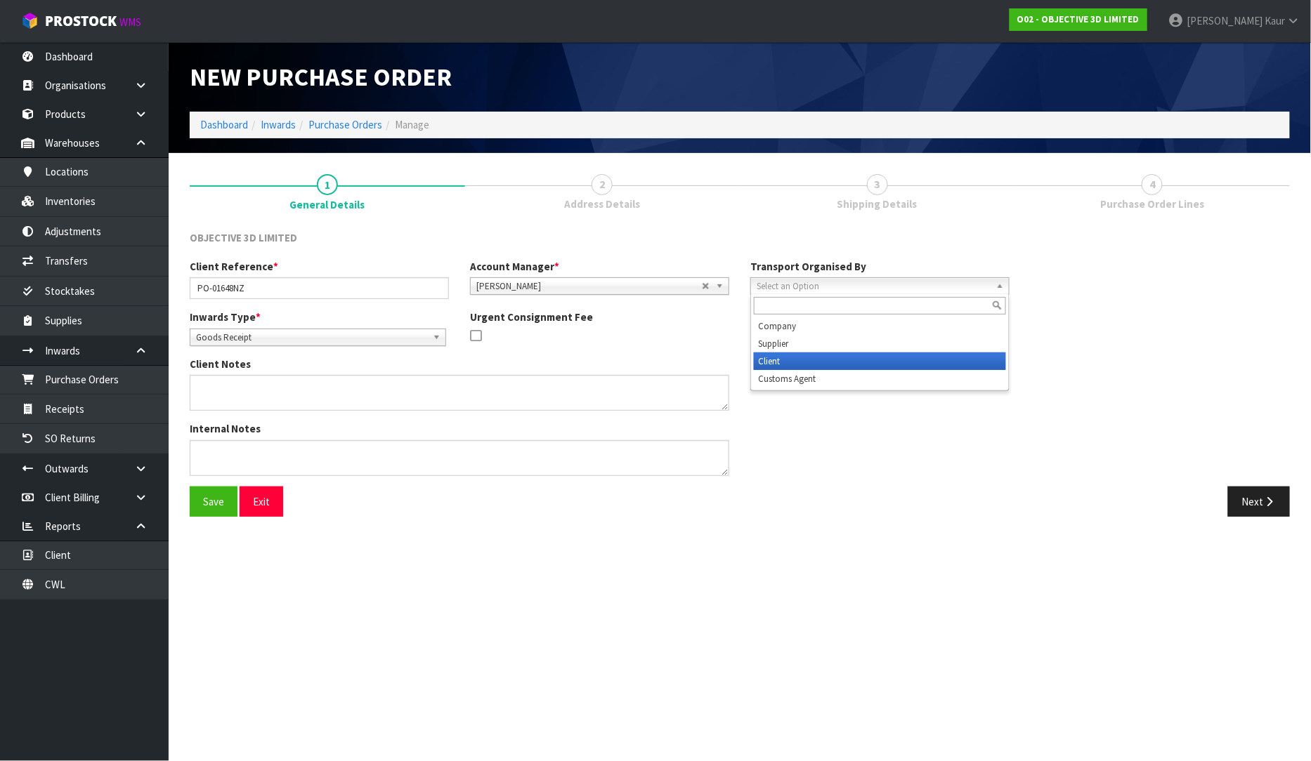
click at [903, 353] on li "Client" at bounding box center [880, 362] width 252 height 18
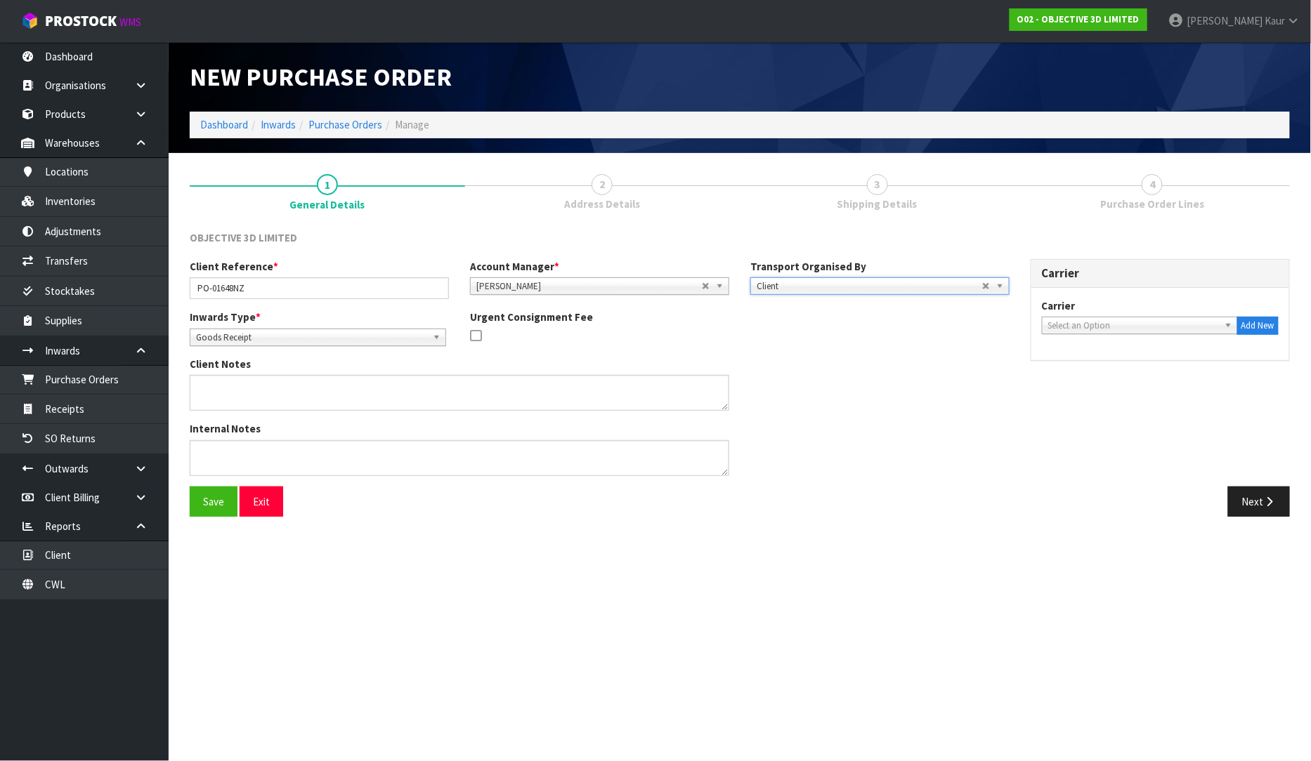
click at [1099, 325] on span "Select an Option" at bounding box center [1133, 325] width 171 height 17
click at [1099, 364] on li "DH L COURIER - DHL COURIER" at bounding box center [1139, 366] width 189 height 18
click at [1264, 517] on div "Save Exit Next" at bounding box center [739, 507] width 1121 height 41
click at [1268, 497] on icon "button" at bounding box center [1269, 502] width 13 height 11
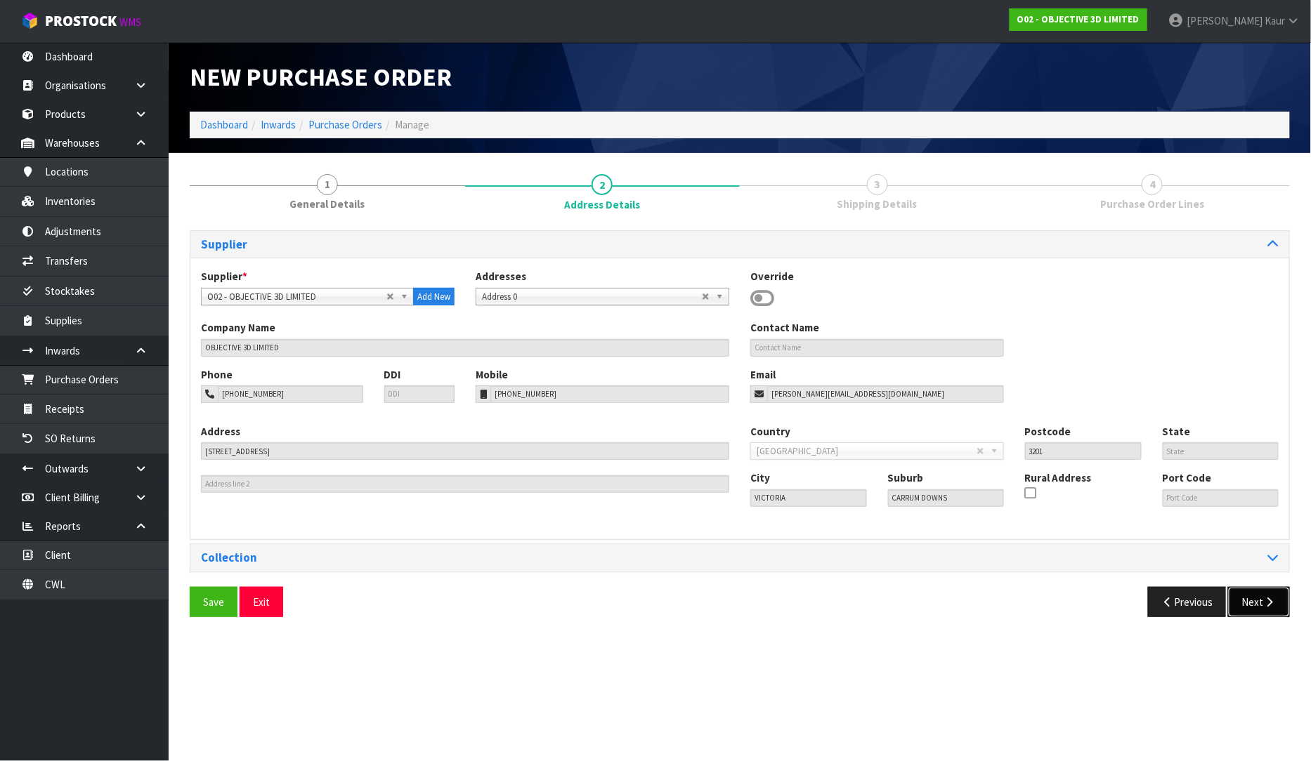
click at [1253, 608] on button "Next" at bounding box center [1259, 602] width 62 height 30
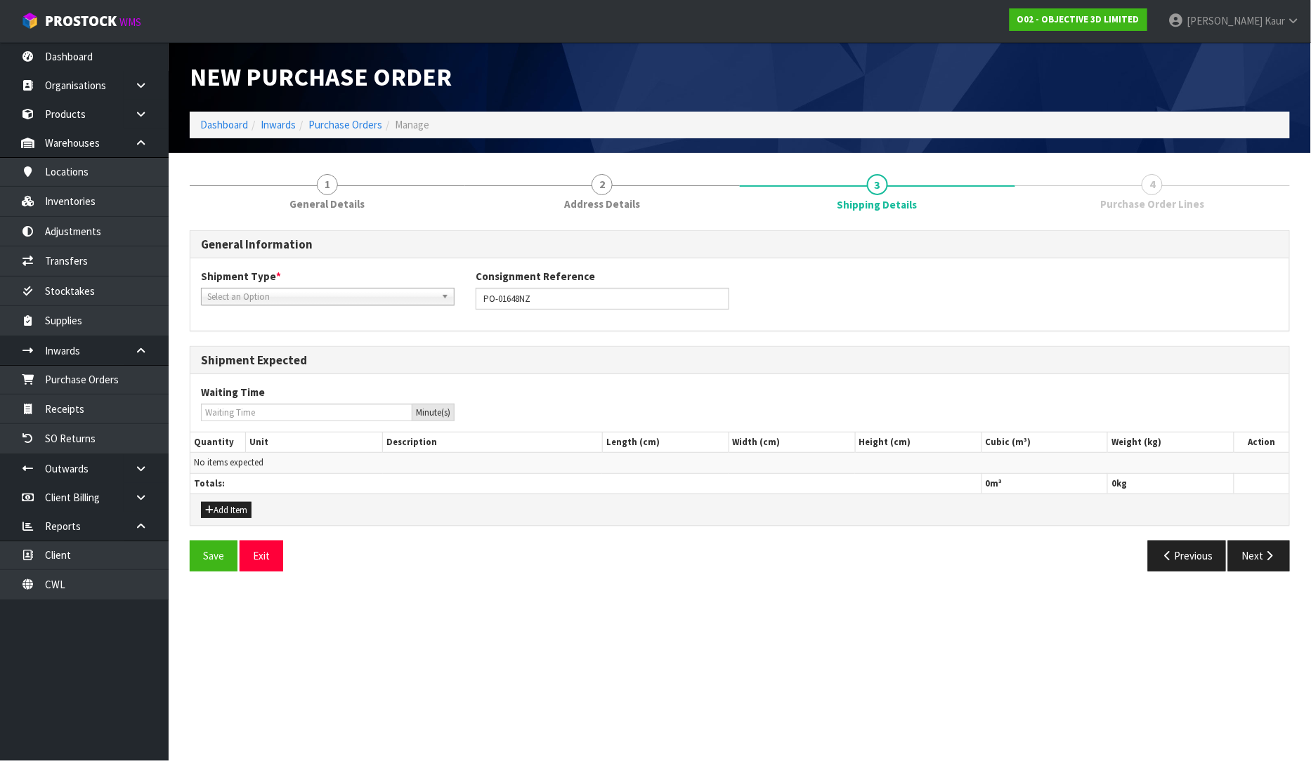
click at [306, 302] on span "Select an Option" at bounding box center [321, 297] width 228 height 17
click at [293, 356] on li "LCL International" at bounding box center [327, 355] width 247 height 18
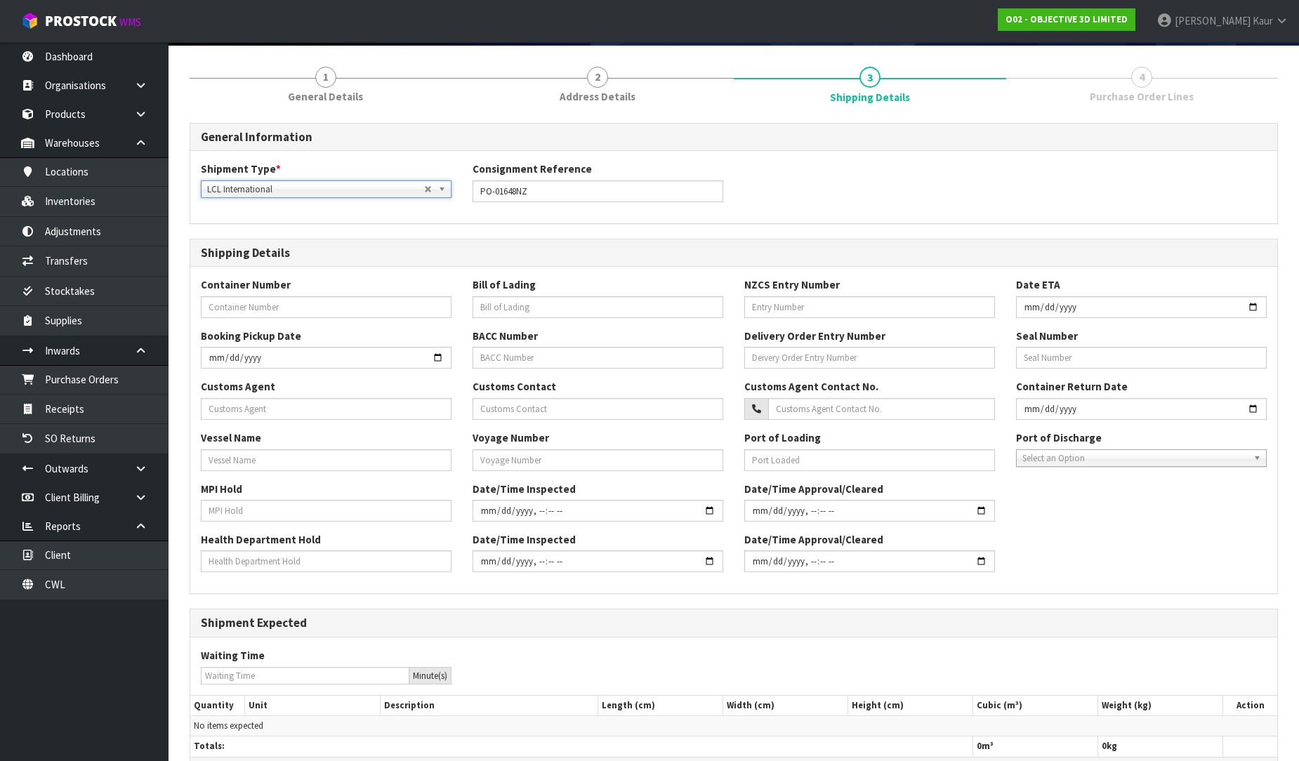
scroll to position [202, 0]
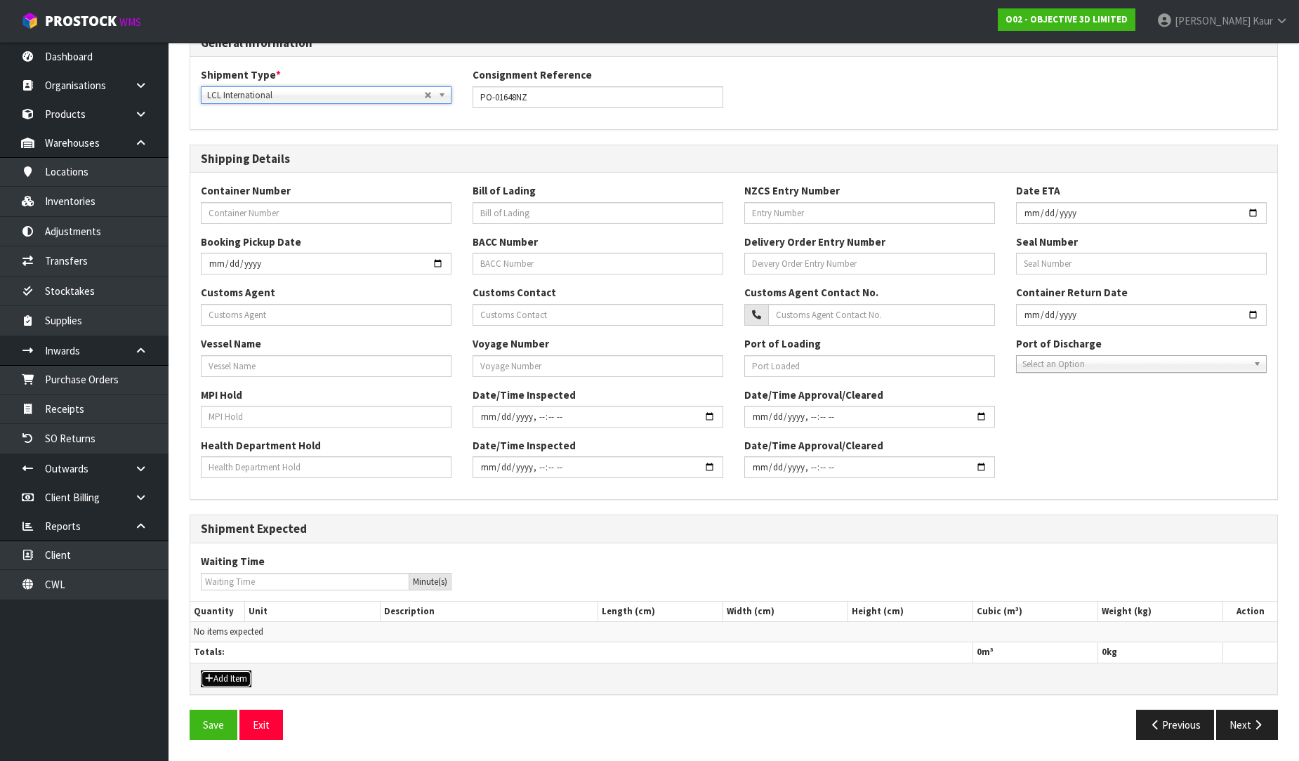
click at [249, 677] on button "Add Item" at bounding box center [226, 679] width 51 height 17
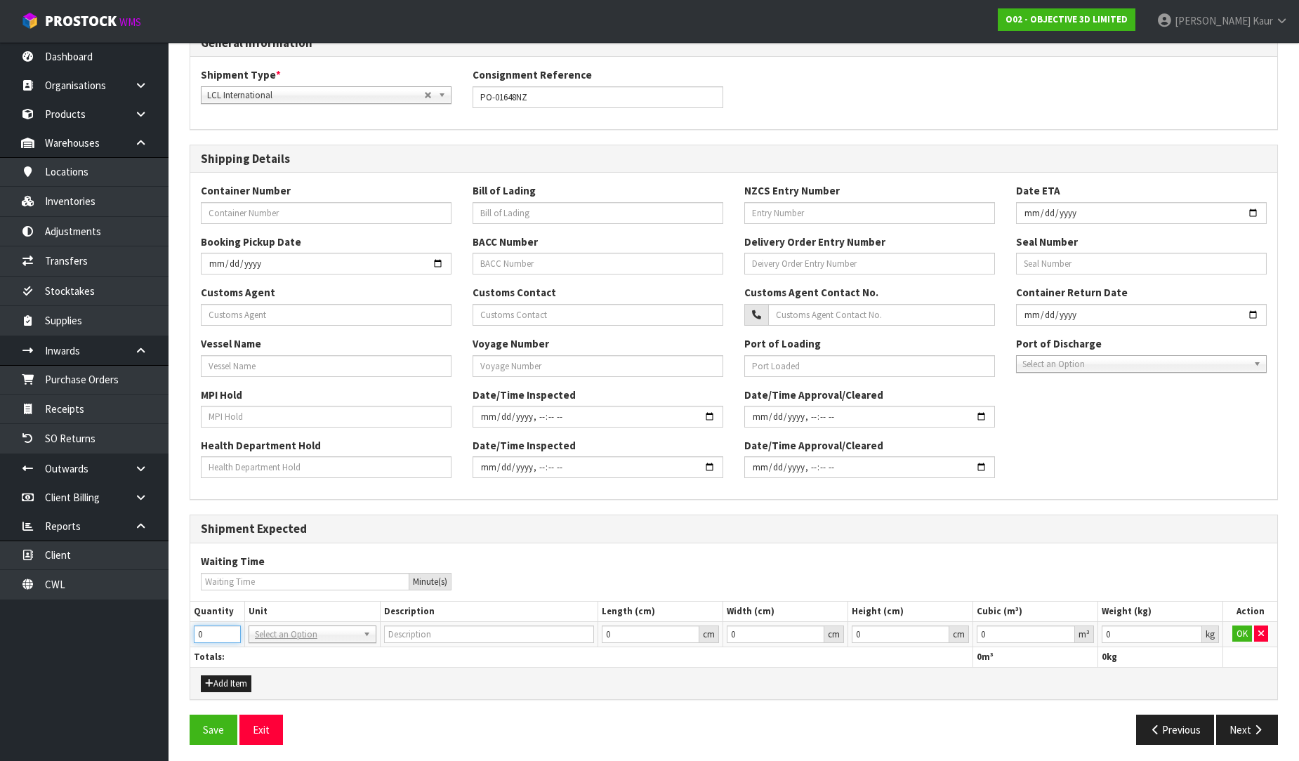
click at [172, 637] on section "1 General Details 2 Address Details 3 Shipping Details 4 Purchase Order Lines G…" at bounding box center [734, 359] width 1131 height 815
click at [285, 656] on input "text" at bounding box center [312, 654] width 121 height 18
click at [1064, 629] on input "0.000001" at bounding box center [1026, 635] width 98 height 18
click at [1194, 629] on input "0.001" at bounding box center [1152, 635] width 100 height 18
click at [1242, 636] on button "OK" at bounding box center [1243, 634] width 20 height 17
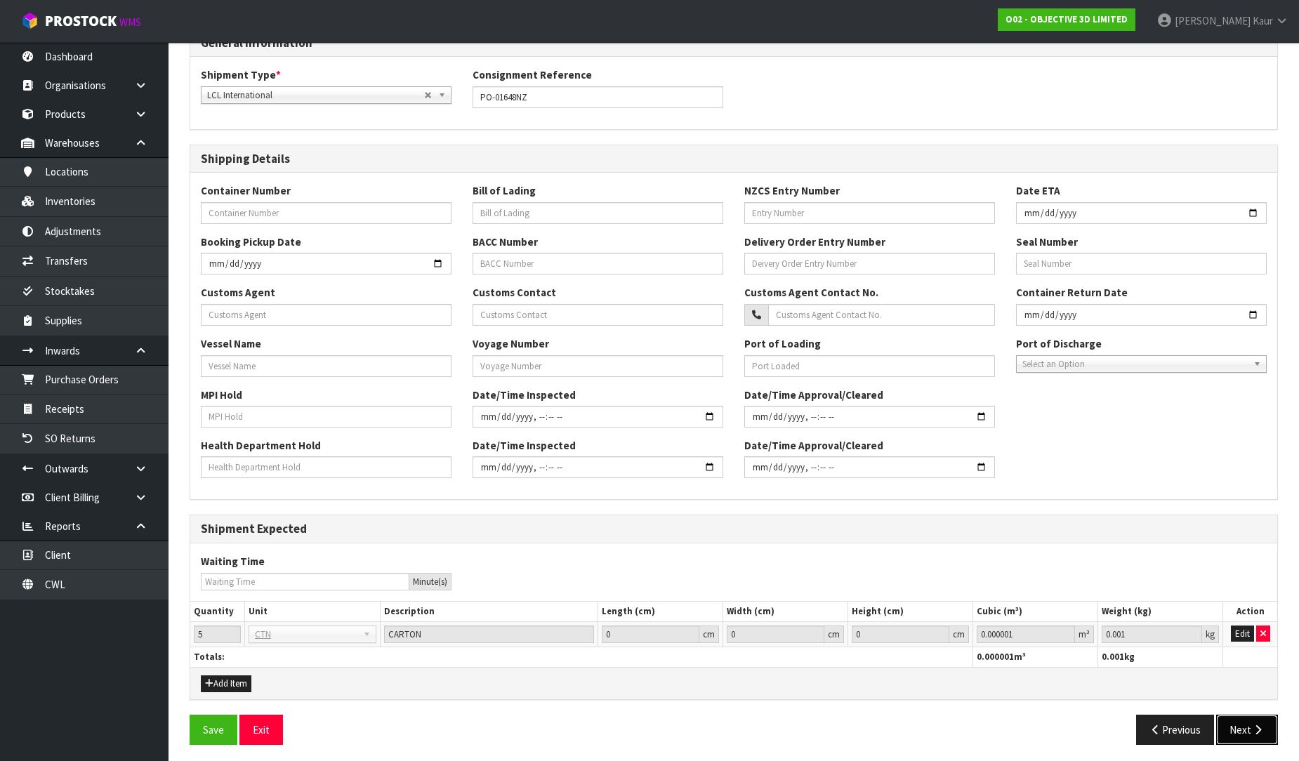
click at [1242, 728] on button "Next" at bounding box center [1247, 730] width 62 height 30
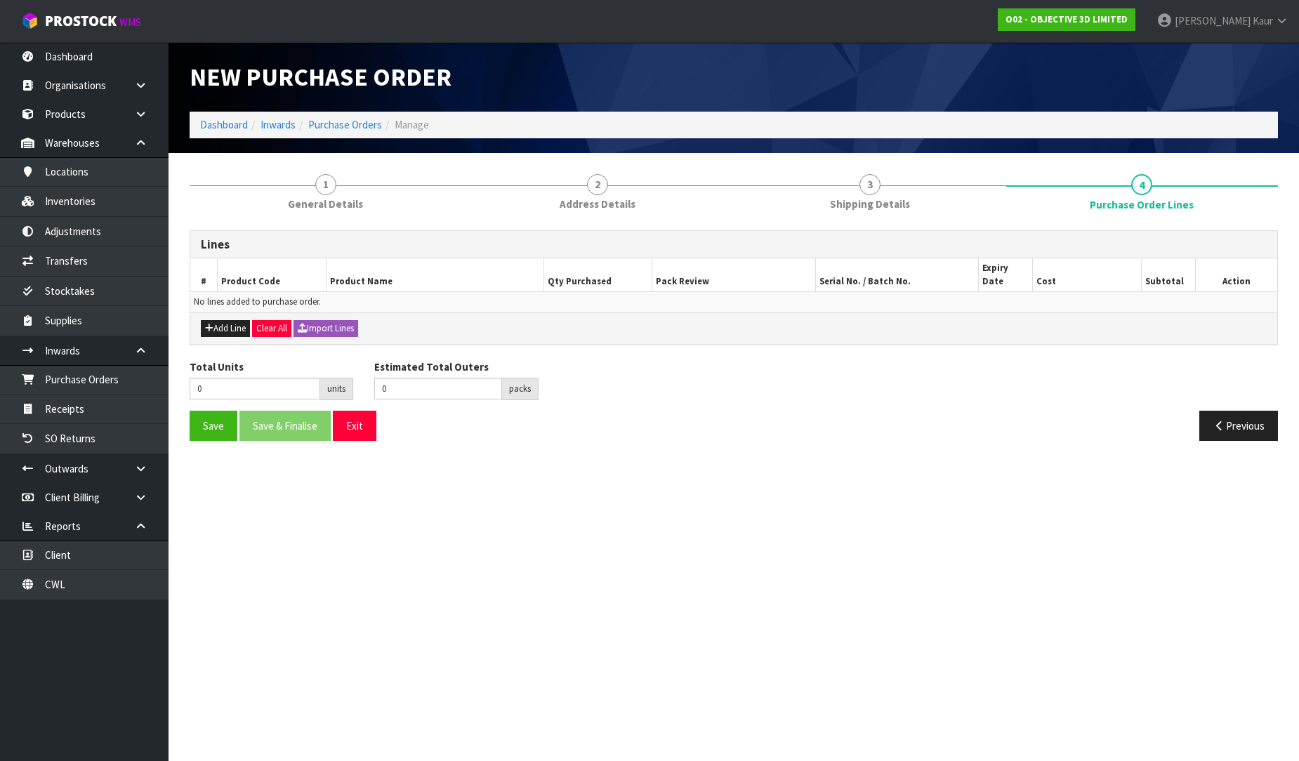
scroll to position [0, 0]
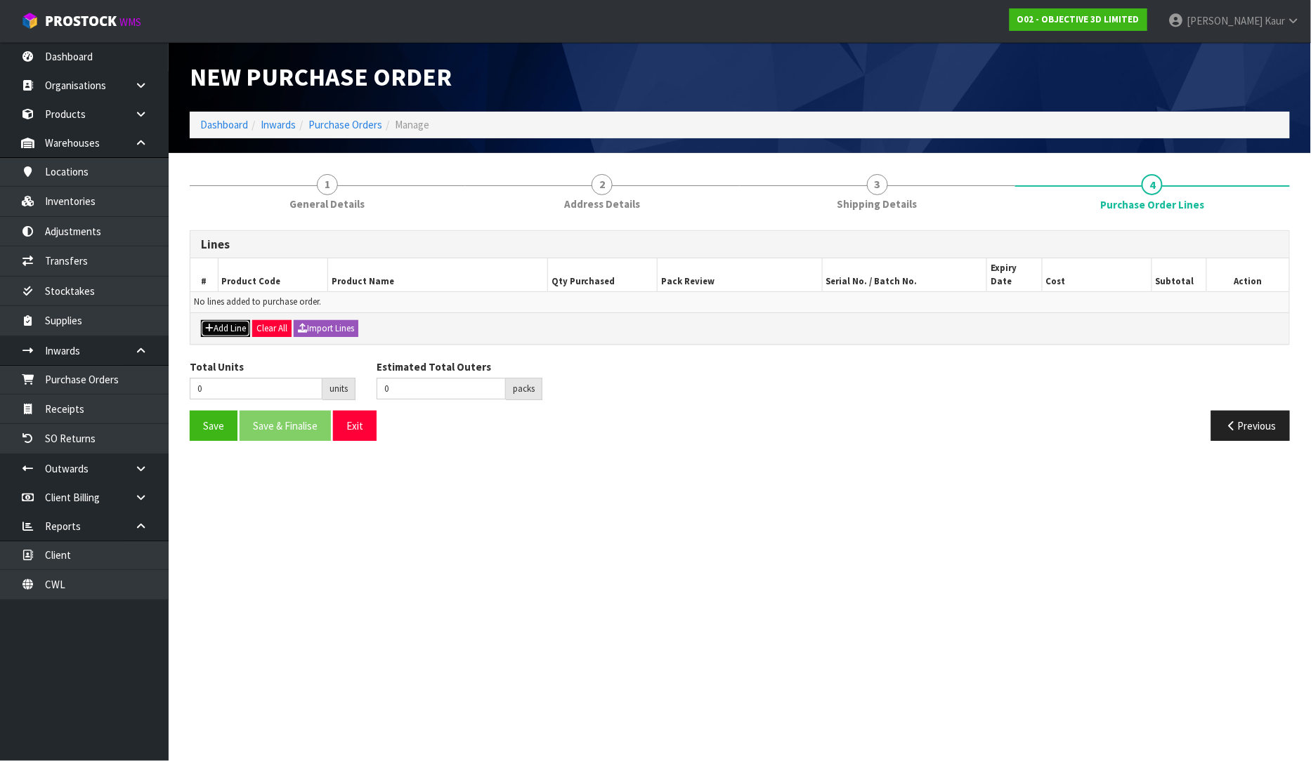
click at [223, 320] on button "Add Line" at bounding box center [225, 328] width 49 height 17
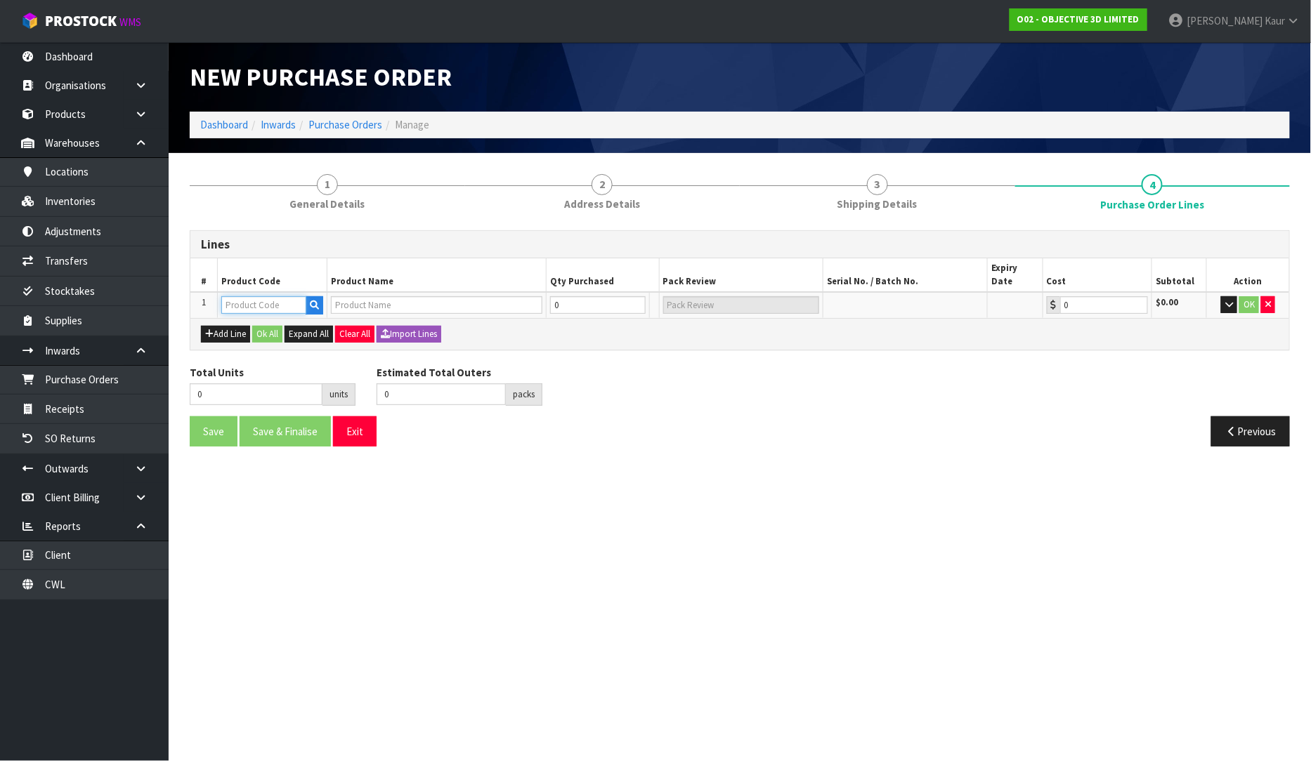
click at [264, 296] on input "text" at bounding box center [263, 305] width 85 height 18
paste input "3D-01011 H"
drag, startPoint x: 279, startPoint y: 289, endPoint x: 214, endPoint y: 284, distance: 64.8
click at [214, 292] on tr "1 3D-01011 H 0 0 $0.00 OK" at bounding box center [739, 305] width 1098 height 26
click at [240, 296] on input "text" at bounding box center [263, 305] width 85 height 18
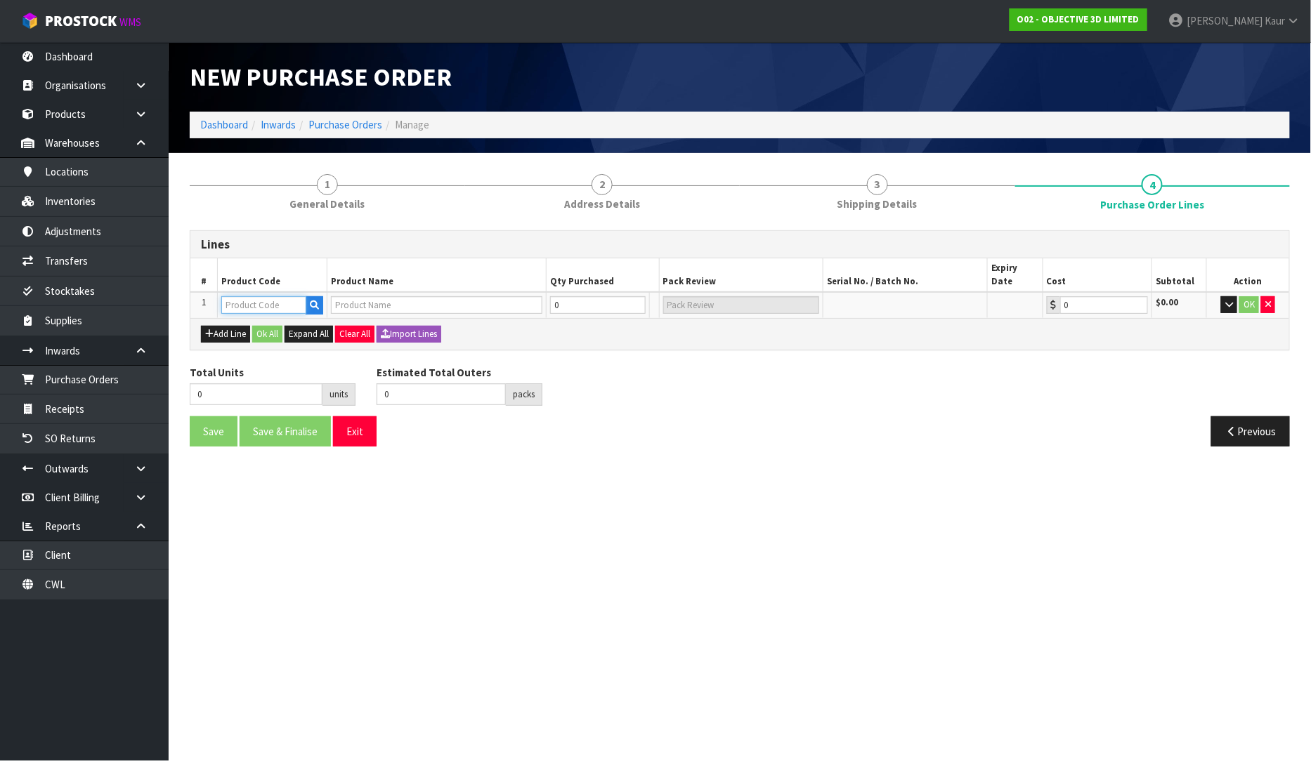
paste input "OBJ-09133"
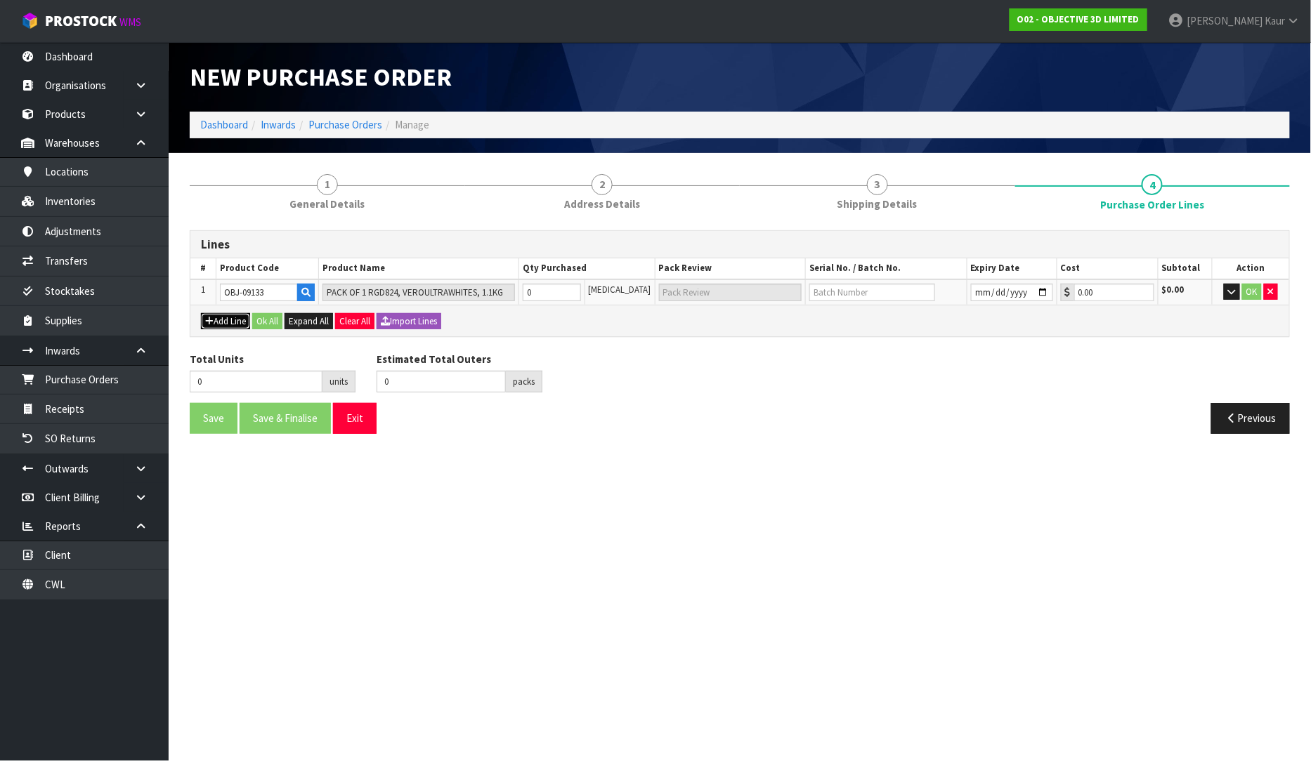
click at [235, 321] on button "Add Line" at bounding box center [225, 321] width 49 height 17
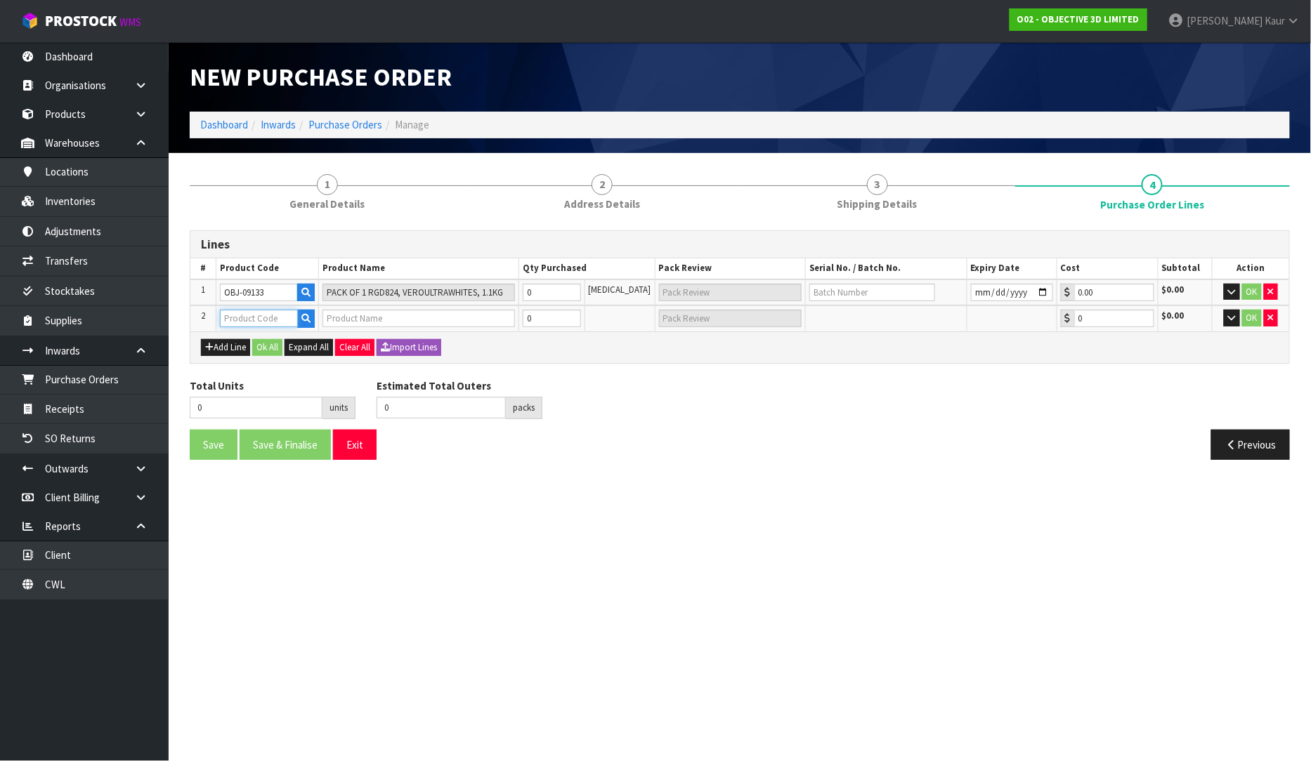
click at [229, 321] on input "text" at bounding box center [259, 319] width 78 height 18
paste input "OBJ-09178"
click at [235, 351] on button "Add Line" at bounding box center [225, 347] width 49 height 17
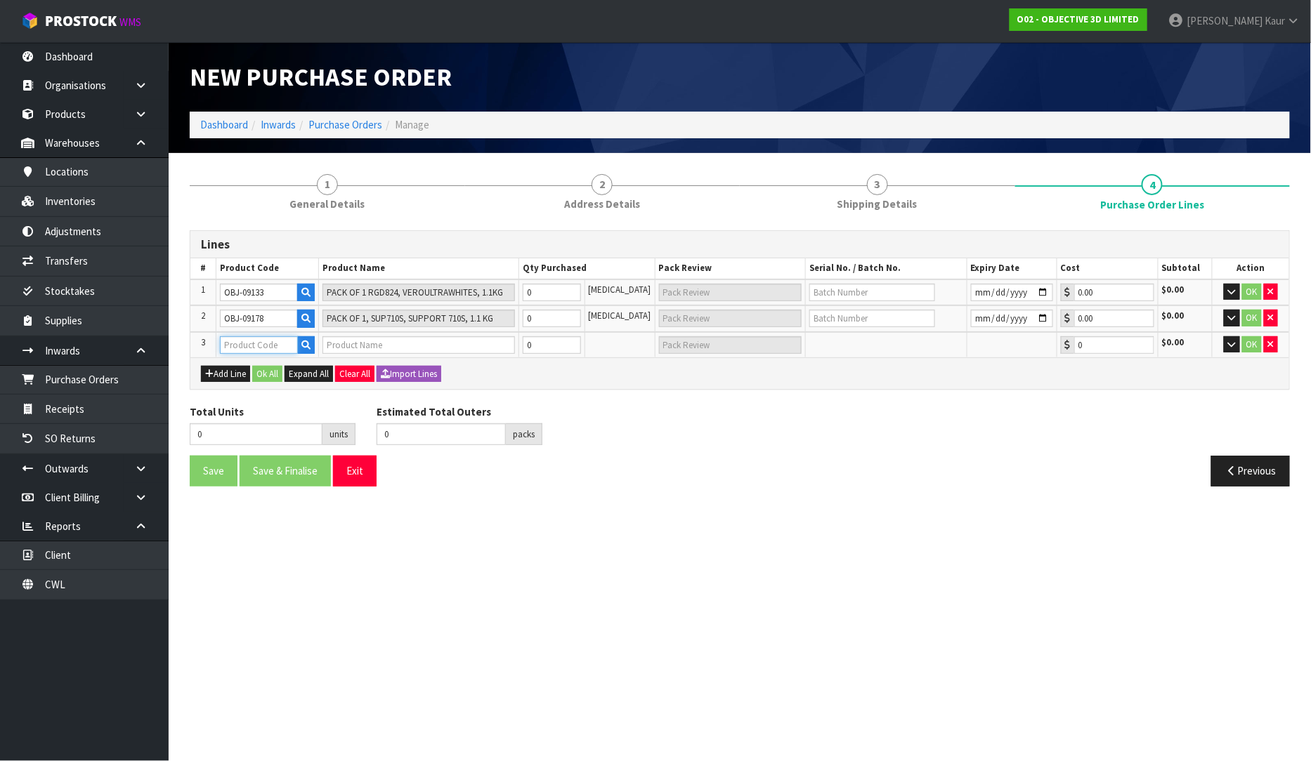
click at [277, 346] on input "text" at bounding box center [259, 345] width 78 height 18
paste input "X3D-01011"
click at [545, 288] on input "0" at bounding box center [552, 293] width 58 height 18
click at [551, 312] on input "0" at bounding box center [552, 319] width 58 height 18
click at [551, 341] on input "0" at bounding box center [552, 345] width 58 height 18
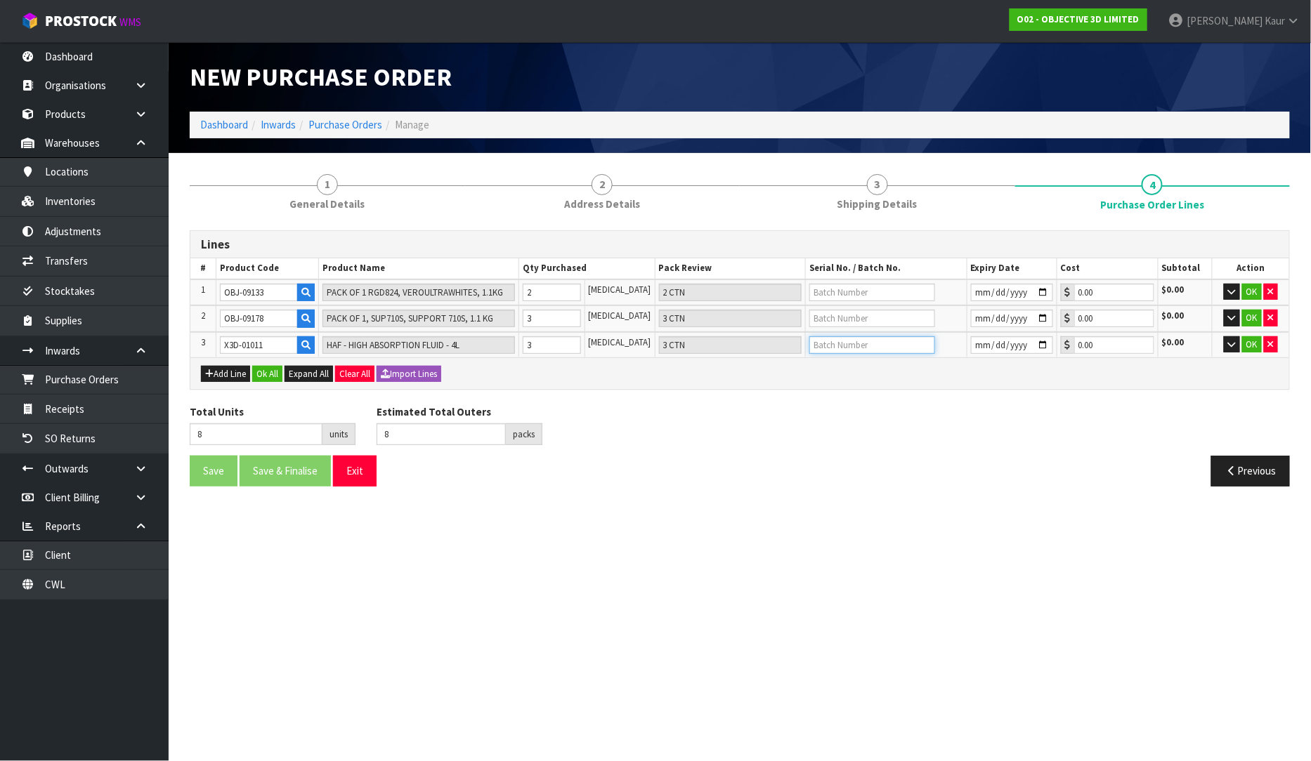
click at [809, 346] on input "text" at bounding box center [872, 345] width 126 height 18
paste input "2412170084"
click at [971, 341] on input "date" at bounding box center [1012, 345] width 82 height 18
click at [892, 442] on div "Total Units 8 units Estimated Total Outers 8 packs Estimated Total Pallets pall…" at bounding box center [739, 430] width 1121 height 51
click at [848, 310] on input "text" at bounding box center [872, 319] width 126 height 18
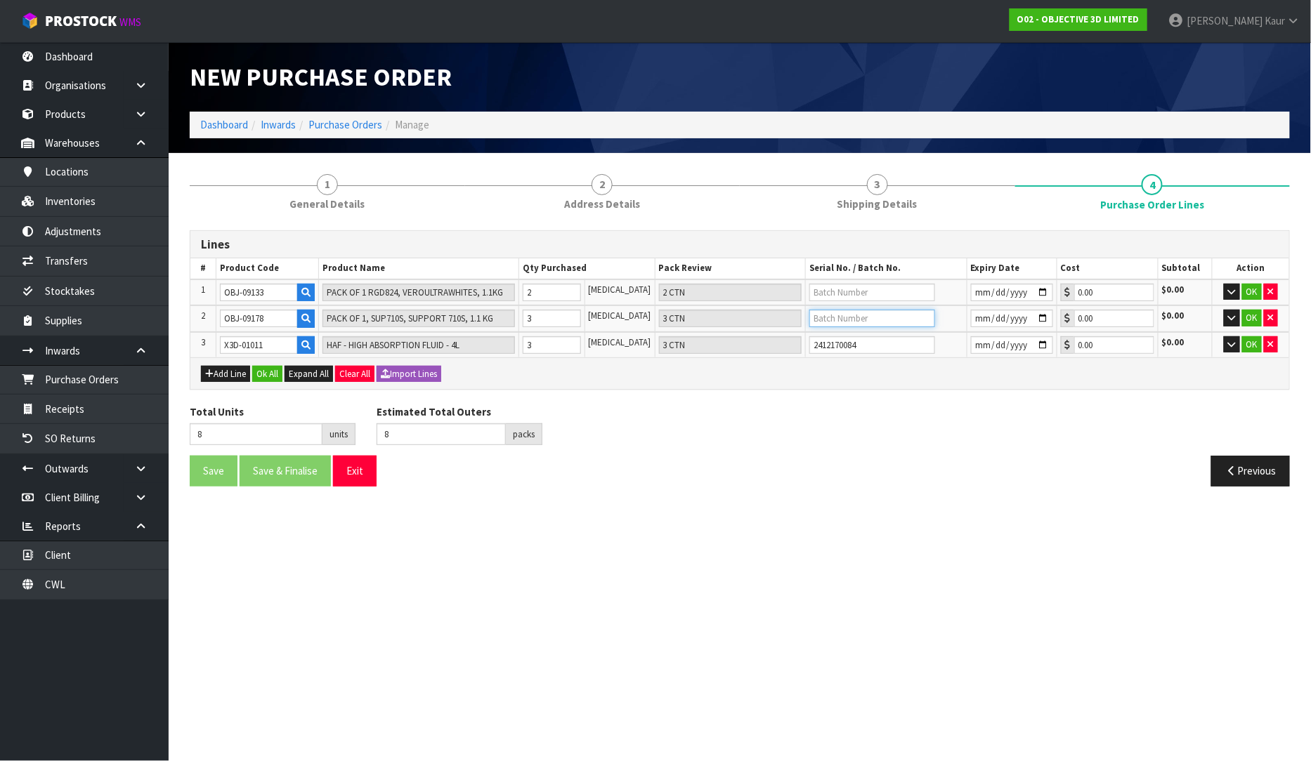
paste input "26025-09178"
click at [971, 321] on input "date" at bounding box center [1012, 319] width 82 height 18
click at [957, 409] on div "Total Units 8 units Estimated Total Outers 8 packs Estimated Total Pallets pall…" at bounding box center [739, 430] width 1121 height 51
click at [820, 293] on input "text" at bounding box center [872, 293] width 126 height 18
paste input "25766-09133"
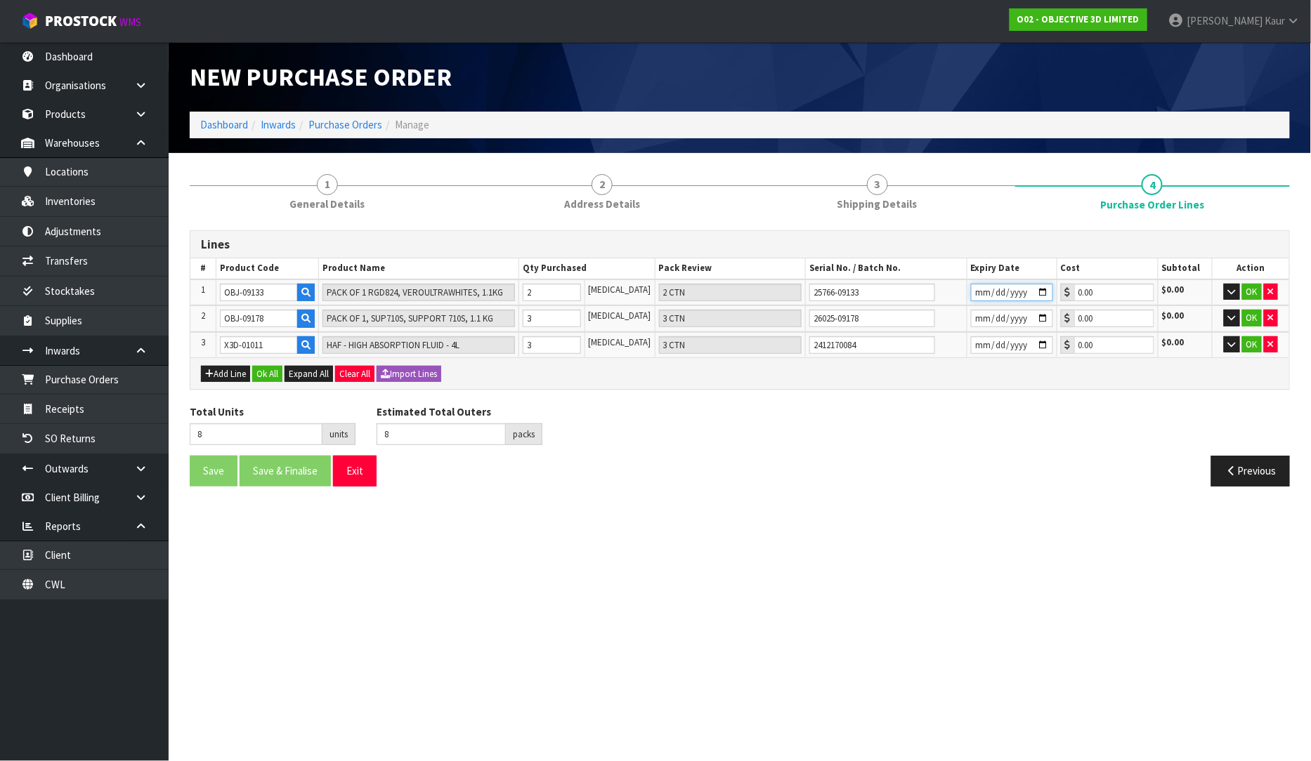
click at [972, 292] on input "date" at bounding box center [1012, 293] width 82 height 18
click at [902, 440] on div "Total Units 8 units Estimated Total Outers 8 packs Estimated Total Pallets pall…" at bounding box center [739, 430] width 1121 height 51
click at [306, 376] on span "Expand All" at bounding box center [309, 374] width 40 height 12
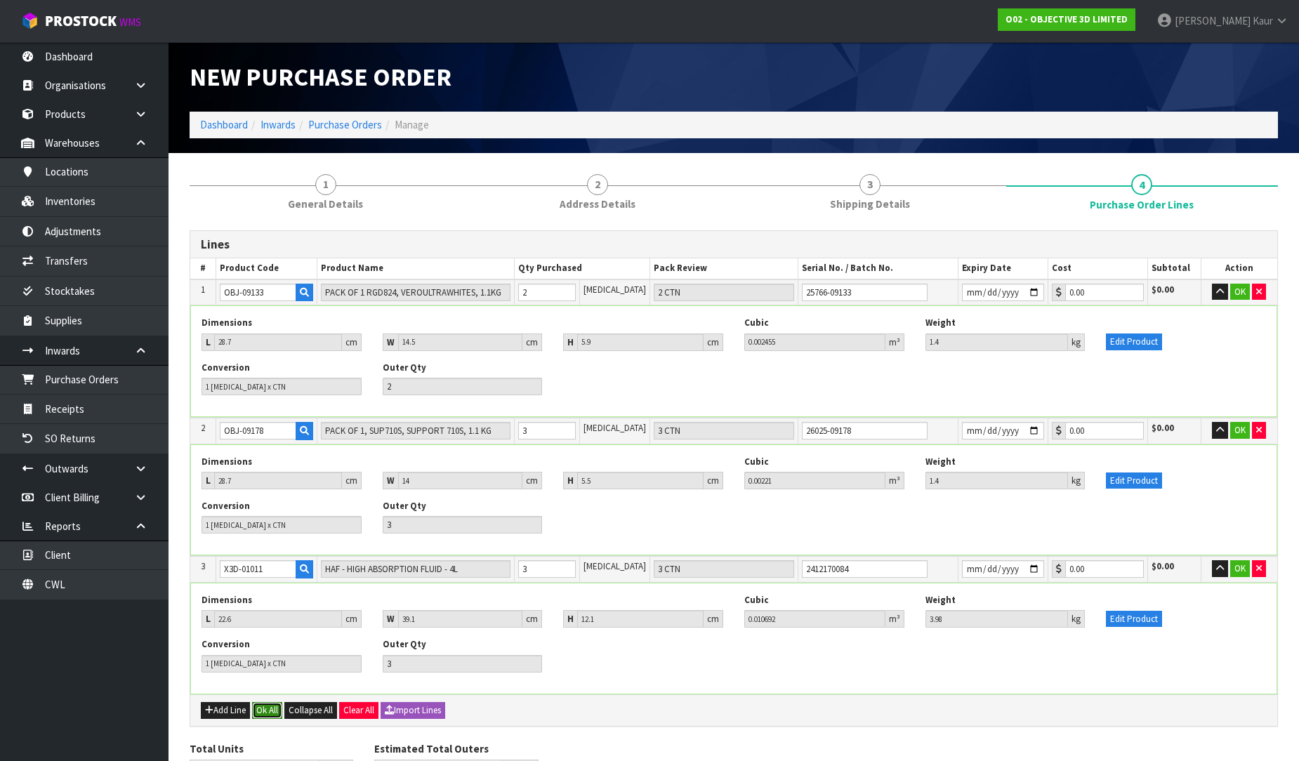
click at [263, 710] on button "Ok All" at bounding box center [267, 710] width 30 height 17
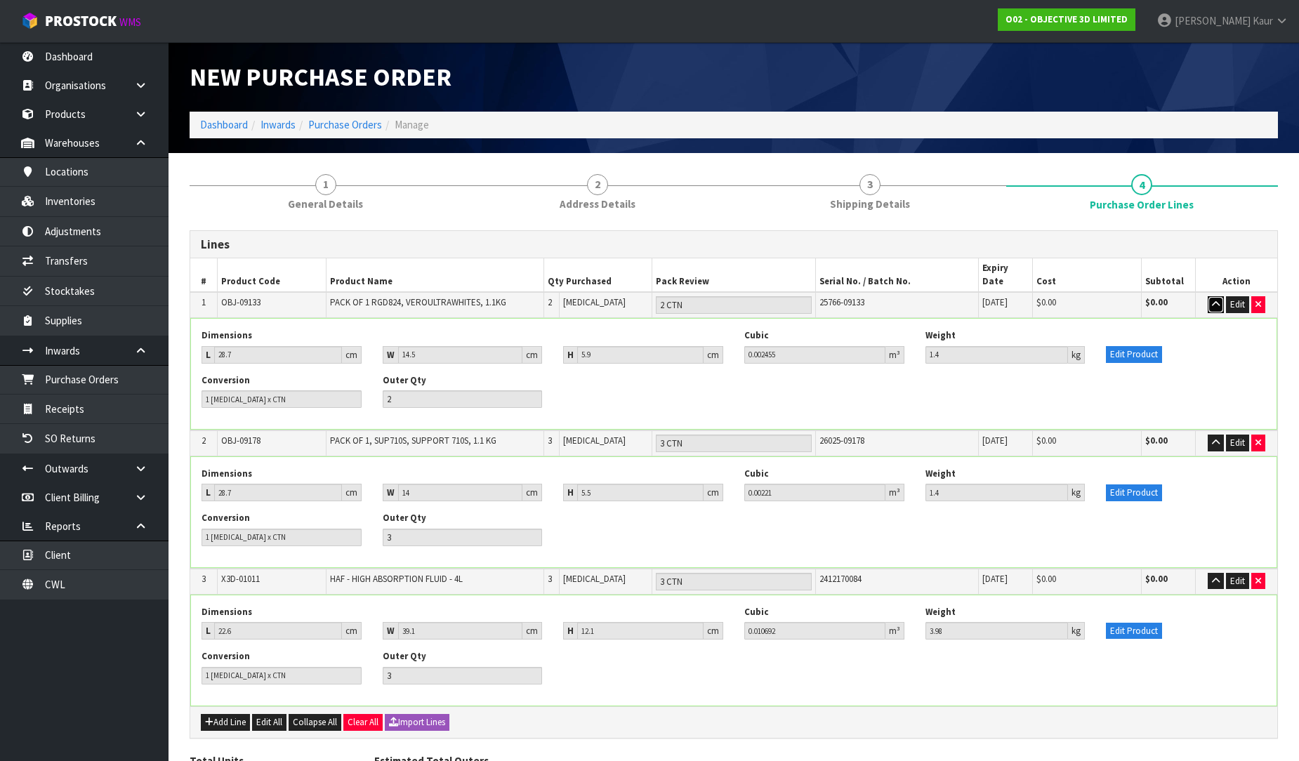
click at [1210, 296] on button "button" at bounding box center [1216, 304] width 16 height 17
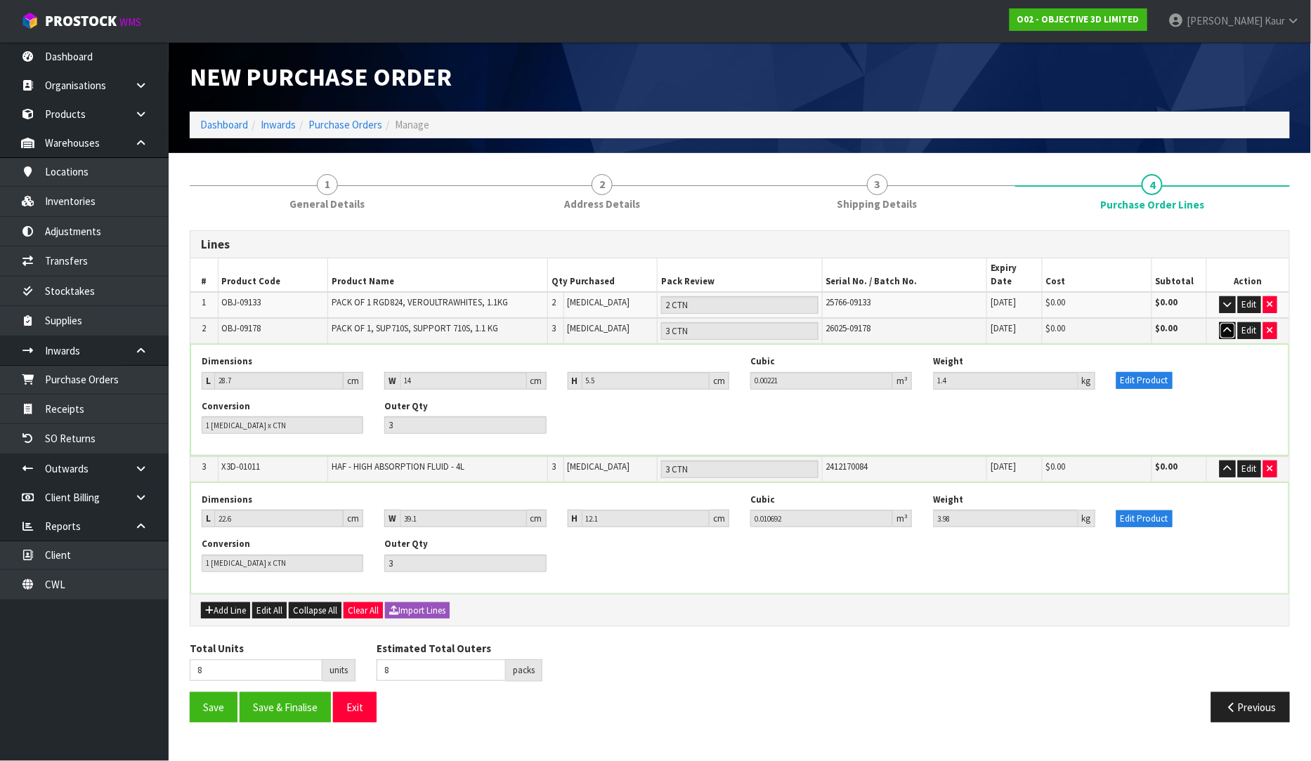
click at [1227, 326] on icon "button" at bounding box center [1227, 330] width 8 height 9
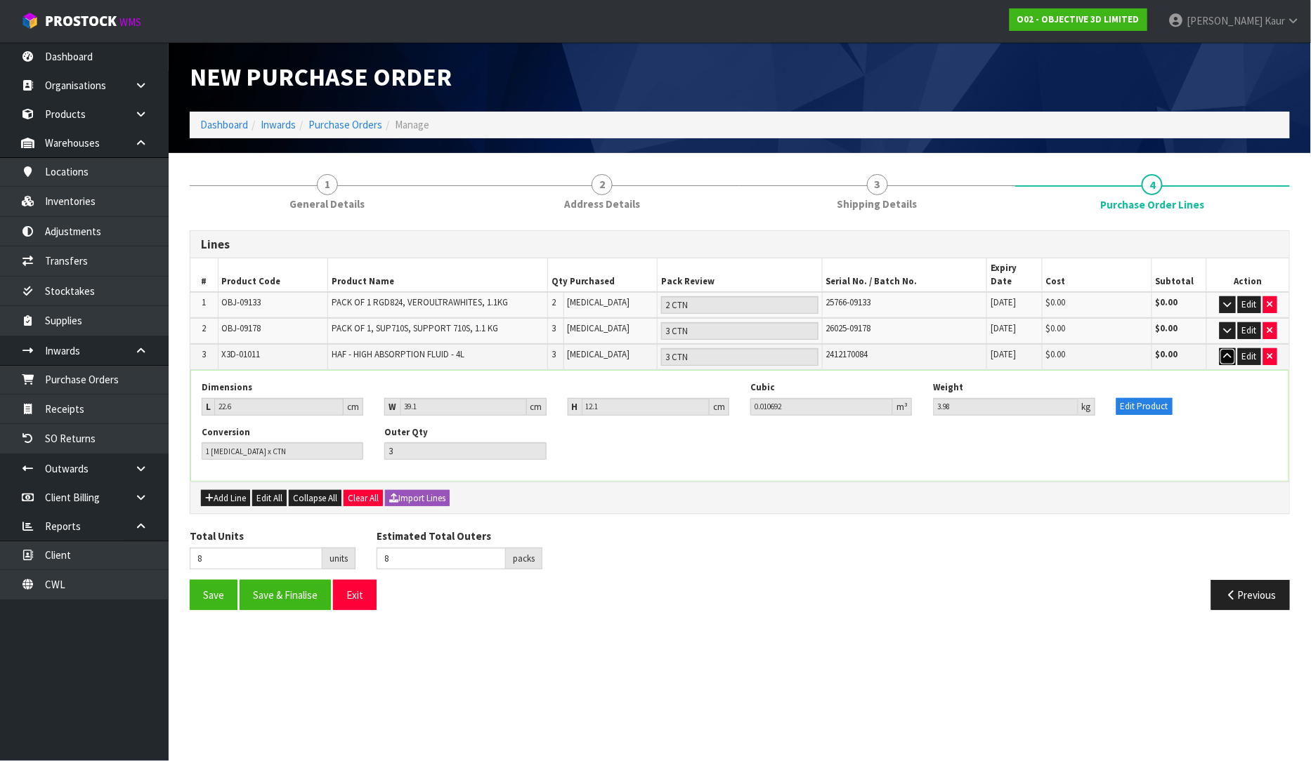
click at [1233, 348] on button "button" at bounding box center [1227, 356] width 16 height 17
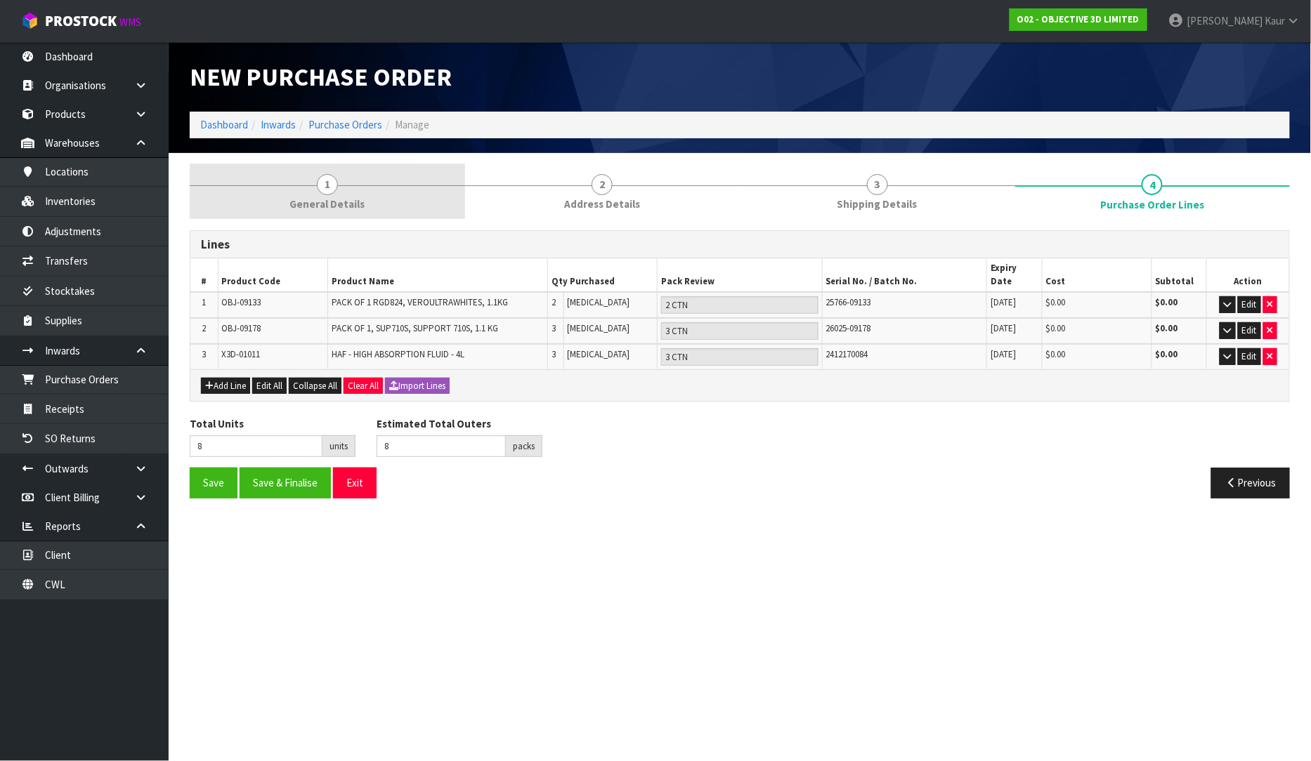
click at [320, 209] on span "General Details" at bounding box center [326, 204] width 75 height 15
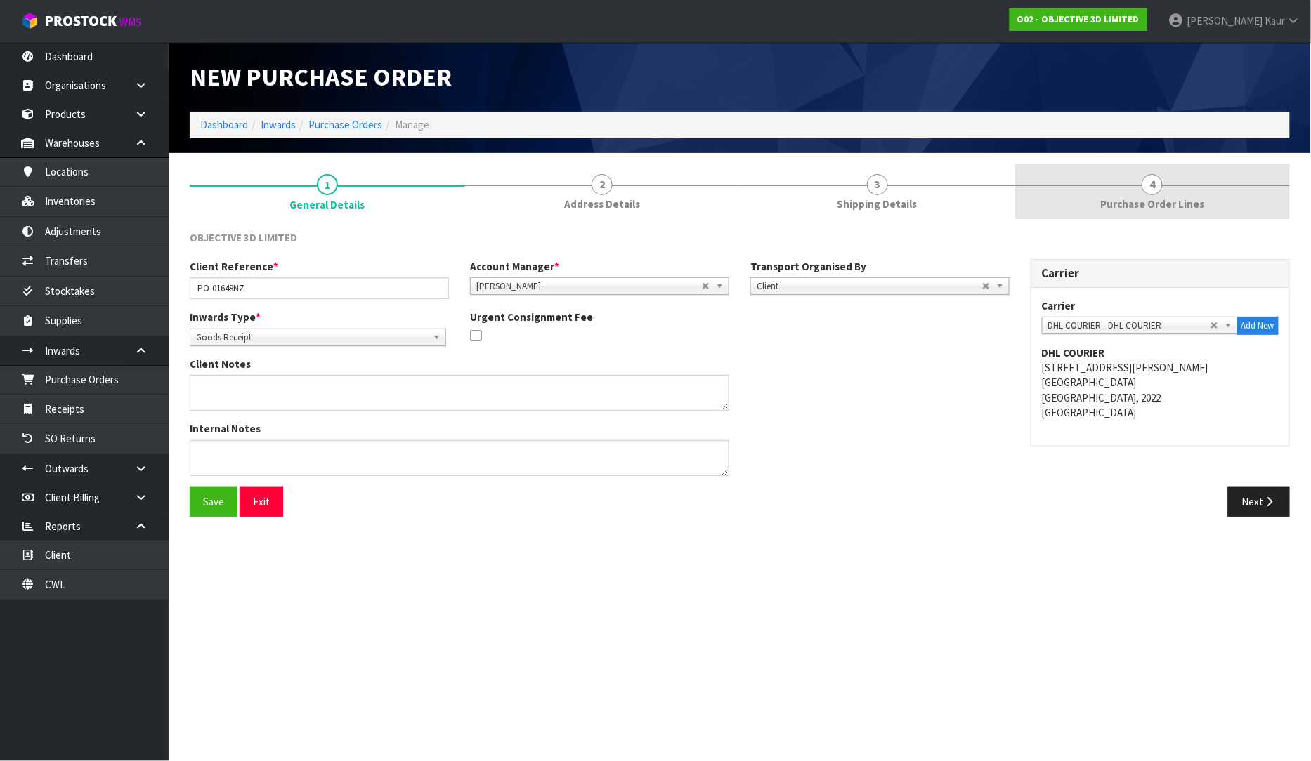
click at [1166, 197] on span "Purchase Order Lines" at bounding box center [1152, 204] width 104 height 15
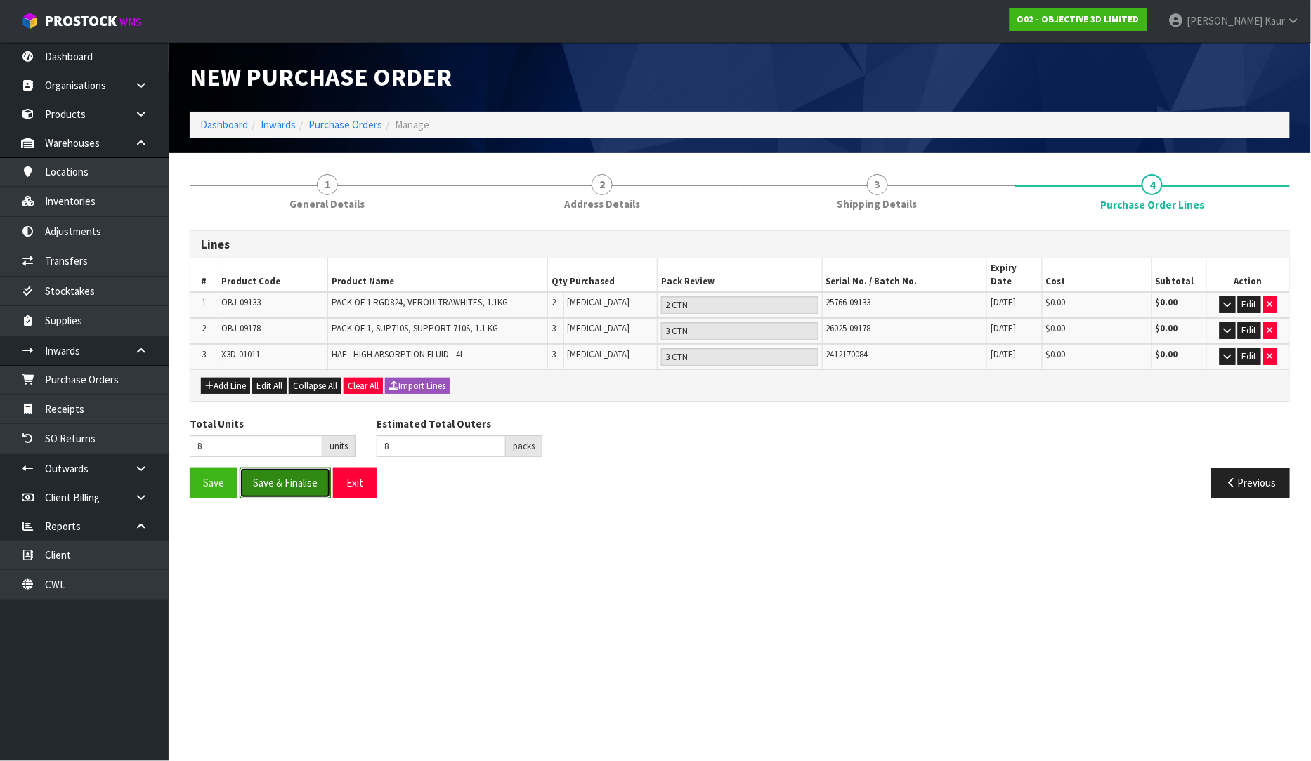
click at [284, 475] on button "Save & Finalise" at bounding box center [284, 483] width 91 height 30
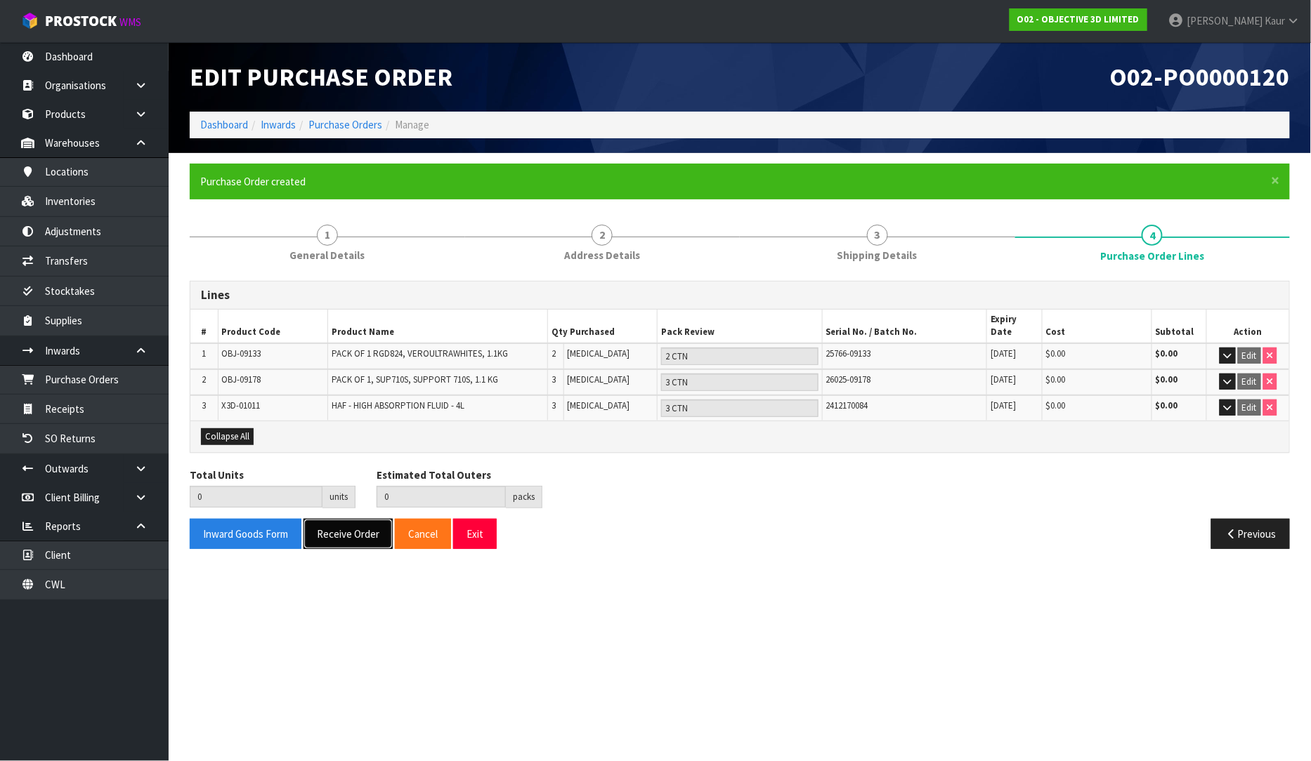
click at [324, 519] on button "Receive Order" at bounding box center [347, 534] width 89 height 30
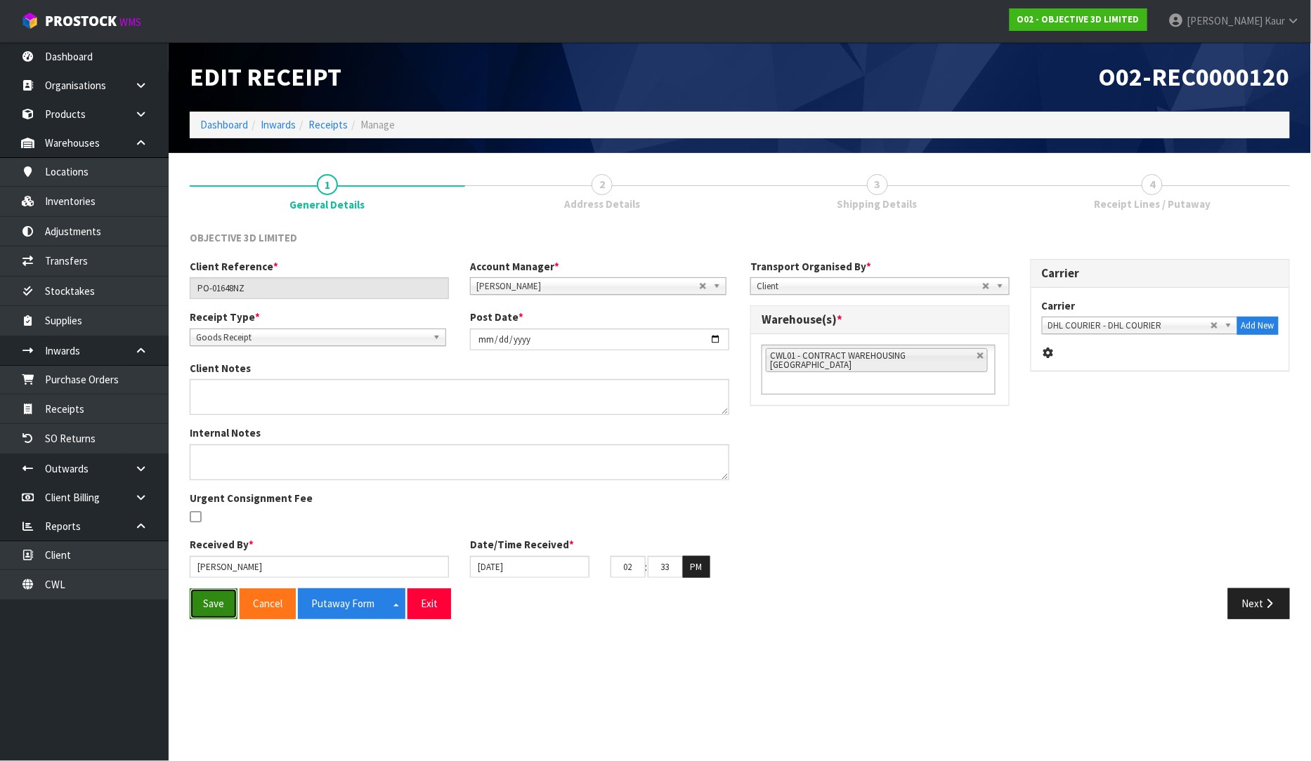
click at [214, 606] on button "Save" at bounding box center [214, 604] width 48 height 30
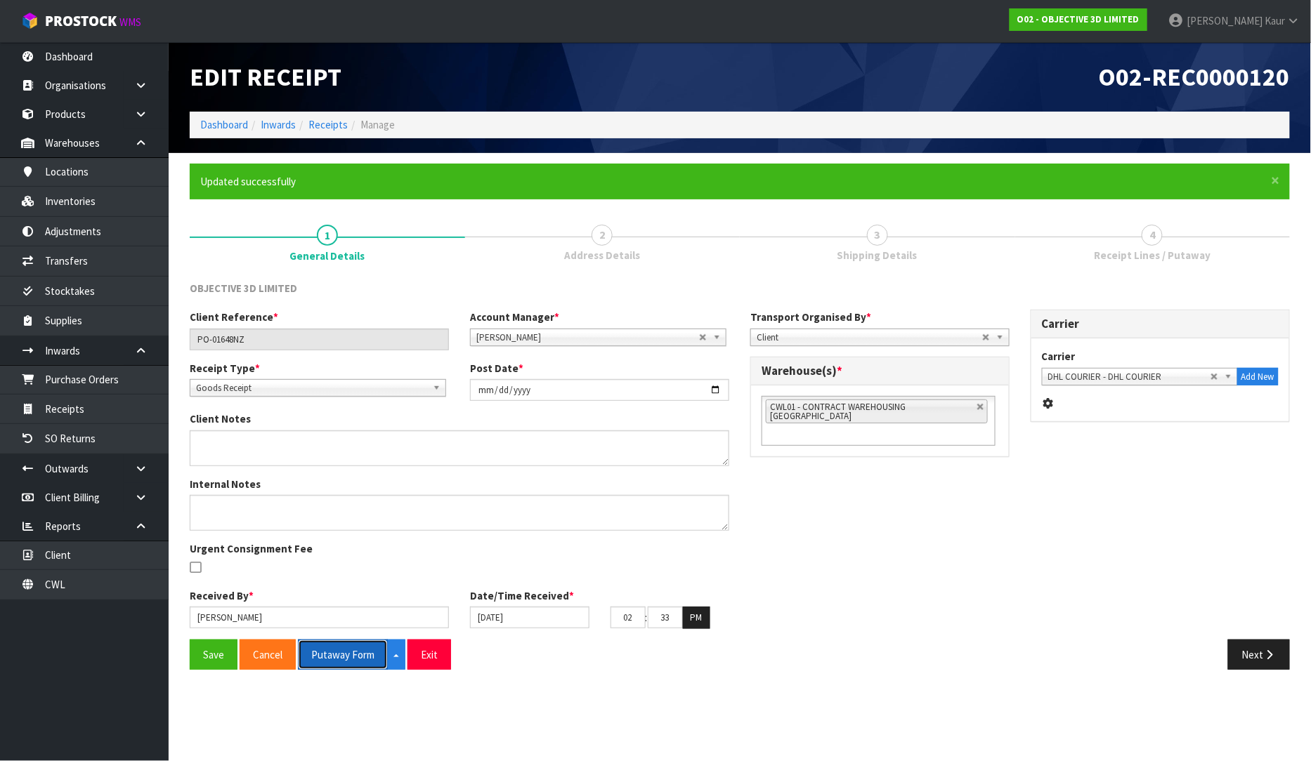
click at [326, 654] on button "Putaway Form" at bounding box center [343, 655] width 90 height 30
click at [331, 660] on button "Putaway Form" at bounding box center [350, 655] width 105 height 30
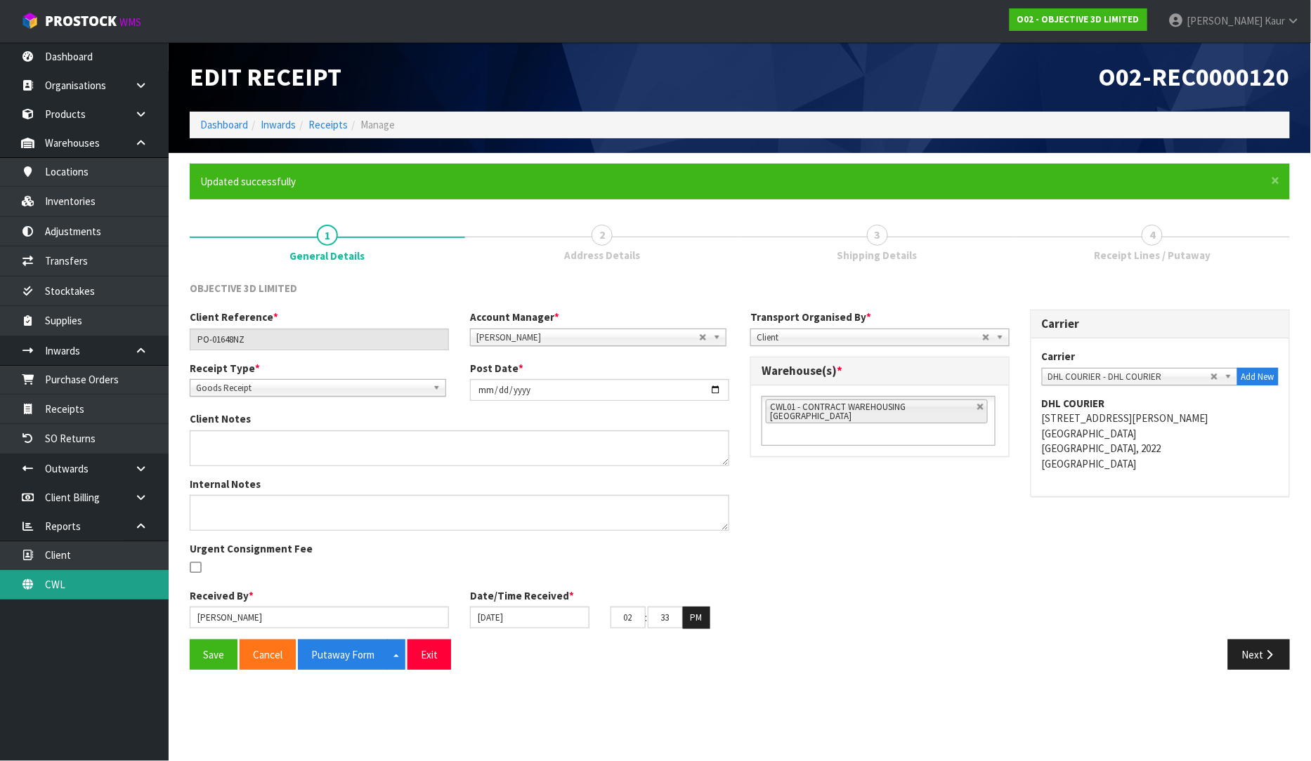
click at [122, 592] on link "CWL" at bounding box center [84, 584] width 169 height 29
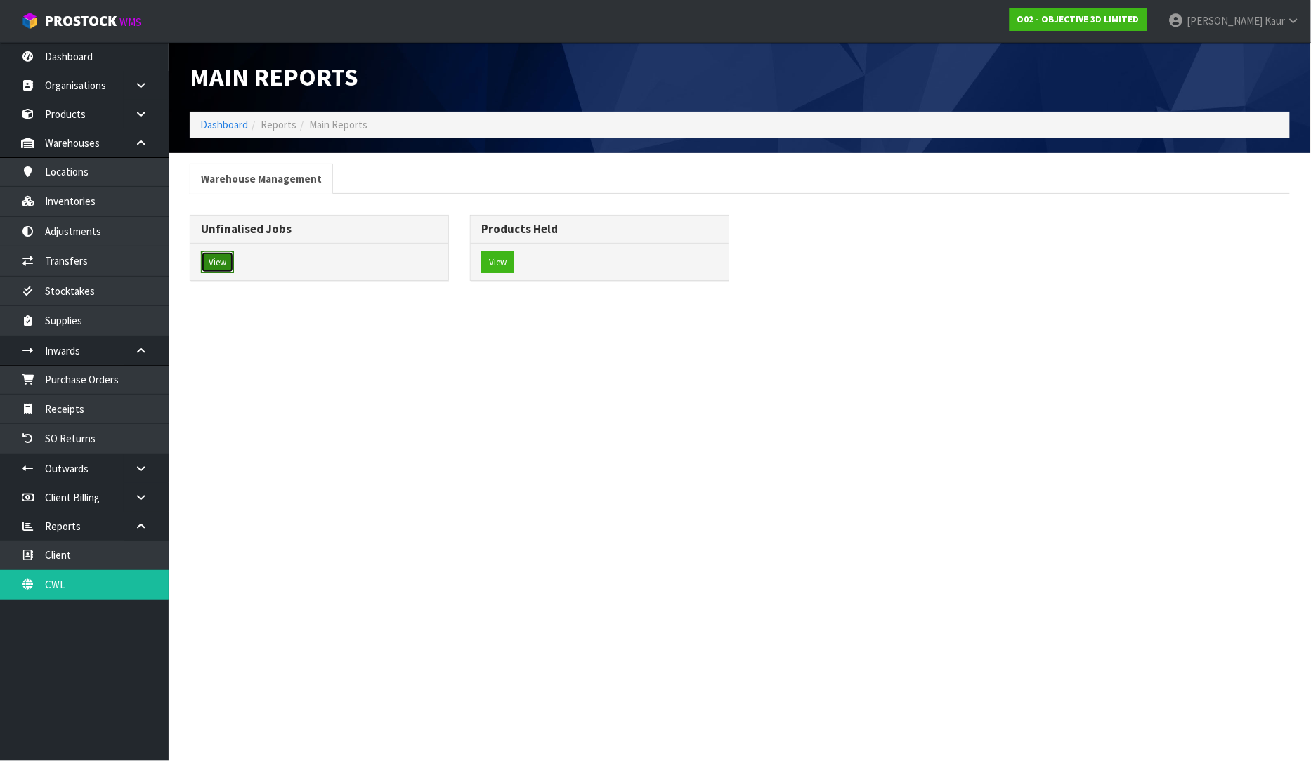
click at [221, 256] on button "View" at bounding box center [217, 262] width 33 height 22
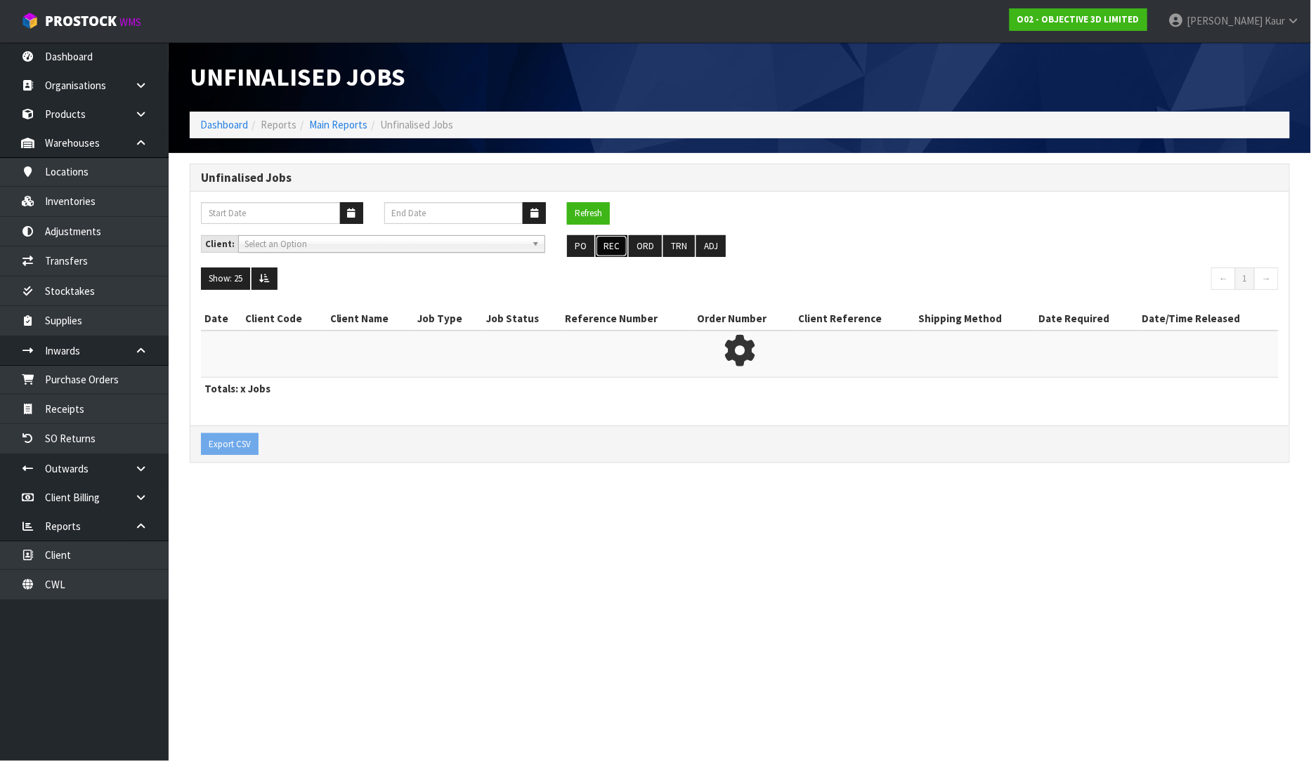
click at [609, 242] on button "REC" at bounding box center [612, 246] width 32 height 22
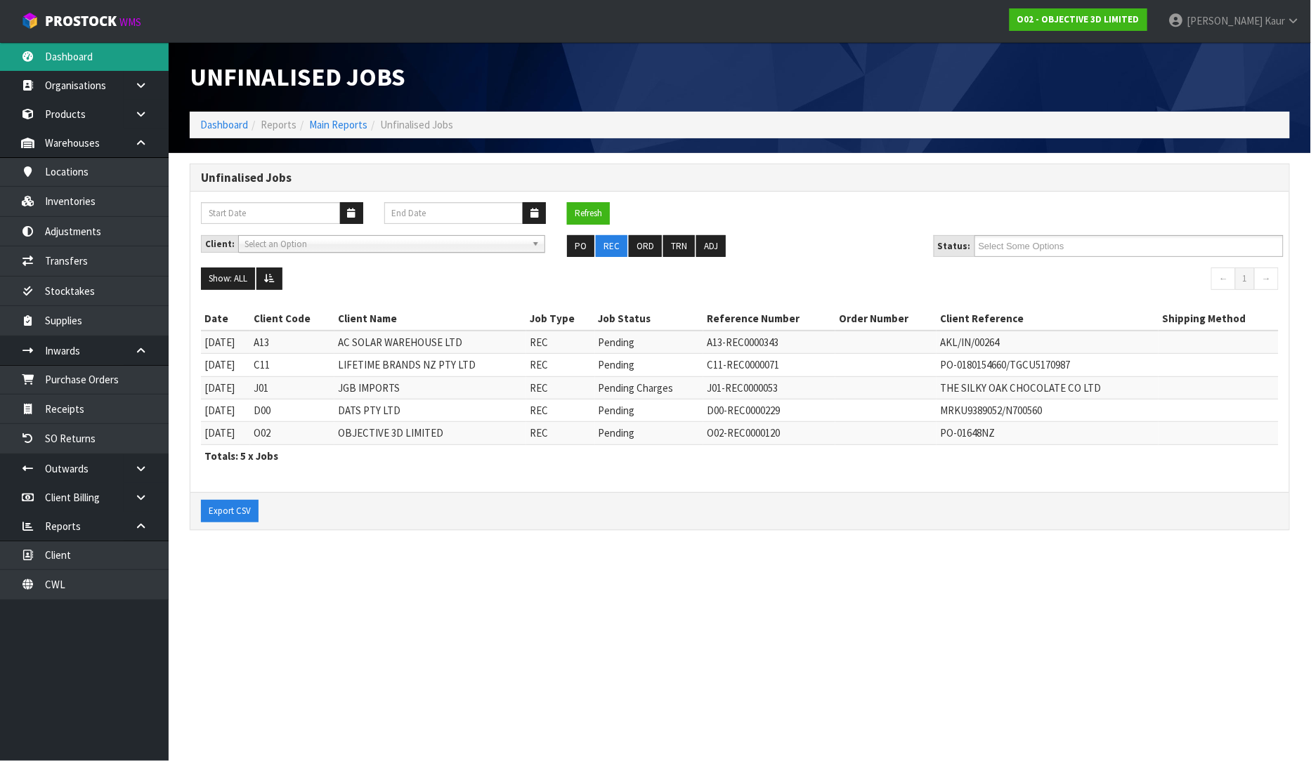
click at [79, 60] on link "Dashboard" at bounding box center [84, 56] width 169 height 29
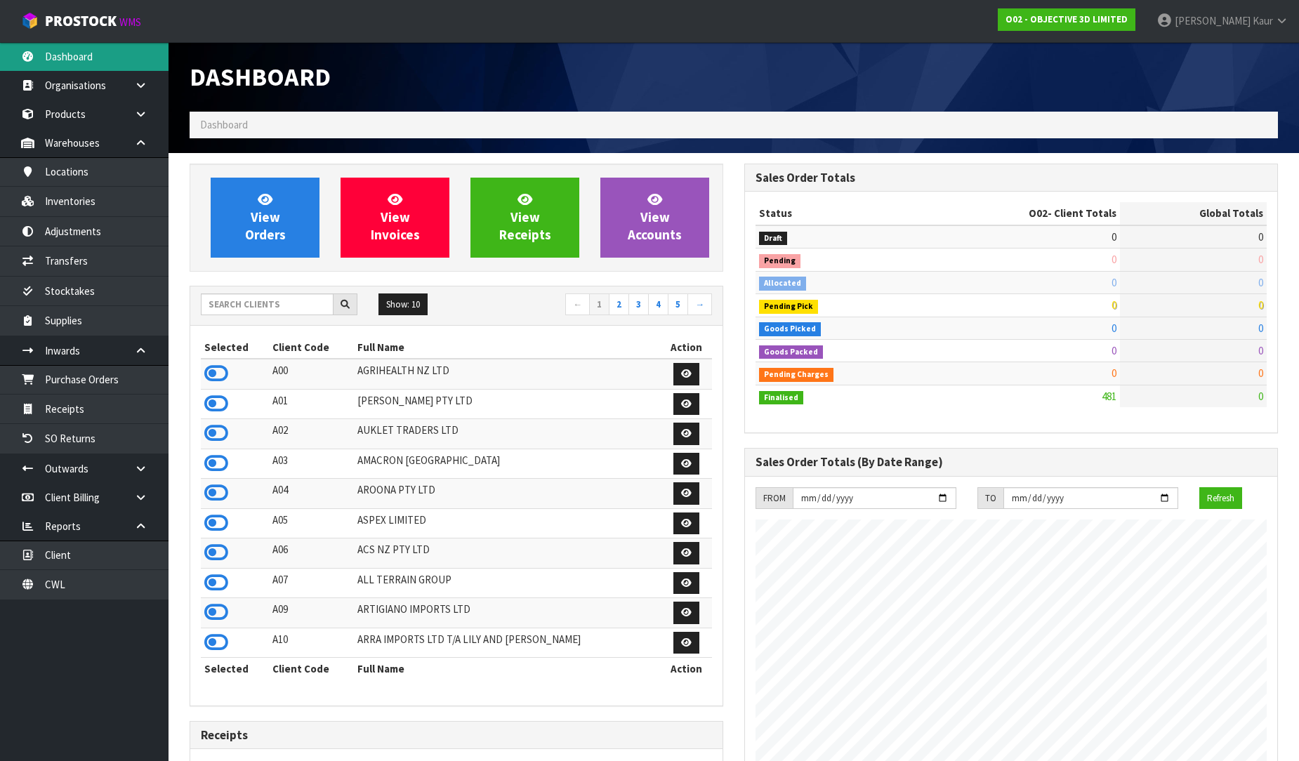
scroll to position [928, 555]
click at [242, 301] on input "text" at bounding box center [267, 305] width 133 height 22
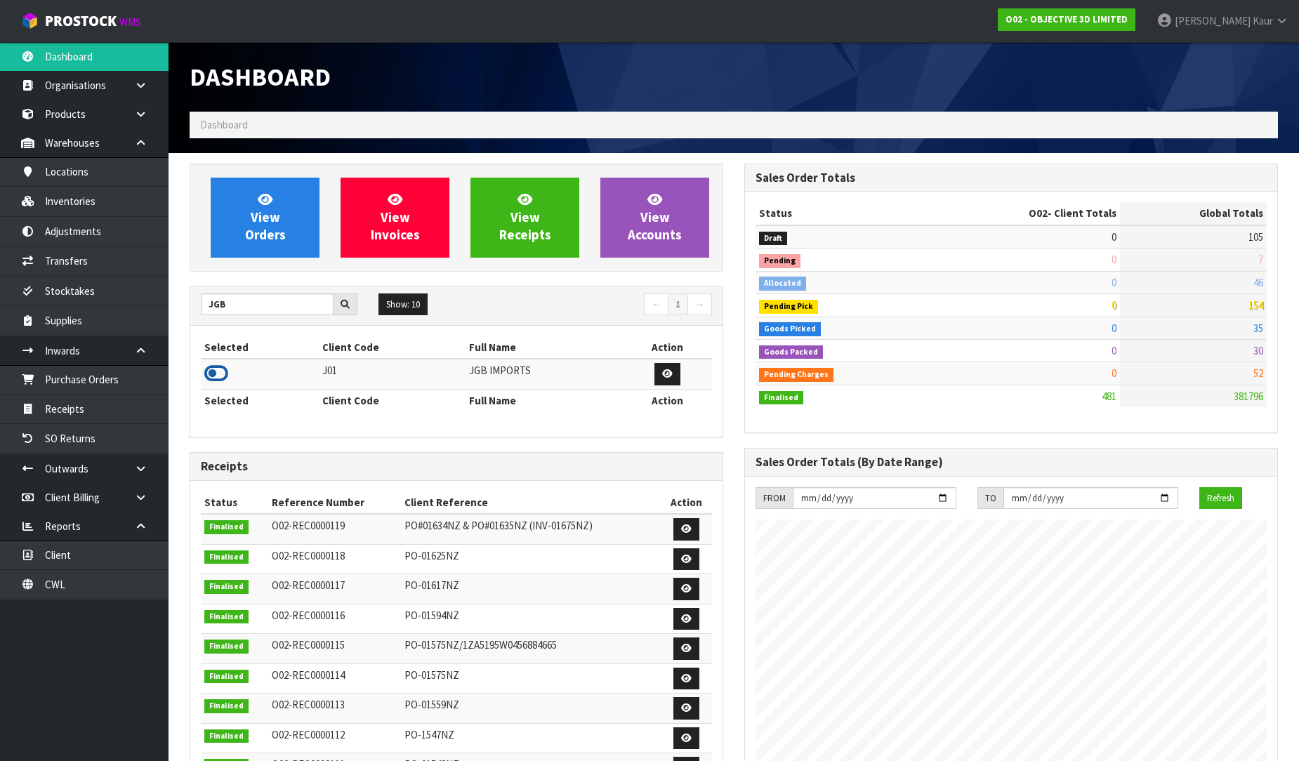
click at [222, 376] on icon at bounding box center [216, 373] width 24 height 21
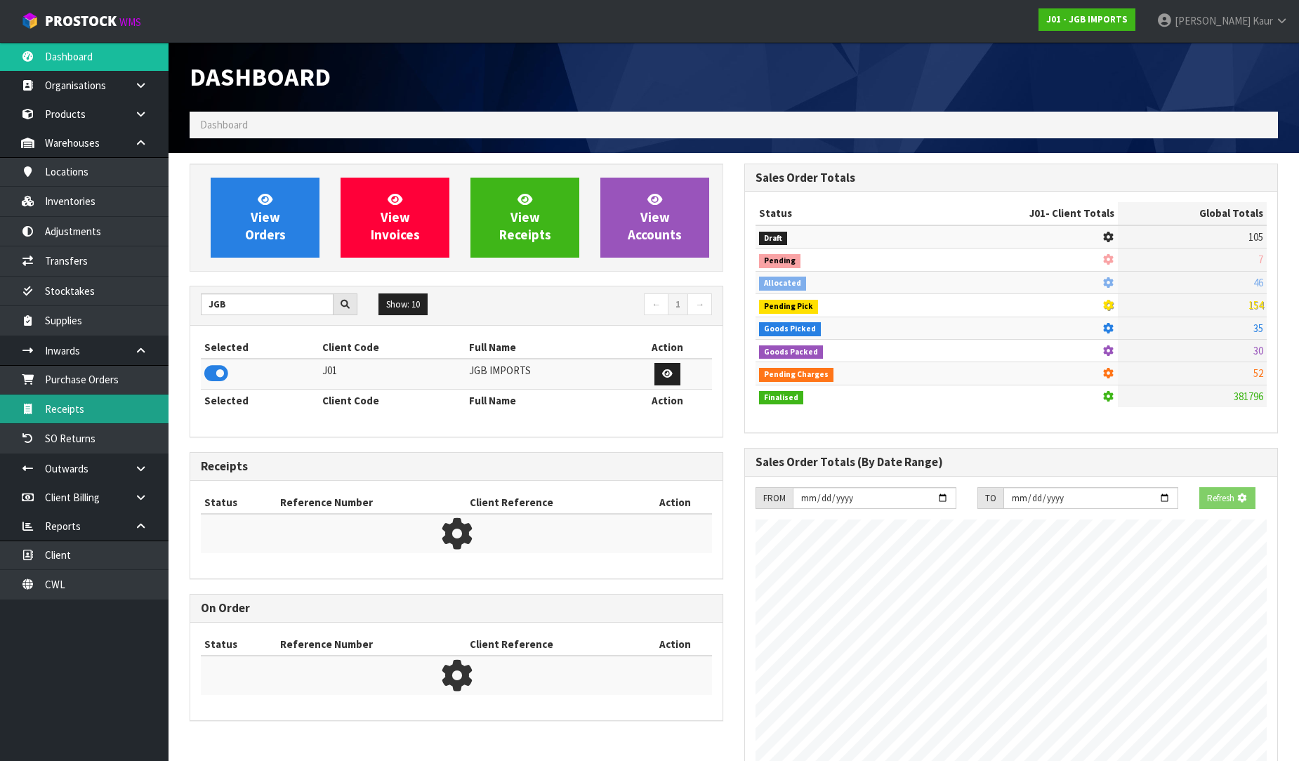
scroll to position [701442, 701763]
click at [141, 413] on link "Receipts" at bounding box center [84, 409] width 169 height 29
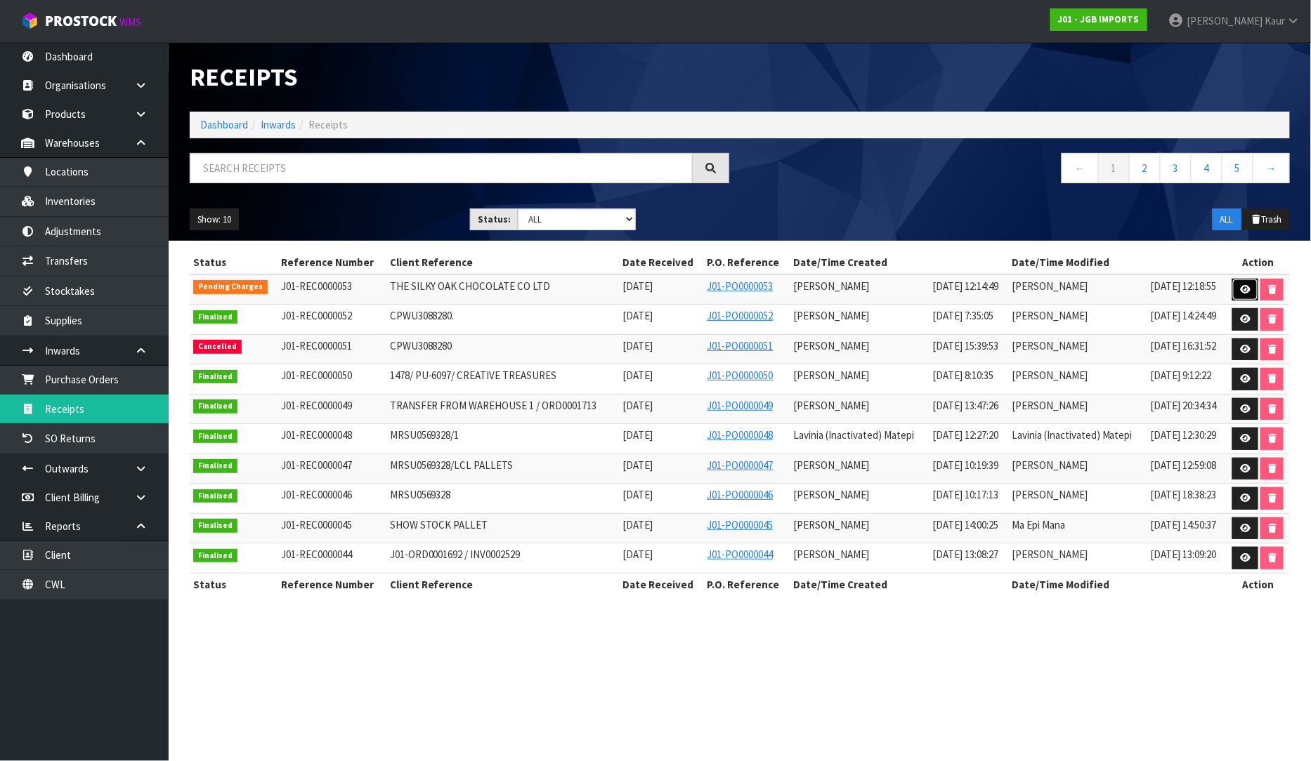
click at [1243, 289] on icon at bounding box center [1245, 289] width 11 height 9
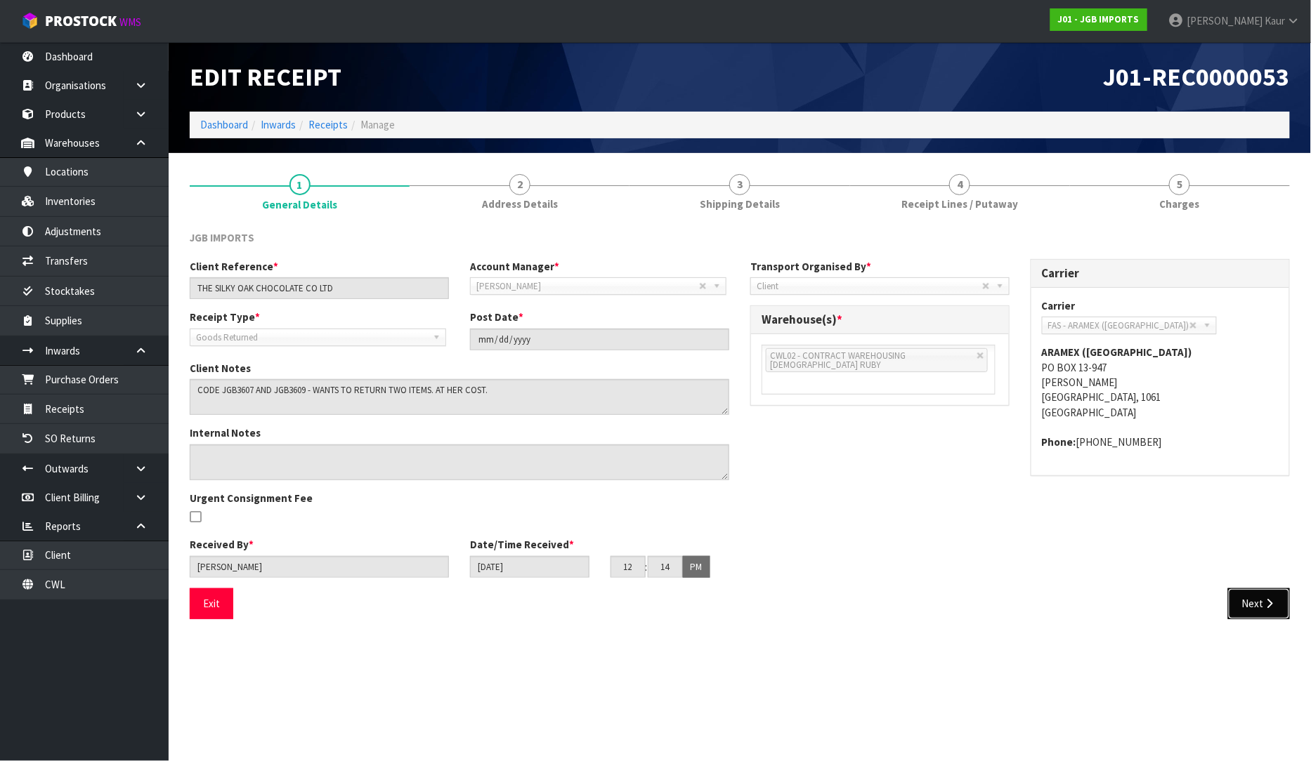
click at [1272, 598] on icon "button" at bounding box center [1269, 603] width 13 height 11
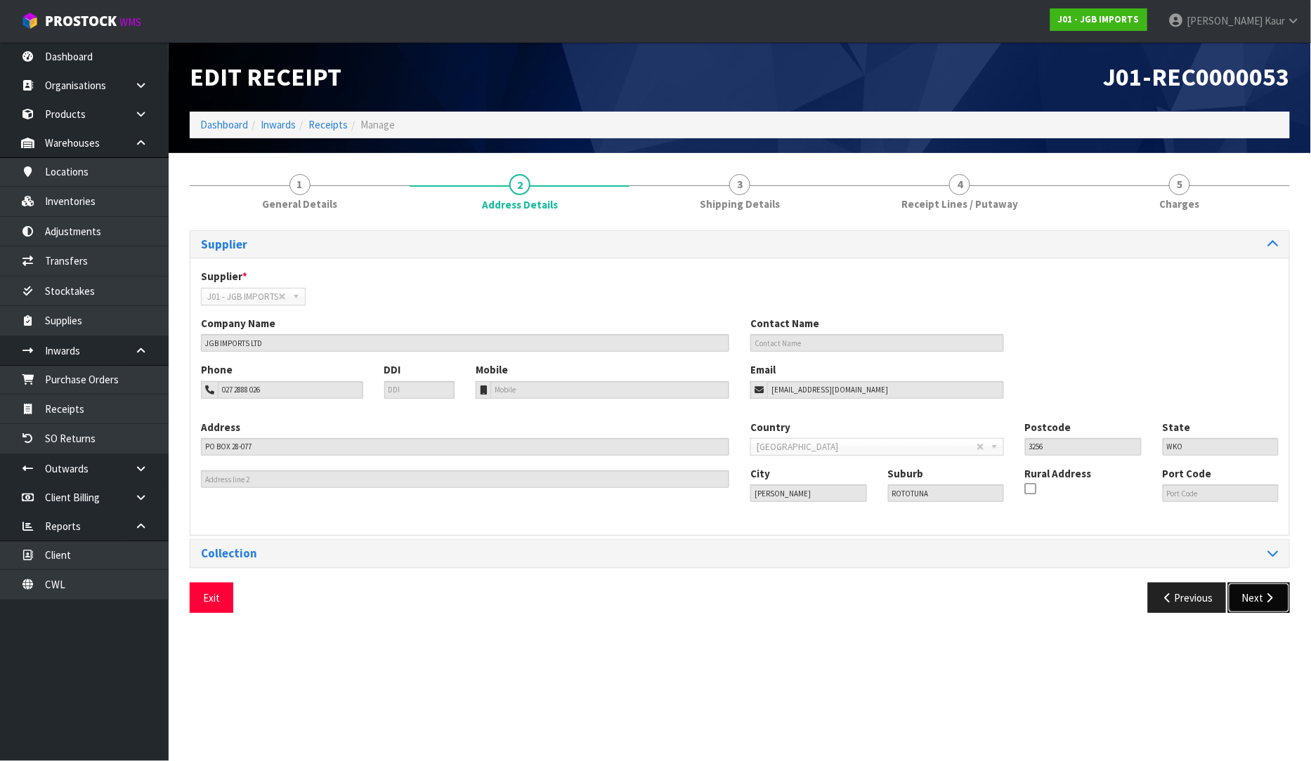
click at [1272, 598] on icon "button" at bounding box center [1269, 598] width 13 height 11
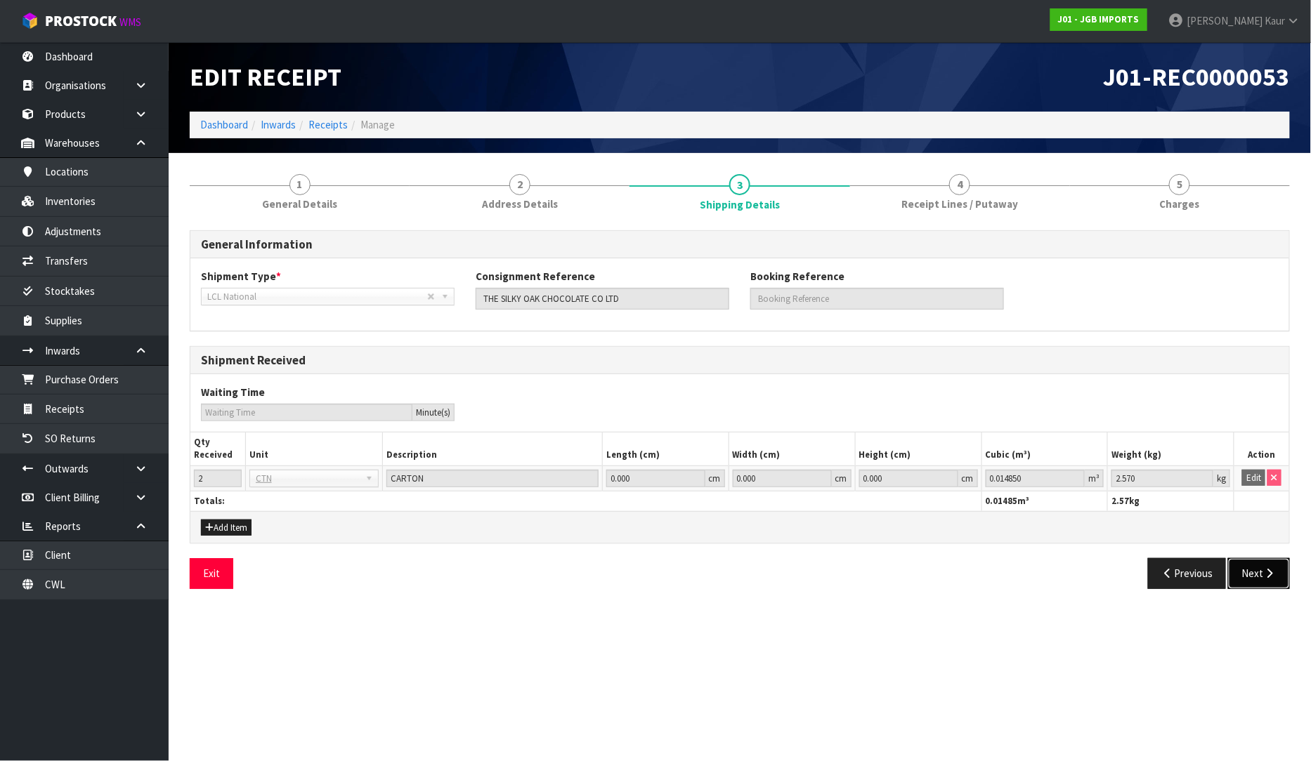
click at [1260, 563] on button "Next" at bounding box center [1259, 573] width 62 height 30
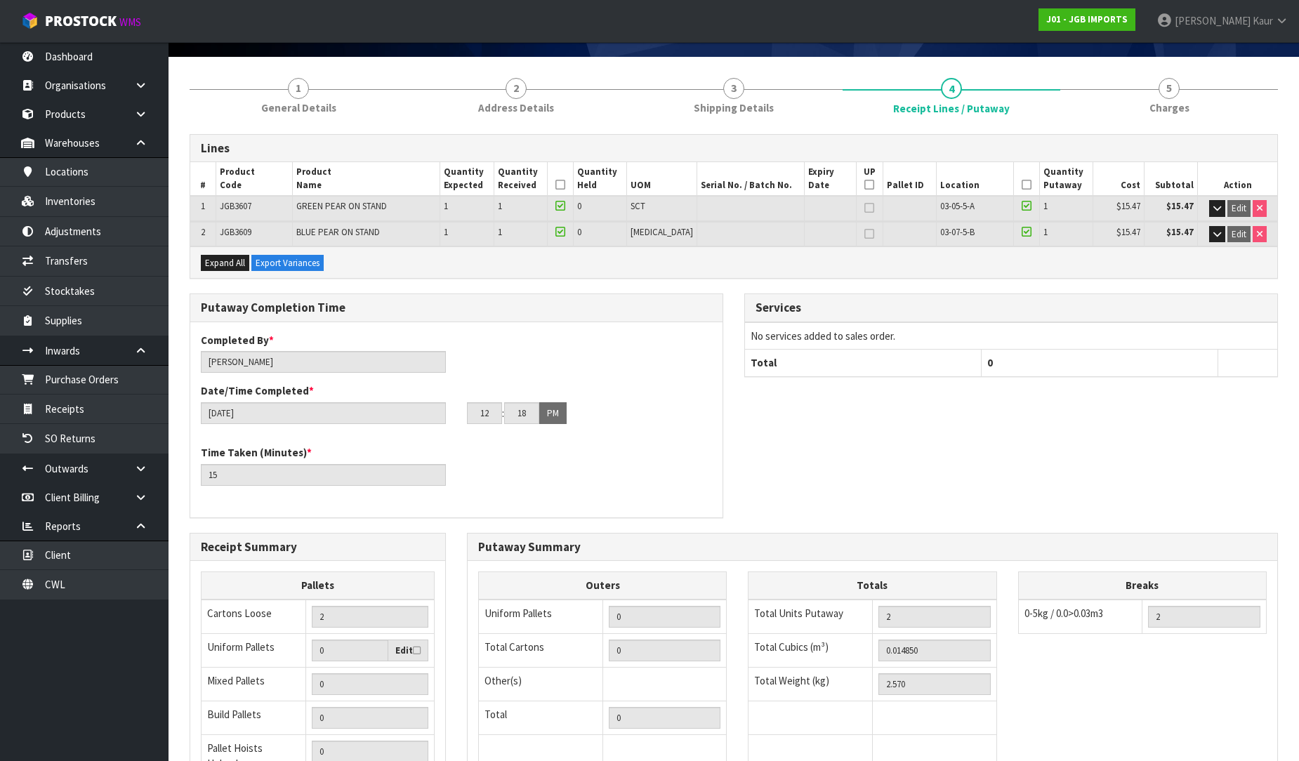
scroll to position [261, 0]
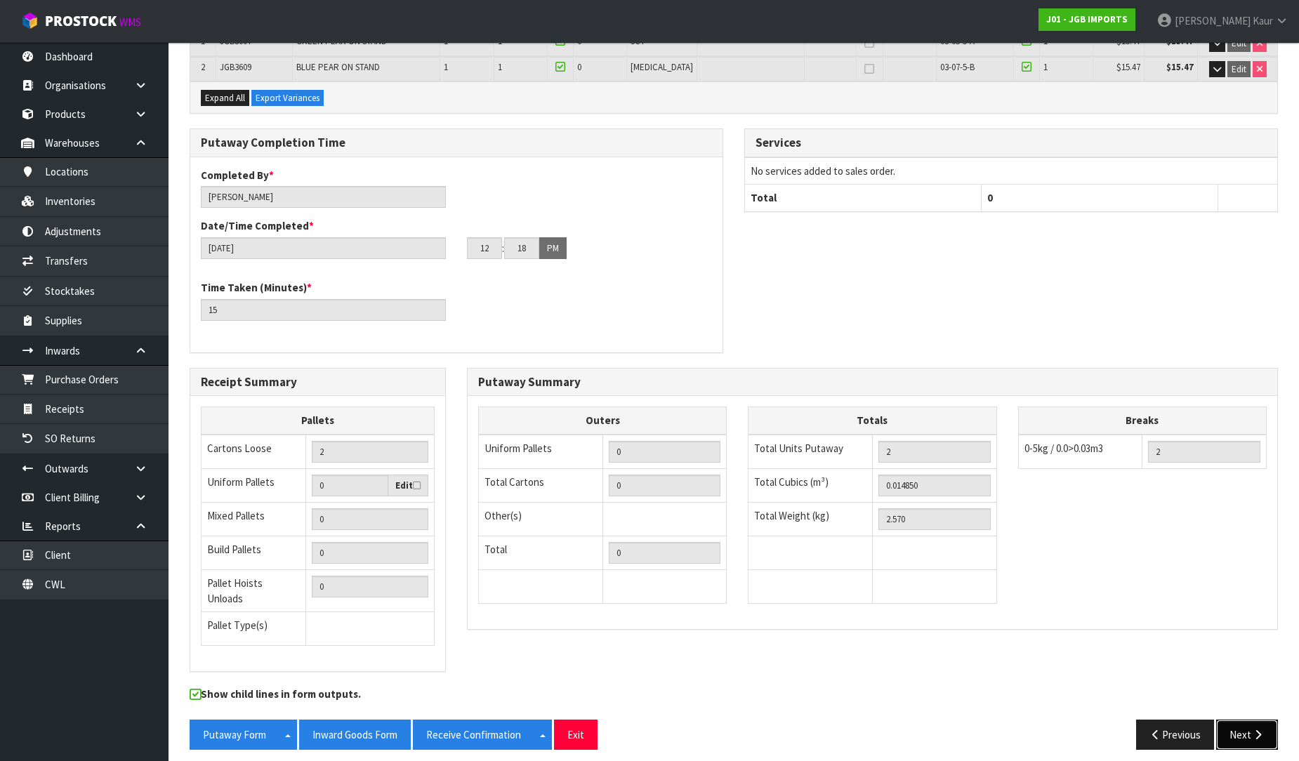
click at [1245, 720] on button "Next" at bounding box center [1247, 735] width 62 height 30
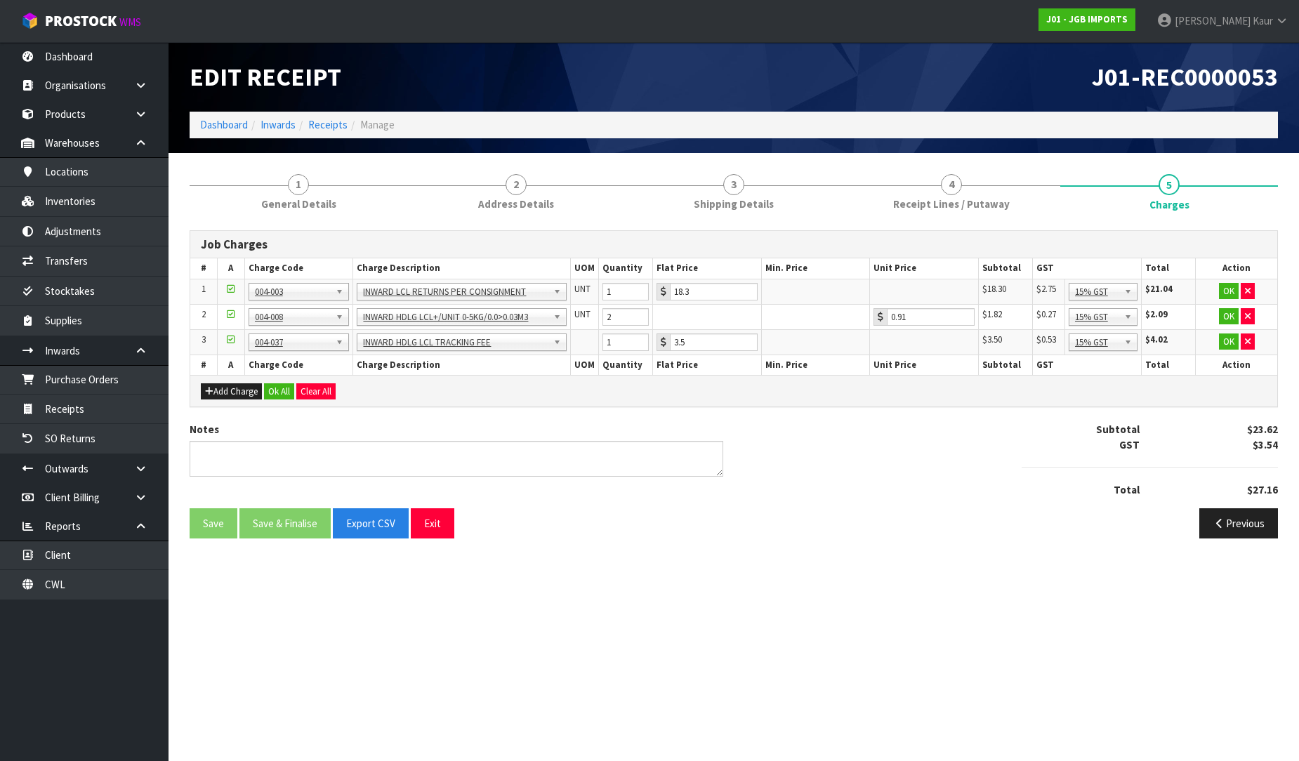
scroll to position [0, 0]
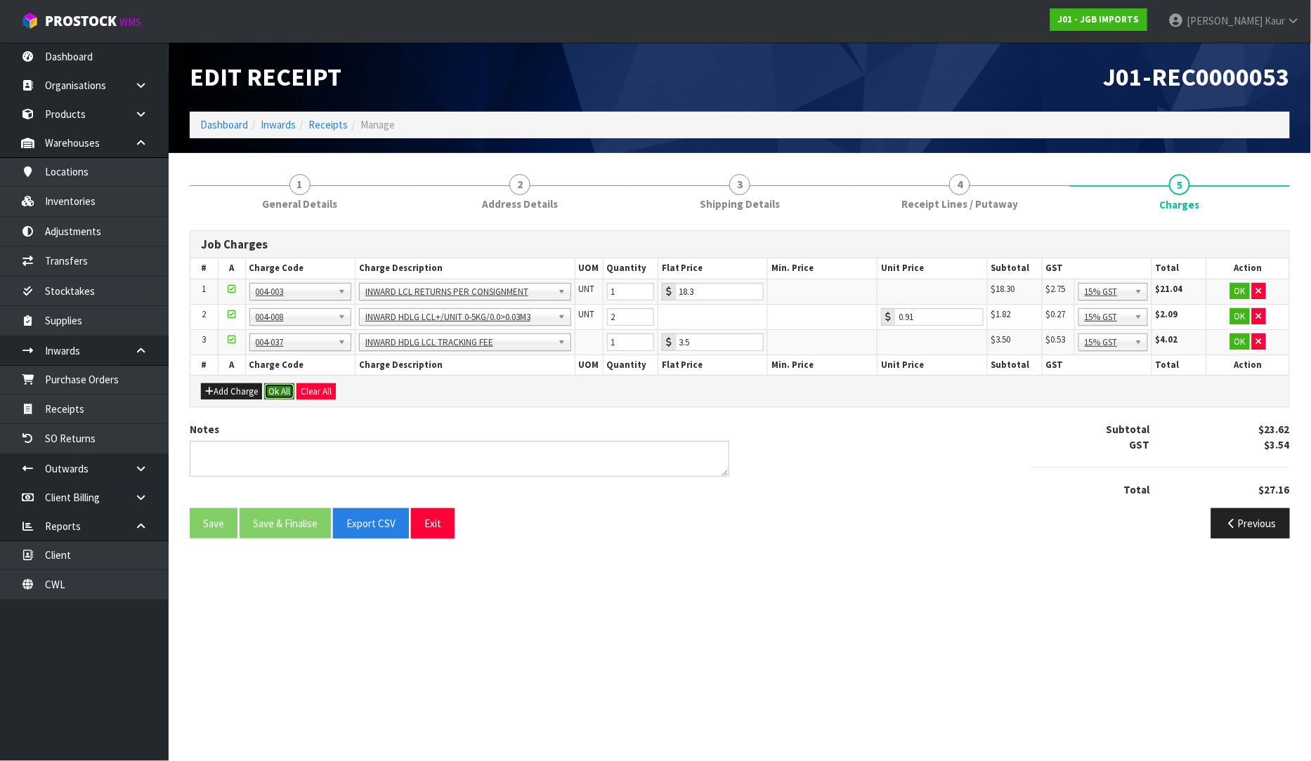
click at [279, 392] on button "Ok All" at bounding box center [279, 391] width 30 height 17
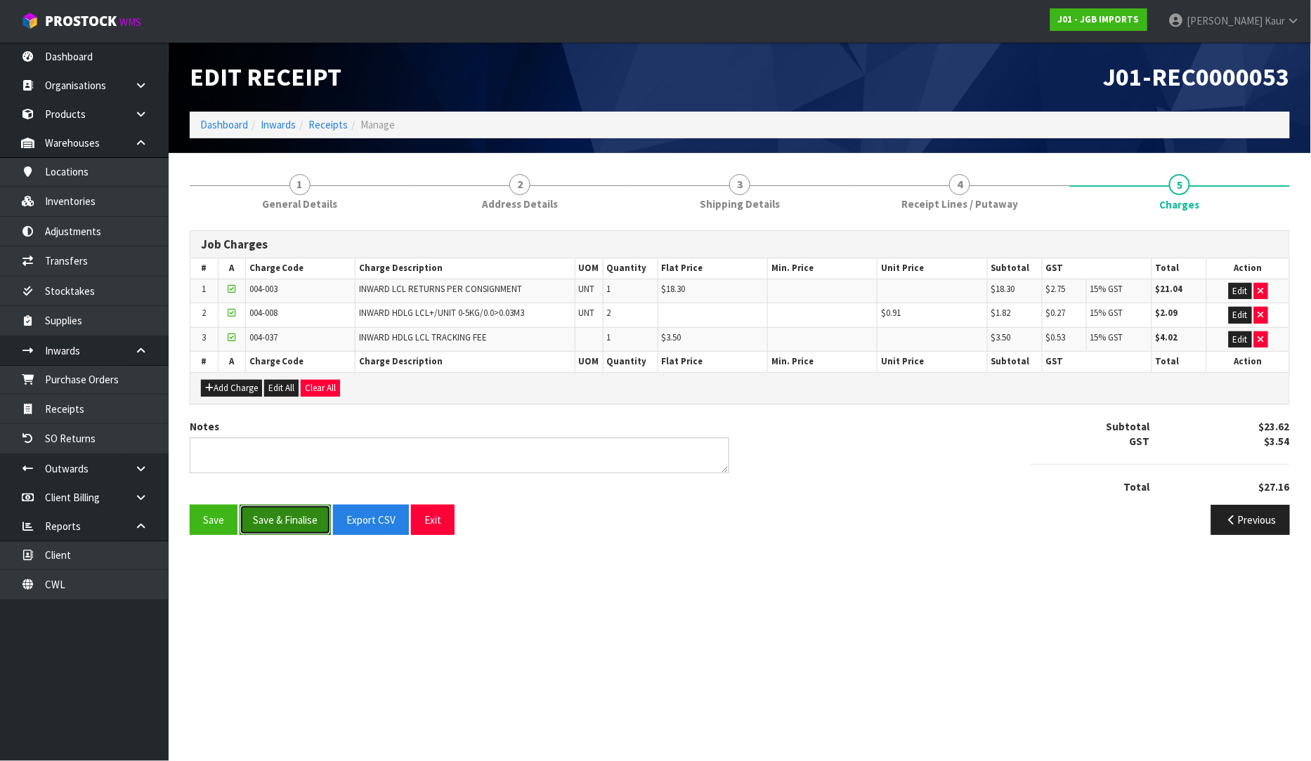
click at [282, 527] on button "Save & Finalise" at bounding box center [284, 520] width 91 height 30
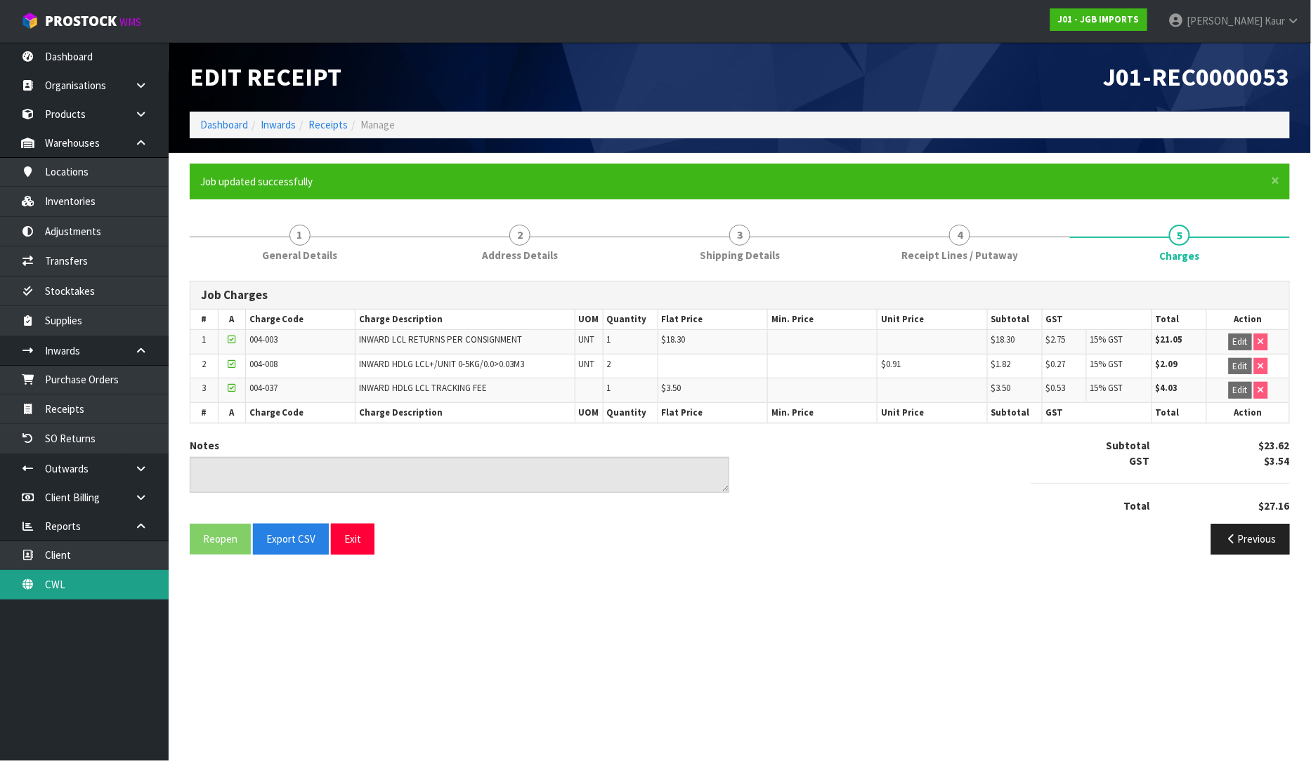
click at [86, 587] on link "CWL" at bounding box center [84, 584] width 169 height 29
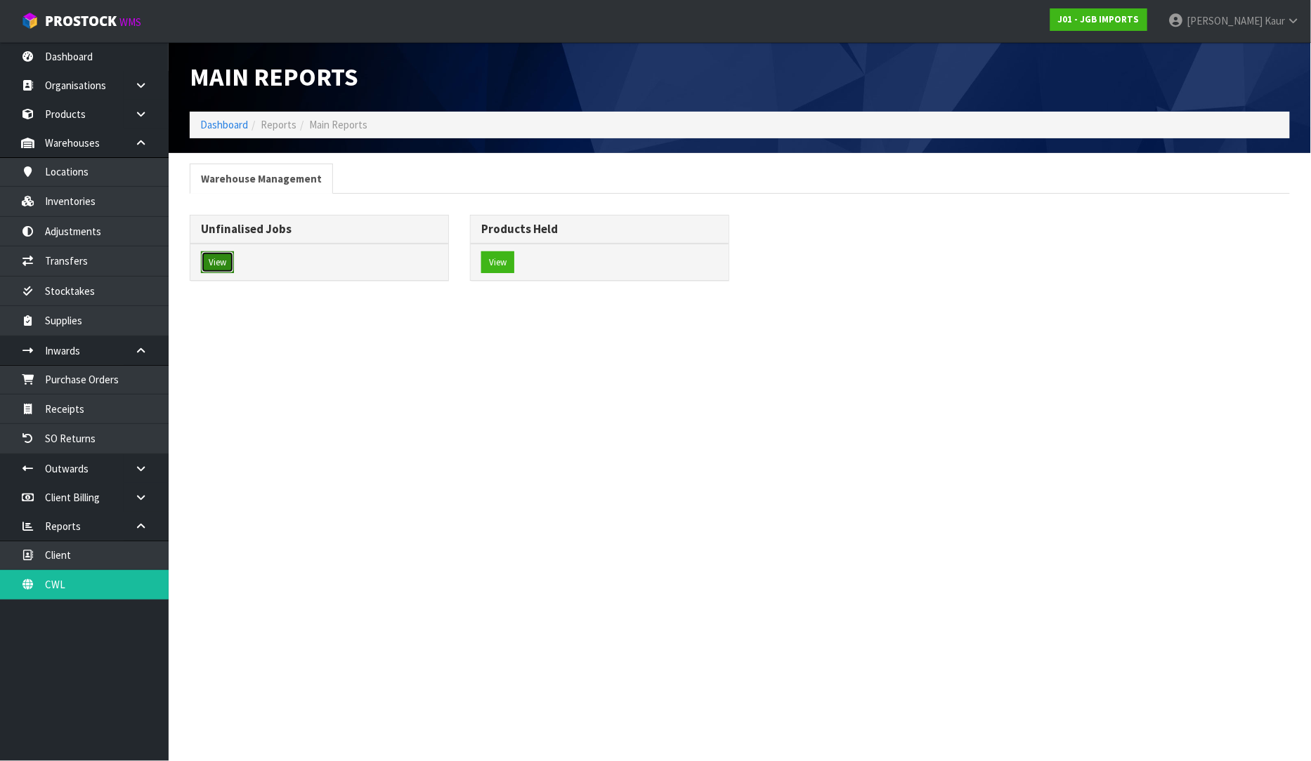
click at [211, 260] on button "View" at bounding box center [217, 262] width 33 height 22
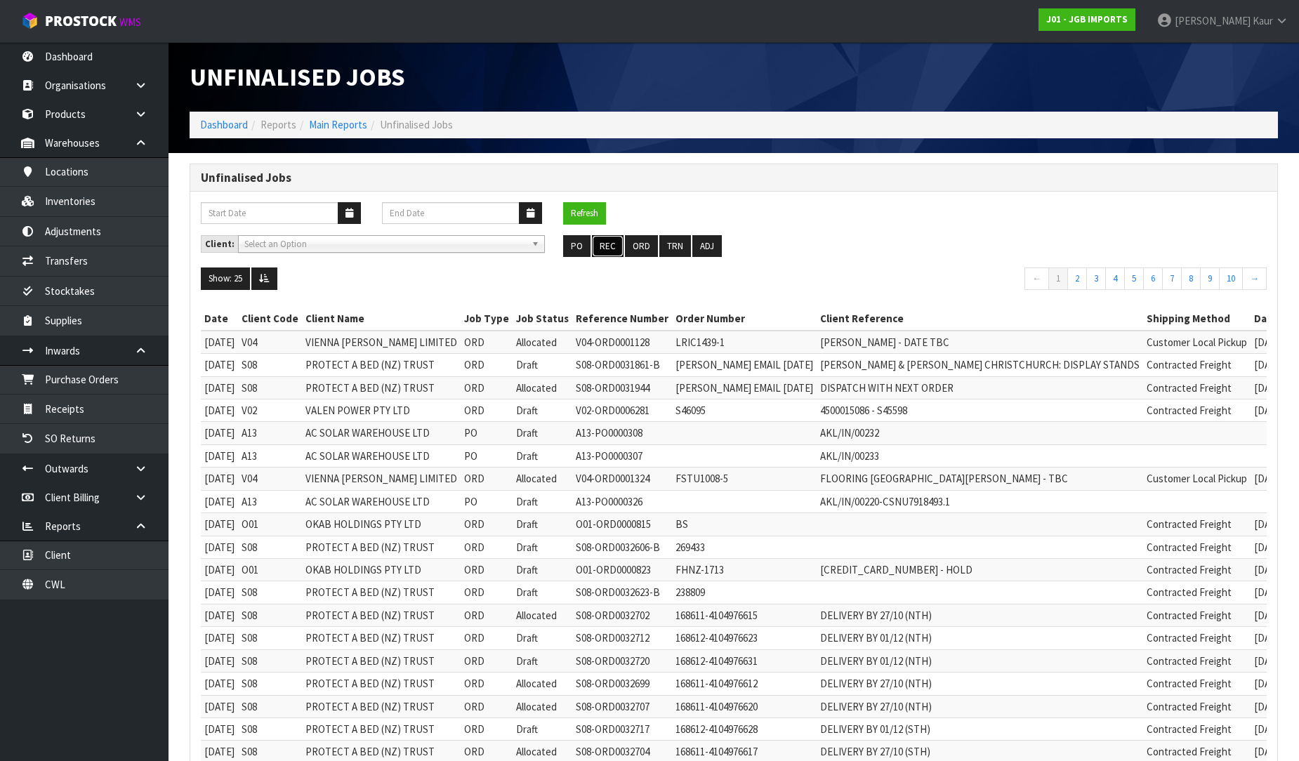
click at [616, 253] on button "REC" at bounding box center [608, 246] width 32 height 22
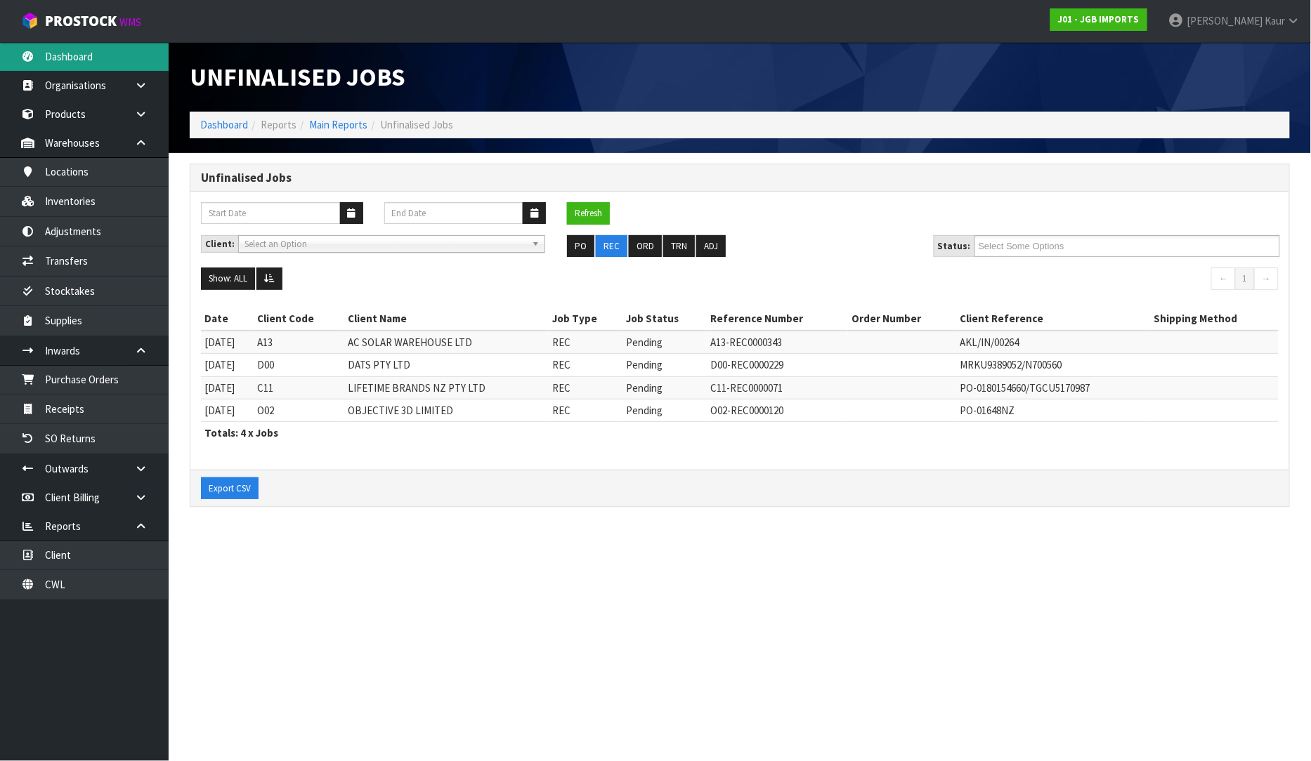
click at [79, 58] on link "Dashboard" at bounding box center [84, 56] width 169 height 29
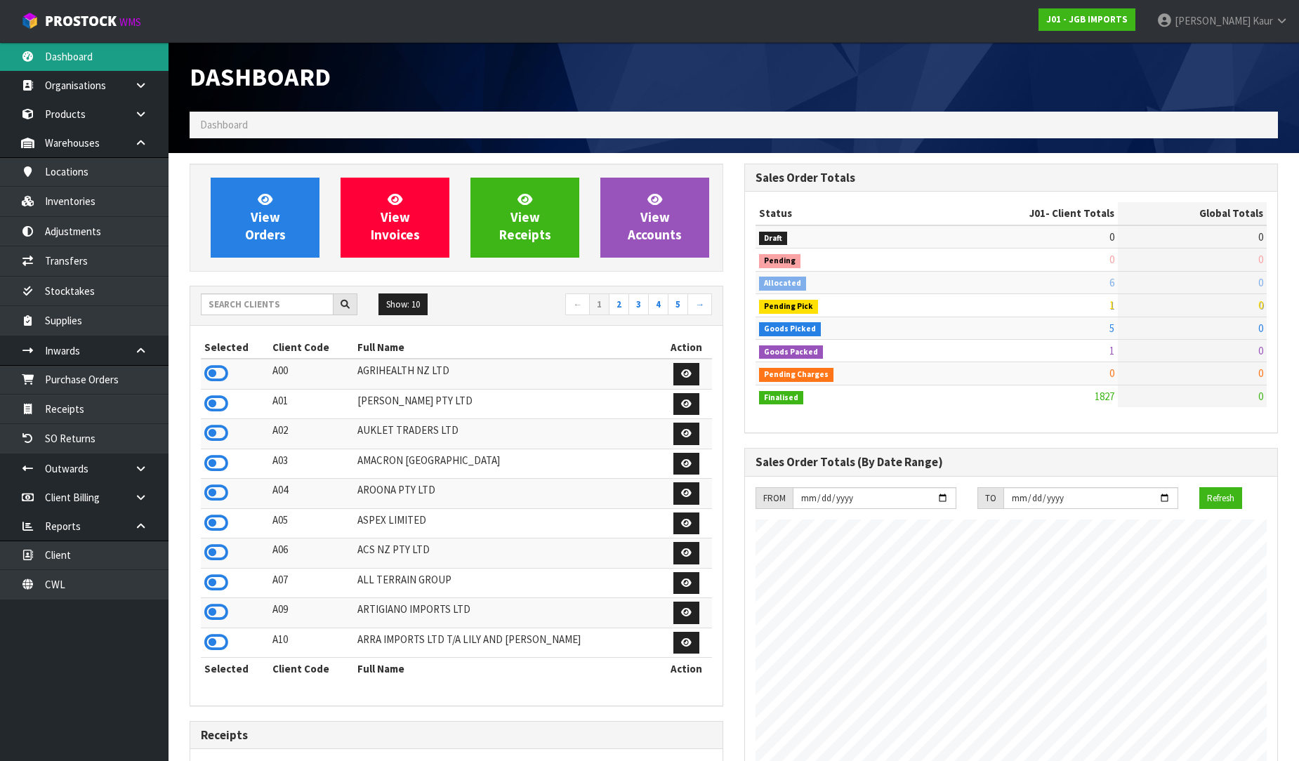
scroll to position [1064, 555]
